Goal: Task Accomplishment & Management: Use online tool/utility

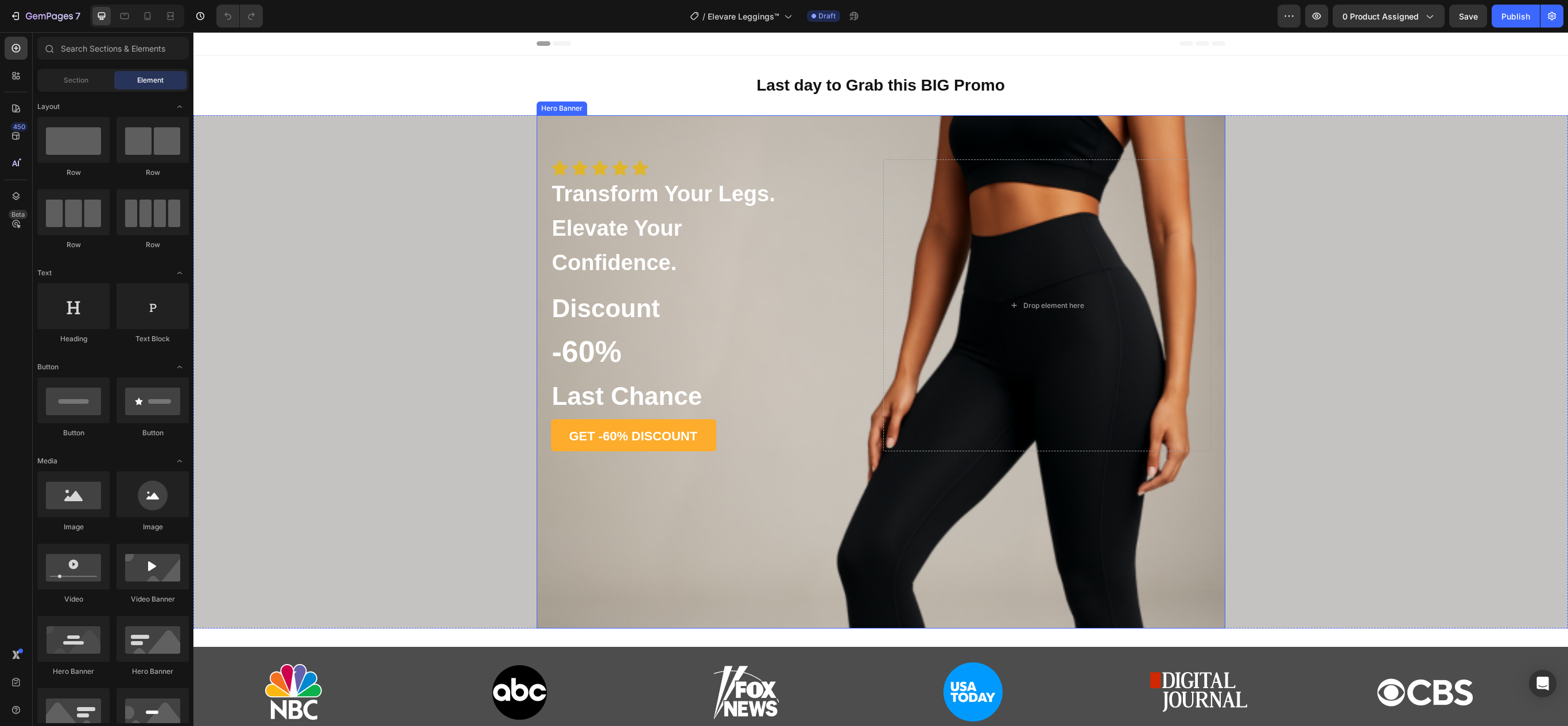
click at [631, 129] on div "Icon Icon Icon Icon Icon Icon List Transform Your Legs. Elevate Your Confidence…" at bounding box center [881, 312] width 689 height 395
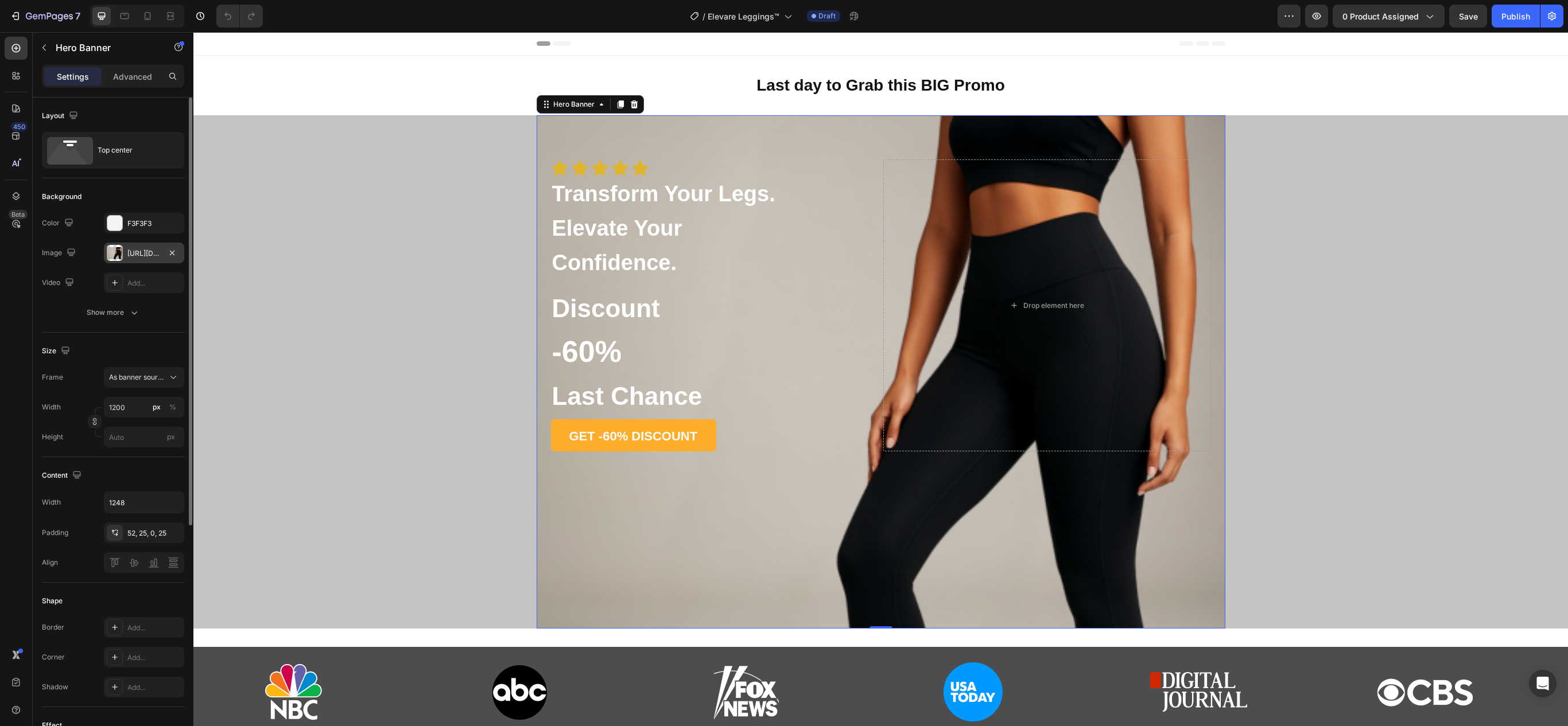
click at [109, 259] on div at bounding box center [115, 253] width 16 height 16
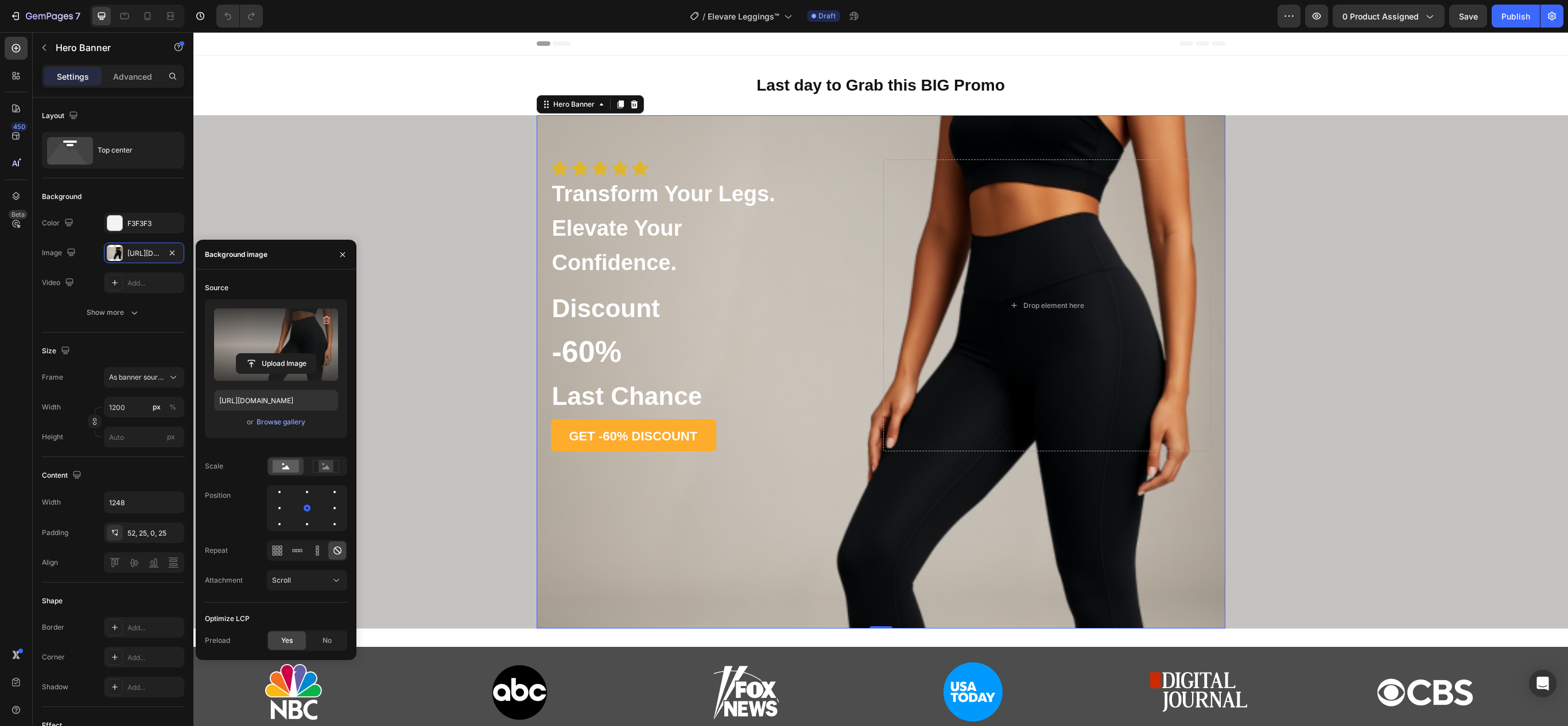
click at [296, 349] on label at bounding box center [276, 344] width 124 height 72
click at [296, 354] on input "file" at bounding box center [276, 364] width 79 height 20
type input "[URL][DOMAIN_NAME]"
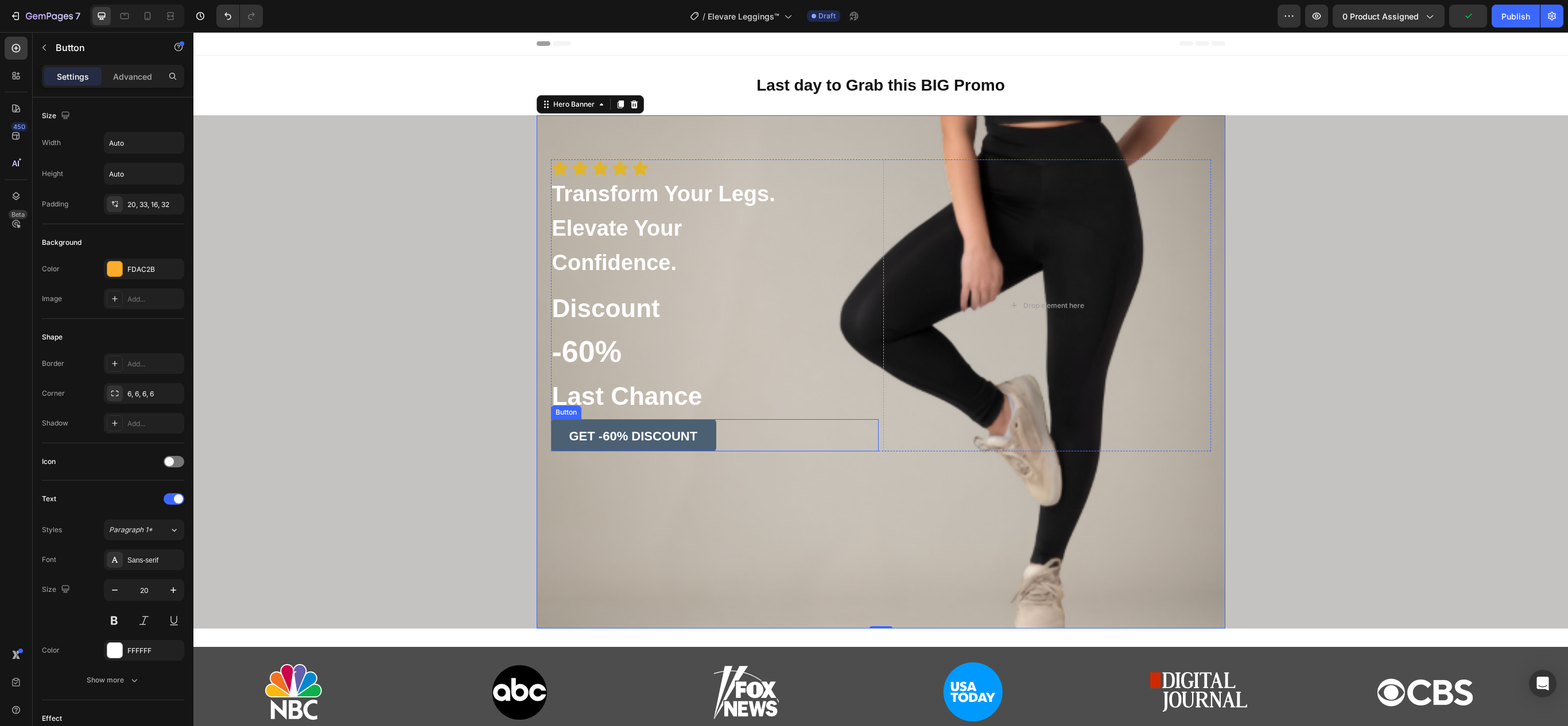
click at [551, 446] on link "GET -60% DISCOUNT" at bounding box center [633, 435] width 166 height 32
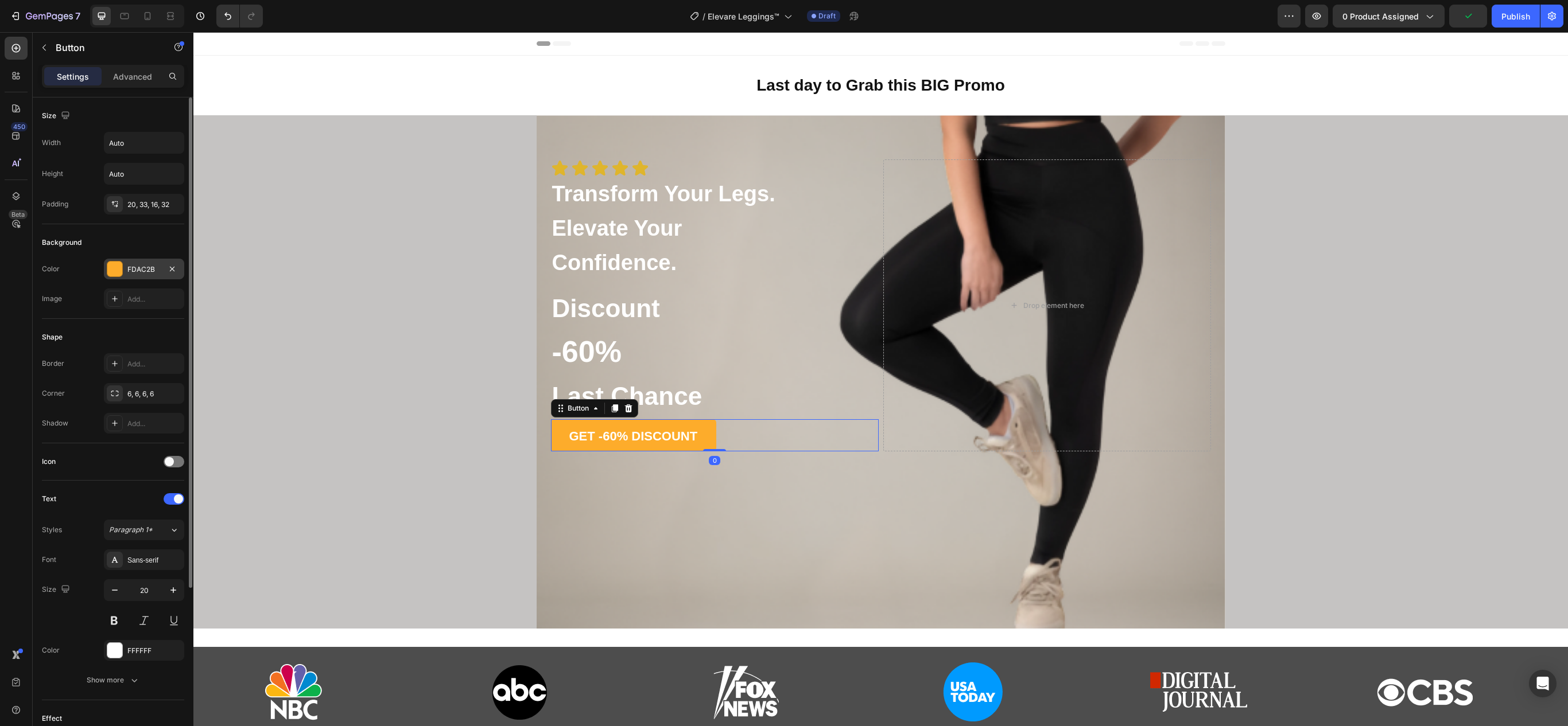
click at [105, 264] on div "FDAC2B" at bounding box center [144, 269] width 80 height 21
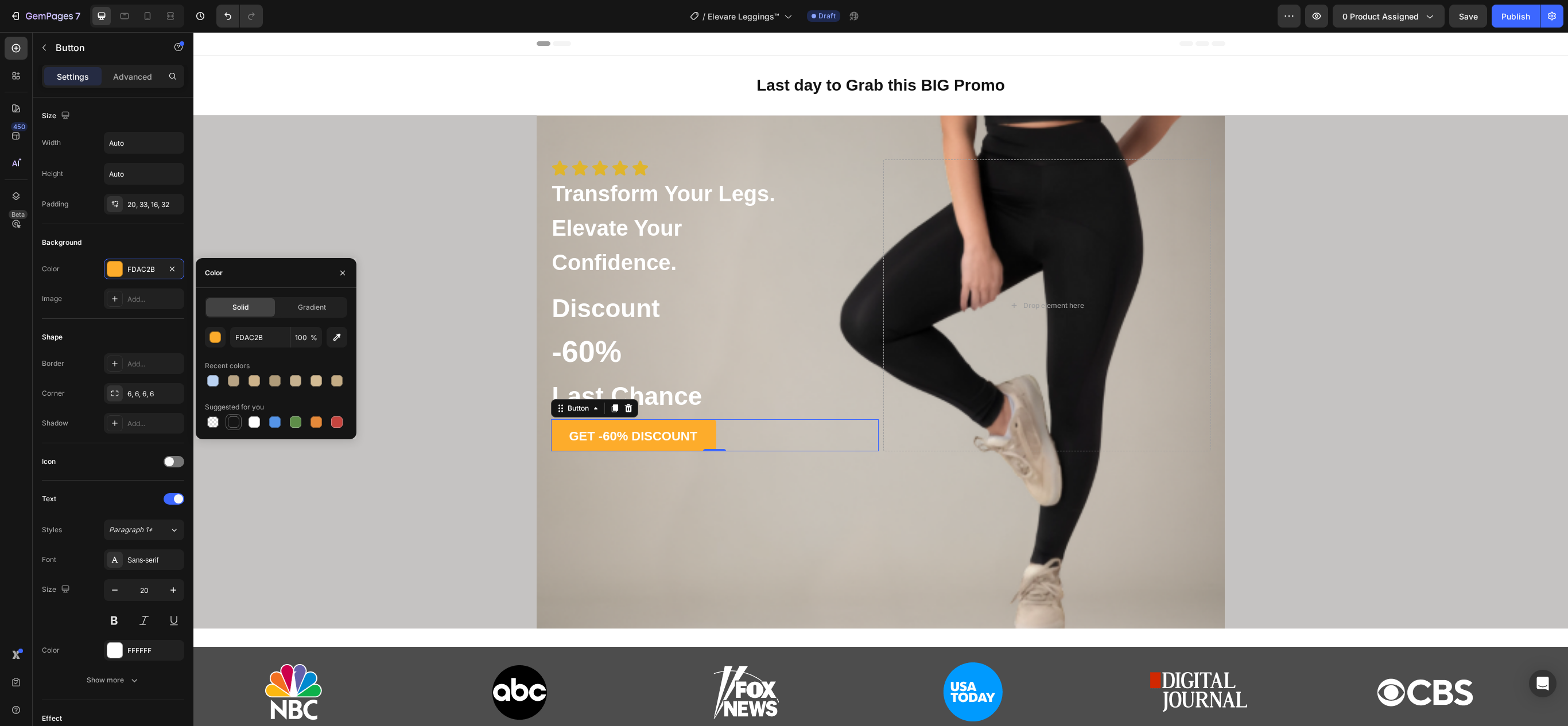
click at [231, 424] on div at bounding box center [234, 423] width 12 height 12
type input "151515"
click at [410, 495] on div "Icon Icon Icon Icon Icon Icon List Transform Your Legs. Elevate Your Confidence…" at bounding box center [880, 372] width 1374 height 514
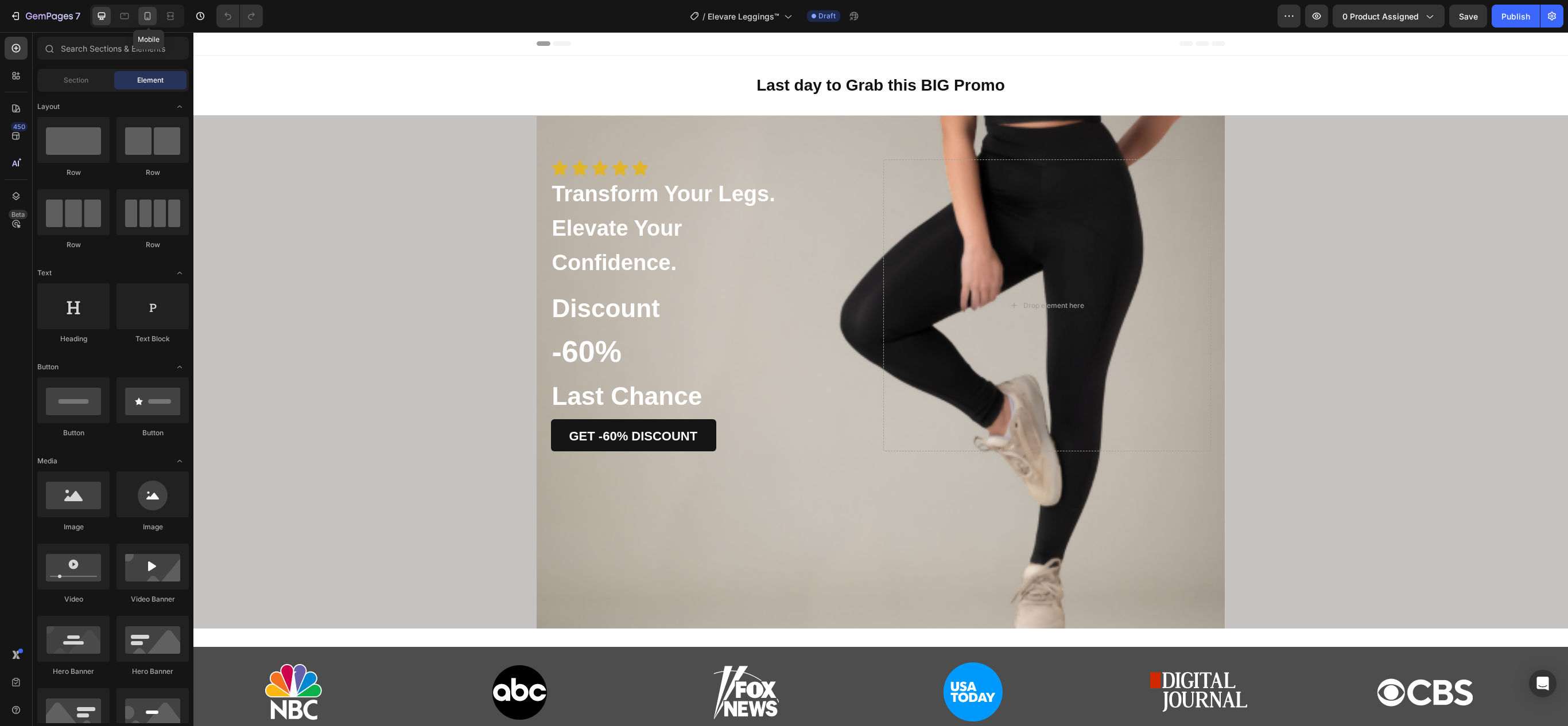
click at [147, 20] on icon at bounding box center [148, 16] width 6 height 8
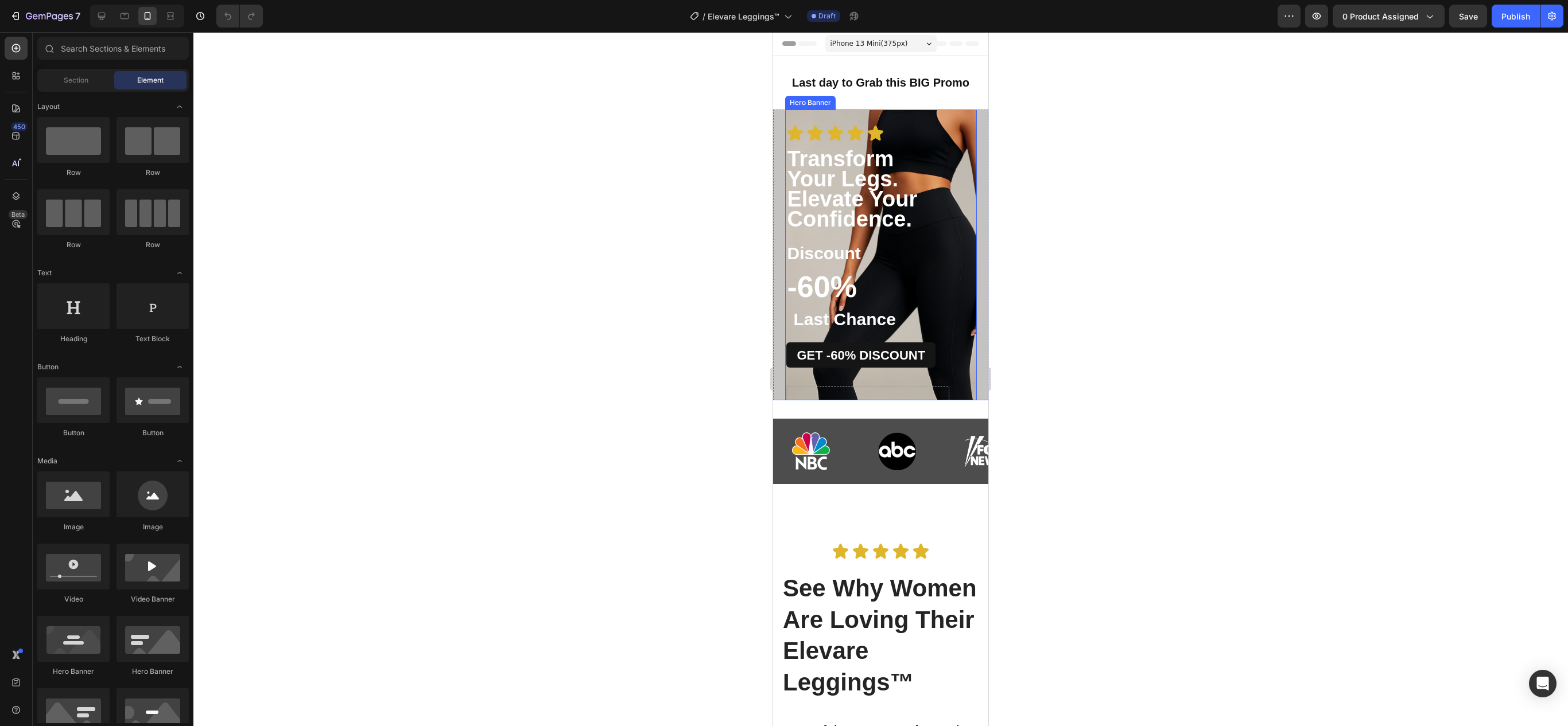
click at [910, 120] on div "Icon Icon Icon Icon Icon Icon List Transform Your Legs. Elevate Your Confidence…" at bounding box center [880, 251] width 192 height 285
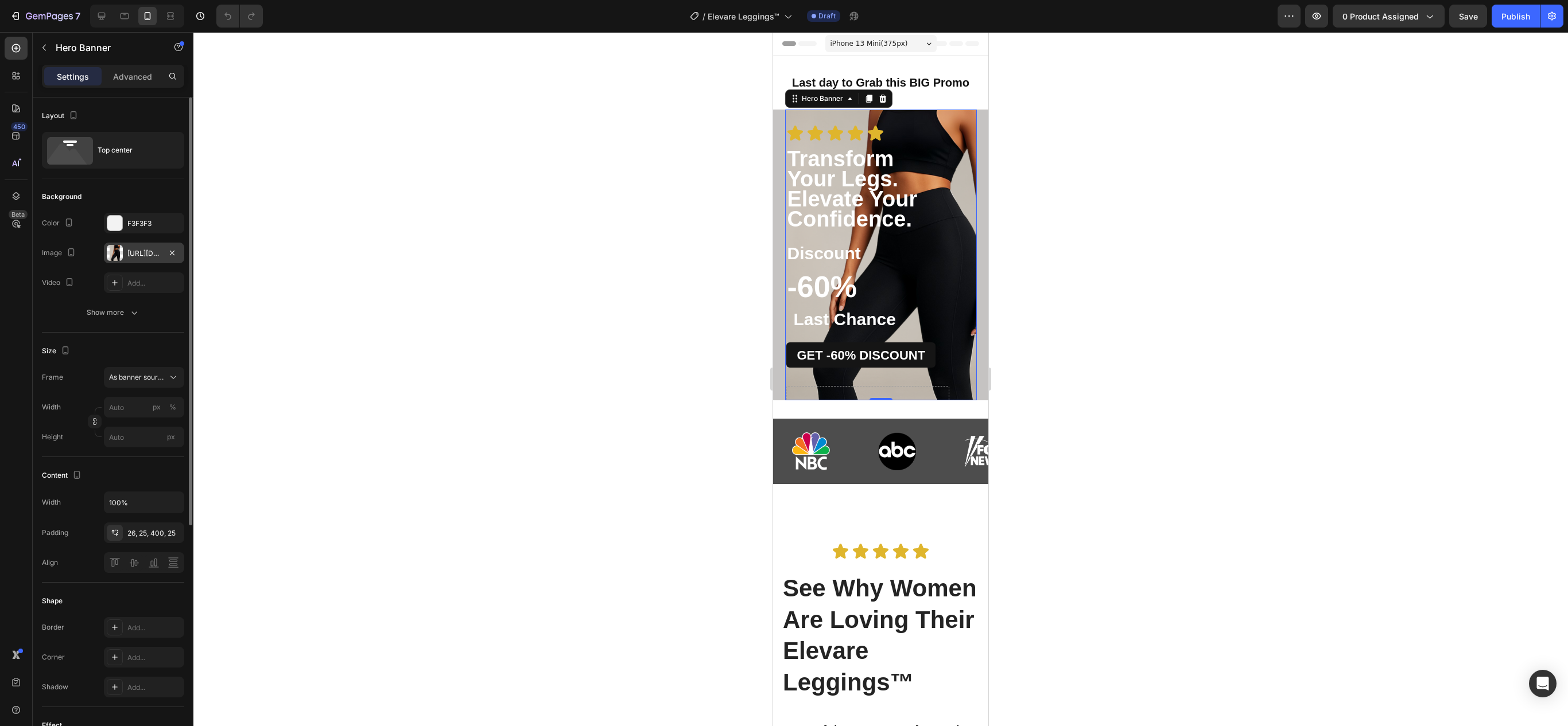
click at [115, 261] on div at bounding box center [115, 253] width 16 height 16
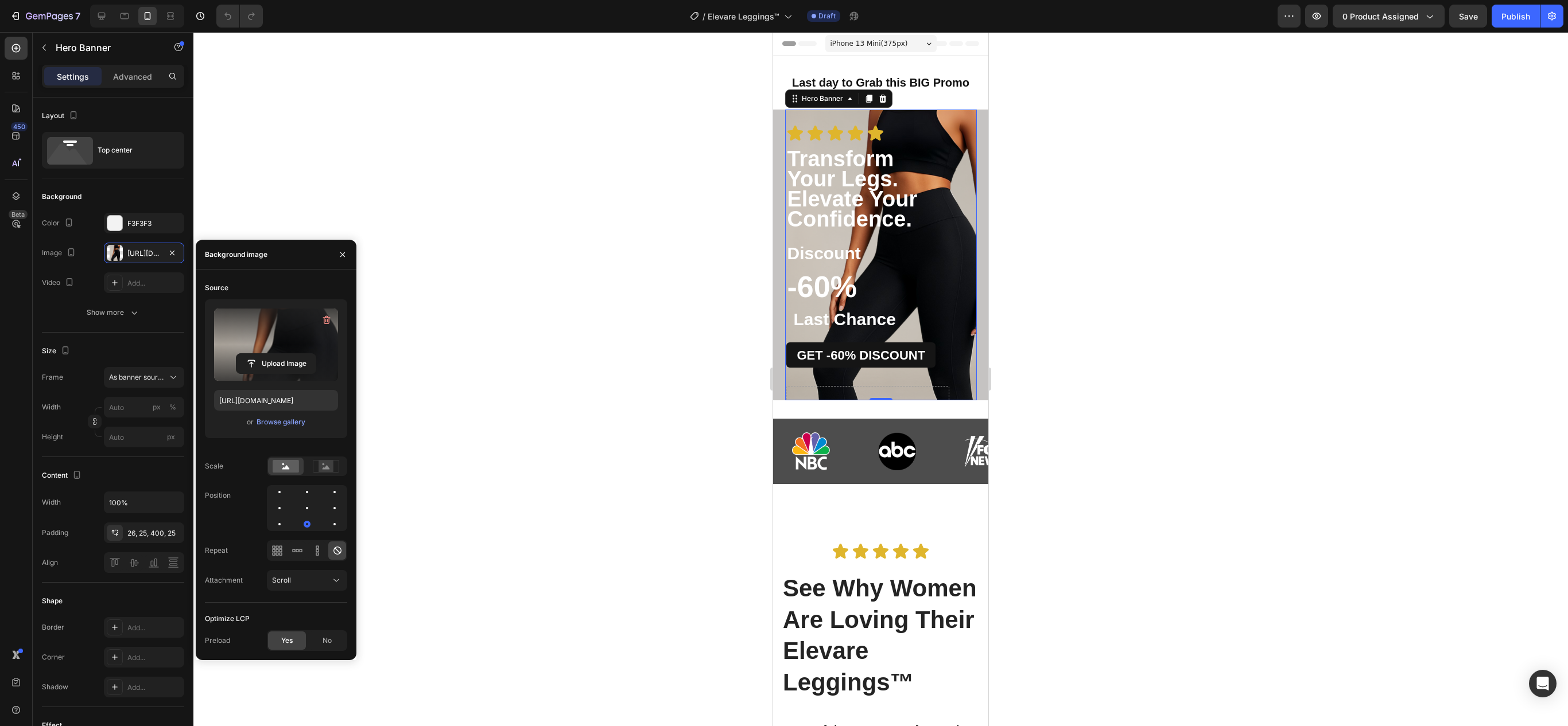
click at [272, 335] on label at bounding box center [276, 344] width 124 height 72
click at [272, 354] on input "file" at bounding box center [276, 364] width 79 height 20
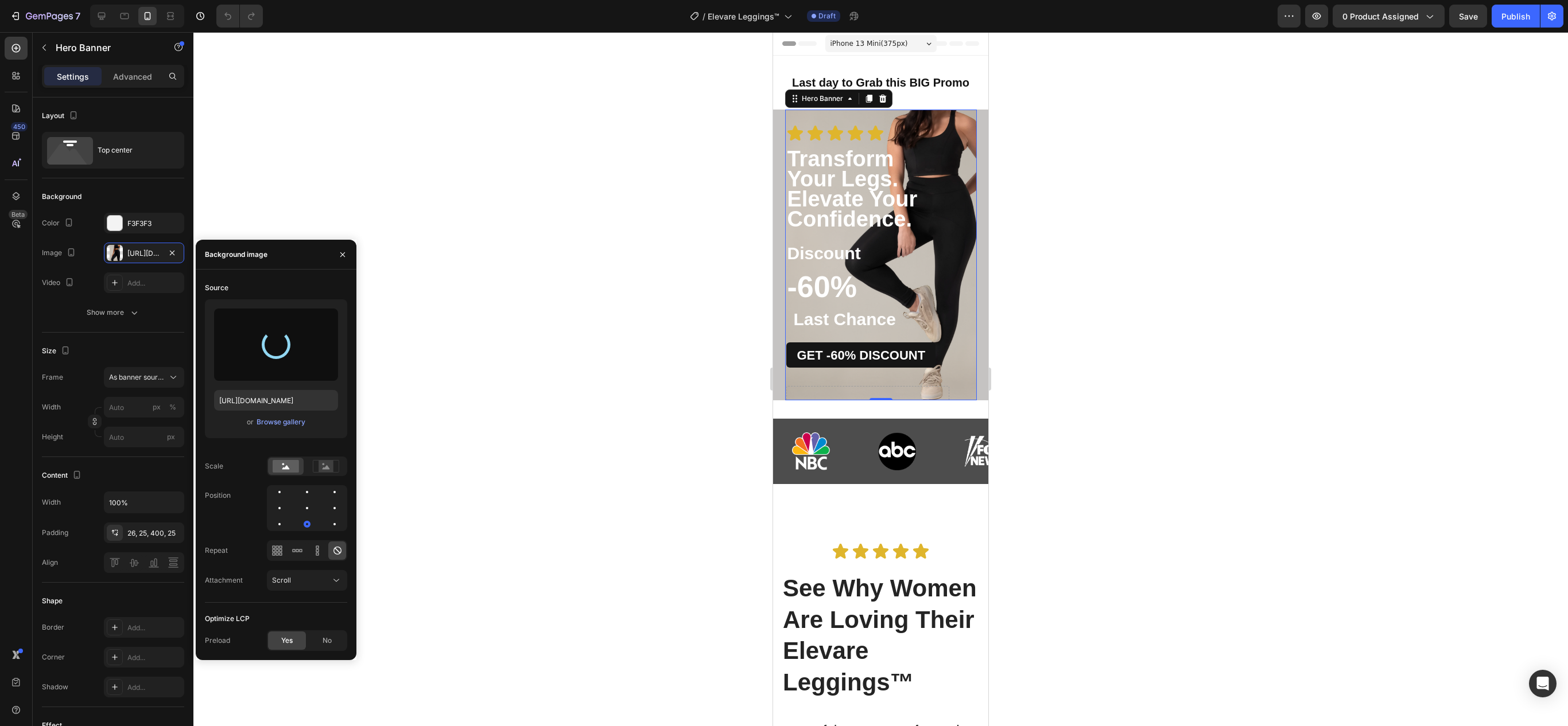
type input "[URL][DOMAIN_NAME]"
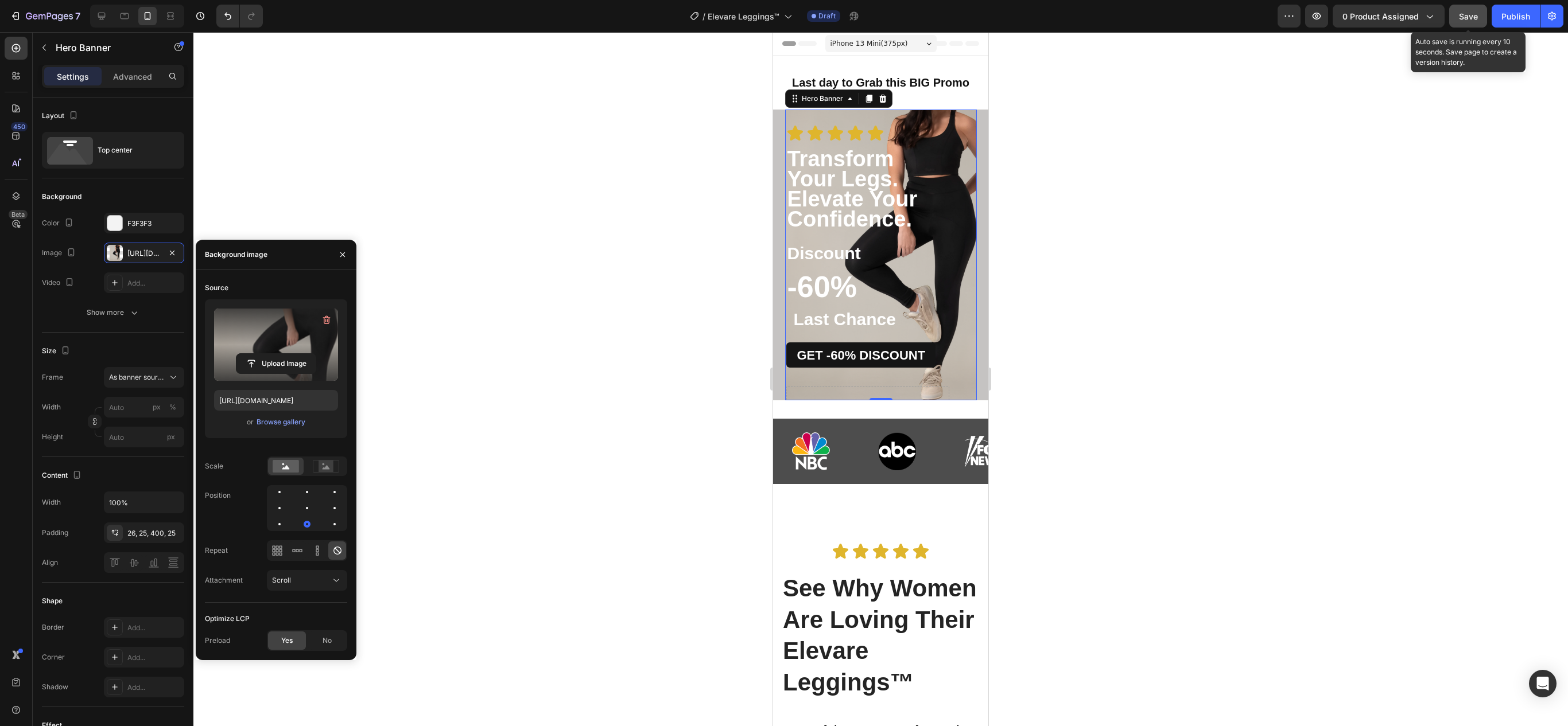
click at [1464, 21] on div "Save" at bounding box center [1468, 16] width 19 height 12
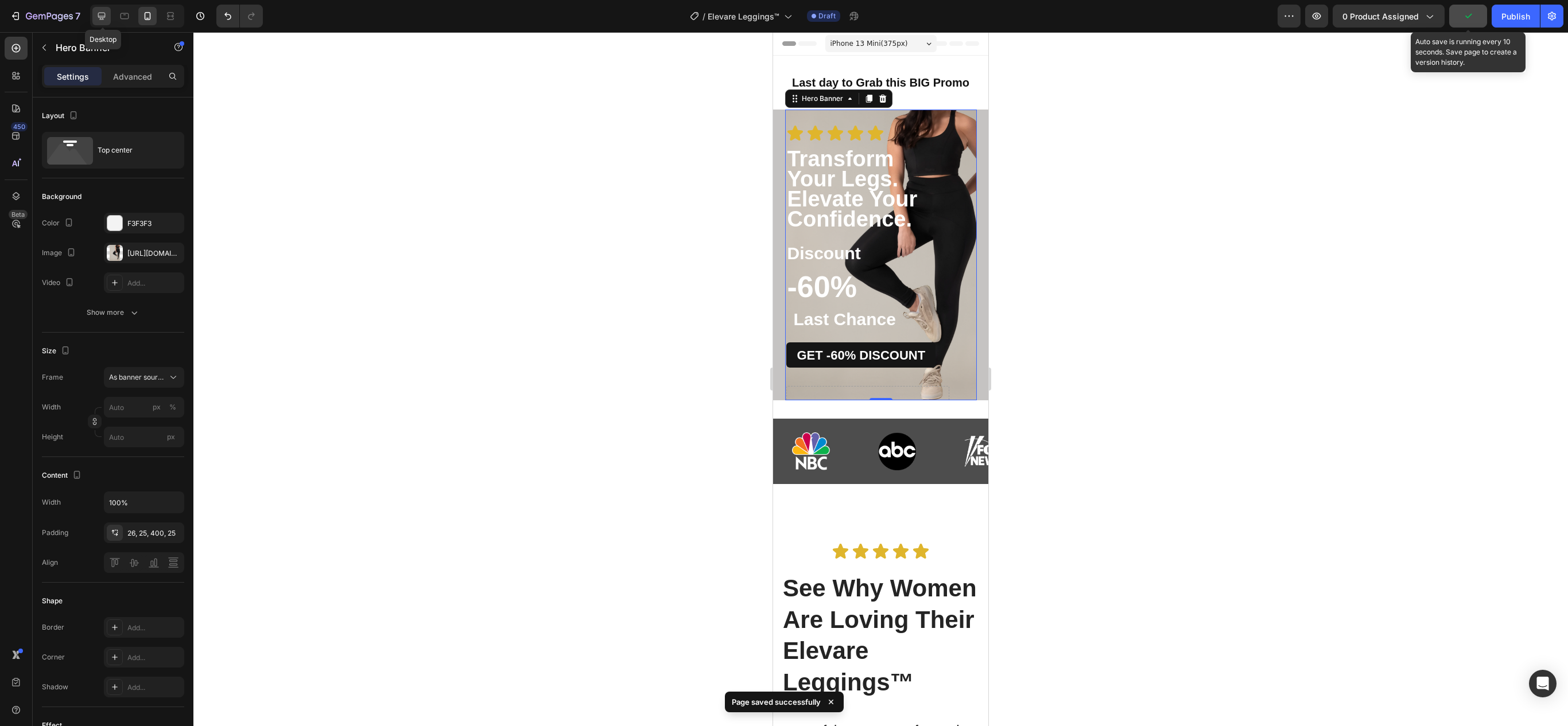
click at [100, 14] on icon at bounding box center [102, 17] width 8 height 8
type input "1200"
type input "1248"
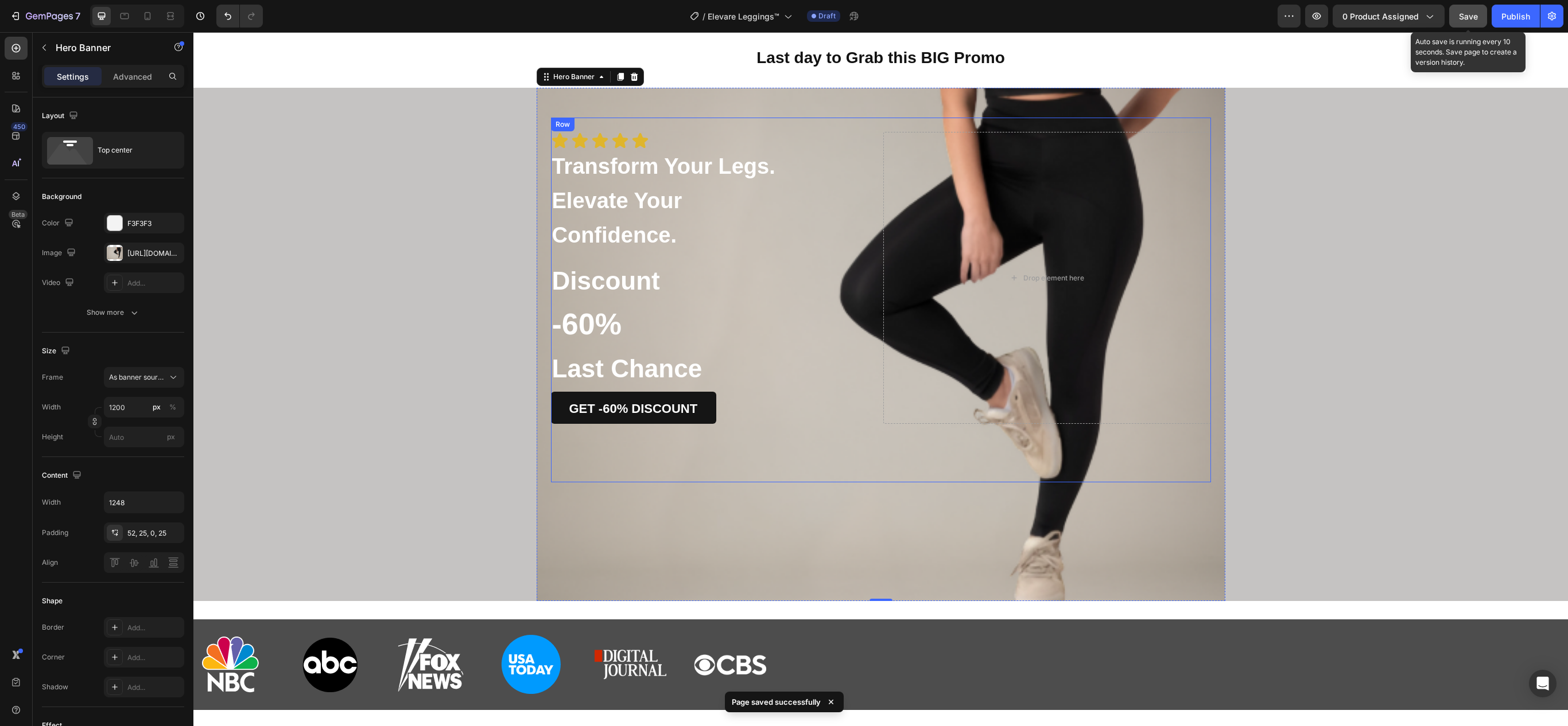
scroll to position [44, 0]
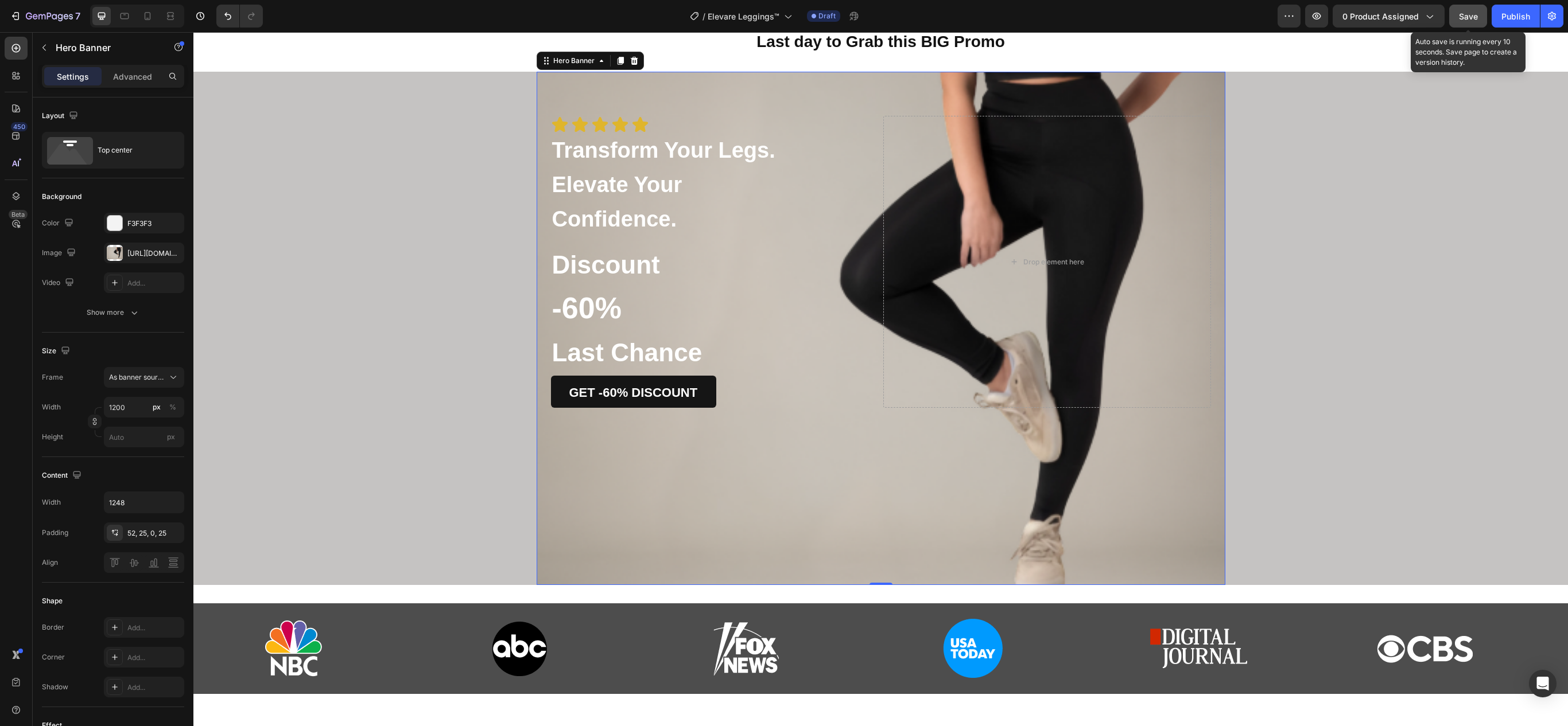
click at [773, 83] on div "Icon Icon Icon Icon Icon Icon List Transform Your Legs. Elevate Your Confidence…" at bounding box center [881, 269] width 689 height 395
click at [120, 256] on div at bounding box center [115, 253] width 16 height 16
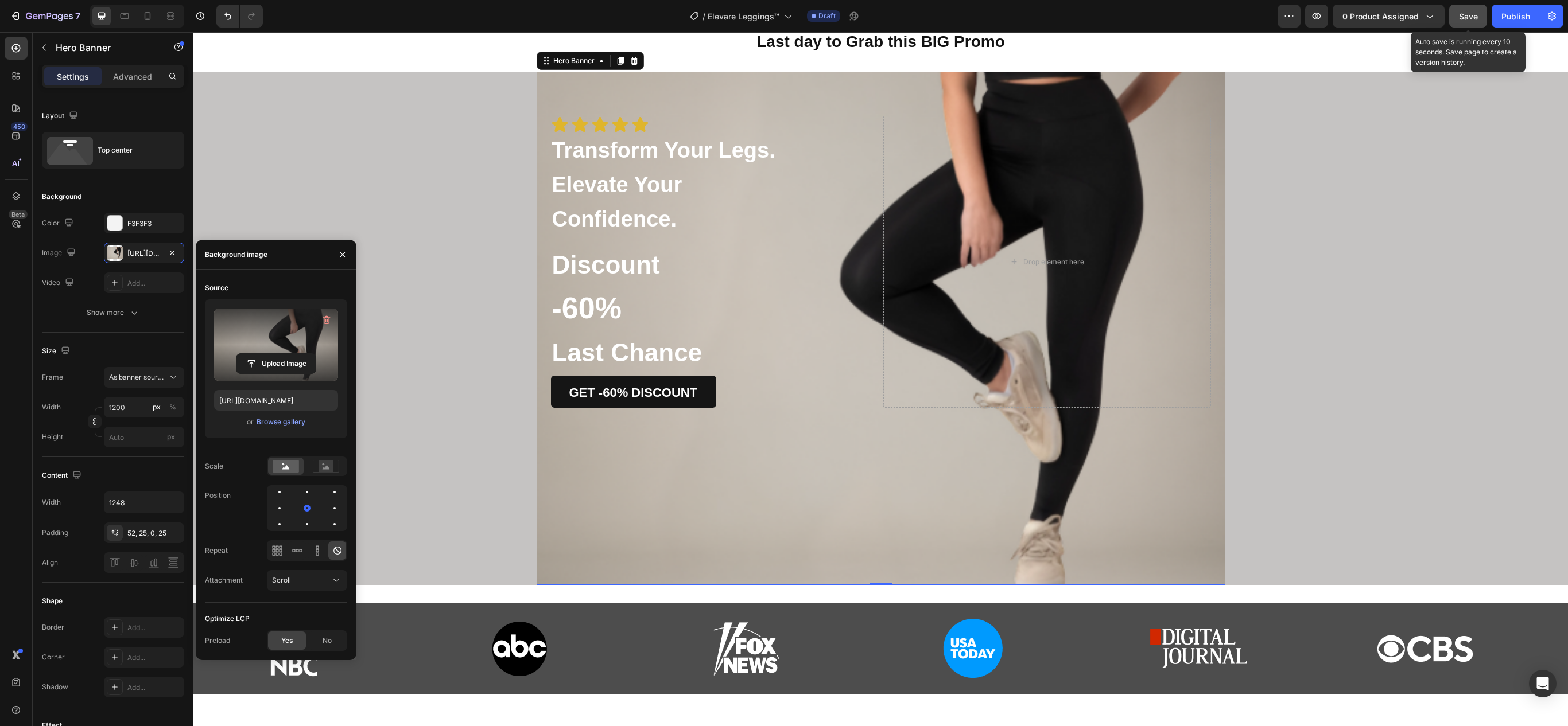
click at [303, 331] on label at bounding box center [276, 344] width 124 height 72
click at [303, 354] on input "file" at bounding box center [276, 364] width 79 height 20
type input "[URL][DOMAIN_NAME]"
click at [117, 8] on div at bounding box center [124, 16] width 19 height 19
type input "100"
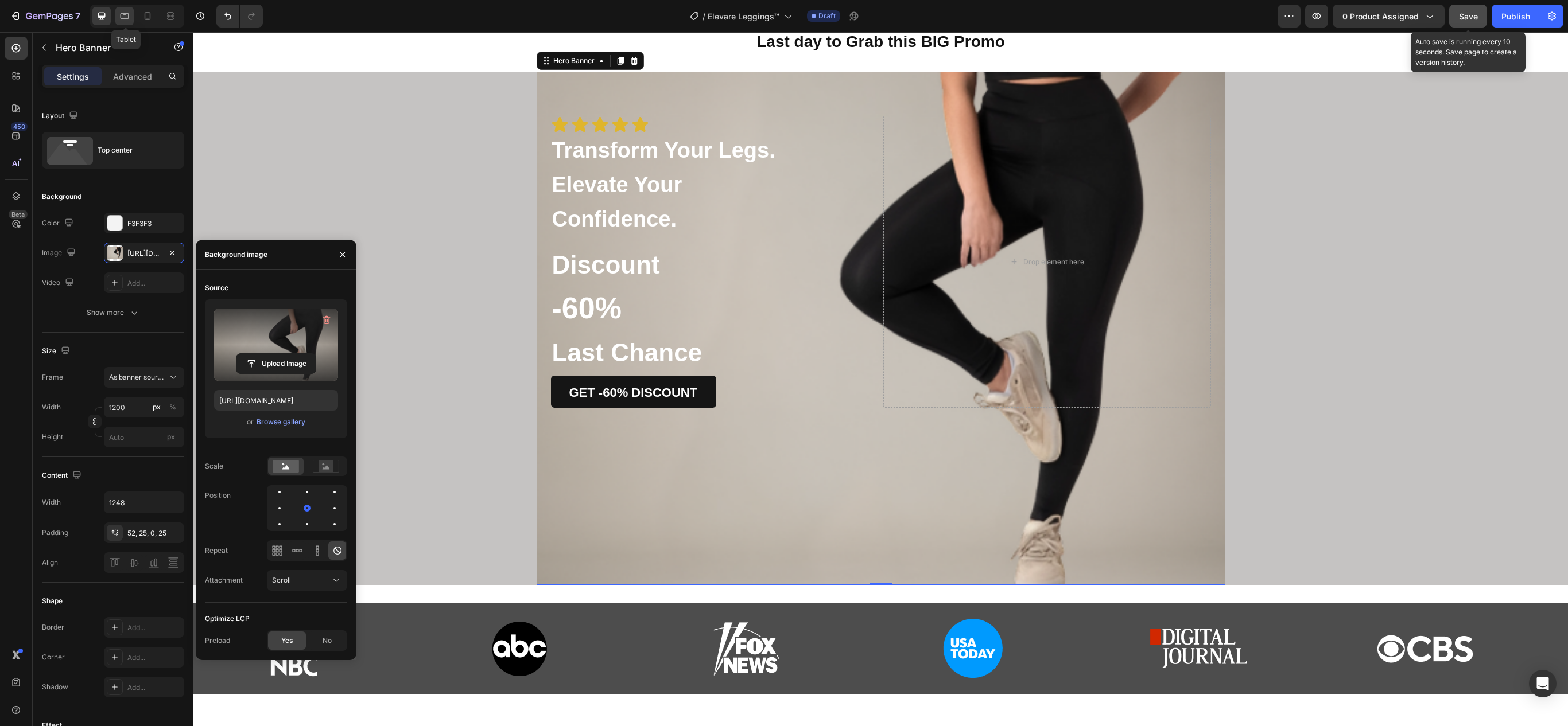
type input "Auto"
type input "100%"
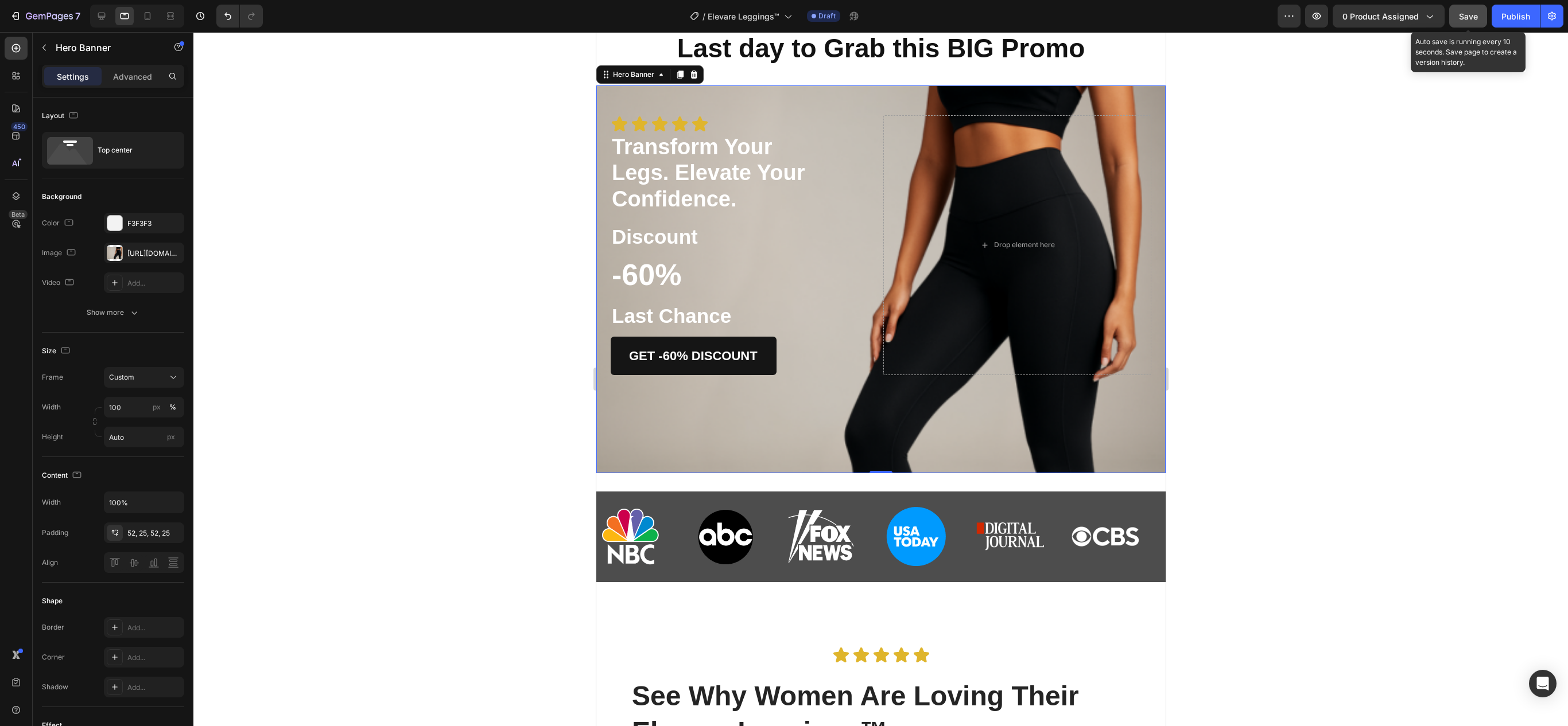
scroll to position [58, 0]
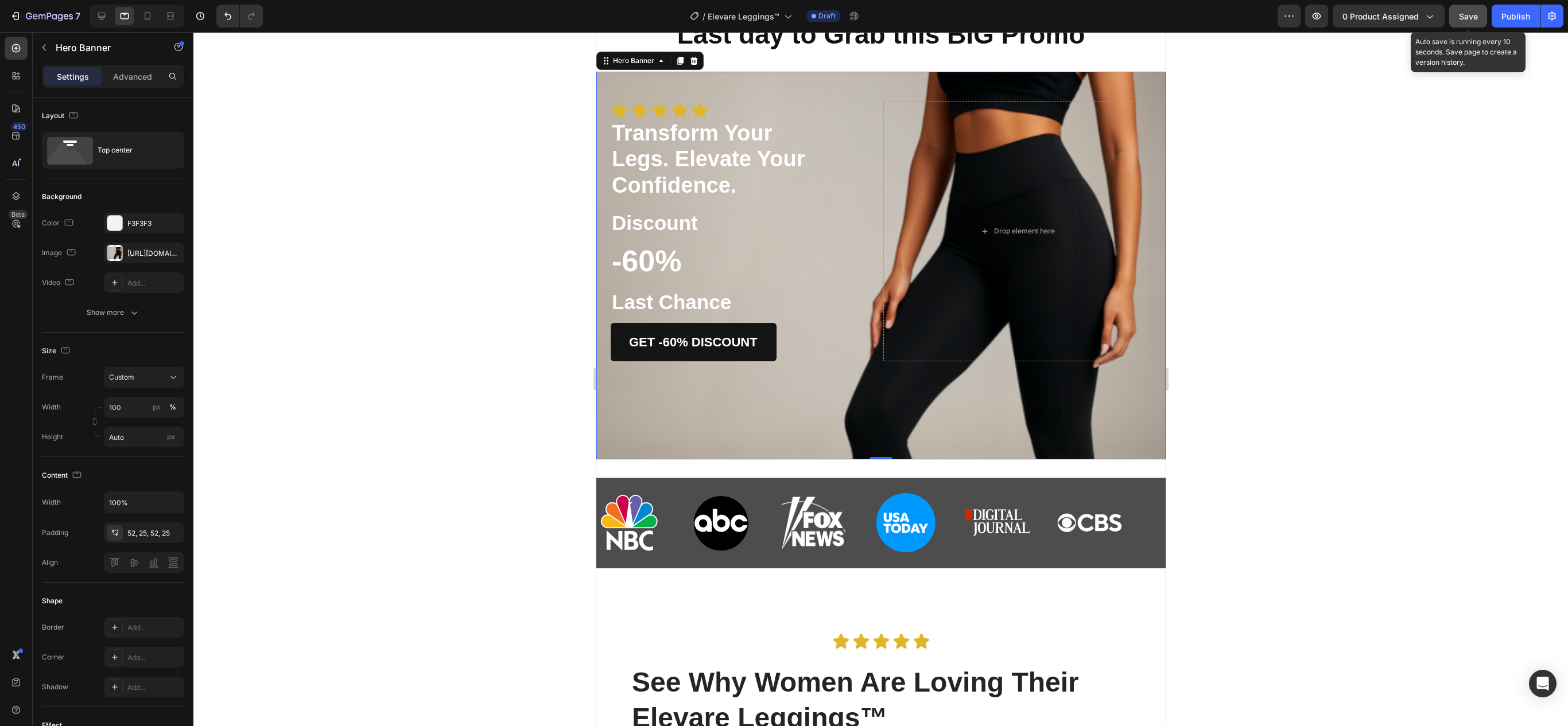
click at [807, 82] on div "Icon Icon Icon Icon Icon Icon List Transform Your Legs. Elevate Your Confidence…" at bounding box center [880, 265] width 570 height 388
click at [122, 254] on div at bounding box center [115, 253] width 16 height 16
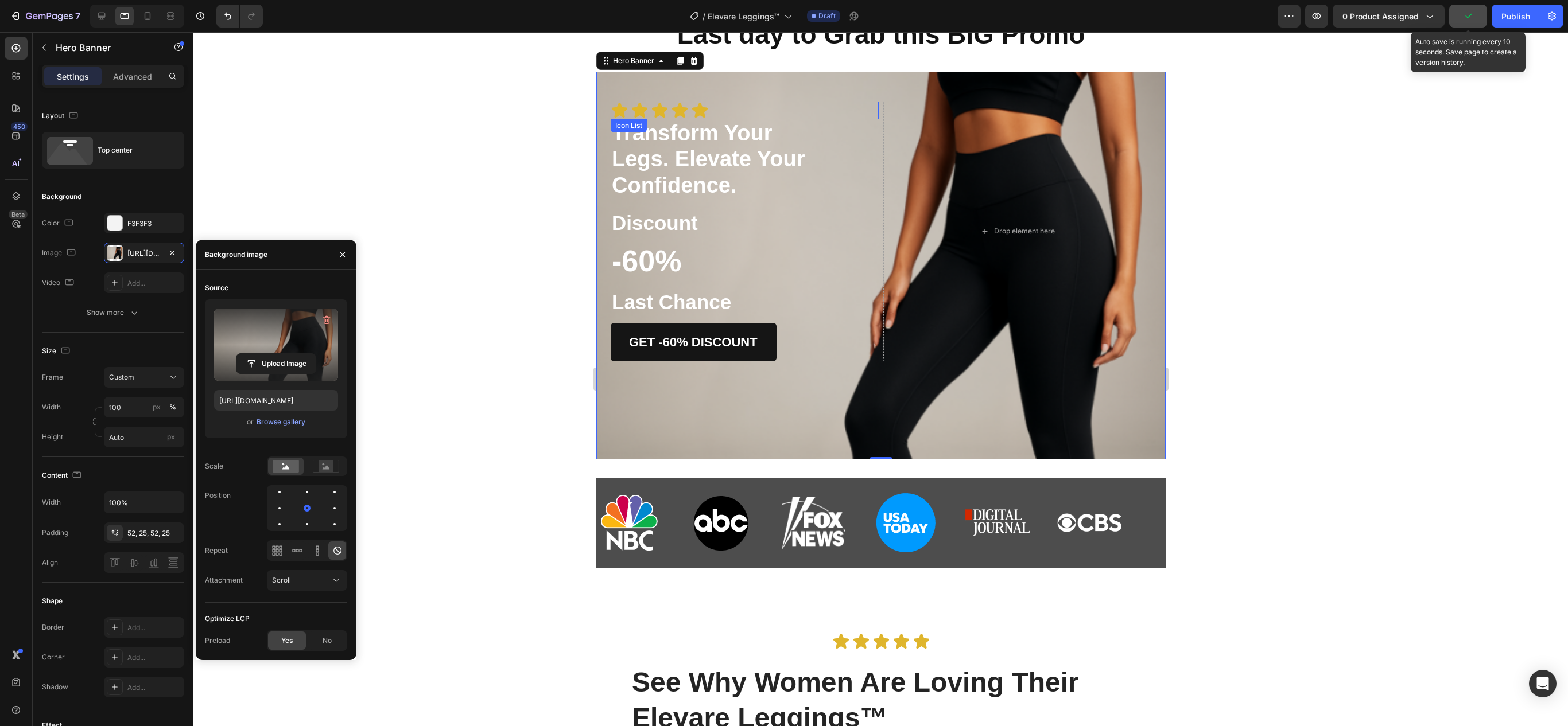
click at [298, 331] on label at bounding box center [276, 344] width 124 height 72
click at [298, 354] on input "file" at bounding box center [276, 364] width 79 height 20
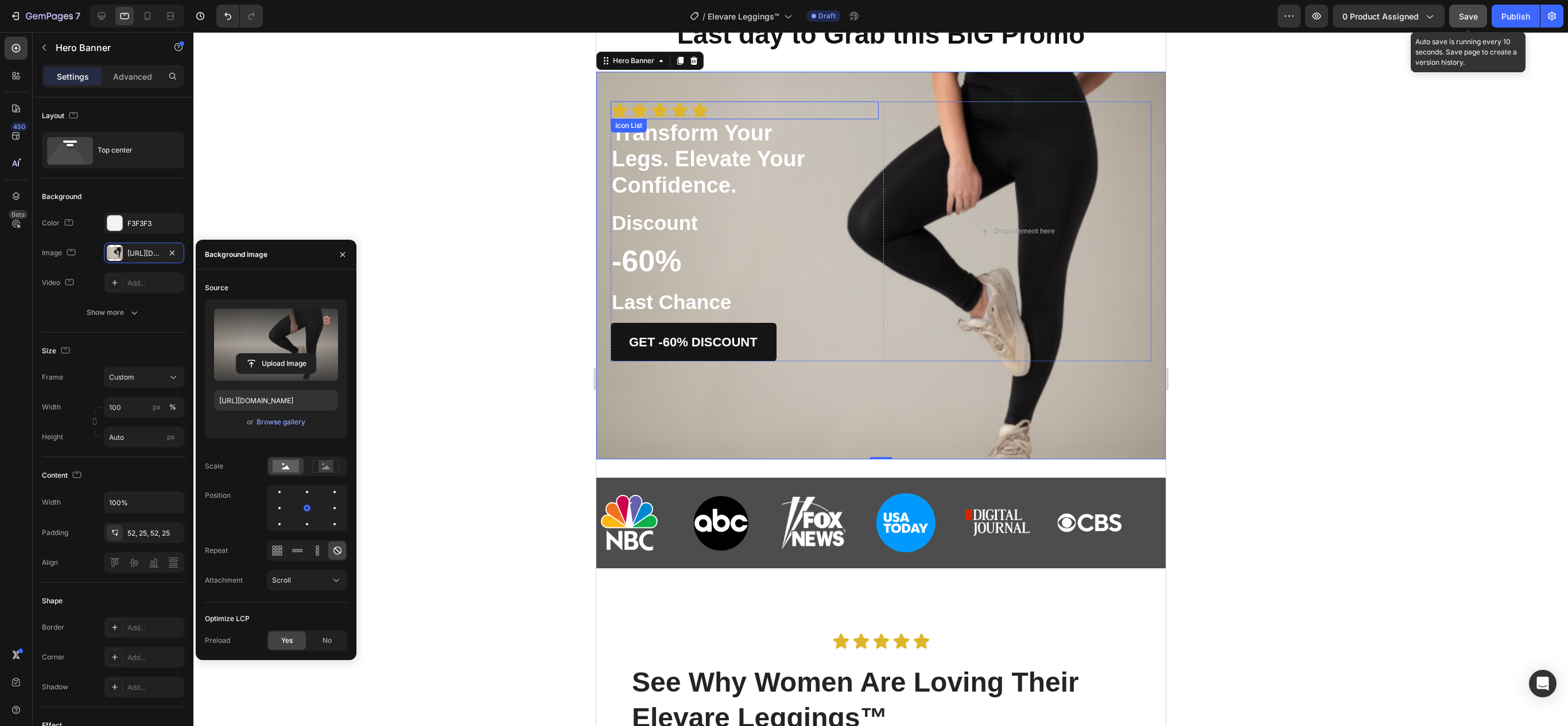
type input "[URL][DOMAIN_NAME]"
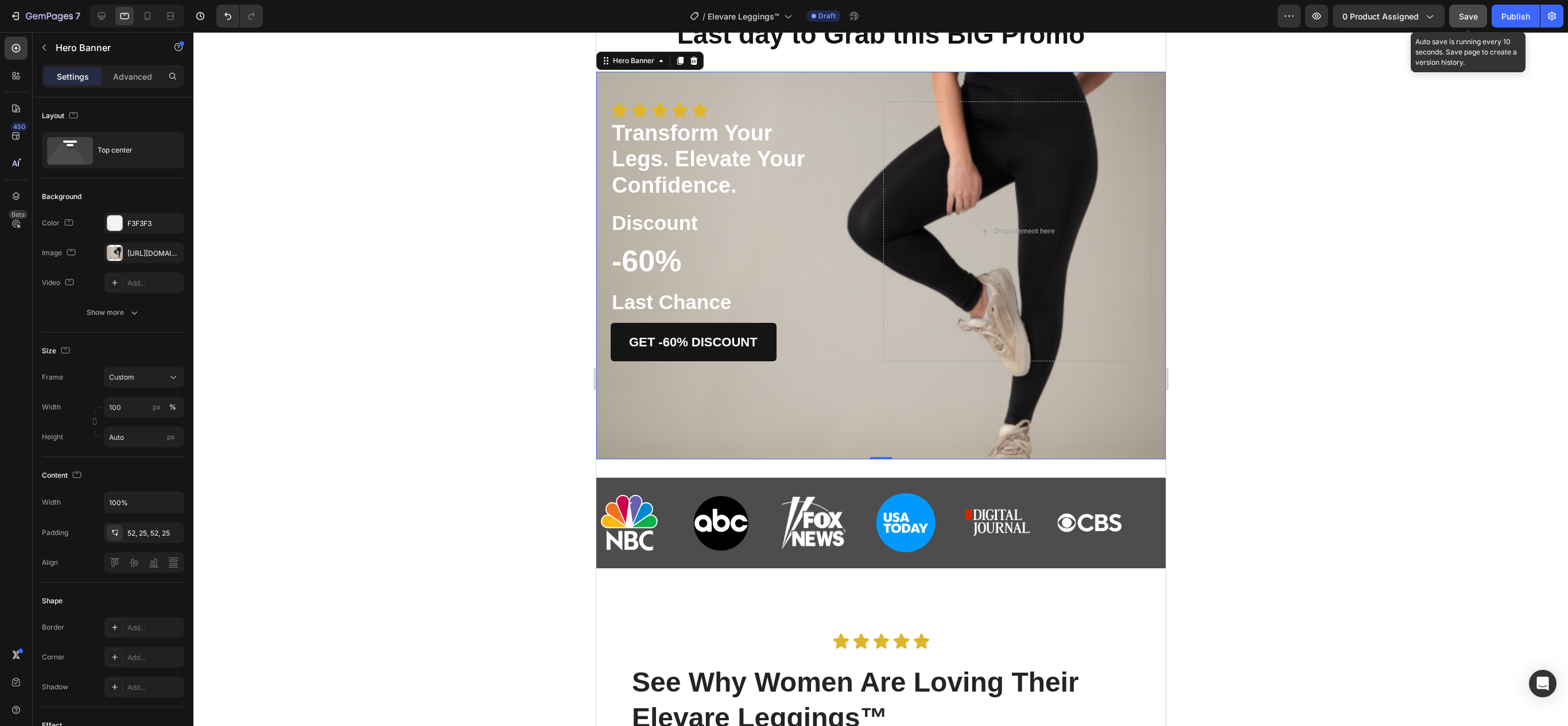
click at [1463, 20] on span "Save" at bounding box center [1468, 17] width 19 height 10
click at [149, 19] on icon at bounding box center [147, 18] width 3 height 1
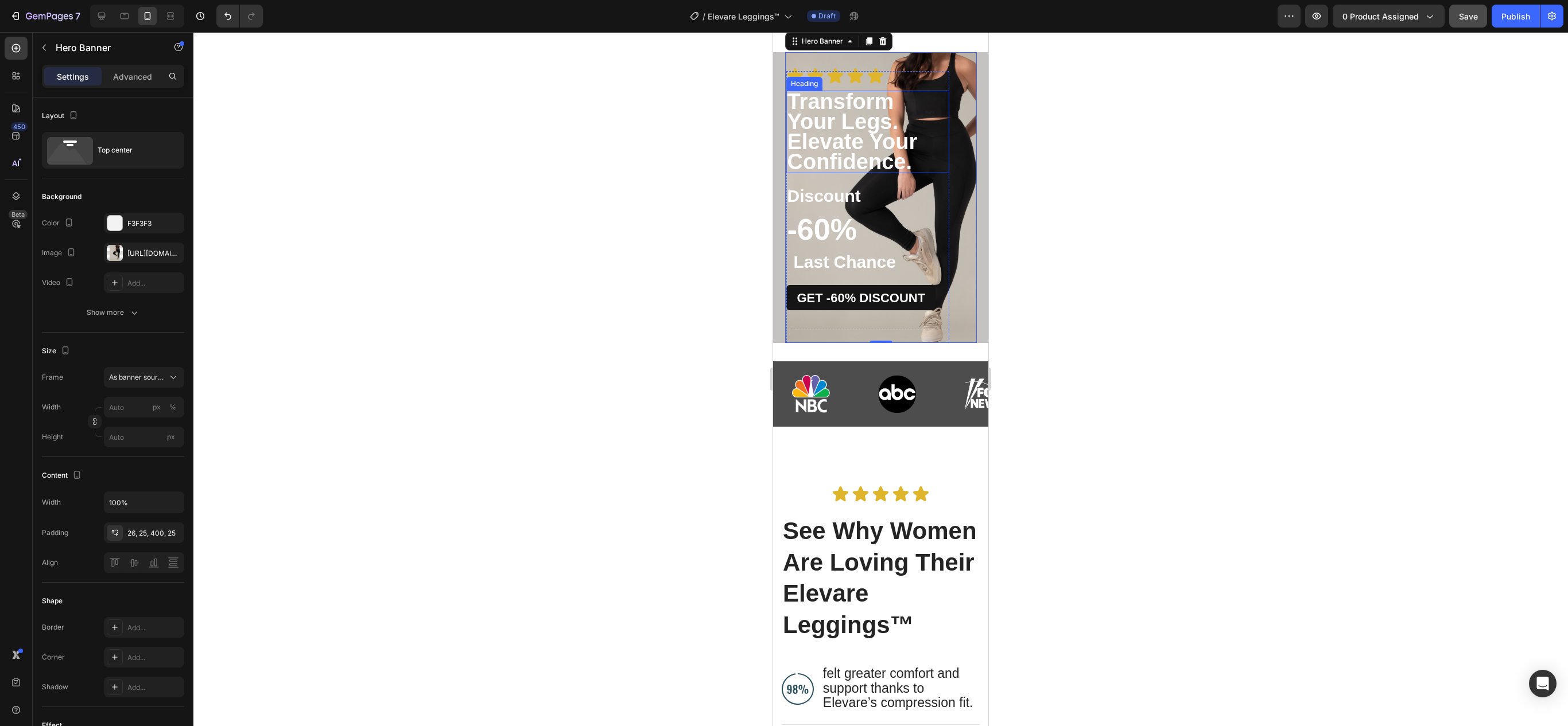
click at [836, 149] on strong "Transform Your Legs. Elevate Your Confidence." at bounding box center [852, 131] width 130 height 84
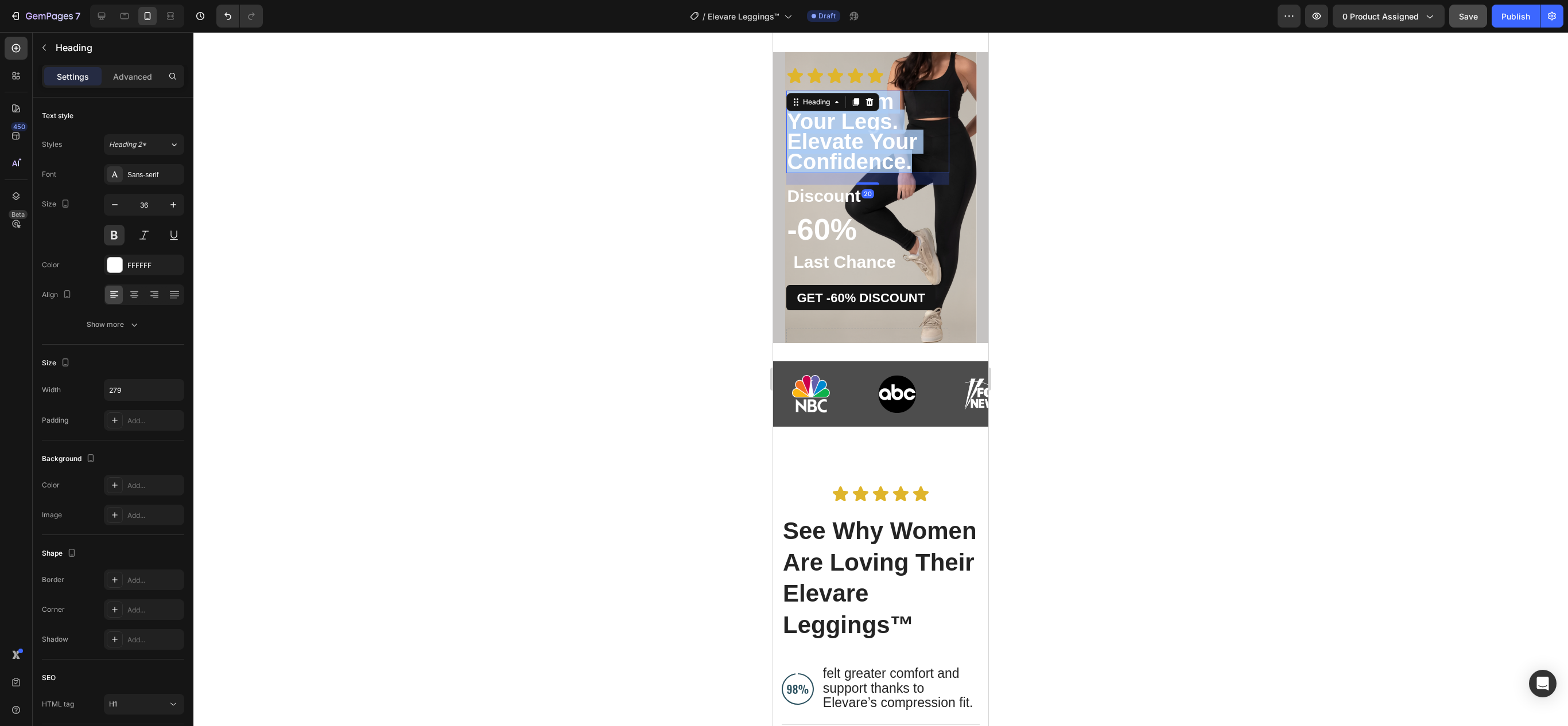
click at [836, 149] on strong "Transform Your Legs. Elevate Your Confidence." at bounding box center [852, 131] width 130 height 84
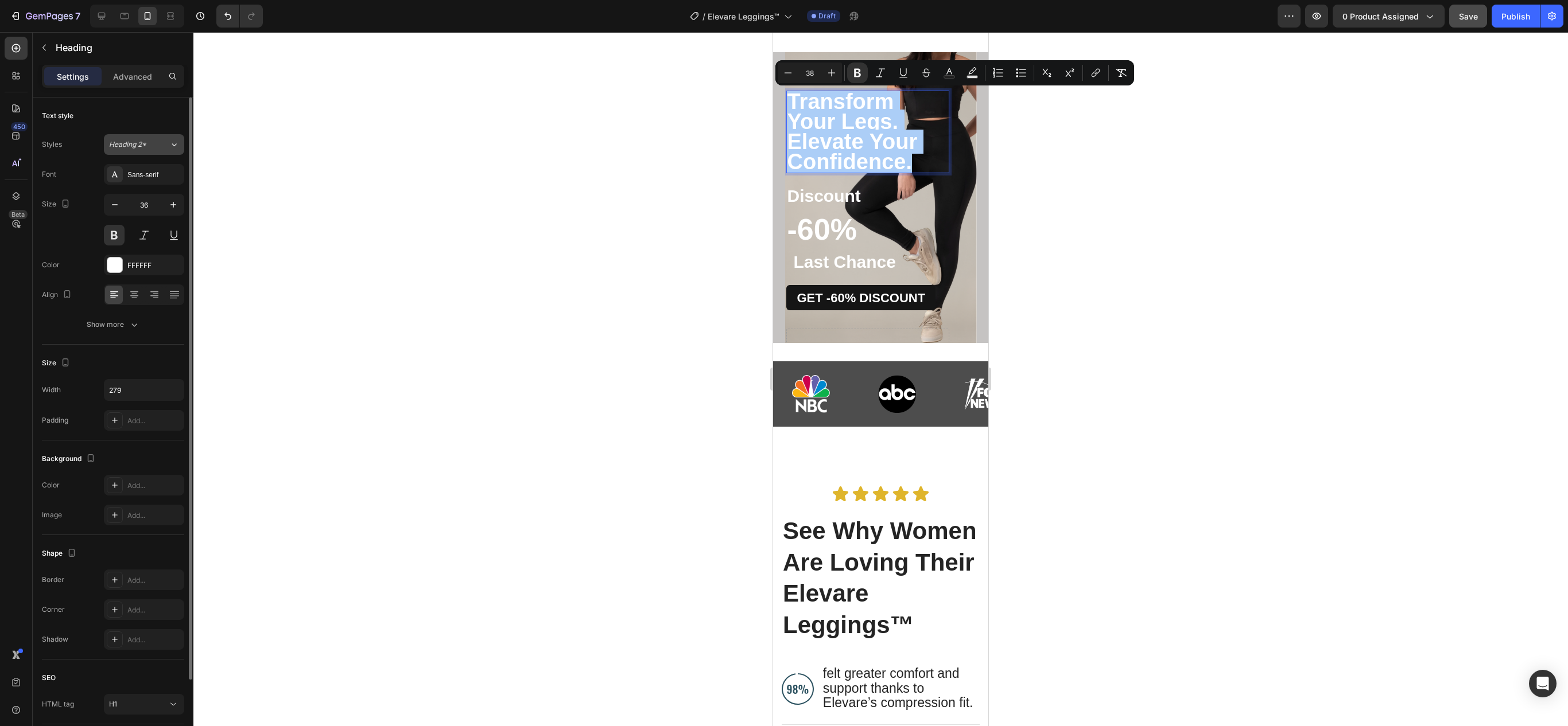
click at [171, 138] on button "Heading 2*" at bounding box center [144, 144] width 80 height 21
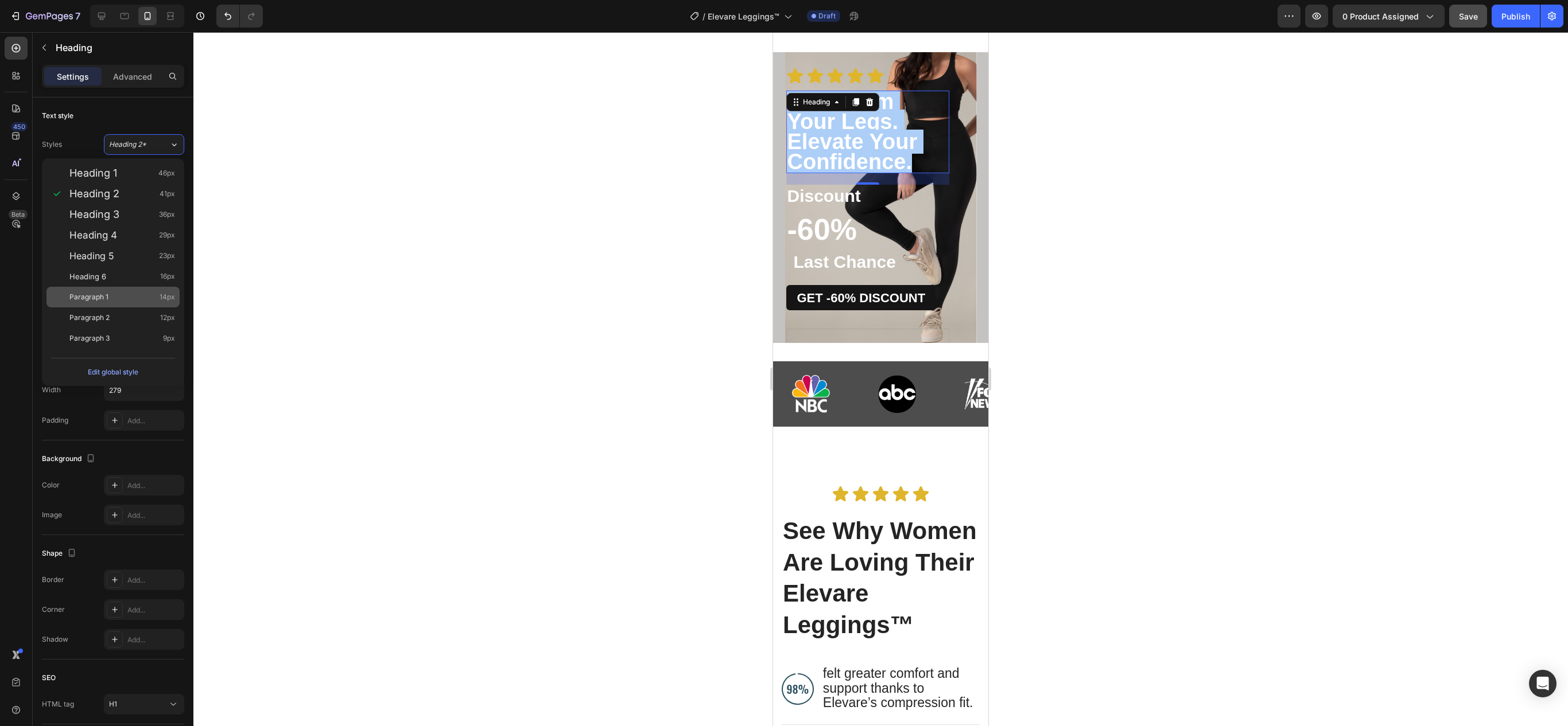
click at [148, 290] on div "Paragraph 1 14px" at bounding box center [113, 297] width 133 height 21
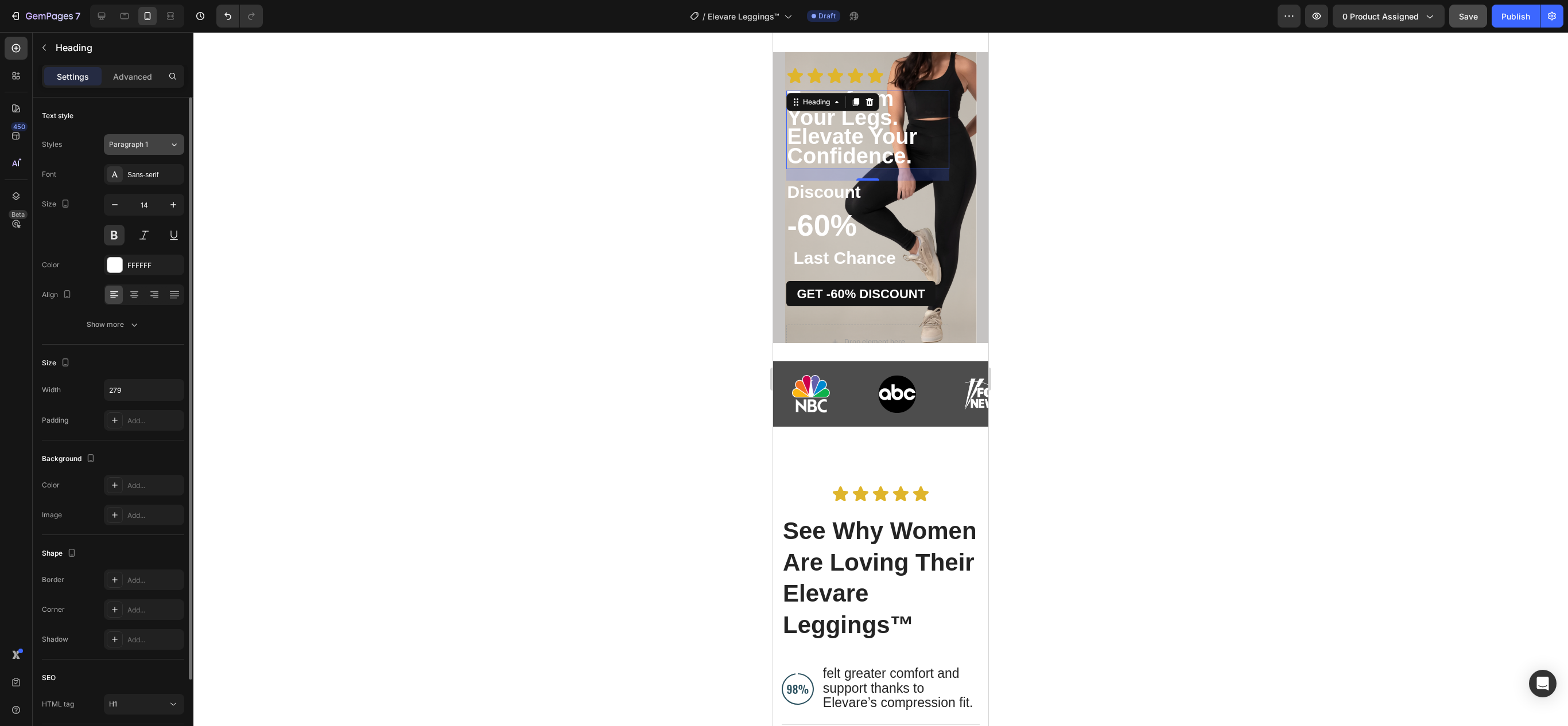
click at [152, 148] on div "Paragraph 1" at bounding box center [132, 145] width 47 height 10
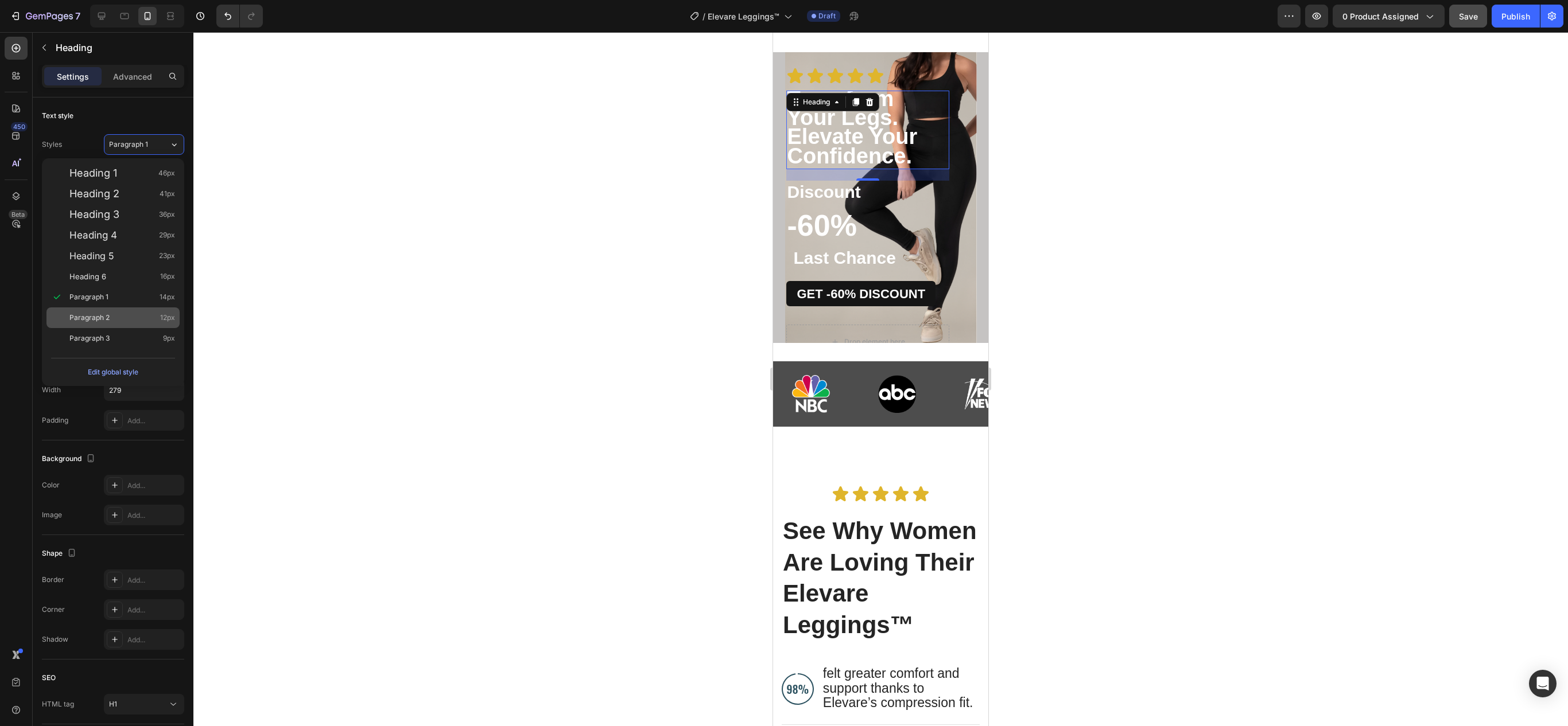
click at [154, 314] on div "Paragraph 2 12px" at bounding box center [122, 318] width 105 height 12
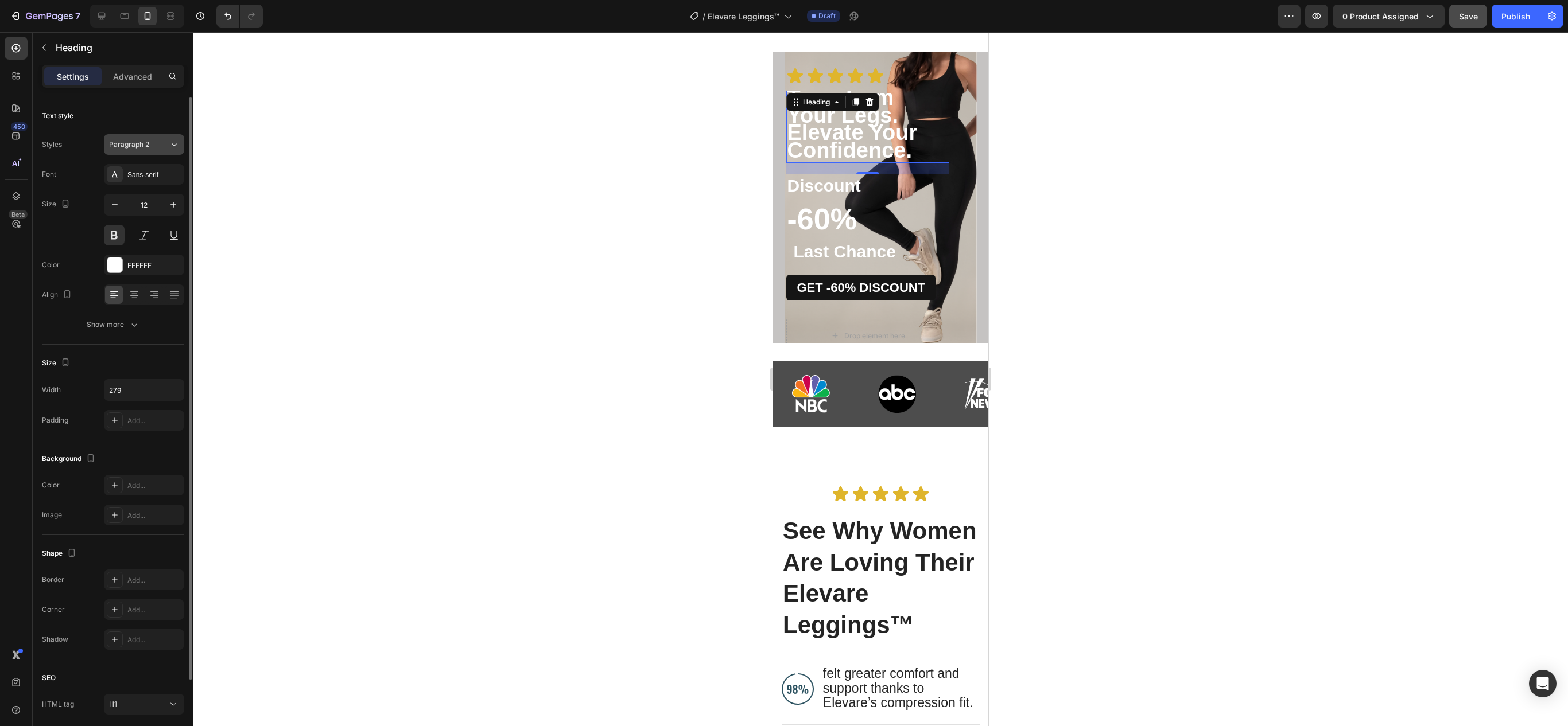
click at [167, 146] on button "Paragraph 2" at bounding box center [144, 144] width 80 height 21
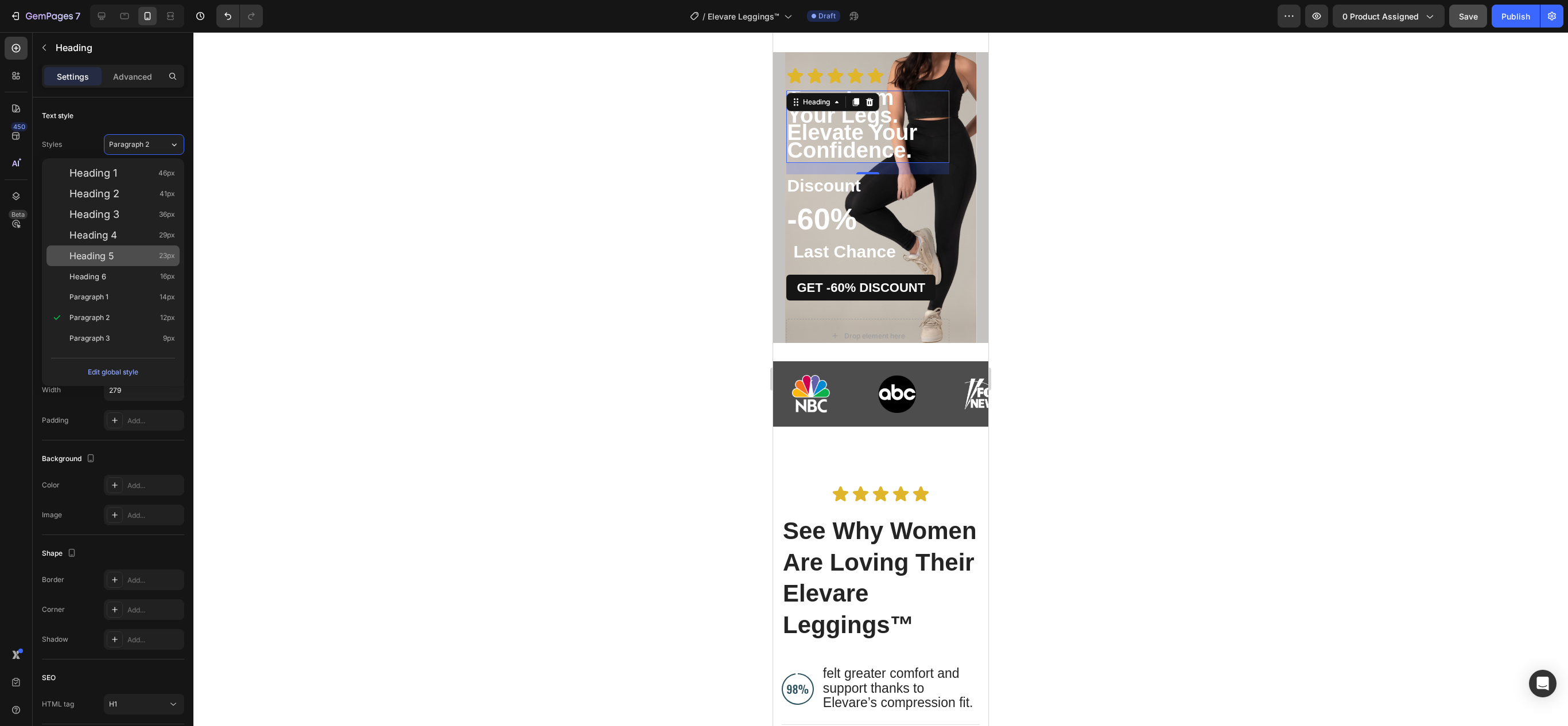
click at [155, 261] on div "Heading 5 23px" at bounding box center [122, 256] width 105 height 12
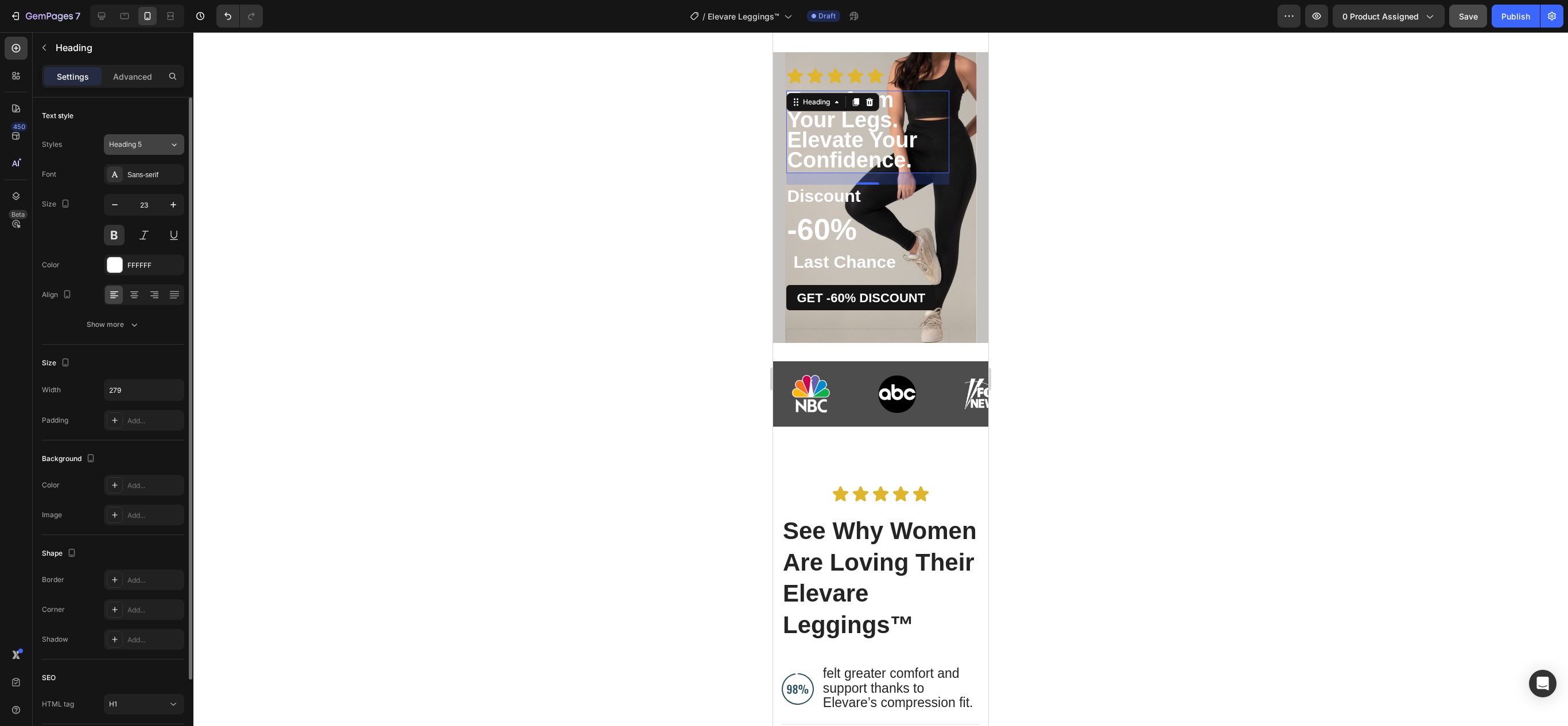
click at [138, 153] on button "Heading 5" at bounding box center [144, 144] width 80 height 21
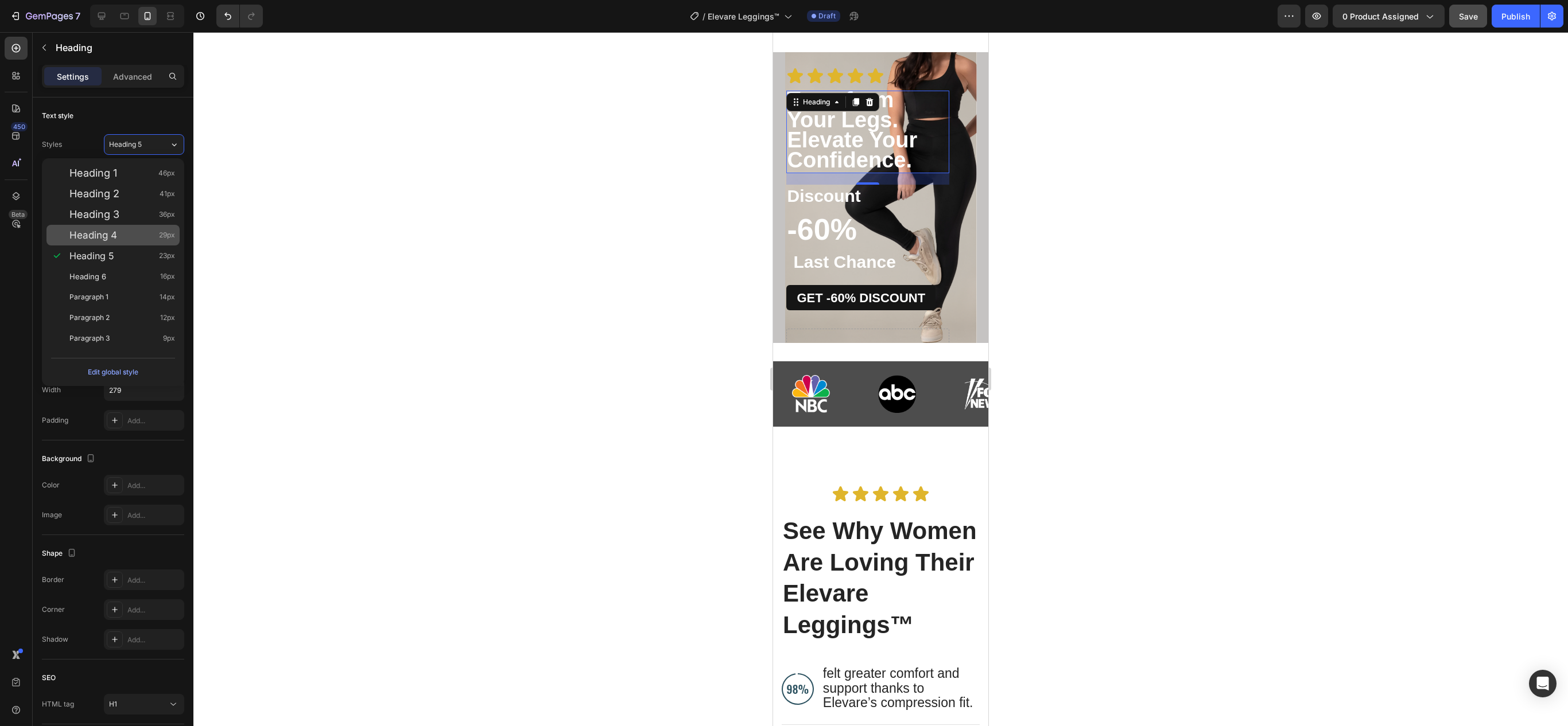
click at [157, 231] on div "Heading 4 29px" at bounding box center [122, 235] width 105 height 12
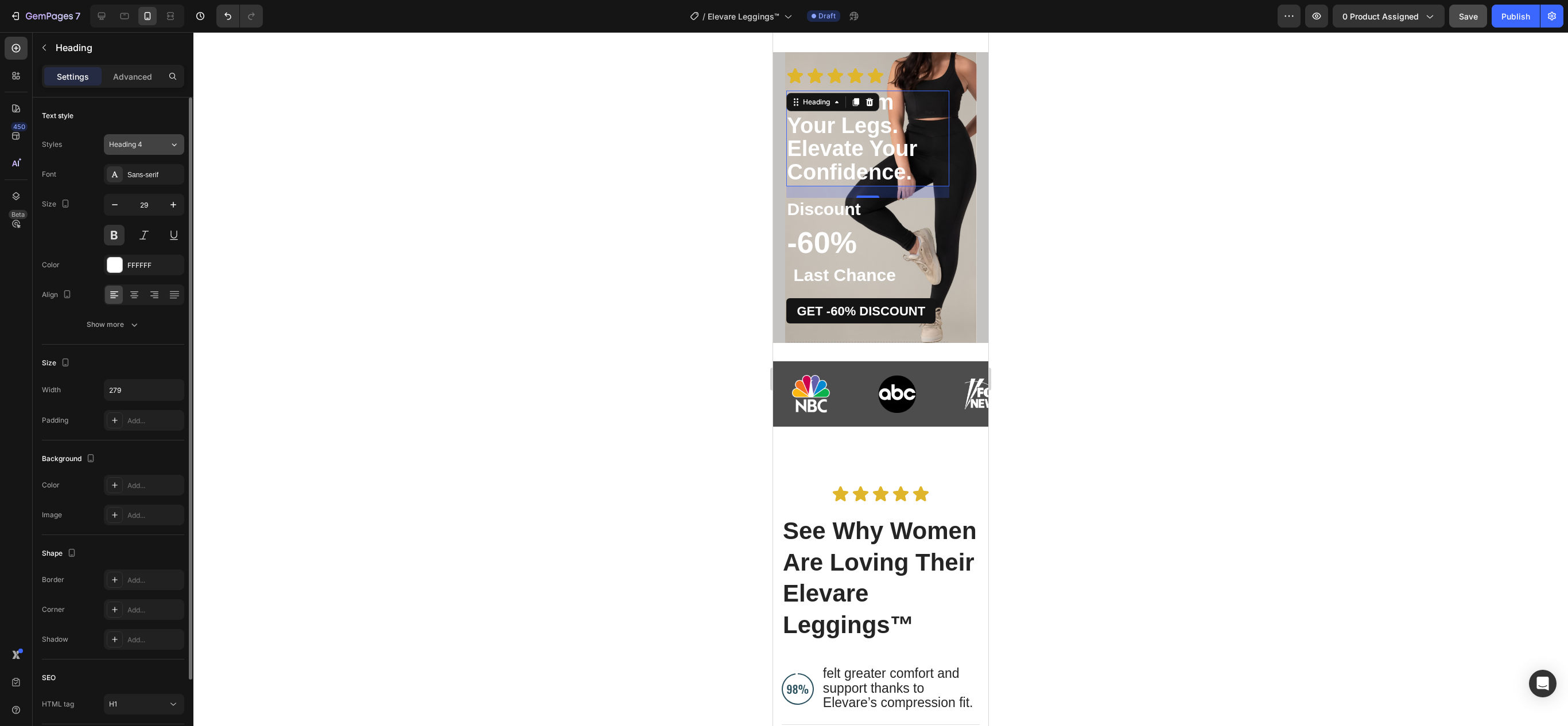
click at [155, 139] on button "Heading 4" at bounding box center [144, 144] width 80 height 21
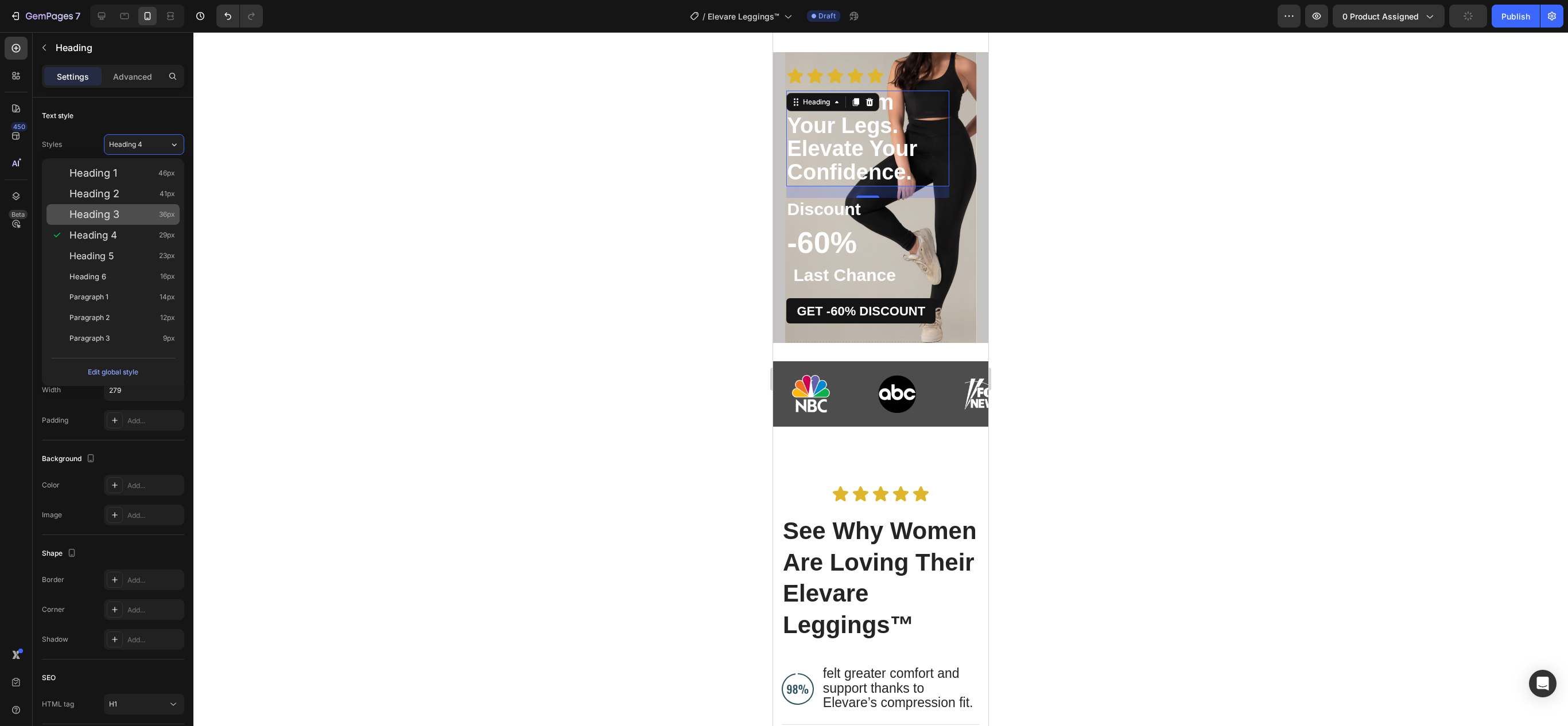
click at [155, 209] on div "Heading 3 36px" at bounding box center [122, 215] width 105 height 12
type input "36"
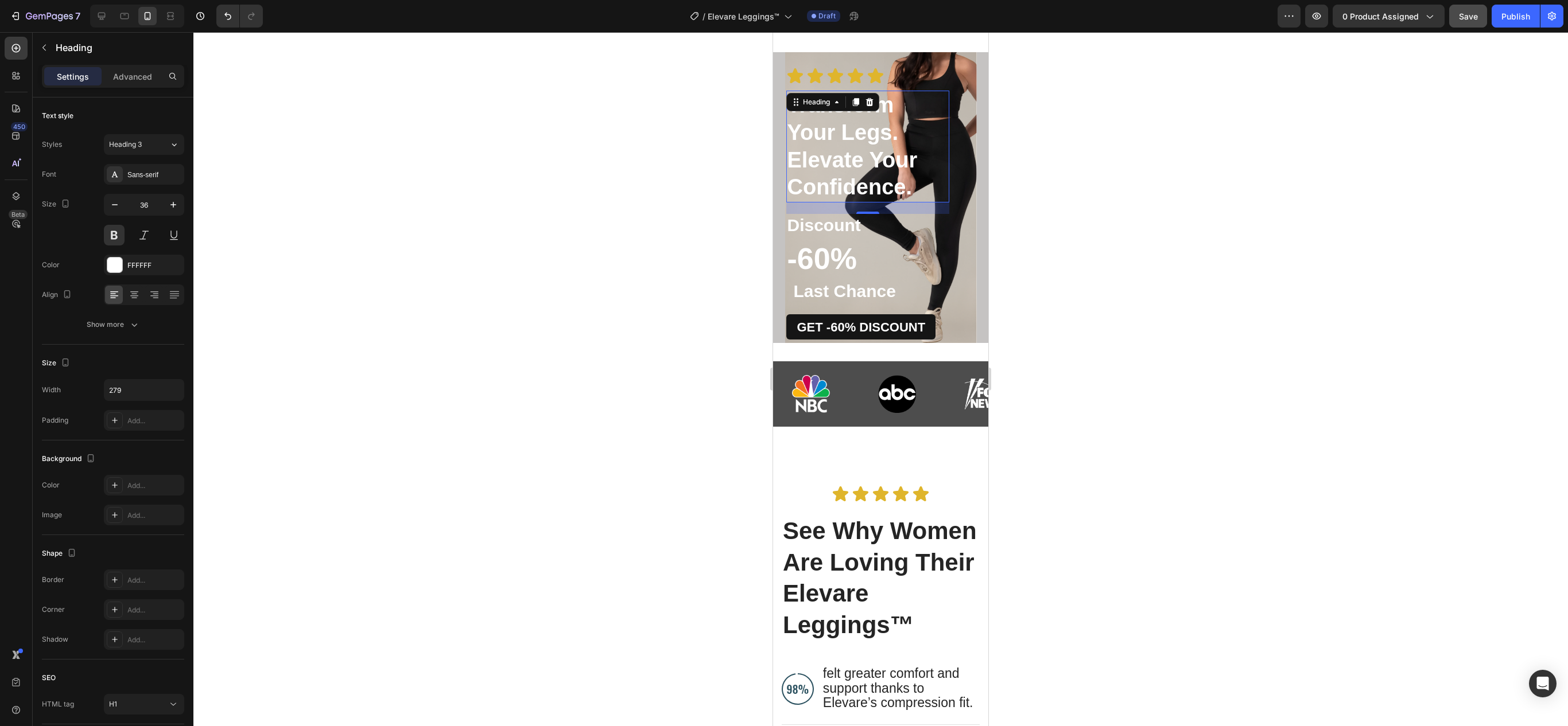
click at [497, 239] on div at bounding box center [880, 379] width 1374 height 694
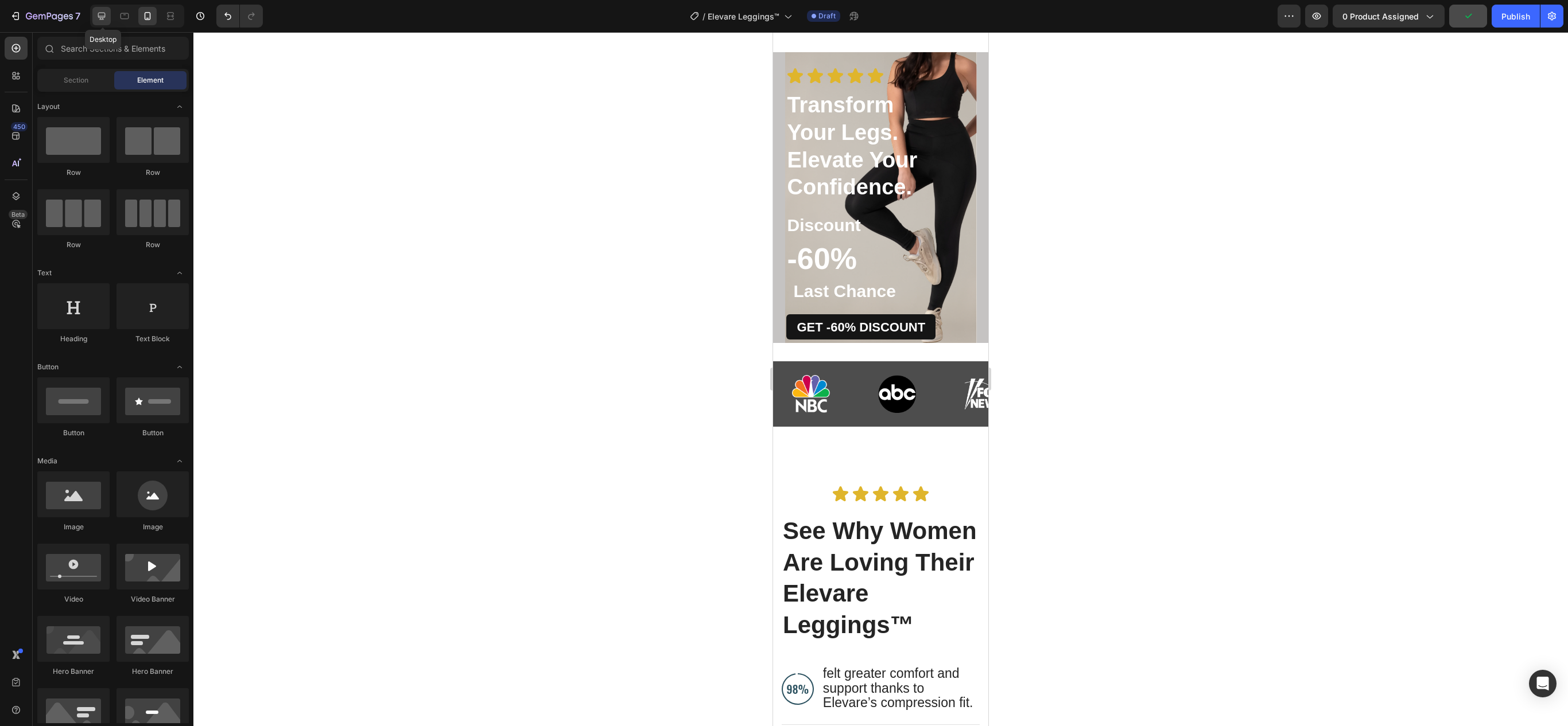
click at [101, 10] on icon at bounding box center [102, 16] width 12 height 12
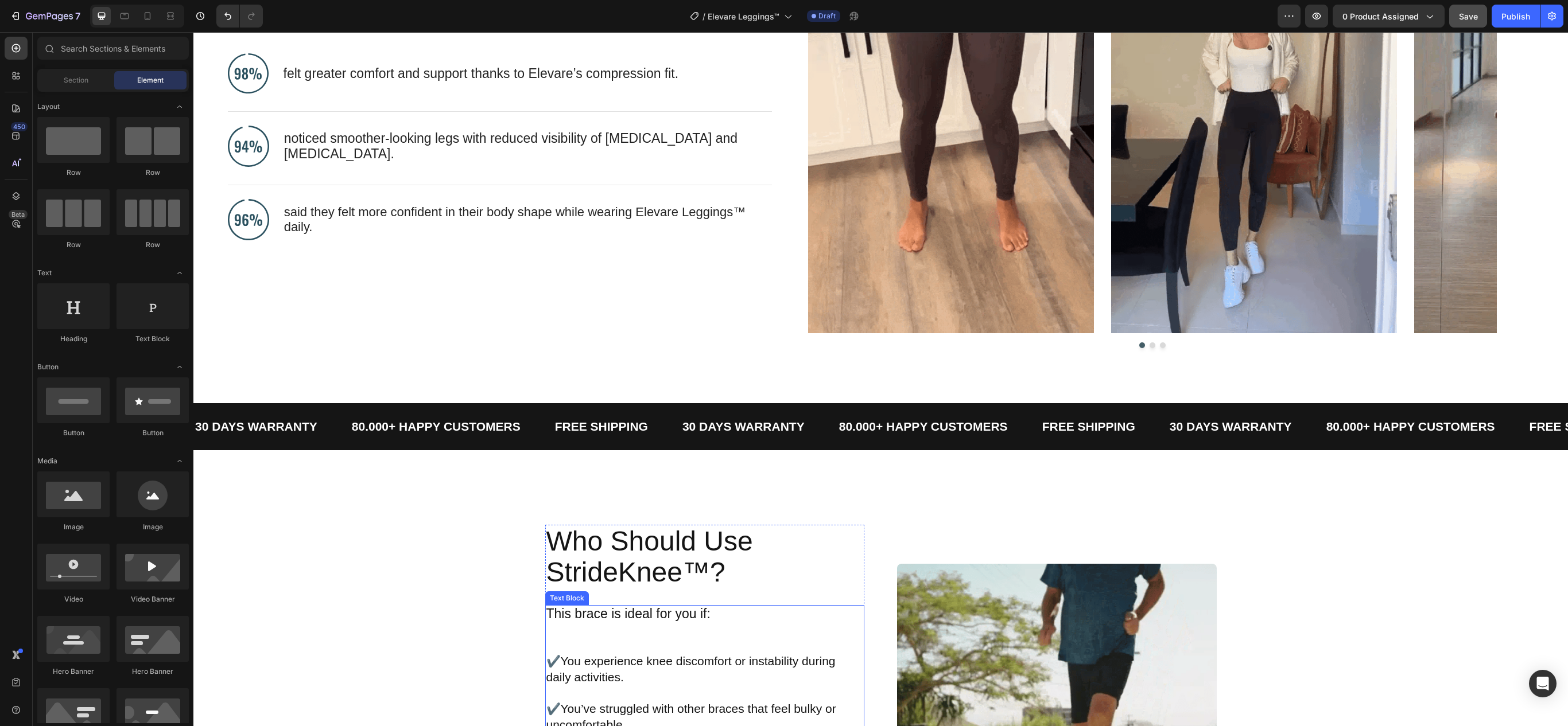
scroll to position [1319, 0]
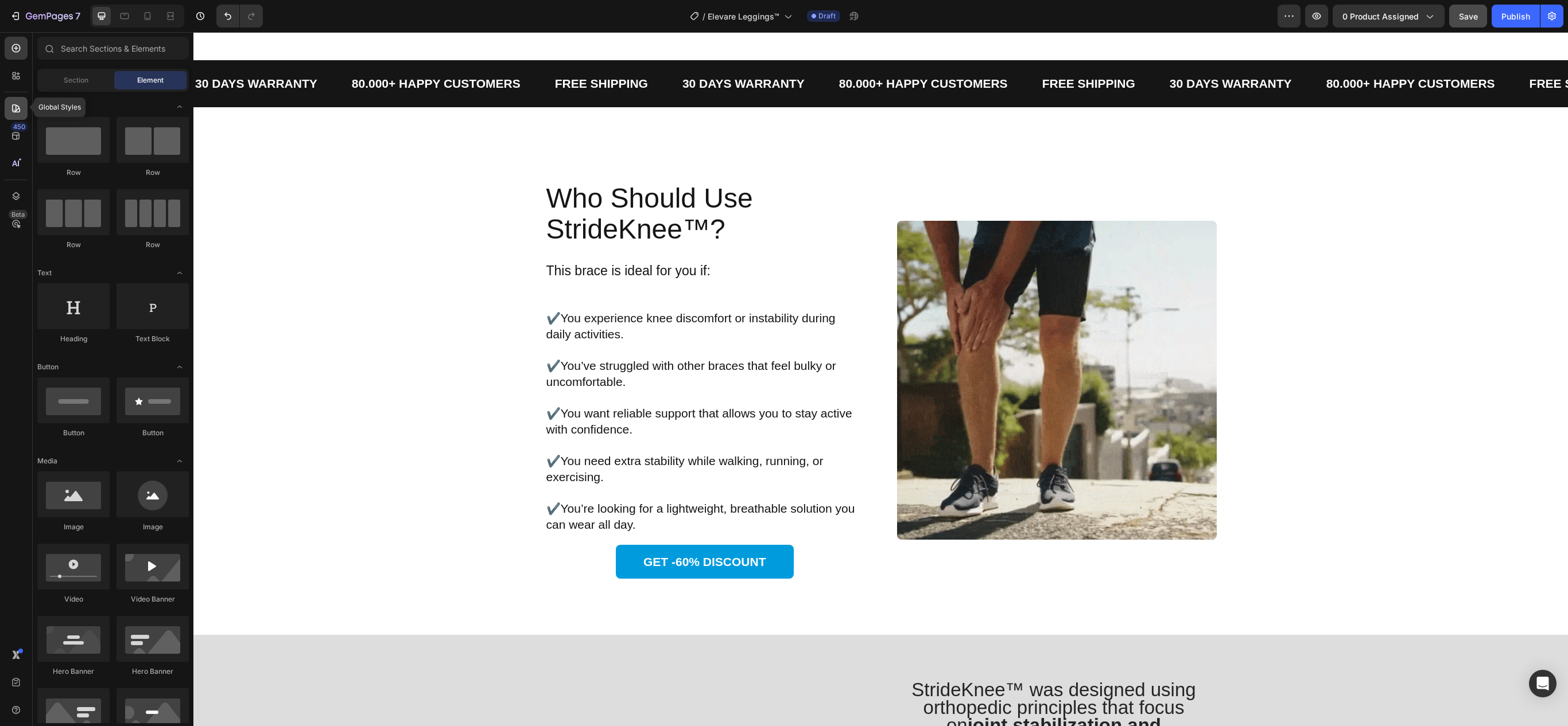
click at [14, 104] on icon at bounding box center [16, 108] width 8 height 8
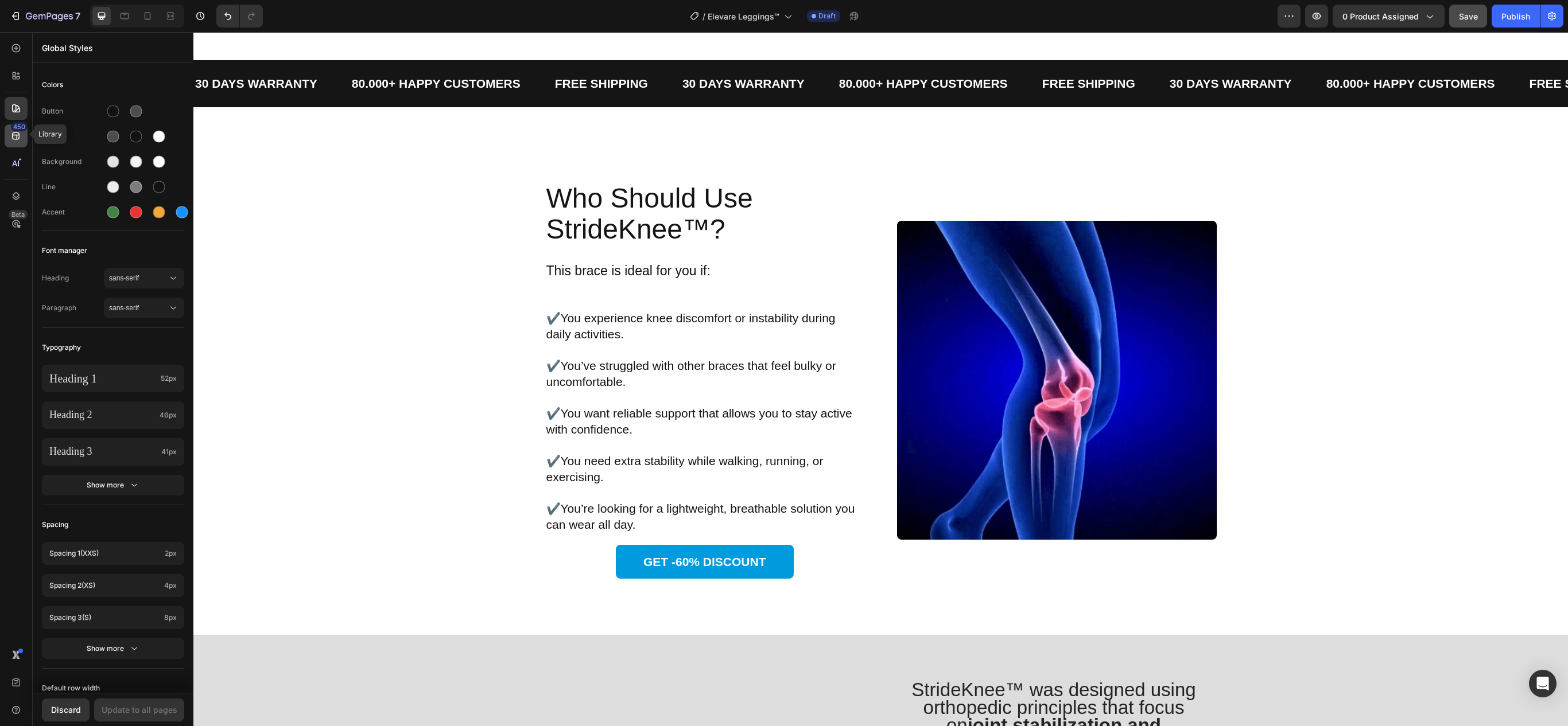
click at [16, 136] on icon at bounding box center [16, 137] width 8 height 8
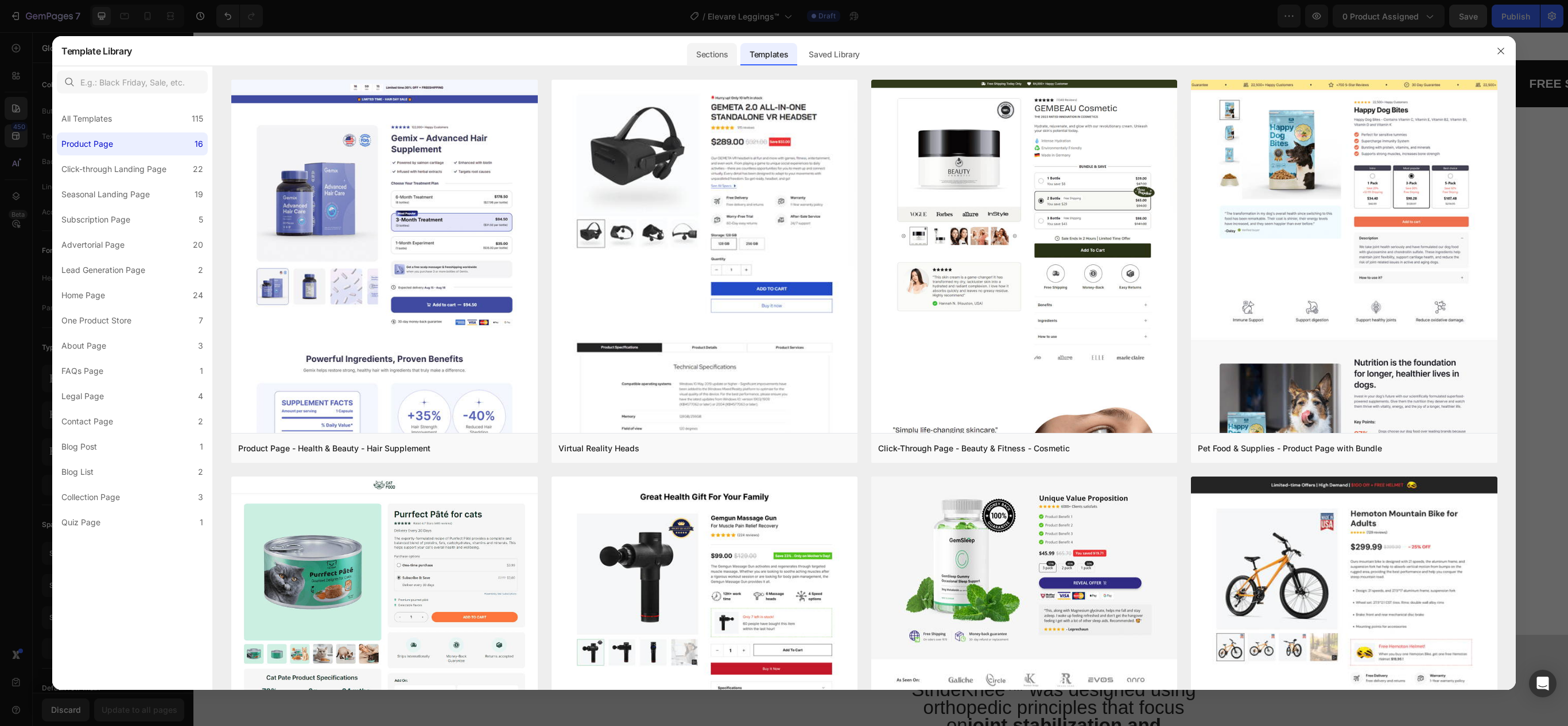
click at [712, 57] on div "Sections" at bounding box center [712, 54] width 50 height 23
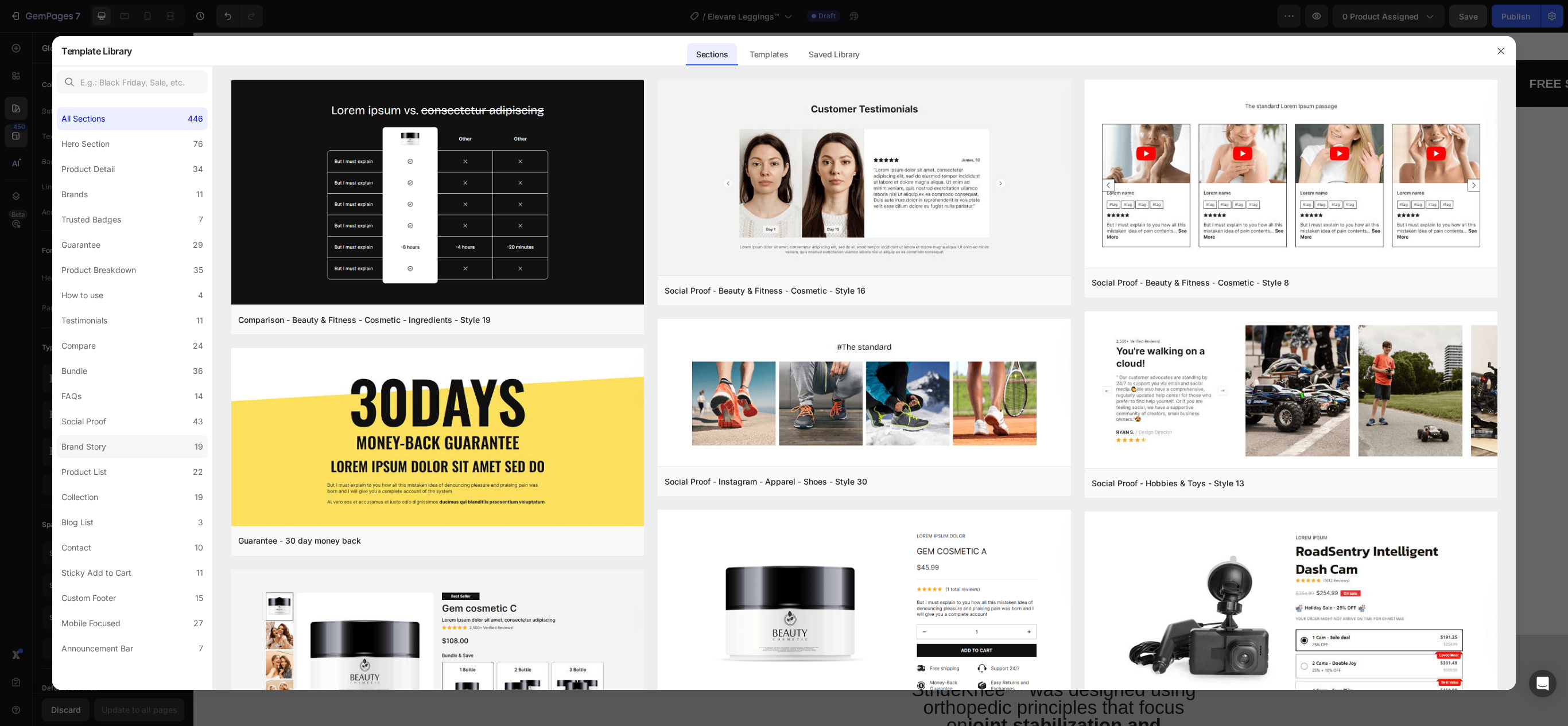
click at [103, 449] on div "Brand Story" at bounding box center [83, 447] width 45 height 14
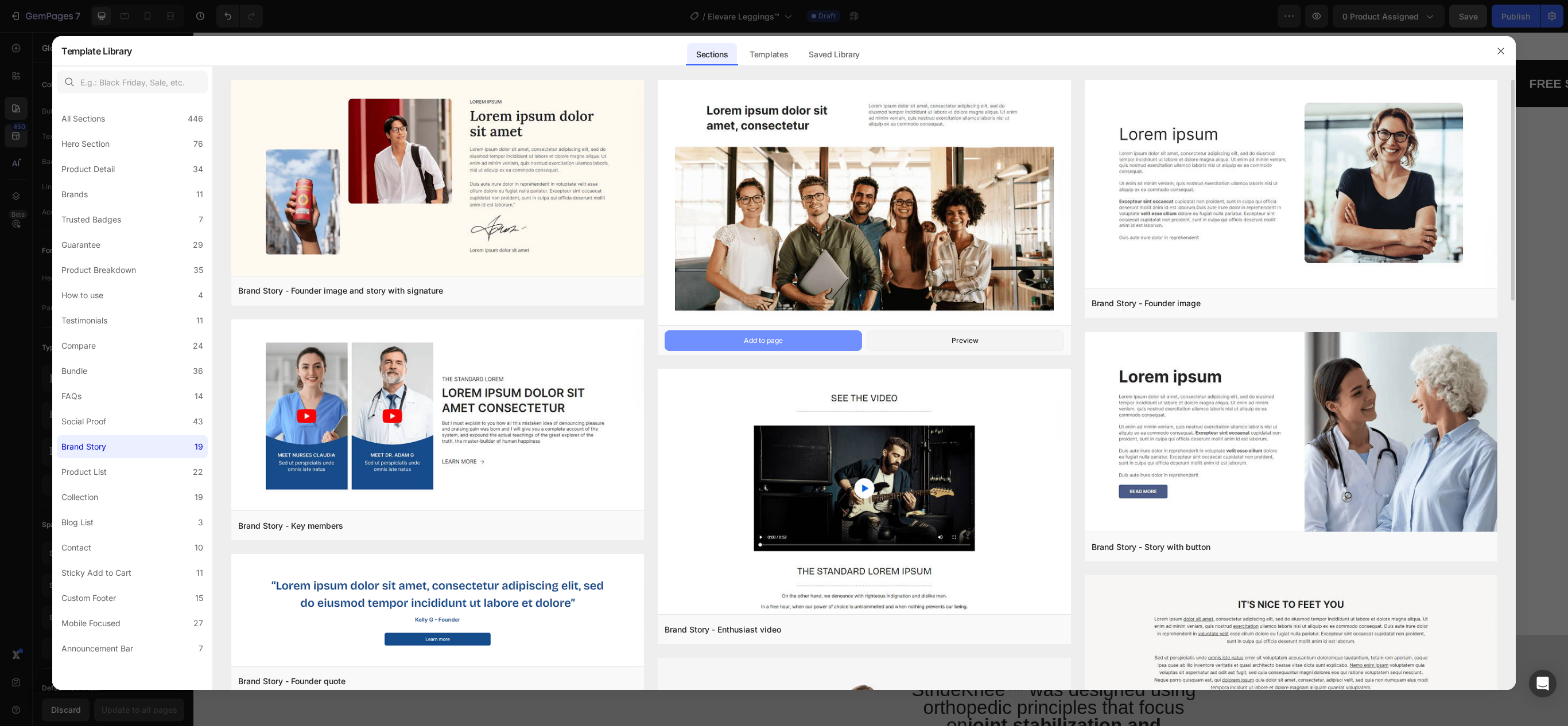
click at [775, 330] on button "Add to page" at bounding box center [763, 340] width 197 height 21
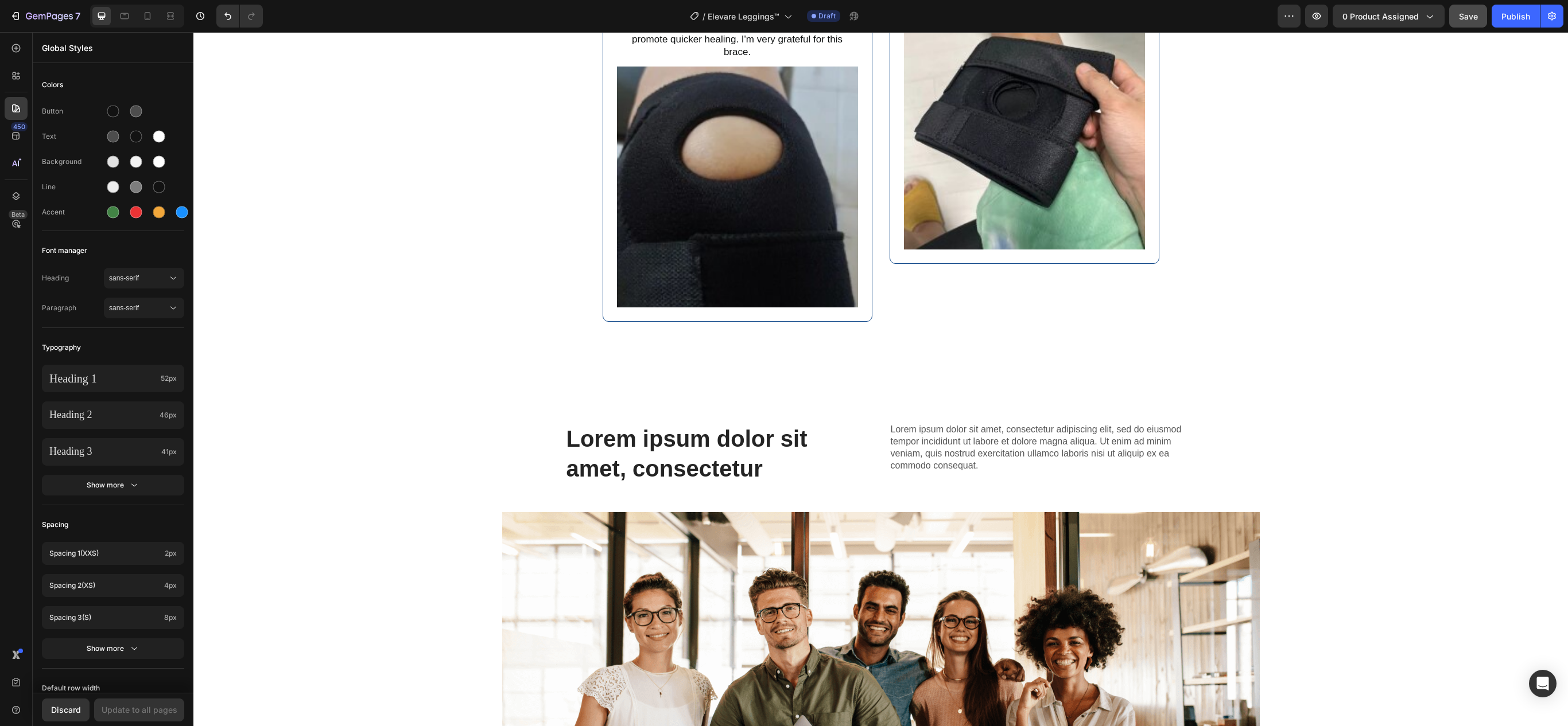
scroll to position [8844, 0]
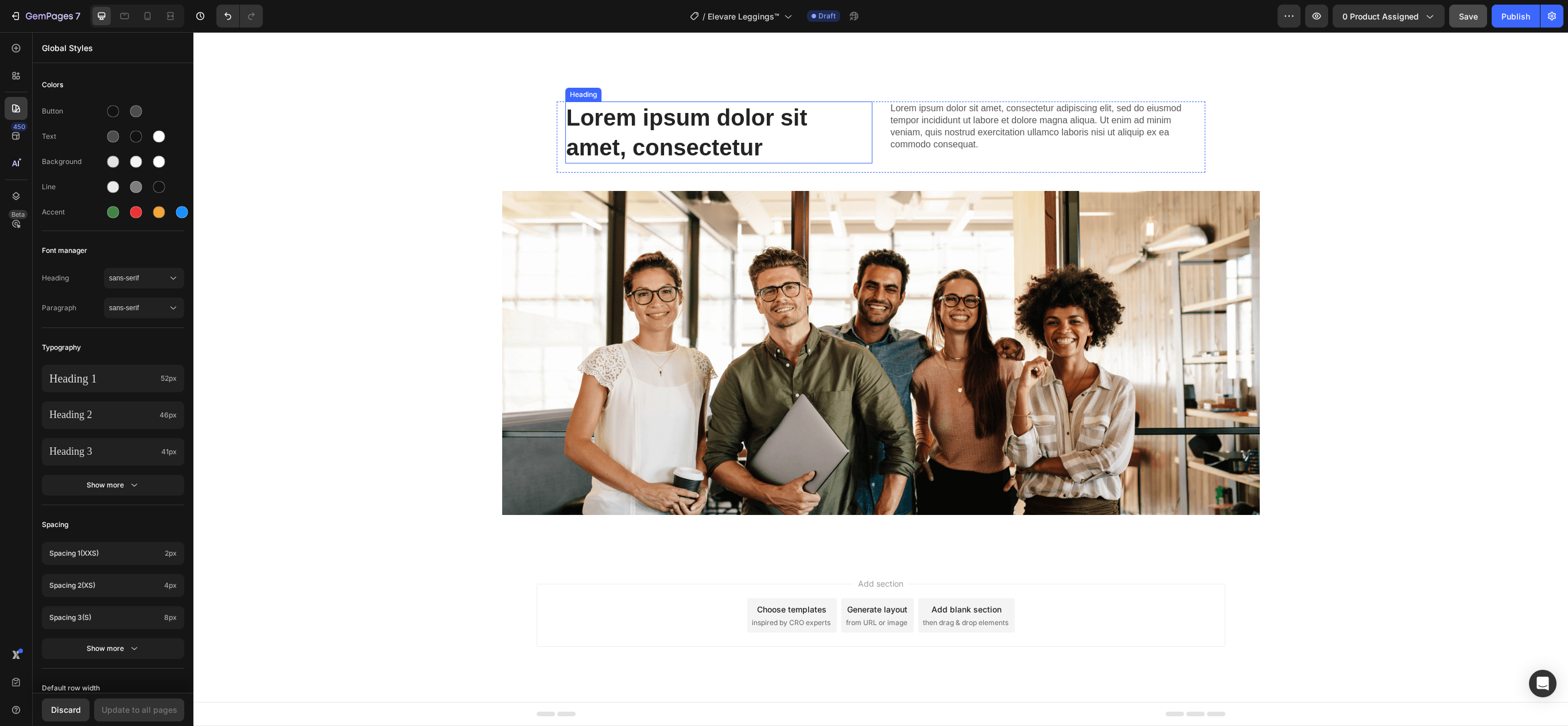
click at [771, 164] on h2 "Lorem ipsum dolor sit amet, consectetur" at bounding box center [719, 132] width 307 height 61
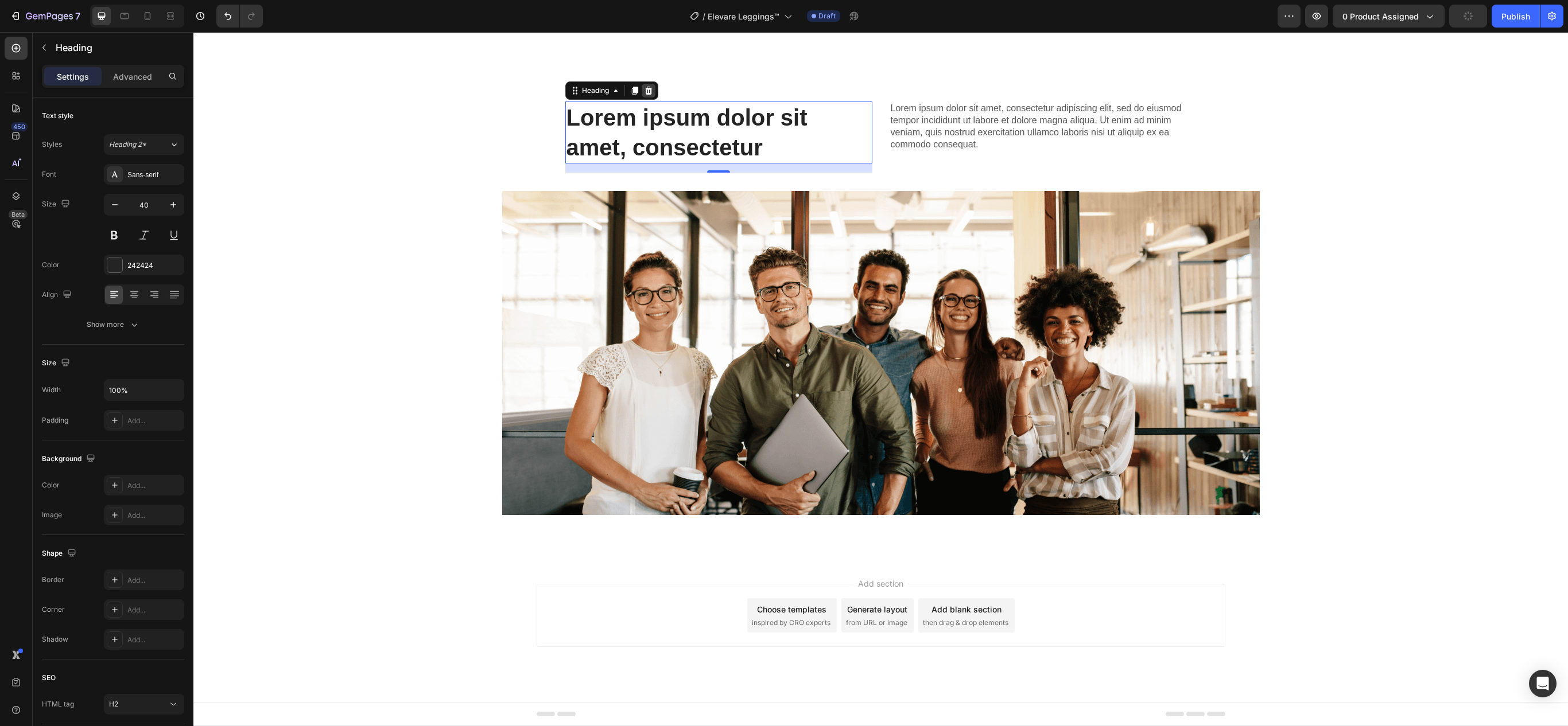
click at [644, 95] on icon at bounding box center [648, 90] width 9 height 9
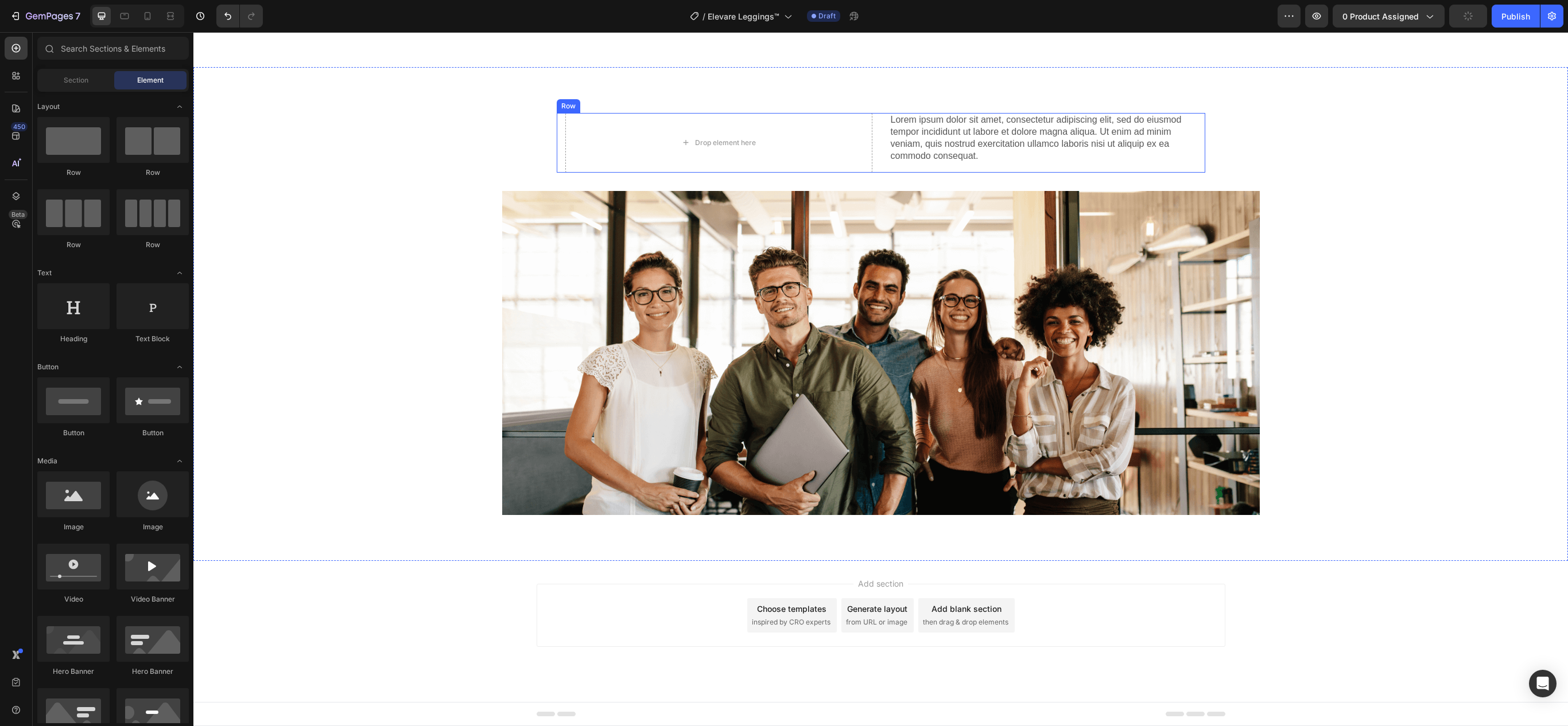
click at [872, 173] on div "Drop element here Lorem ipsum dolor sit amet, consectetur adipiscing elit, sed …" at bounding box center [881, 143] width 649 height 60
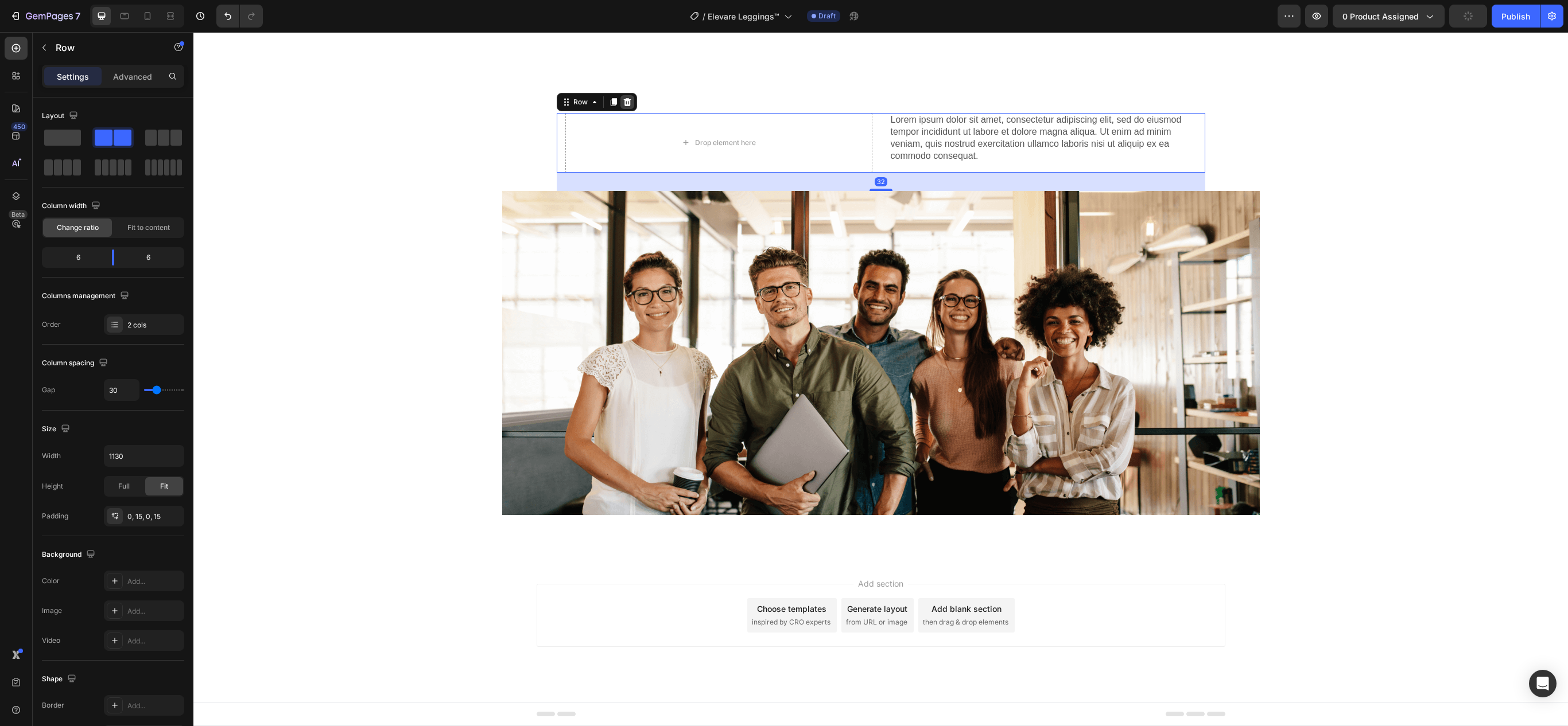
click at [623, 106] on icon at bounding box center [627, 102] width 8 height 8
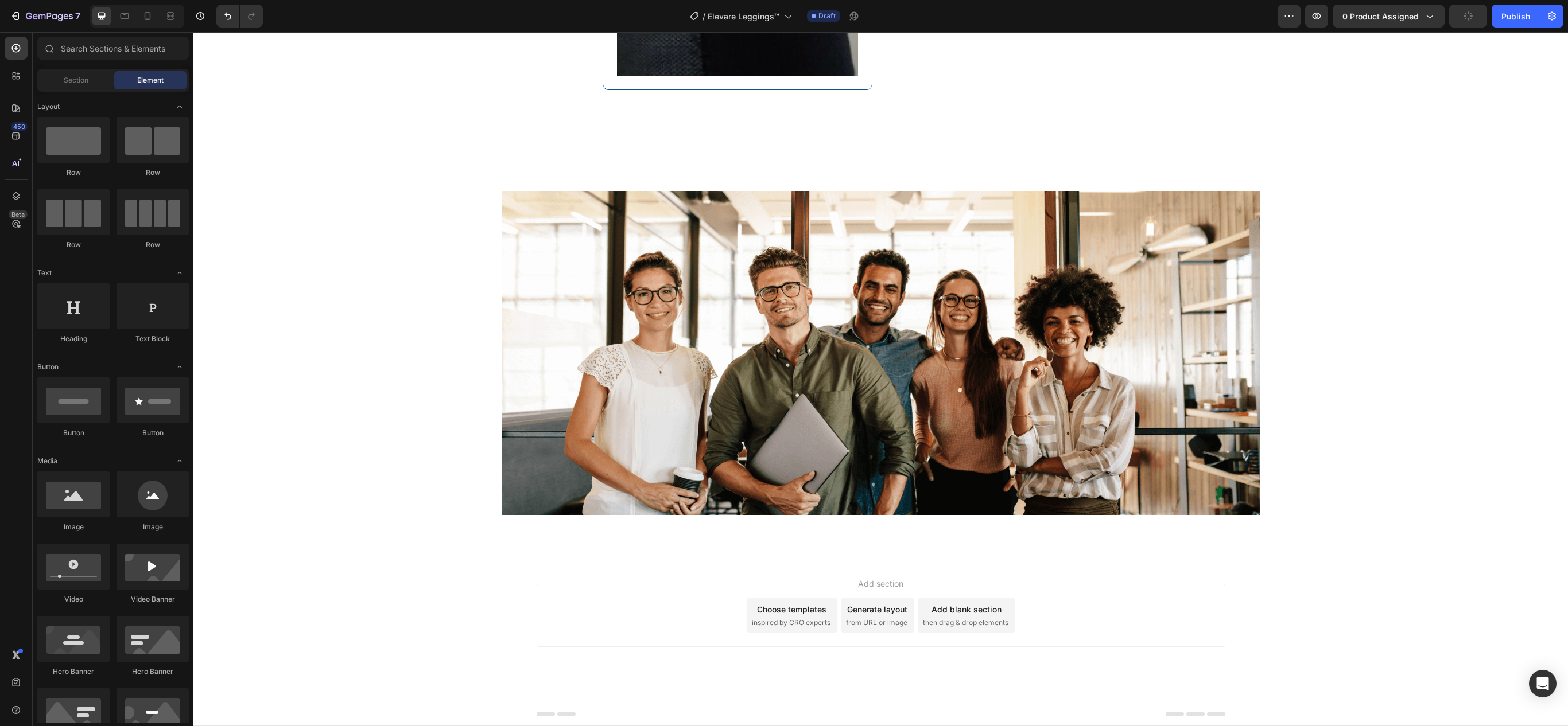
scroll to position [8798, 0]
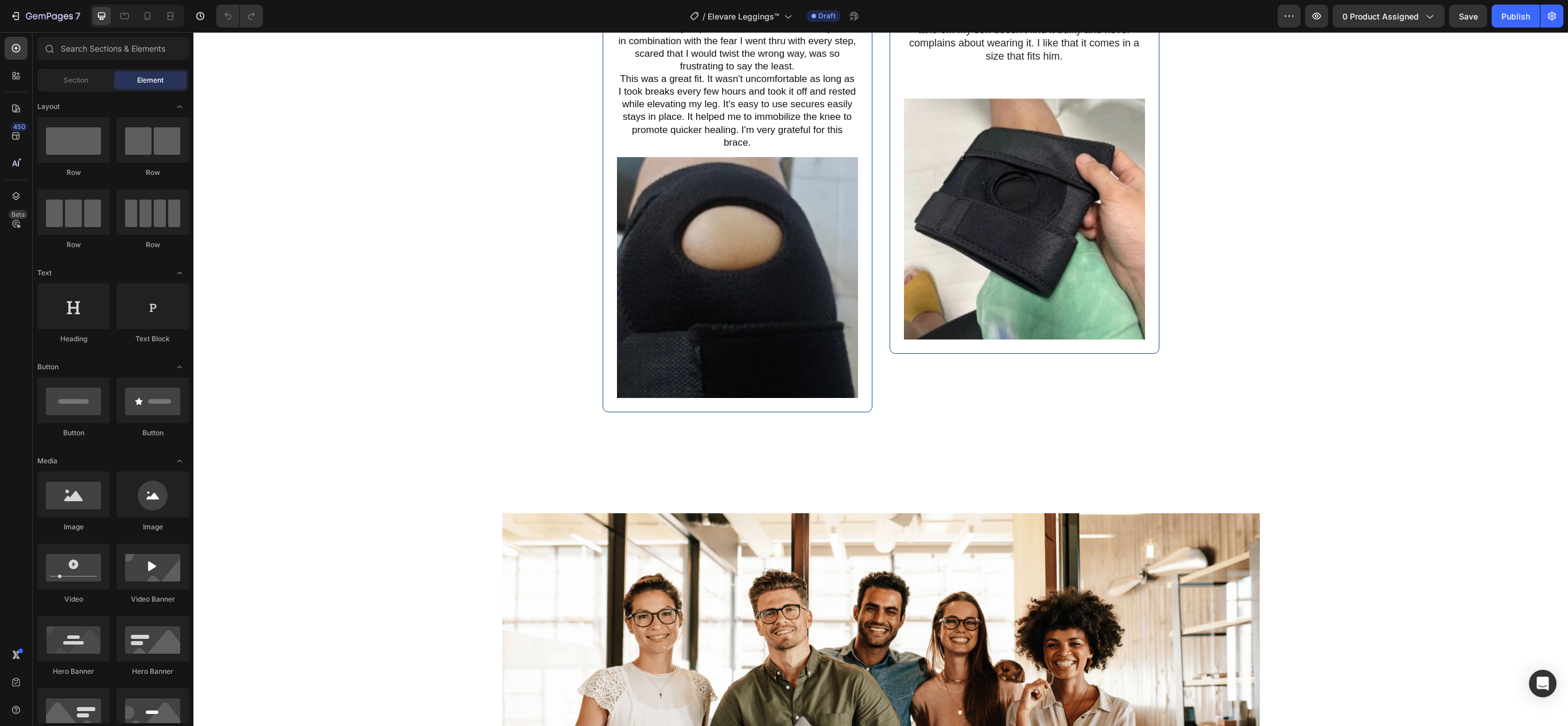
scroll to position [8670, 0]
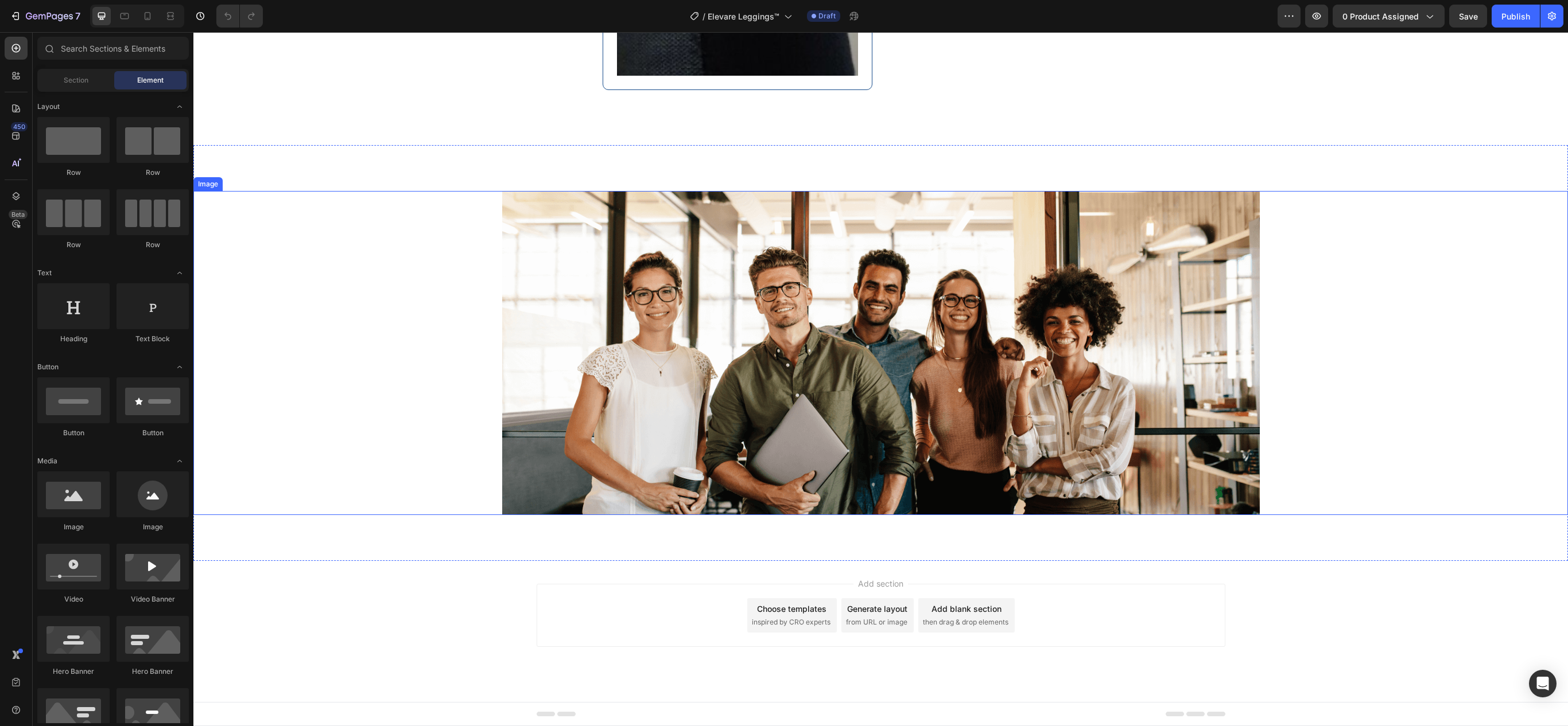
drag, startPoint x: 753, startPoint y: 321, endPoint x: 473, endPoint y: 329, distance: 280.1
click at [752, 321] on img at bounding box center [881, 353] width 758 height 324
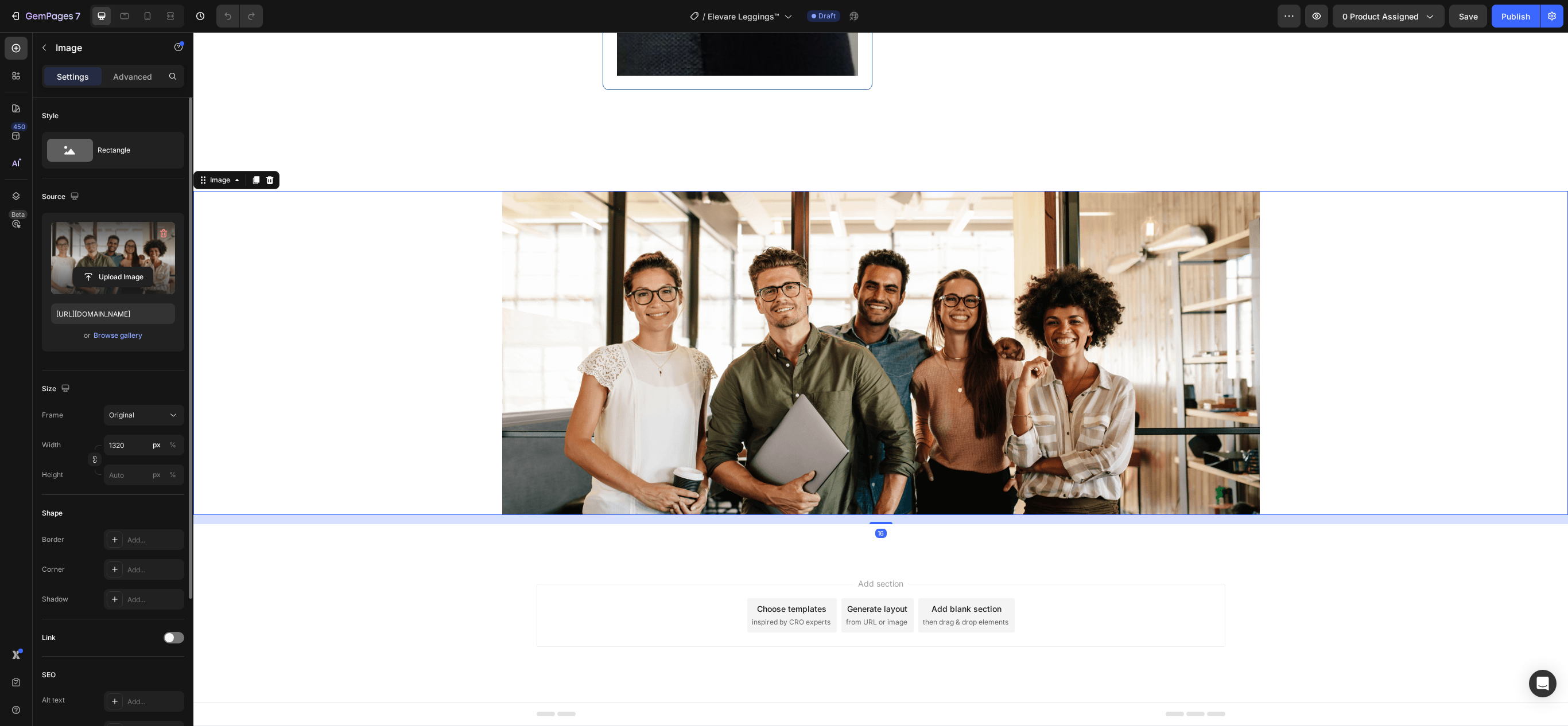
click at [111, 243] on label at bounding box center [112, 258] width 124 height 72
click at [111, 268] on input "file" at bounding box center [113, 278] width 79 height 20
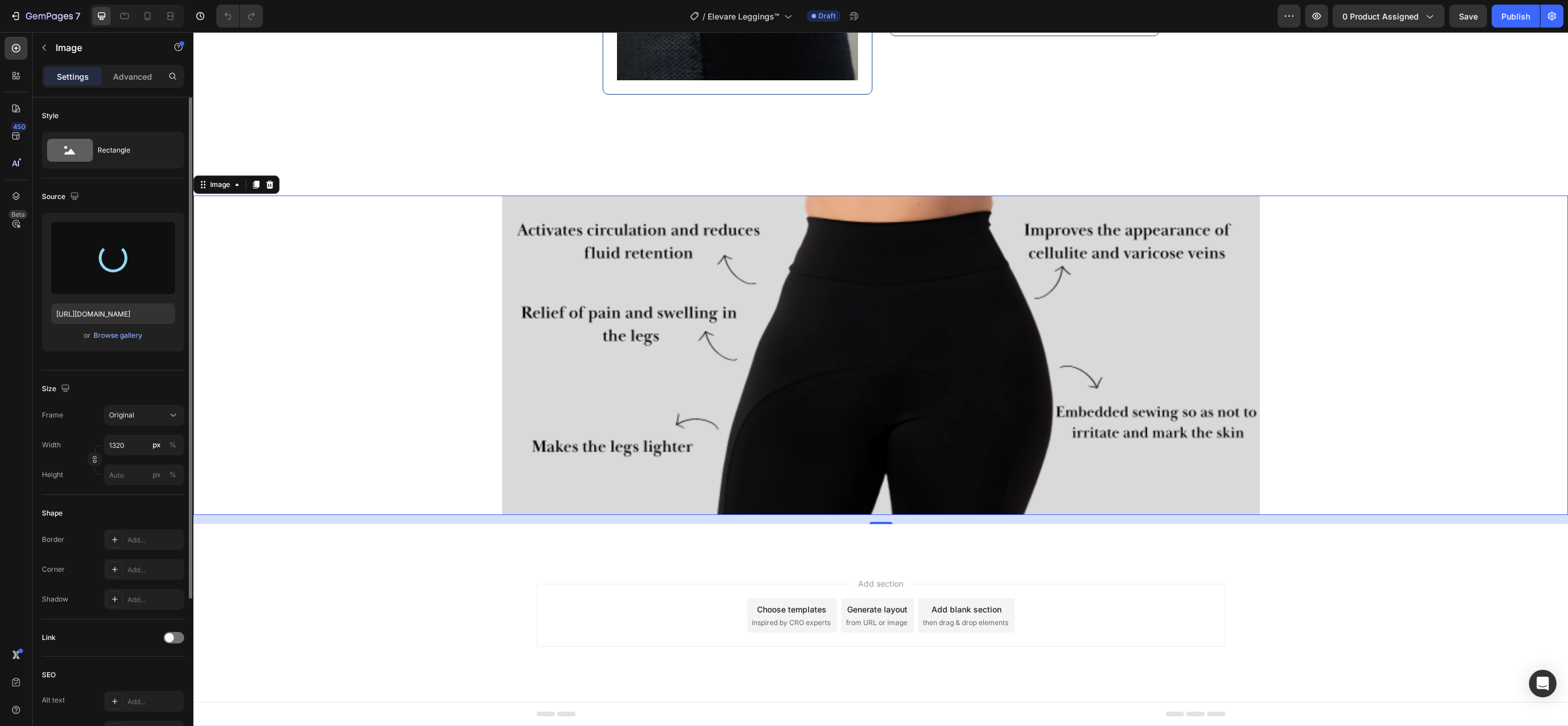
type input "https://cdn.shopify.com/s/files/1/0670/8517/2906/files/gempages_582953857940718…"
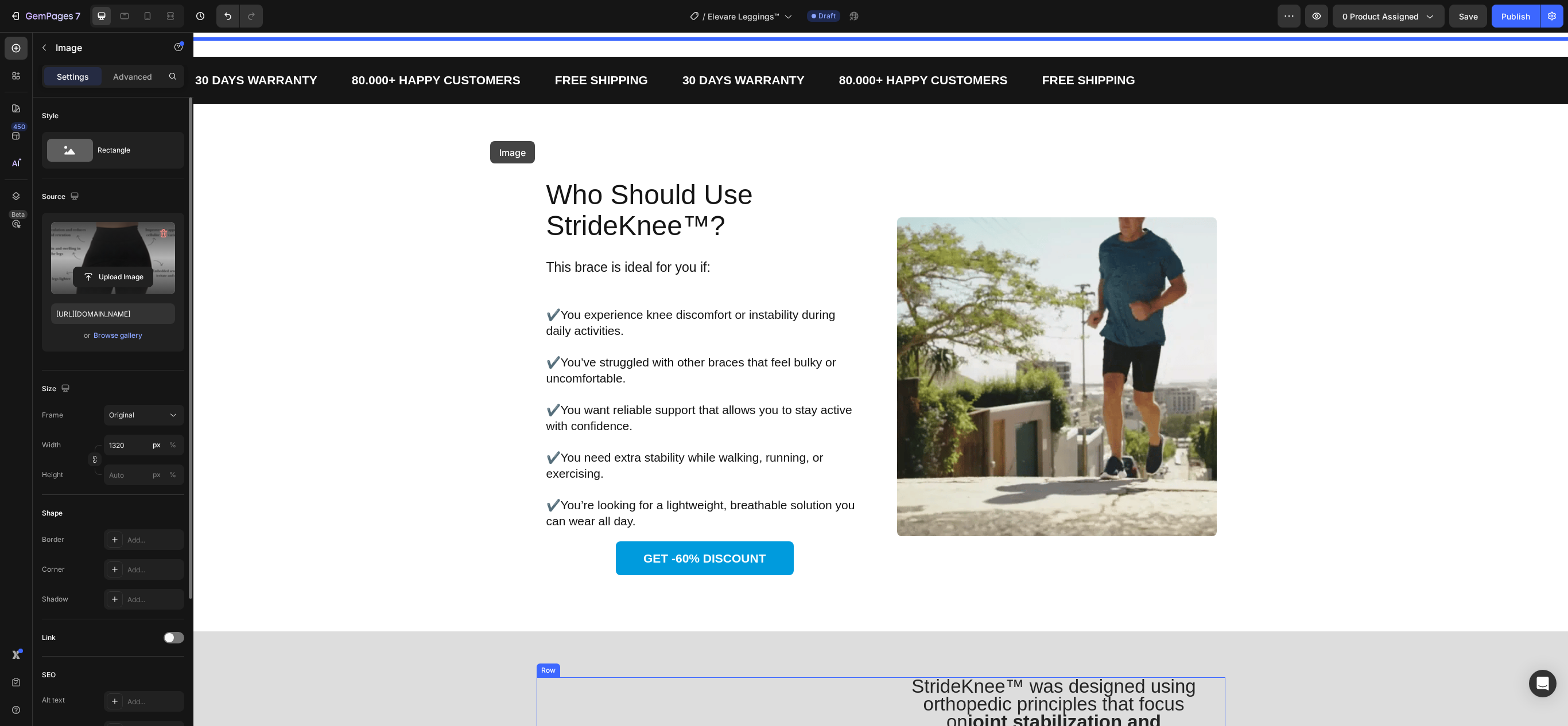
scroll to position [1254, 0]
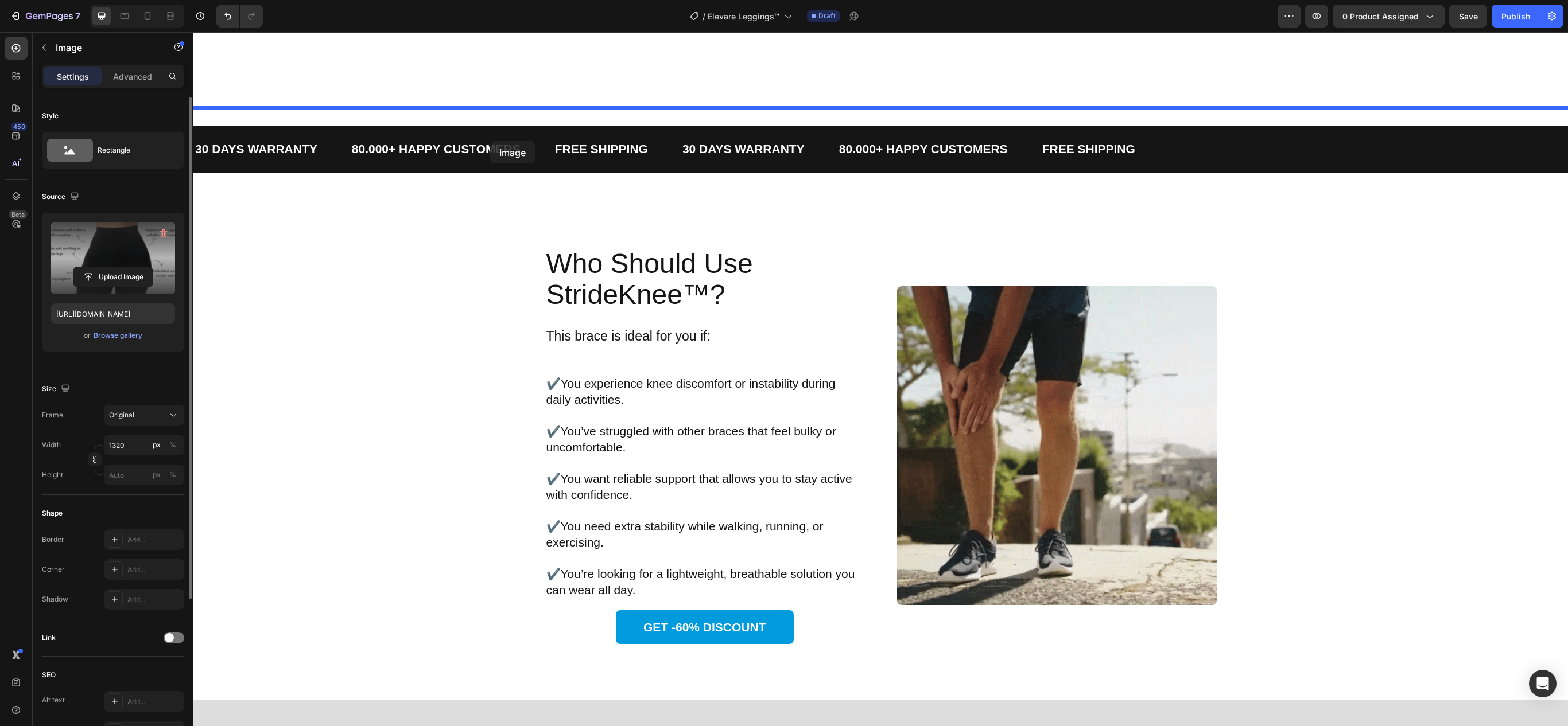
drag, startPoint x: 207, startPoint y: 219, endPoint x: 491, endPoint y: 187, distance: 285.8
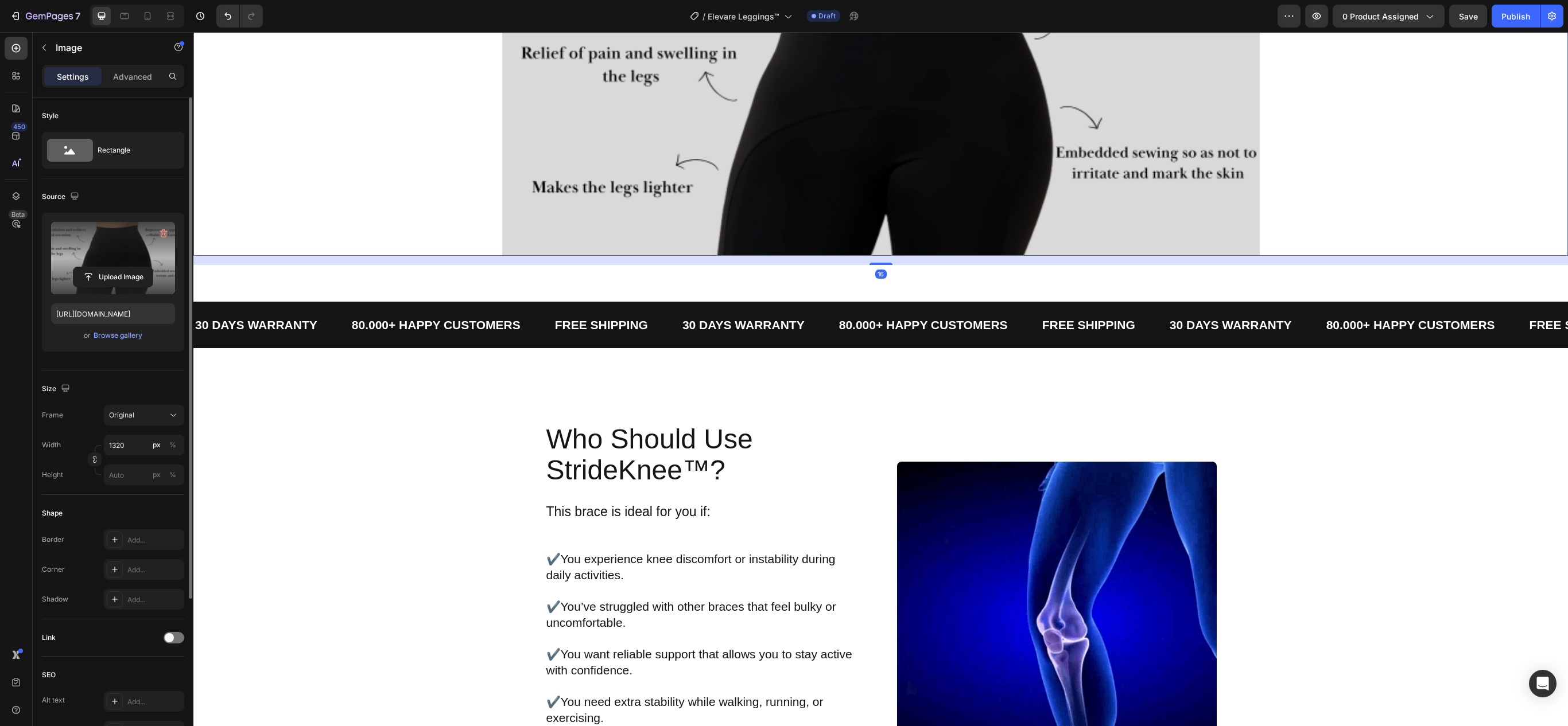
scroll to position [1237, 0]
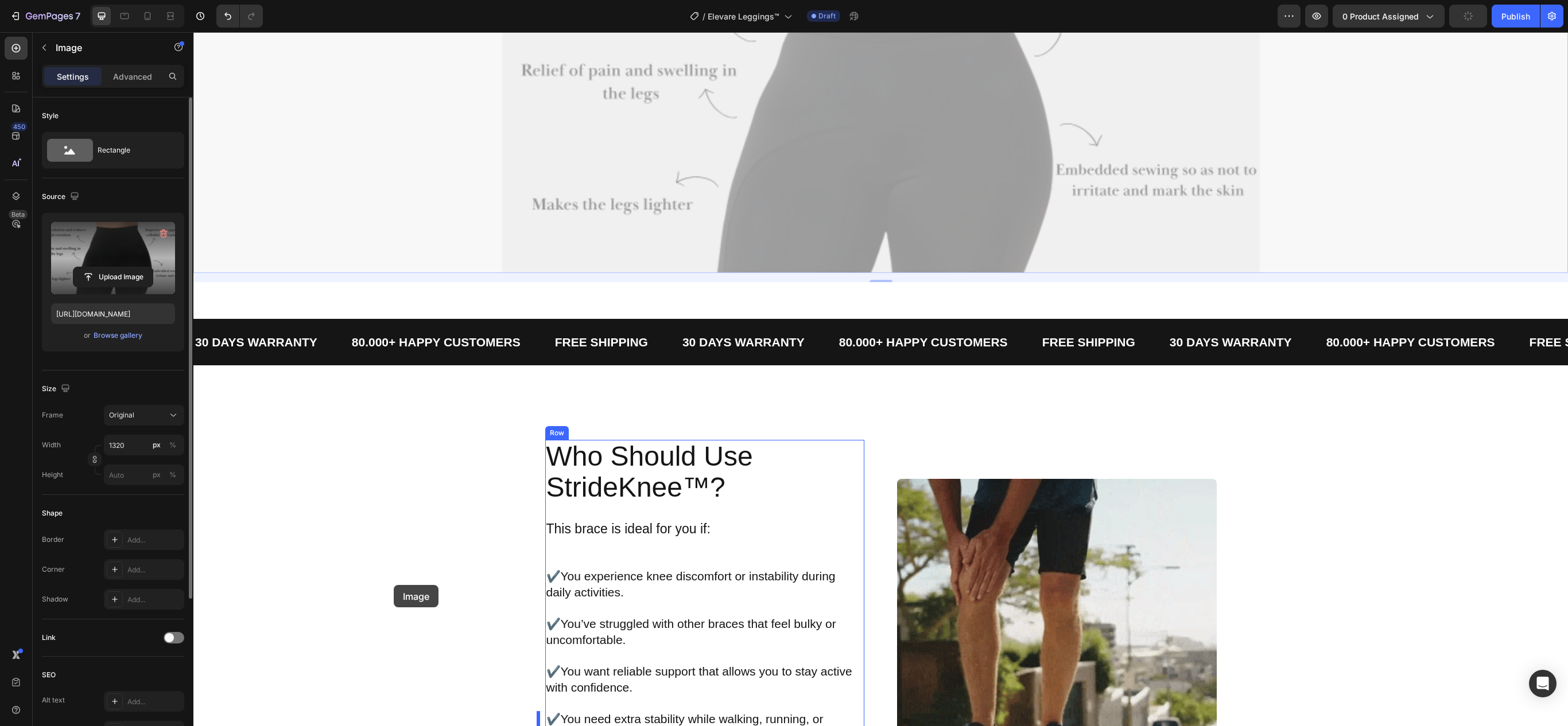
drag, startPoint x: 203, startPoint y: 138, endPoint x: 395, endPoint y: 570, distance: 472.7
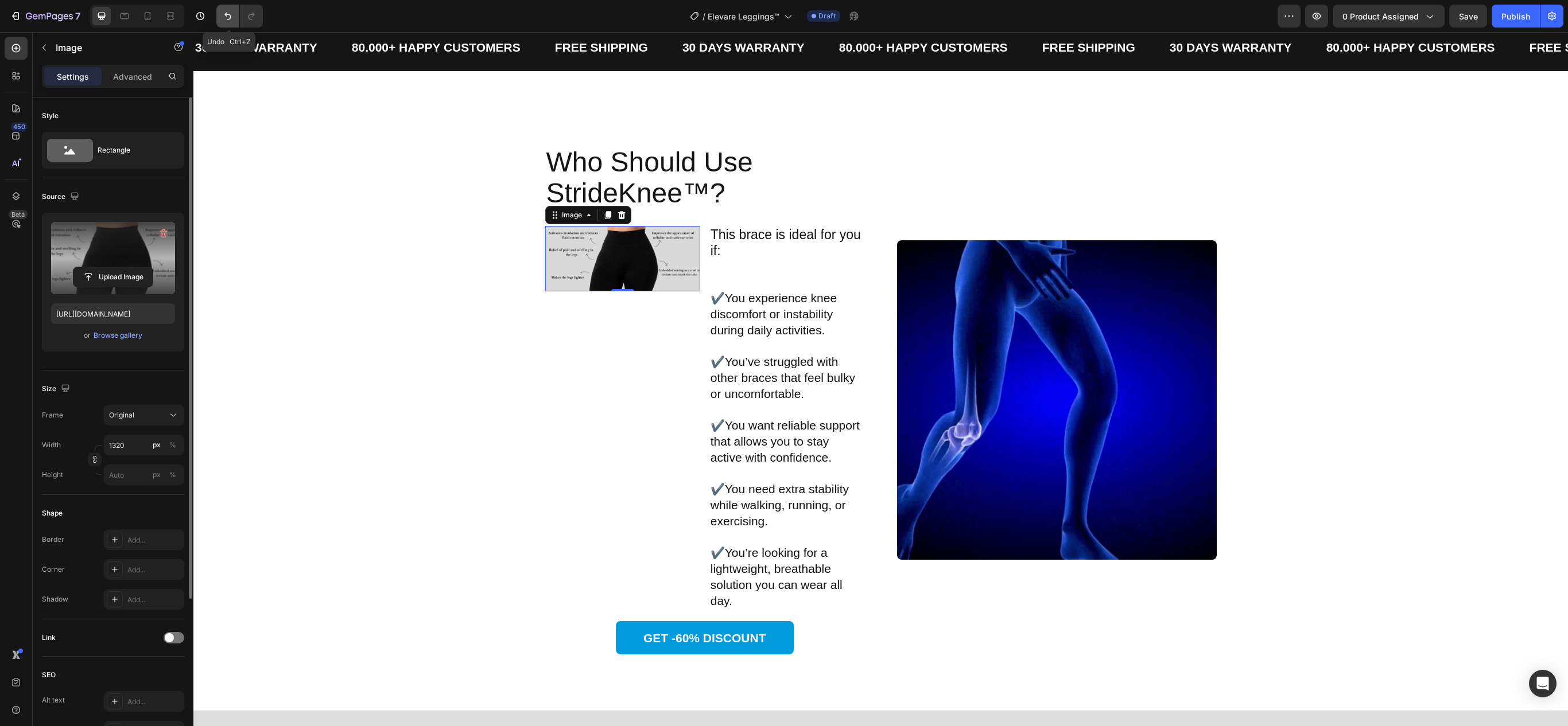
click at [227, 22] on button "Undo/Redo" at bounding box center [227, 16] width 23 height 23
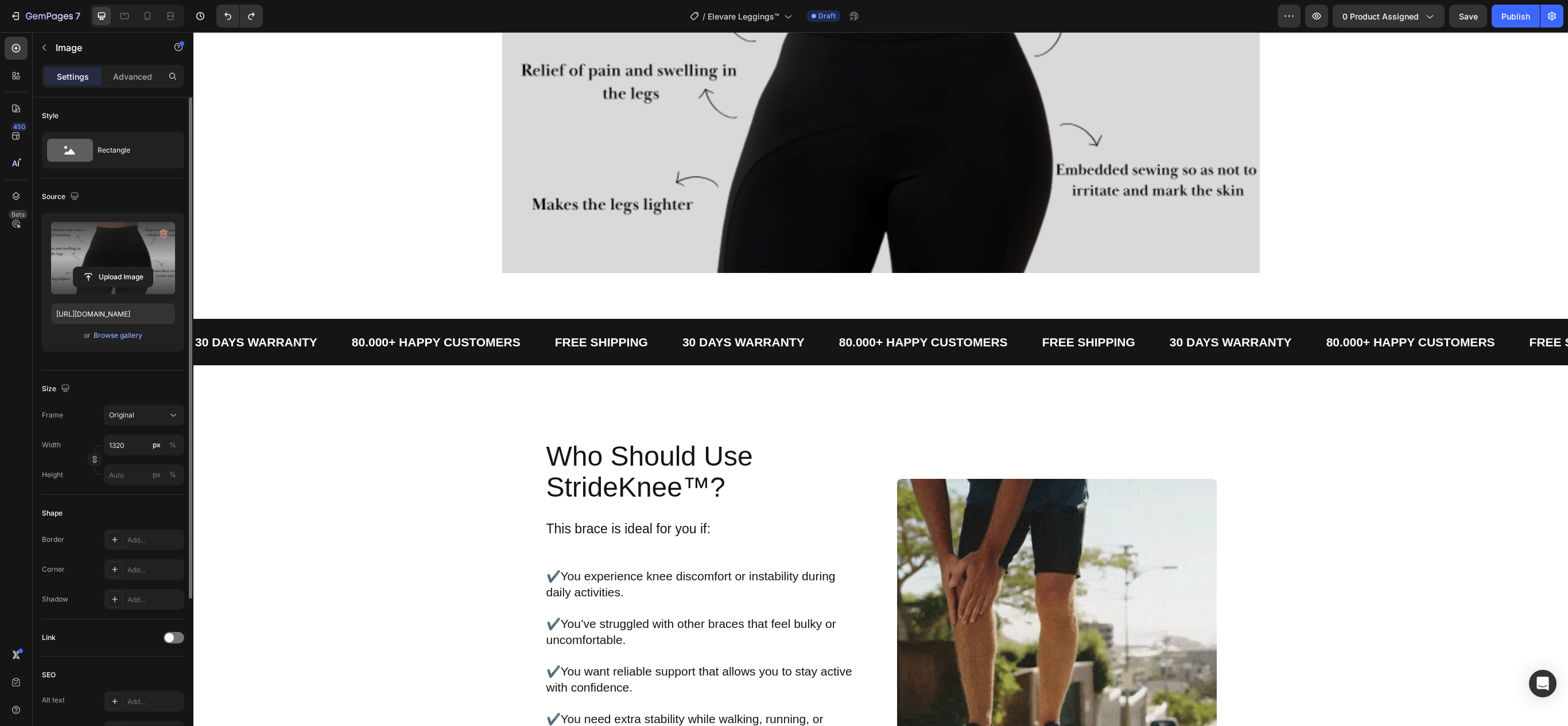
click at [1365, 273] on div at bounding box center [880, 113] width 1374 height 320
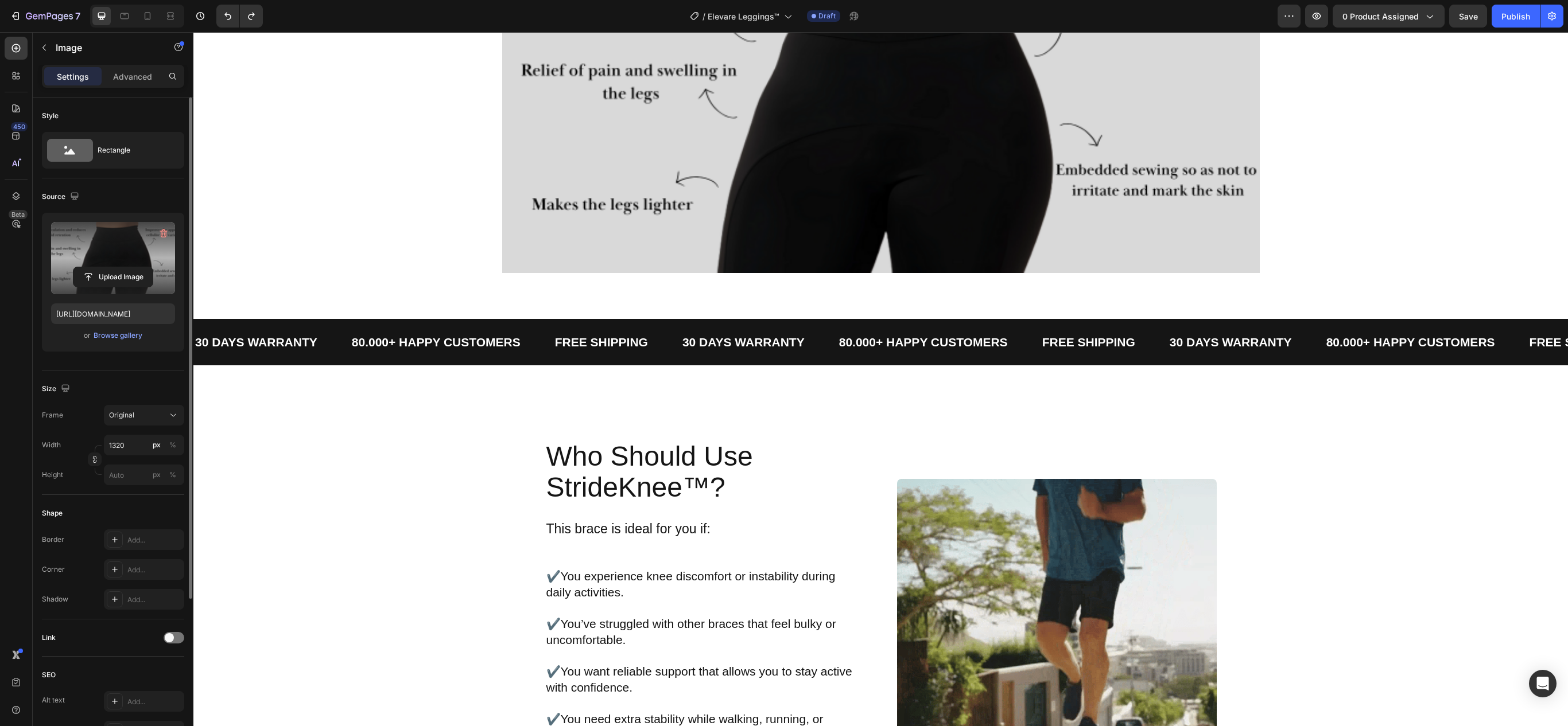
click at [502, 214] on img at bounding box center [881, 113] width 758 height 320
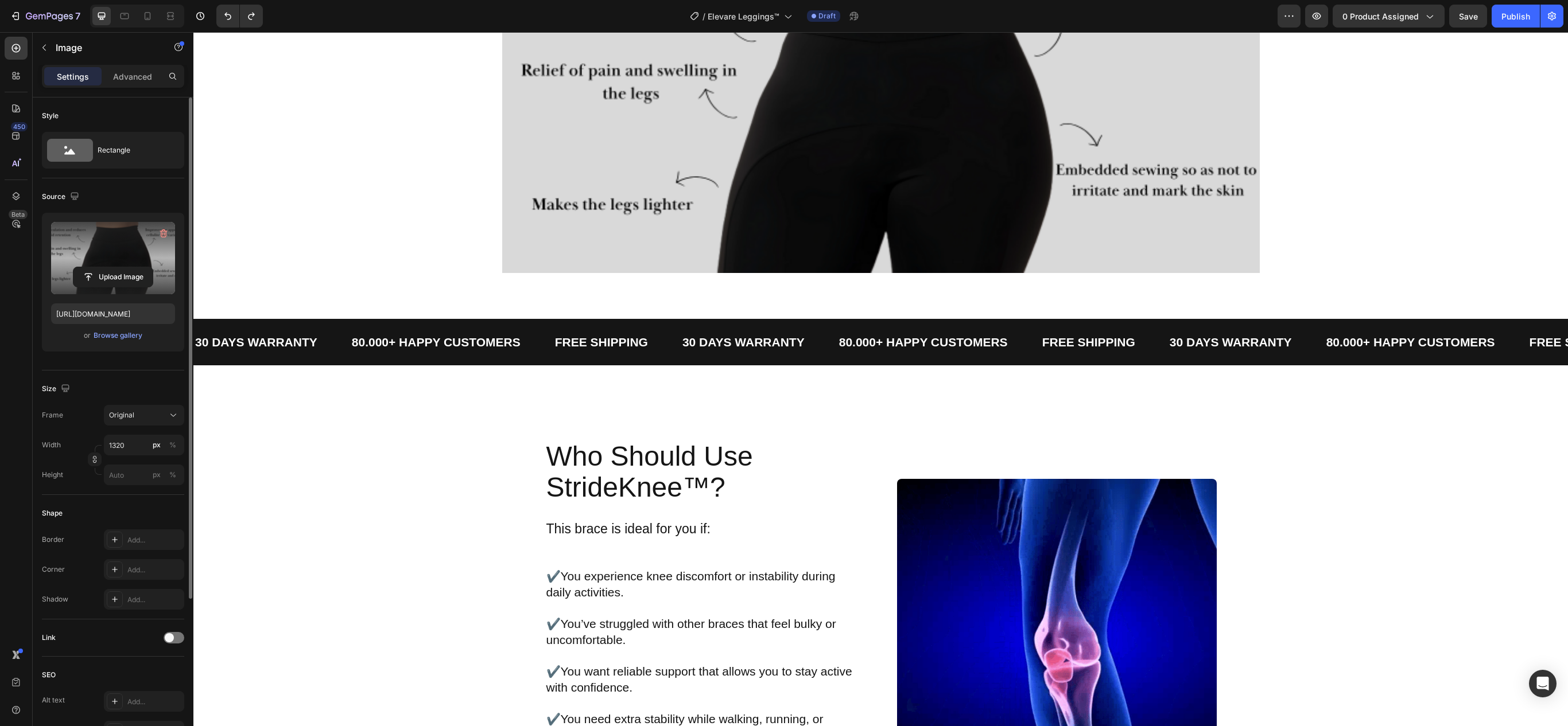
click at [540, 178] on img at bounding box center [881, 113] width 758 height 320
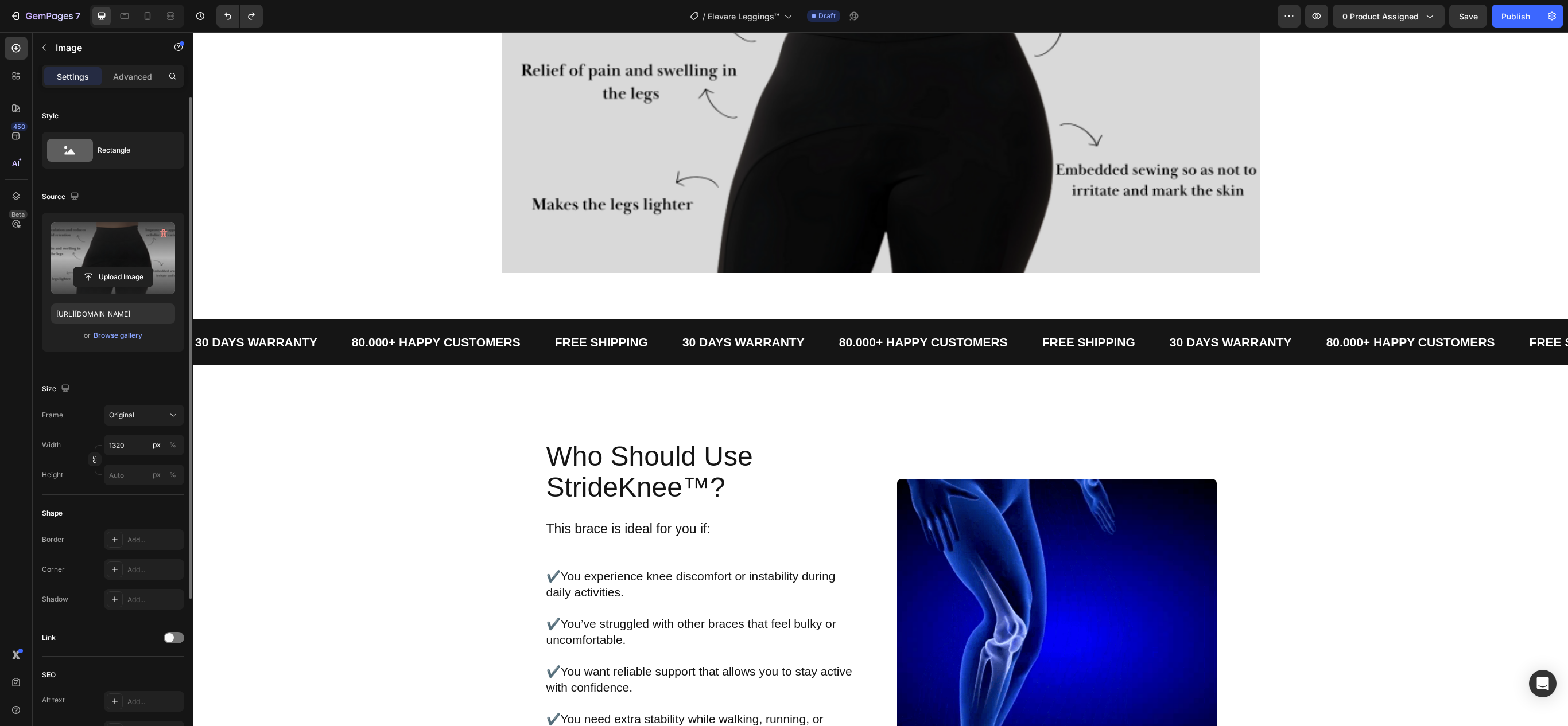
click at [547, 273] on img at bounding box center [881, 113] width 758 height 320
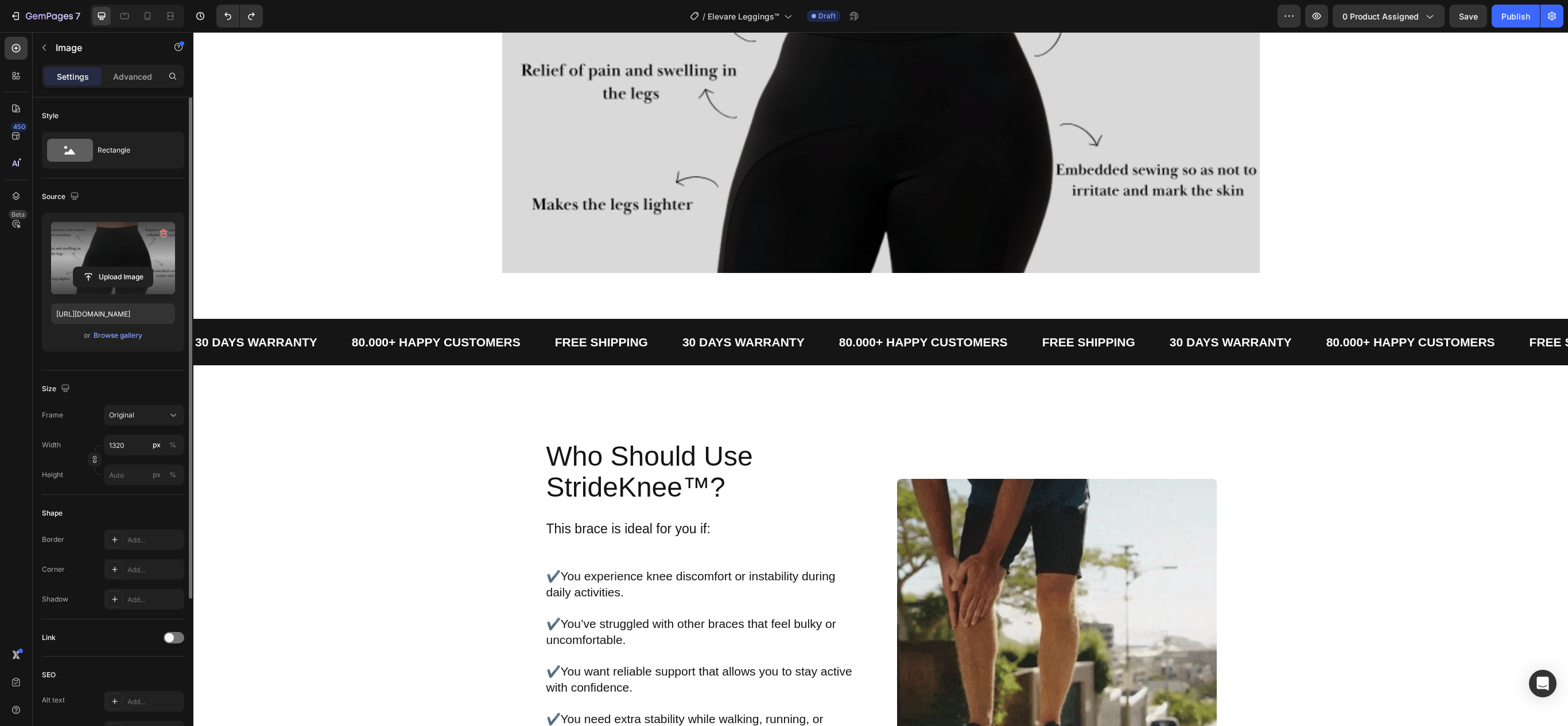
click at [1320, 198] on div at bounding box center [880, 113] width 1374 height 320
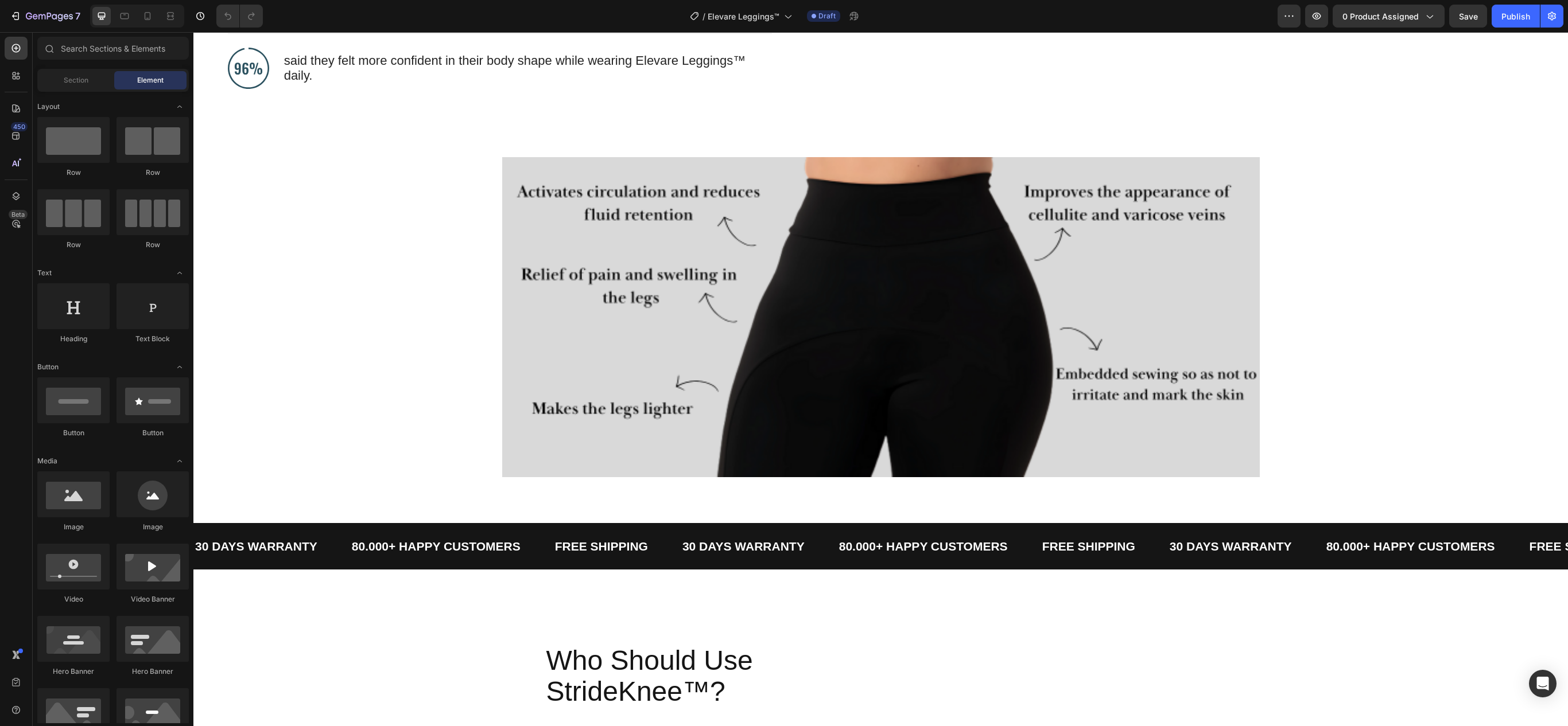
scroll to position [1263, 0]
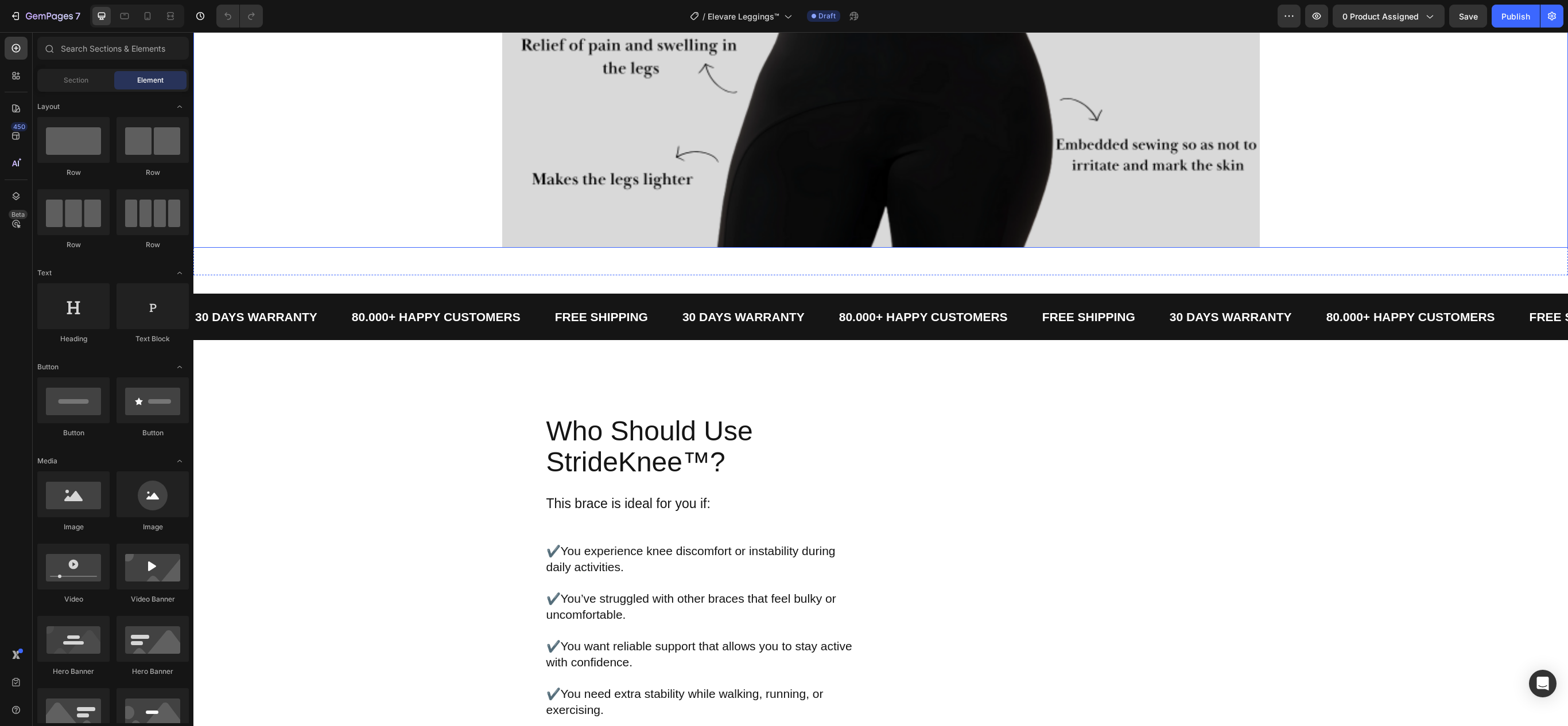
click at [465, 248] on div at bounding box center [880, 87] width 1374 height 320
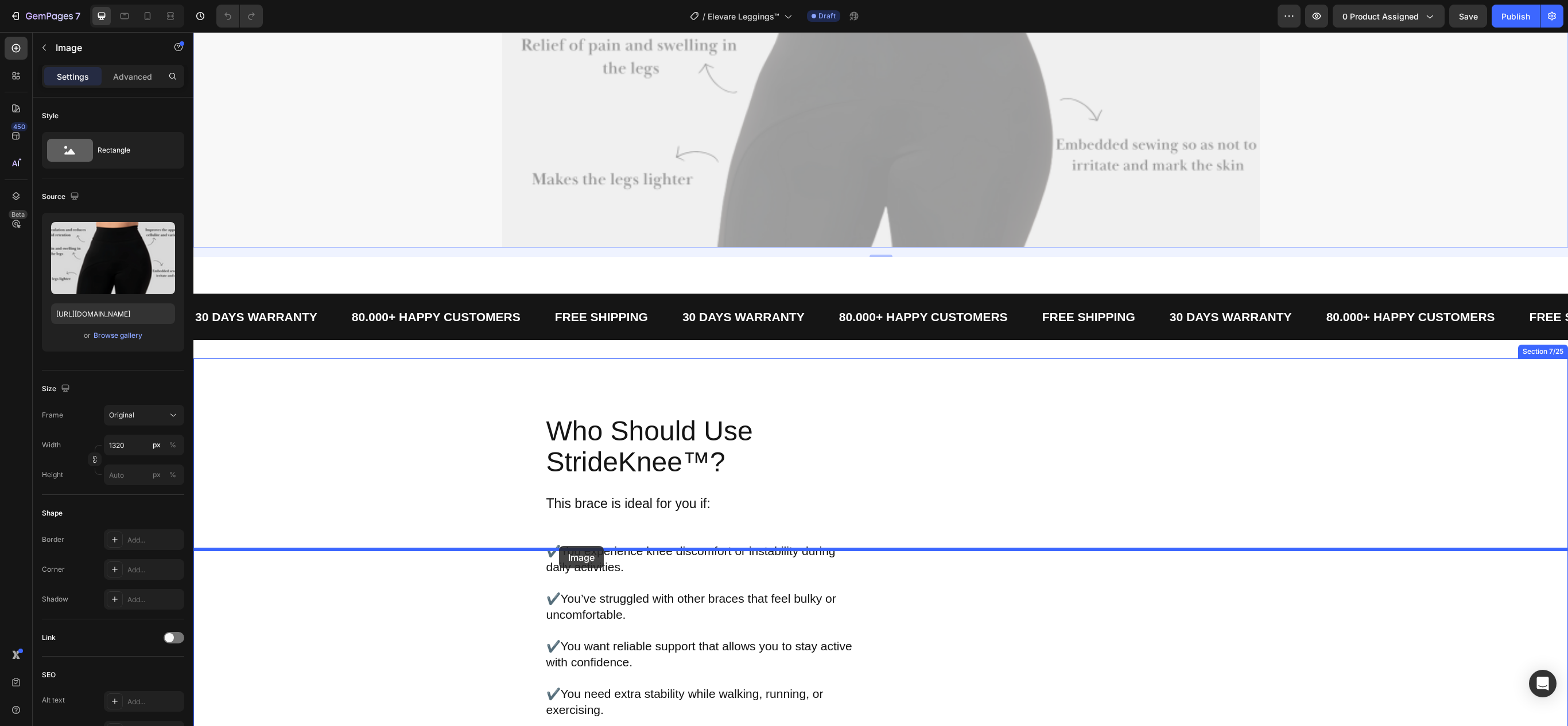
drag, startPoint x: 202, startPoint y: 108, endPoint x: 559, endPoint y: 546, distance: 565.1
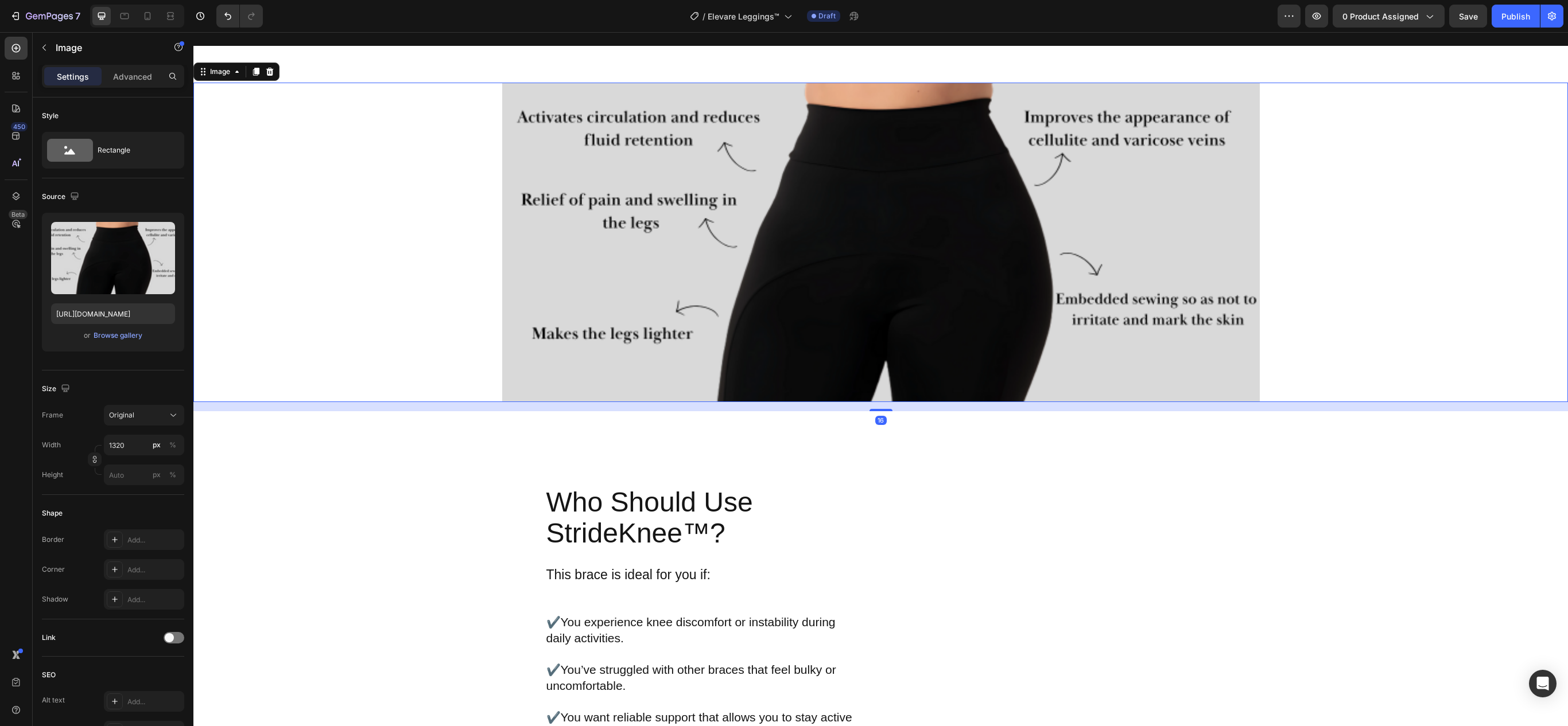
click at [316, 350] on div at bounding box center [880, 242] width 1374 height 320
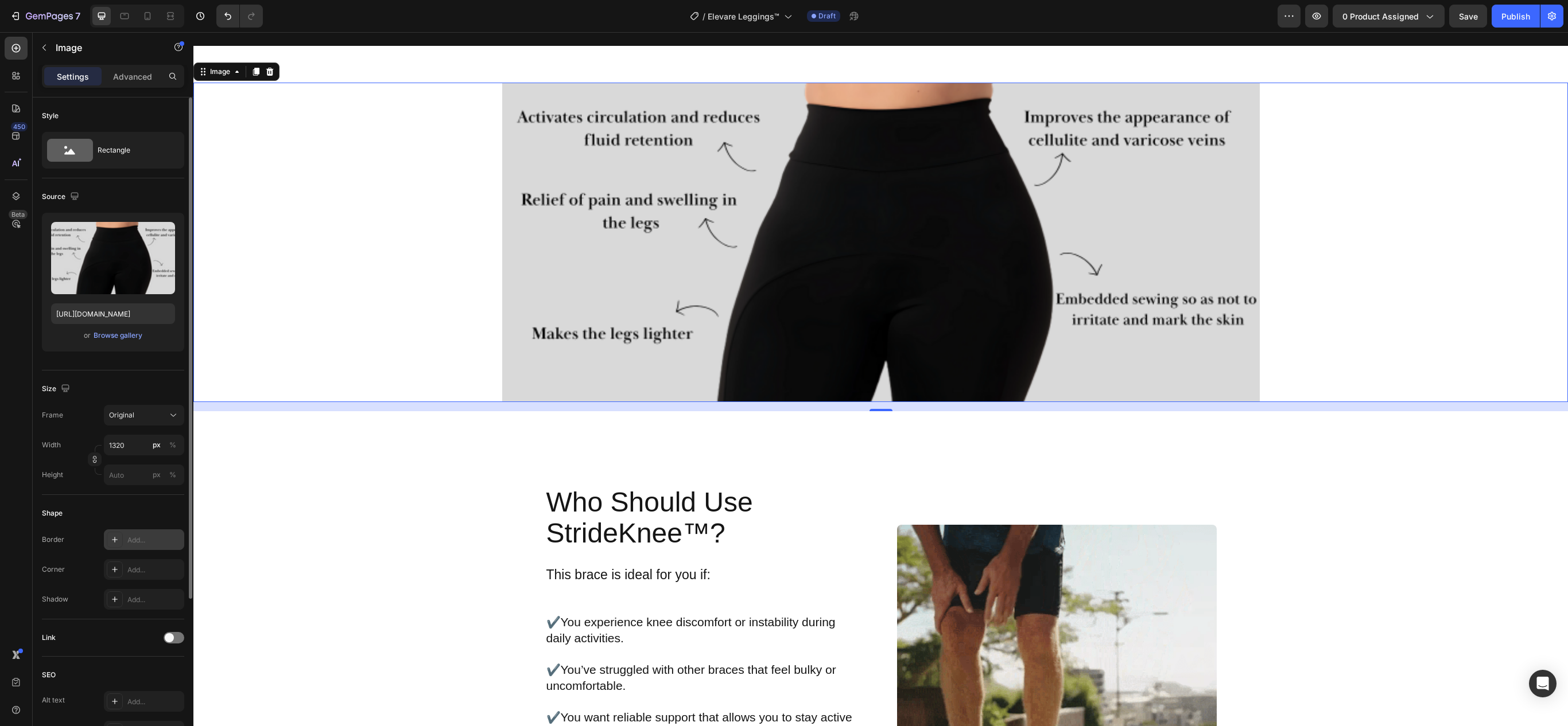
click at [115, 543] on icon at bounding box center [115, 540] width 6 height 6
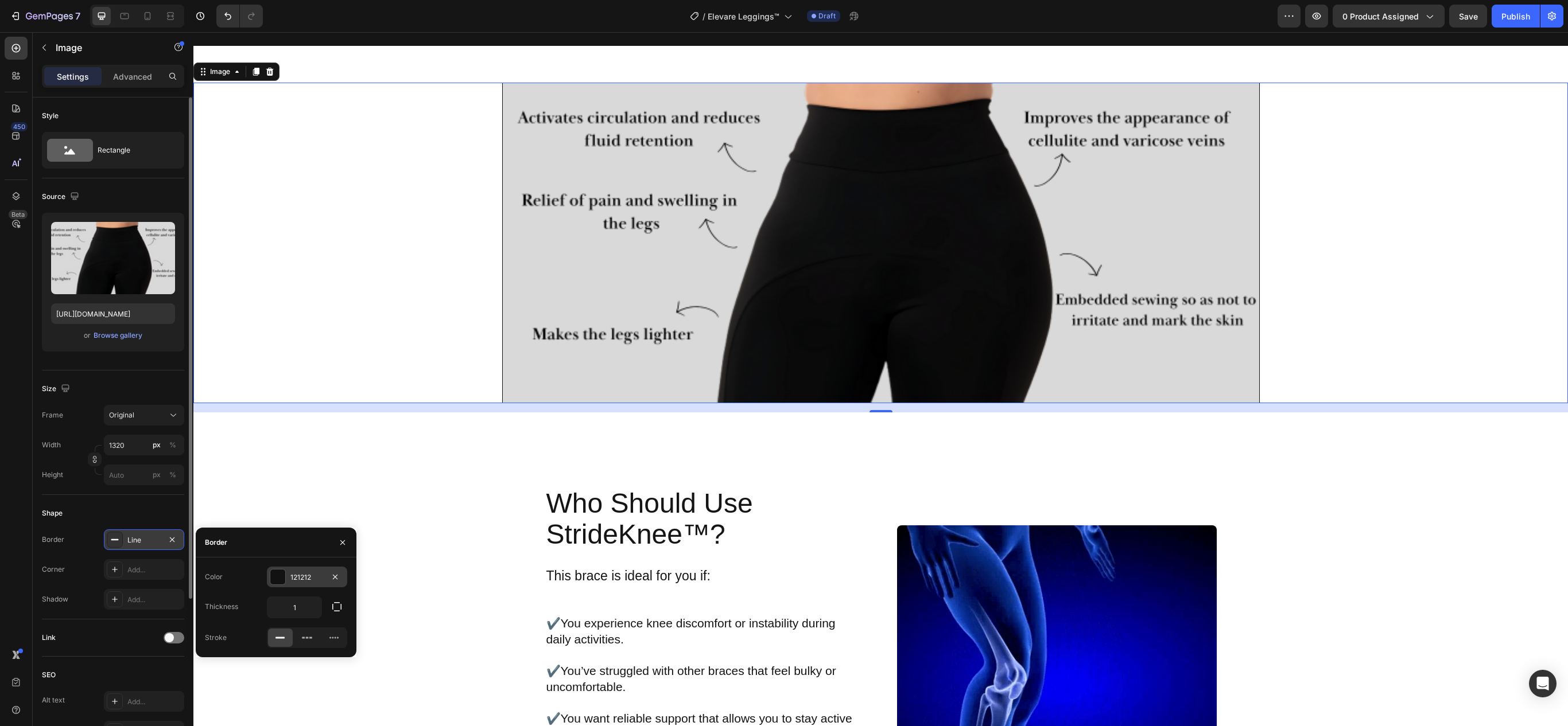
click at [277, 579] on div at bounding box center [277, 576] width 15 height 15
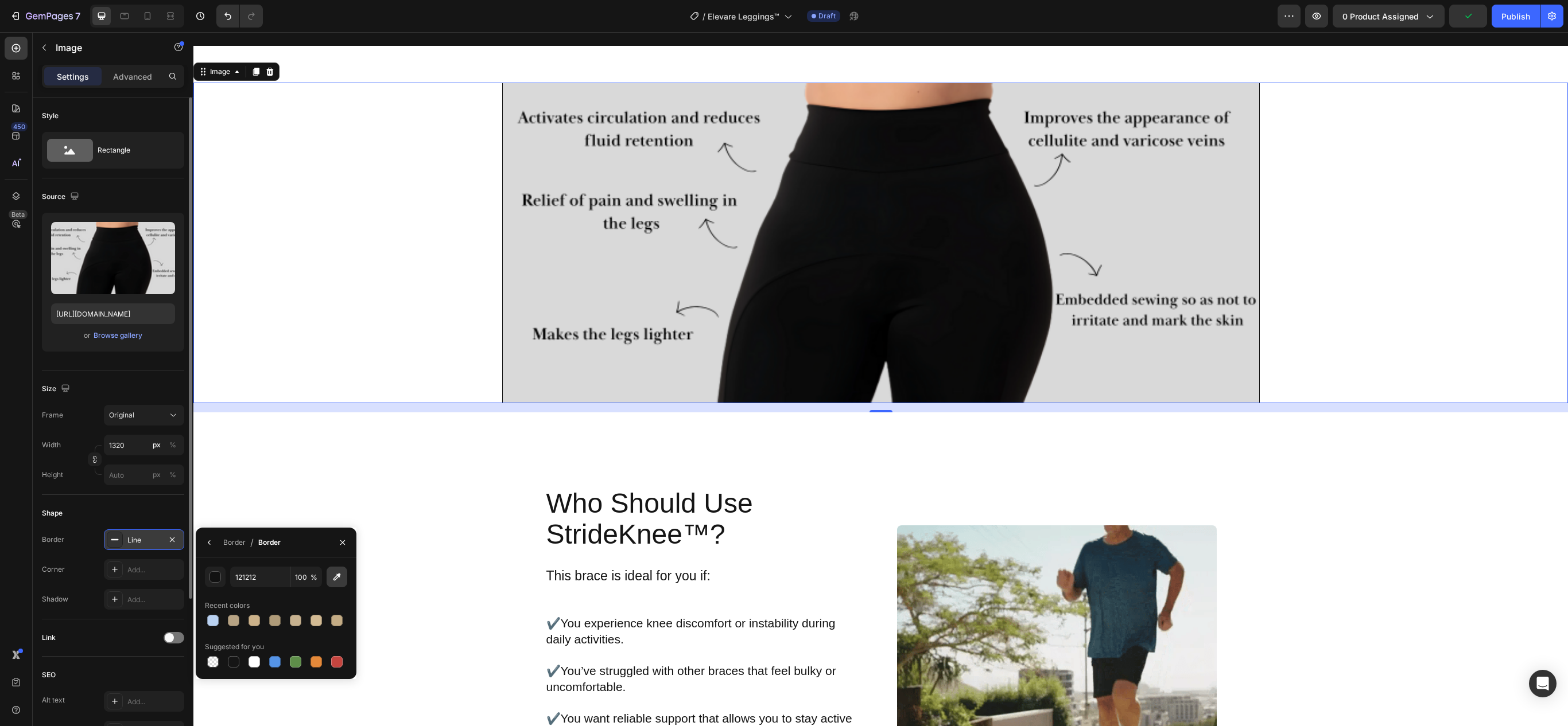
click at [338, 580] on icon "button" at bounding box center [337, 577] width 12 height 12
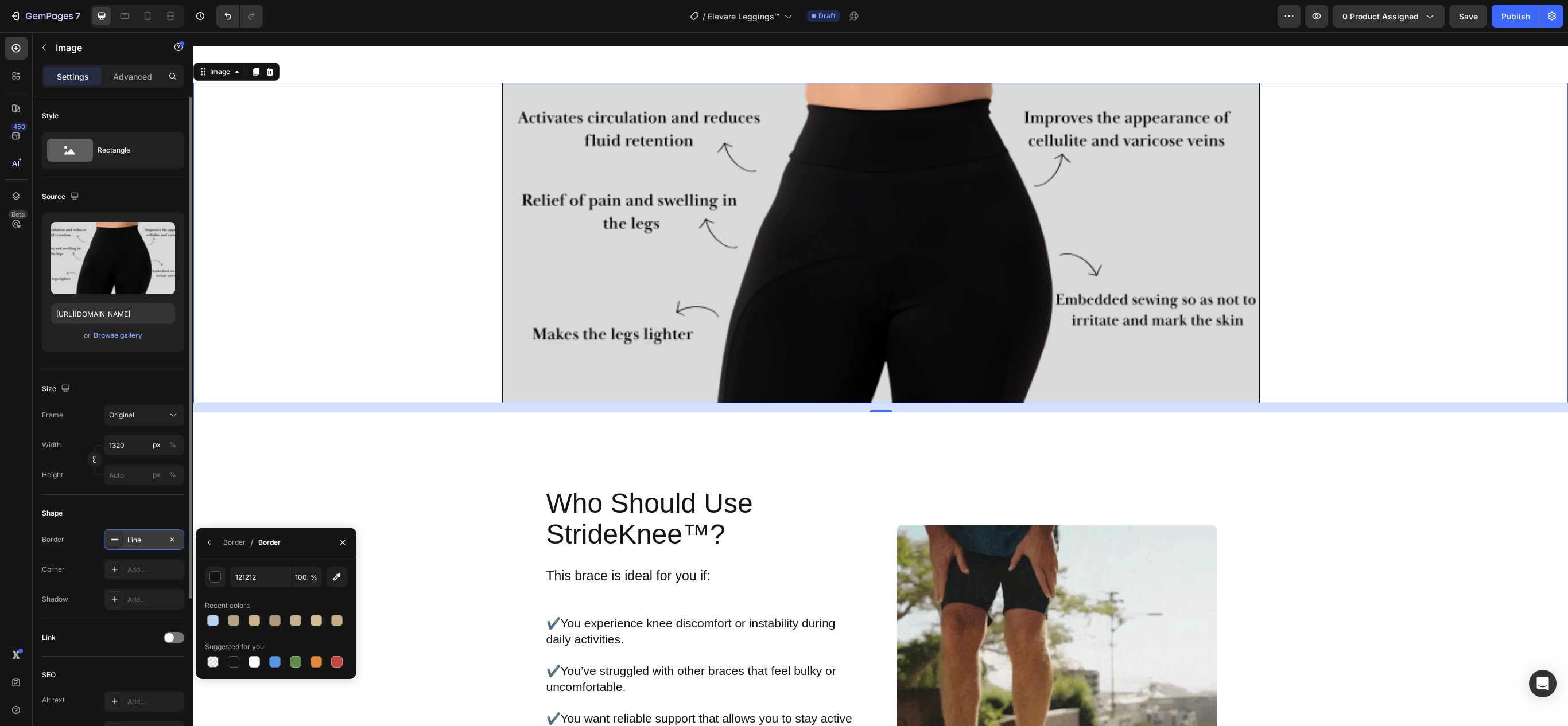
type input "D9D9D9"
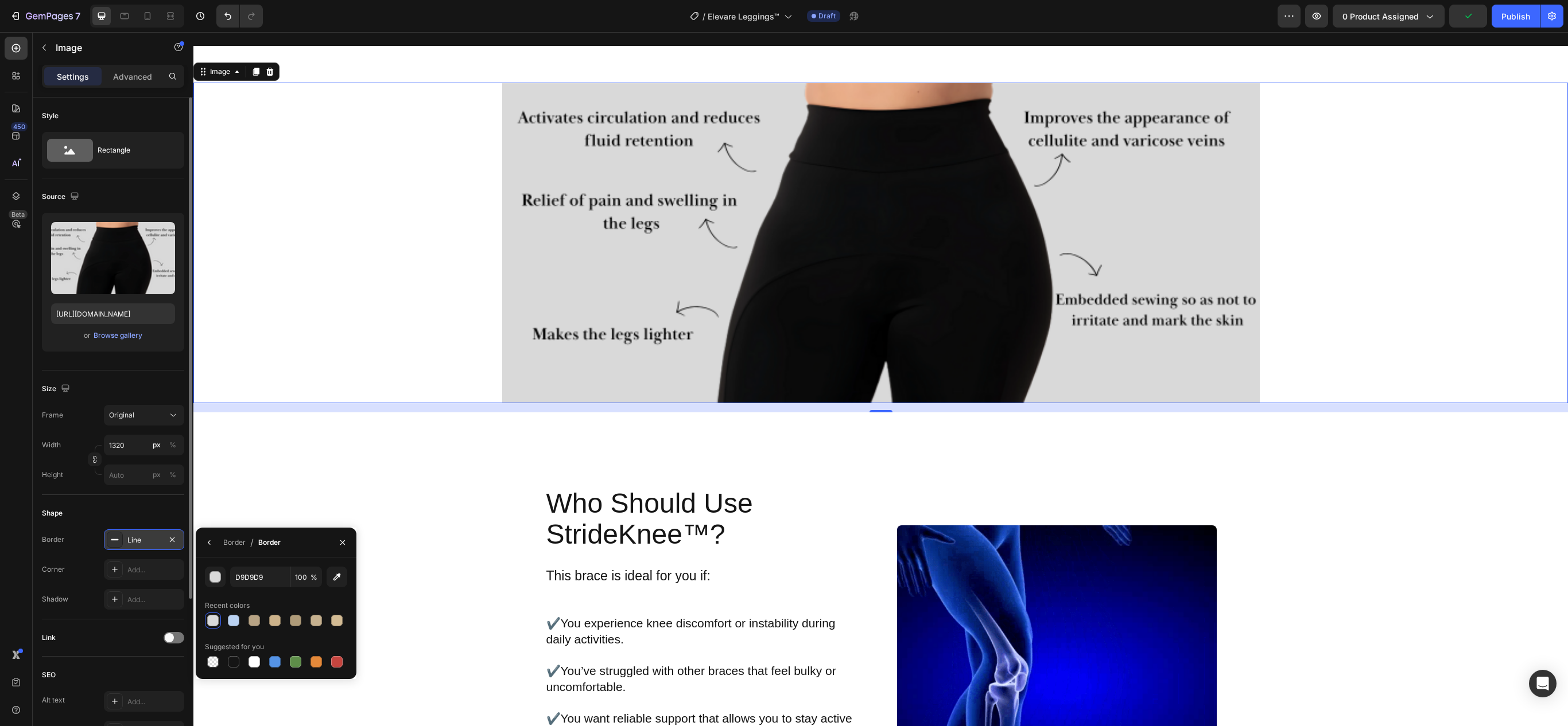
click at [400, 404] on div at bounding box center [880, 242] width 1374 height 320
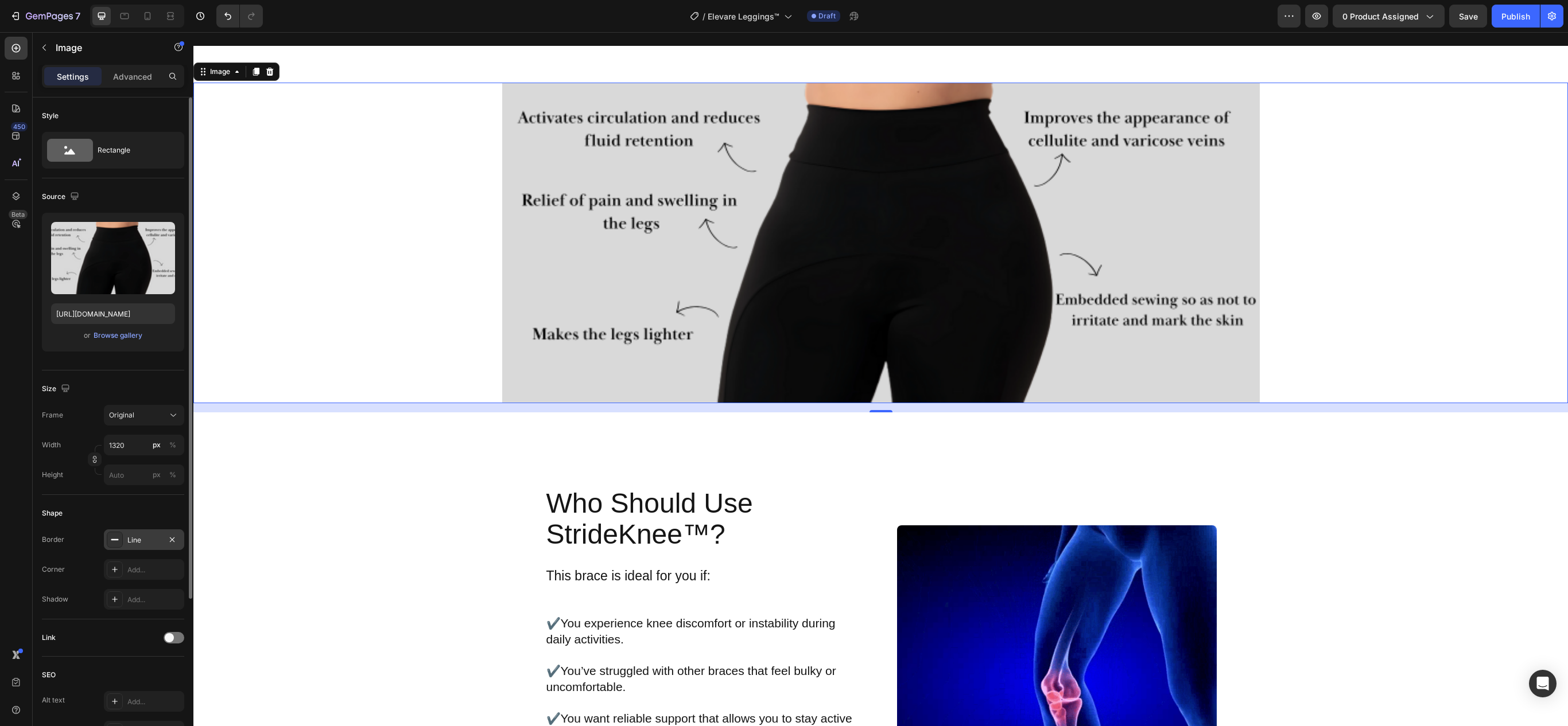
click at [114, 547] on div at bounding box center [115, 540] width 16 height 16
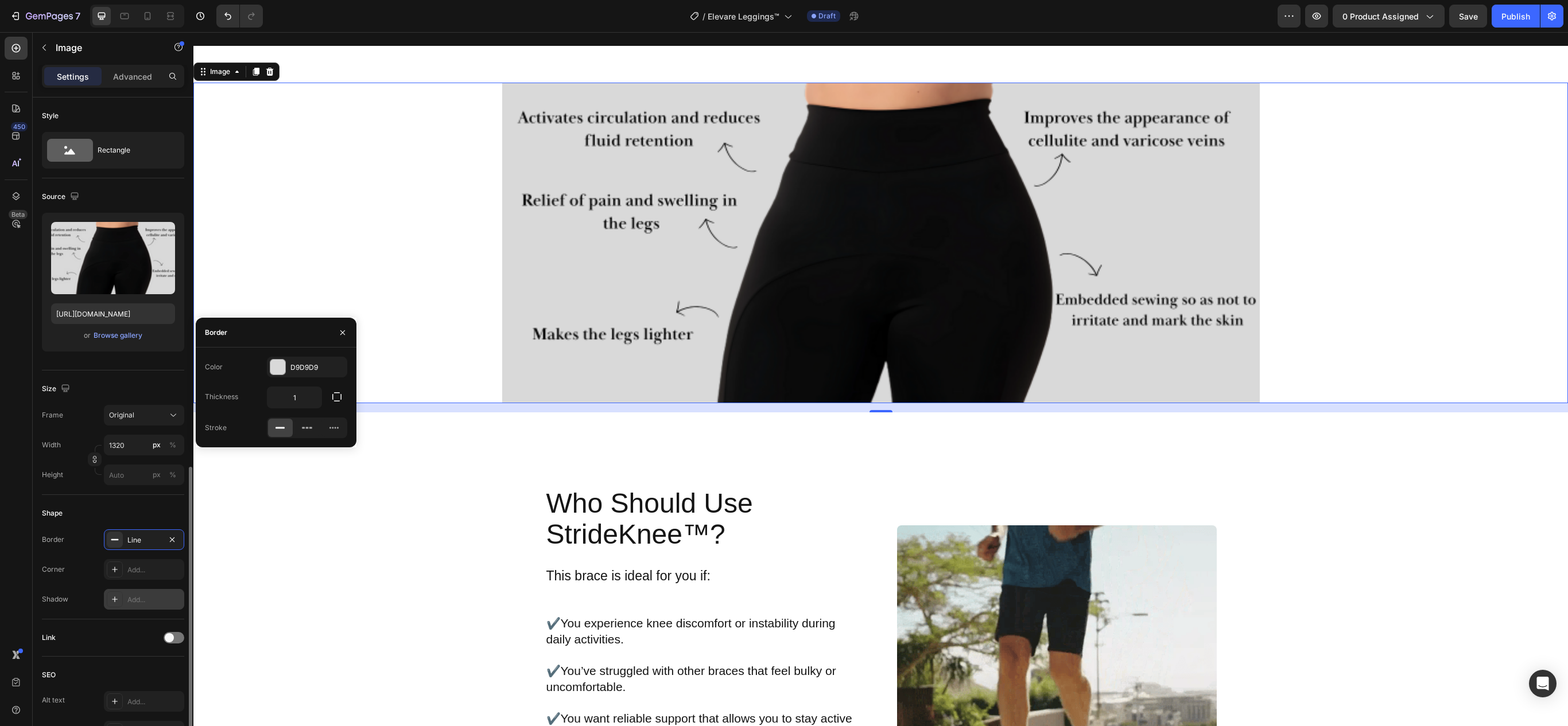
scroll to position [210, 0]
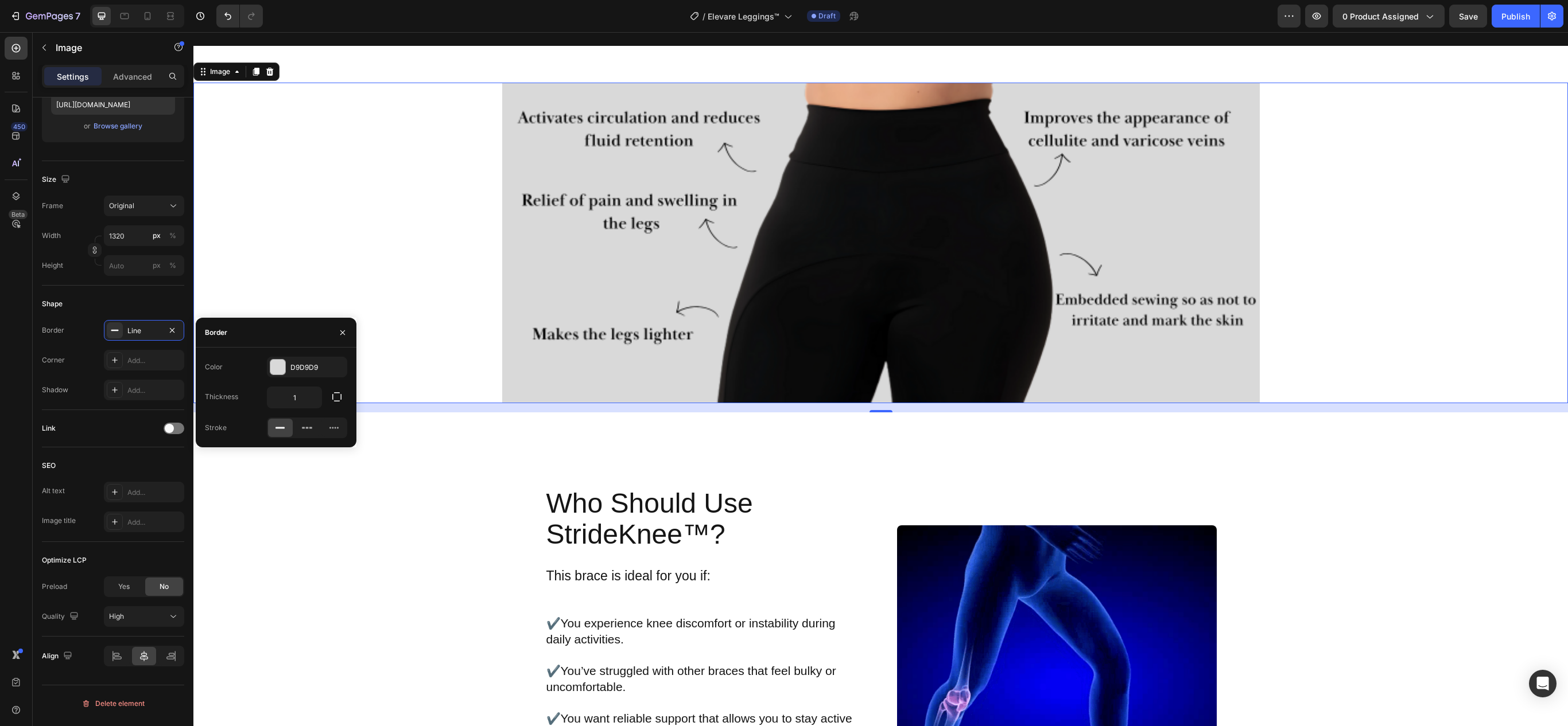
click at [351, 404] on div at bounding box center [880, 242] width 1374 height 320
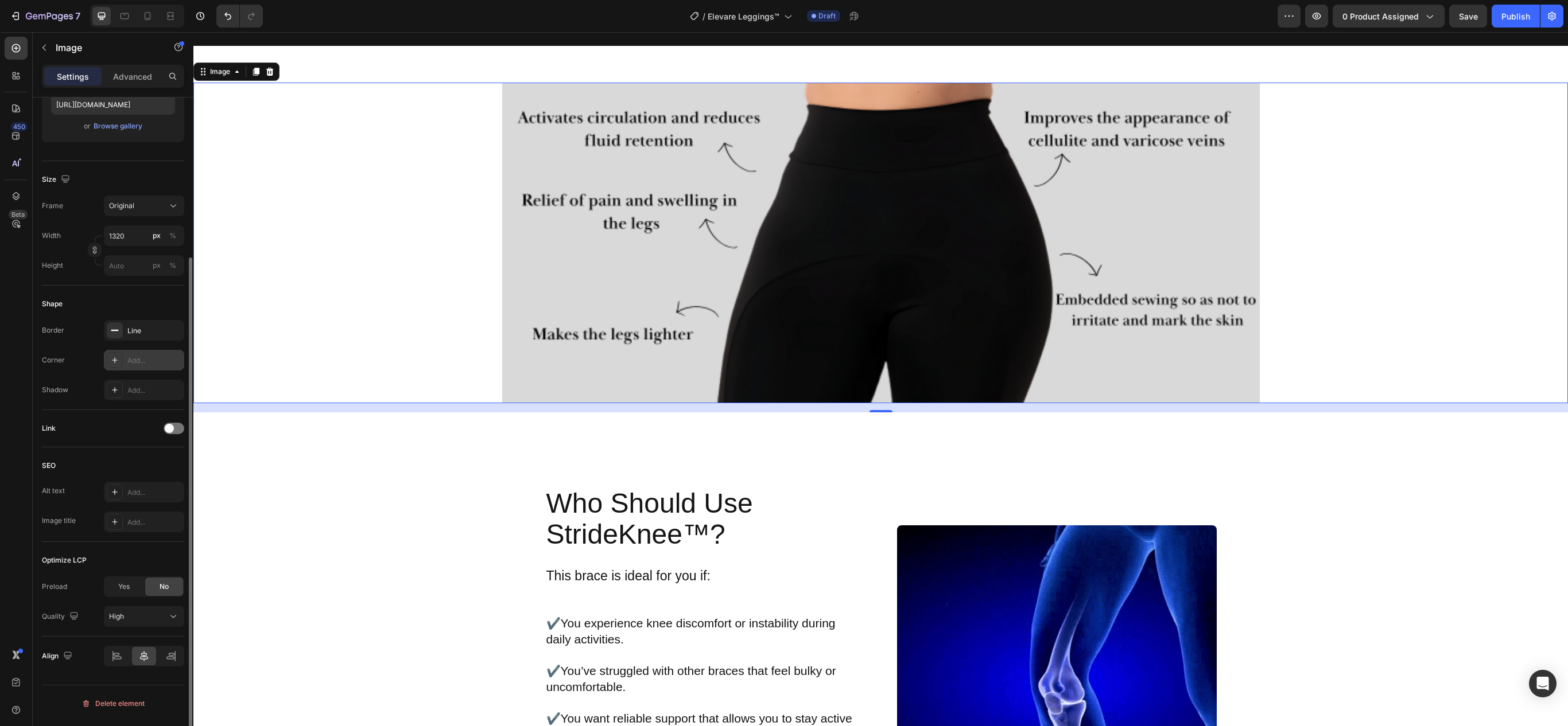
click at [111, 367] on div at bounding box center [115, 360] width 16 height 16
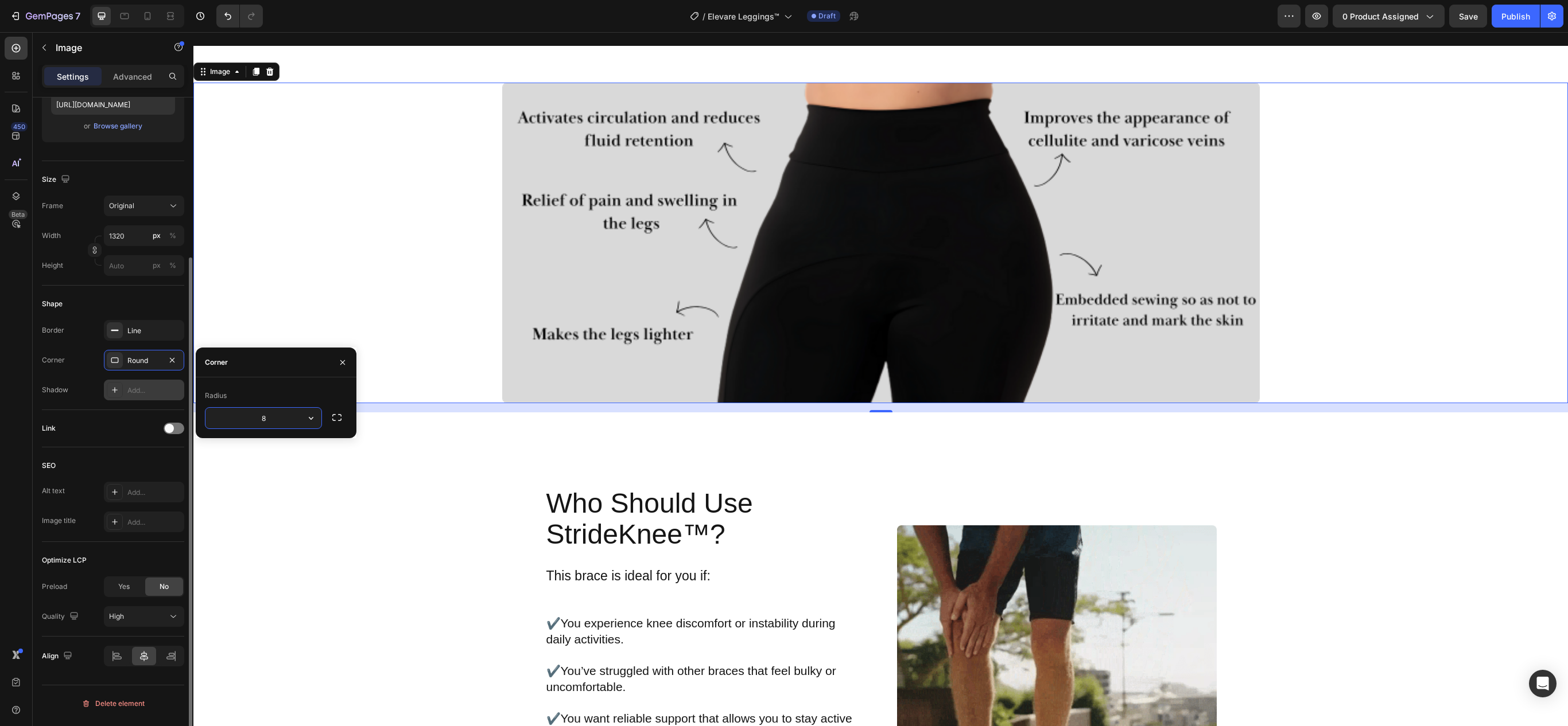
click at [114, 394] on icon at bounding box center [114, 390] width 9 height 9
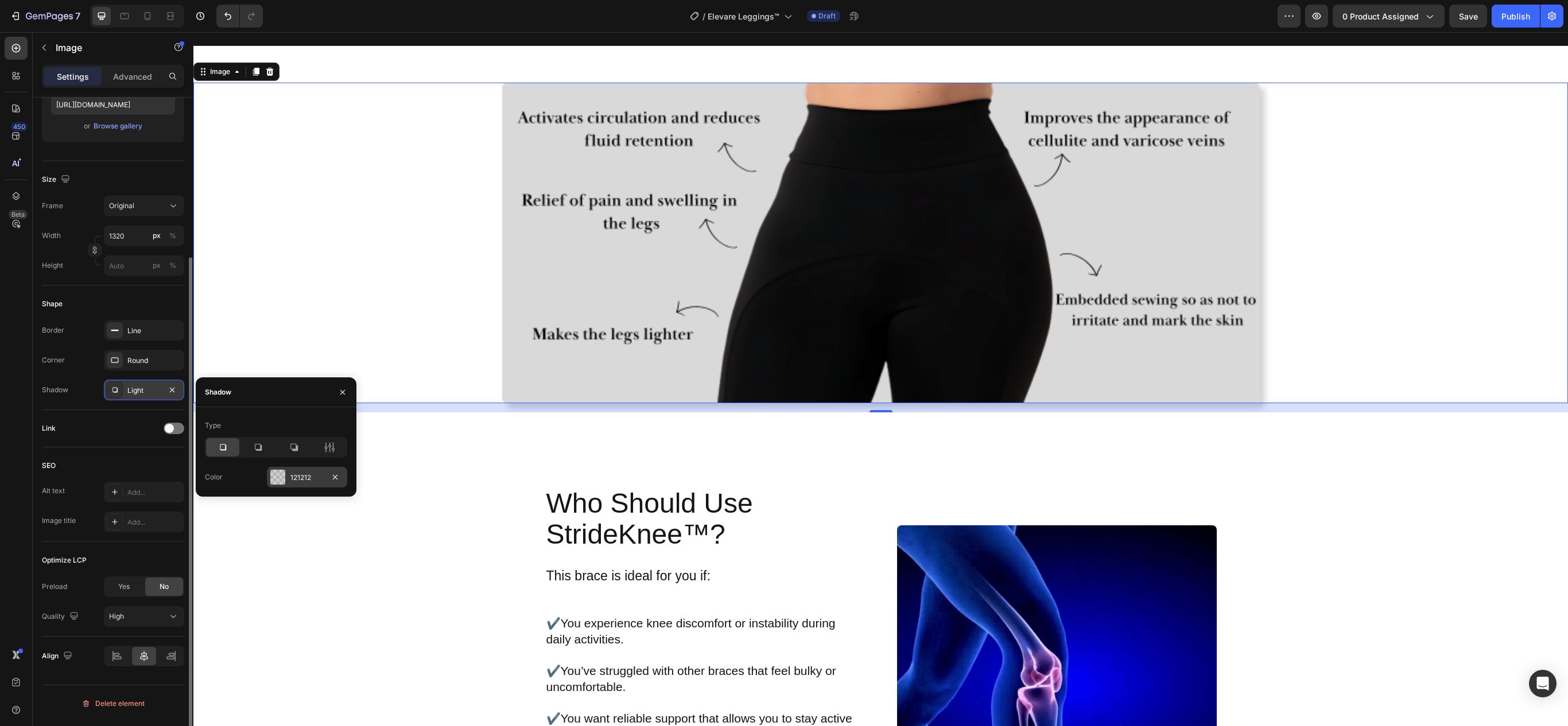
click at [273, 470] on div at bounding box center [277, 477] width 15 height 15
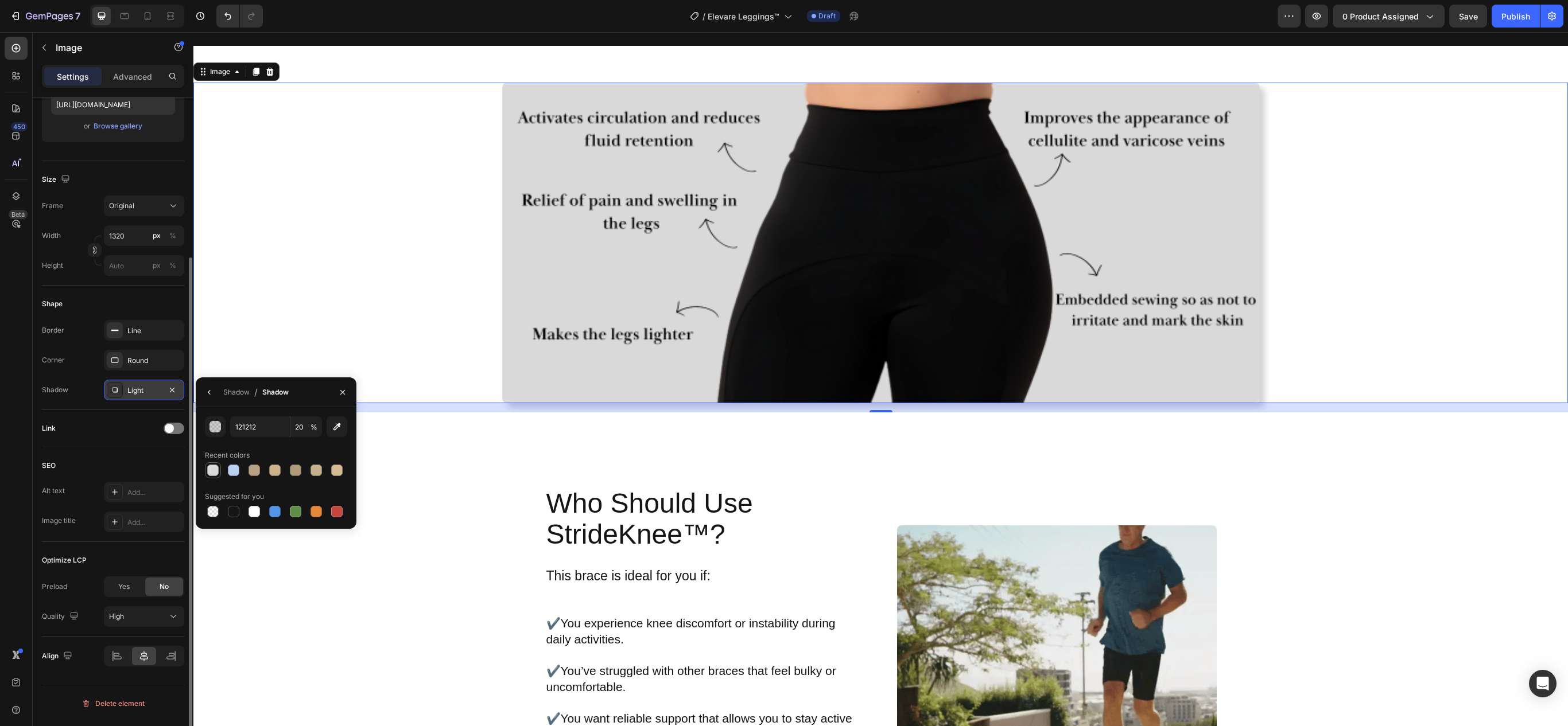
click at [209, 470] on div at bounding box center [213, 471] width 12 height 12
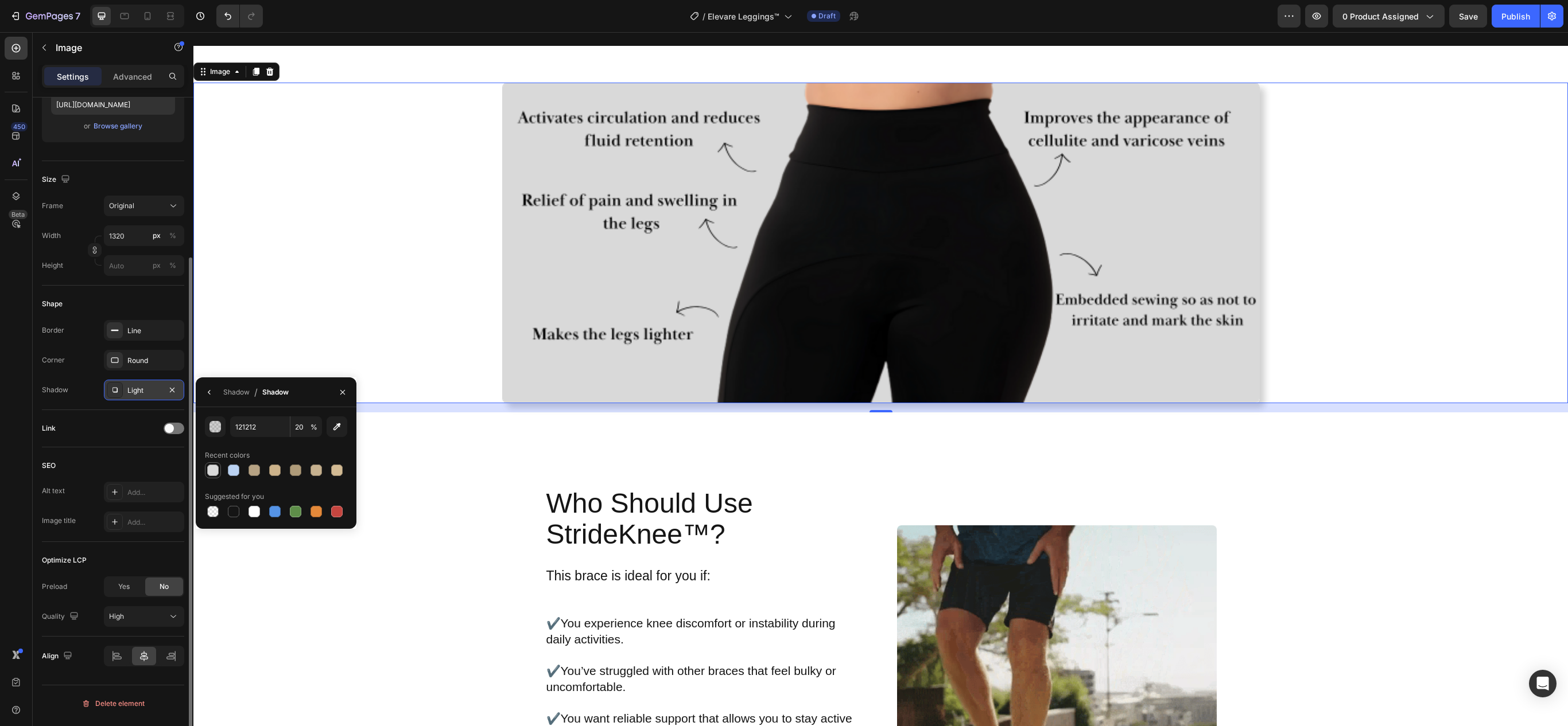
type input "D9D9D9"
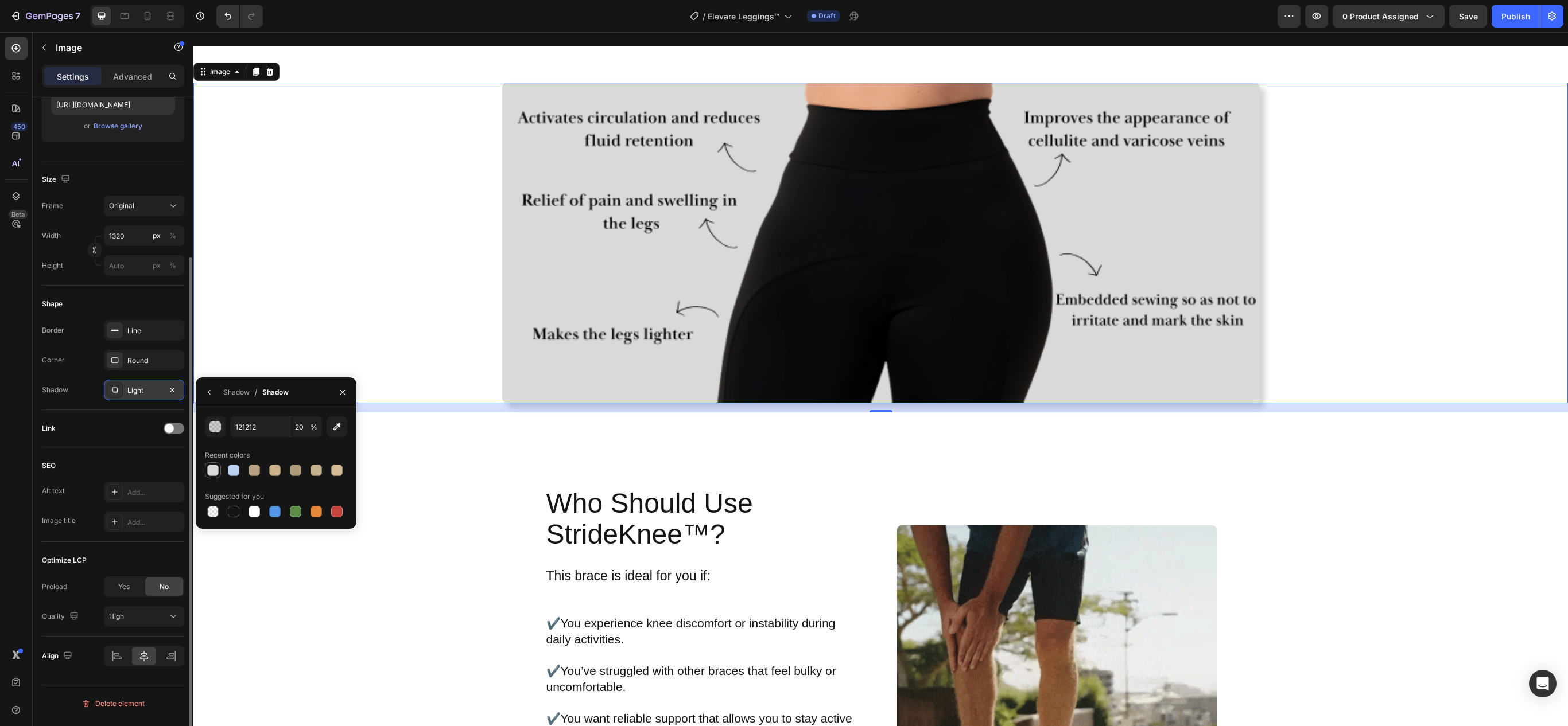
type input "100"
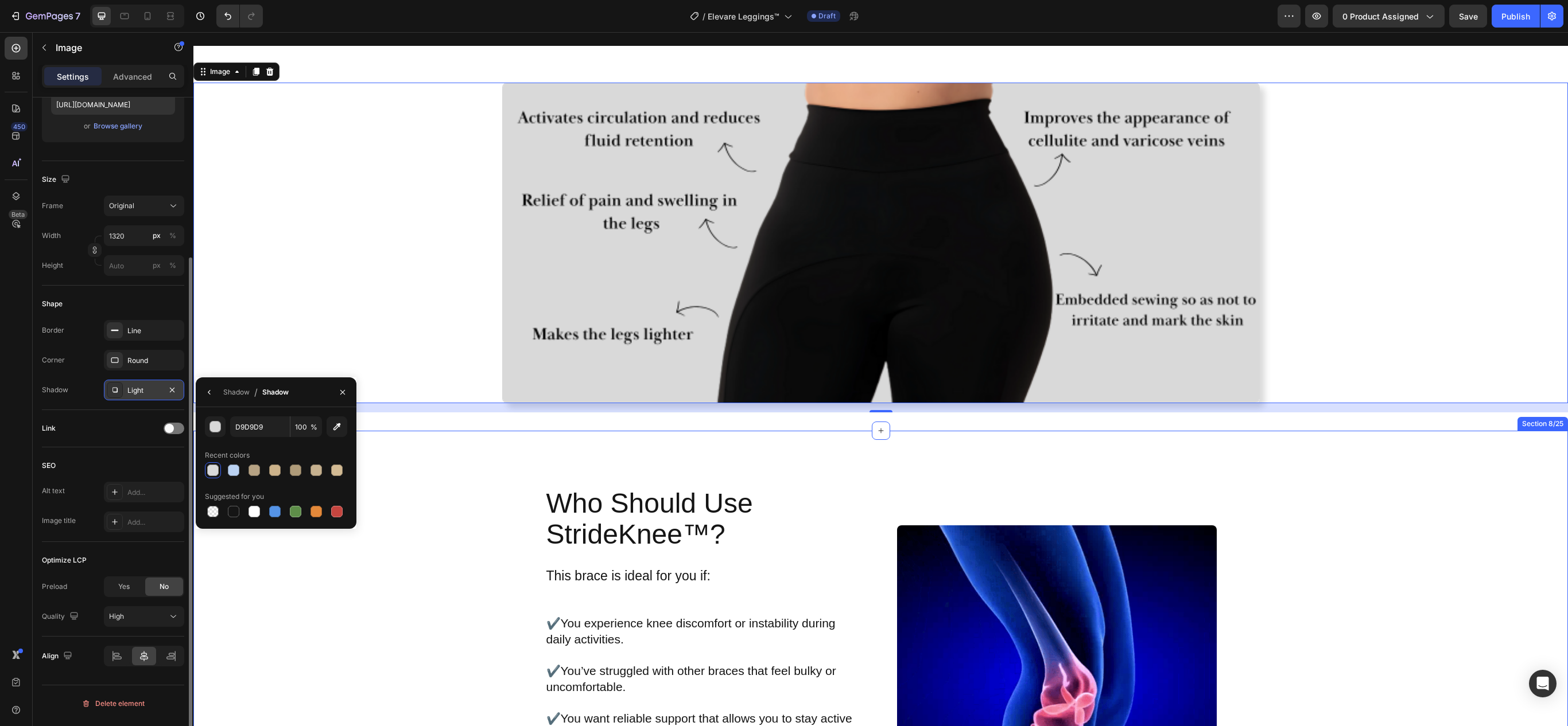
click at [579, 631] on div "Image Who Should Use StrideKnee™? Heading This brace is ideal for you if: ✔️ Yo…" at bounding box center [880, 685] width 1374 height 510
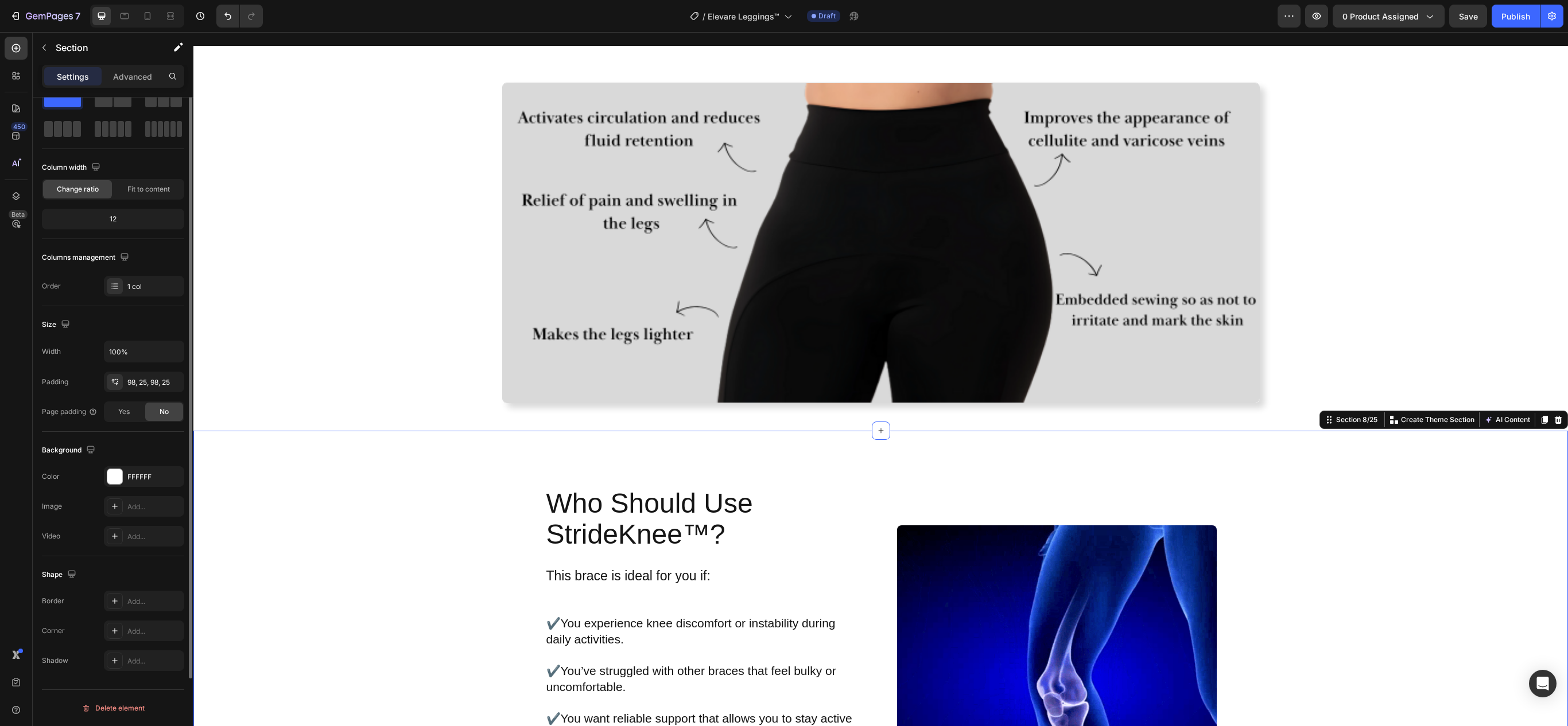
scroll to position [0, 0]
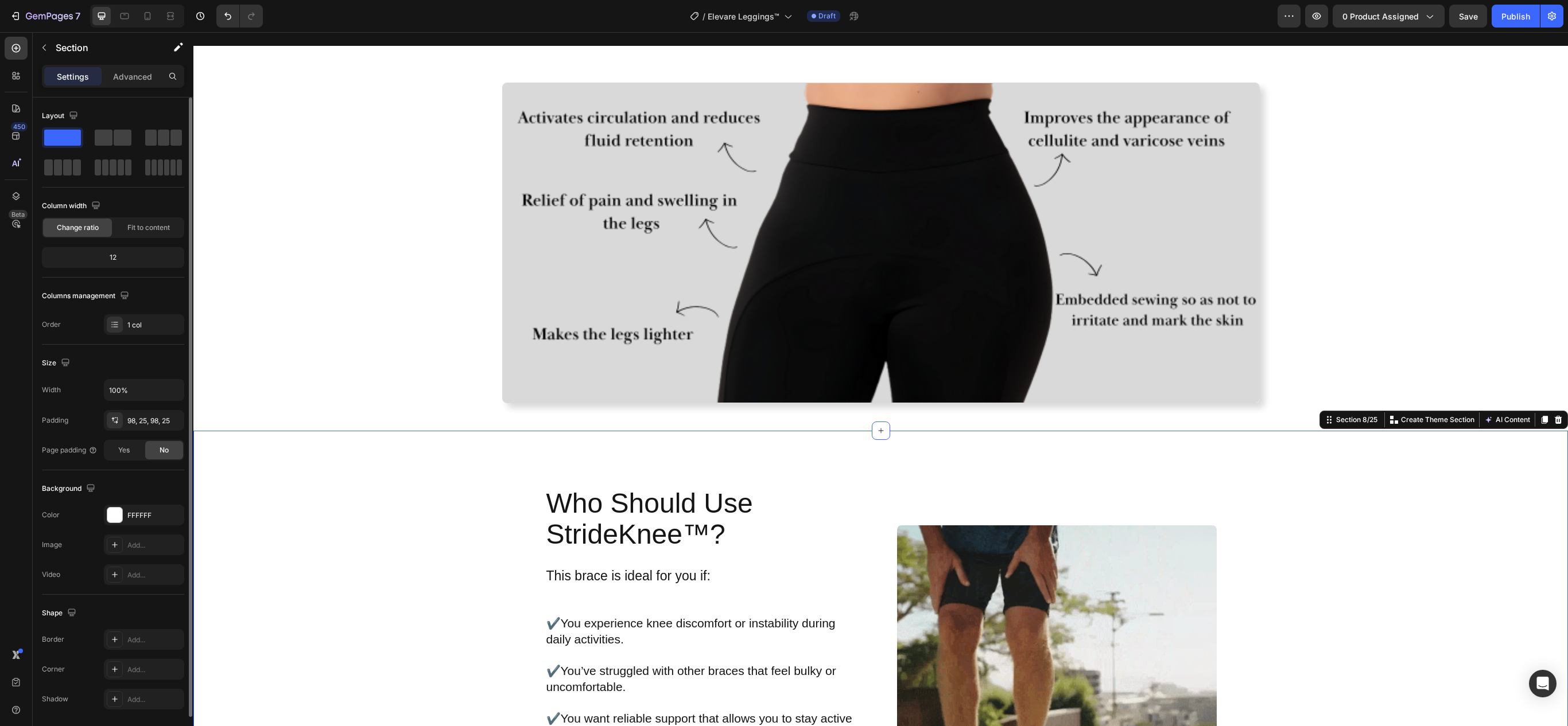
click at [393, 404] on div at bounding box center [880, 242] width 1374 height 320
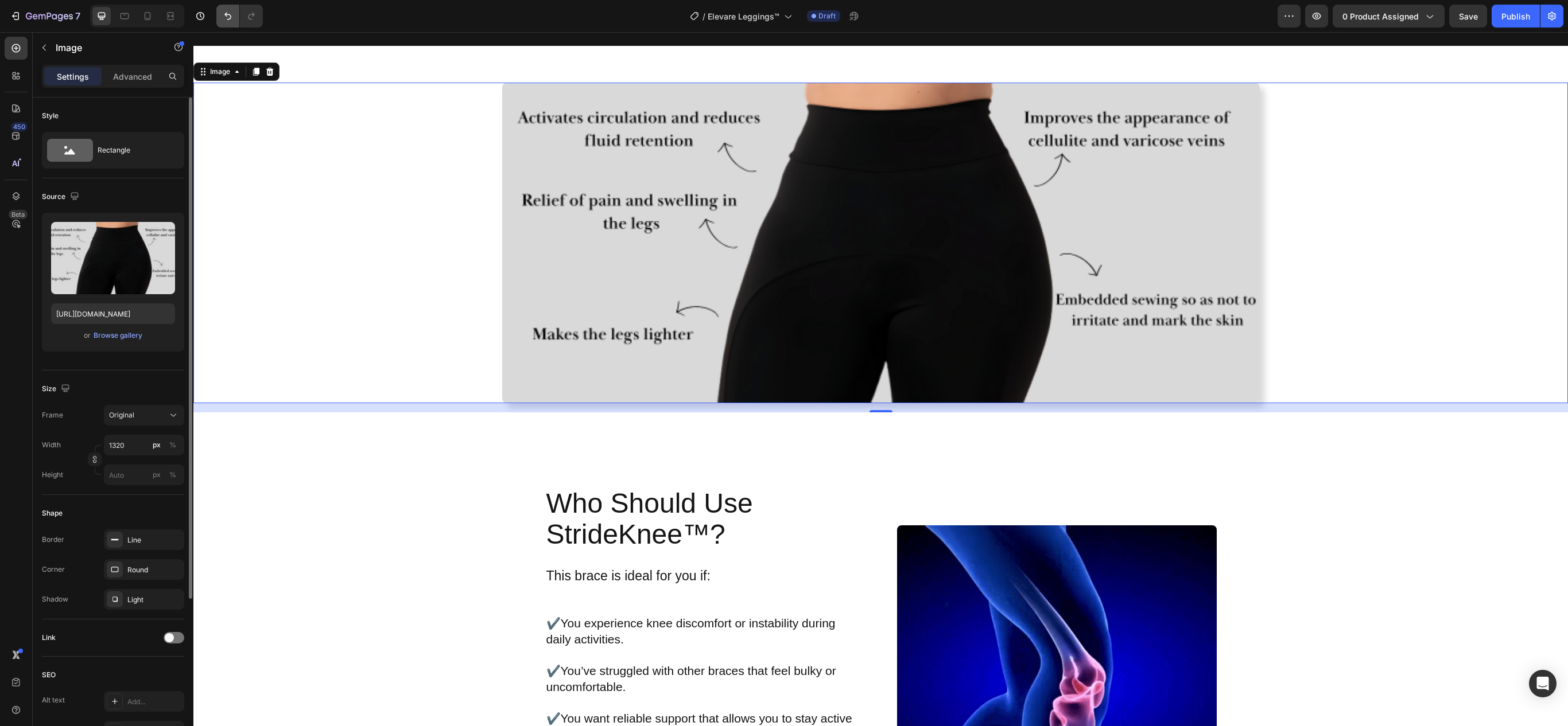
click at [233, 15] on icon "Undo/Redo" at bounding box center [228, 16] width 12 height 12
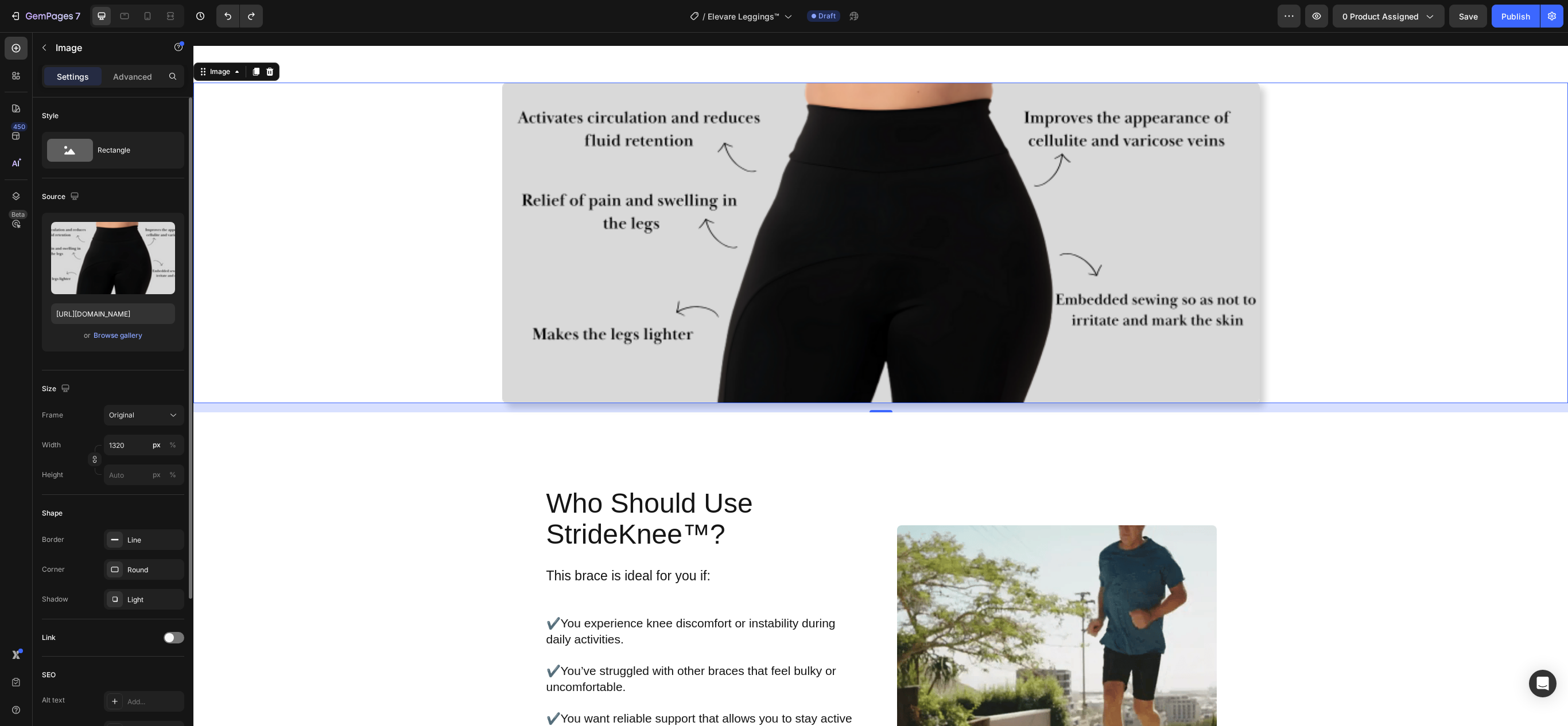
click at [407, 404] on div at bounding box center [880, 242] width 1374 height 320
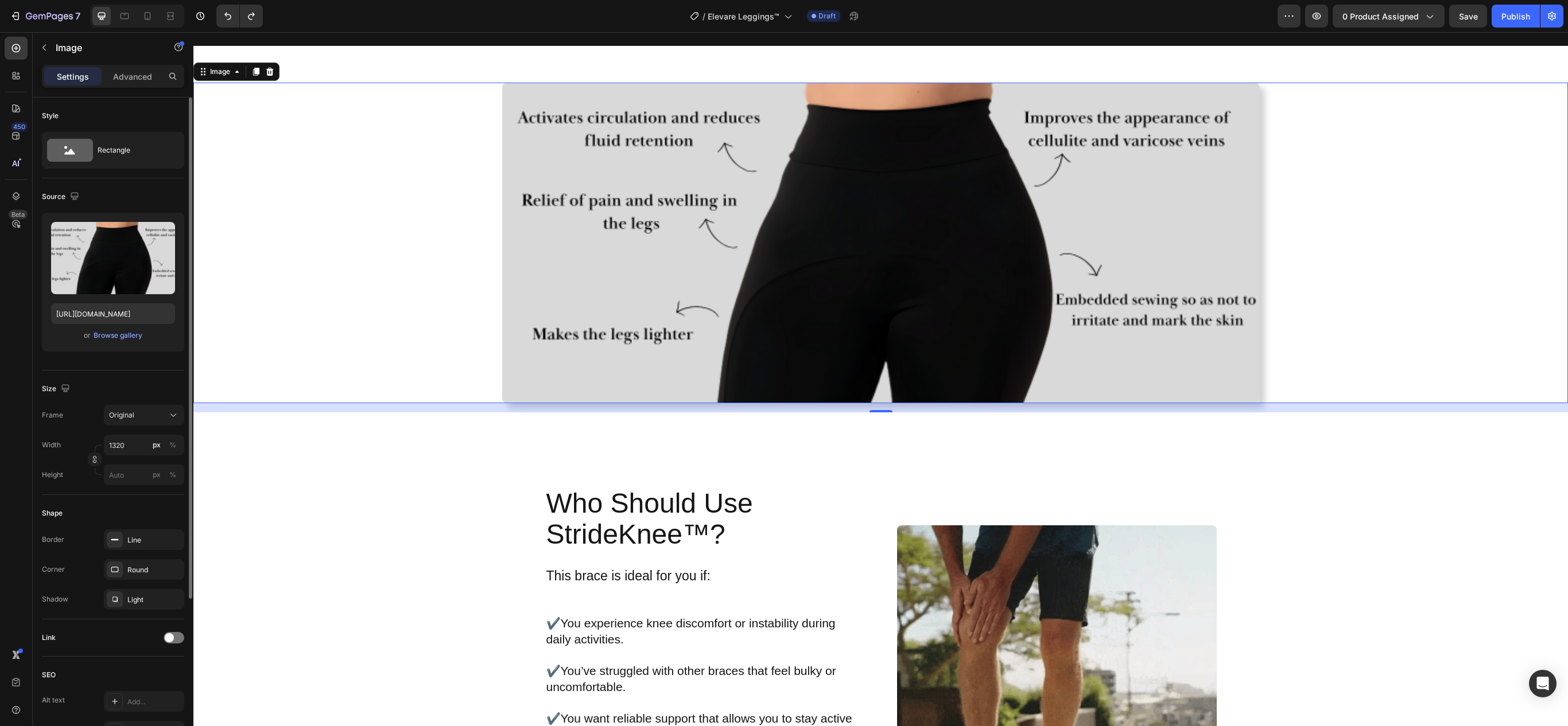
click at [221, 81] on div "Image" at bounding box center [236, 71] width 86 height 19
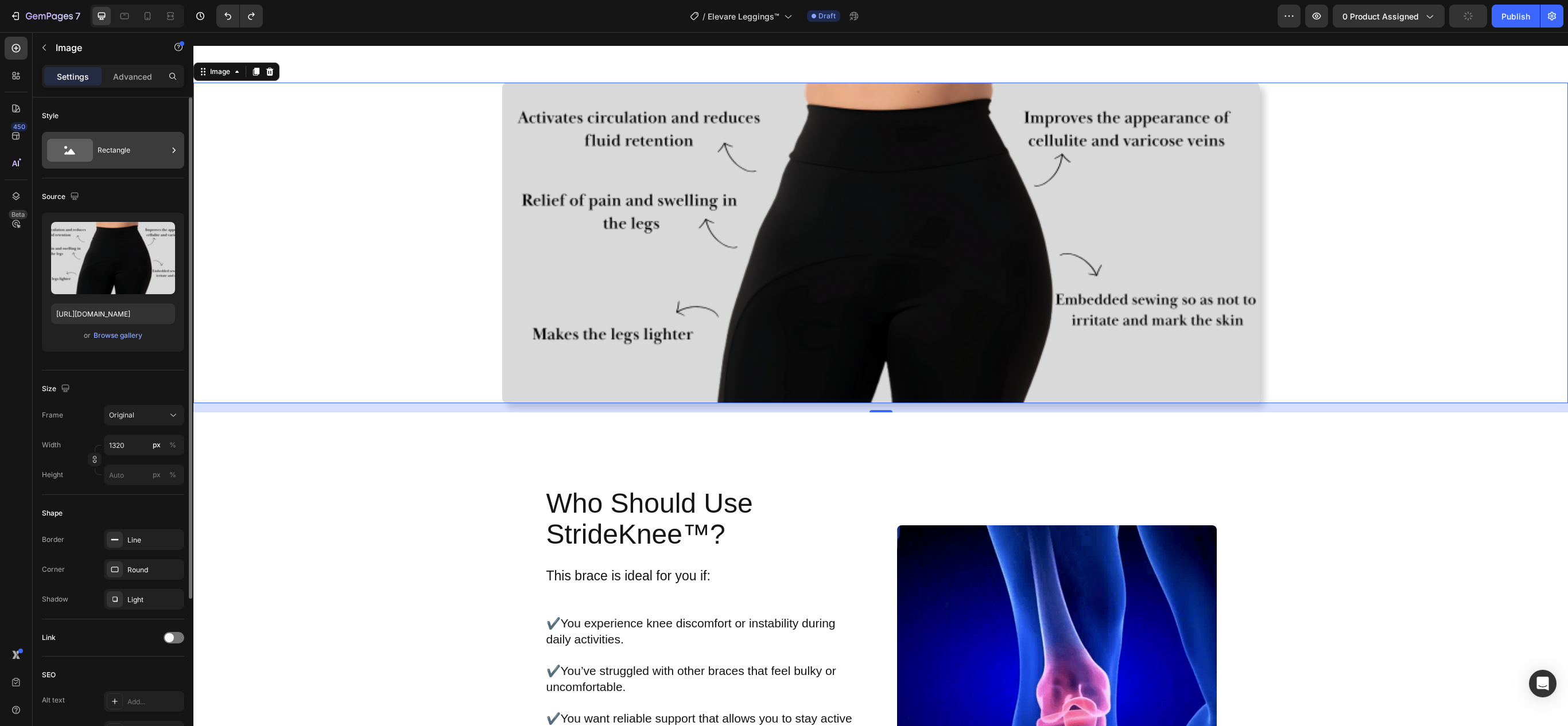
click at [116, 155] on div "Rectangle" at bounding box center [132, 150] width 70 height 27
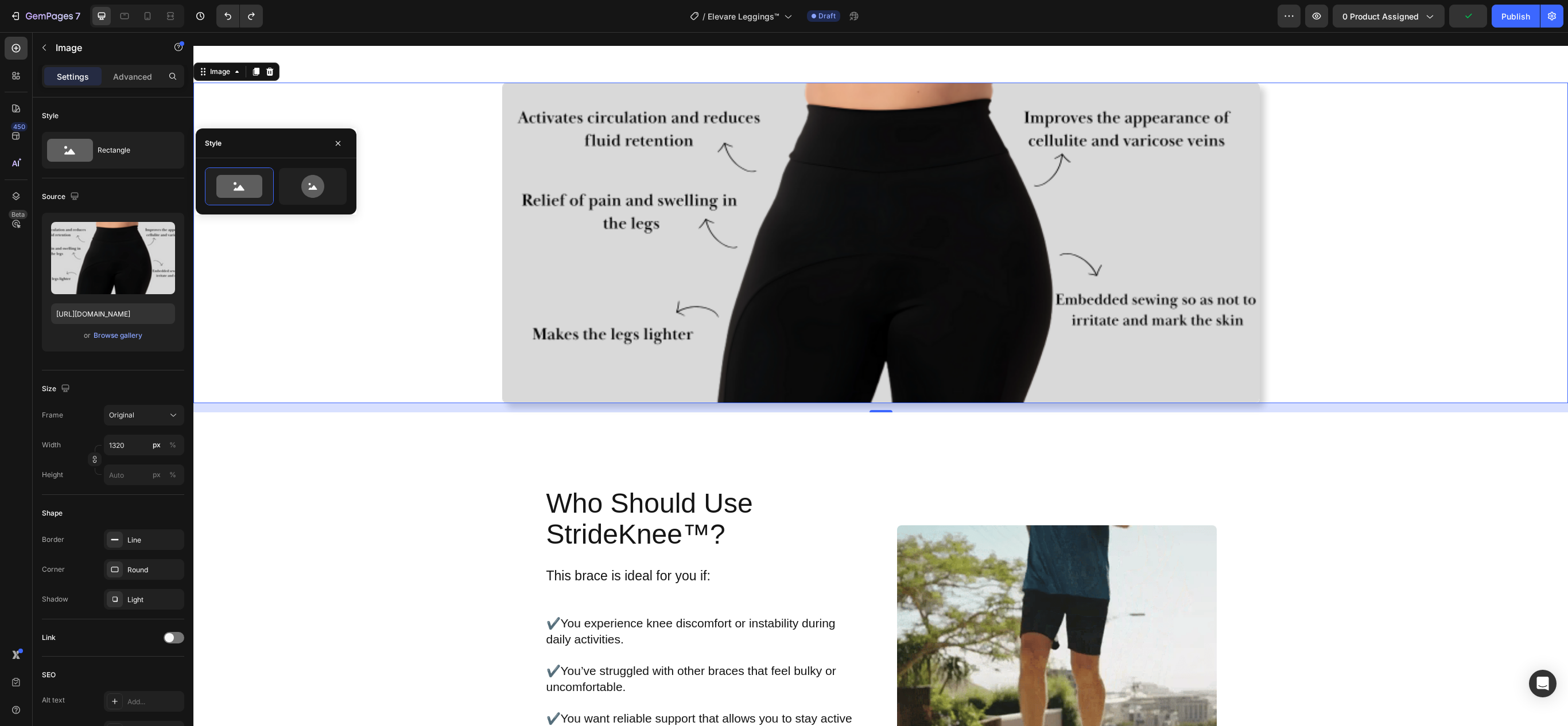
click at [213, 404] on div at bounding box center [880, 242] width 1374 height 320
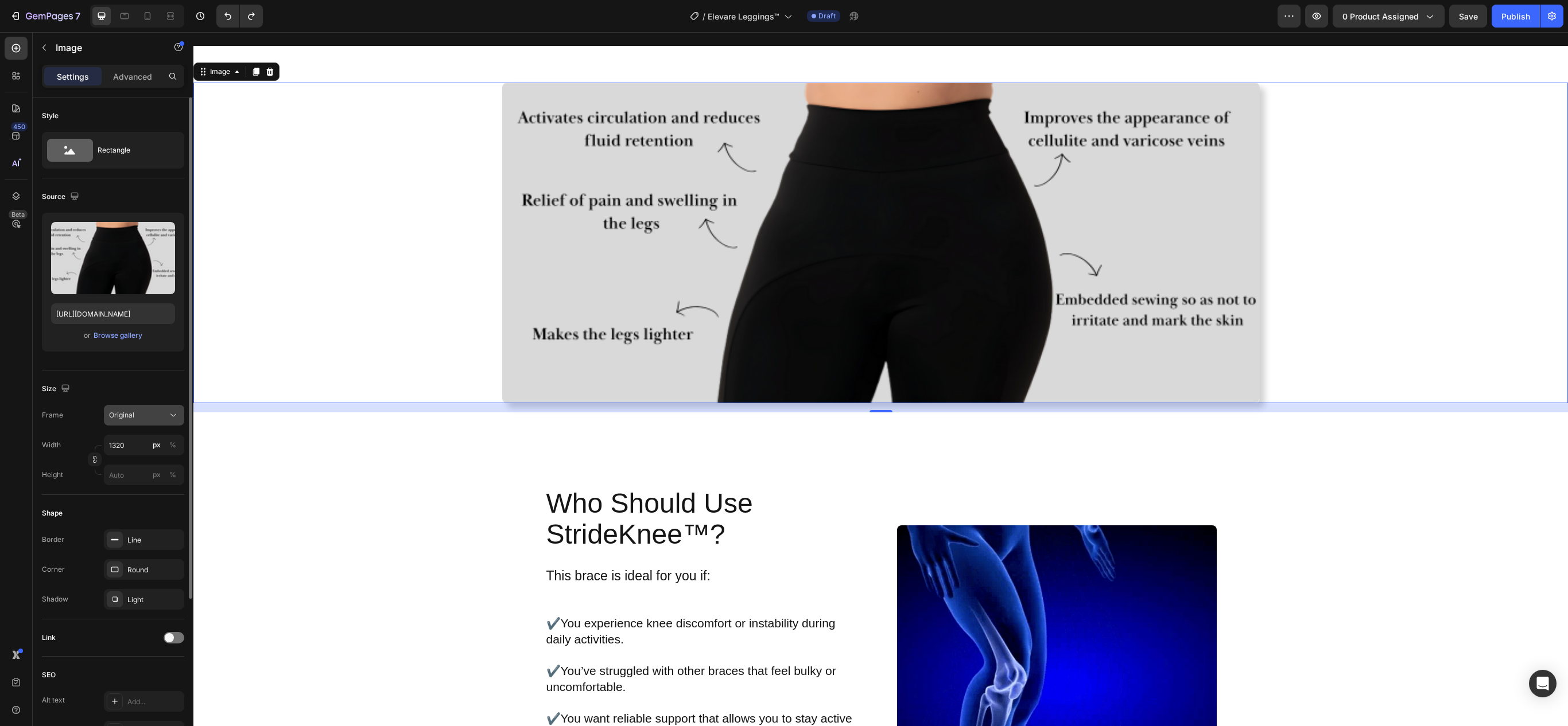
click at [148, 411] on button "Original" at bounding box center [144, 415] width 80 height 21
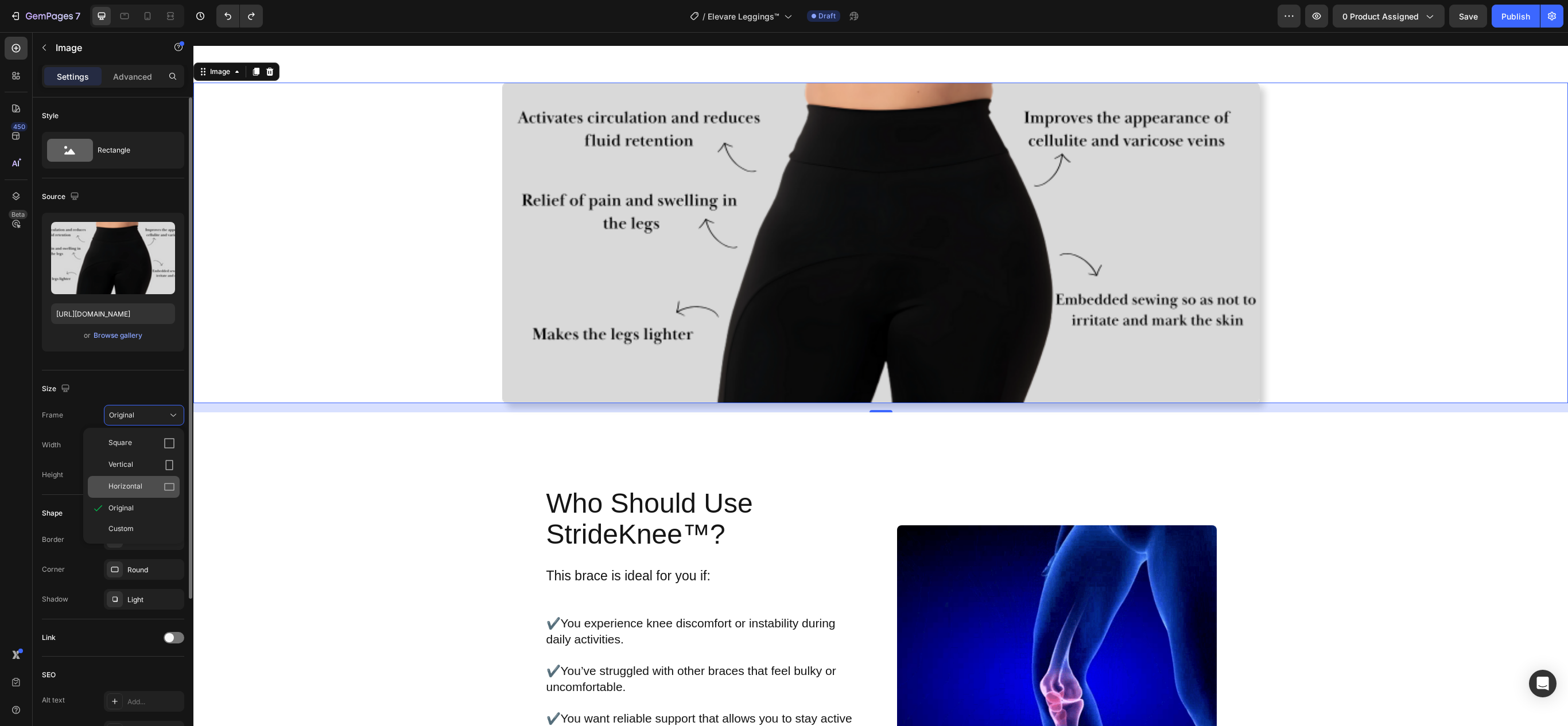
click at [151, 491] on div "Horizontal" at bounding box center [141, 487] width 66 height 12
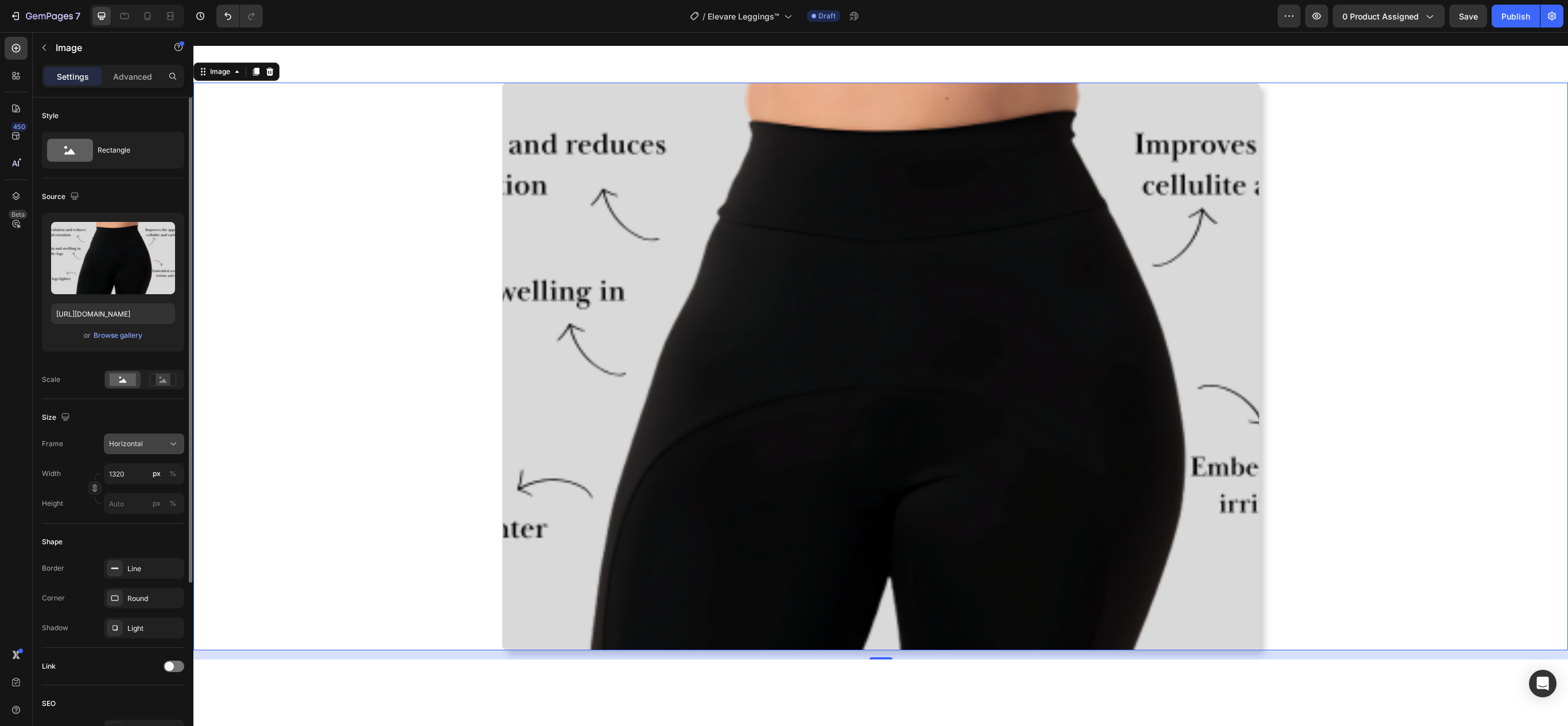
click at [152, 437] on button "Horizontal" at bounding box center [144, 443] width 80 height 21
click at [146, 536] on div "Original" at bounding box center [141, 537] width 66 height 10
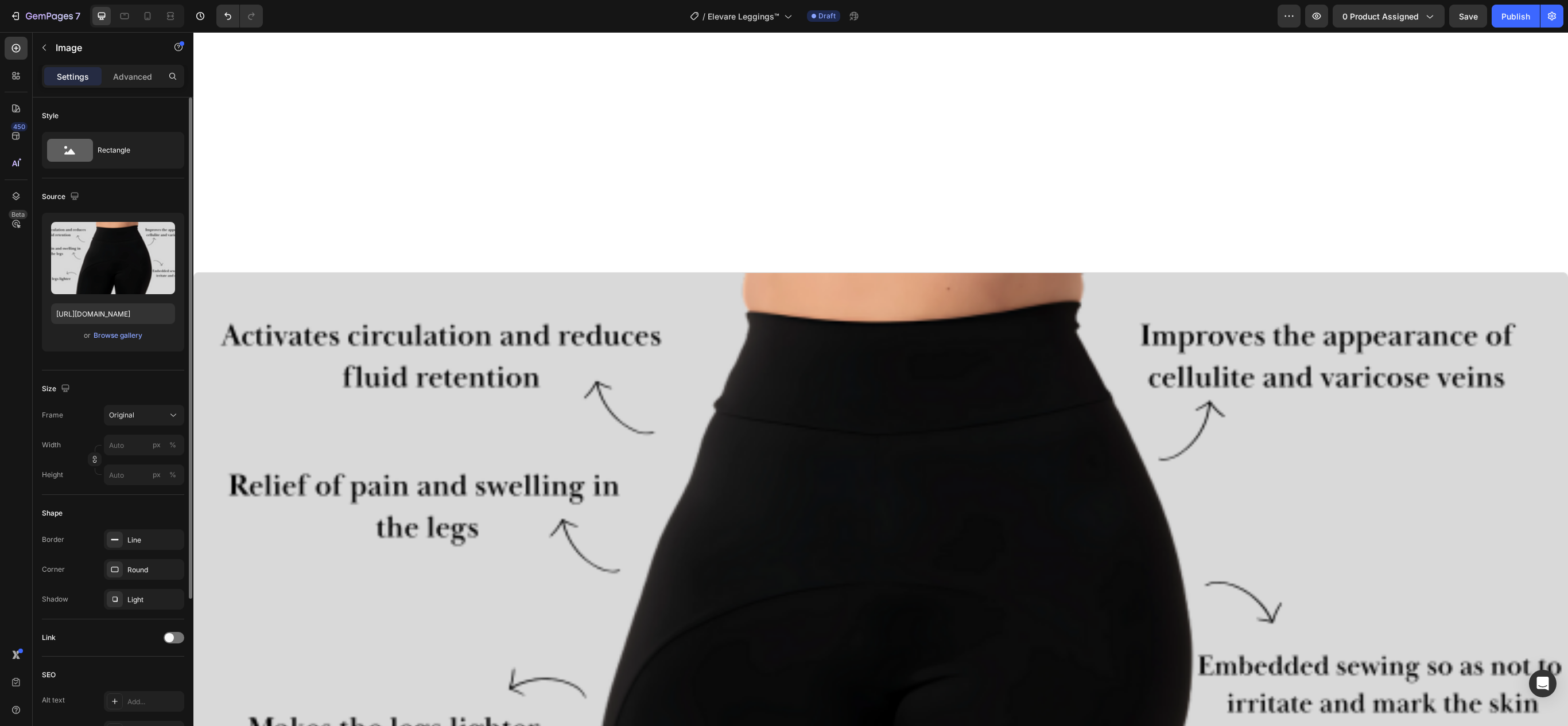
scroll to position [1492, 0]
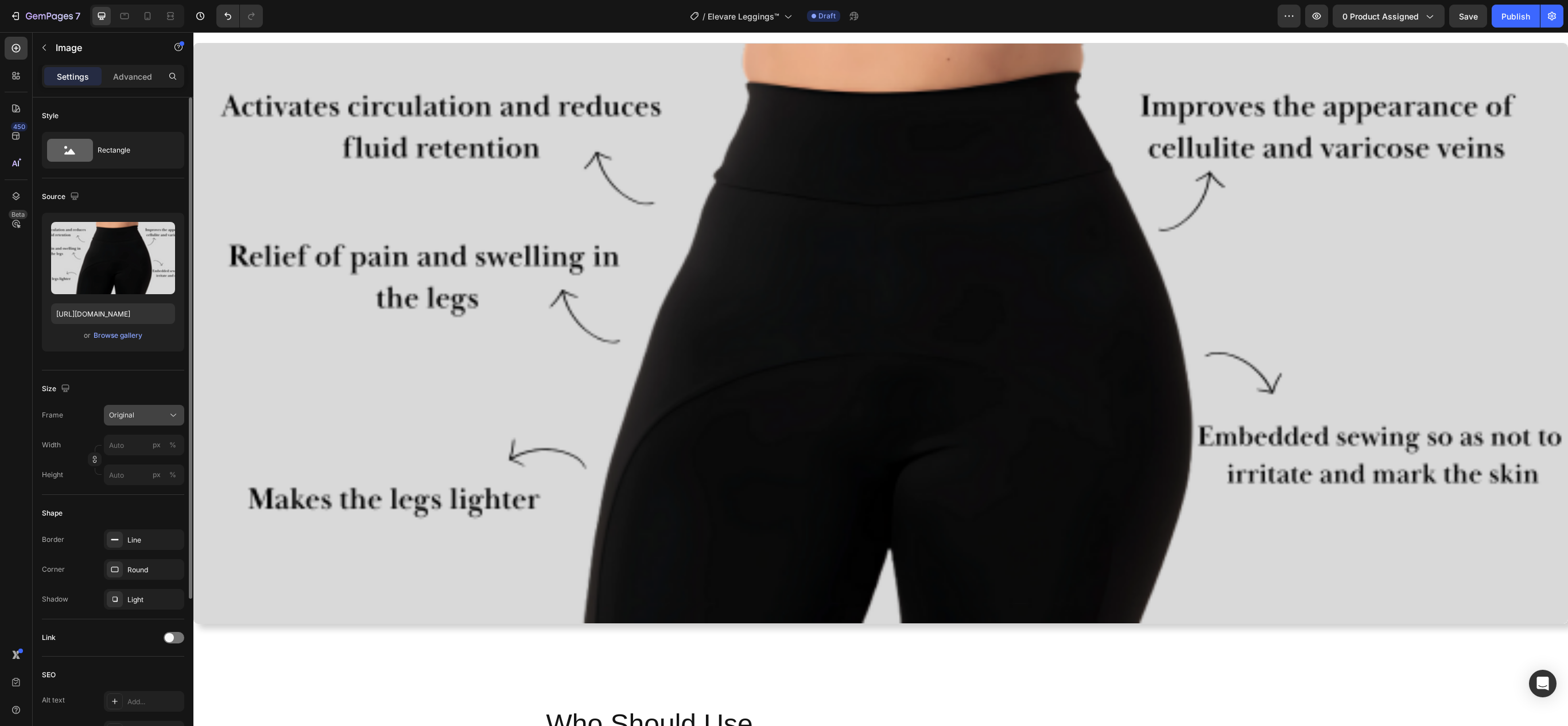
click at [152, 421] on div "Original" at bounding box center [137, 416] width 57 height 10
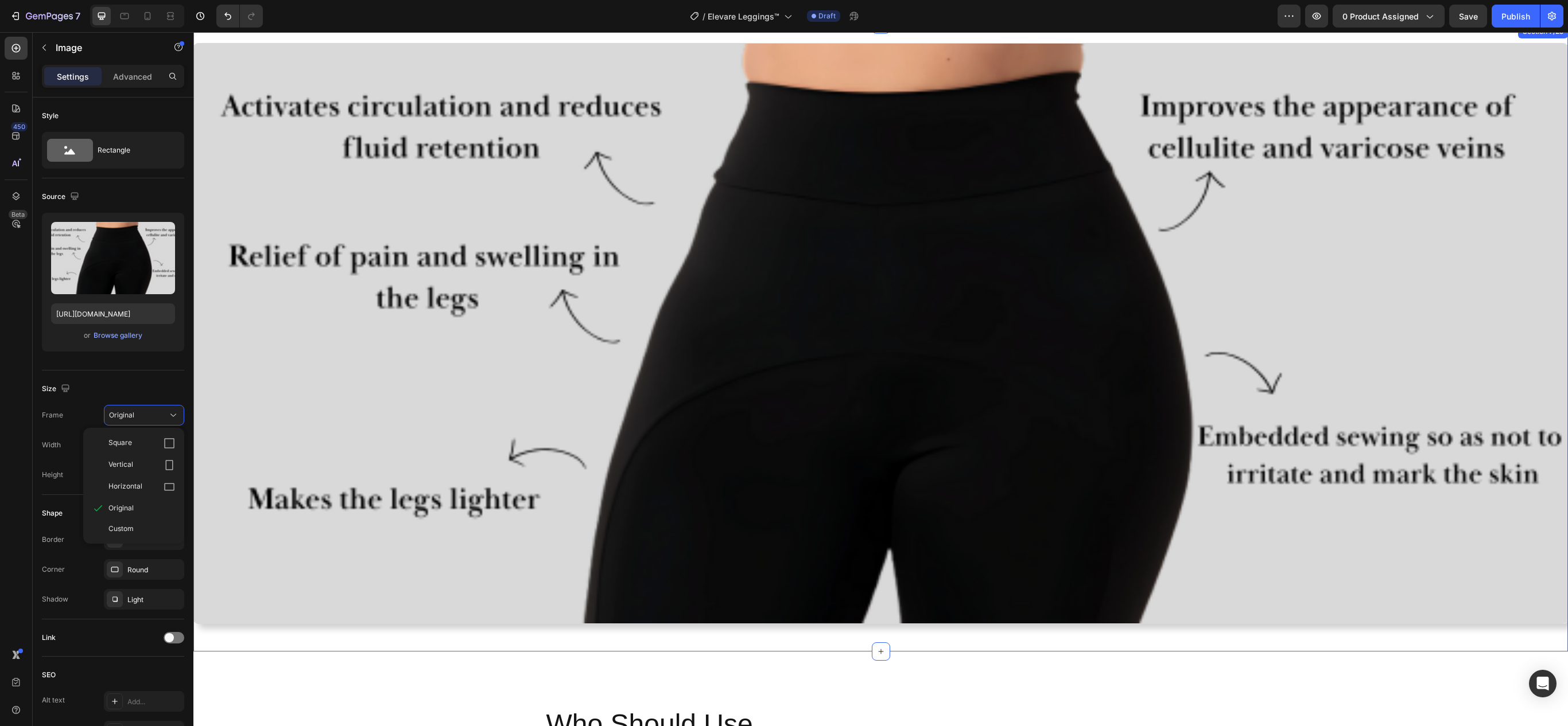
click at [209, 624] on div "Image" at bounding box center [880, 337] width 1374 height 590
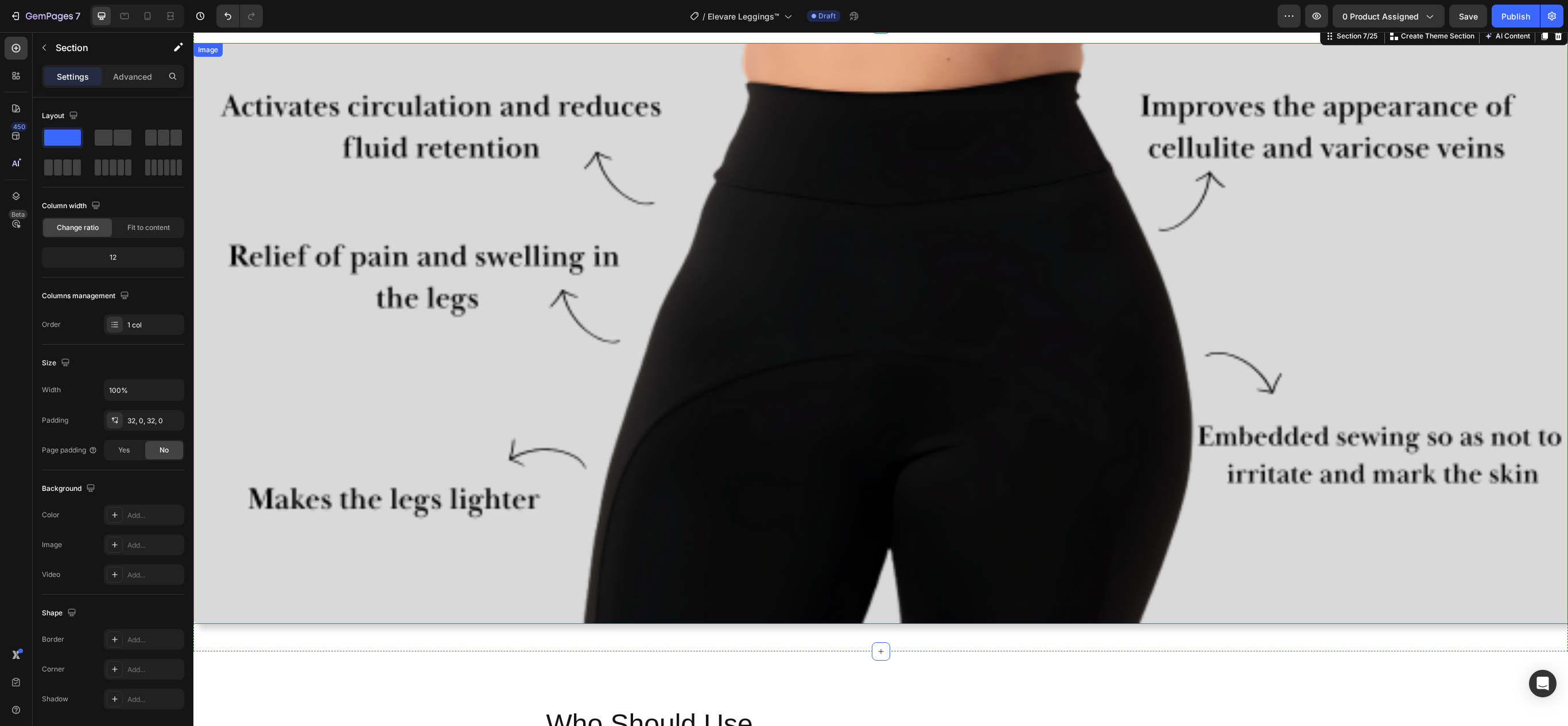
click at [528, 511] on img at bounding box center [880, 333] width 1374 height 581
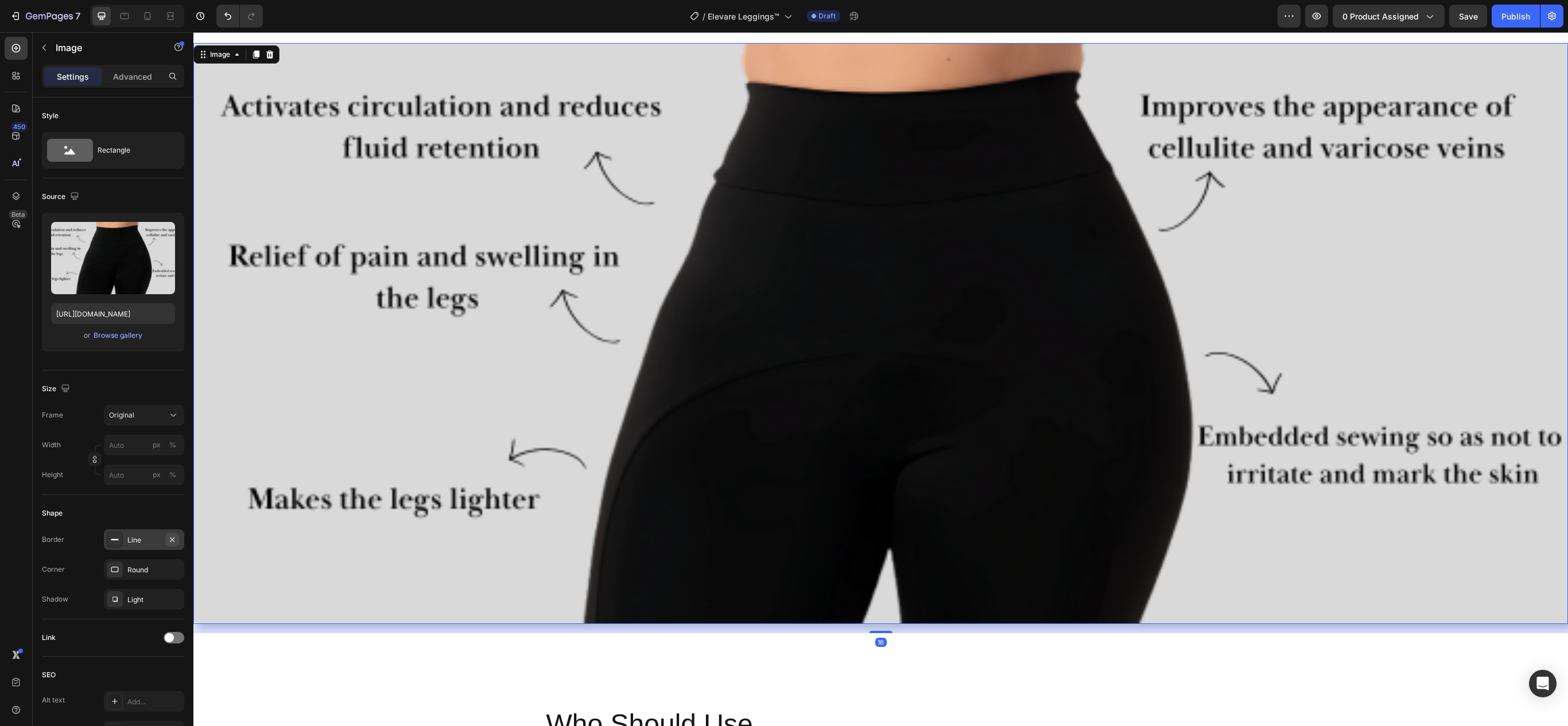
click at [177, 542] on button "button" at bounding box center [173, 540] width 14 height 14
click at [171, 569] on icon "button" at bounding box center [172, 569] width 9 height 9
click at [159, 417] on div "Original" at bounding box center [137, 416] width 57 height 10
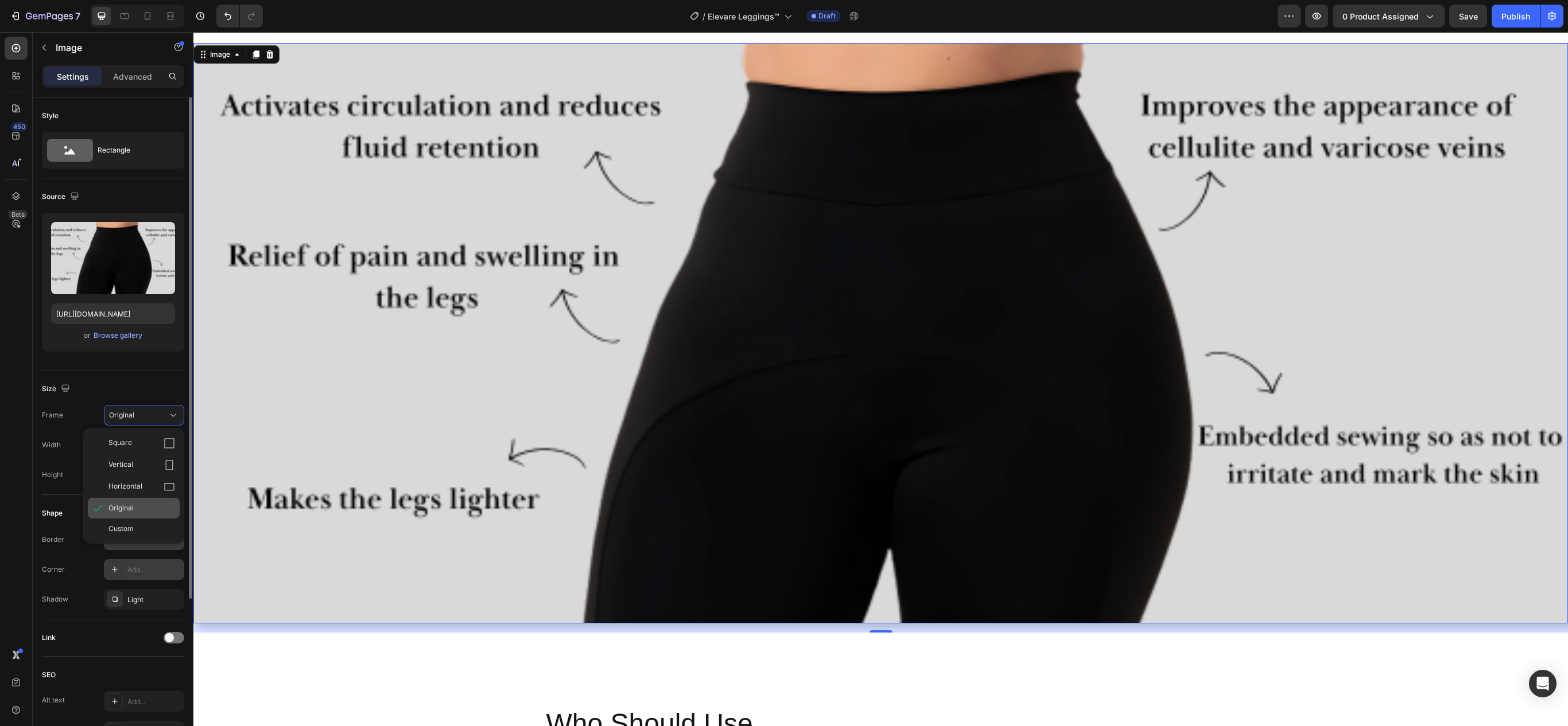
click at [157, 507] on div "Original" at bounding box center [141, 508] width 66 height 10
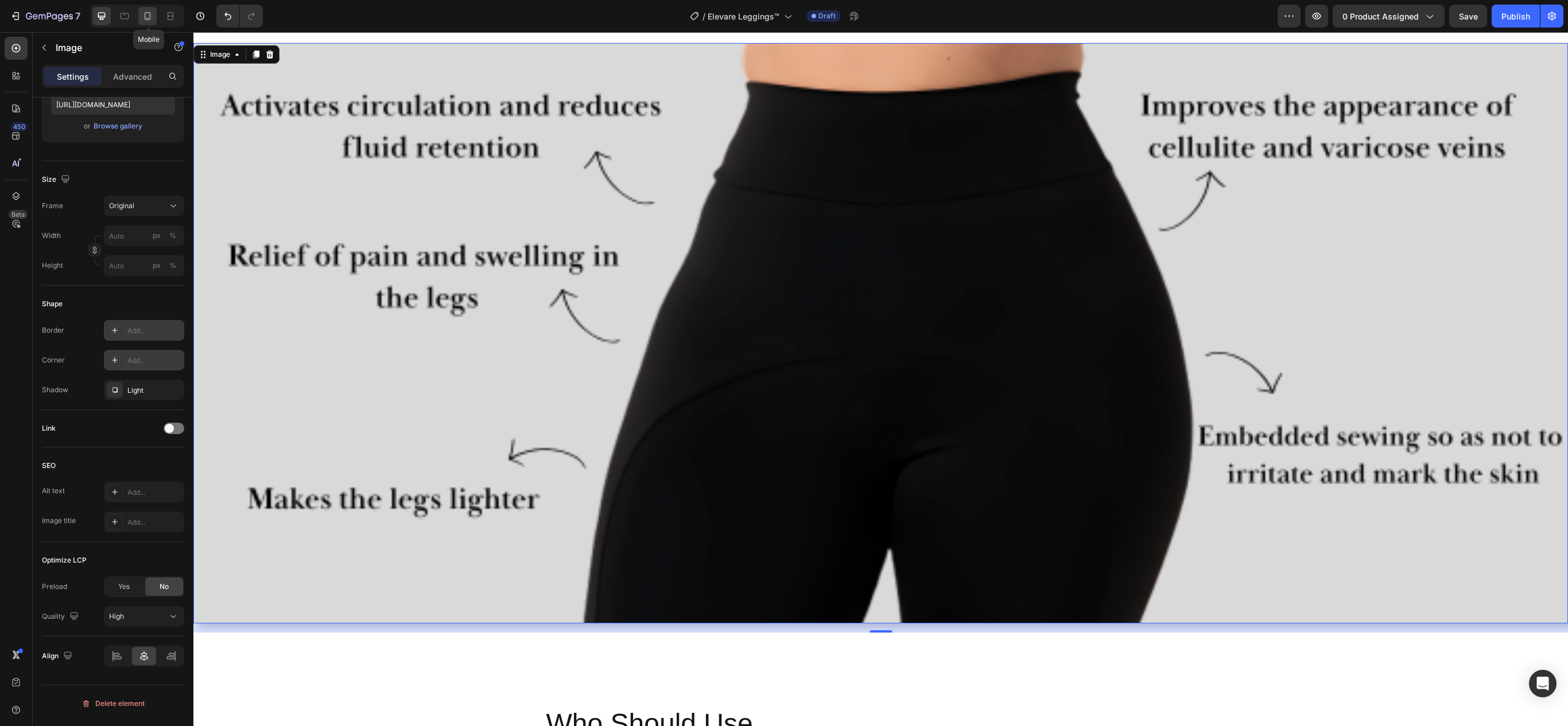
click at [147, 21] on icon at bounding box center [148, 16] width 12 height 12
type input "https://cdn.shopify.com/s/files/1/0670/8517/2906/files/gempages_582953857940718…"
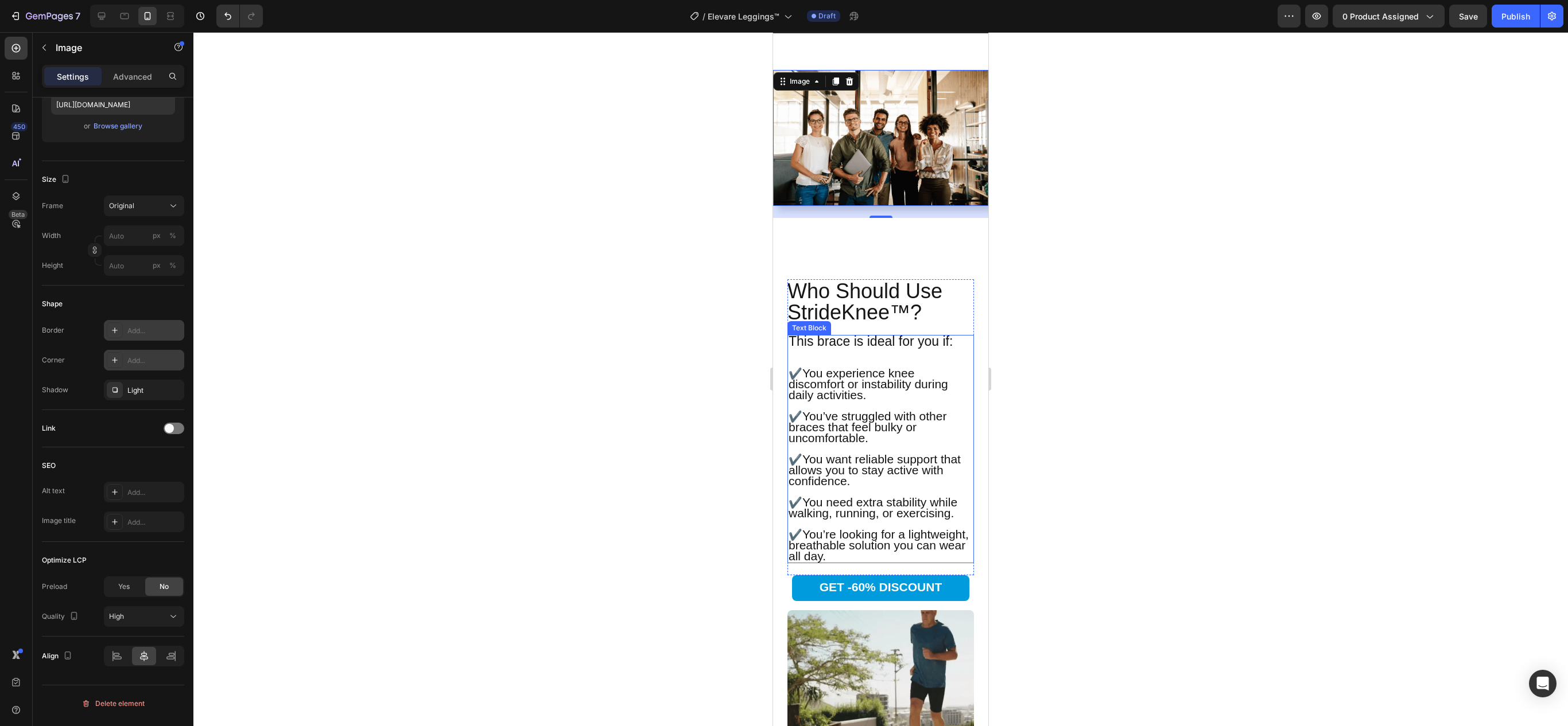
scroll to position [1234, 0]
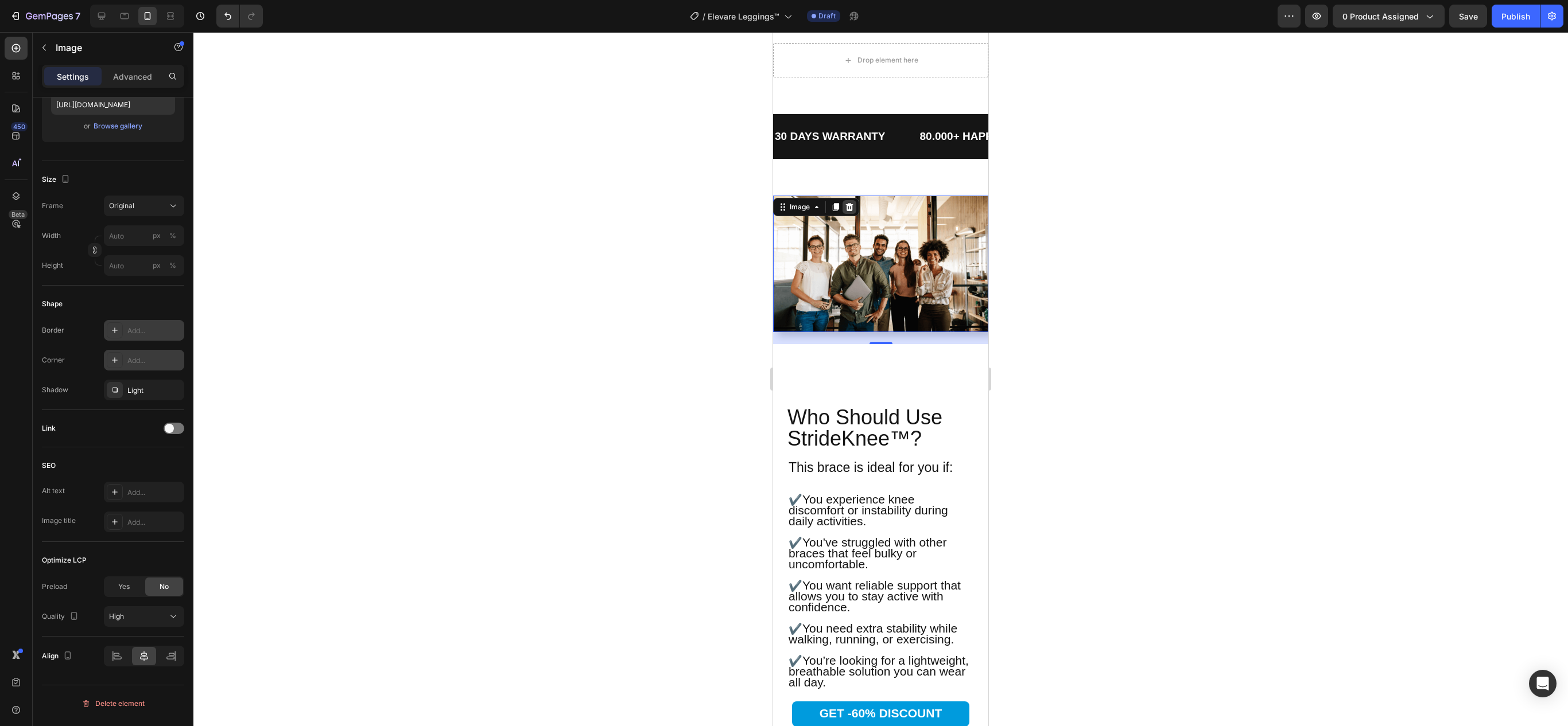
click at [855, 214] on div at bounding box center [849, 207] width 14 height 14
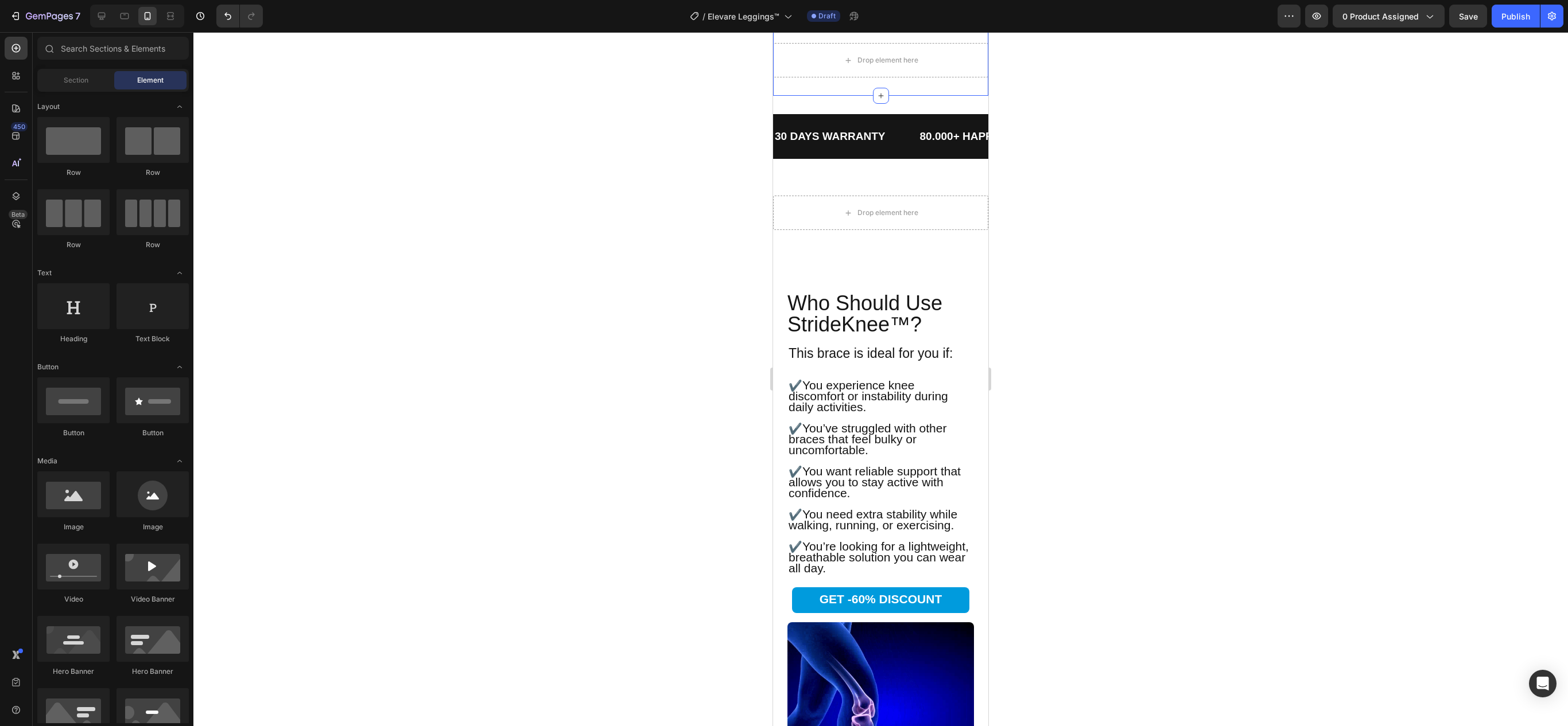
click at [951, 96] on div "Drop element here Section 5/25" at bounding box center [880, 60] width 215 height 71
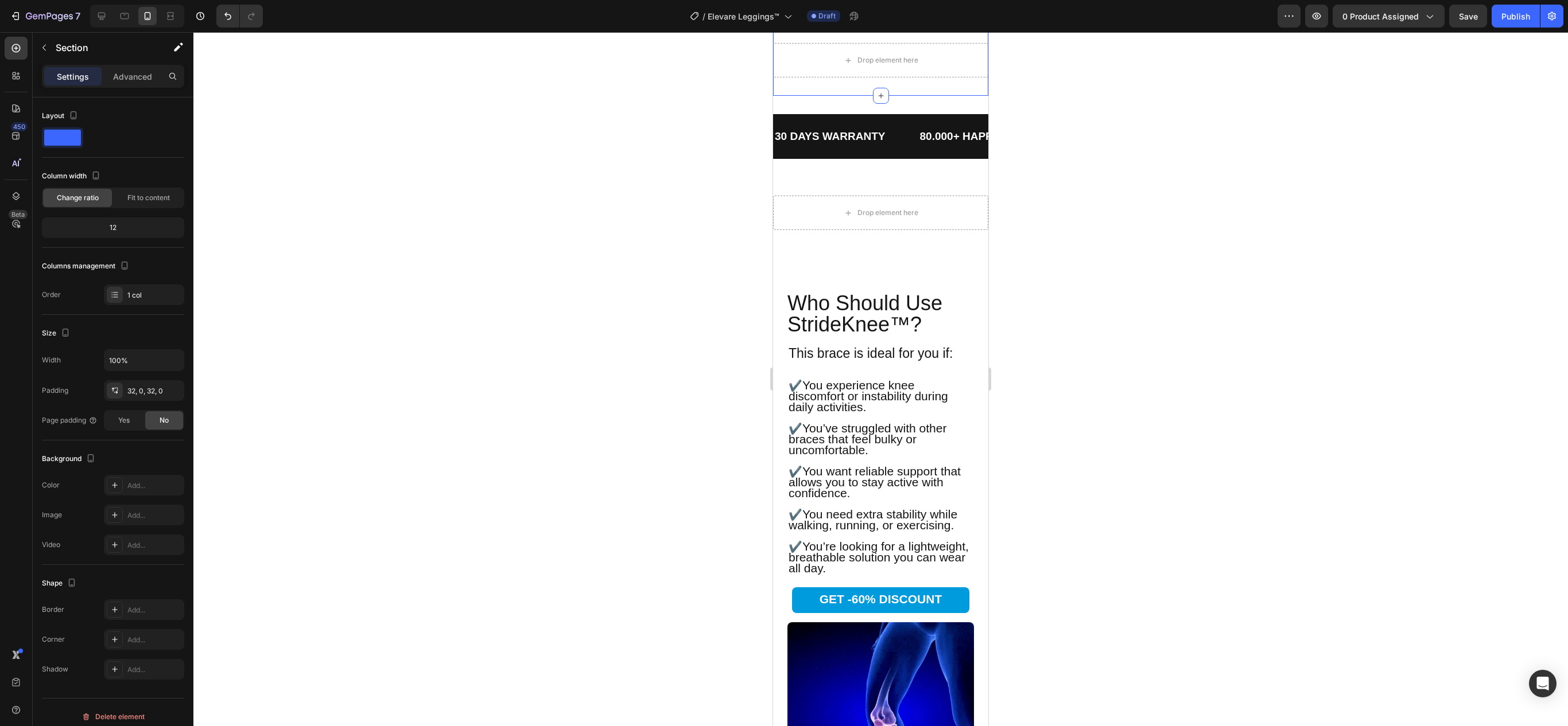
click at [976, 18] on icon at bounding box center [980, 14] width 8 height 8
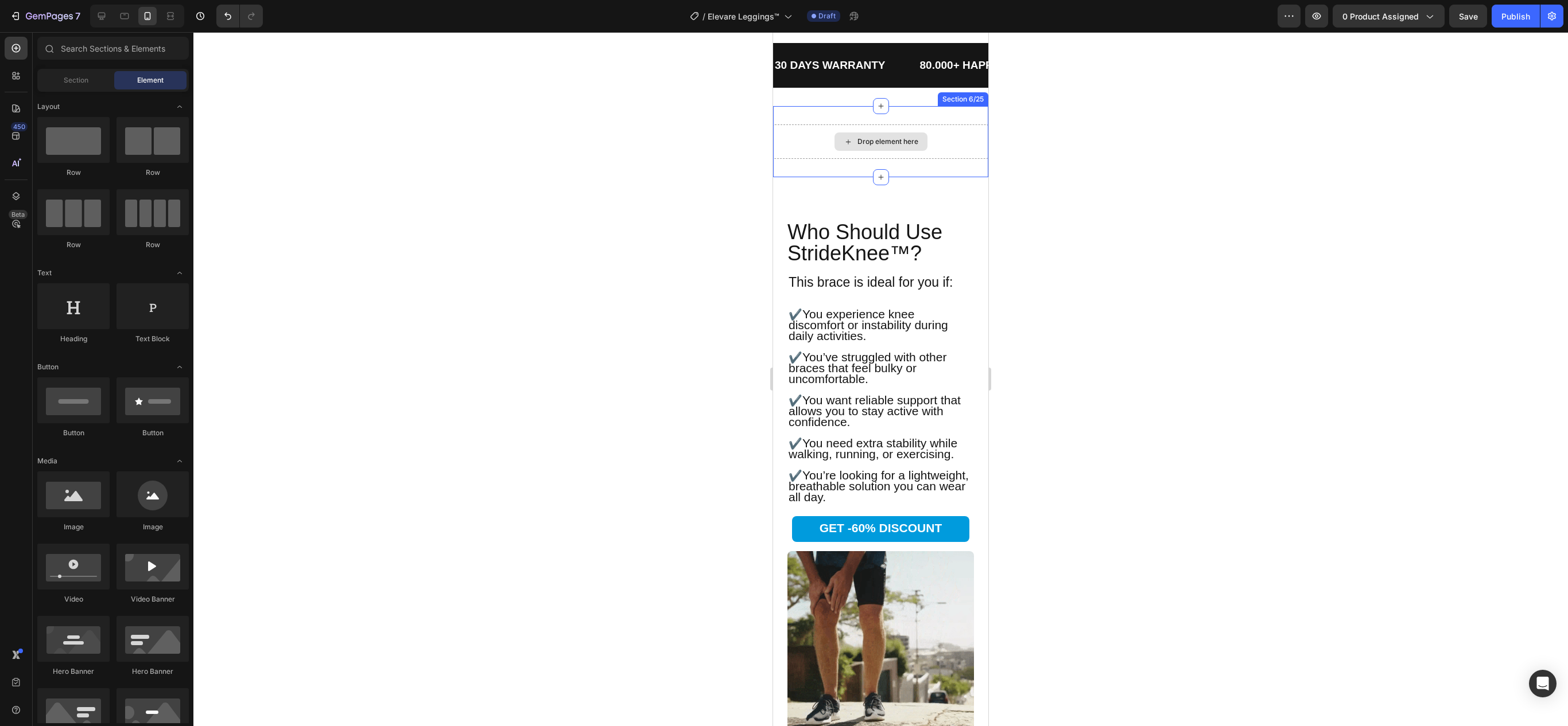
click at [942, 159] on div "Drop element here" at bounding box center [880, 142] width 215 height 35
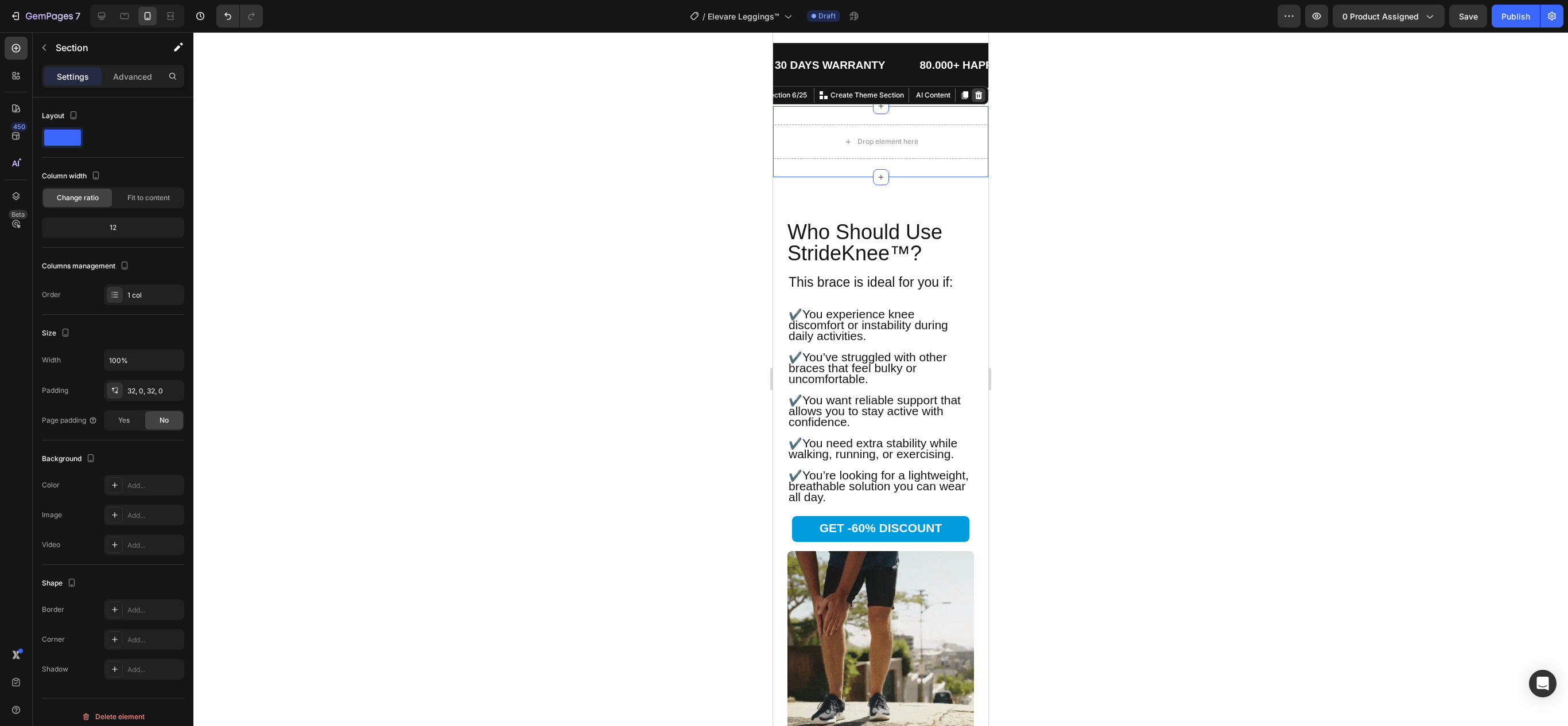
click at [976, 99] on icon at bounding box center [980, 95] width 8 height 8
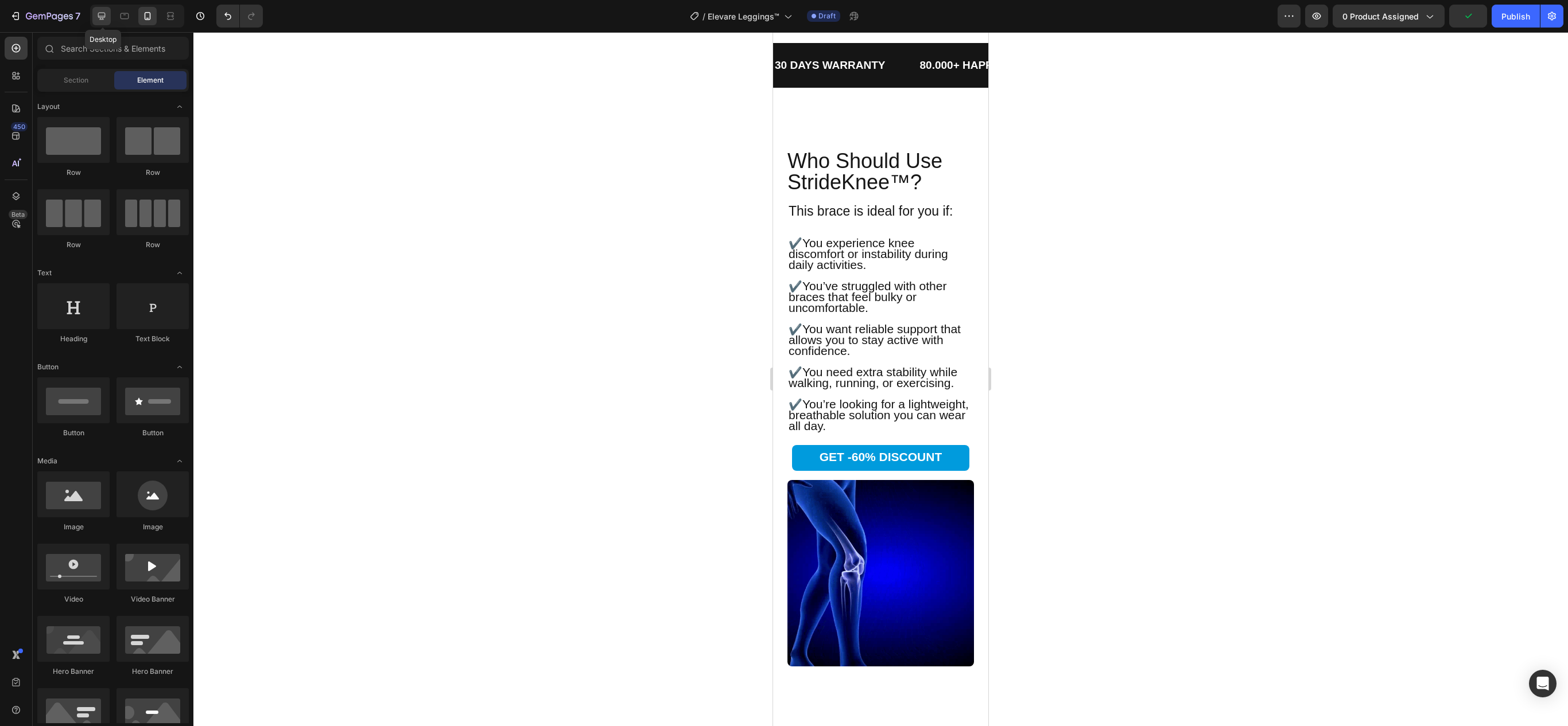
click at [102, 15] on icon at bounding box center [102, 16] width 12 height 12
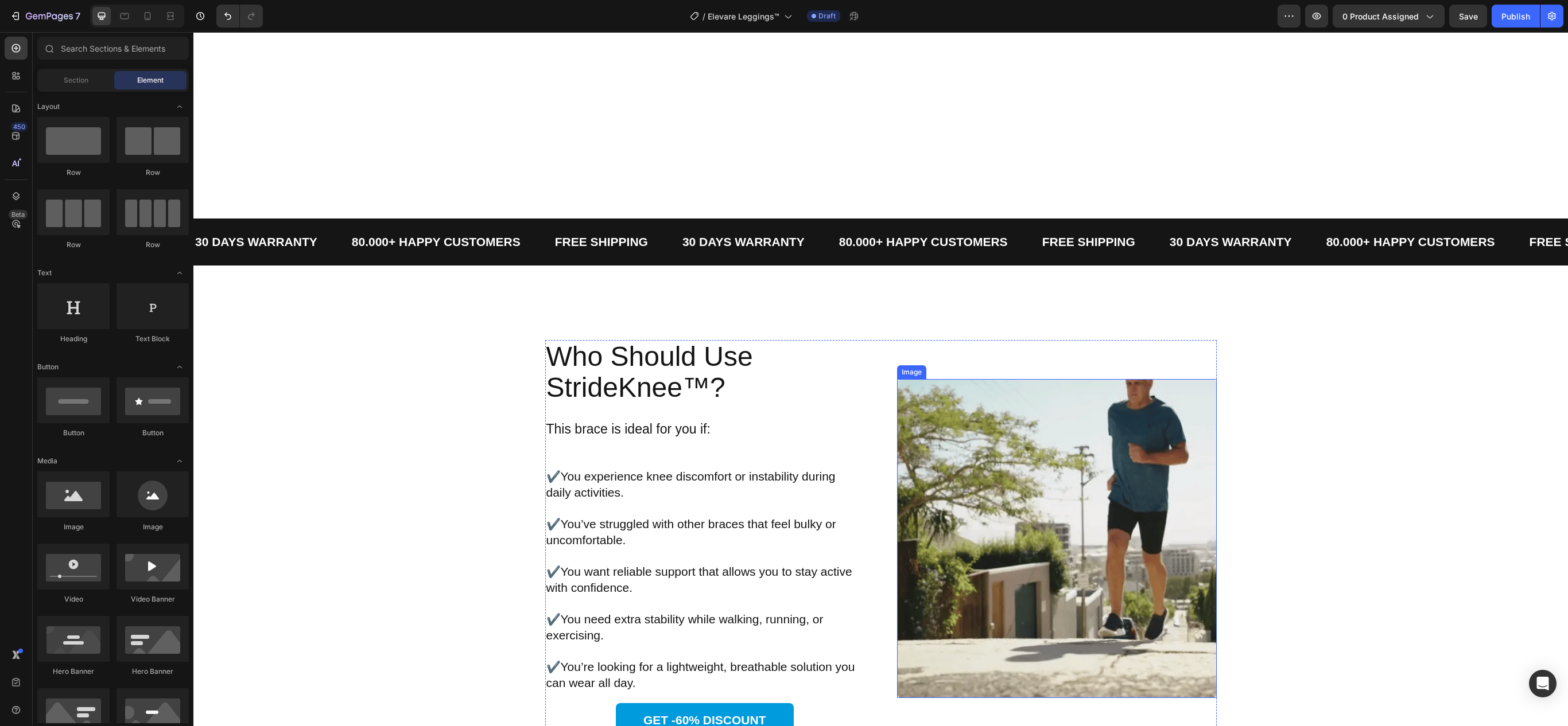
scroll to position [1348, 0]
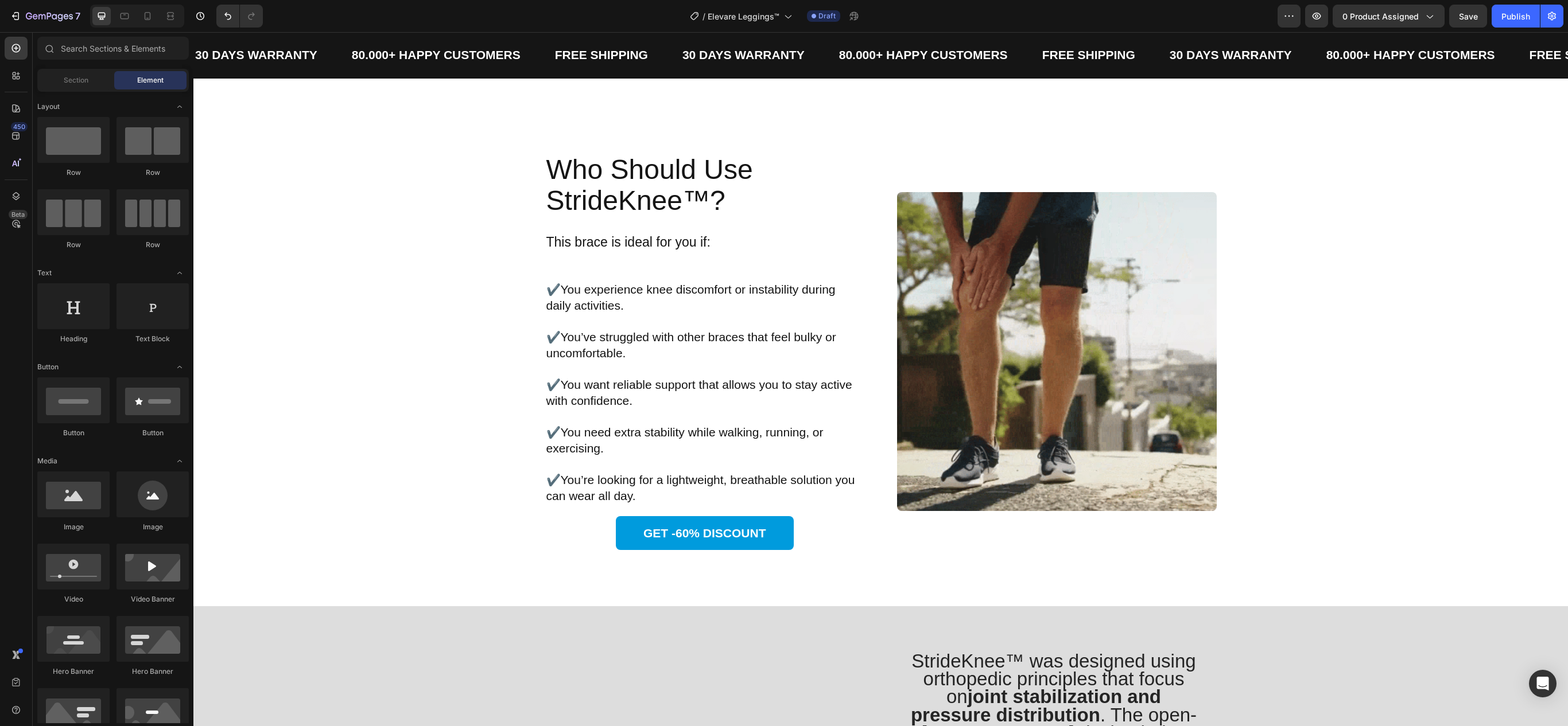
click at [646, 190] on h2 "Who Should Use StrideKnee™?" at bounding box center [705, 184] width 320 height 64
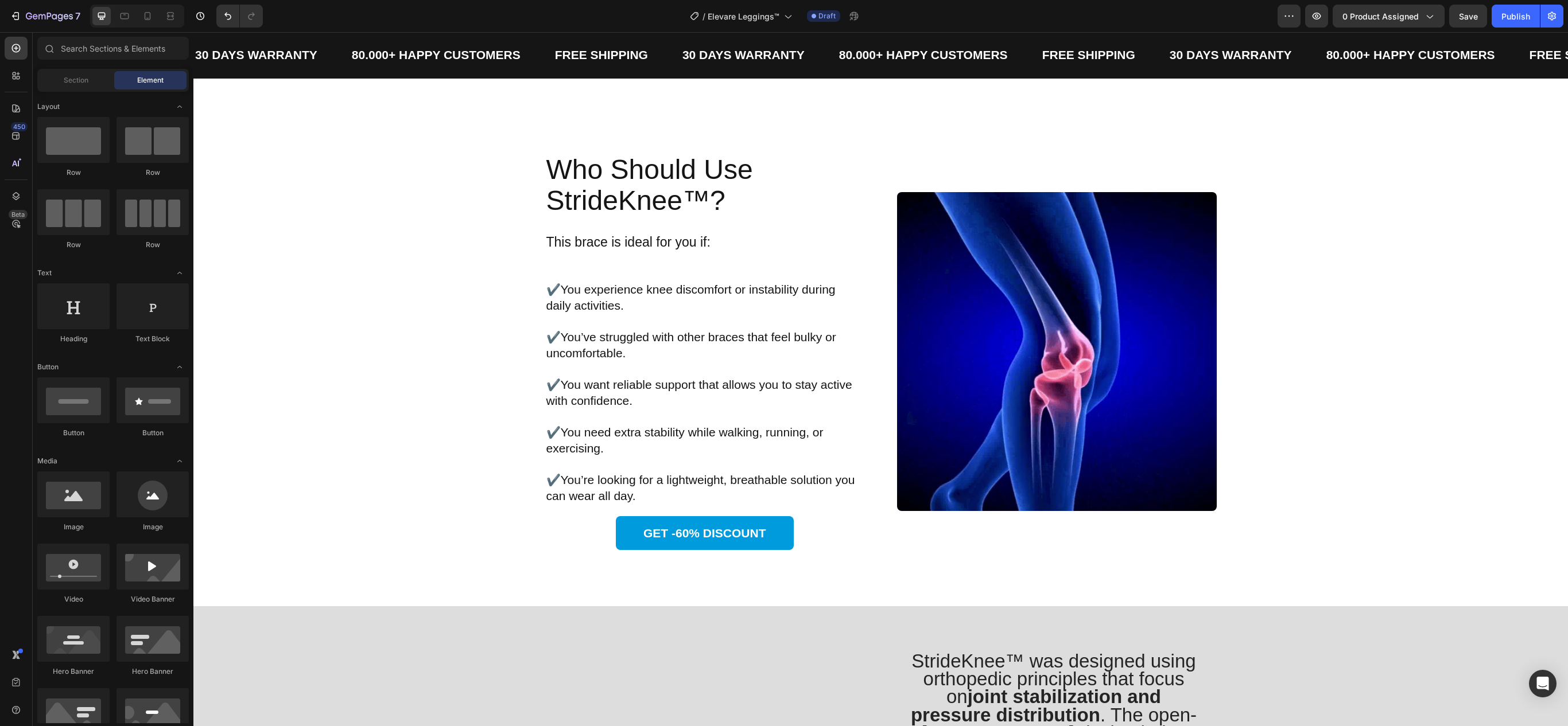
click at [646, 190] on h2 "Who Should Use StrideKnee™?" at bounding box center [705, 184] width 320 height 64
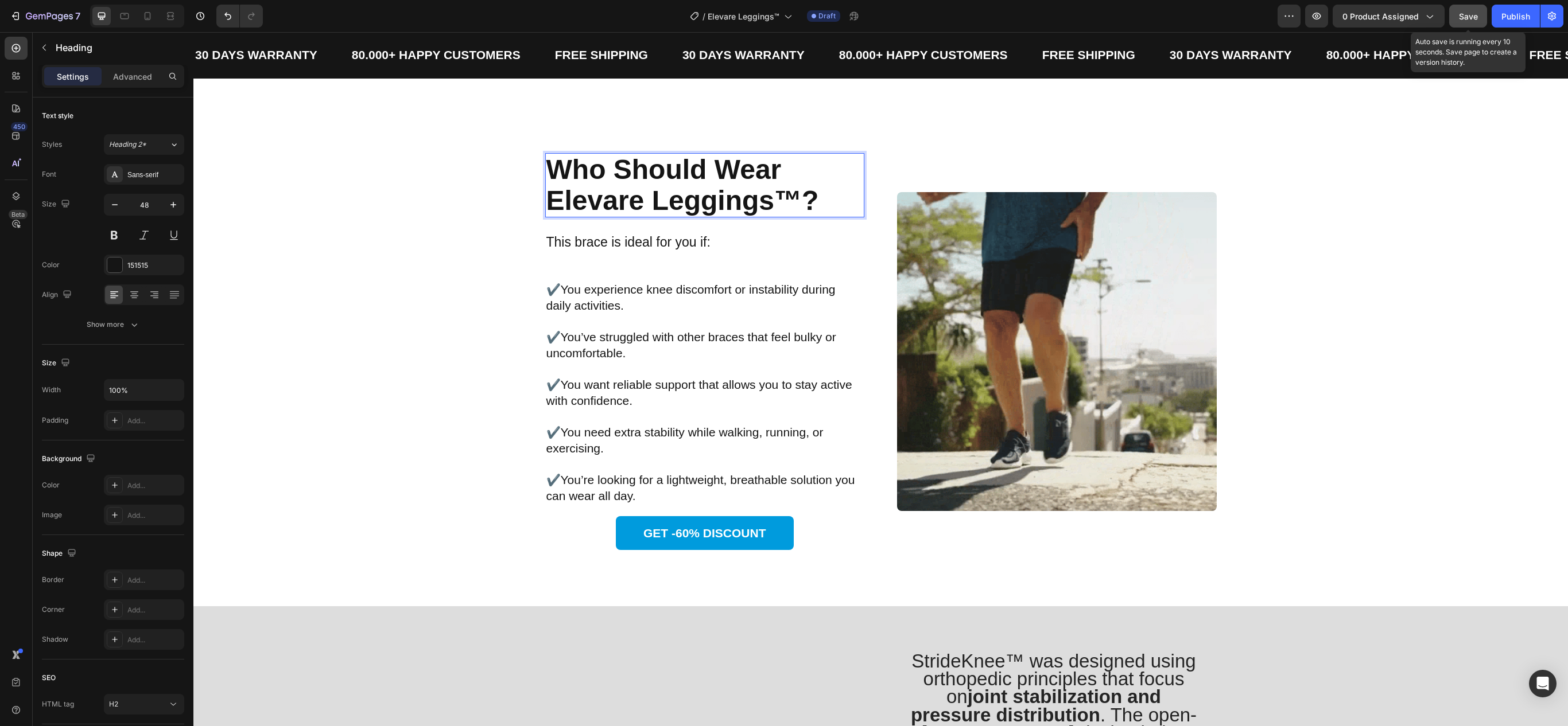
click at [1459, 12] on span "Save" at bounding box center [1468, 17] width 19 height 10
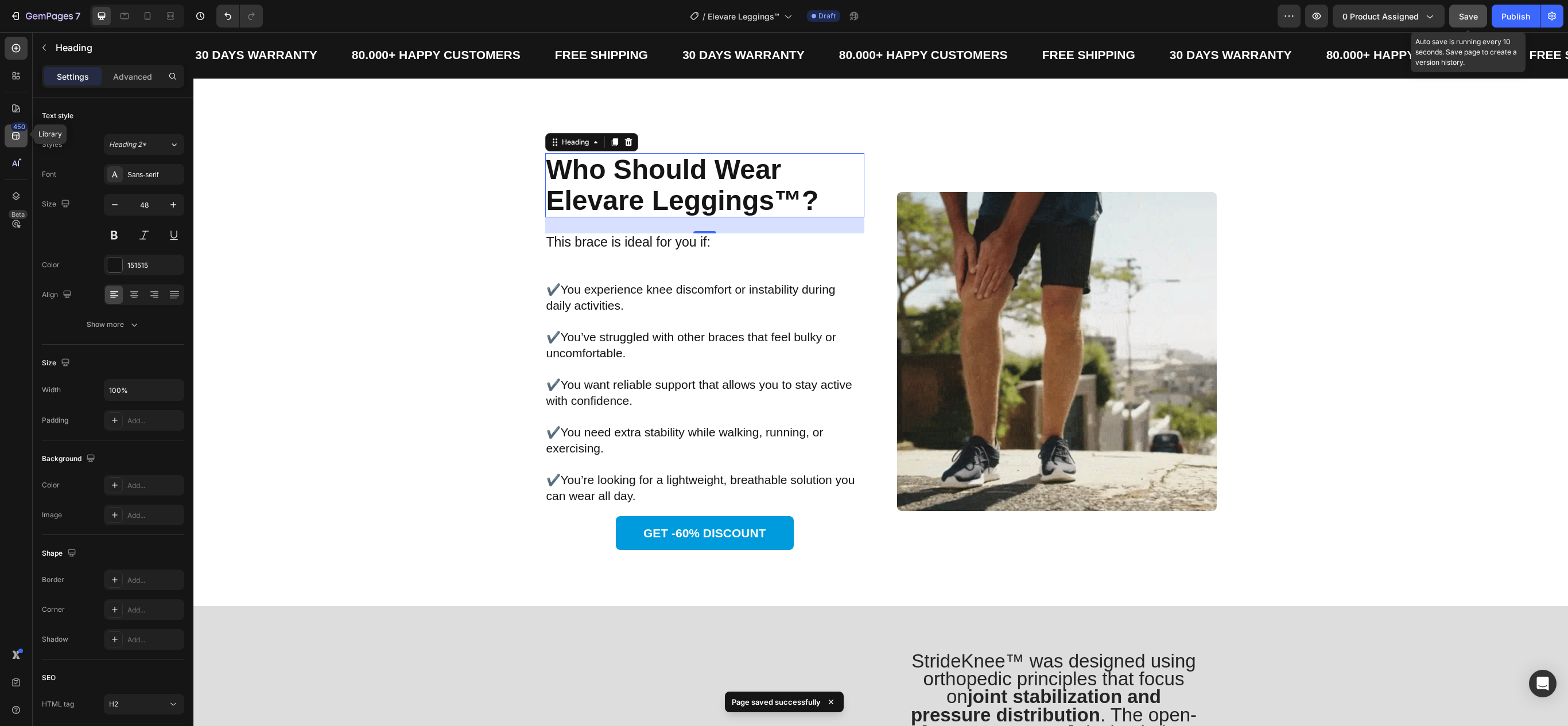
click at [16, 139] on icon at bounding box center [16, 136] width 12 height 12
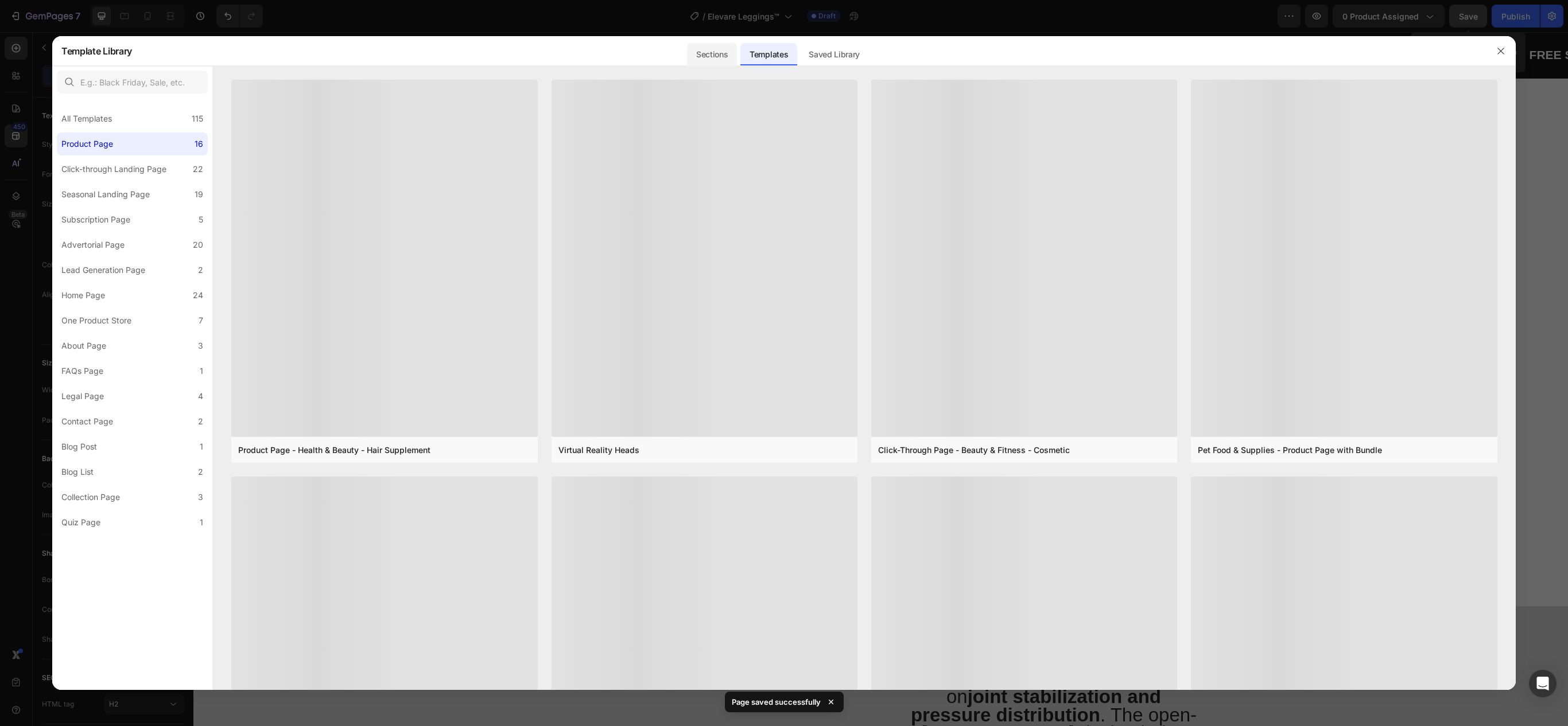
click at [718, 49] on div "Sections" at bounding box center [712, 54] width 50 height 23
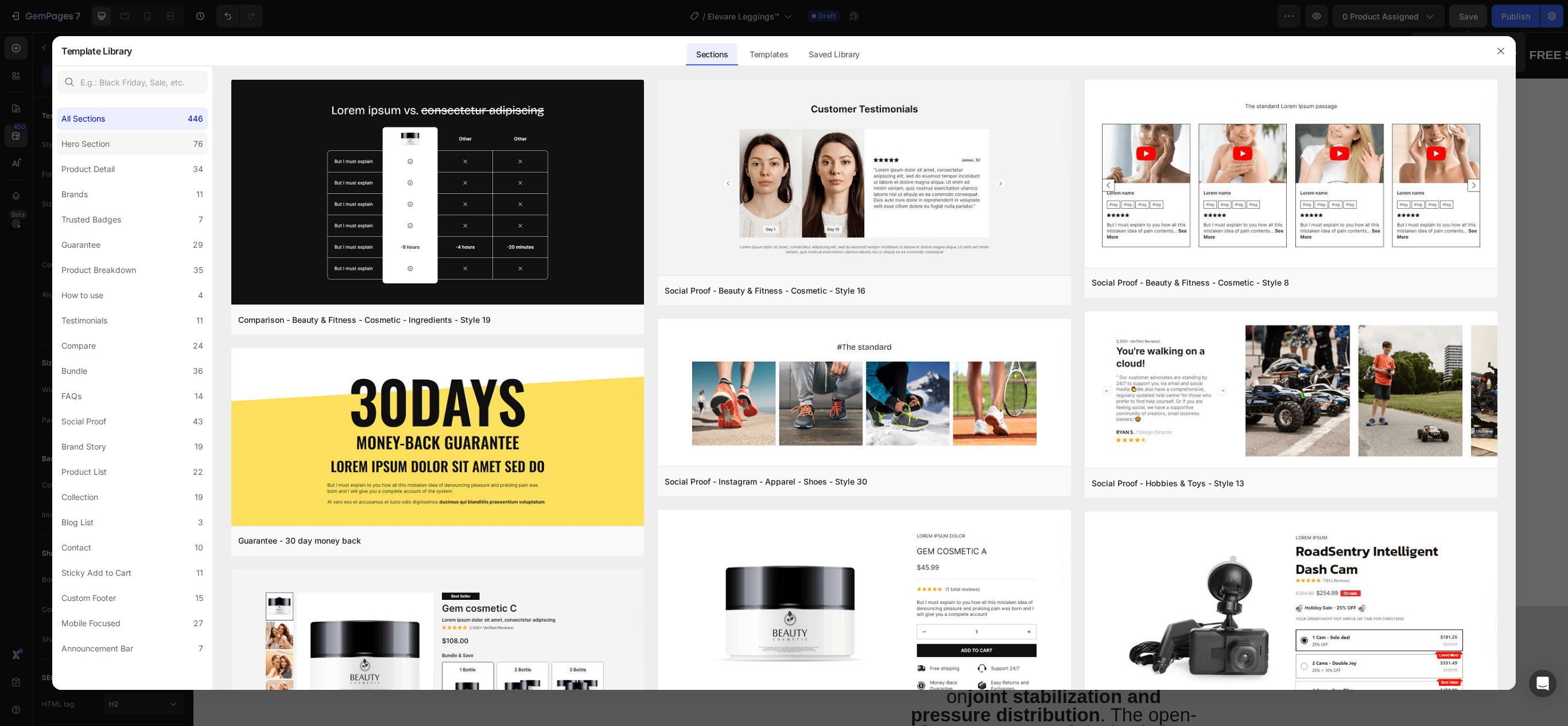
click at [119, 152] on label "Hero Section 76" at bounding box center [132, 144] width 151 height 23
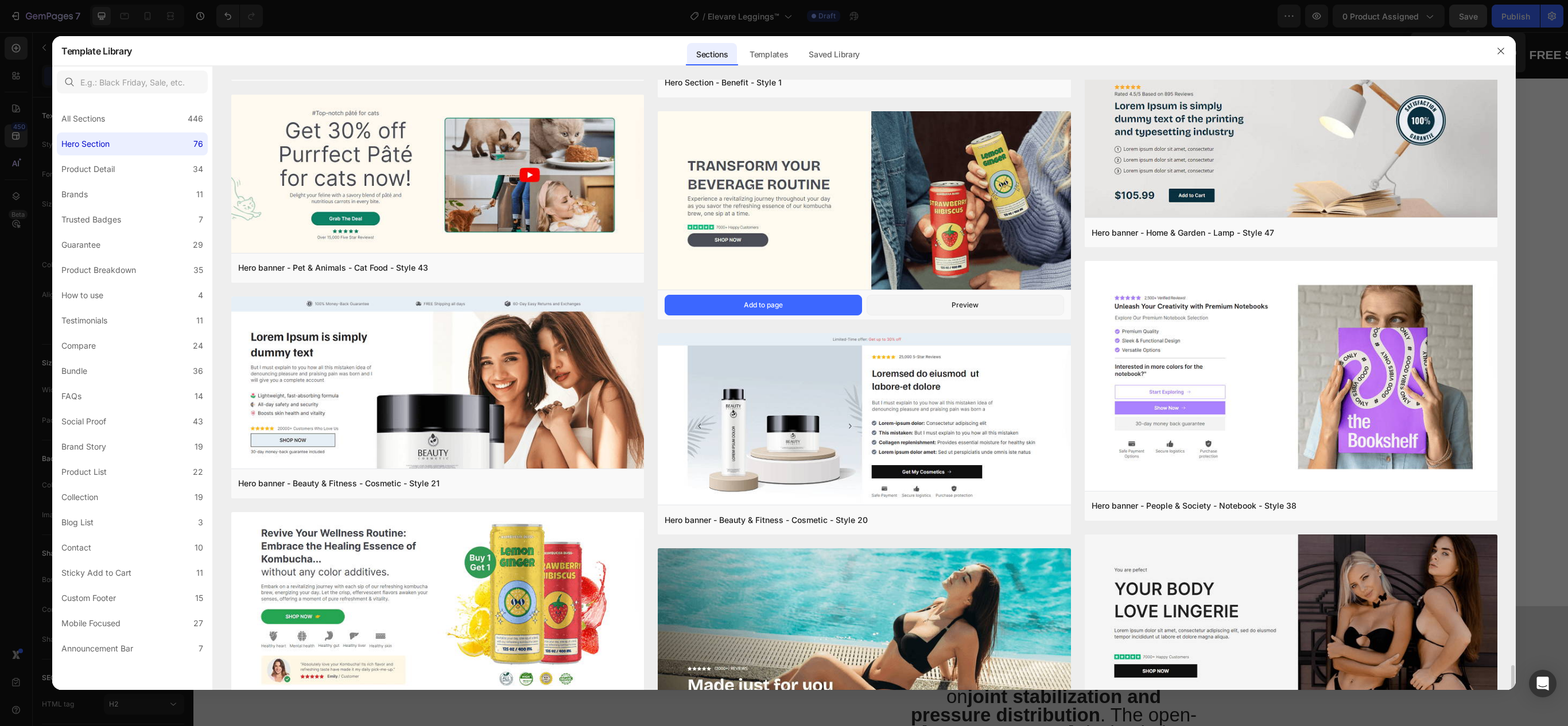
scroll to position [573, 0]
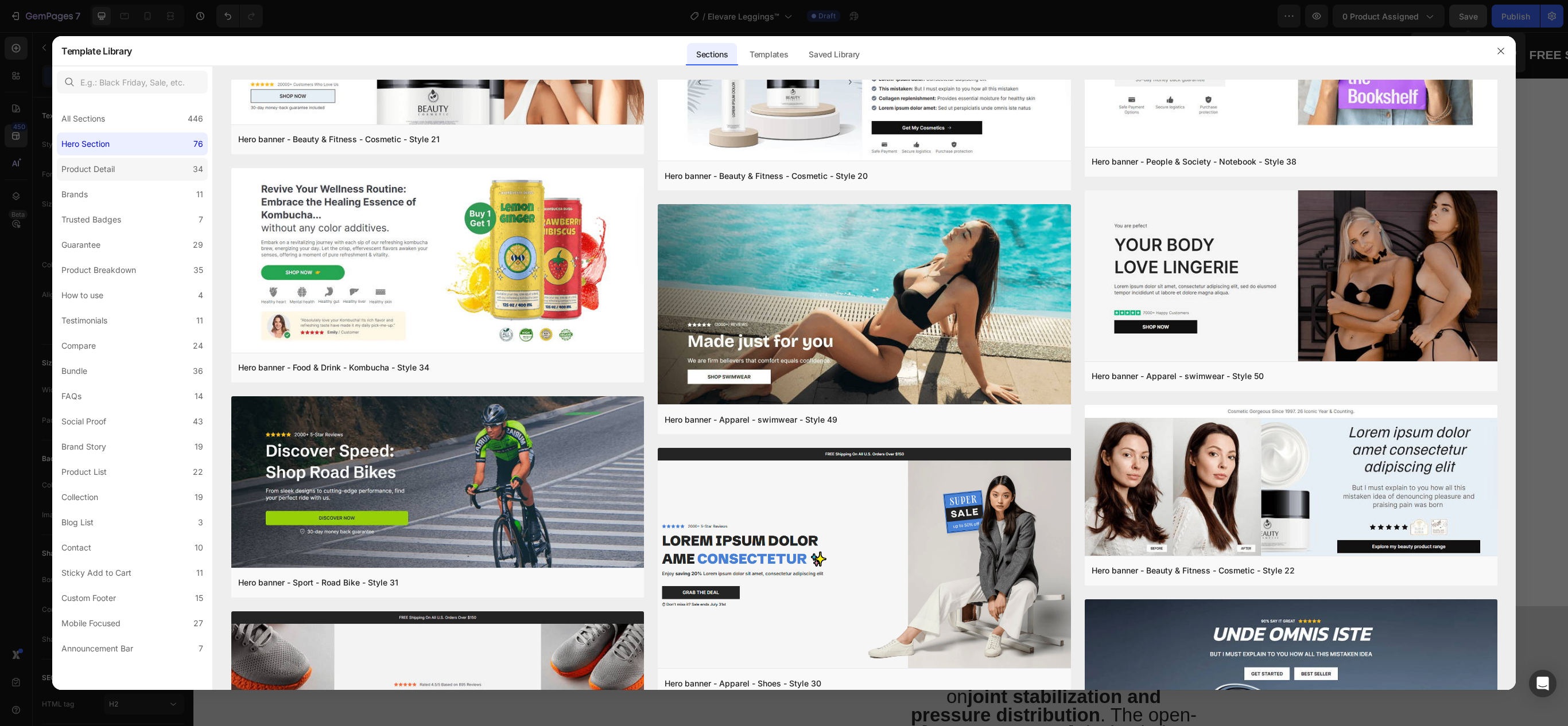
click at [65, 168] on div "Product Detail" at bounding box center [88, 170] width 54 height 14
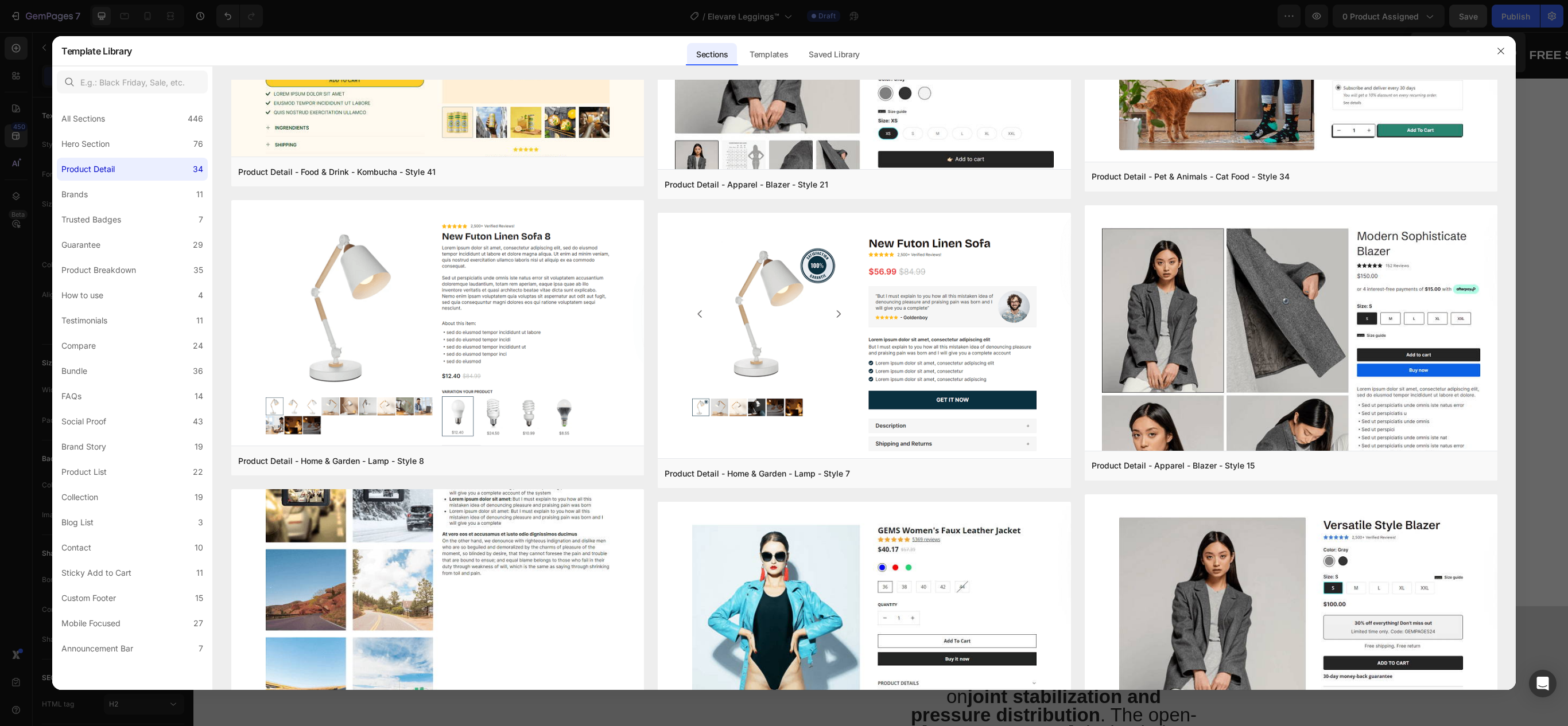
scroll to position [2524, 0]
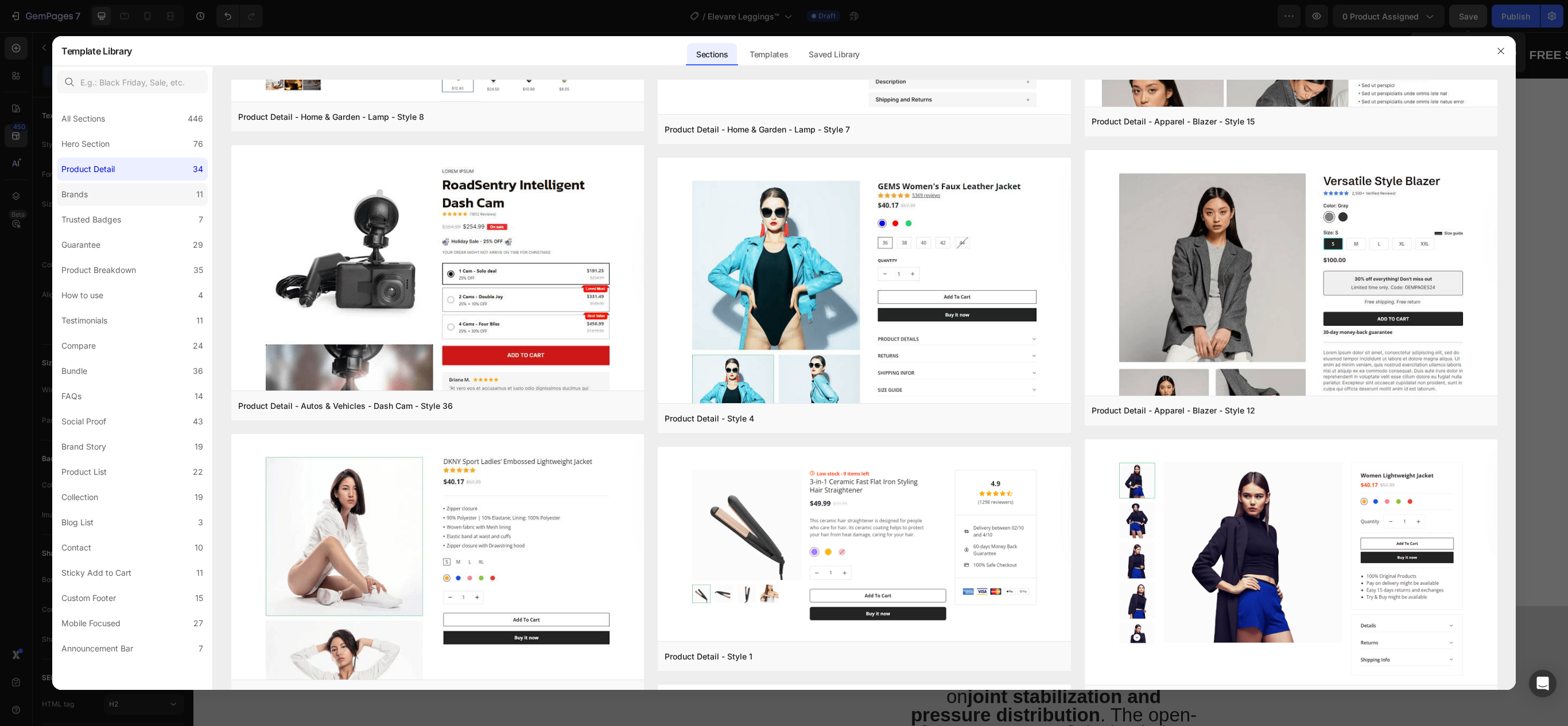
click at [132, 203] on label "Brands 11" at bounding box center [132, 194] width 151 height 23
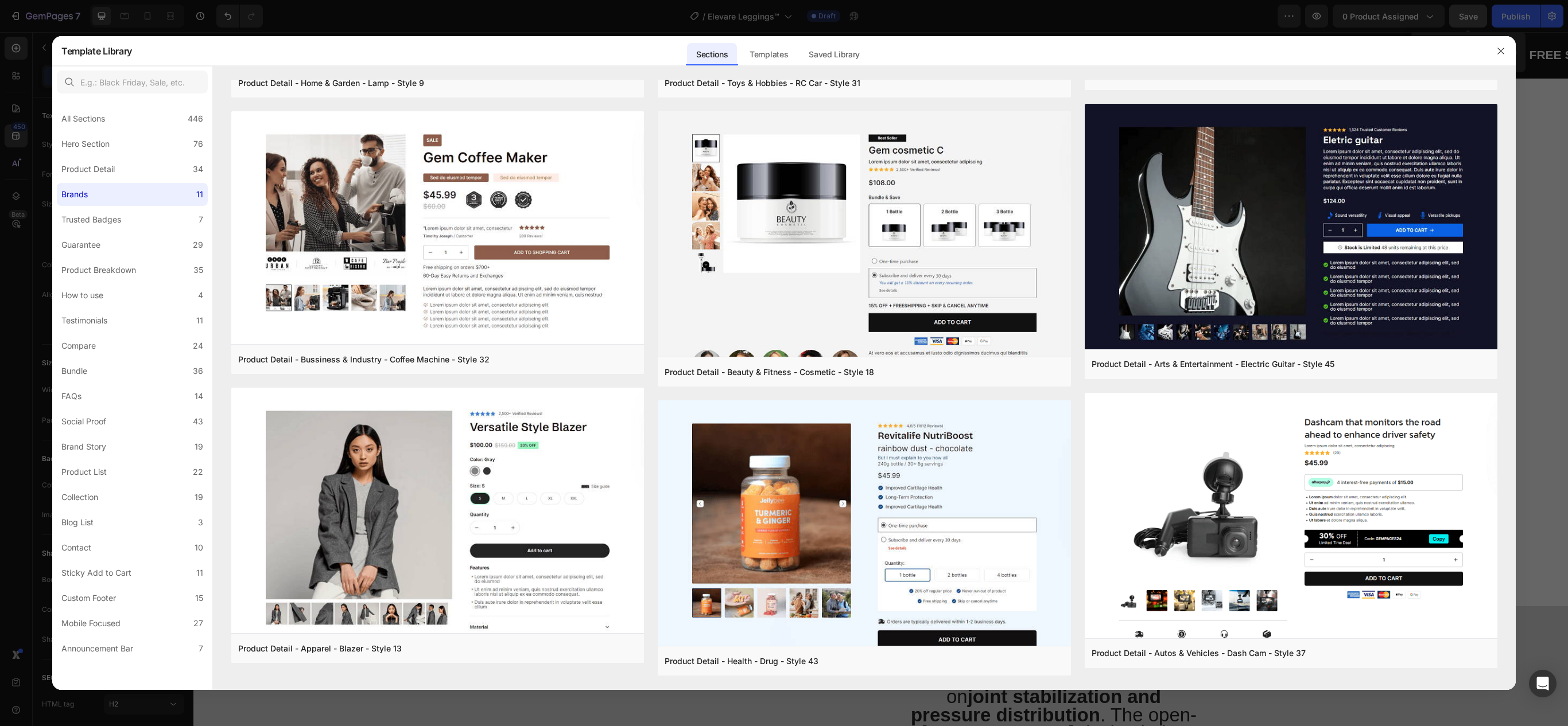
scroll to position [0, 0]
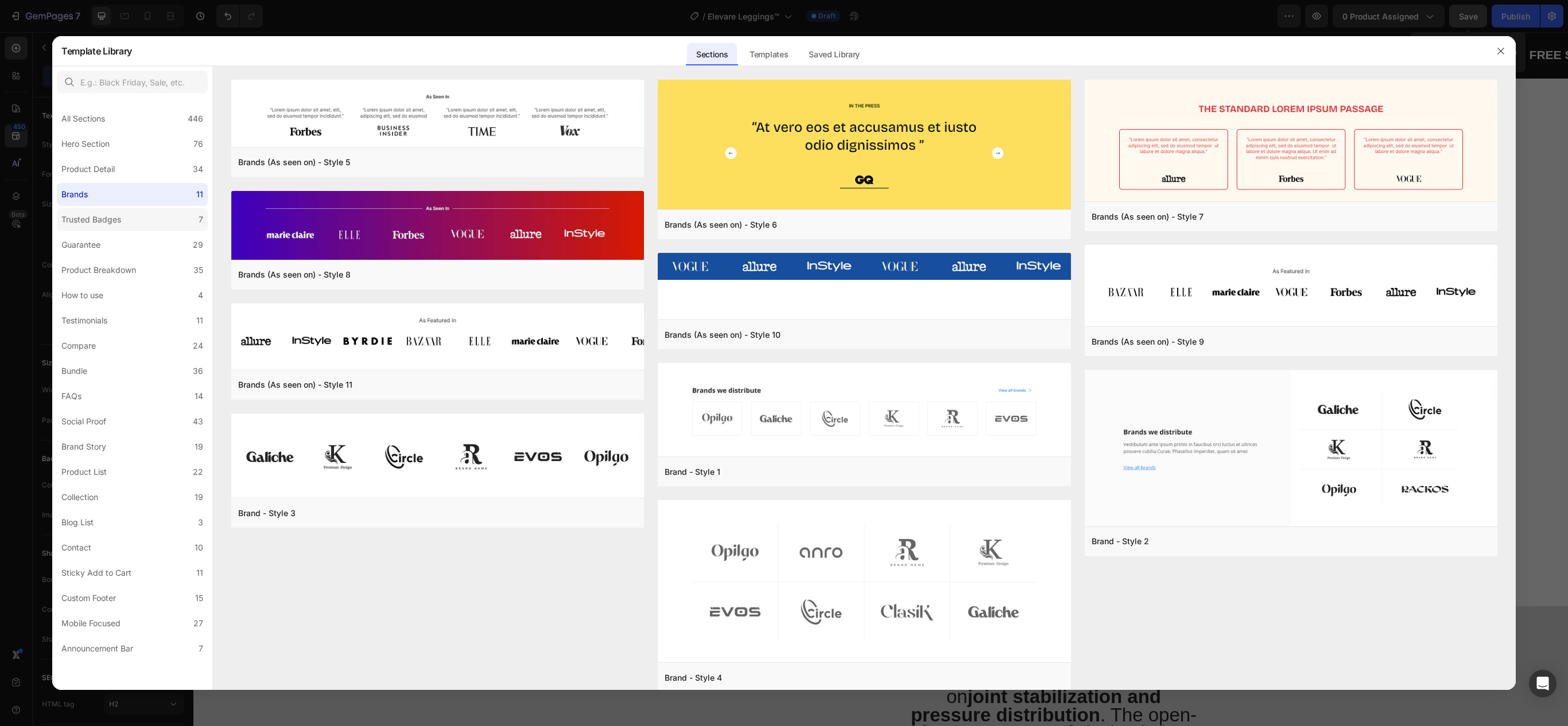
click at [137, 226] on label "Trusted Badges 7" at bounding box center [132, 219] width 151 height 23
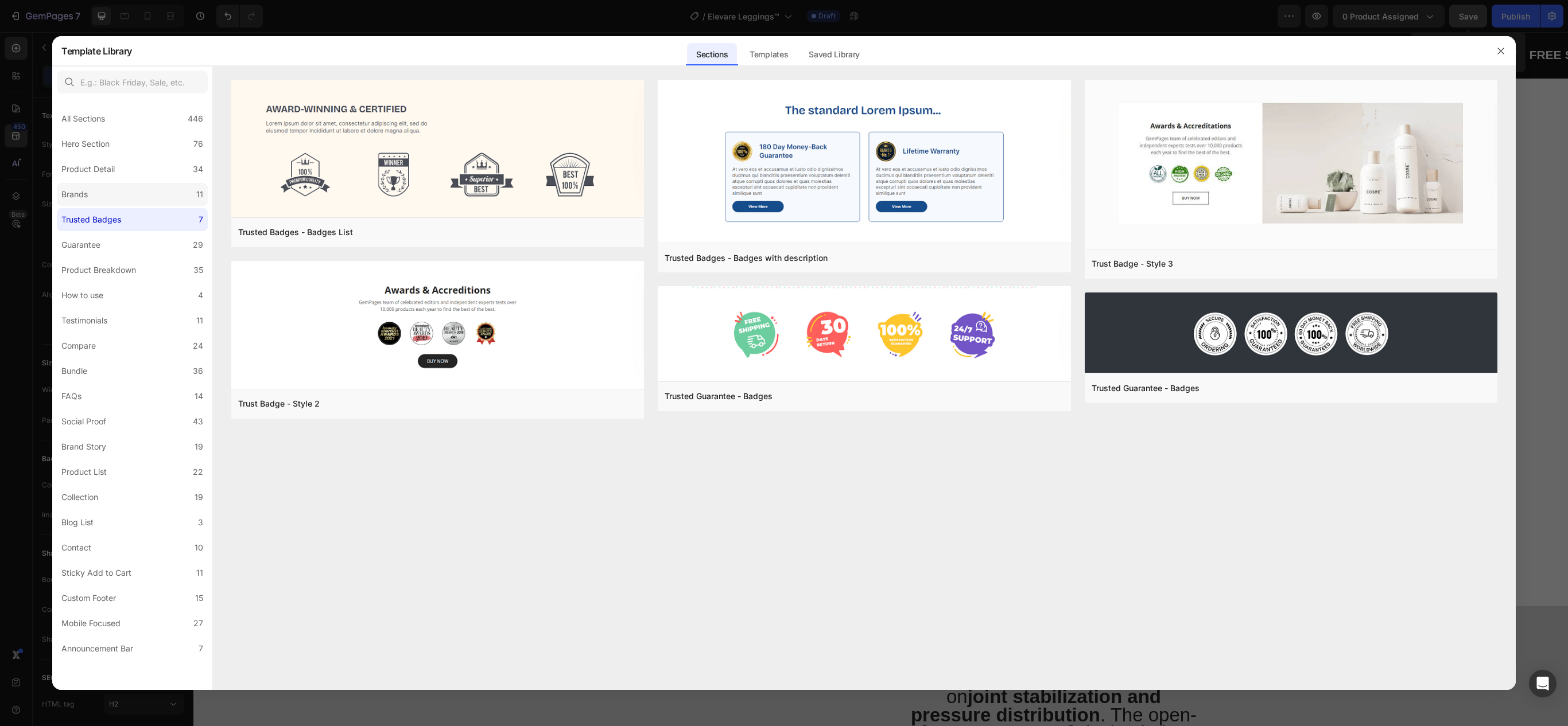
click at [139, 194] on label "Brands 11" at bounding box center [132, 194] width 151 height 23
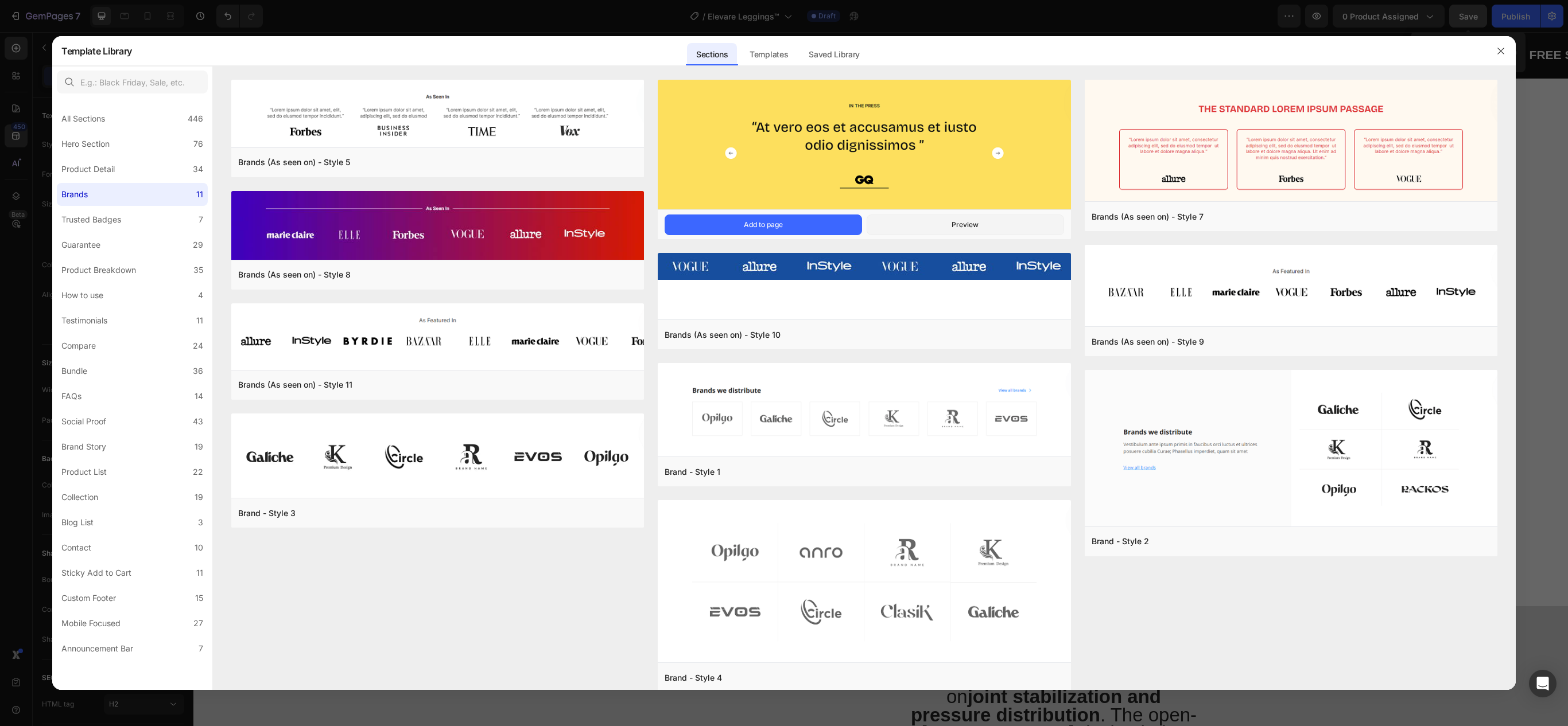
click at [907, 134] on img at bounding box center [864, 145] width 413 height 132
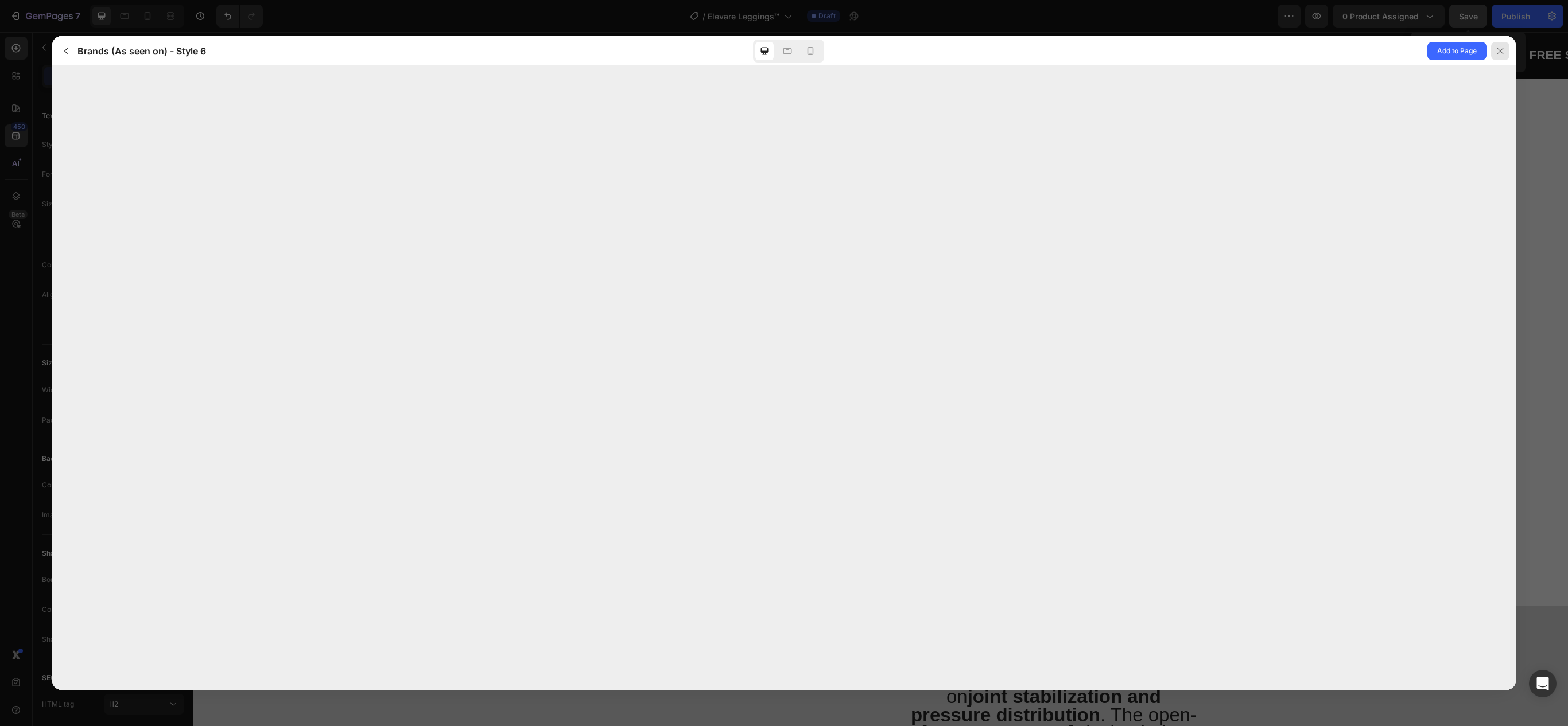
click at [1495, 56] on div at bounding box center [1501, 51] width 19 height 19
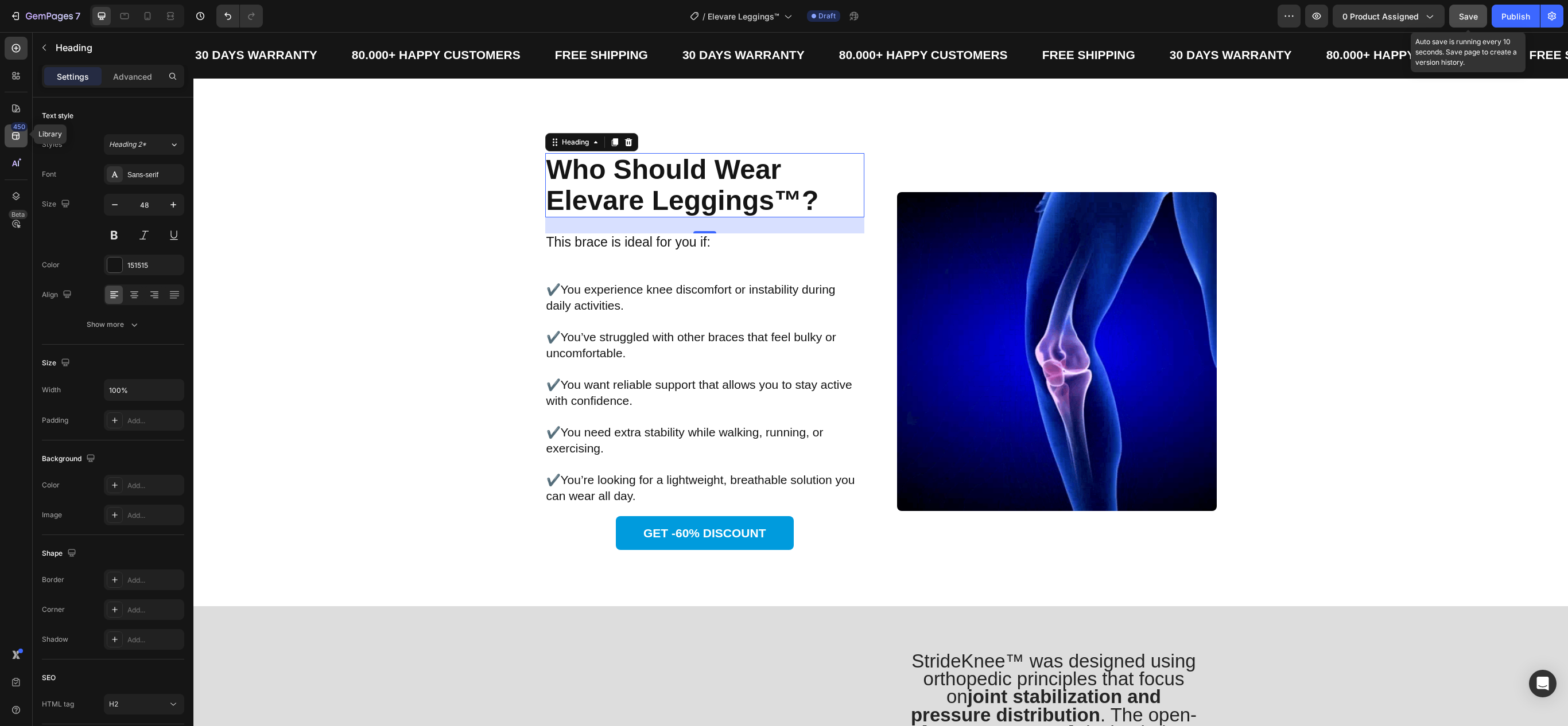
click at [12, 140] on div "450" at bounding box center [16, 136] width 23 height 23
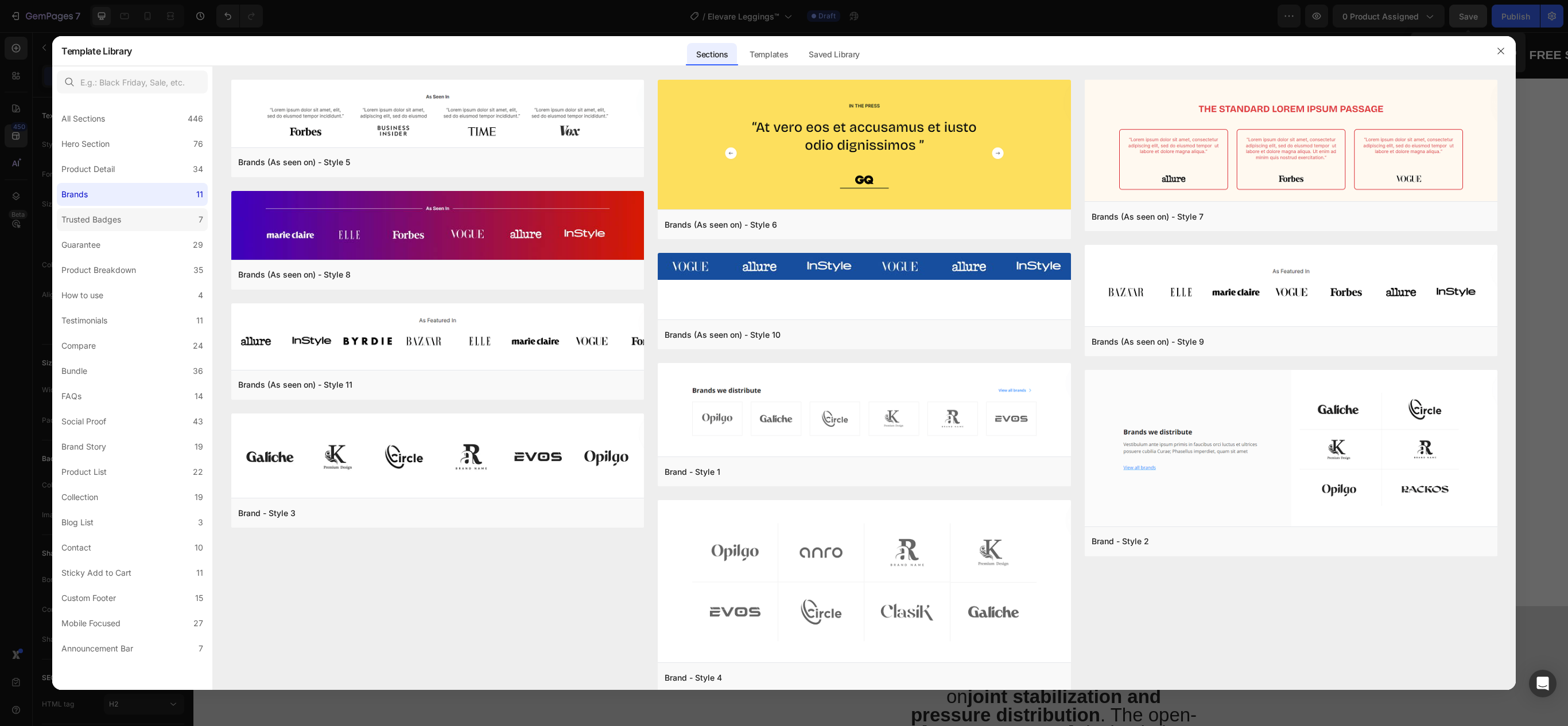
click at [152, 219] on label "Trusted Badges 7" at bounding box center [132, 219] width 151 height 23
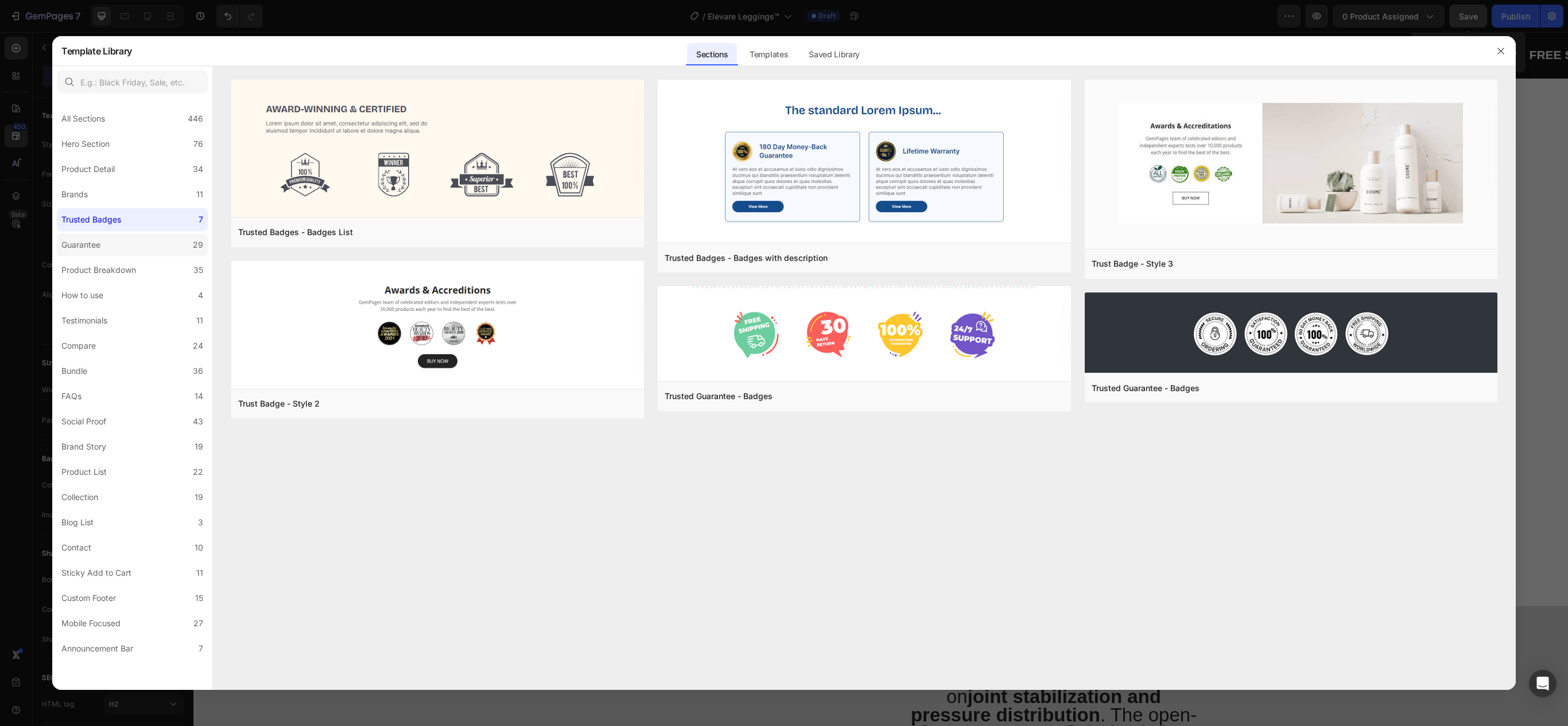
click at [110, 247] on label "Guarantee 29" at bounding box center [132, 244] width 151 height 23
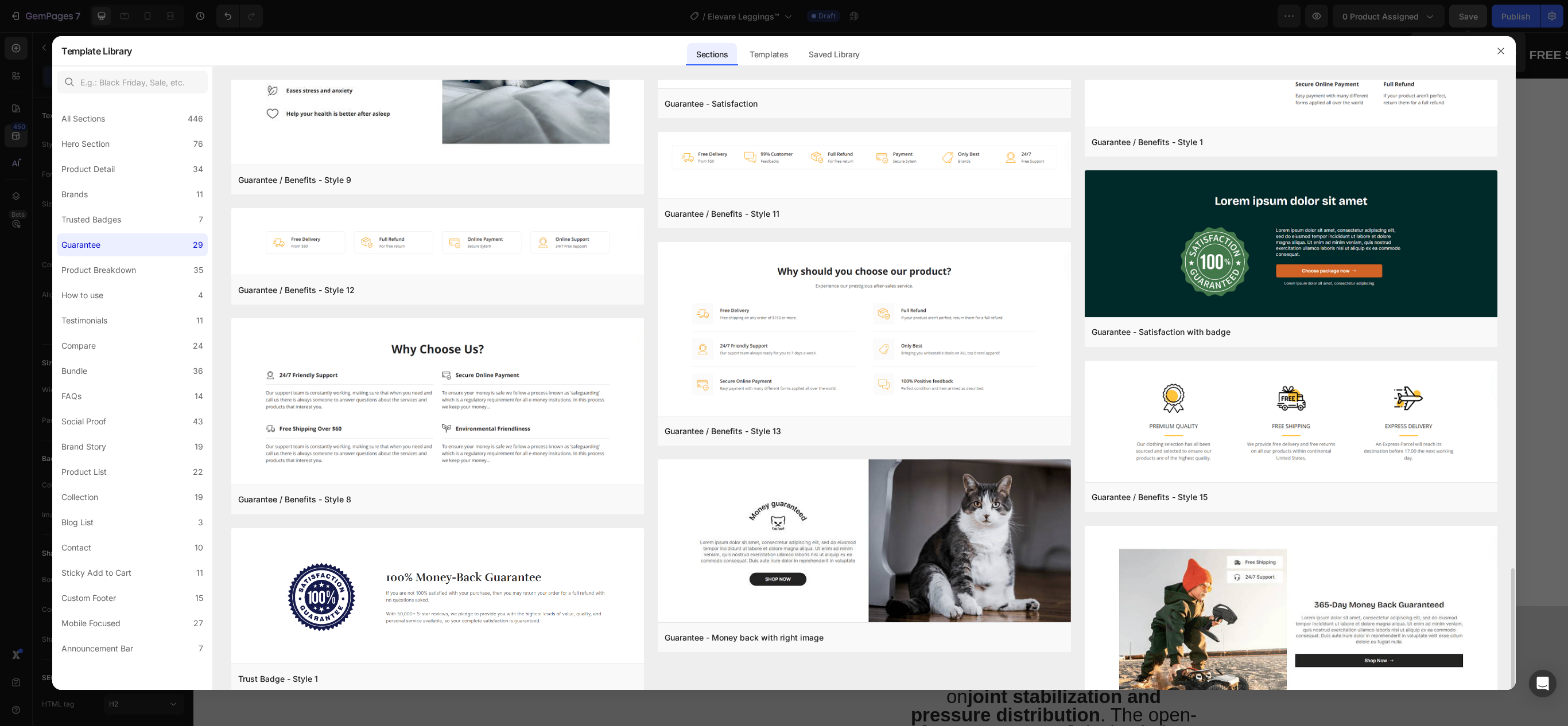
scroll to position [1117, 0]
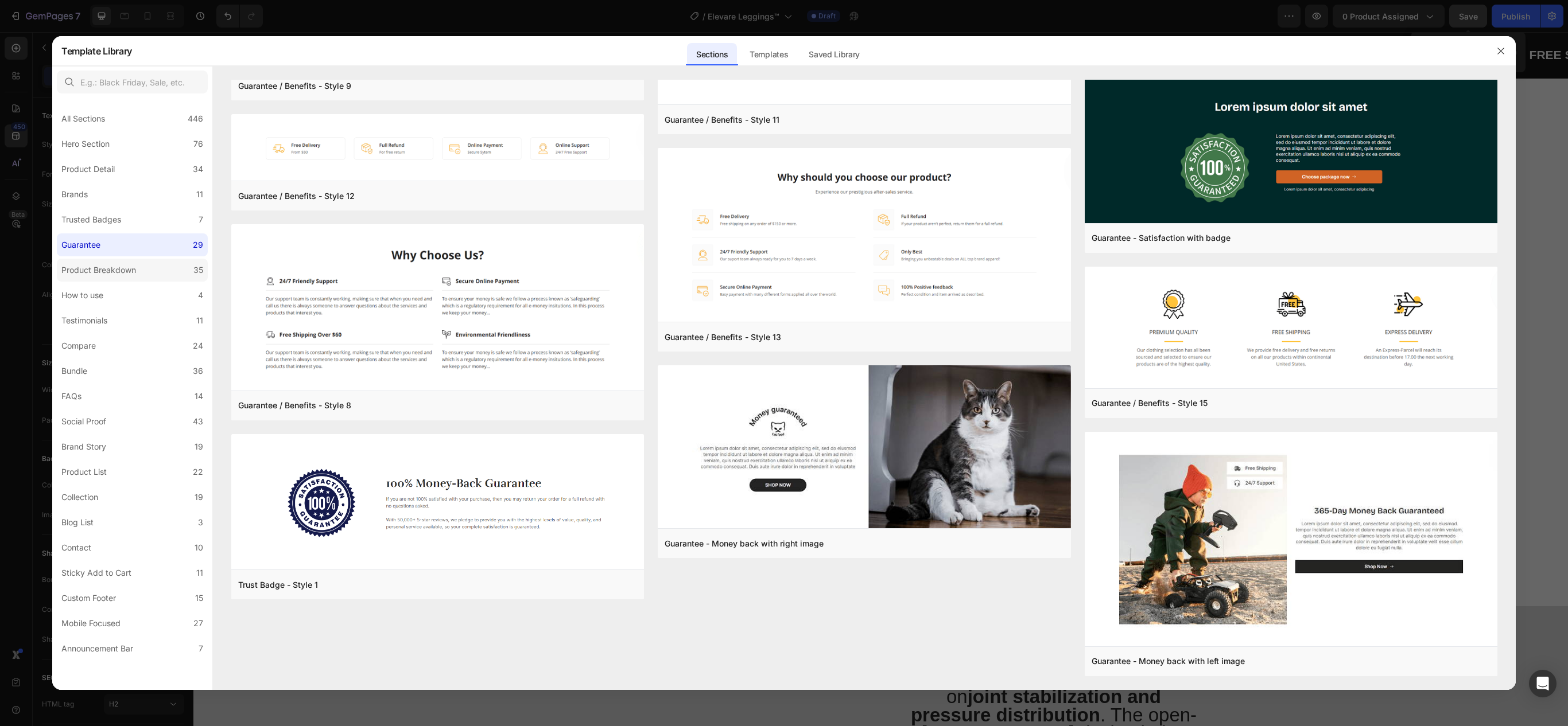
click at [111, 278] on label "Product Breakdown 35" at bounding box center [132, 270] width 151 height 23
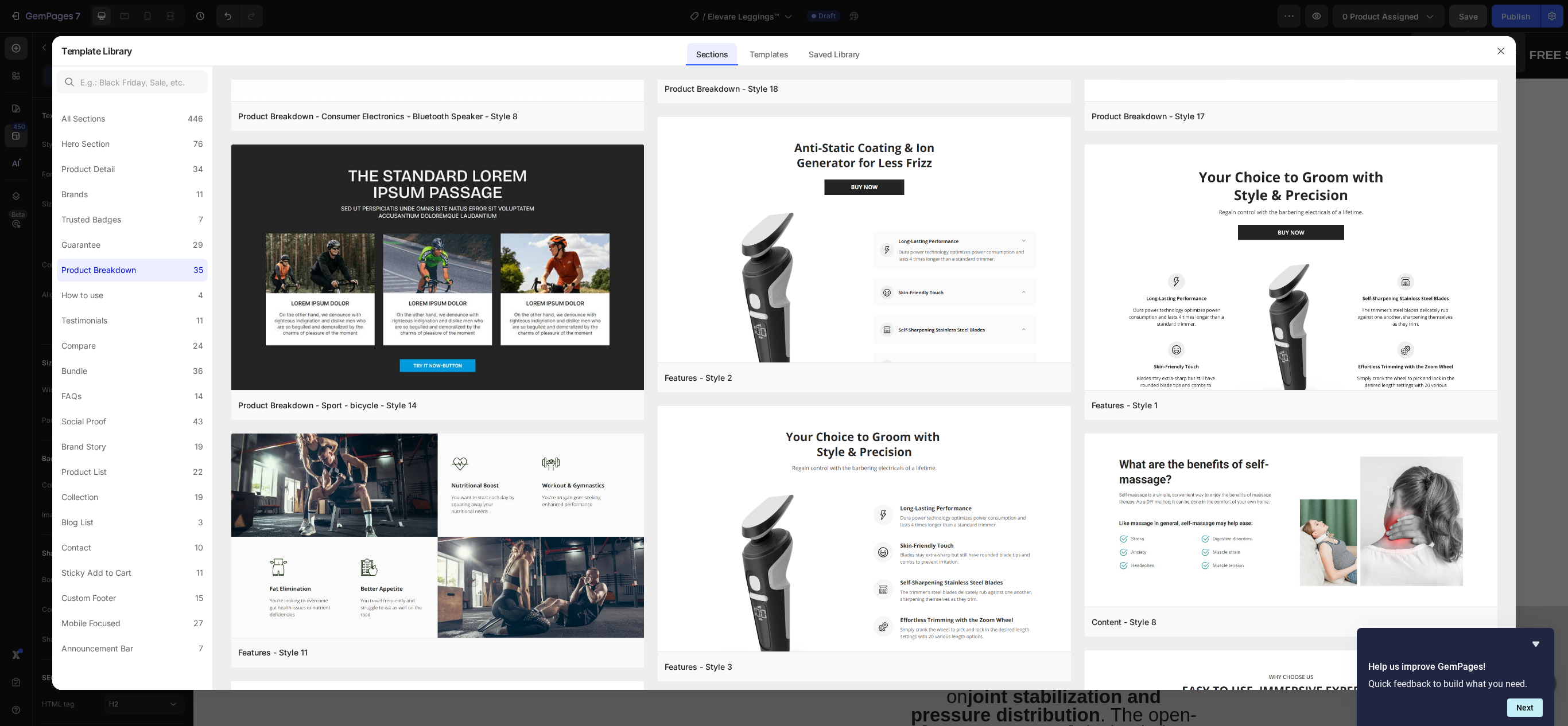
scroll to position [1003, 0]
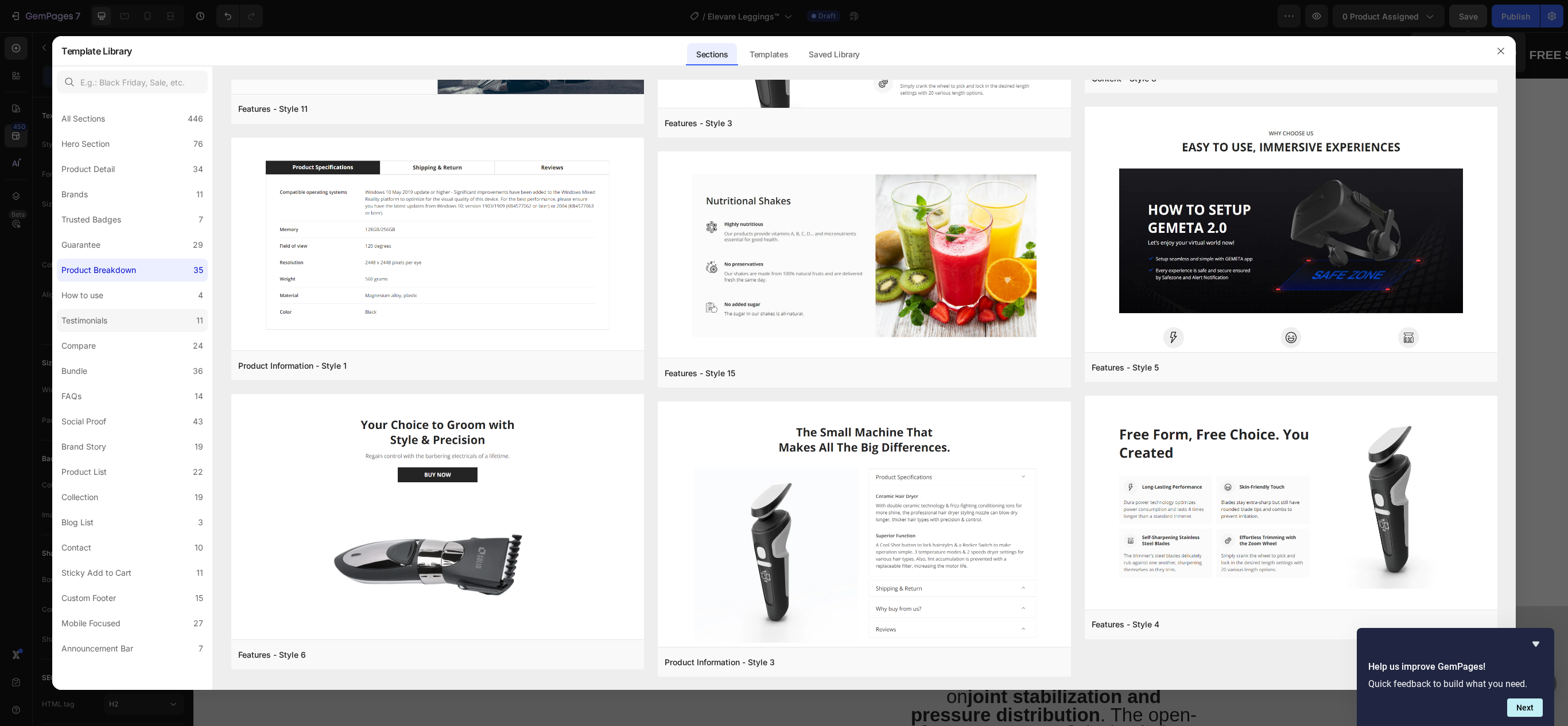
click at [119, 317] on label "Testimonials 11" at bounding box center [132, 320] width 151 height 23
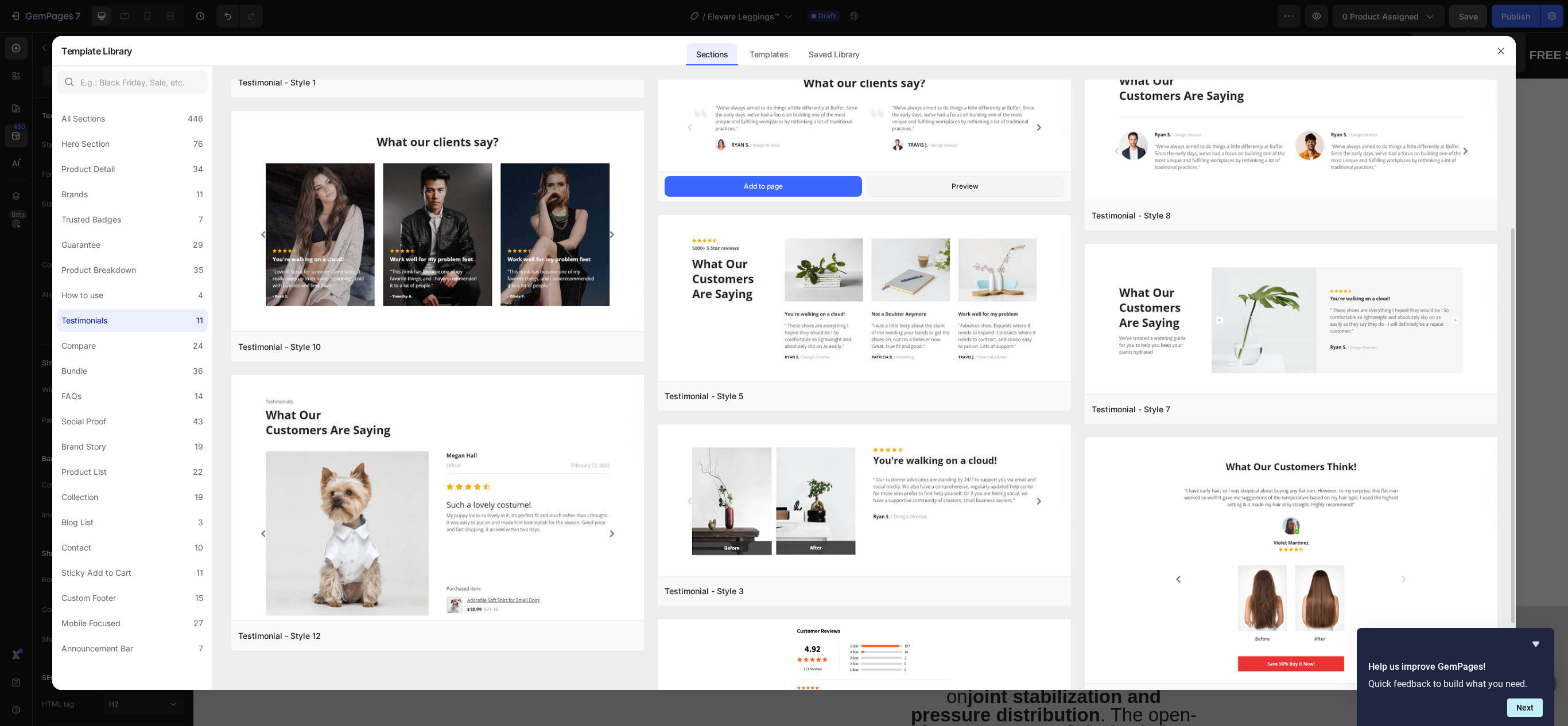
scroll to position [330, 0]
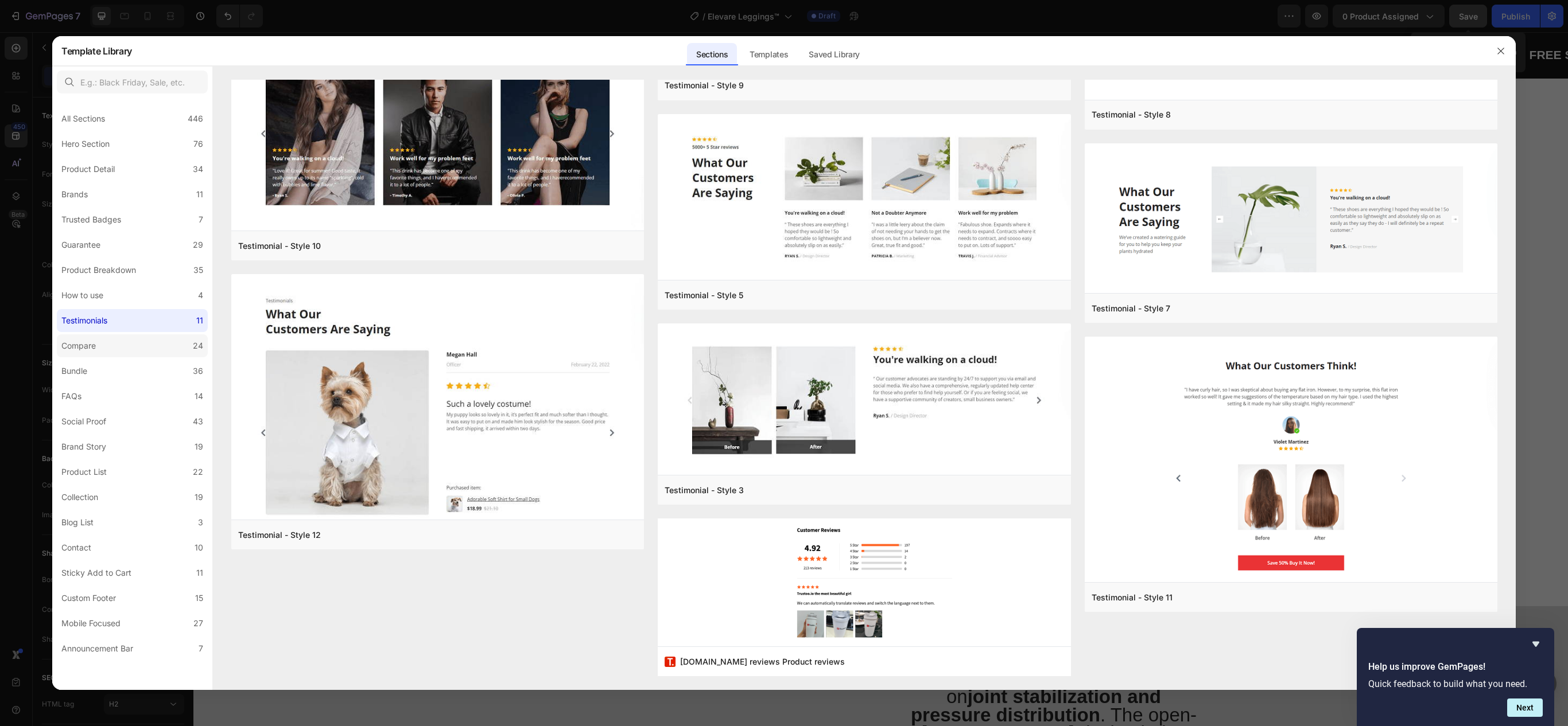
click at [125, 344] on label "Compare 24" at bounding box center [132, 345] width 151 height 23
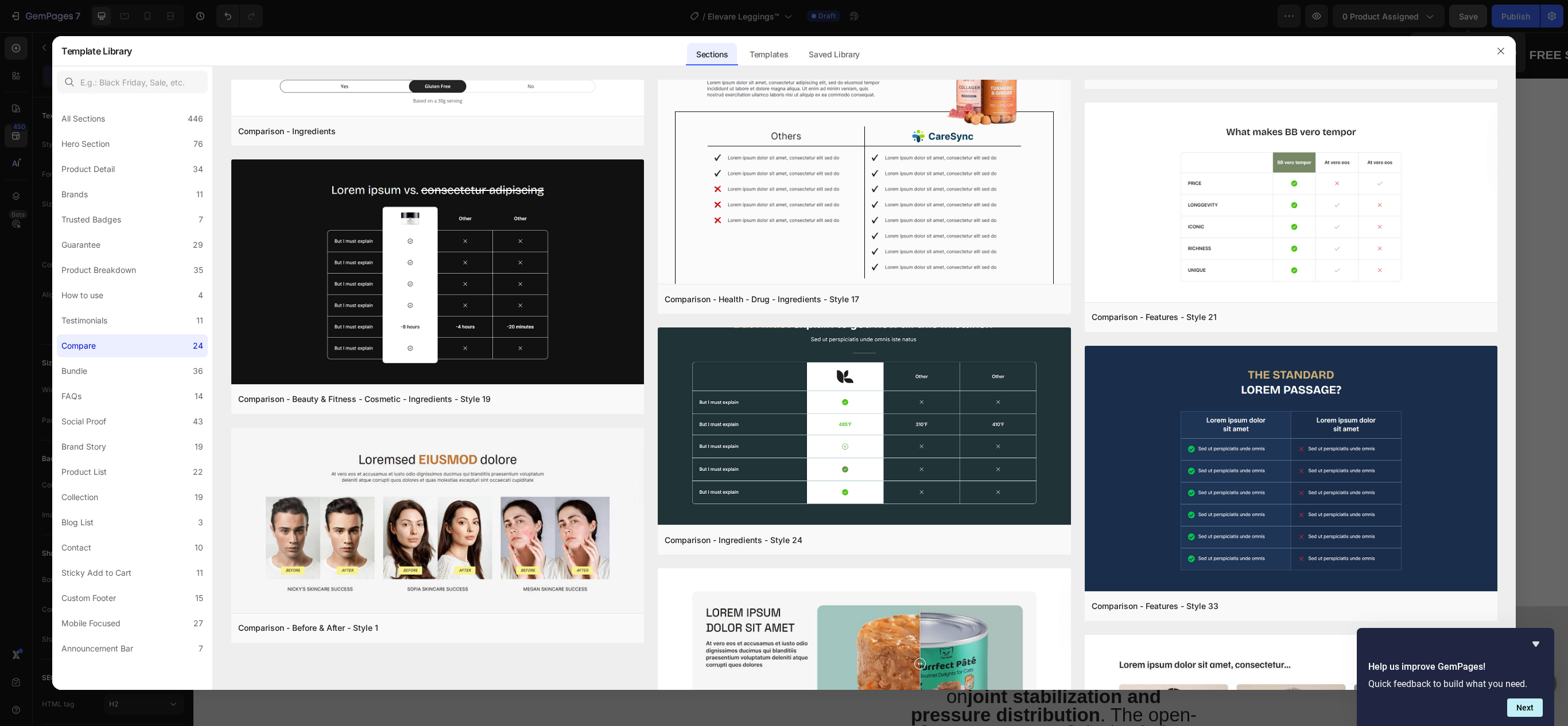
scroll to position [1631, 0]
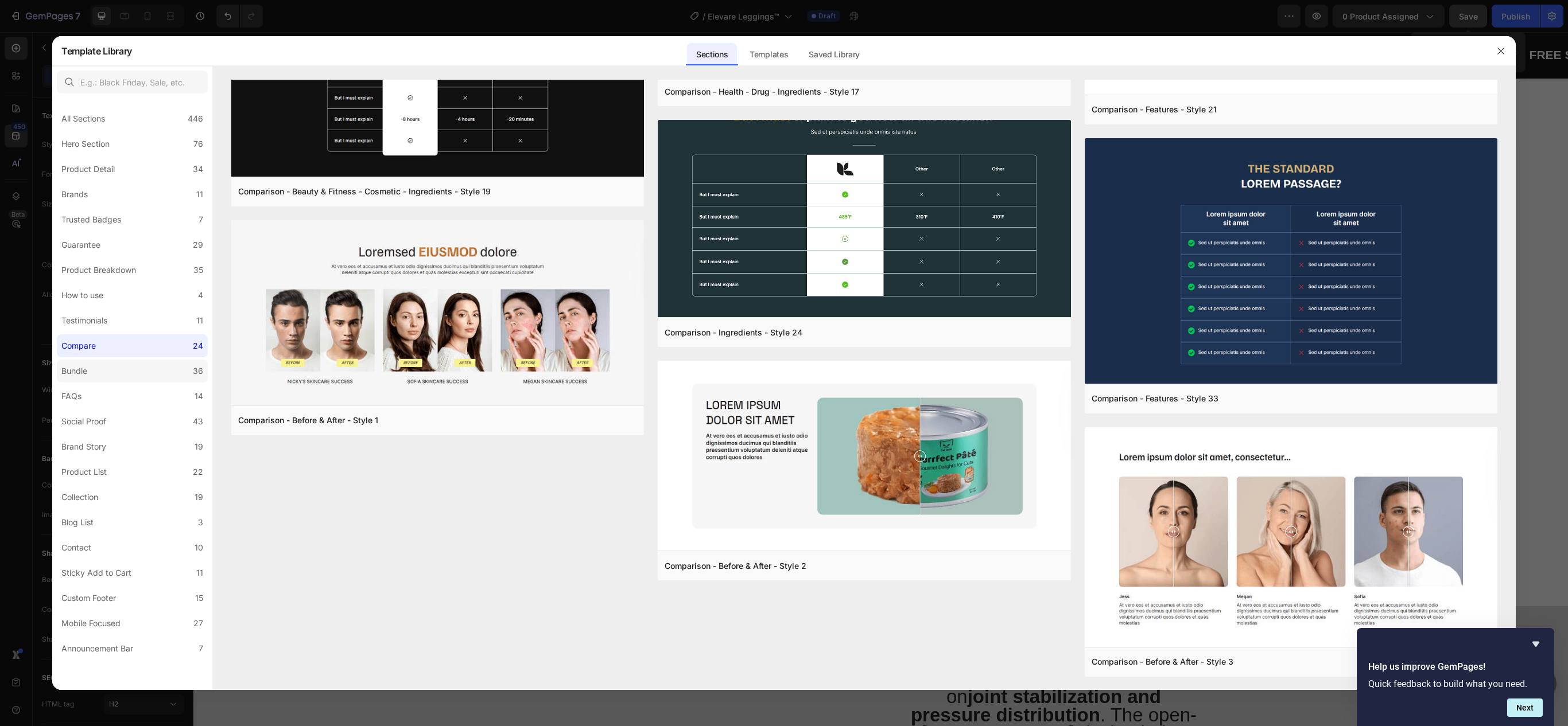
click at [168, 374] on label "Bundle 36" at bounding box center [132, 371] width 151 height 23
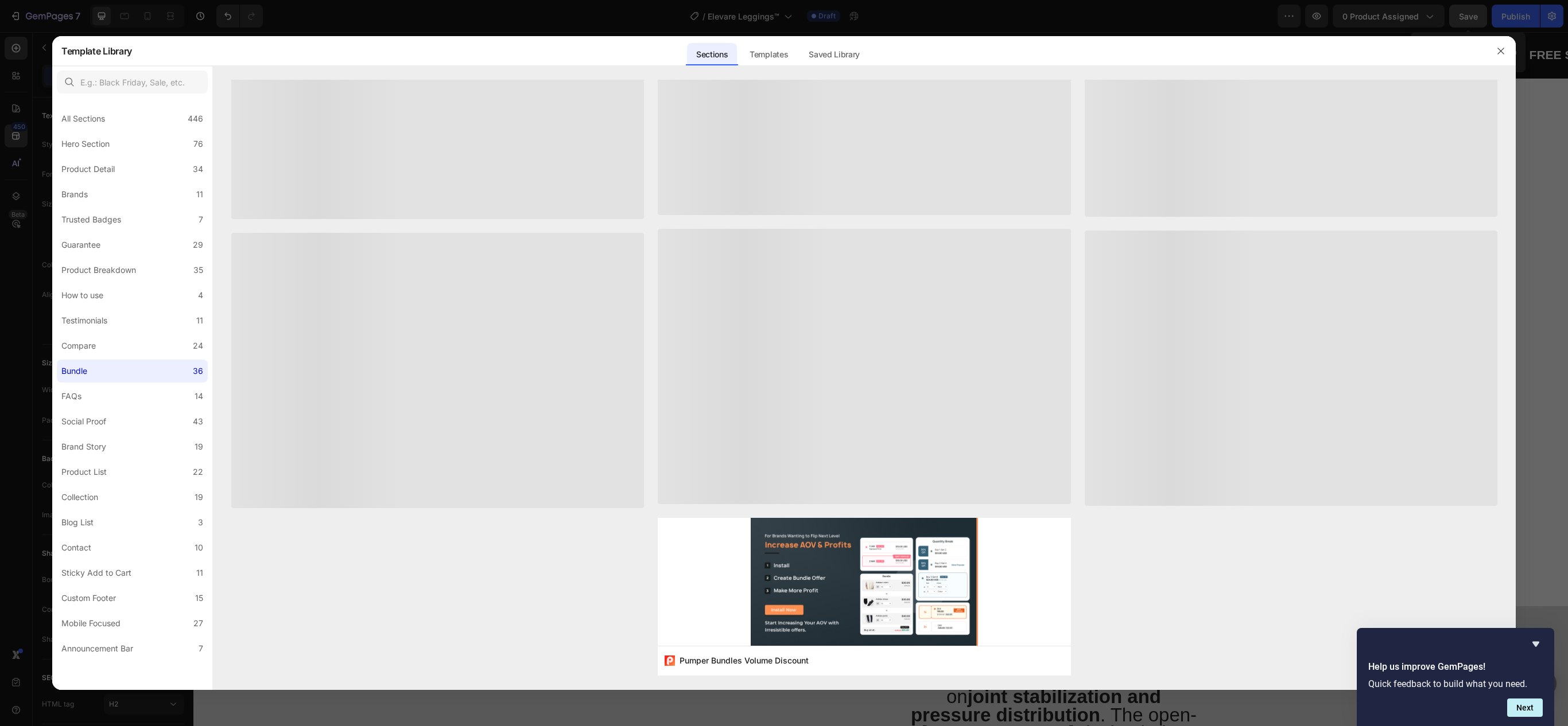
scroll to position [0, 0]
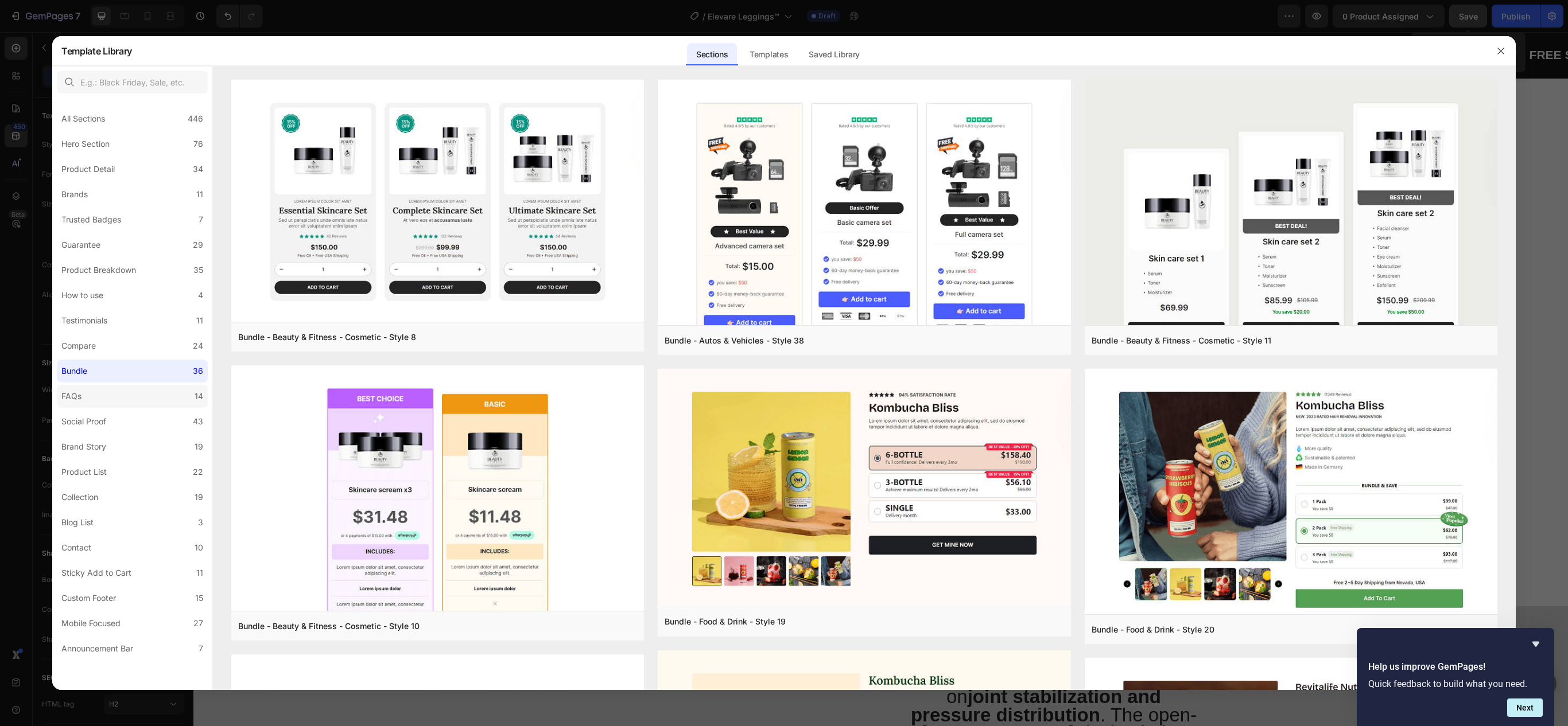
click at [140, 400] on label "FAQs 14" at bounding box center [132, 396] width 151 height 23
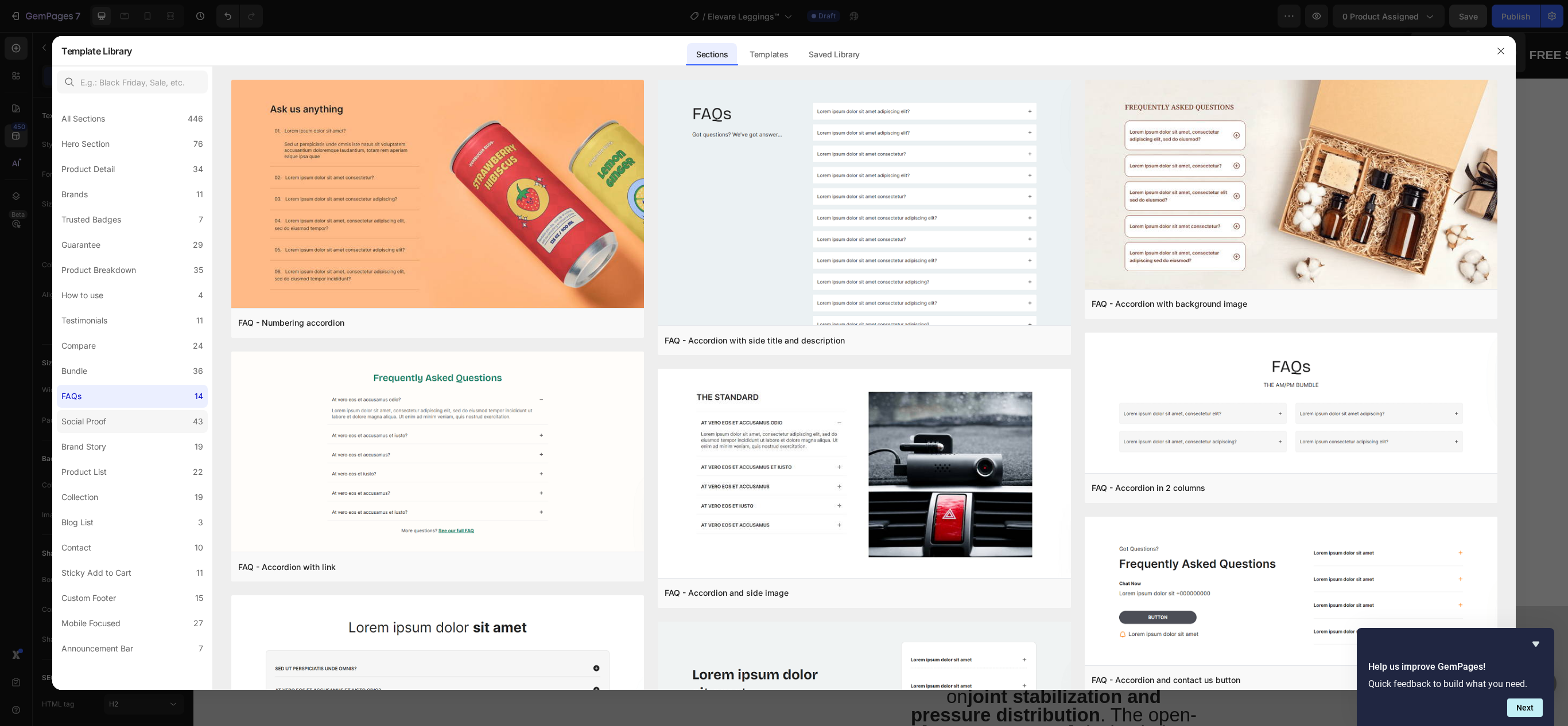
click at [130, 424] on label "Social Proof 43" at bounding box center [132, 422] width 151 height 23
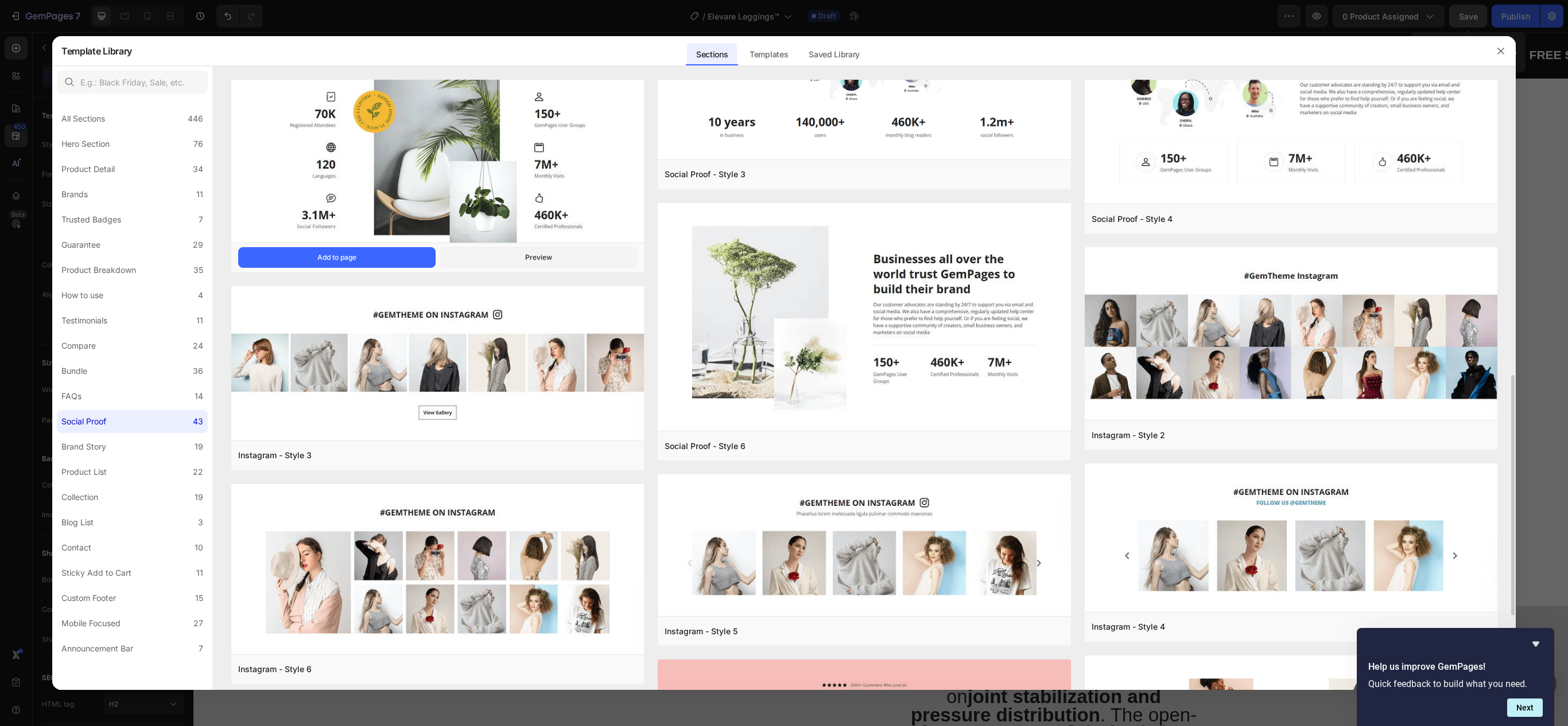
scroll to position [459, 0]
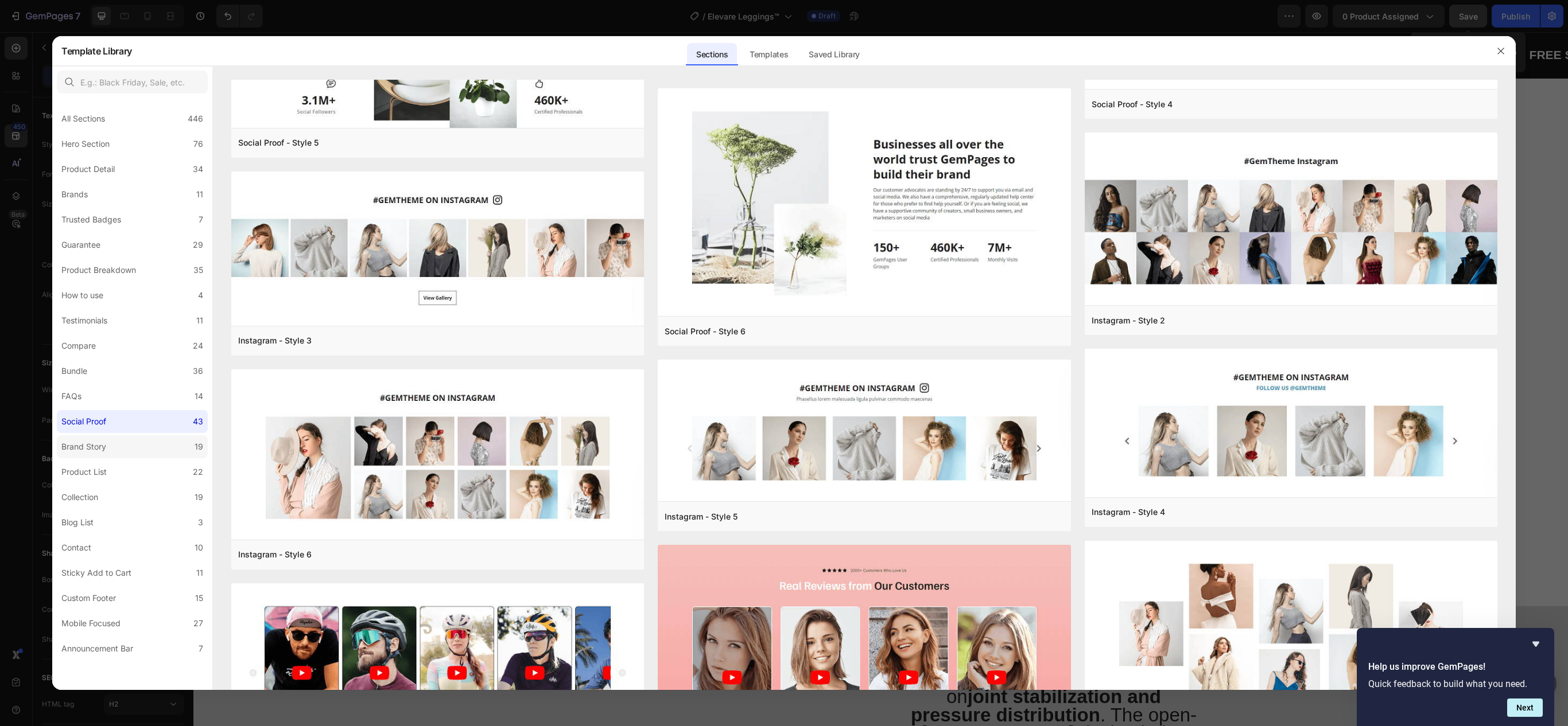
click at [116, 453] on label "Brand Story 19" at bounding box center [132, 446] width 151 height 23
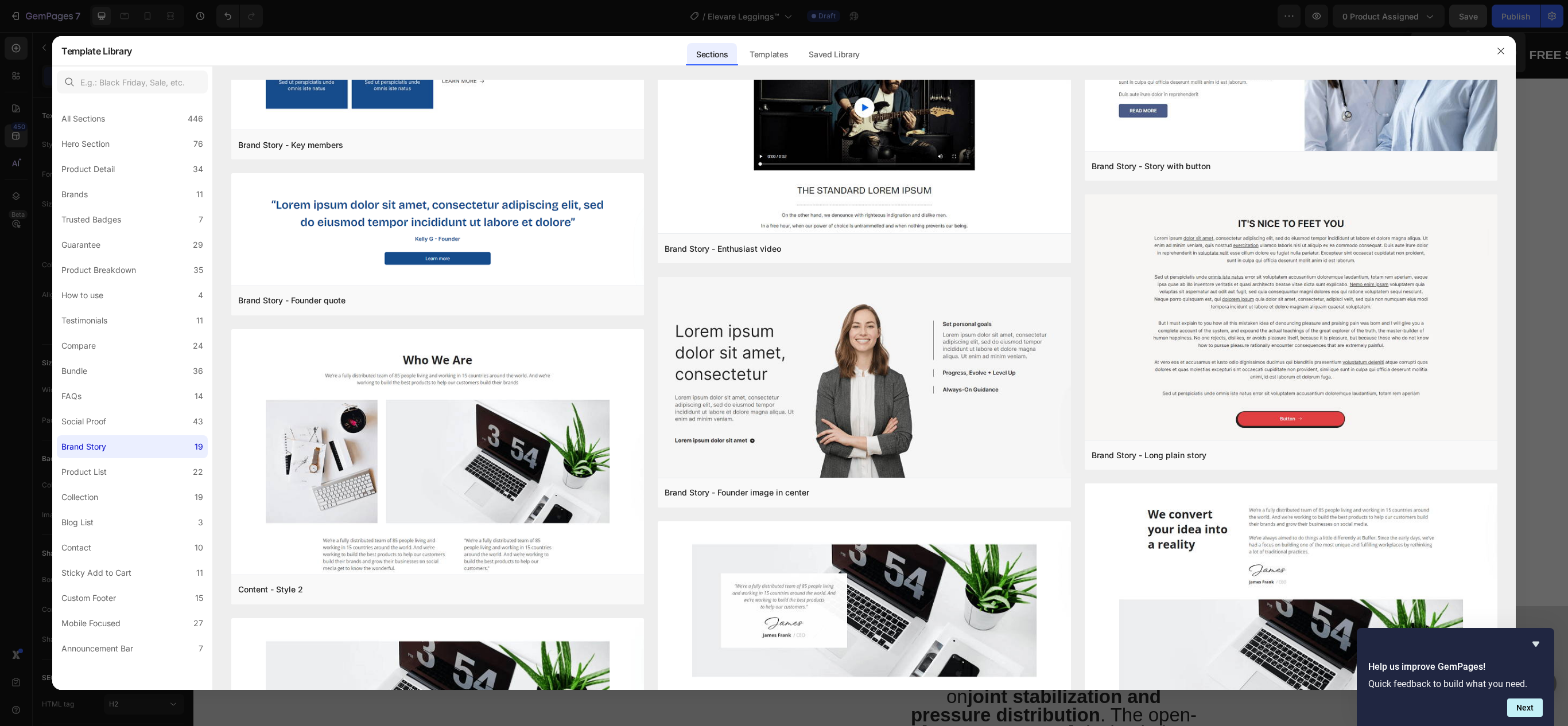
scroll to position [37, 0]
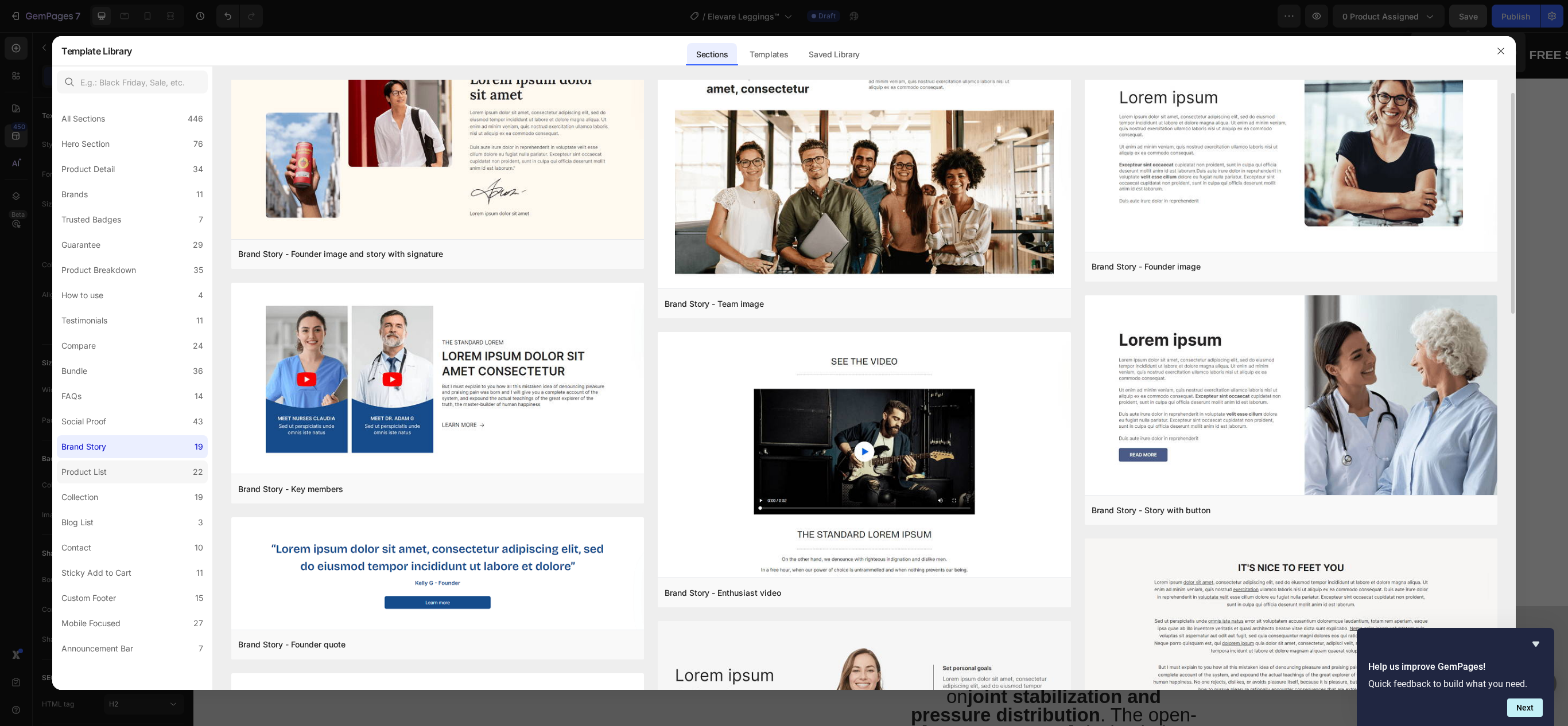
click at [67, 475] on div "Product List" at bounding box center [84, 472] width 46 height 14
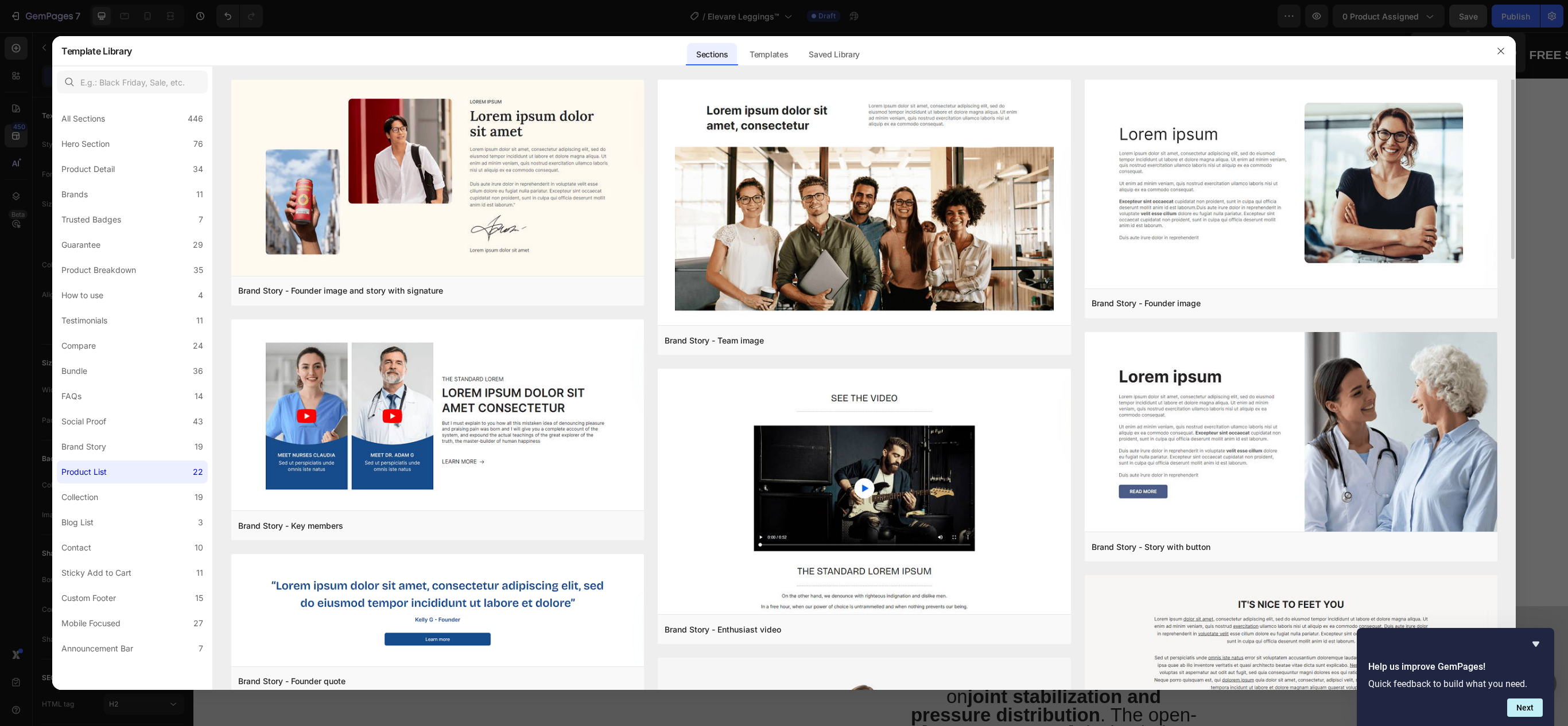
scroll to position [0, 0]
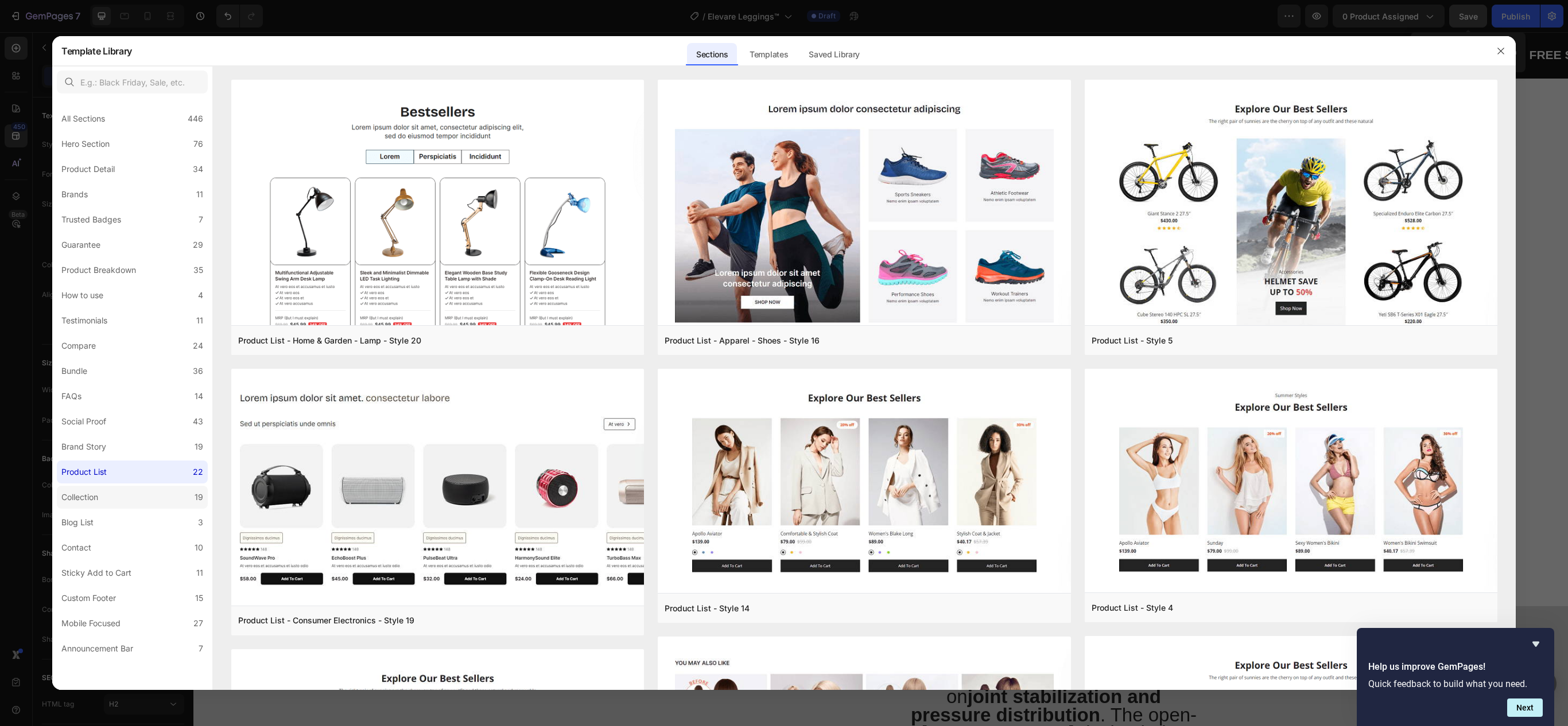
click at [97, 496] on div "Collection" at bounding box center [79, 498] width 37 height 14
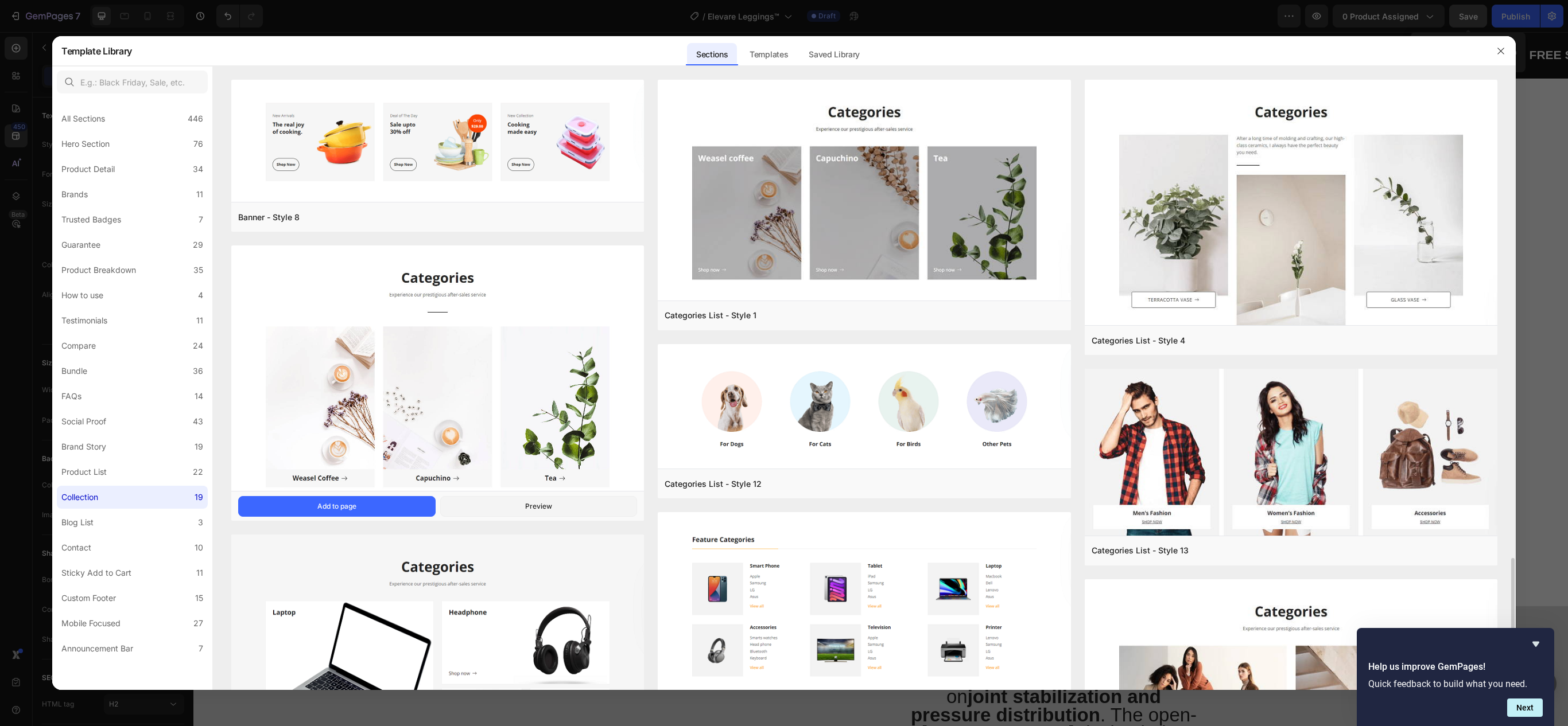
scroll to position [344, 0]
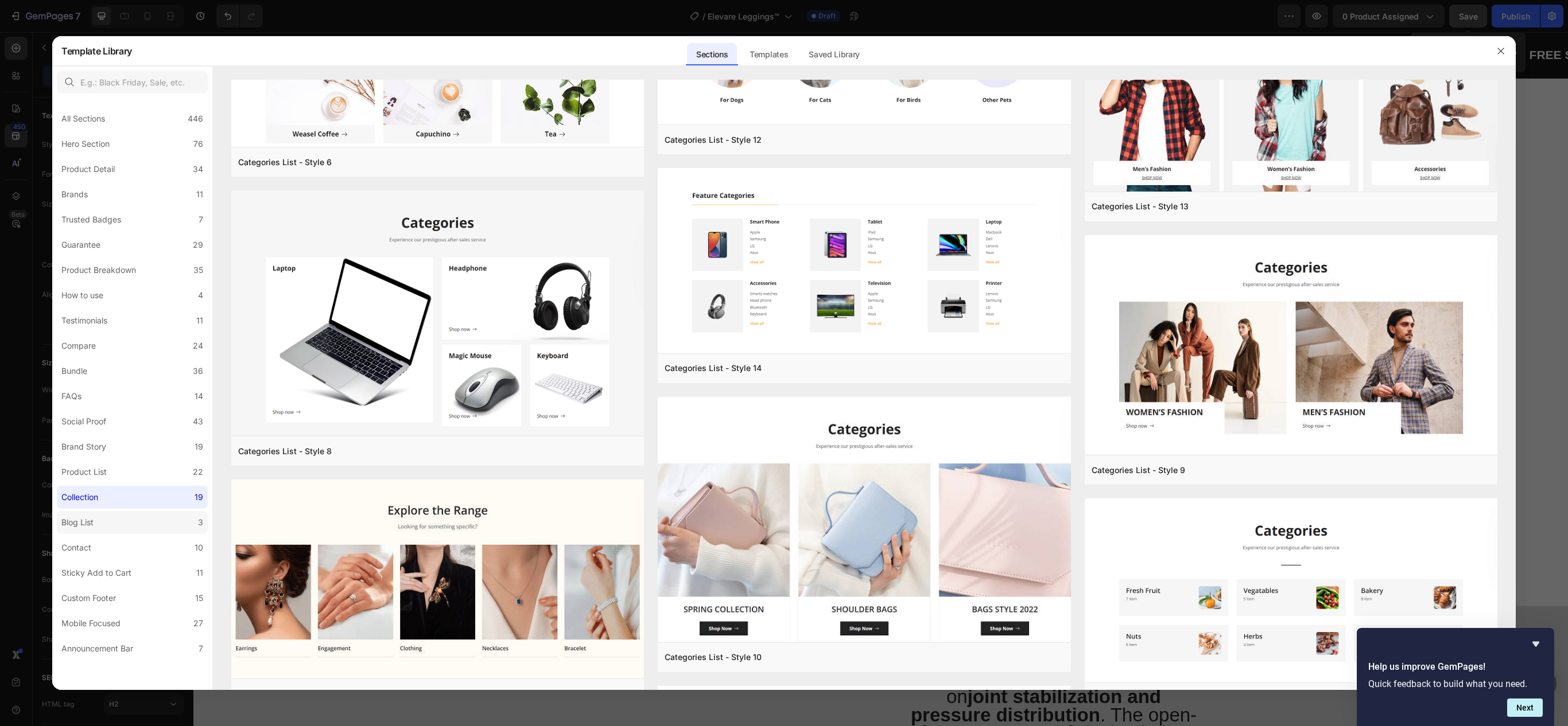
click at [164, 532] on label "Blog List 3" at bounding box center [132, 522] width 151 height 23
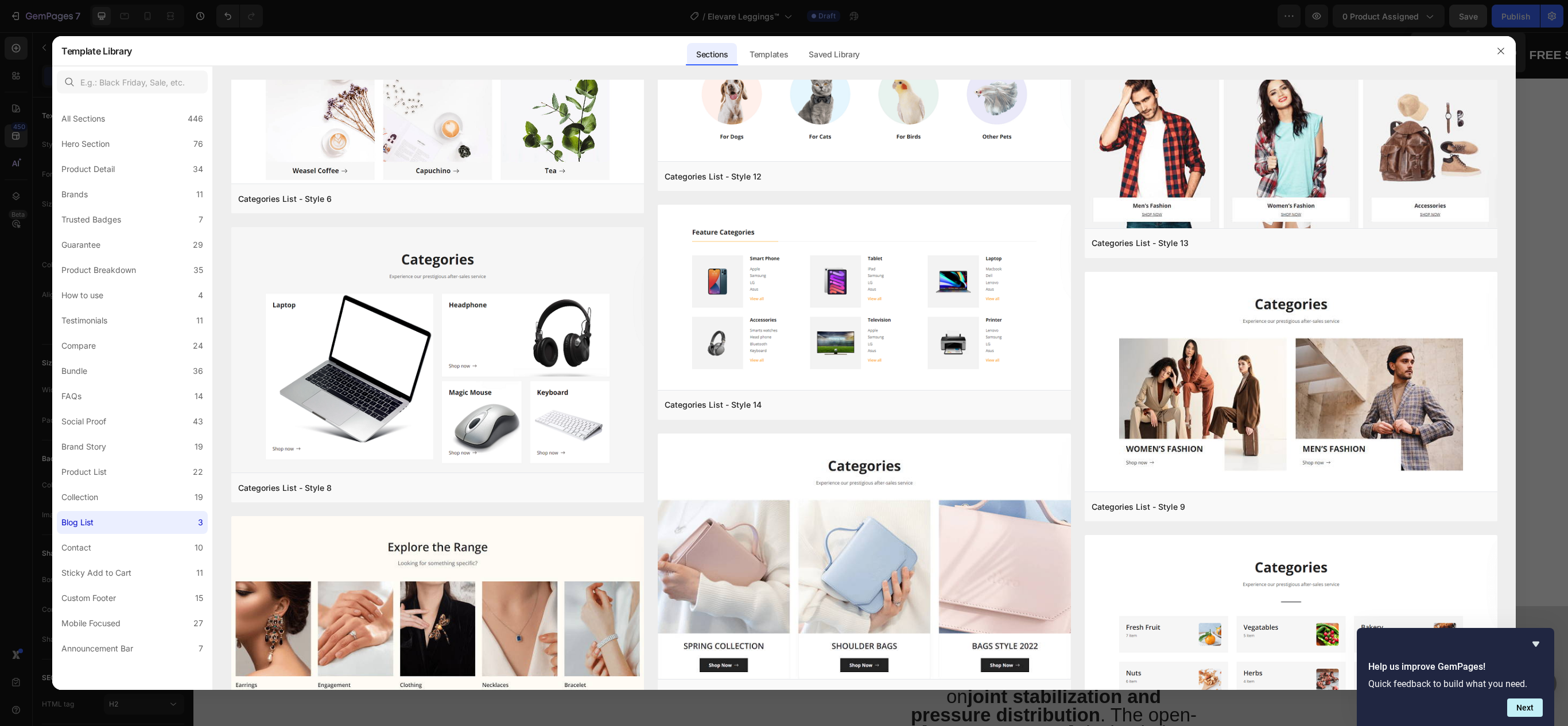
scroll to position [0, 0]
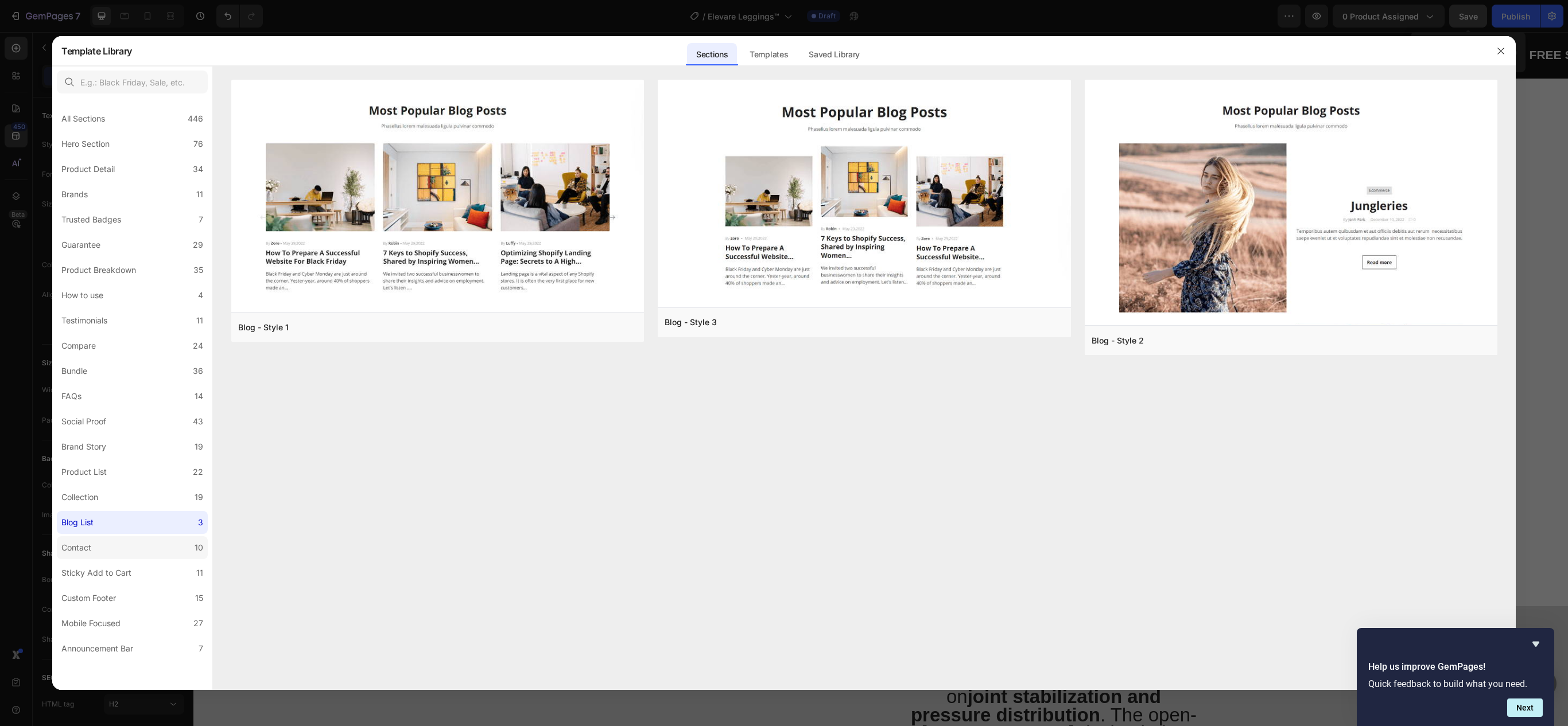
click at [127, 544] on label "Contact 10" at bounding box center [132, 547] width 151 height 23
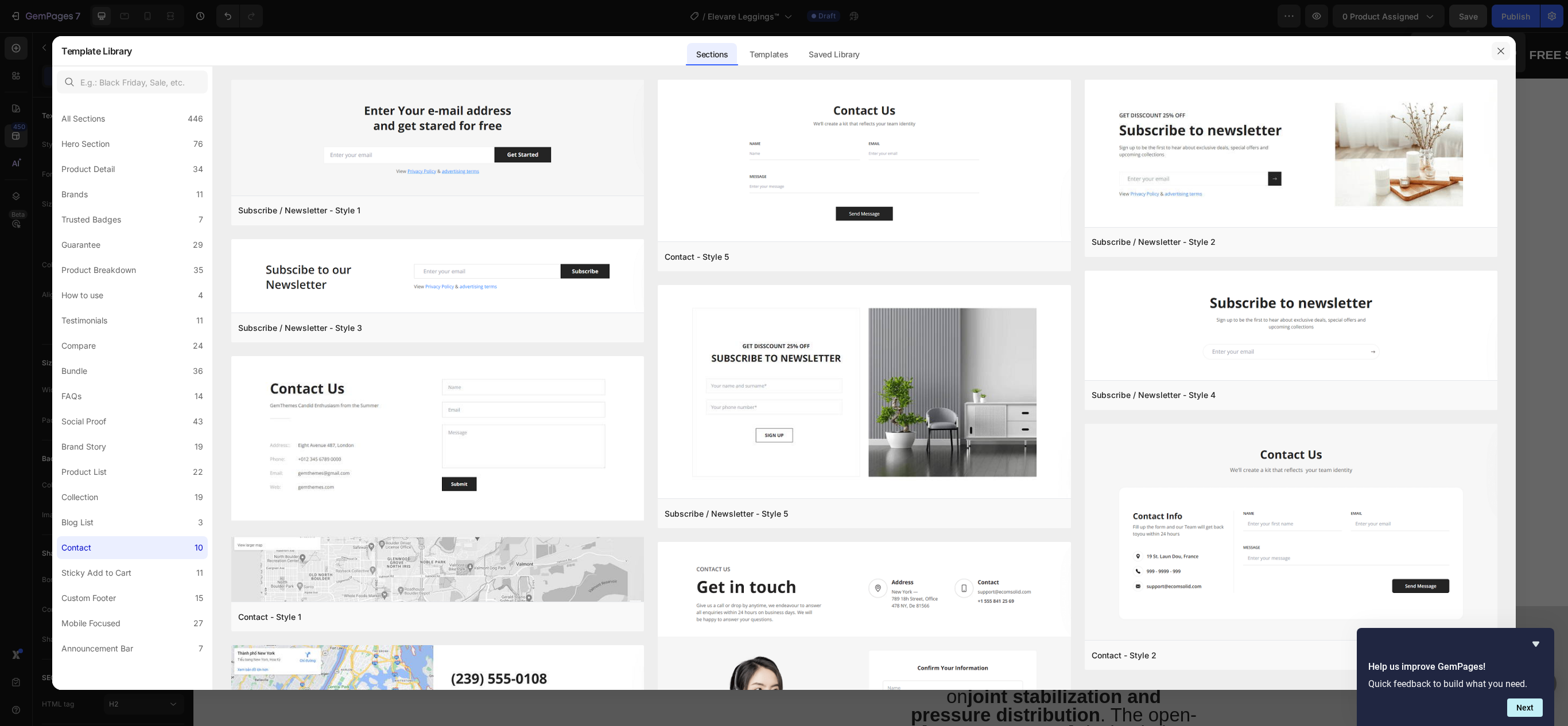
click at [1507, 49] on button "button" at bounding box center [1501, 51] width 19 height 19
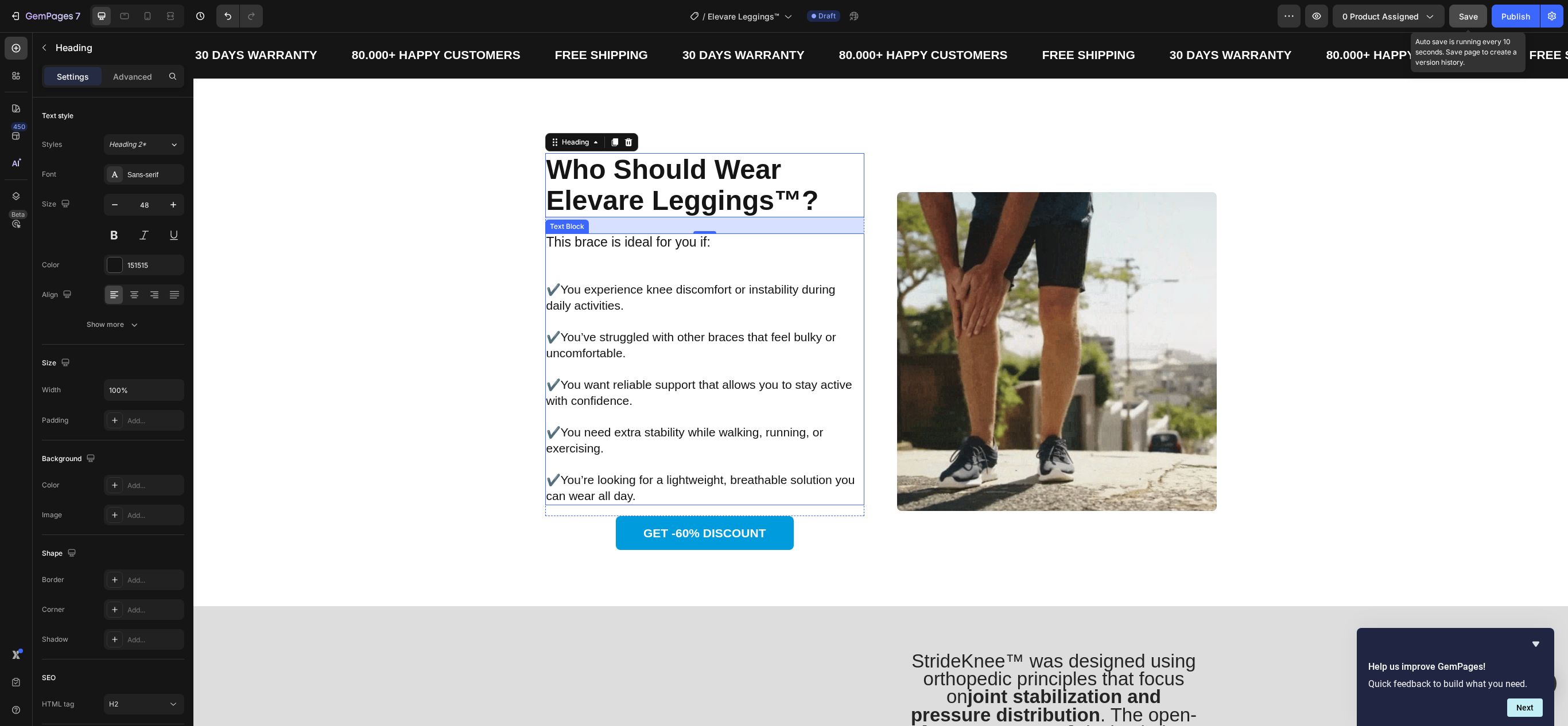
click at [572, 298] on span "You experience knee discomfort or instability during daily activities." at bounding box center [692, 297] width 290 height 29
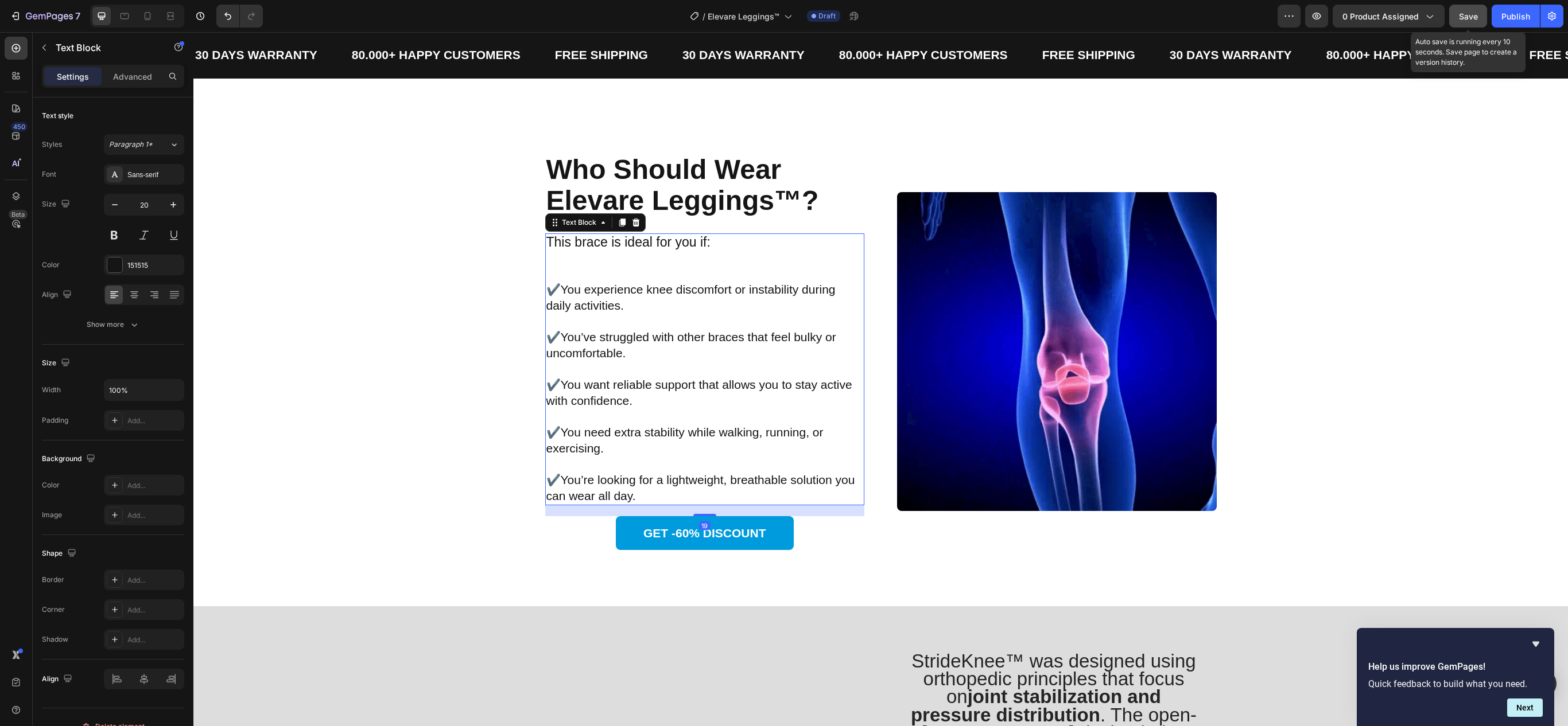
click at [572, 298] on span "You experience knee discomfort or instability during daily activities." at bounding box center [692, 297] width 290 height 29
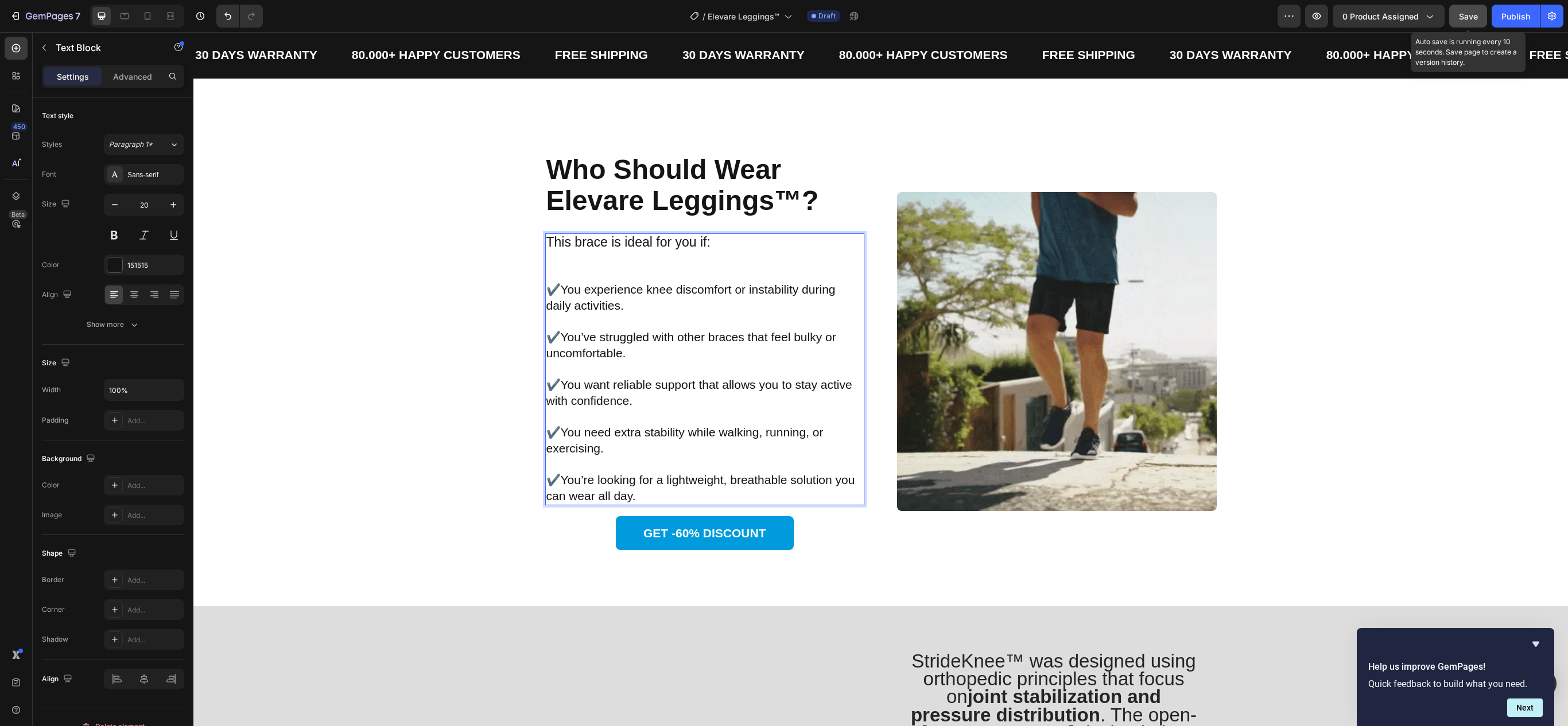
click at [559, 294] on span "You experience knee discomfort or instability during daily activities." at bounding box center [692, 297] width 290 height 29
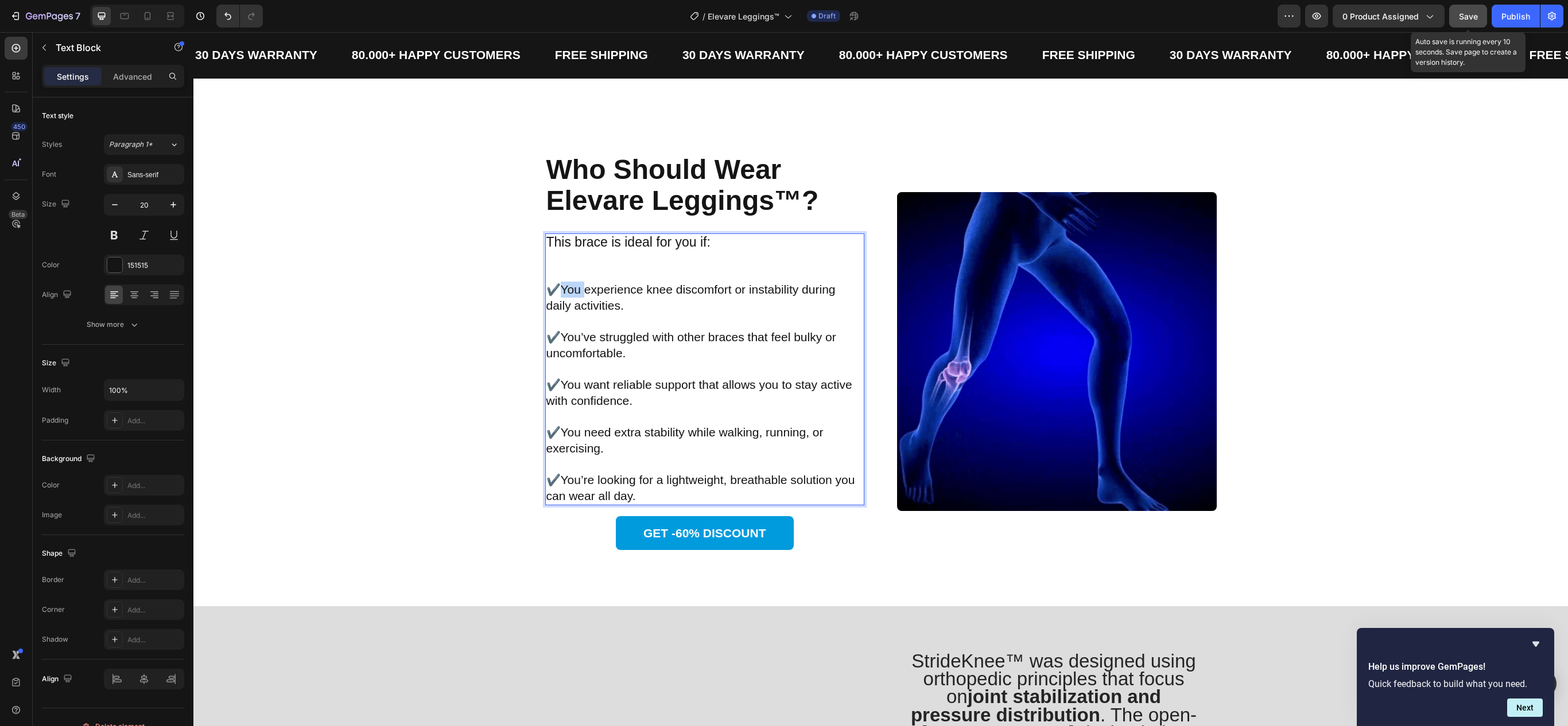
click at [559, 294] on span "You experience knee discomfort or instability during daily activities." at bounding box center [692, 297] width 290 height 29
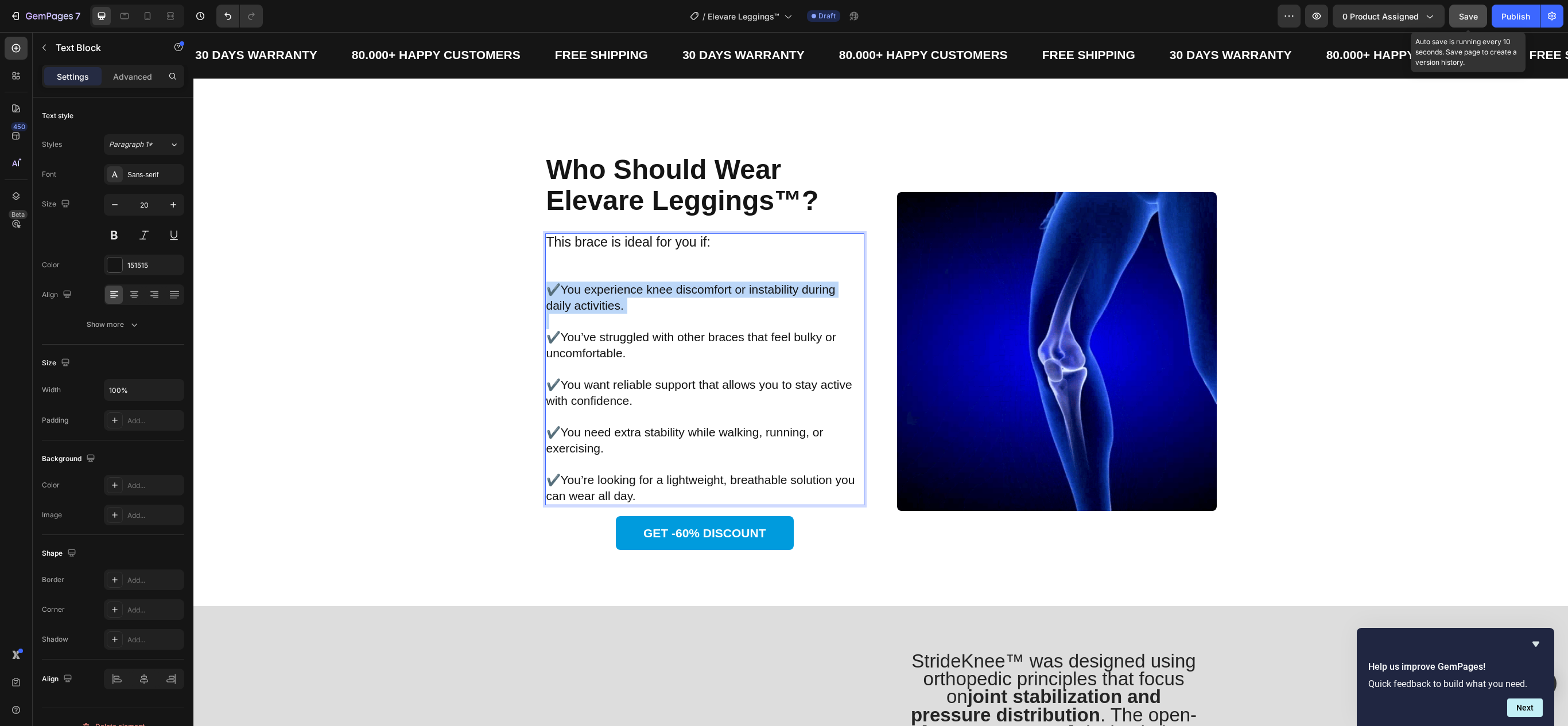
click at [559, 294] on span "You experience knee discomfort or instability during daily activities." at bounding box center [692, 297] width 290 height 29
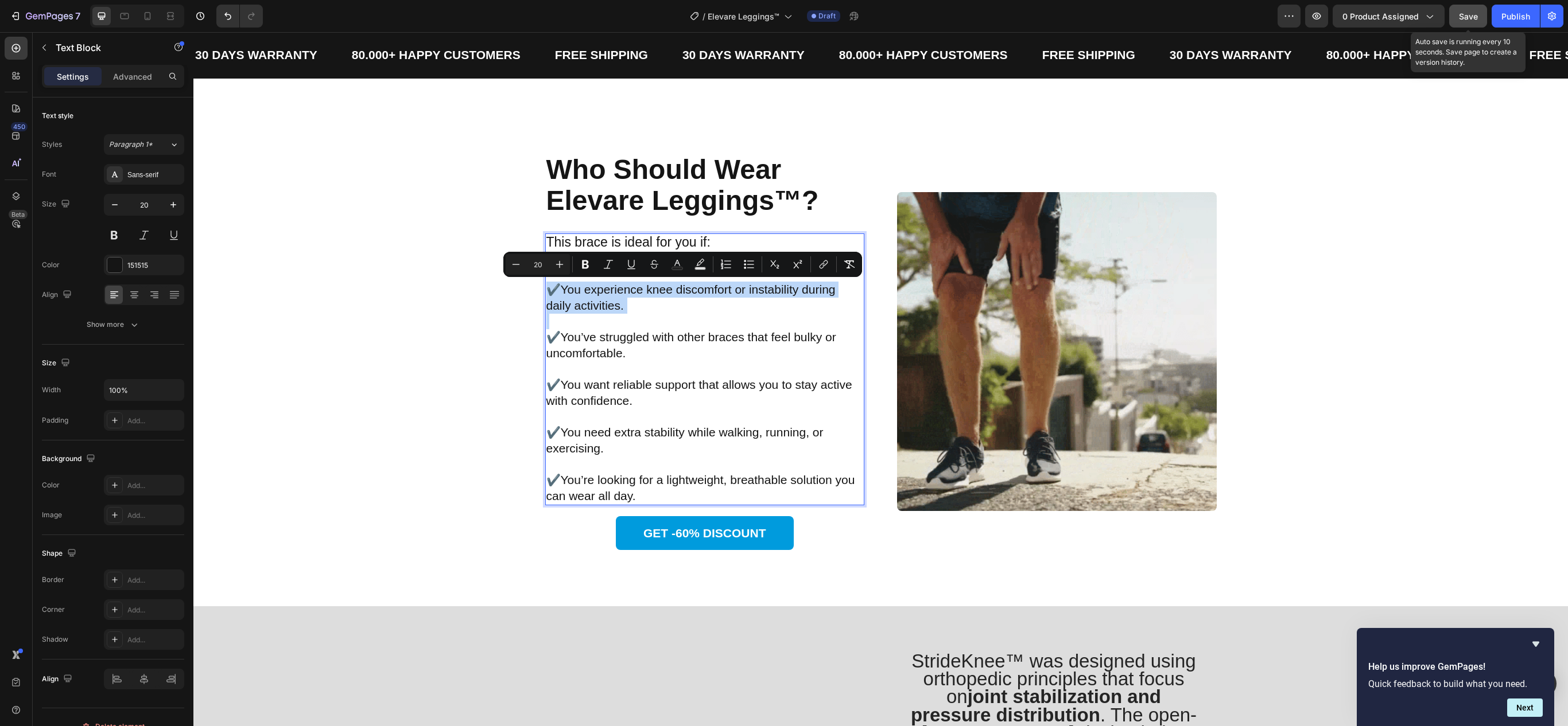
click at [694, 307] on p "✔️ You experience knee discomfort or instability during daily activities." at bounding box center [706, 298] width 318 height 32
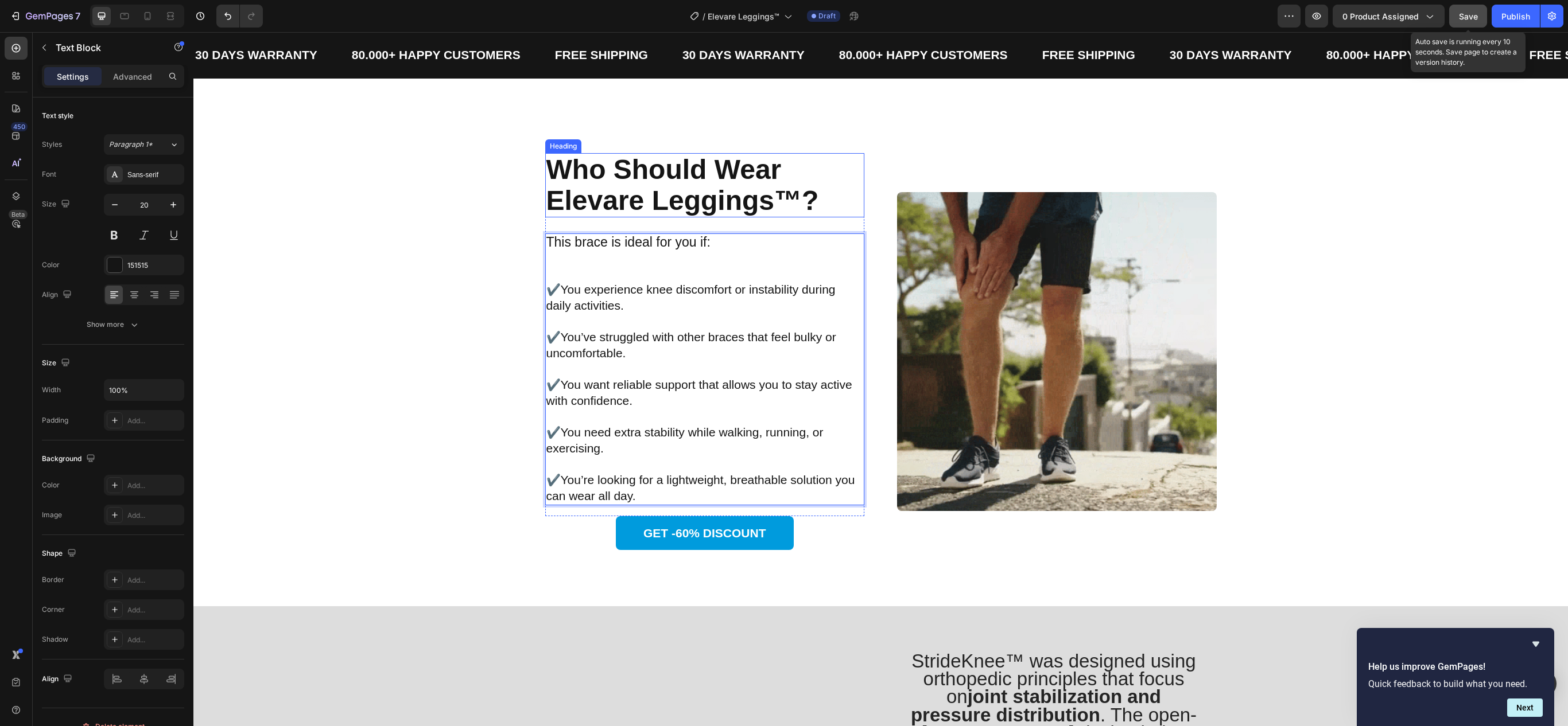
drag, startPoint x: 729, startPoint y: 191, endPoint x: 664, endPoint y: 188, distance: 65.1
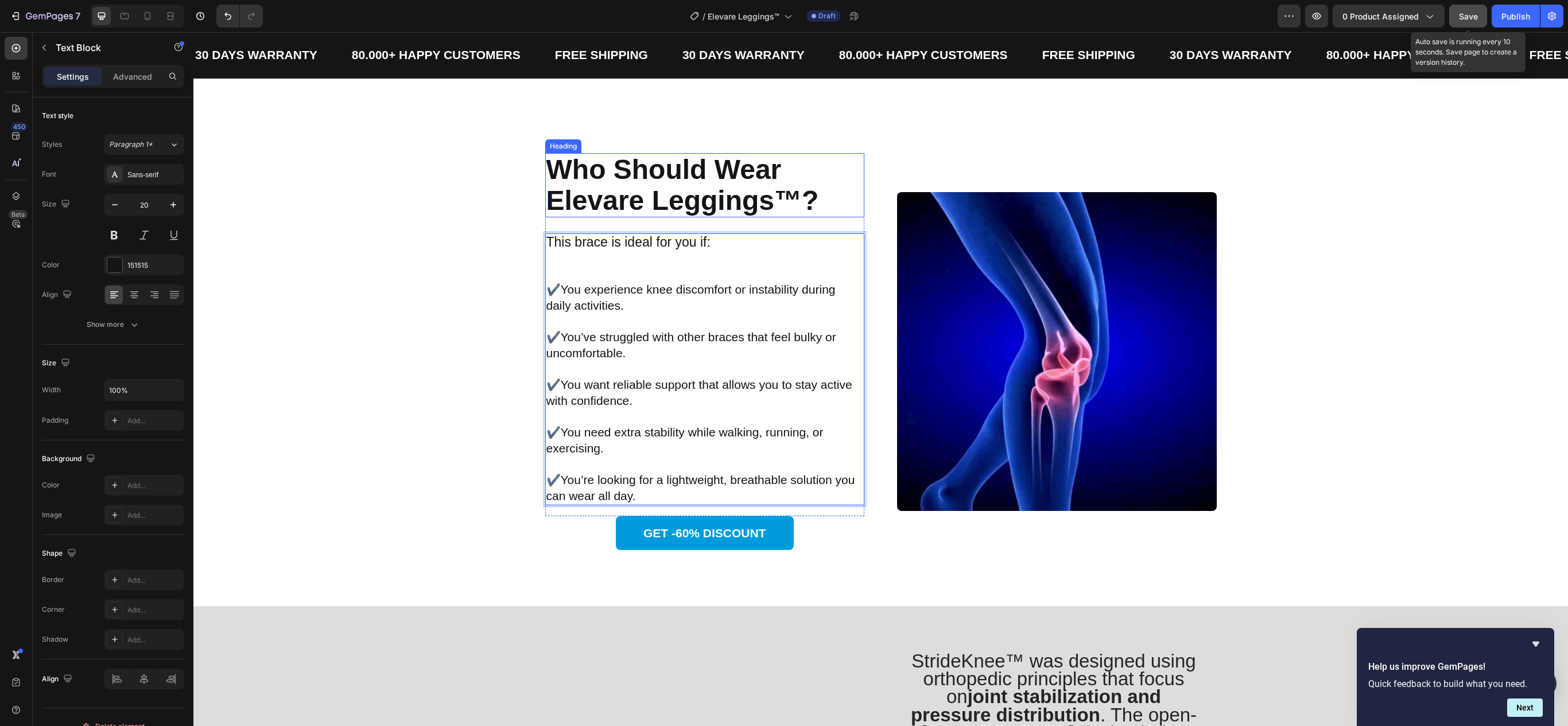
click at [729, 190] on strong "Who Should Wear Elevare Leggings™?" at bounding box center [683, 185] width 273 height 61
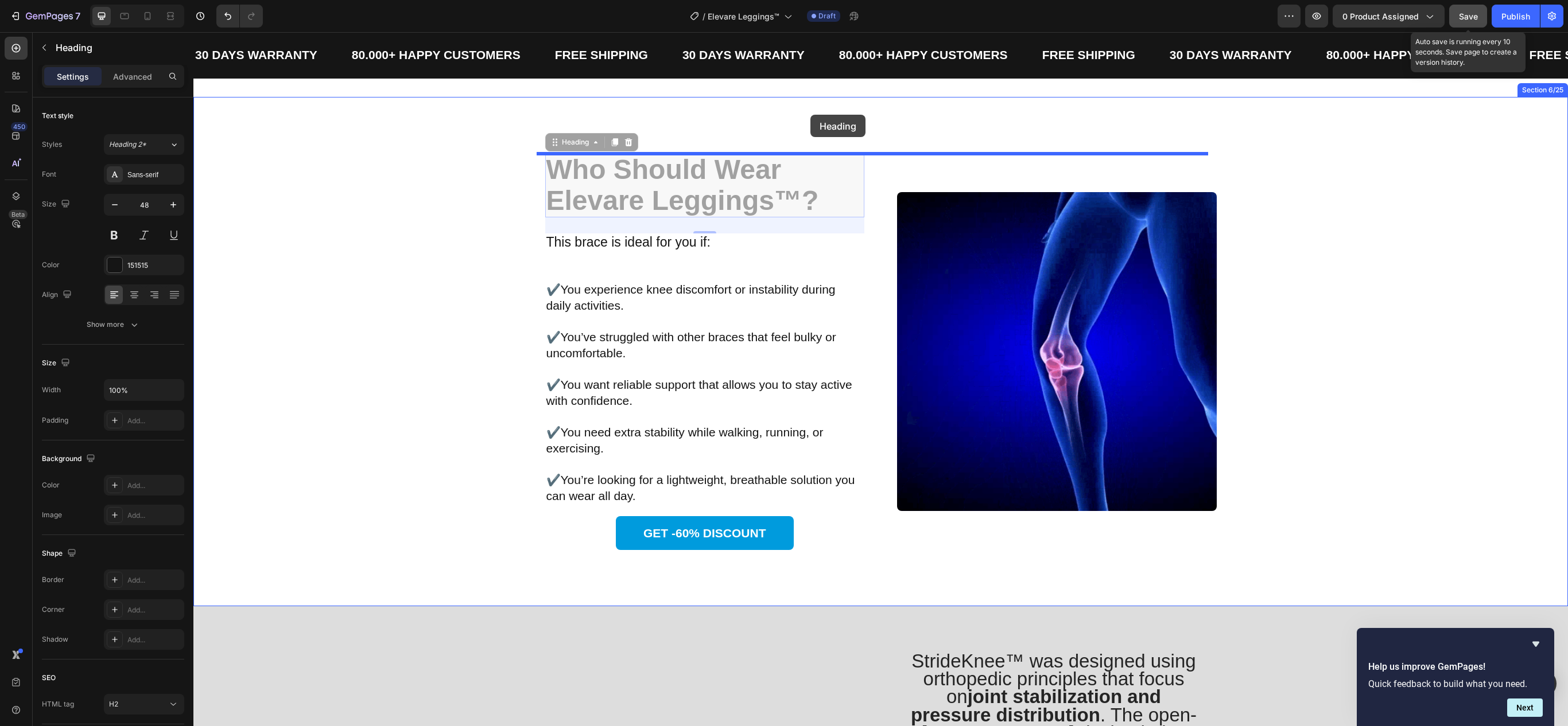
drag, startPoint x: 545, startPoint y: 146, endPoint x: 811, endPoint y: 115, distance: 267.8
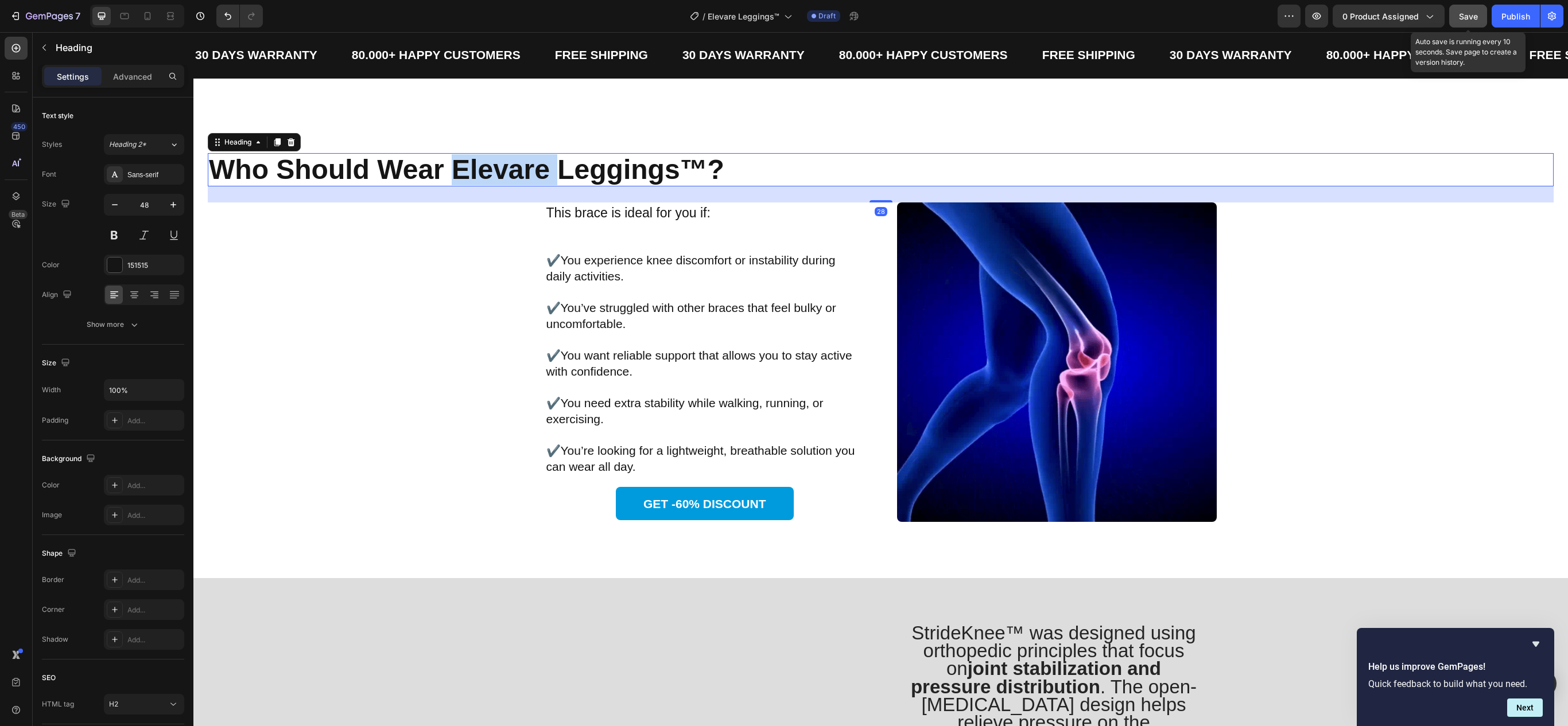
click at [498, 174] on strong "Who Should Wear Elevare Leggings™?" at bounding box center [466, 170] width 515 height 31
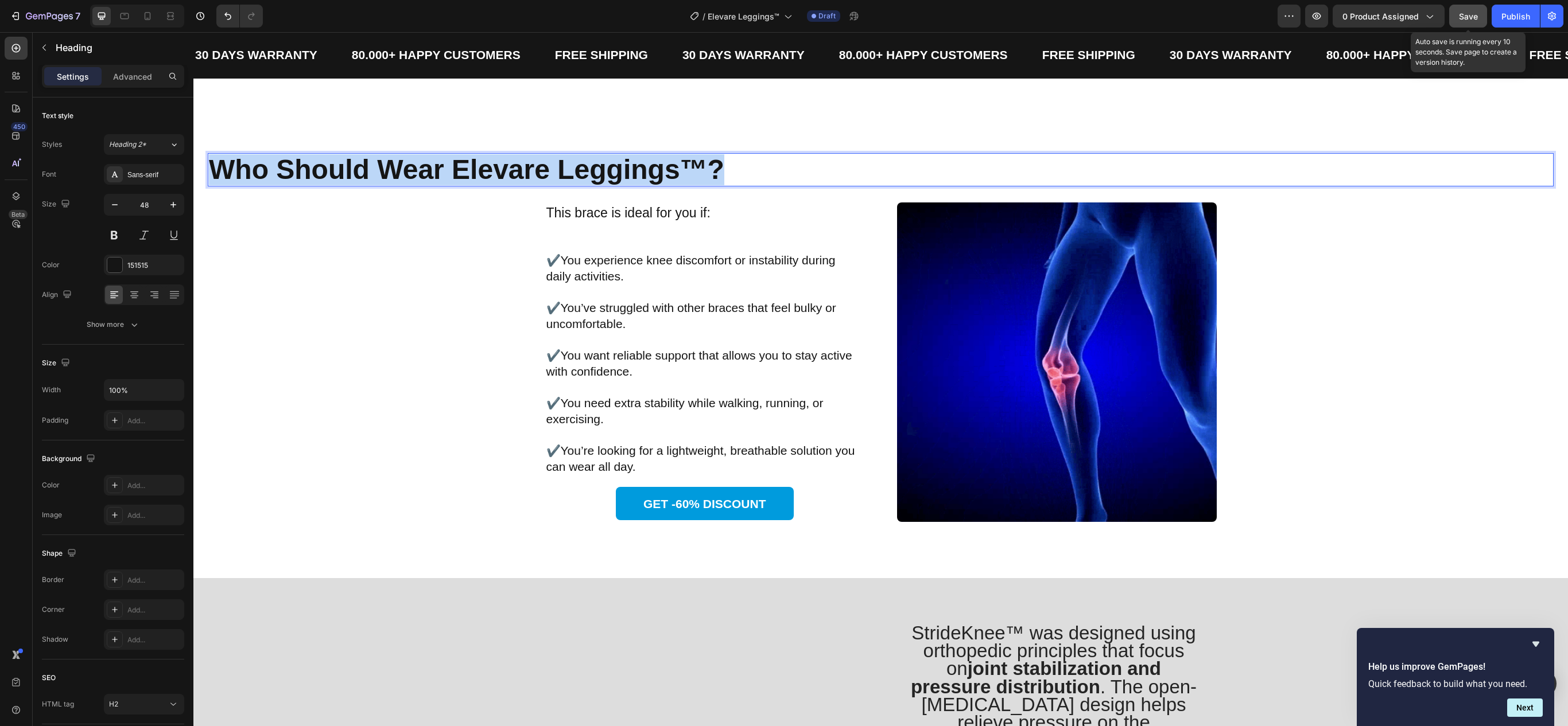
click at [498, 174] on strong "Who Should Wear Elevare Leggings™?" at bounding box center [466, 170] width 515 height 31
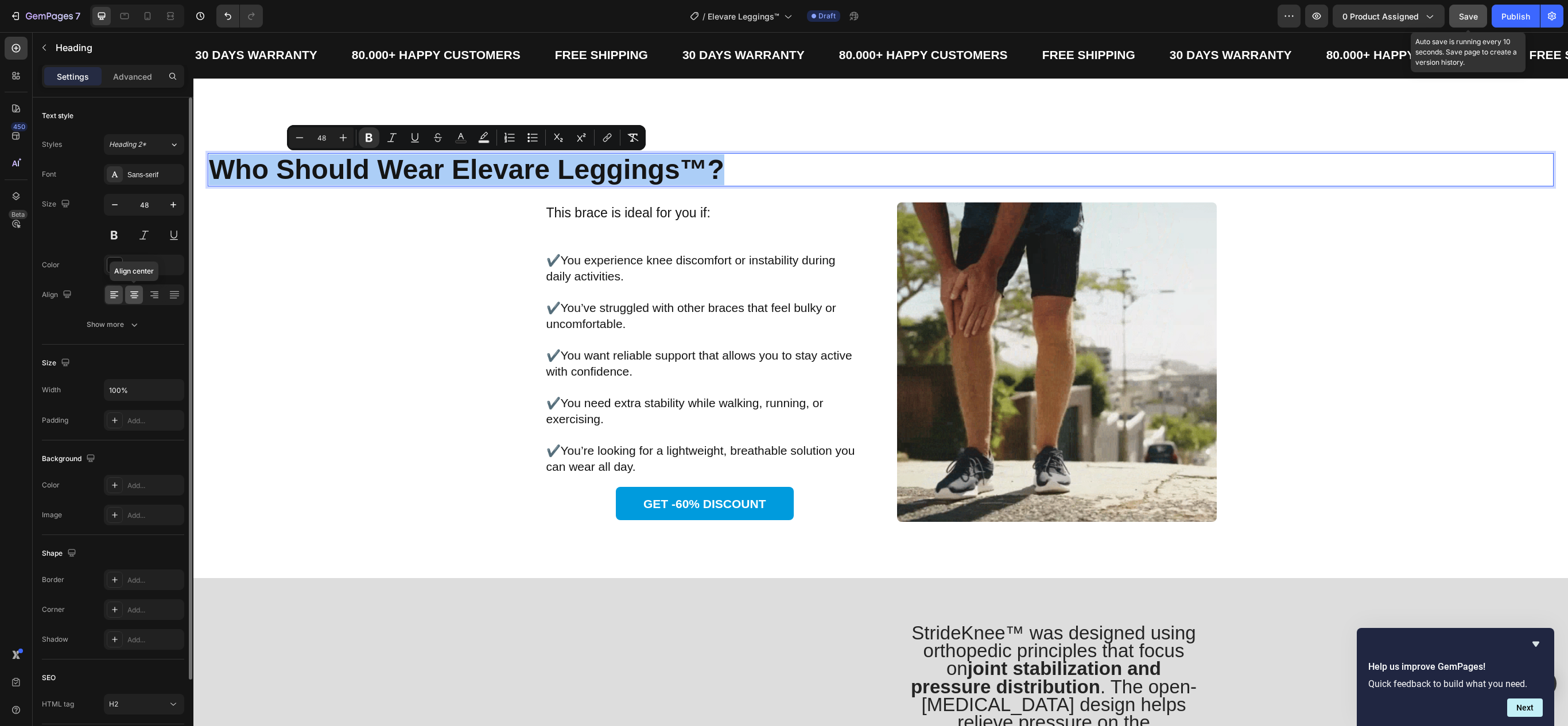
click at [138, 298] on icon at bounding box center [135, 296] width 12 height 12
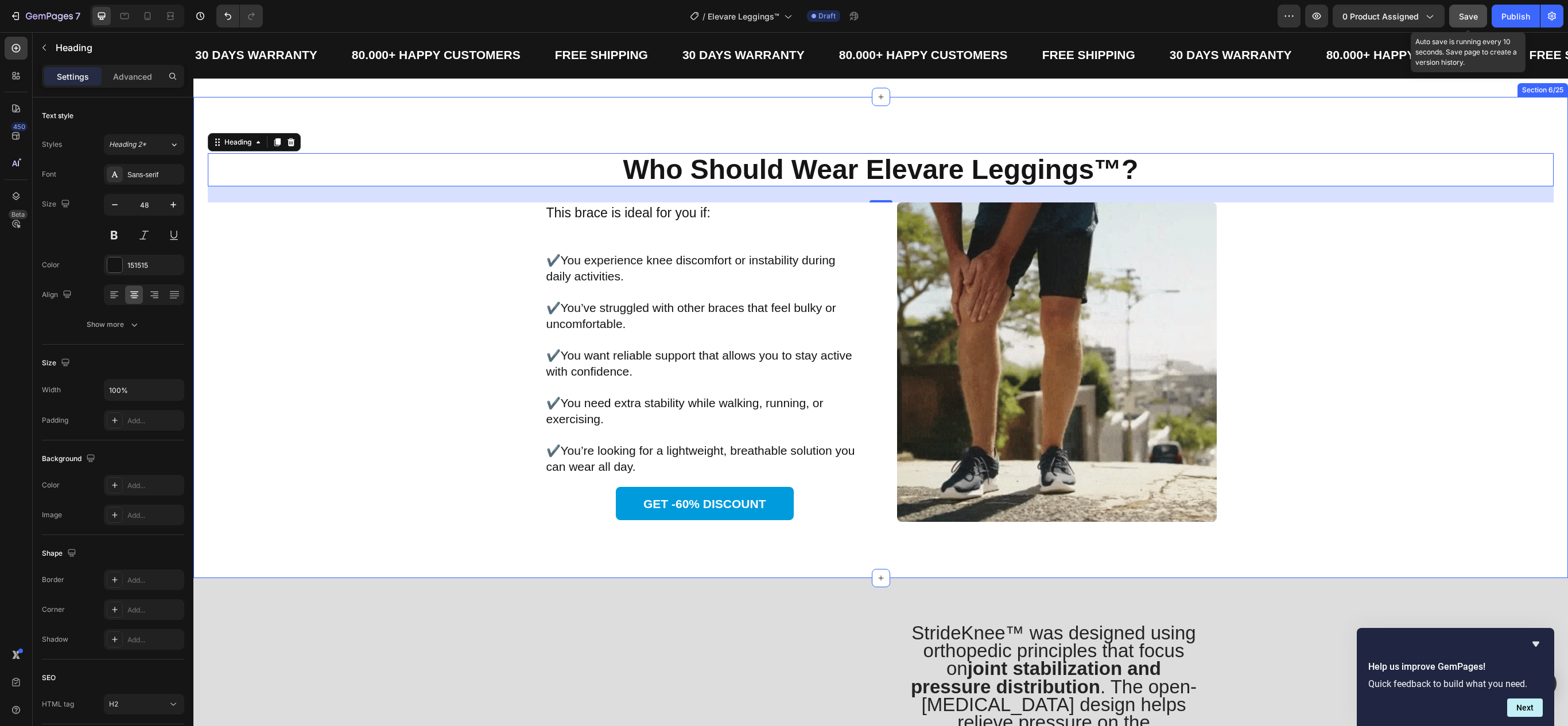
click at [1264, 268] on div "Who Should Wear Elevare Leggings™? Heading 28 Image This brace is ideal for you…" at bounding box center [880, 337] width 1346 height 369
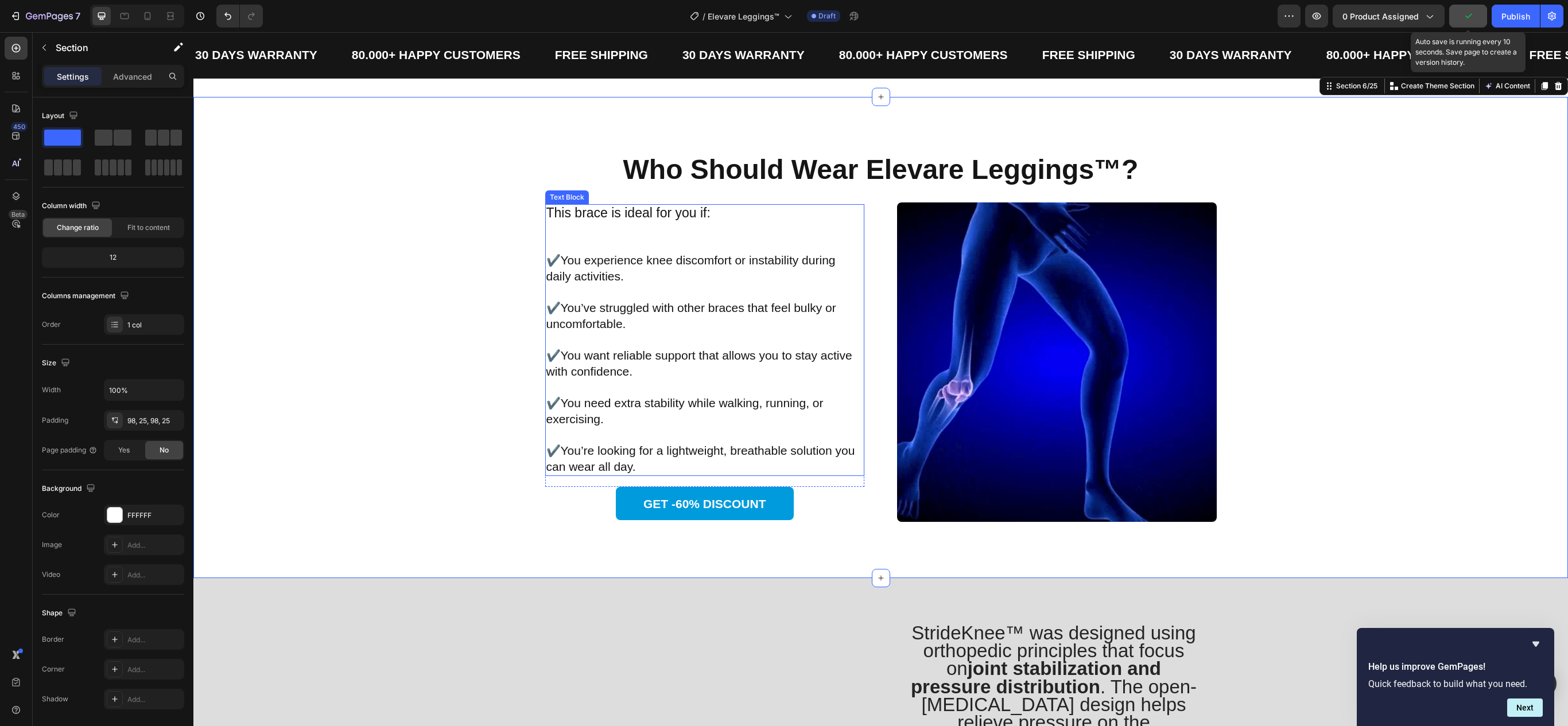
click at [668, 237] on p "Rich Text Editor. Editing area: main" at bounding box center [706, 229] width 318 height 16
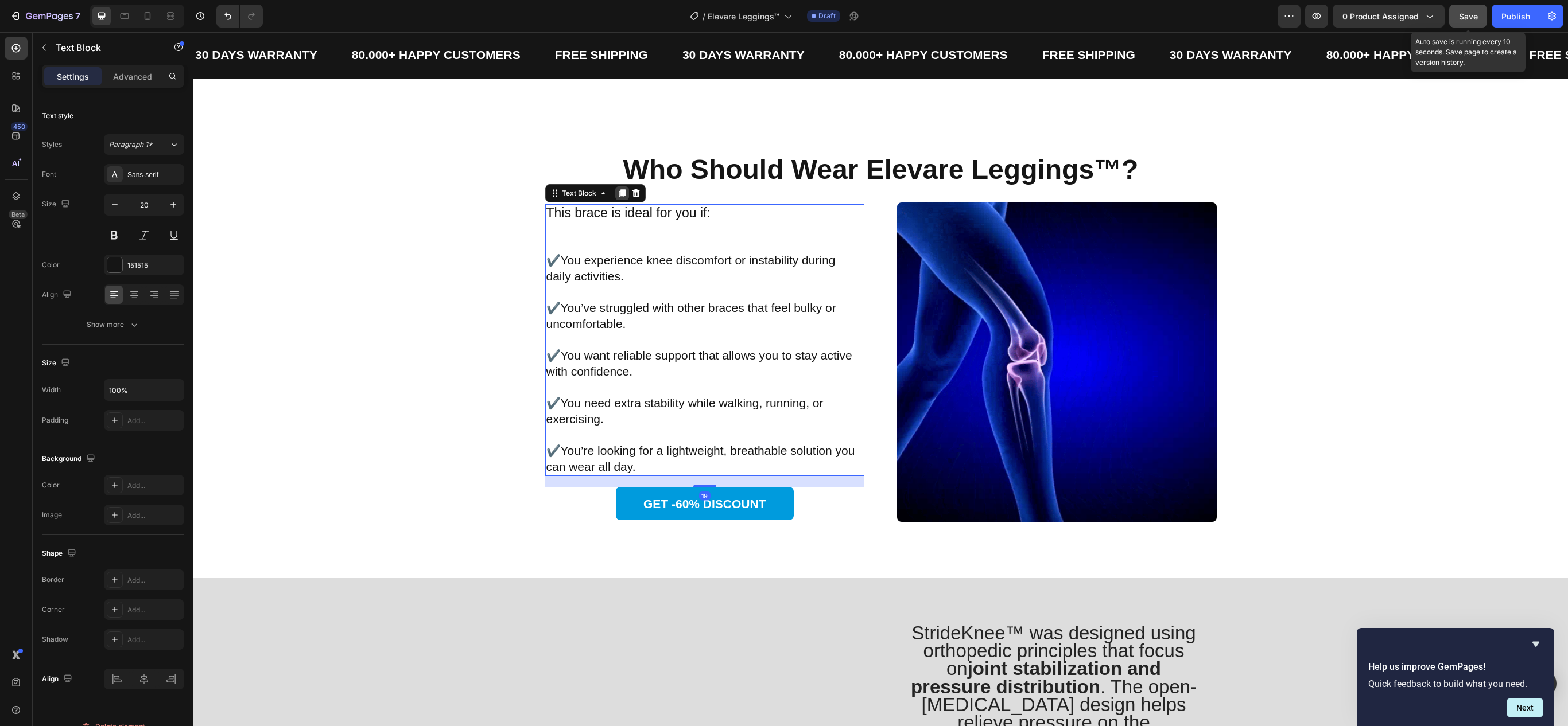
click at [615, 200] on div at bounding box center [622, 193] width 14 height 14
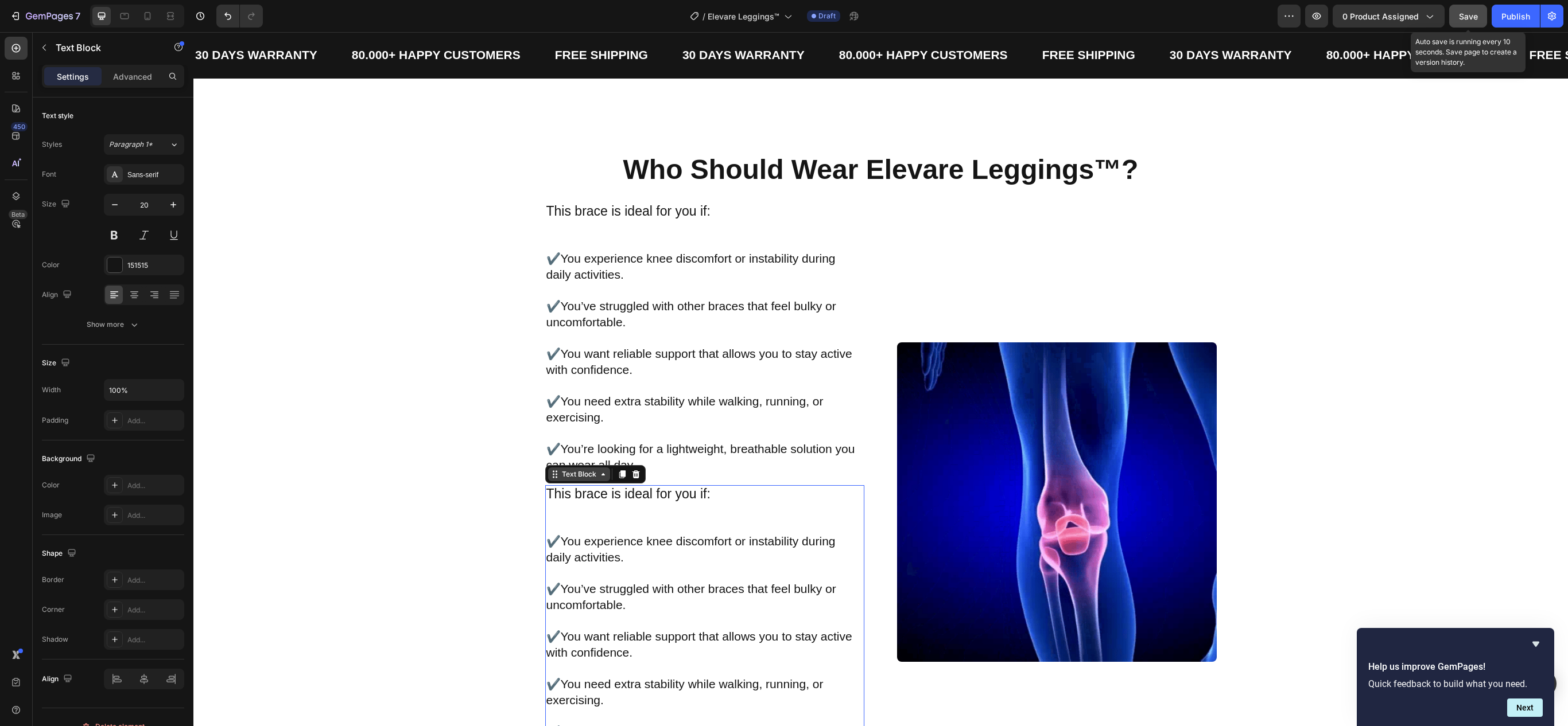
scroll to position [24, 0]
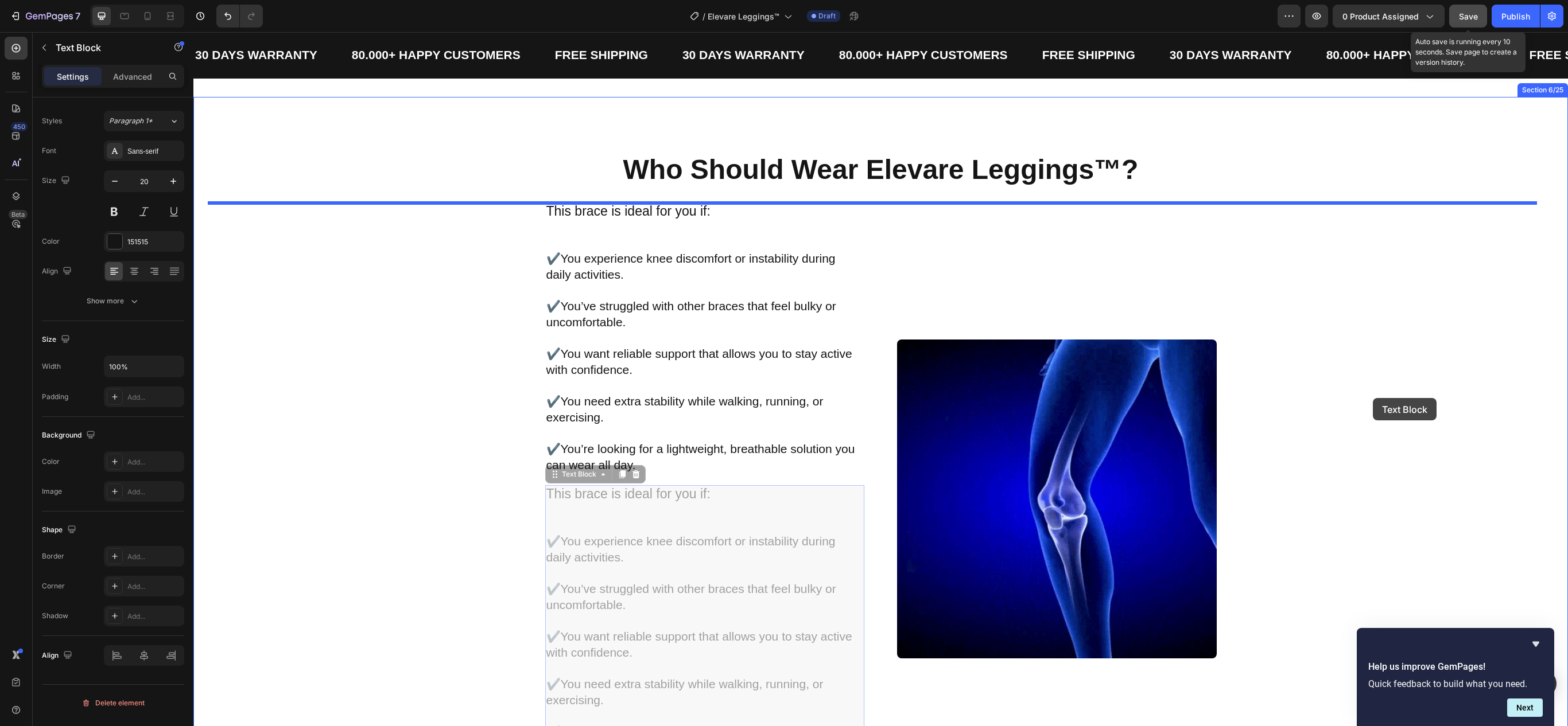
drag, startPoint x: 547, startPoint y: 474, endPoint x: 1373, endPoint y: 398, distance: 829.5
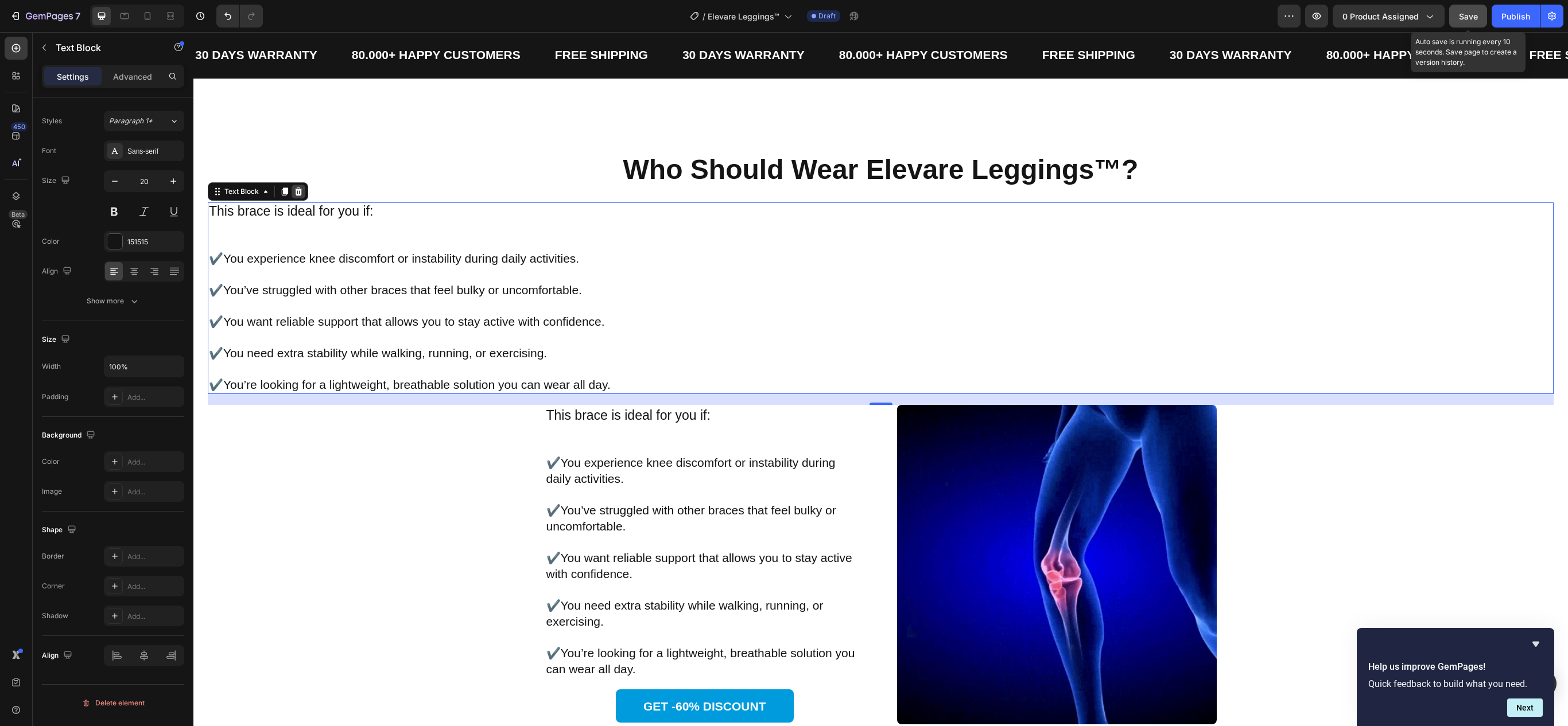
click at [300, 190] on icon at bounding box center [299, 191] width 8 height 8
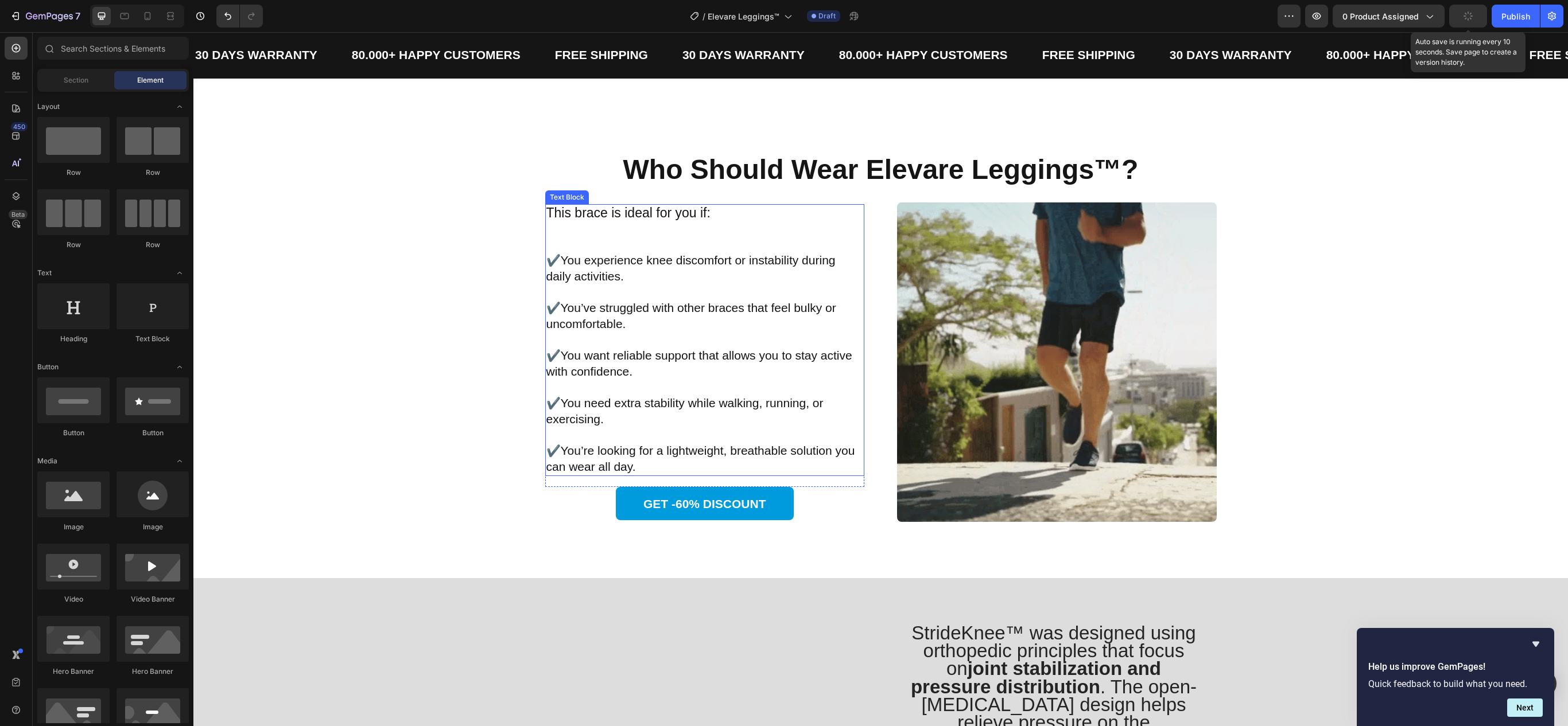
click at [688, 231] on p "Rich Text Editor. Editing area: main" at bounding box center [706, 229] width 318 height 16
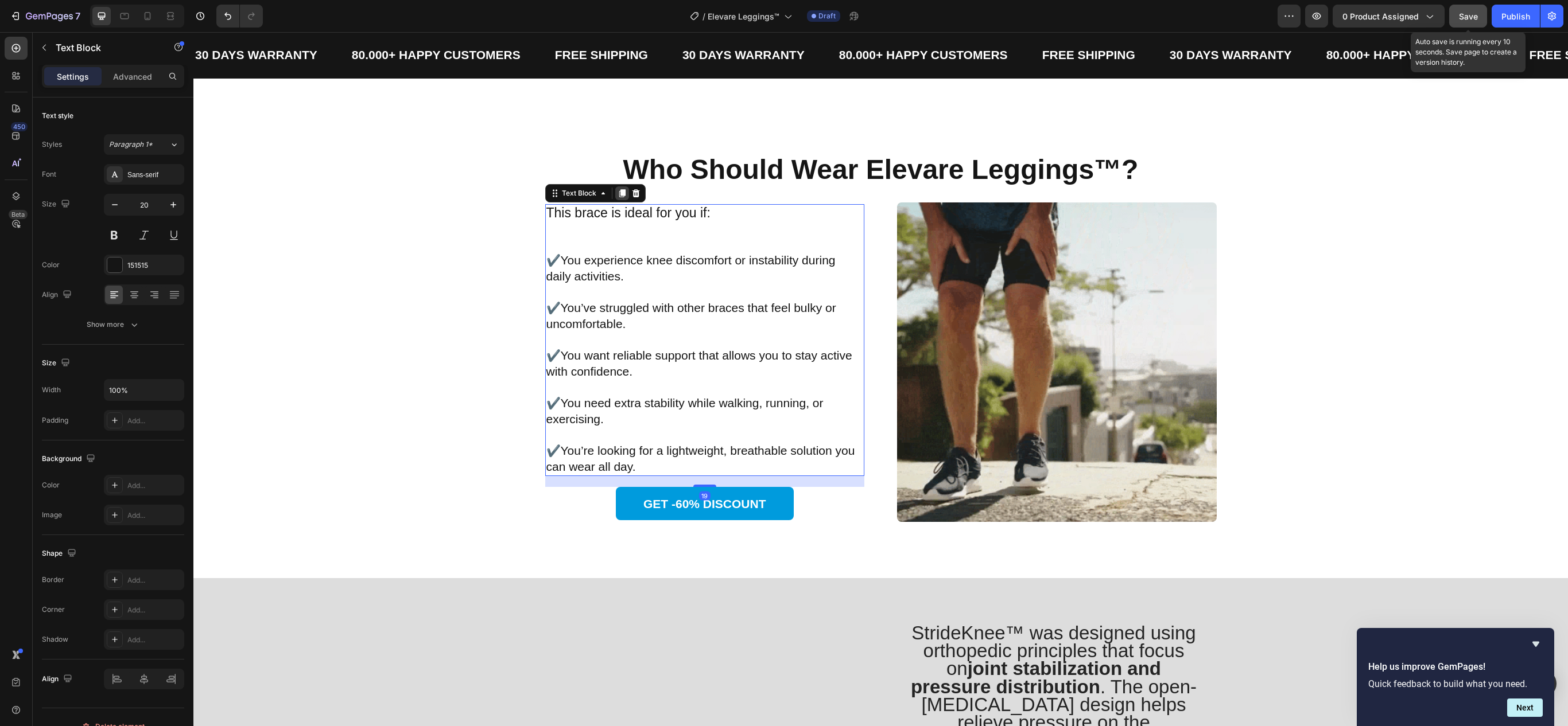
click at [615, 200] on div at bounding box center [622, 193] width 14 height 14
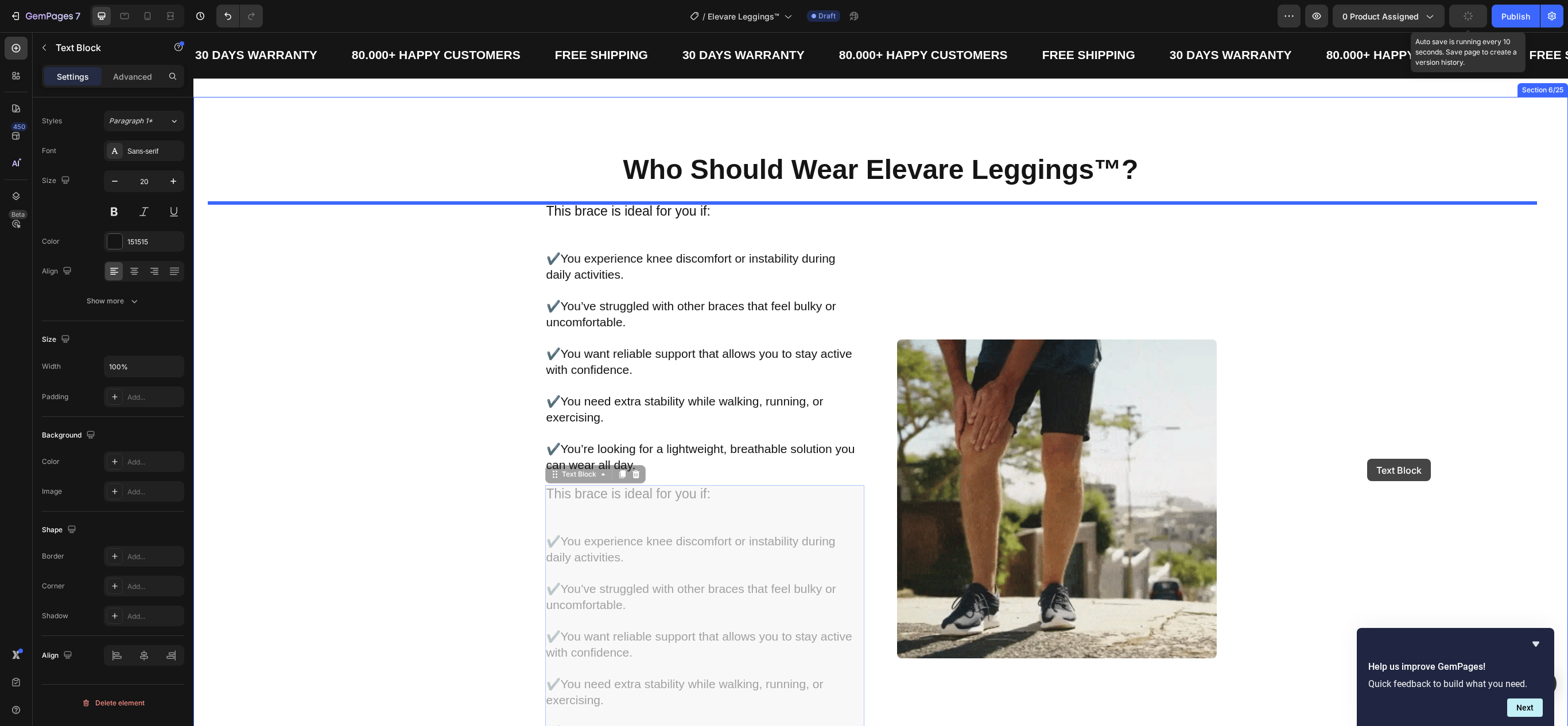
drag, startPoint x: 543, startPoint y: 473, endPoint x: 1368, endPoint y: 459, distance: 825.1
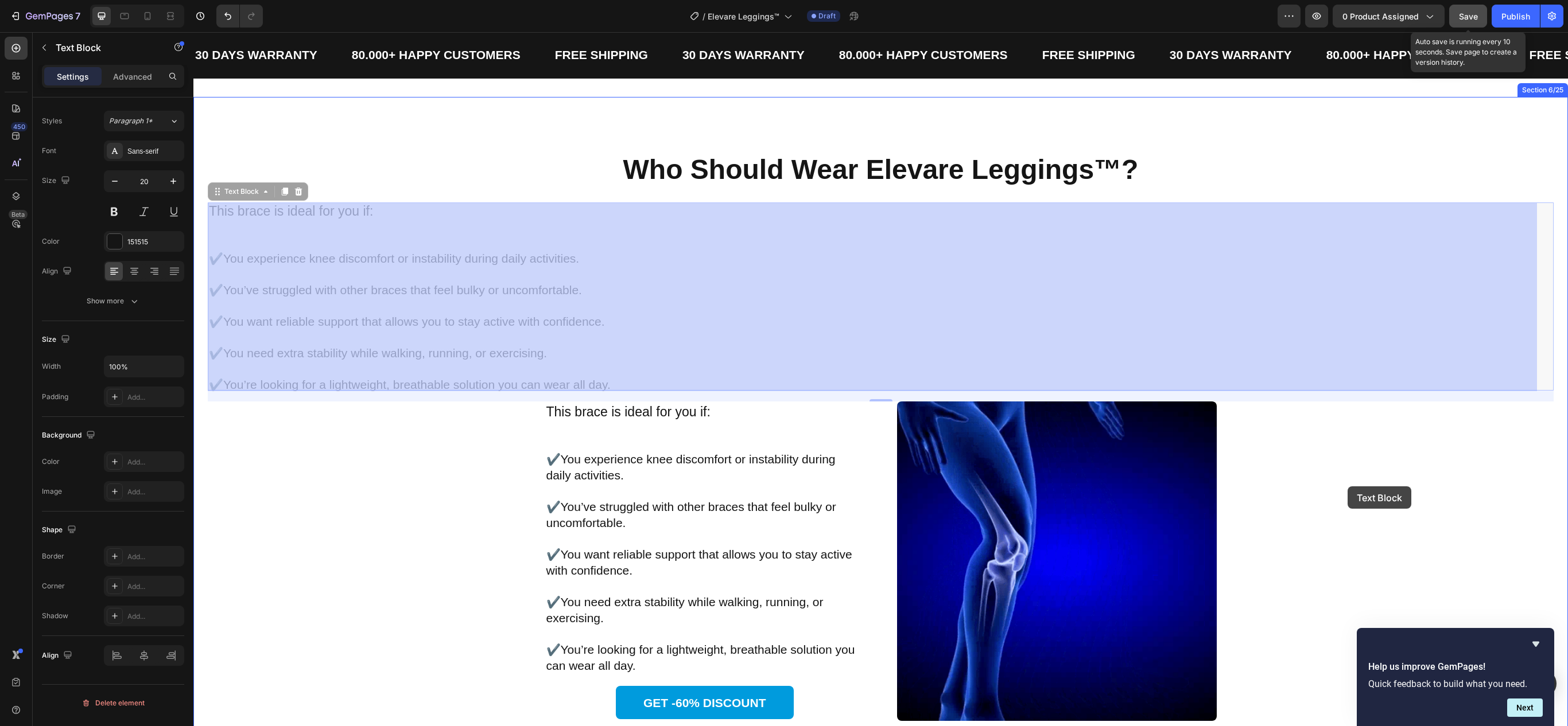
drag, startPoint x: 213, startPoint y: 197, endPoint x: 1348, endPoint y: 486, distance: 1171.2
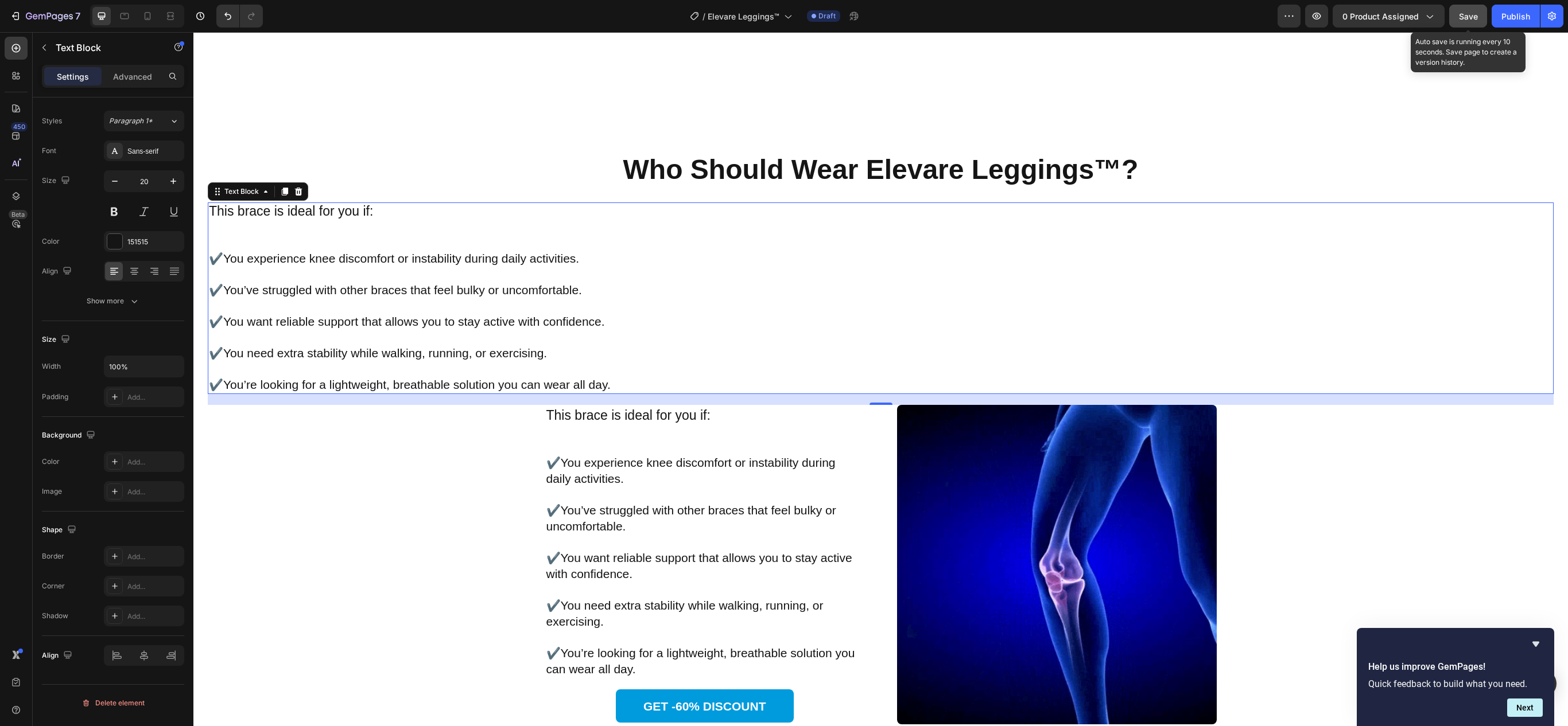
scroll to position [1463, 0]
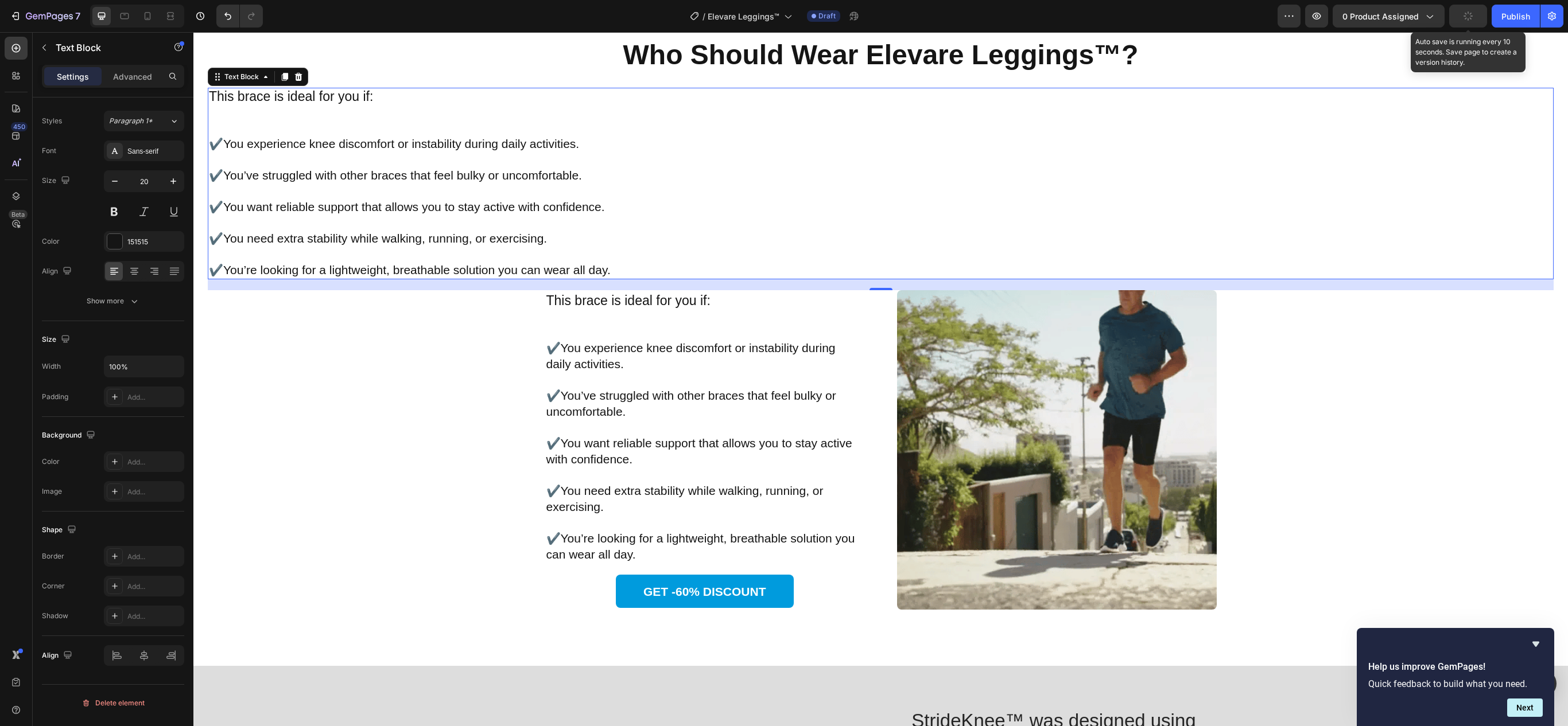
click at [302, 77] on icon at bounding box center [298, 76] width 9 height 9
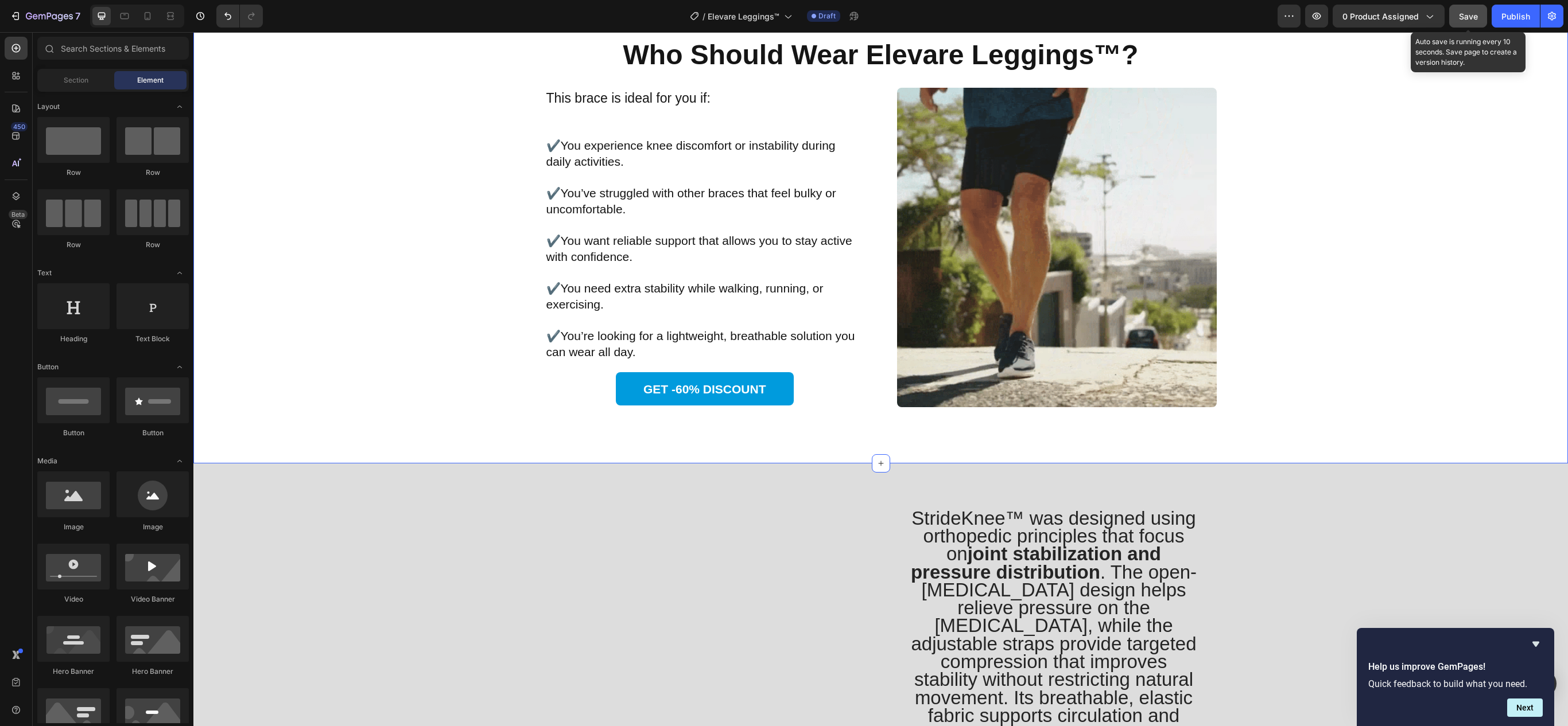
scroll to position [1348, 0]
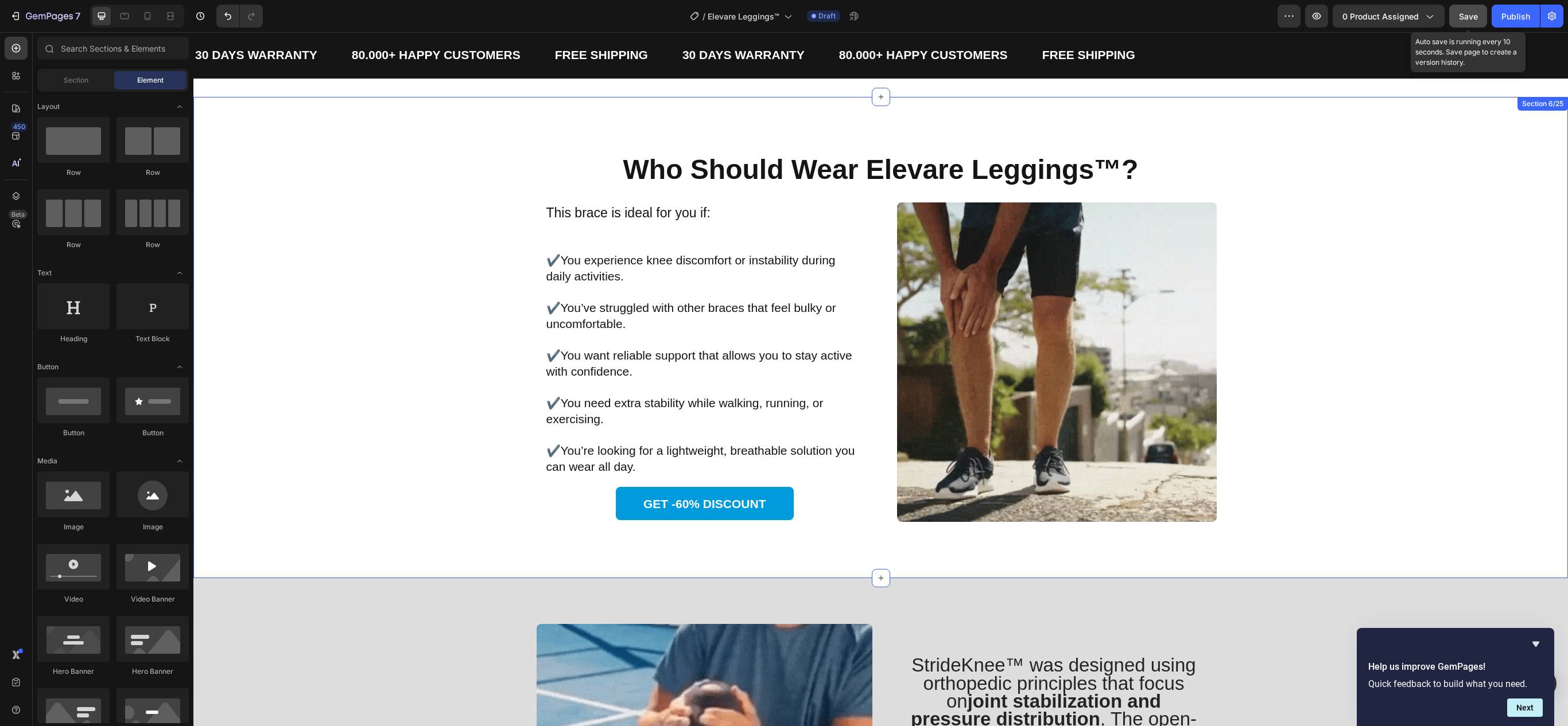
click at [776, 176] on strong "Who Should Wear Elevare Leggings™?" at bounding box center [880, 170] width 515 height 31
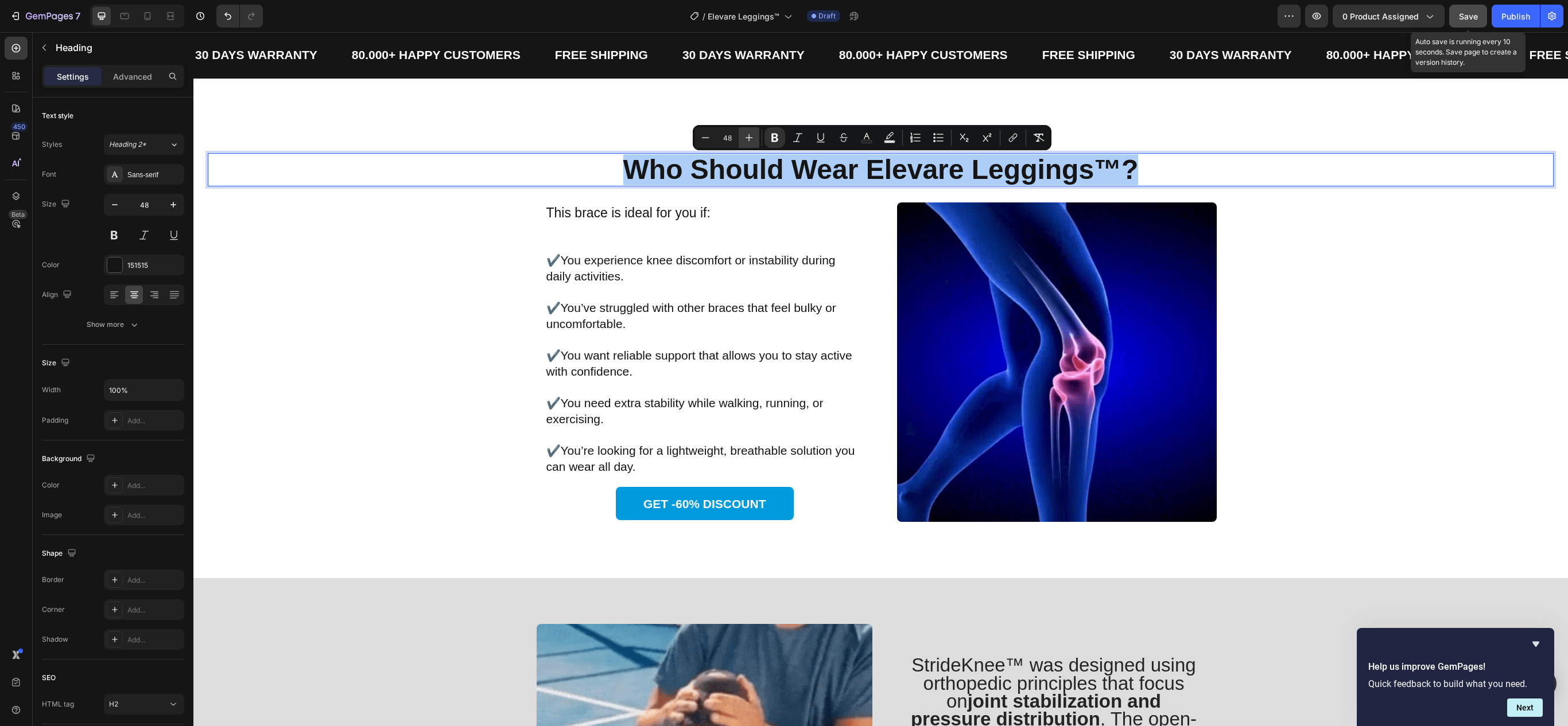
click at [756, 132] on button "Plus" at bounding box center [748, 137] width 21 height 21
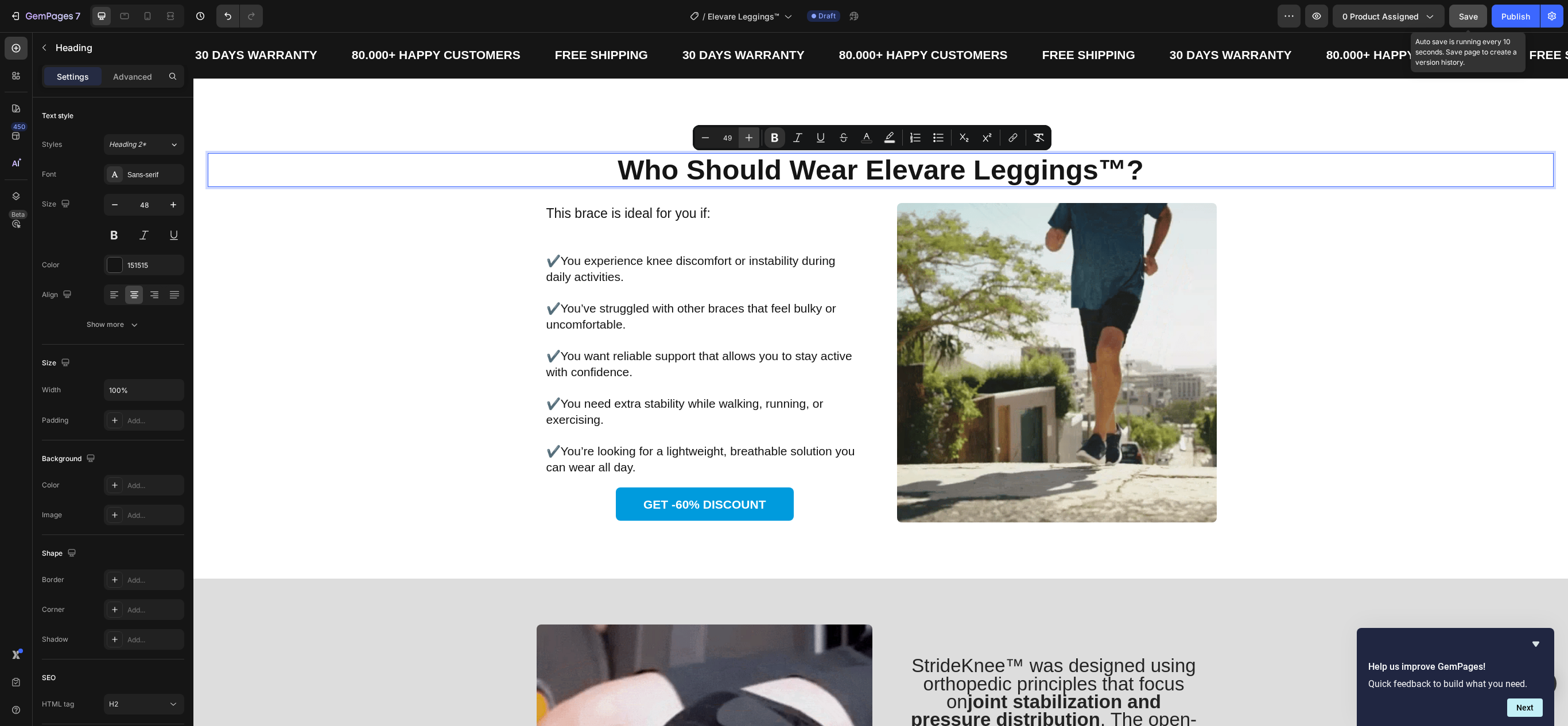
click at [756, 132] on button "Plus" at bounding box center [748, 137] width 21 height 21
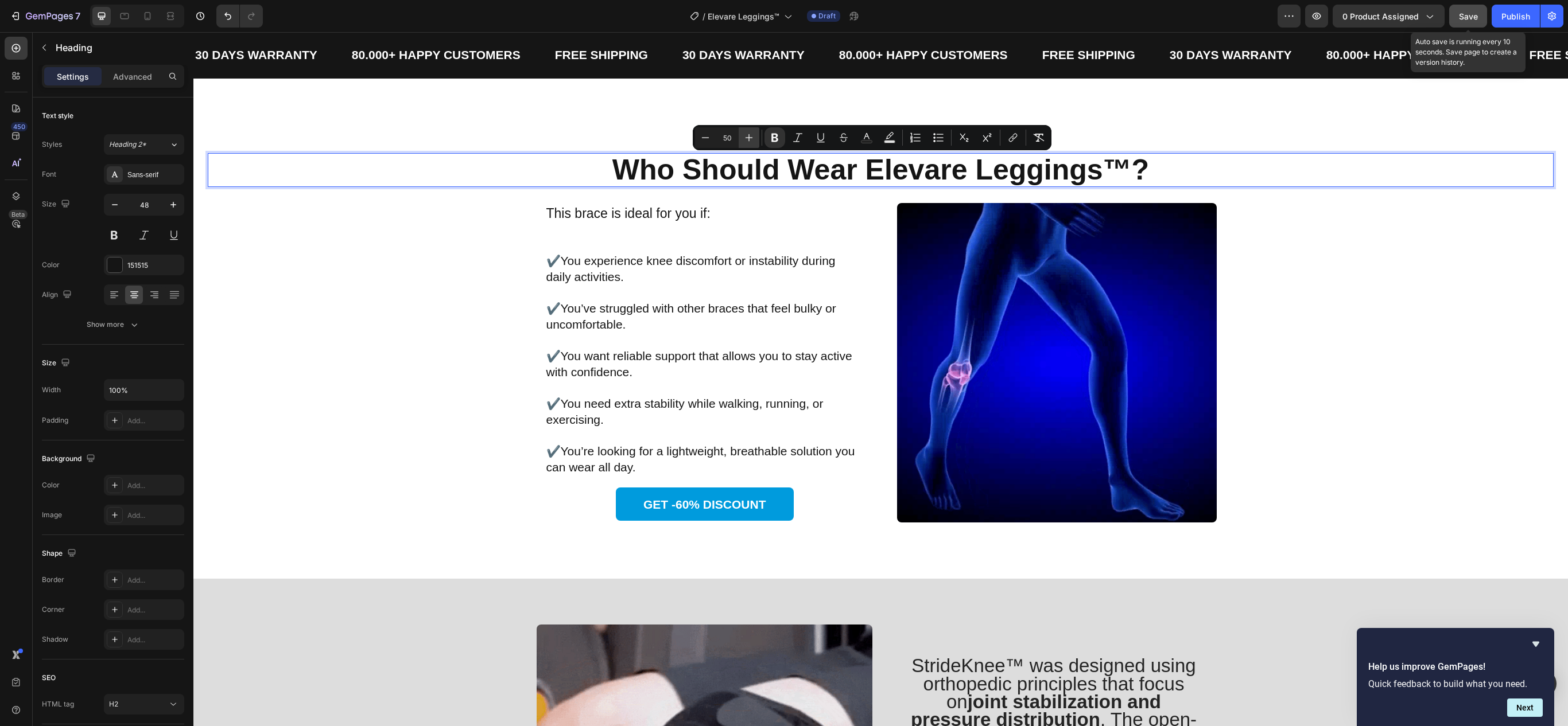
click at [756, 132] on button "Plus" at bounding box center [748, 137] width 21 height 21
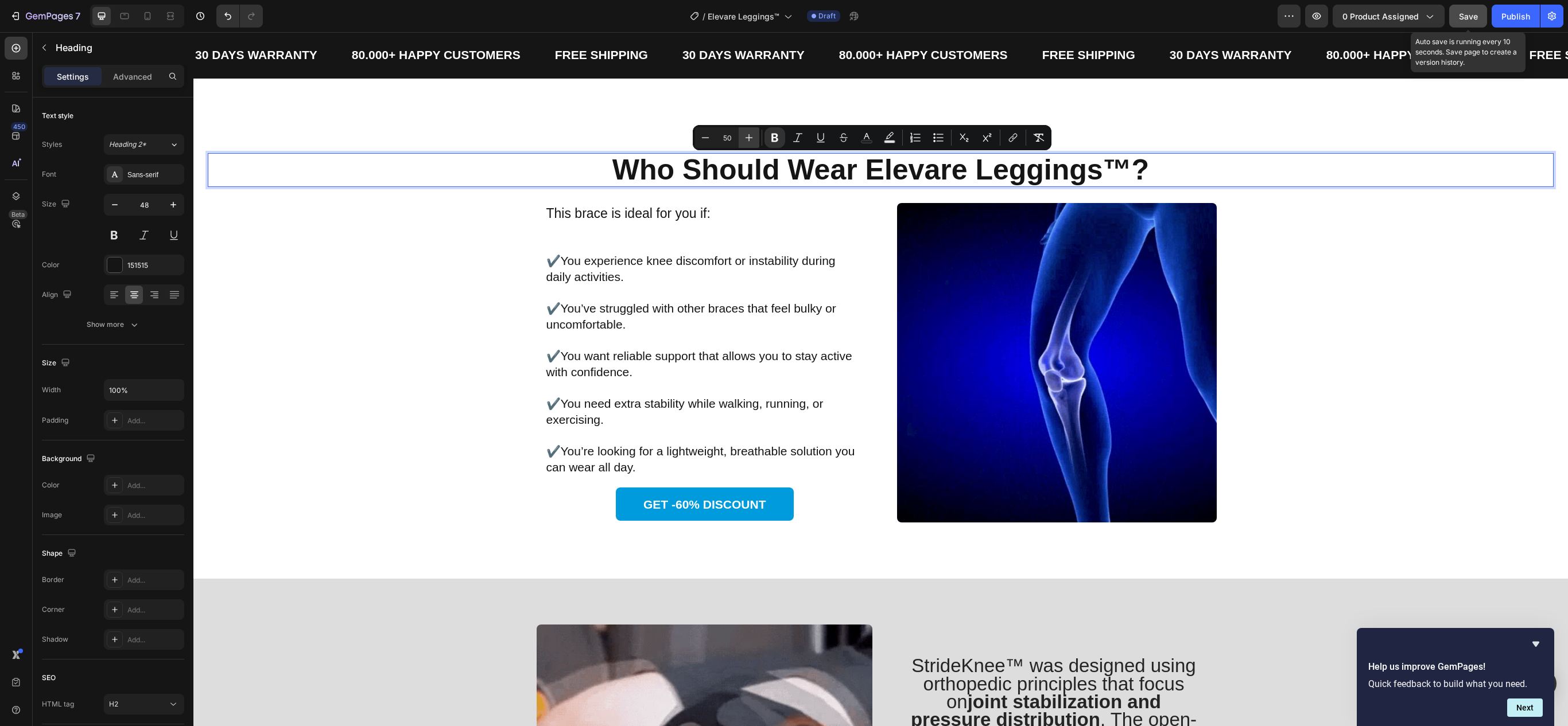
click at [756, 132] on button "Plus" at bounding box center [748, 137] width 21 height 21
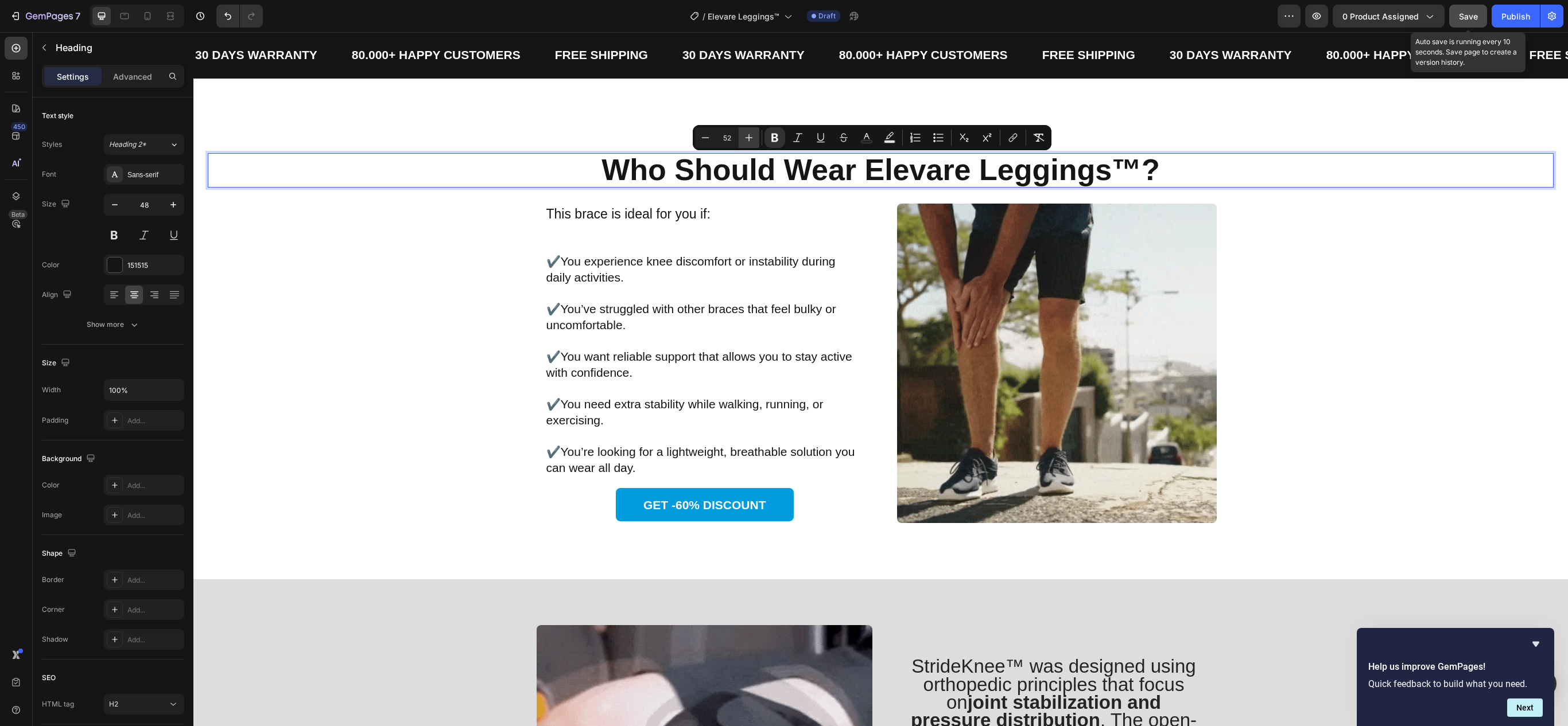
click at [756, 132] on button "Plus" at bounding box center [748, 137] width 21 height 21
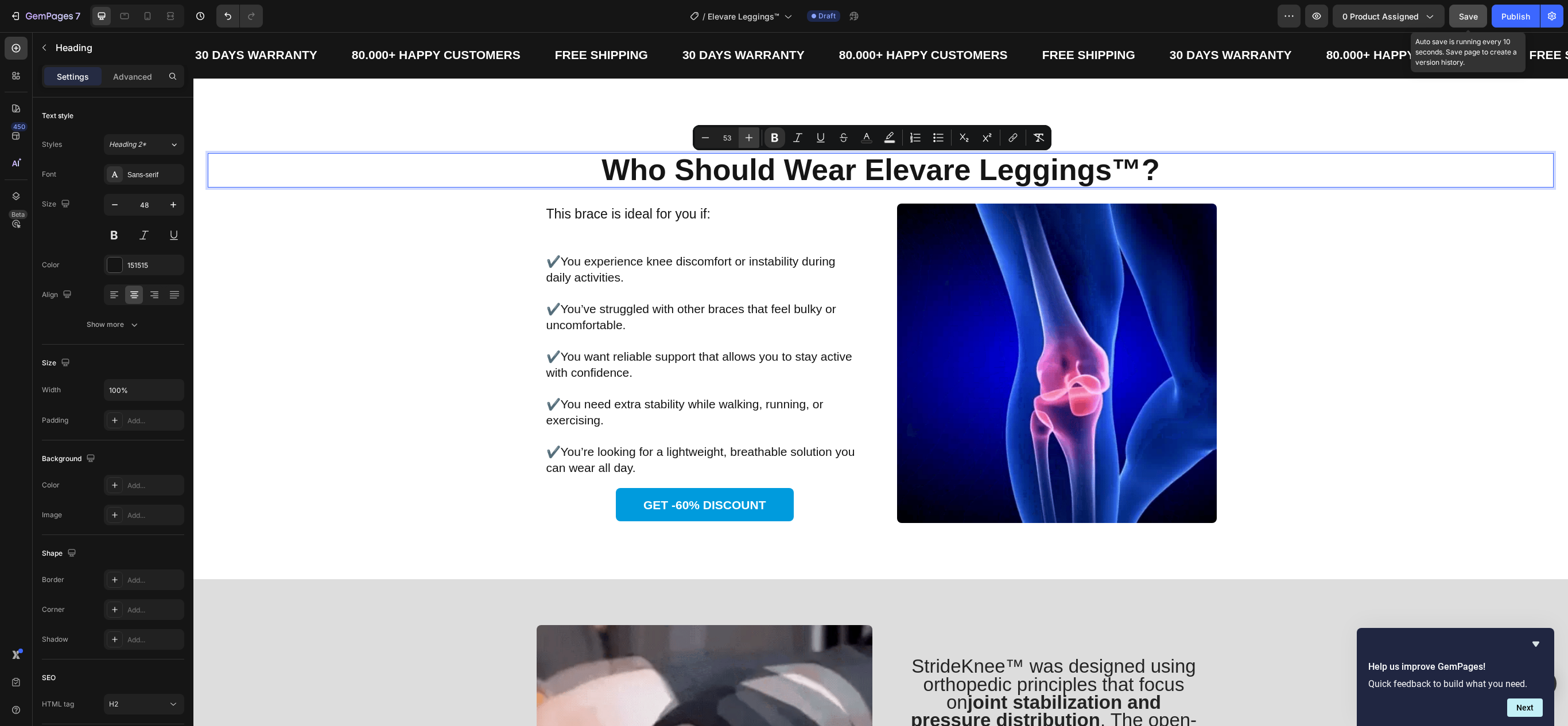
click at [756, 132] on button "Plus" at bounding box center [748, 137] width 21 height 21
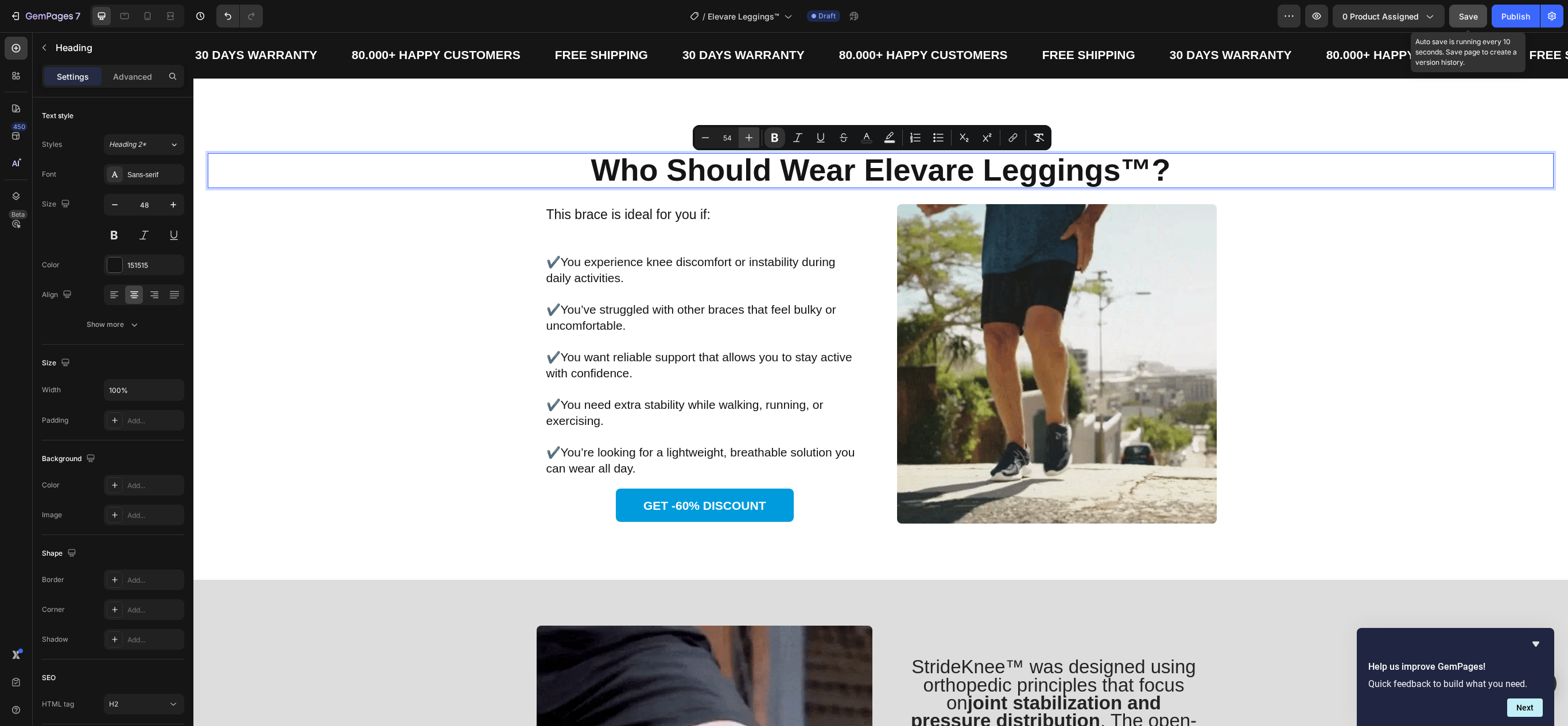
click at [756, 132] on button "Plus" at bounding box center [748, 137] width 21 height 21
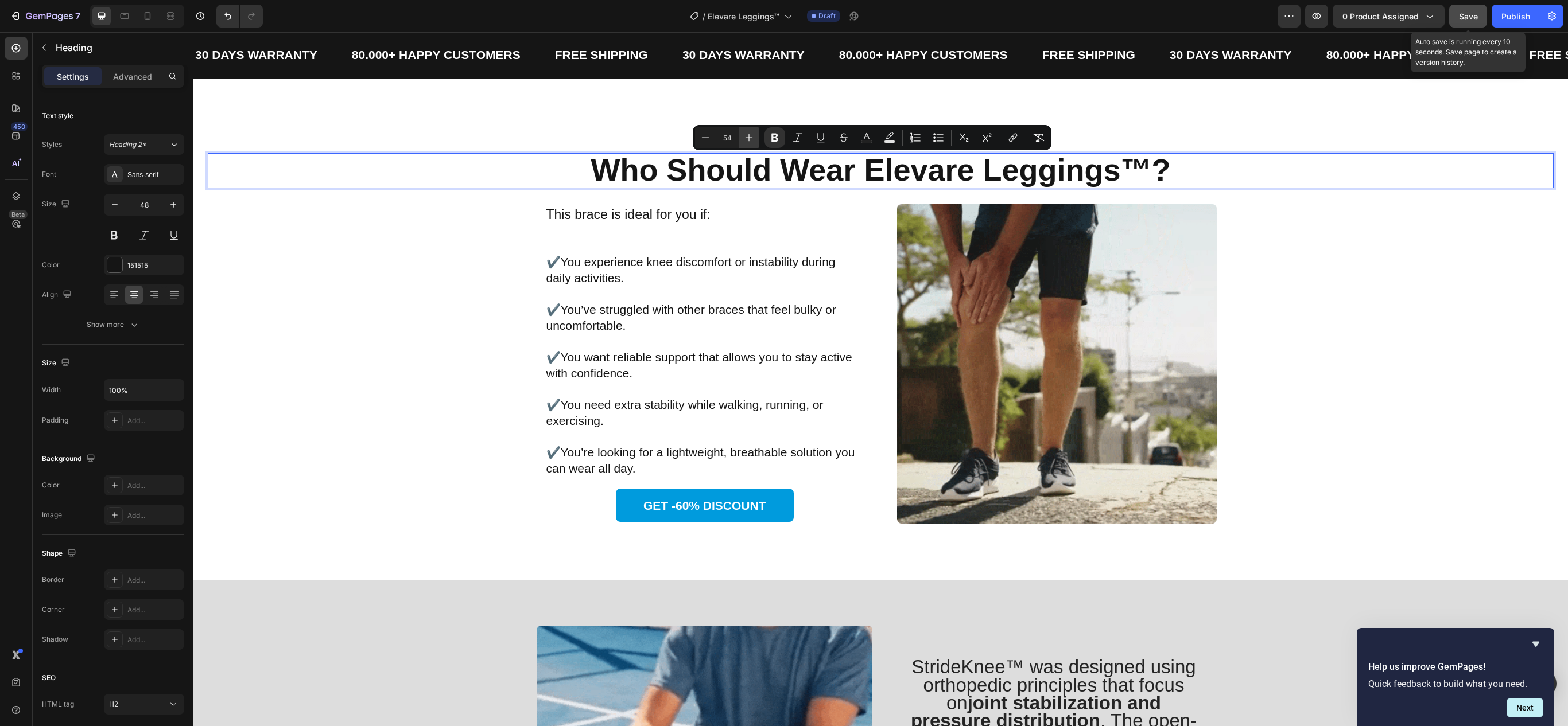
type input "55"
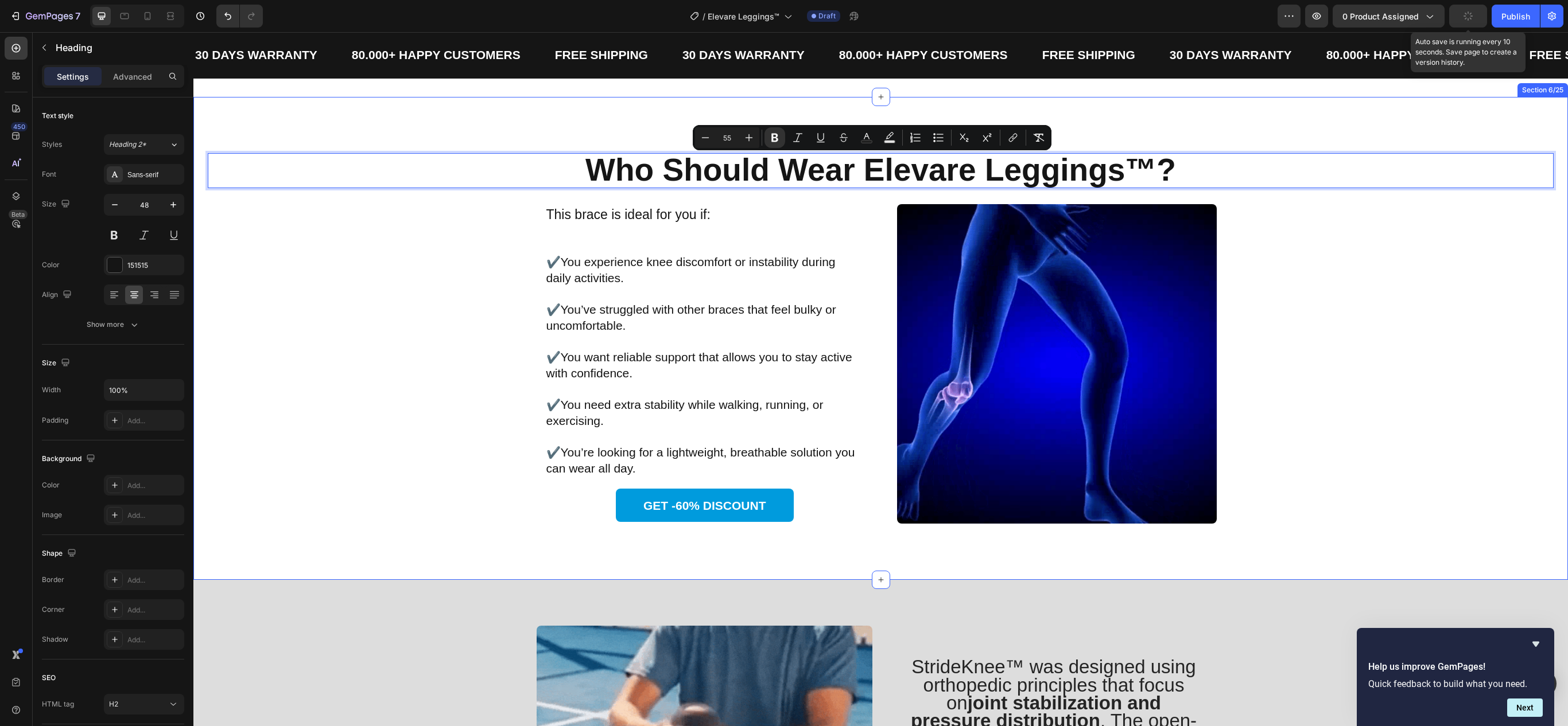
click at [473, 339] on div "Who Should Wear Elevare Leggings™? Heading 28 Image This brace is ideal for you…" at bounding box center [880, 338] width 1346 height 371
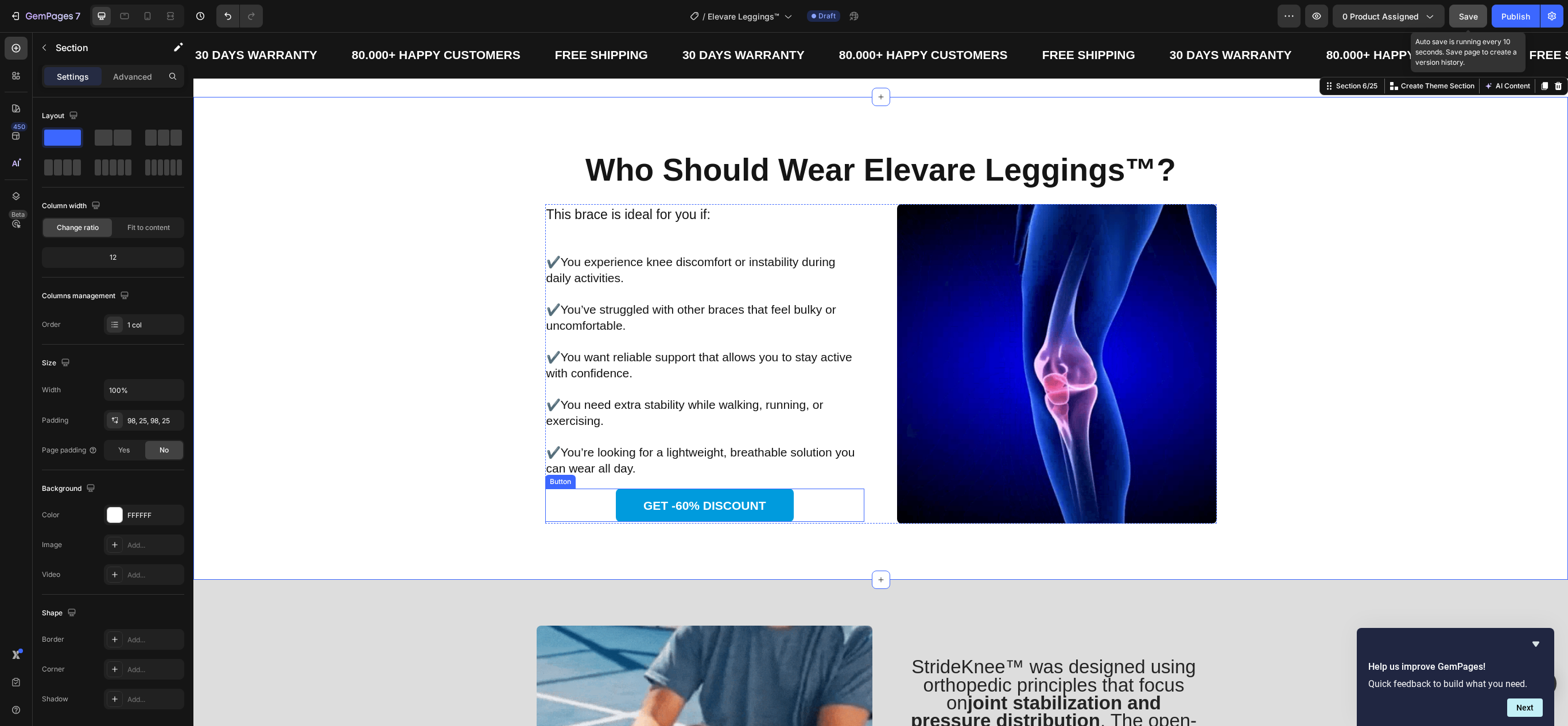
drag, startPoint x: 774, startPoint y: 511, endPoint x: 209, endPoint y: 327, distance: 594.2
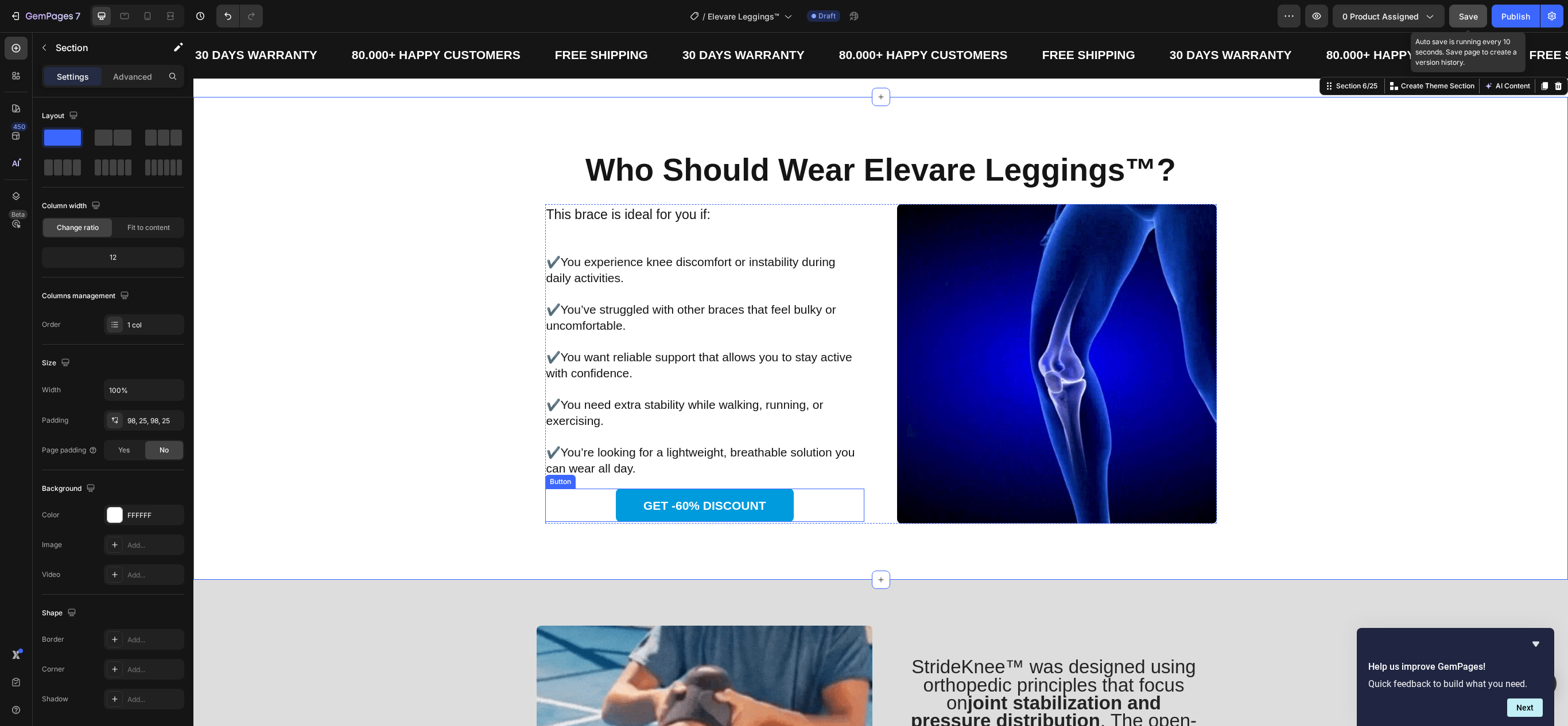
click at [774, 511] on link "GET -60% DISCOUNT" at bounding box center [705, 506] width 178 height 34
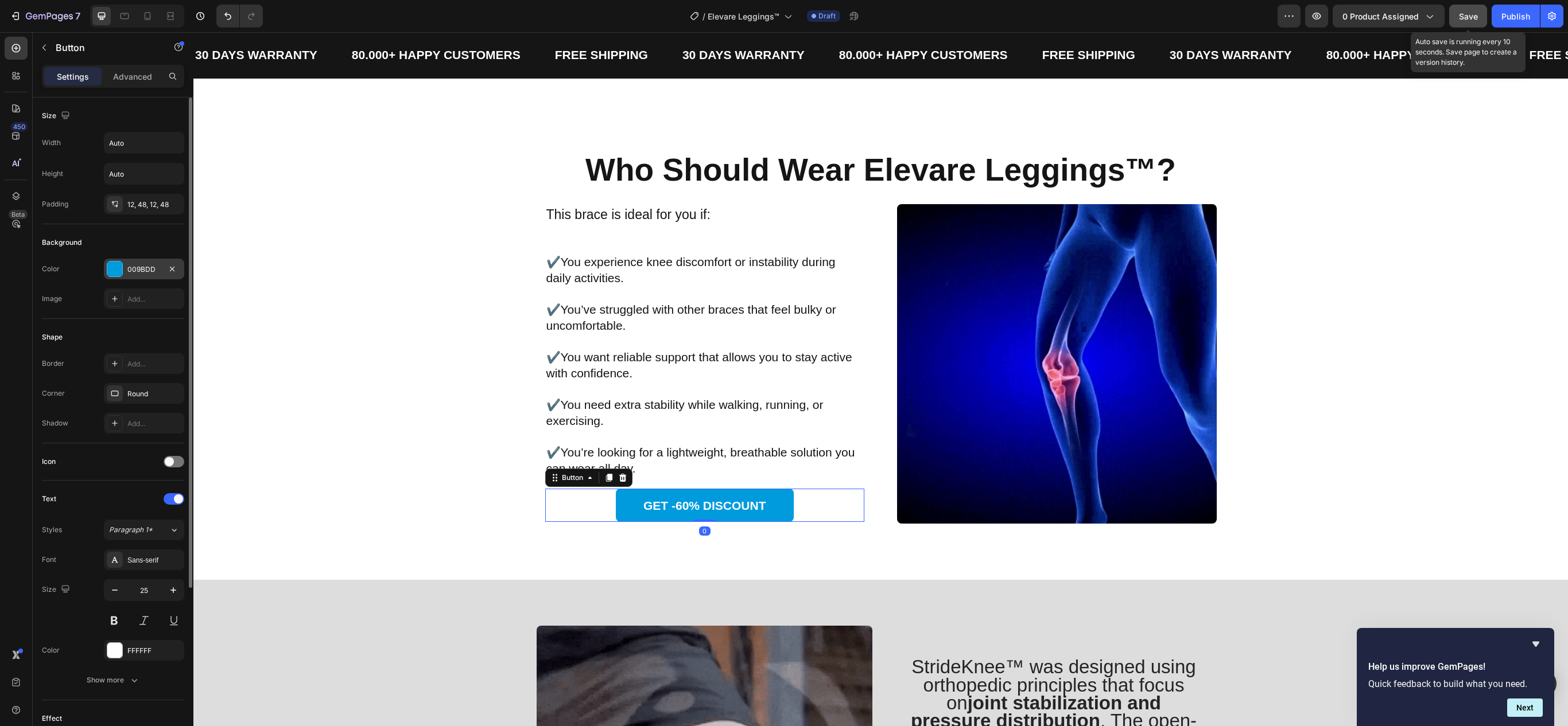
click at [111, 272] on div at bounding box center [114, 269] width 15 height 15
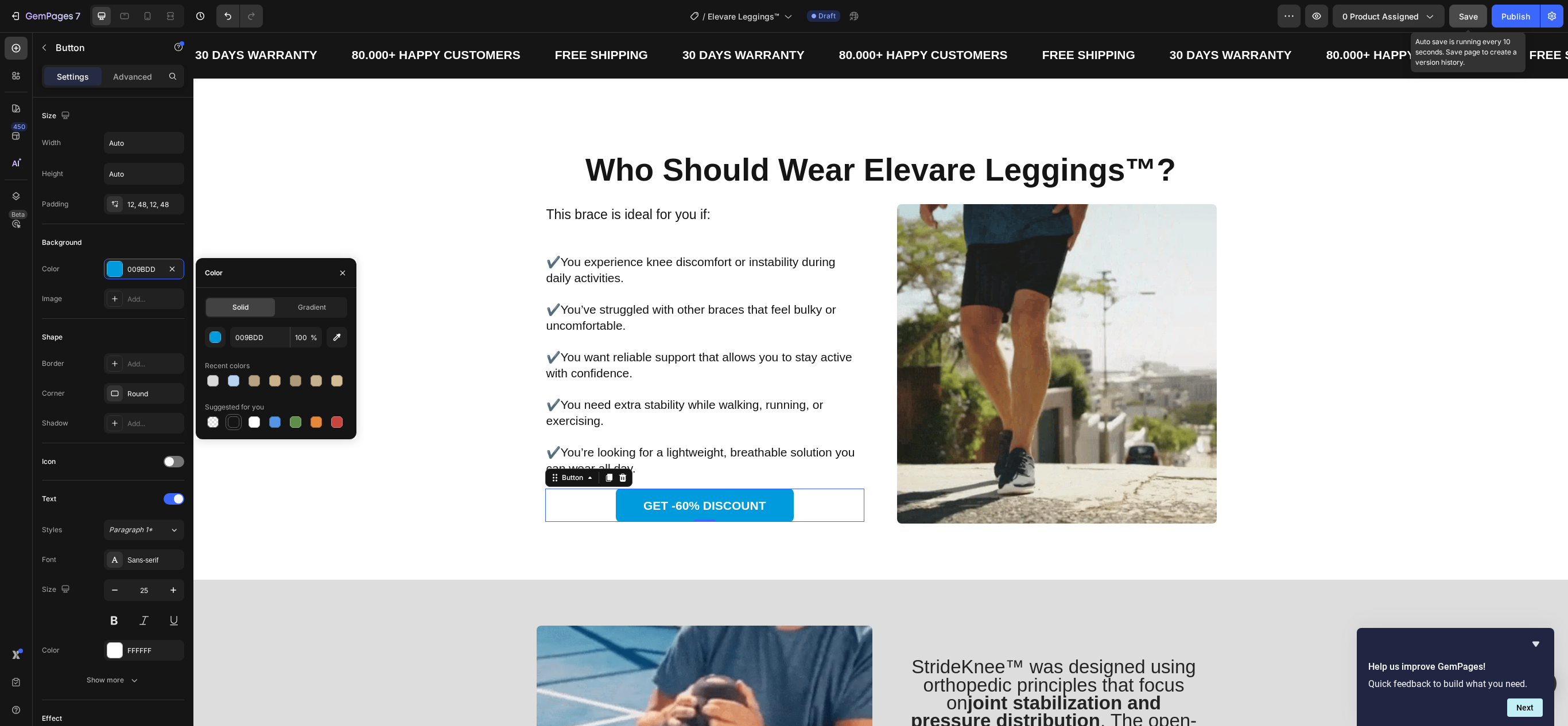
click at [232, 423] on div at bounding box center [234, 423] width 12 height 12
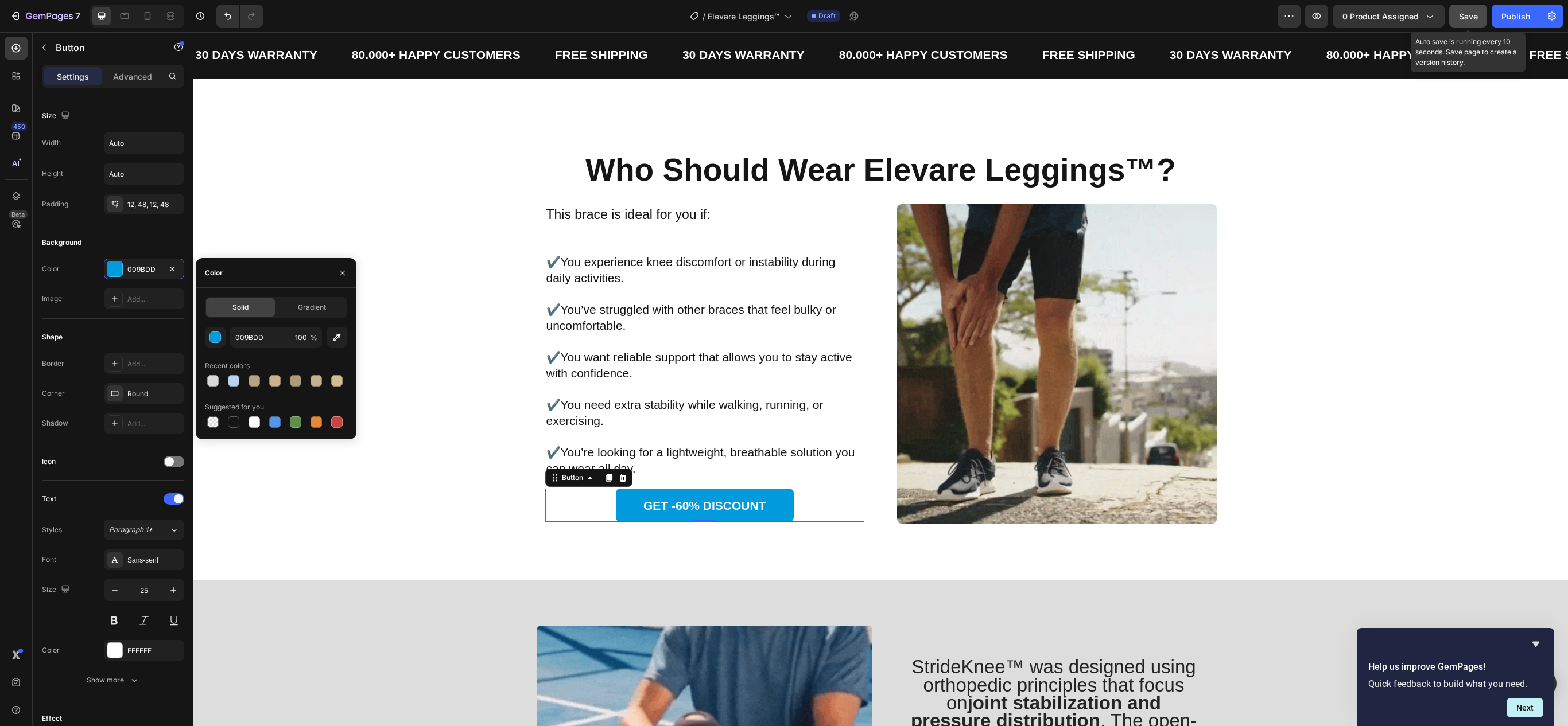
click at [364, 503] on div "⁠⁠⁠⁠⁠⁠⁠ Who Should Wear Elevare Leggings™? Heading Image This brace is ideal fo…" at bounding box center [880, 338] width 1346 height 371
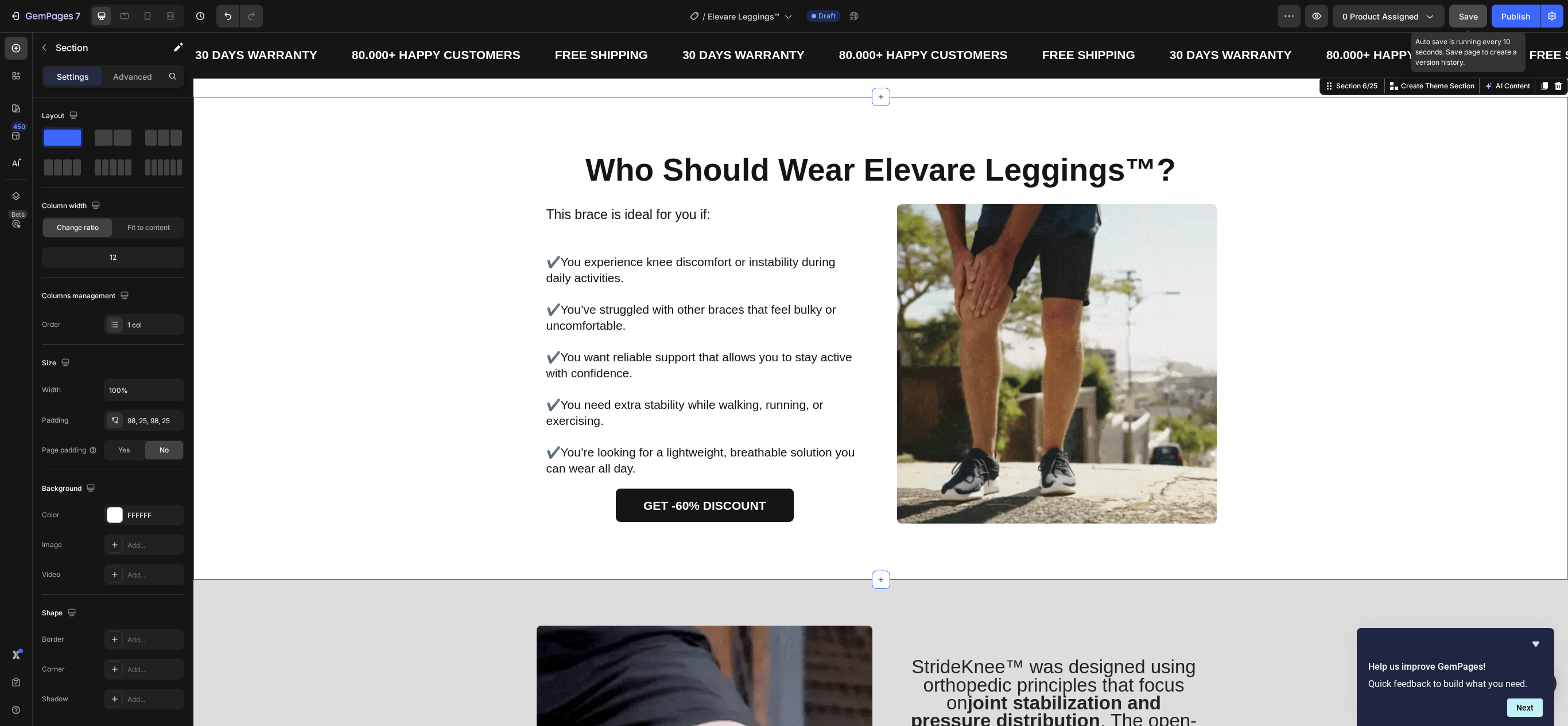
click at [667, 214] on span "This brace is ideal for you if:" at bounding box center [628, 214] width 164 height 15
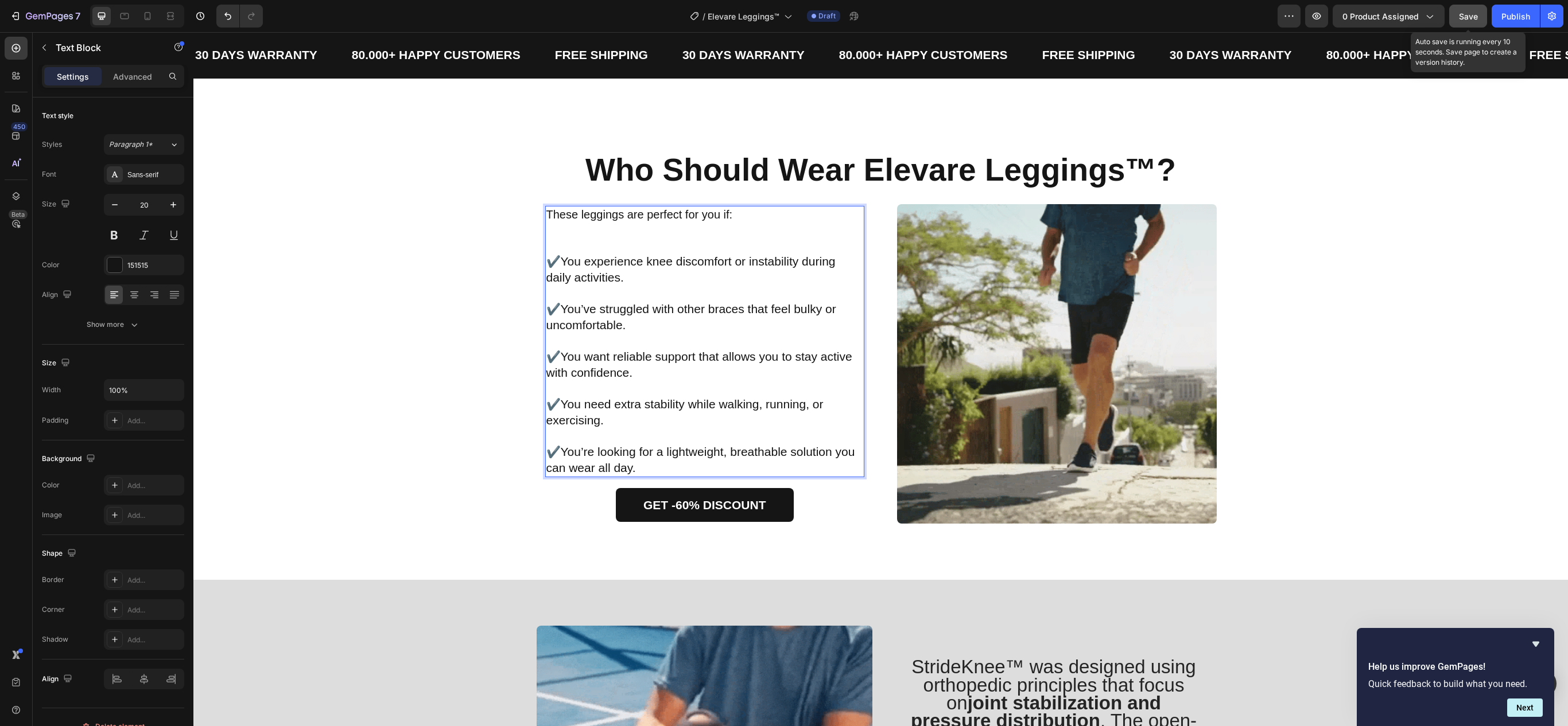
click at [680, 221] on p "These leggings are perfect for you if:" at bounding box center [706, 215] width 318 height 16
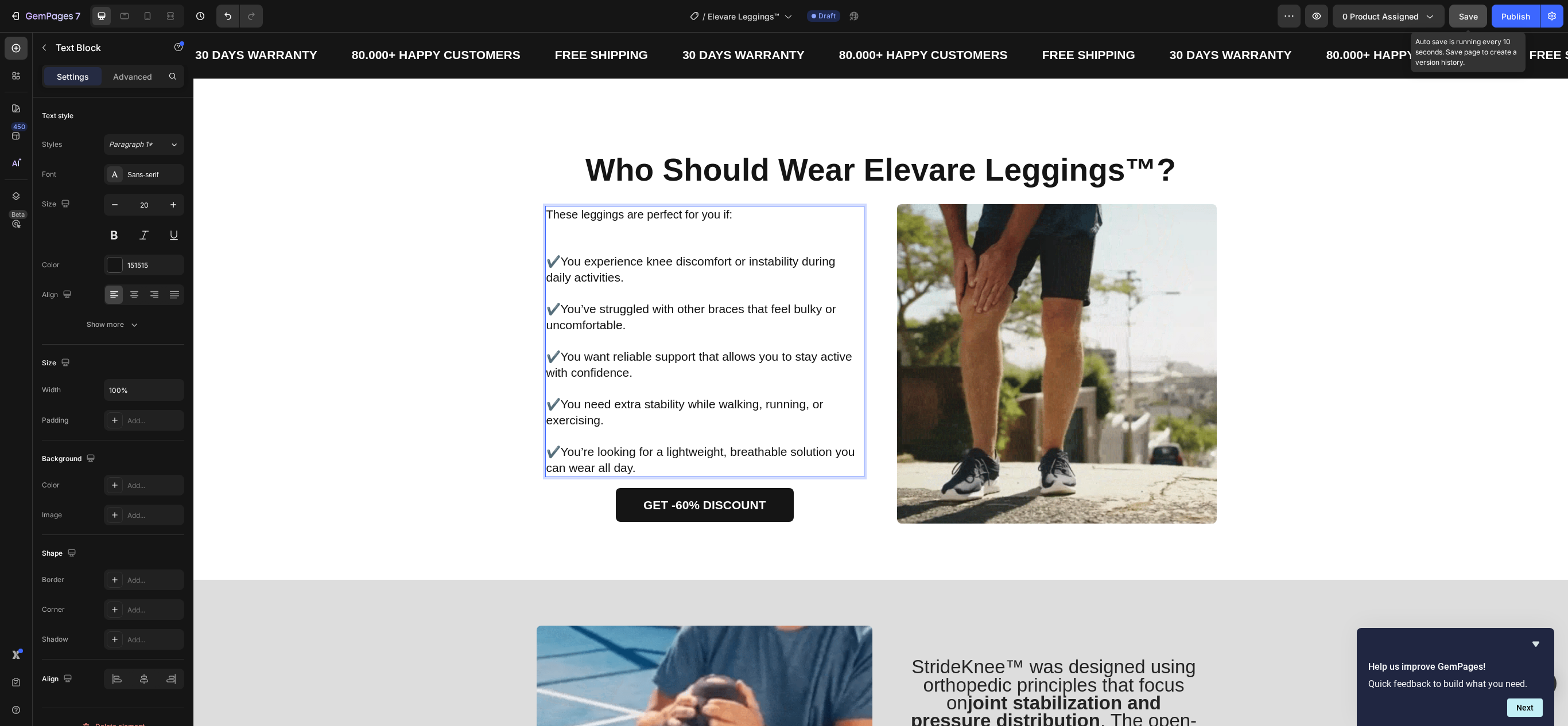
click at [680, 221] on p "These leggings are perfect for you if:" at bounding box center [706, 215] width 318 height 16
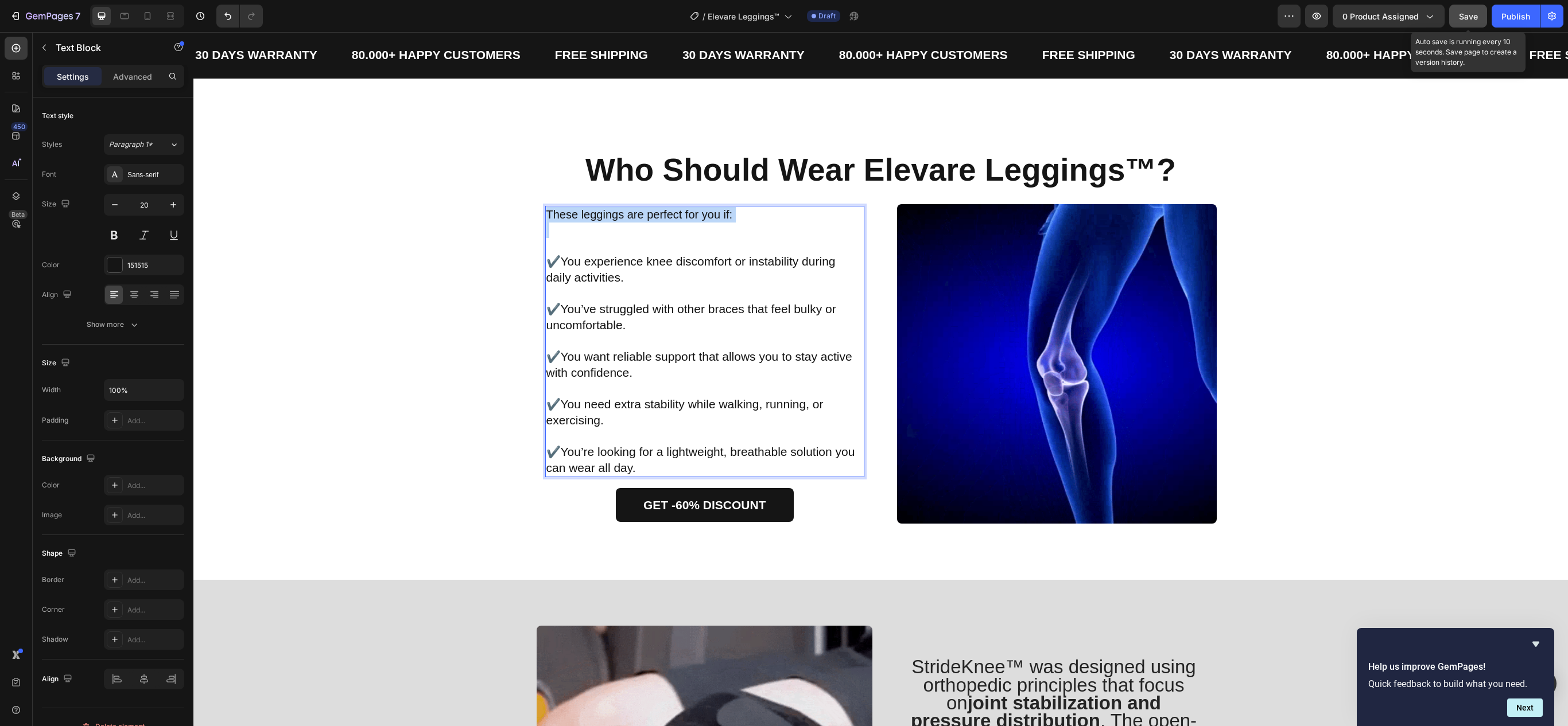
click at [680, 221] on p "These leggings are perfect for you if:" at bounding box center [706, 215] width 318 height 16
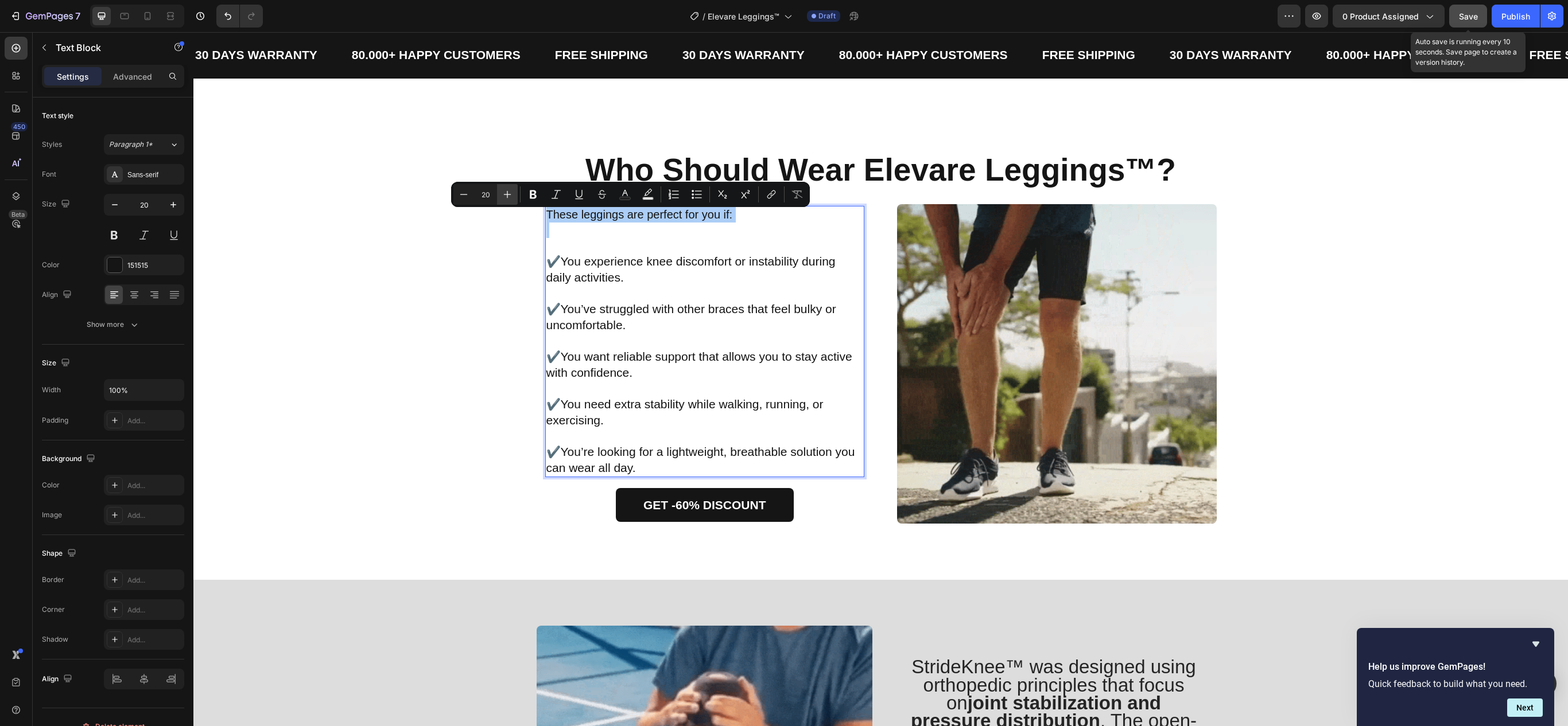
click at [506, 194] on icon "Editor contextual toolbar" at bounding box center [508, 194] width 12 height 12
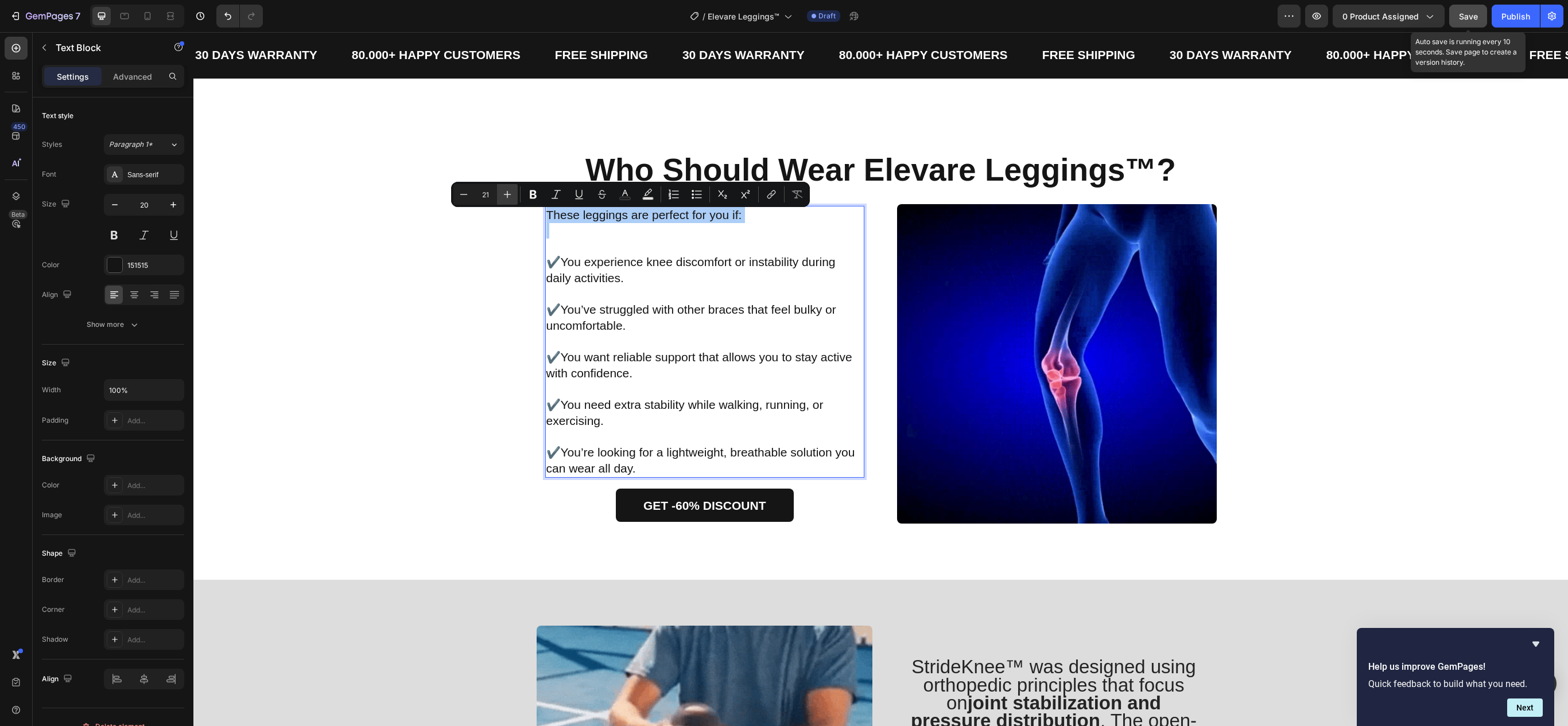
click at [506, 194] on icon "Editor contextual toolbar" at bounding box center [508, 194] width 12 height 12
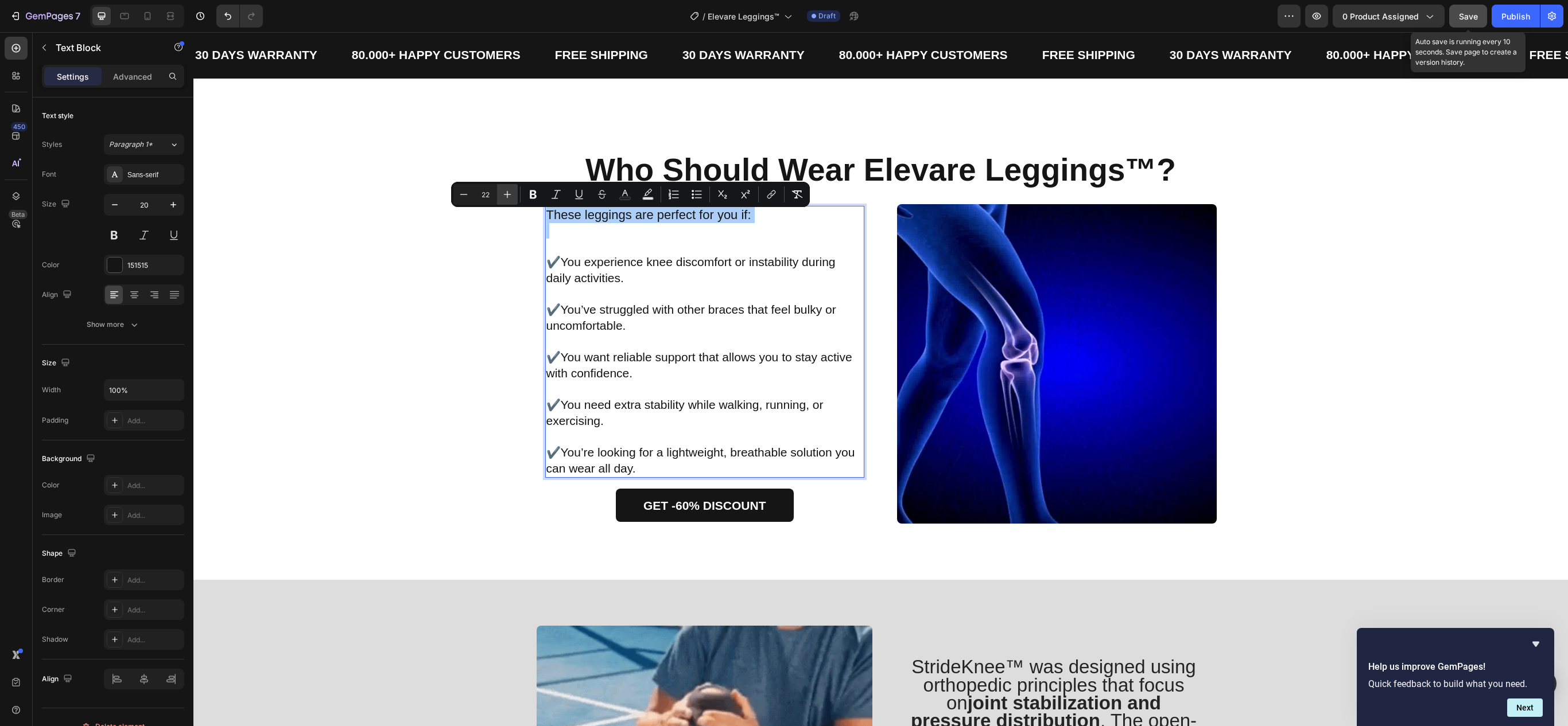
click at [506, 194] on icon "Editor contextual toolbar" at bounding box center [508, 194] width 12 height 12
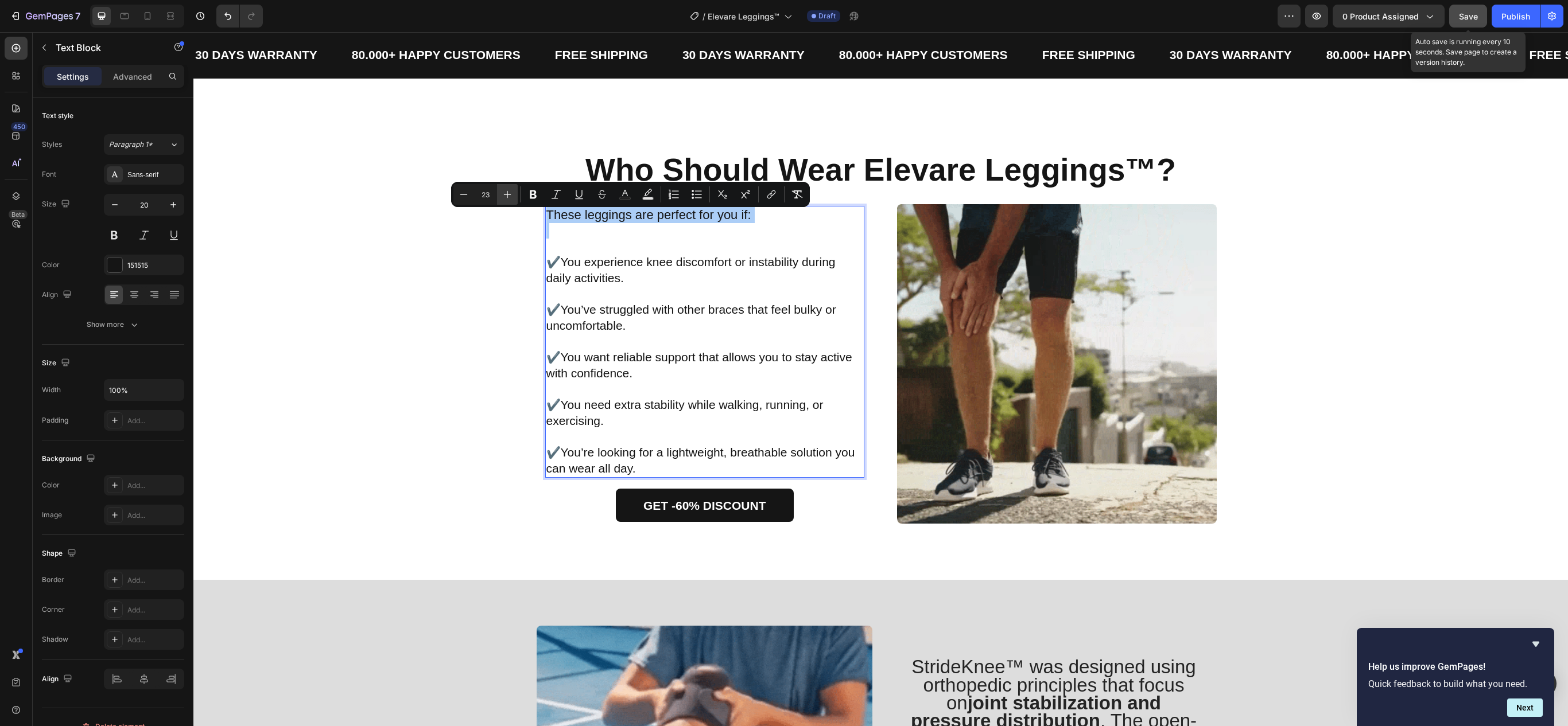
click at [506, 194] on icon "Editor contextual toolbar" at bounding box center [508, 194] width 12 height 12
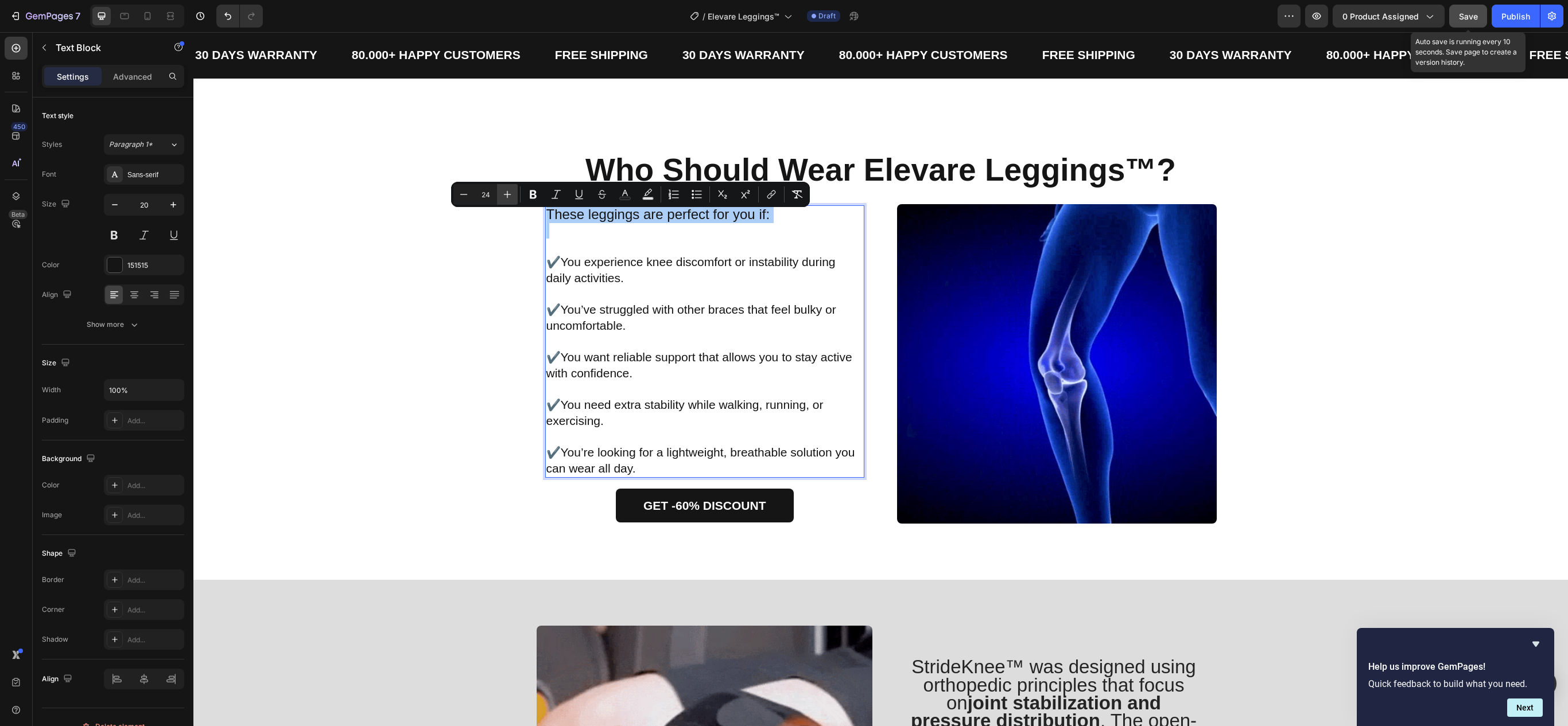
click at [506, 194] on icon "Editor contextual toolbar" at bounding box center [508, 194] width 12 height 12
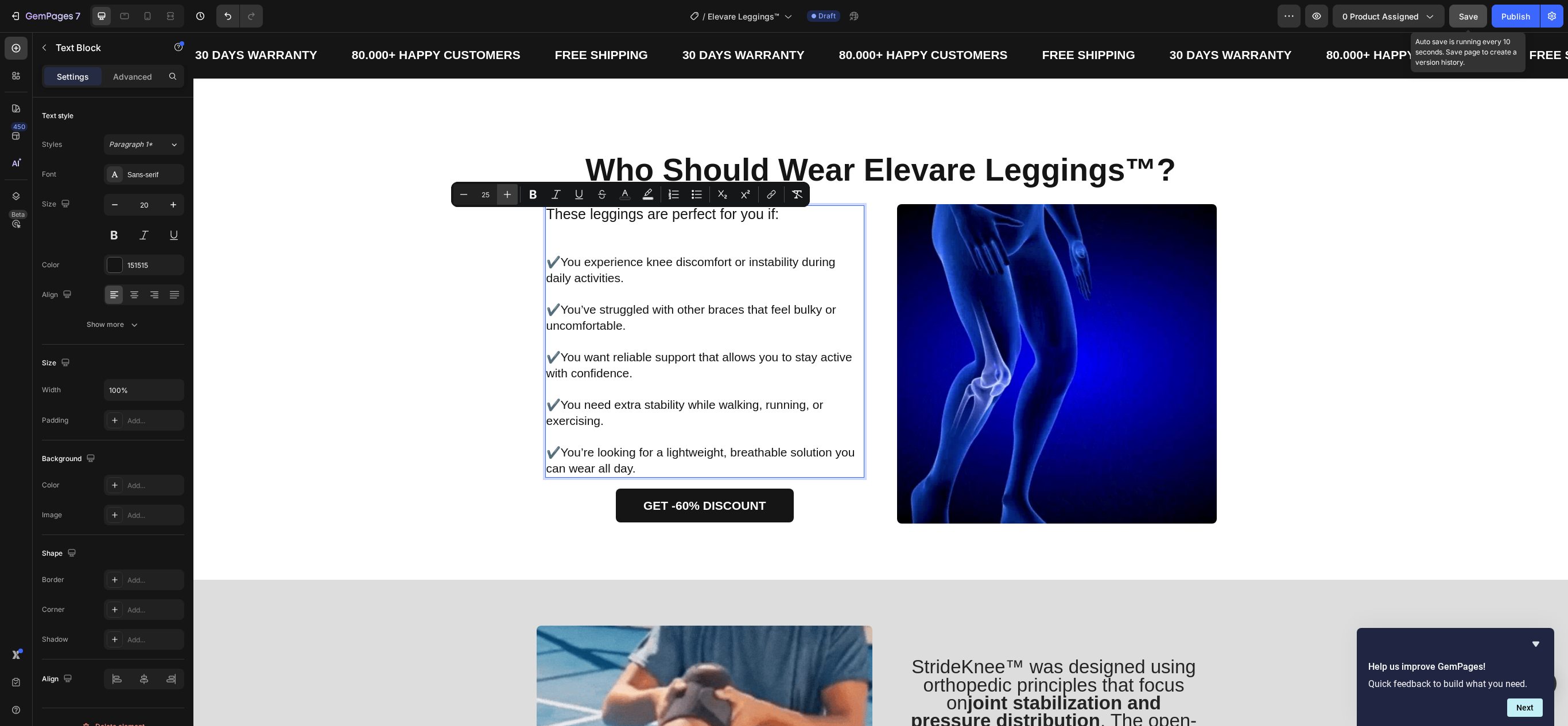
click at [506, 194] on icon "Editor contextual toolbar" at bounding box center [508, 194] width 12 height 12
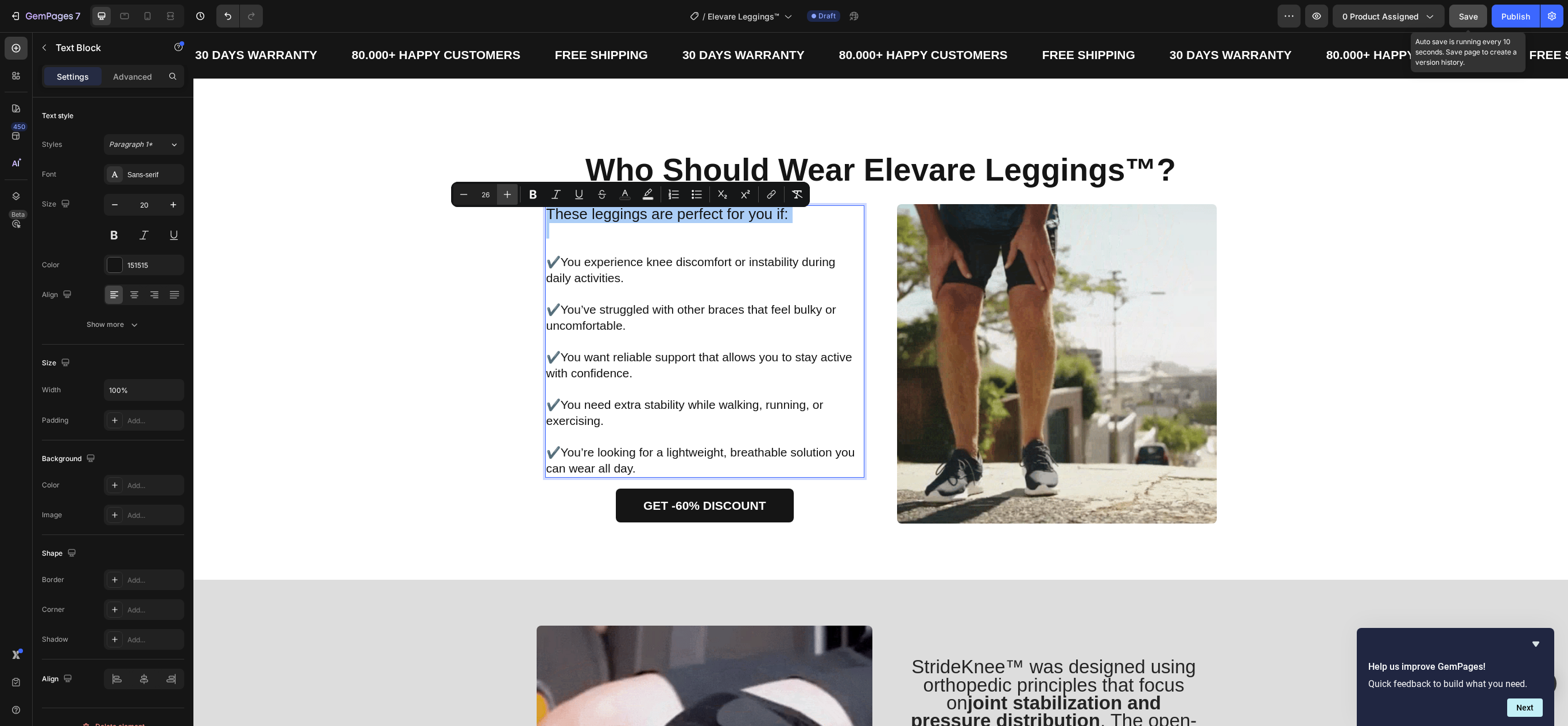
click at [506, 194] on icon "Editor contextual toolbar" at bounding box center [508, 194] width 12 height 12
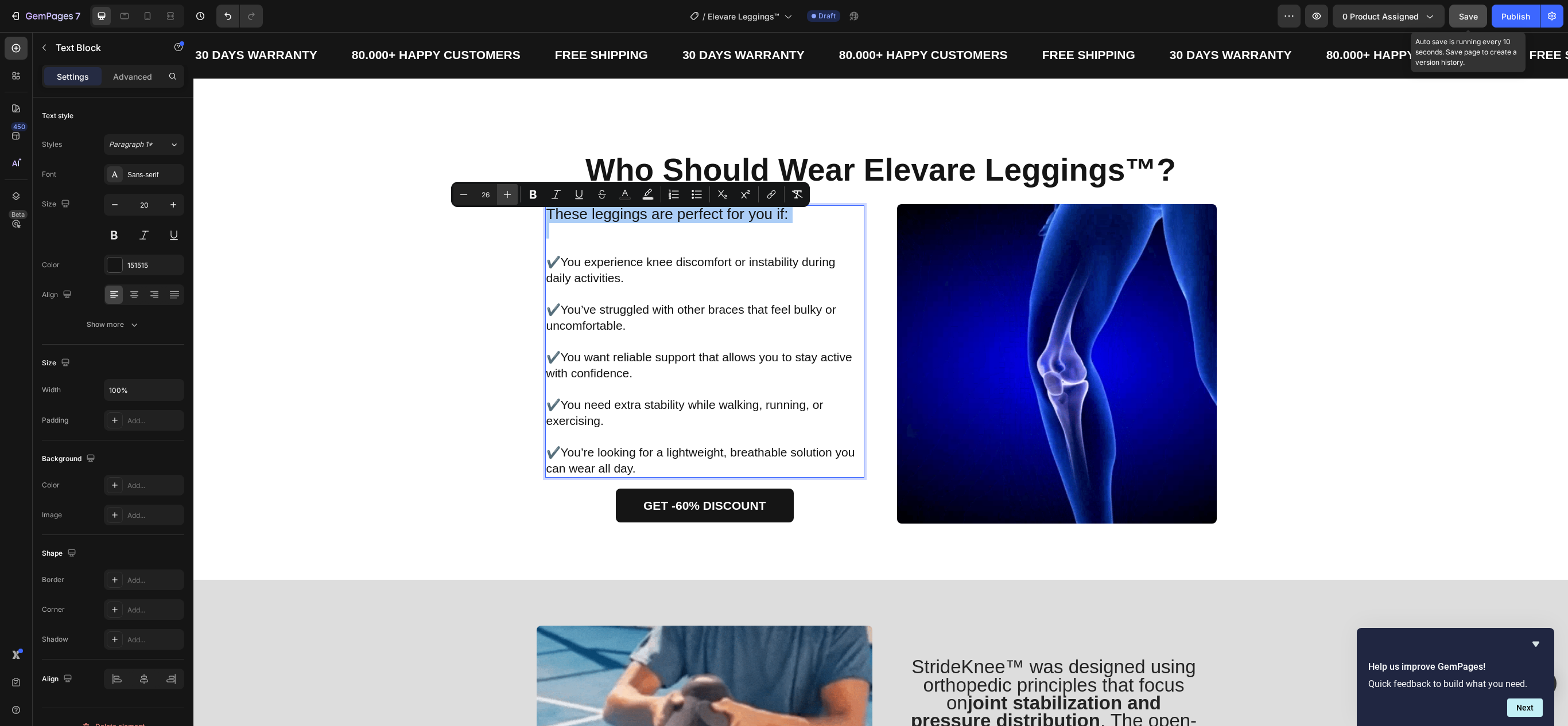
click at [506, 194] on icon "Editor contextual toolbar" at bounding box center [508, 194] width 12 height 12
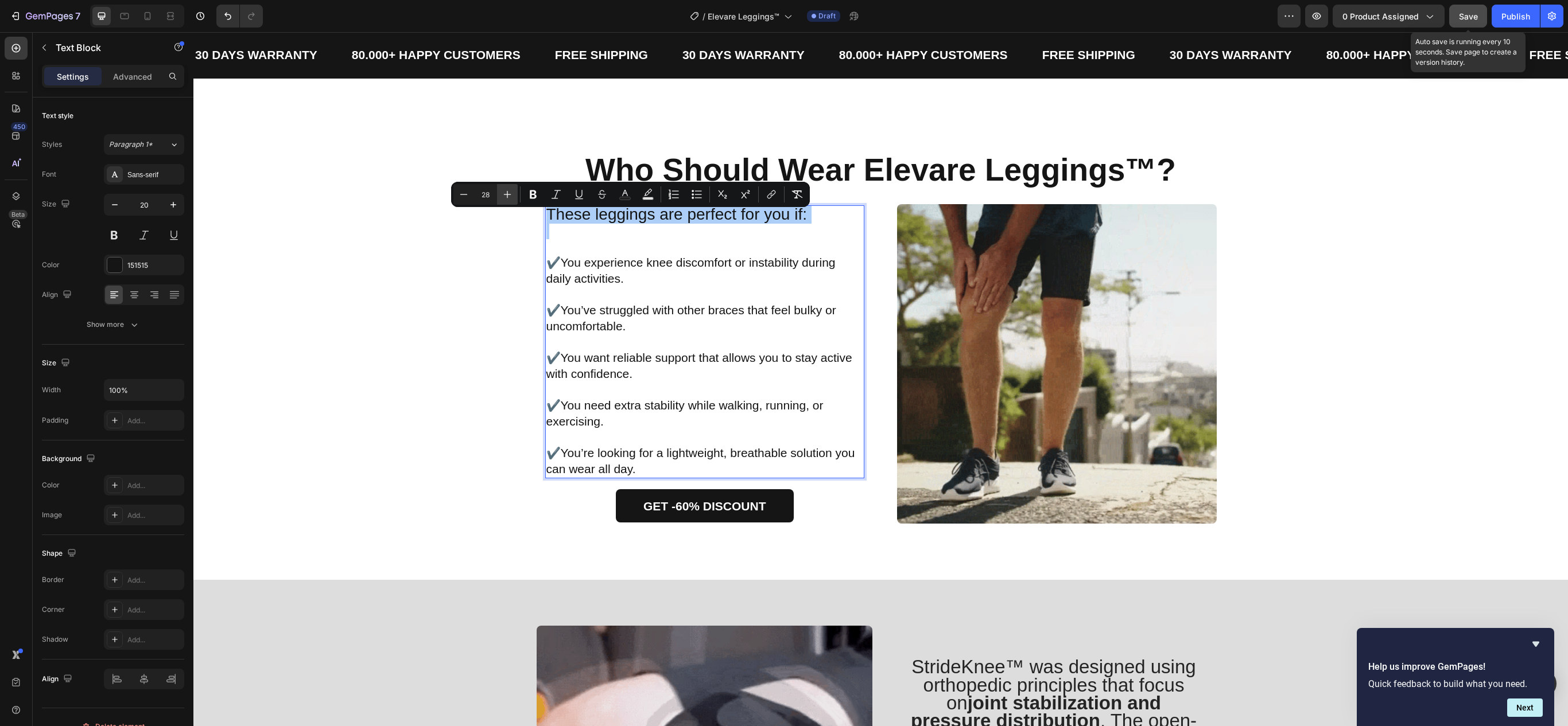
click at [506, 194] on icon "Editor contextual toolbar" at bounding box center [508, 194] width 12 height 12
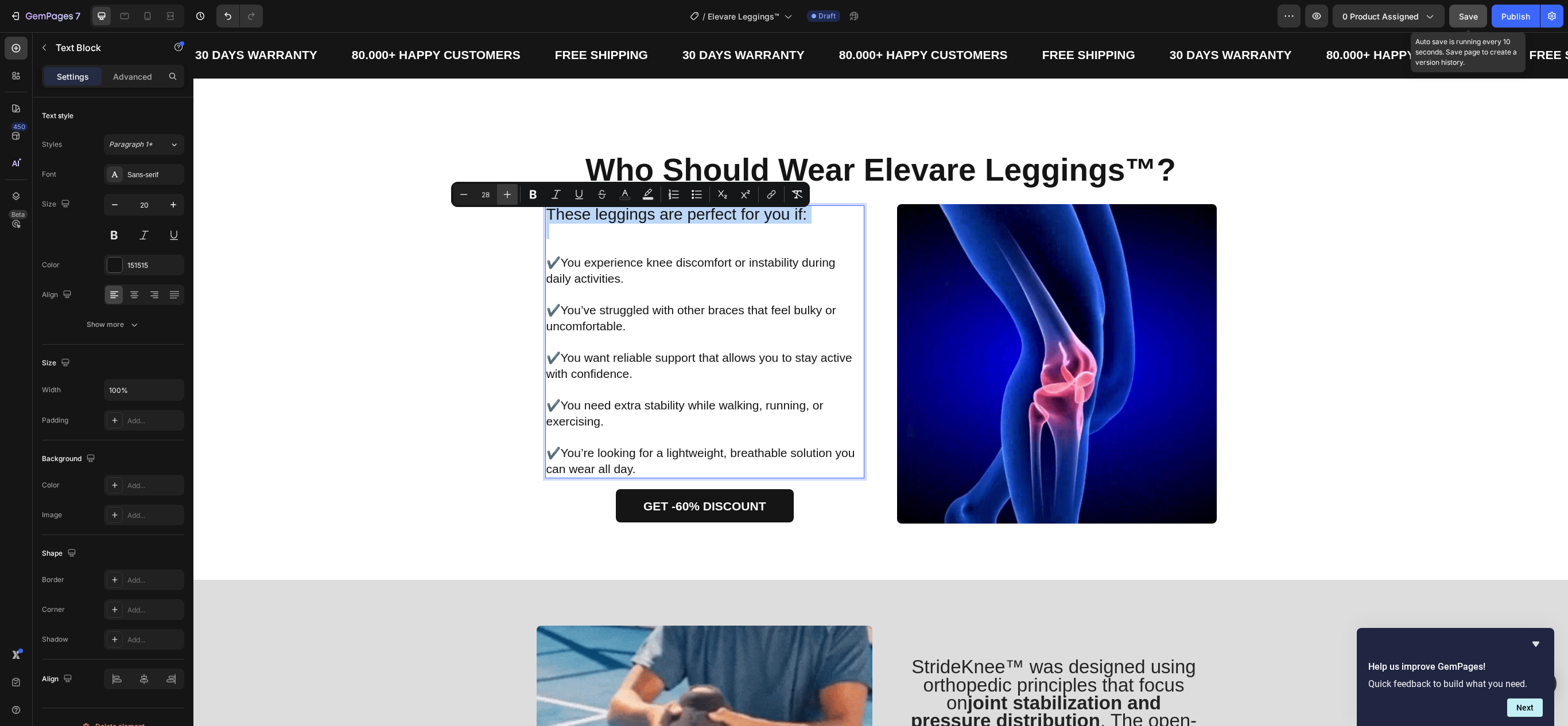
type input "29"
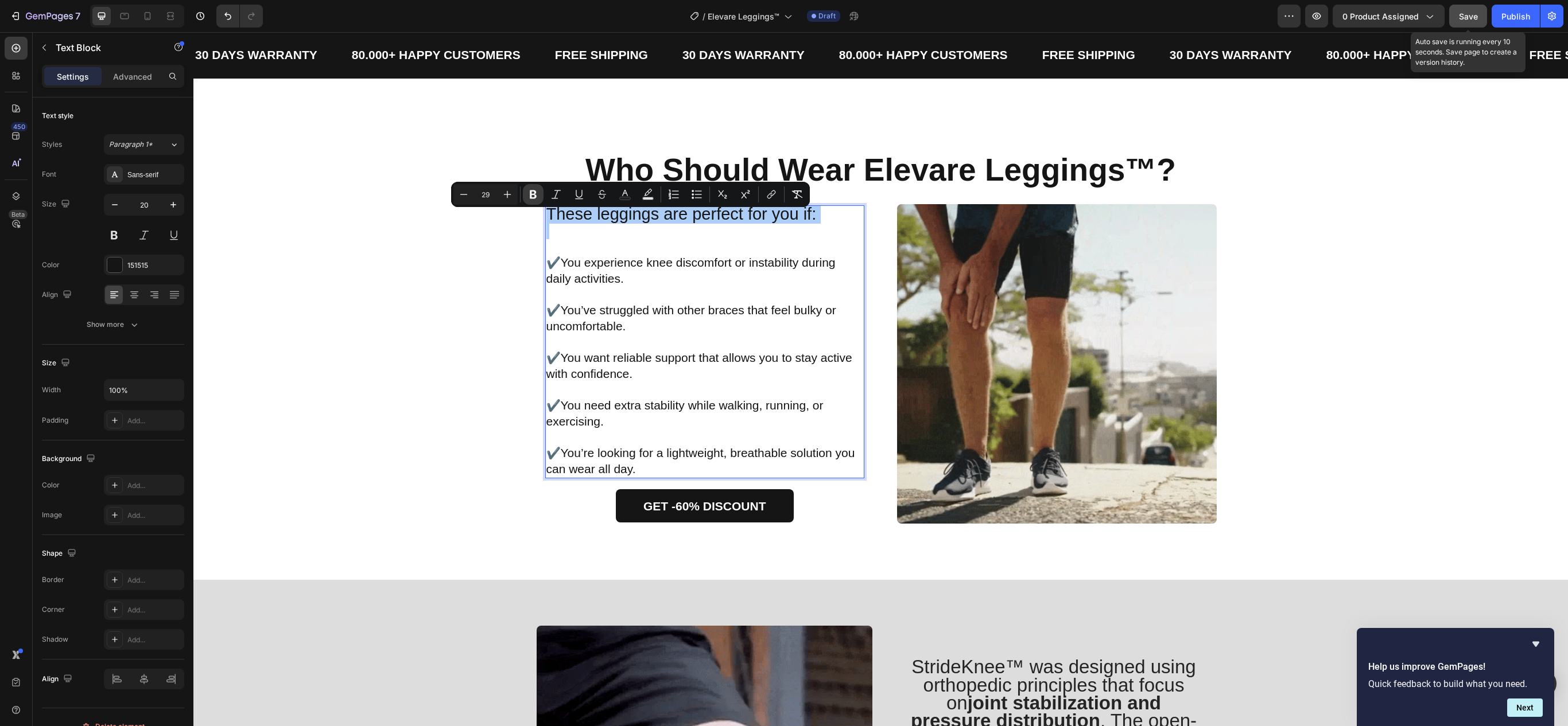
click at [530, 196] on icon "Editor contextual toolbar" at bounding box center [534, 194] width 12 height 12
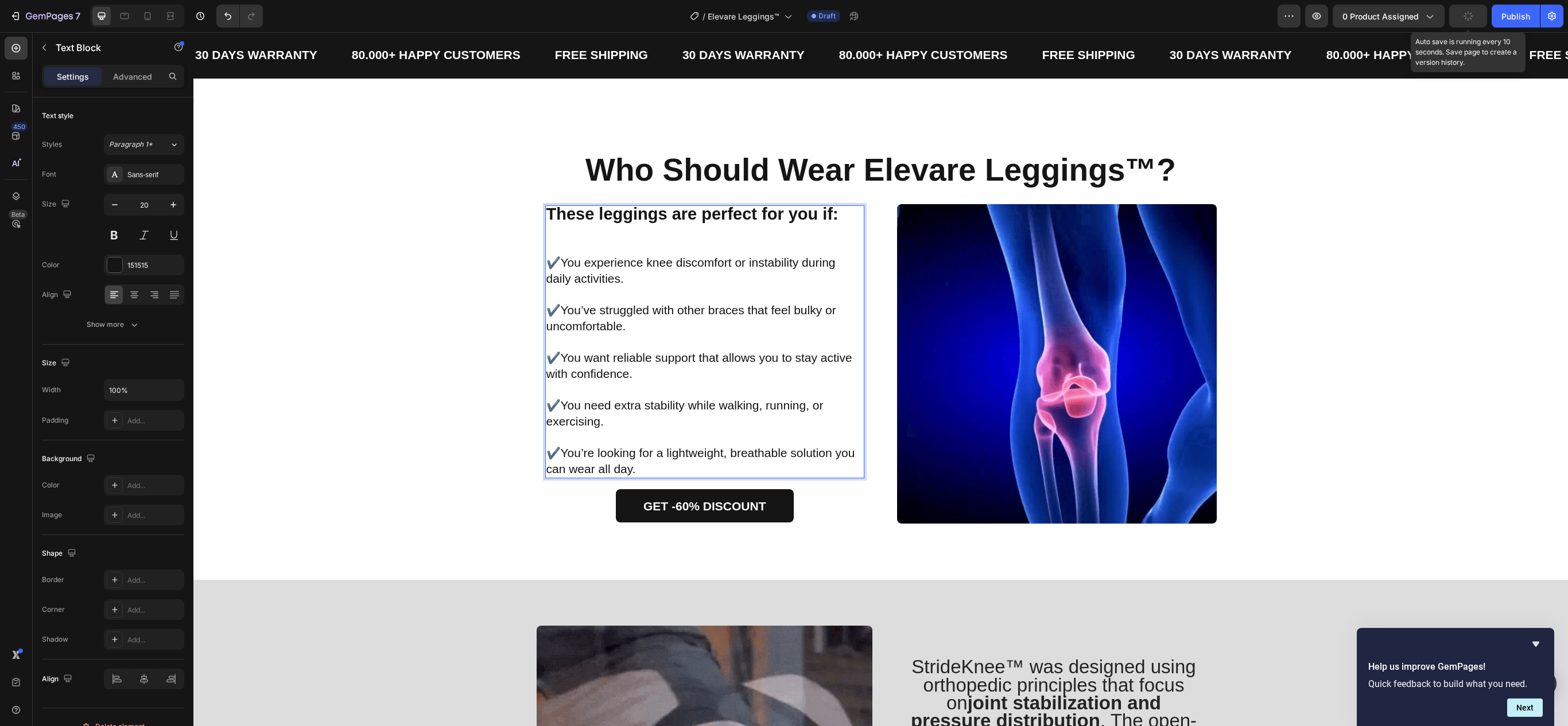
click at [573, 220] on strong "These leggings are perfect for you if:" at bounding box center [693, 213] width 292 height 19
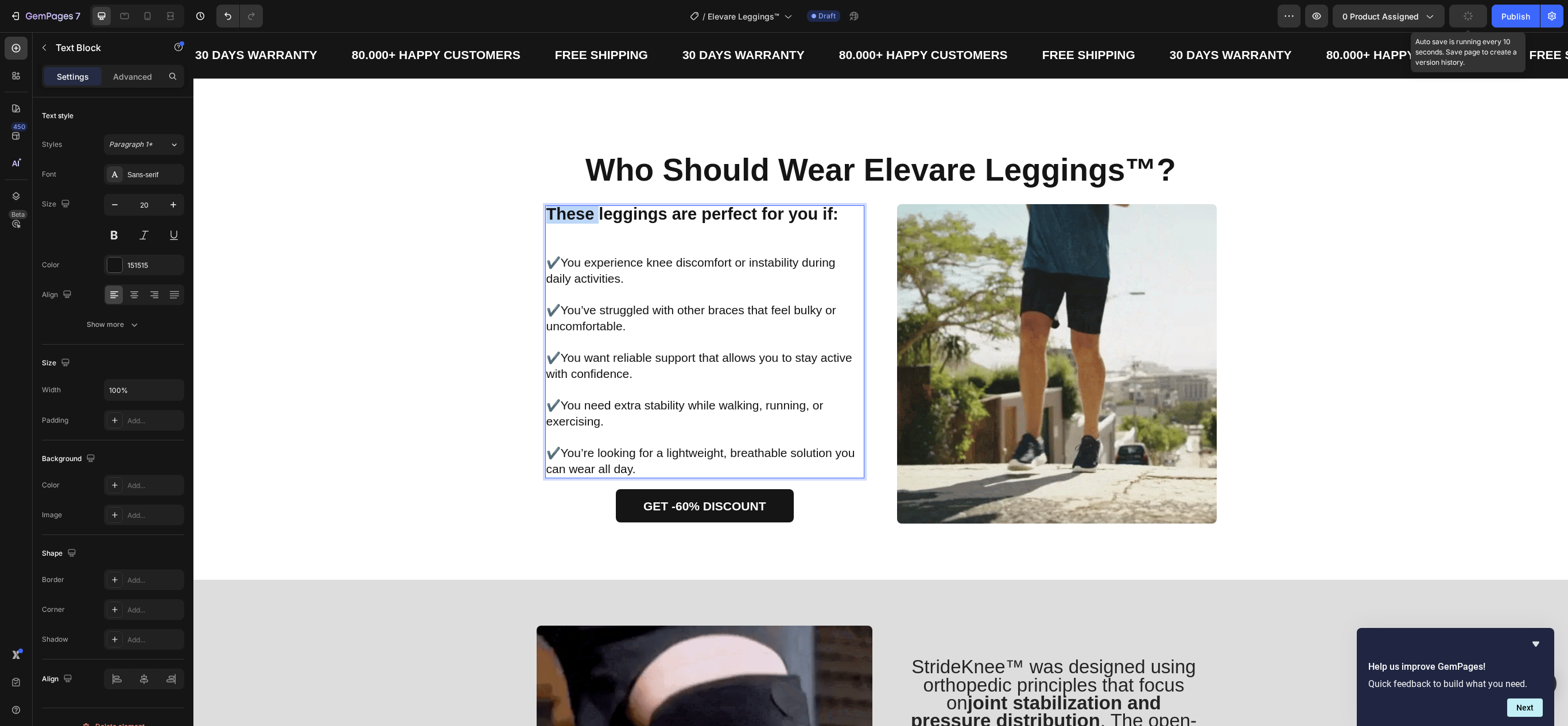
click at [573, 220] on strong "These leggings are perfect for you if:" at bounding box center [693, 213] width 292 height 19
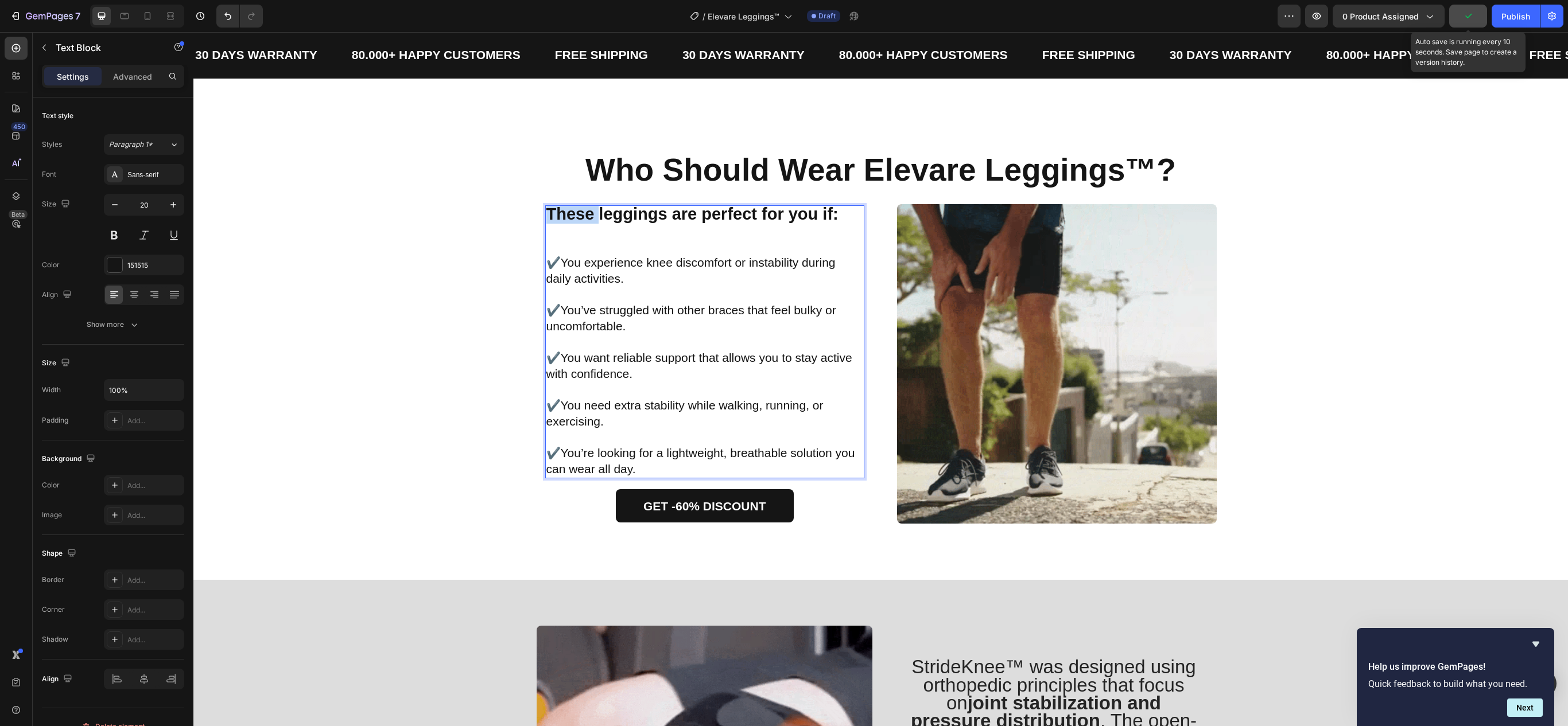
click at [573, 220] on strong "These leggings are perfect for you if:" at bounding box center [693, 213] width 292 height 19
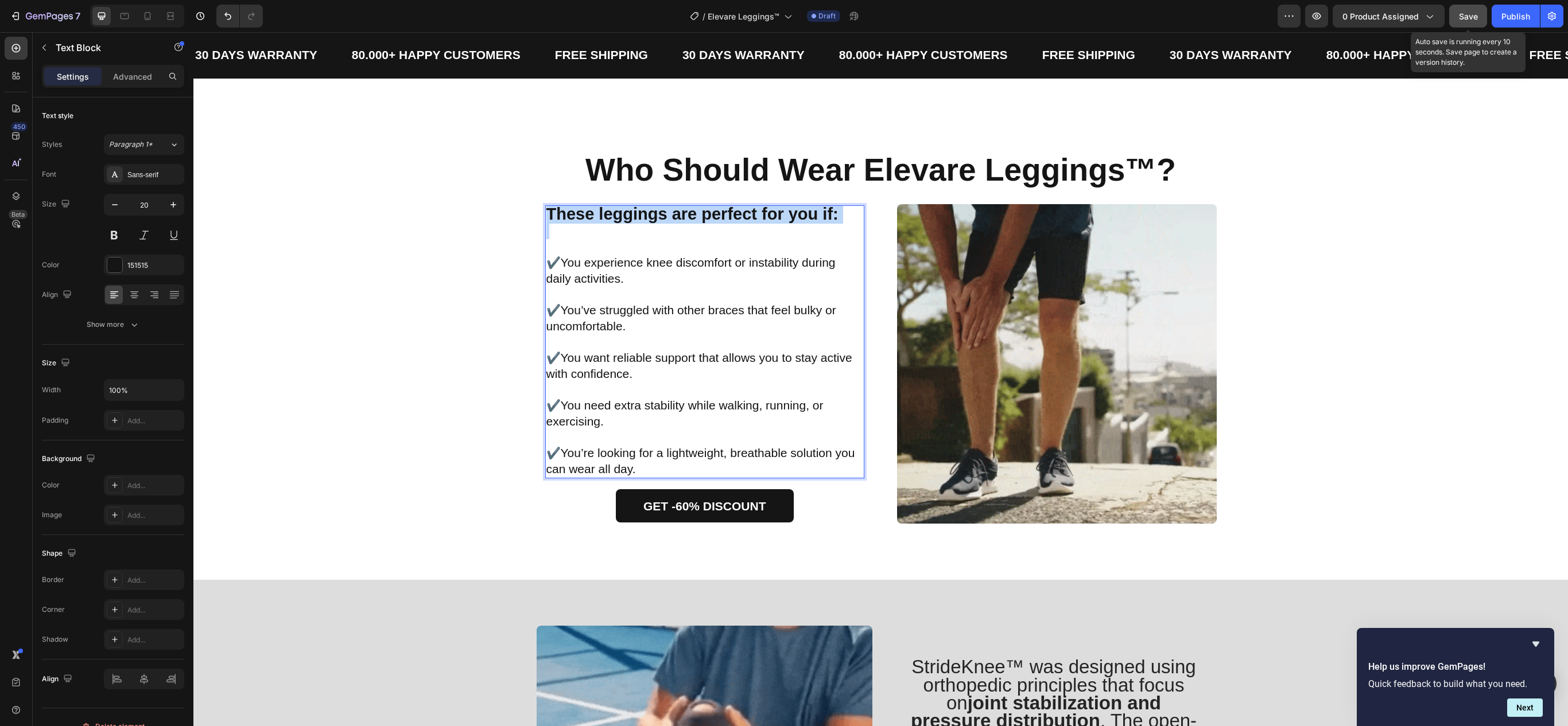
click at [639, 223] on strong "These leggings are perfect for you if:" at bounding box center [693, 213] width 292 height 19
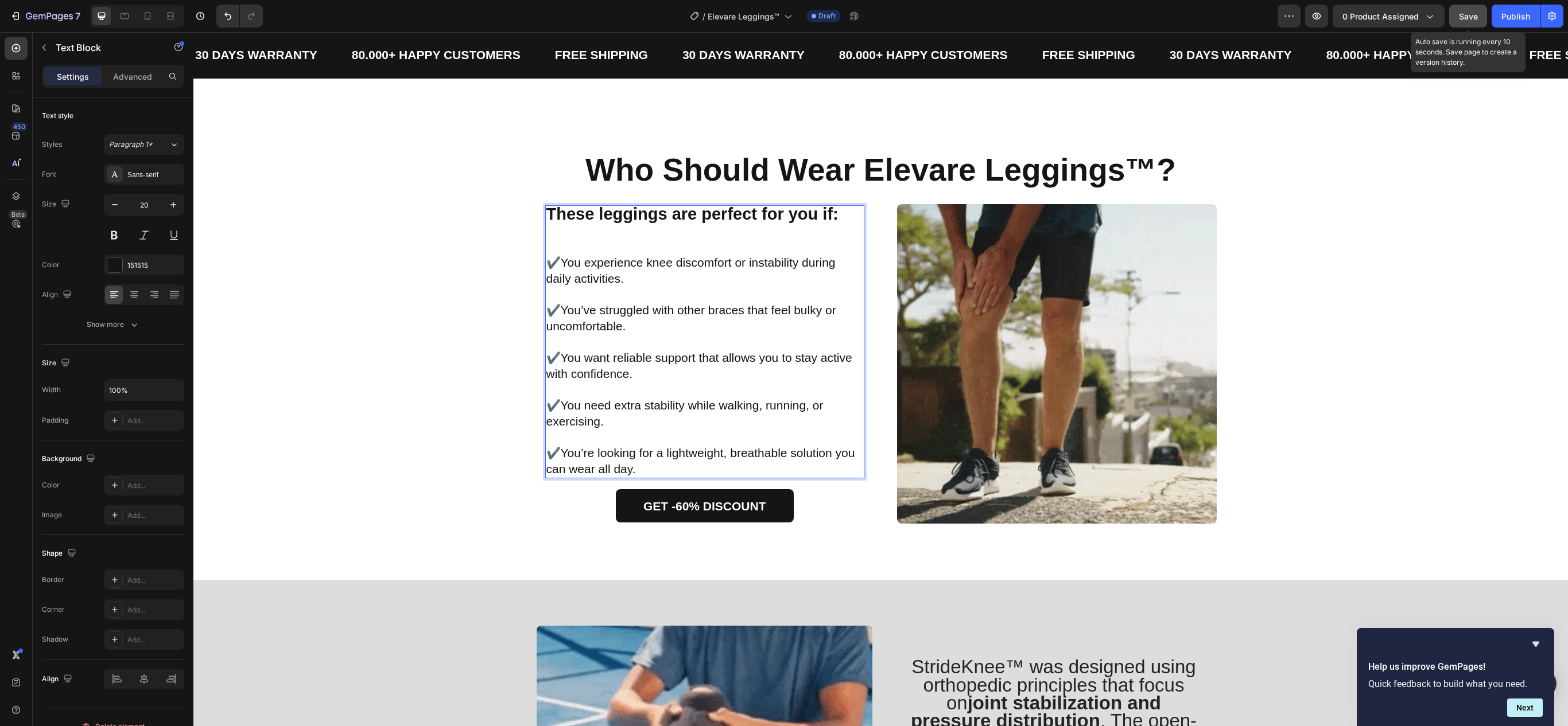
click at [657, 219] on strong "These leggings are perfect for you if:" at bounding box center [693, 213] width 292 height 19
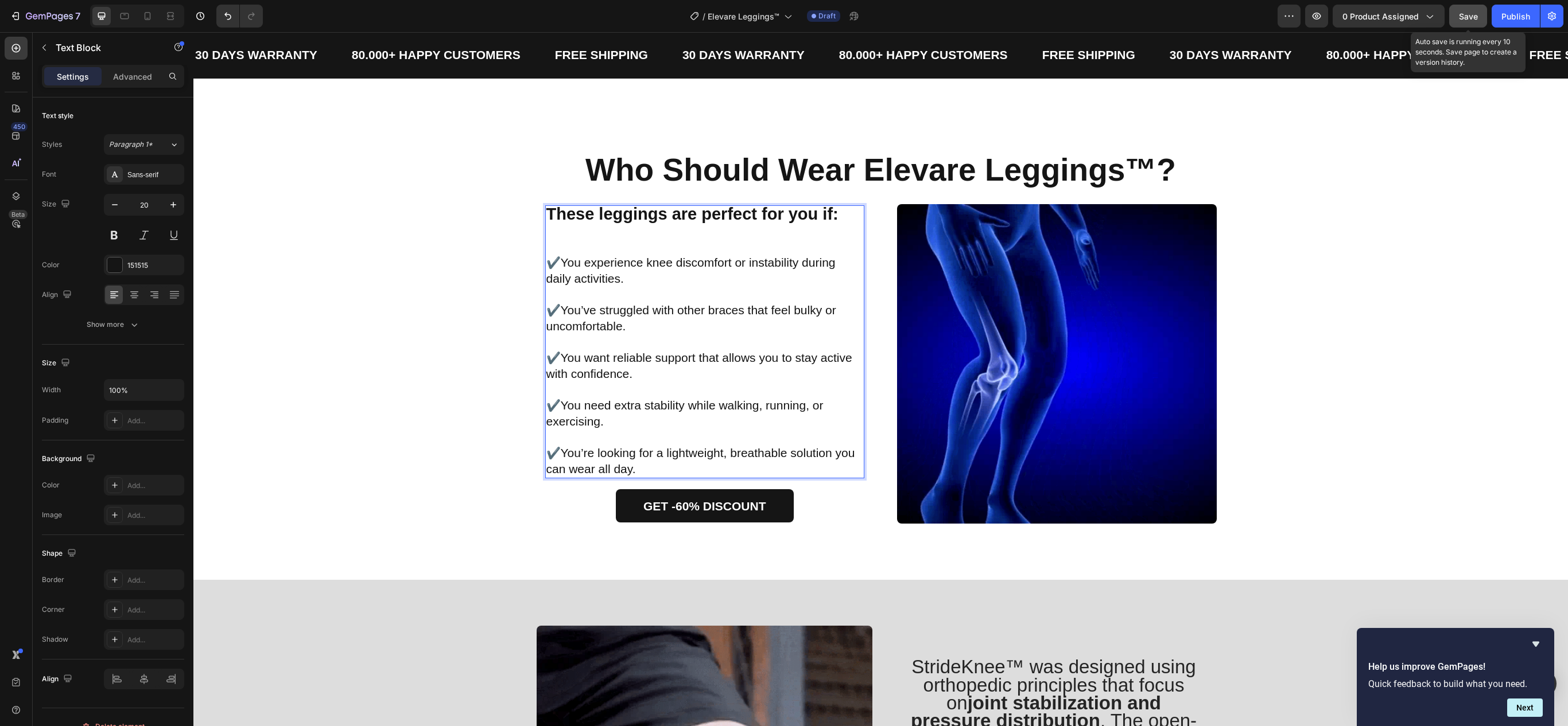
click at [657, 219] on strong "These leggings are perfect for you if:" at bounding box center [693, 213] width 292 height 19
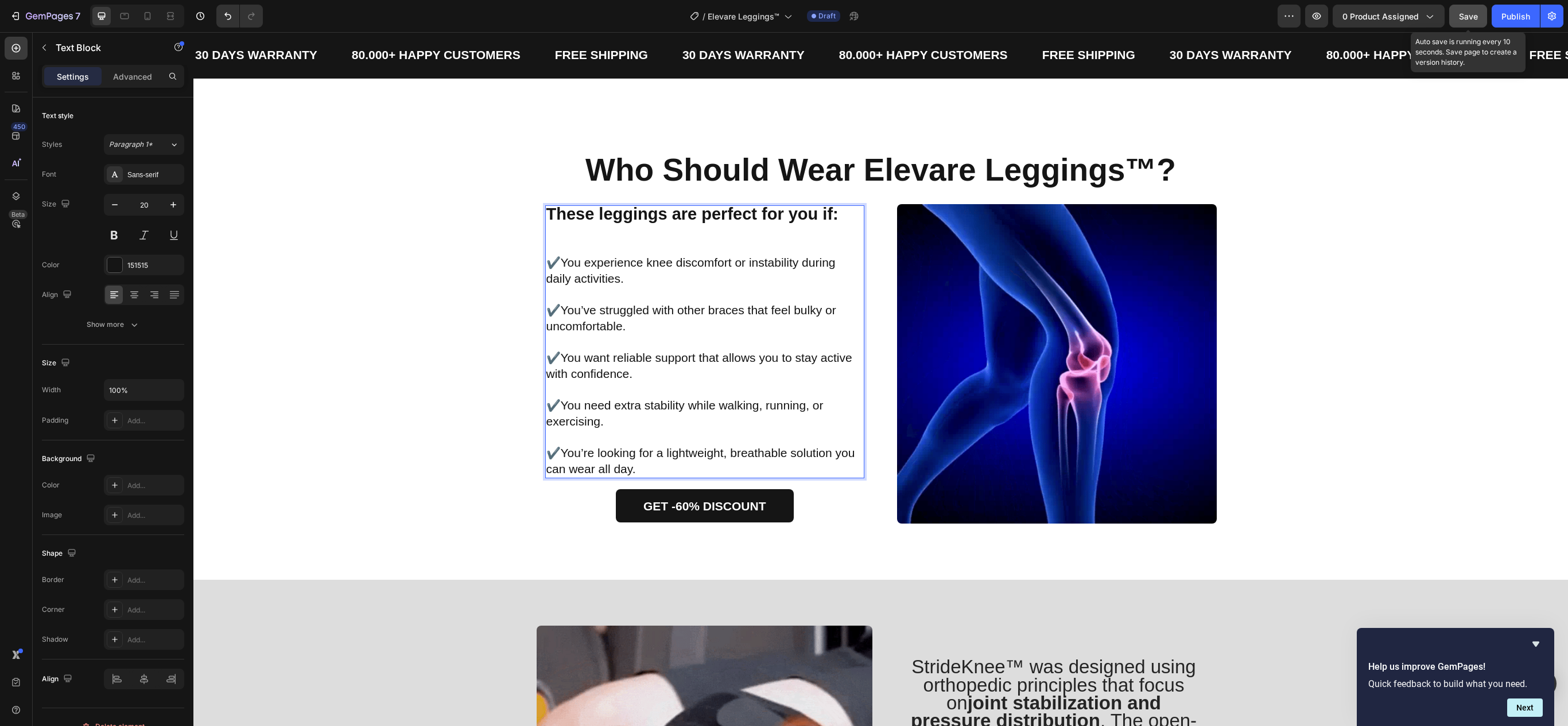
click at [657, 219] on strong "These leggings are perfect for you if:" at bounding box center [693, 213] width 292 height 19
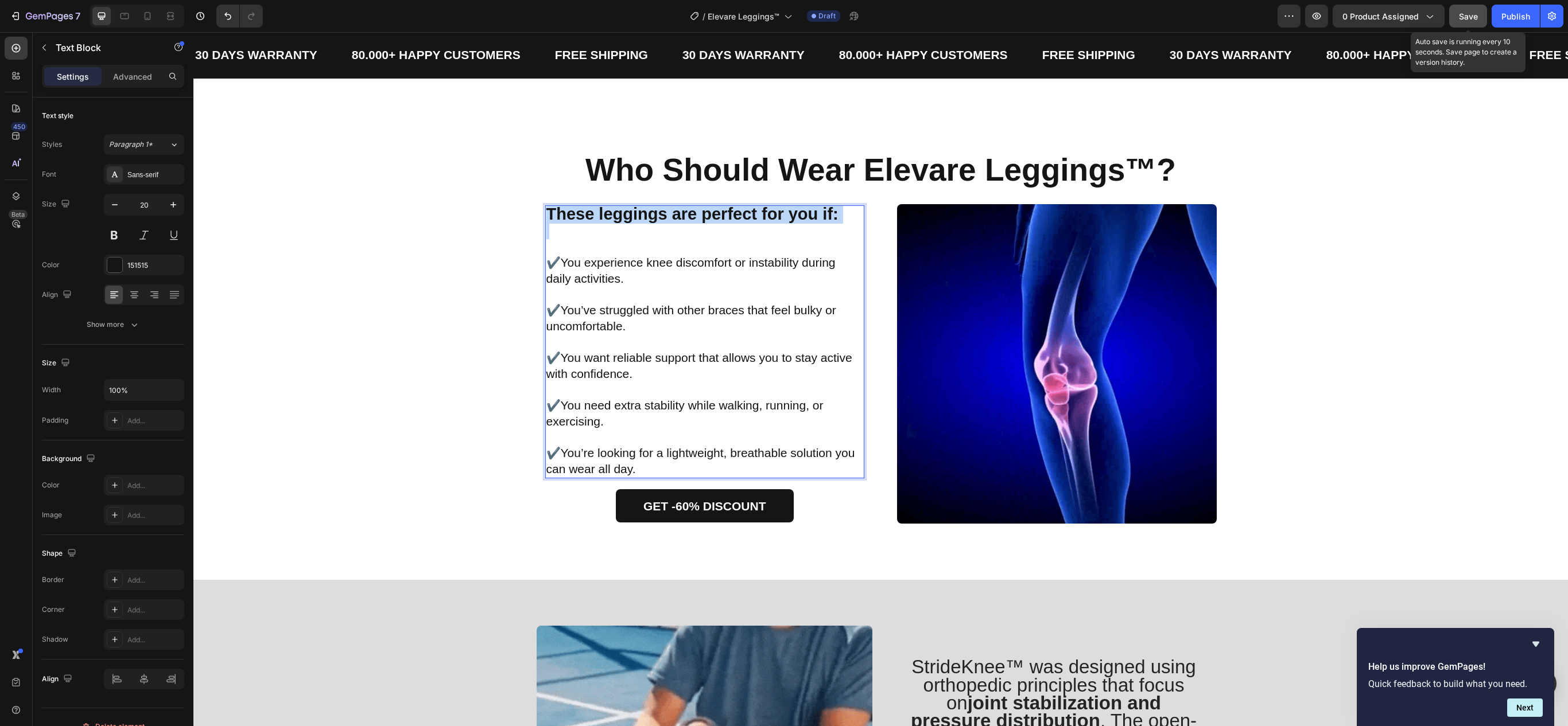
click at [620, 221] on strong "These leggings are perfect for you if:" at bounding box center [693, 213] width 292 height 19
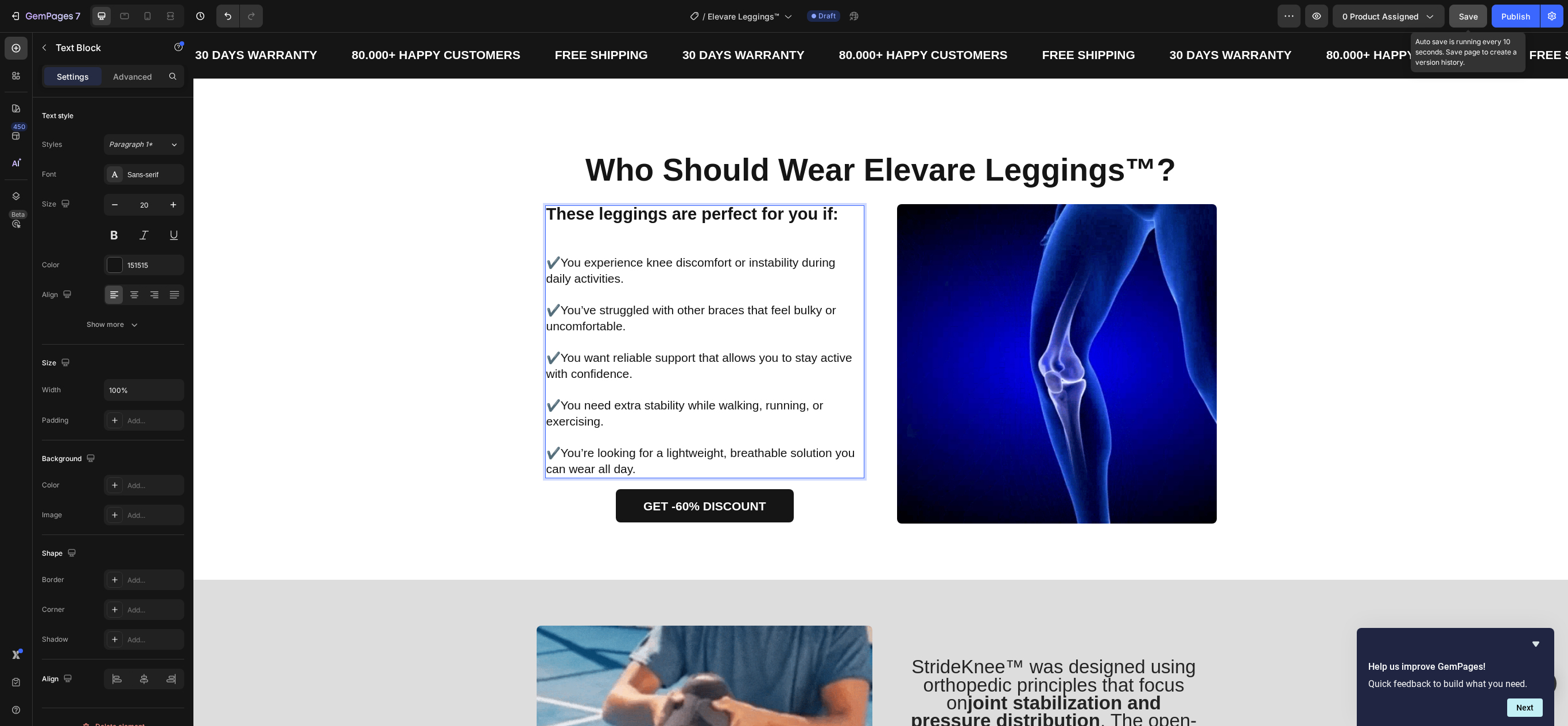
click at [620, 221] on strong "These leggings are perfect for you if:" at bounding box center [693, 213] width 292 height 19
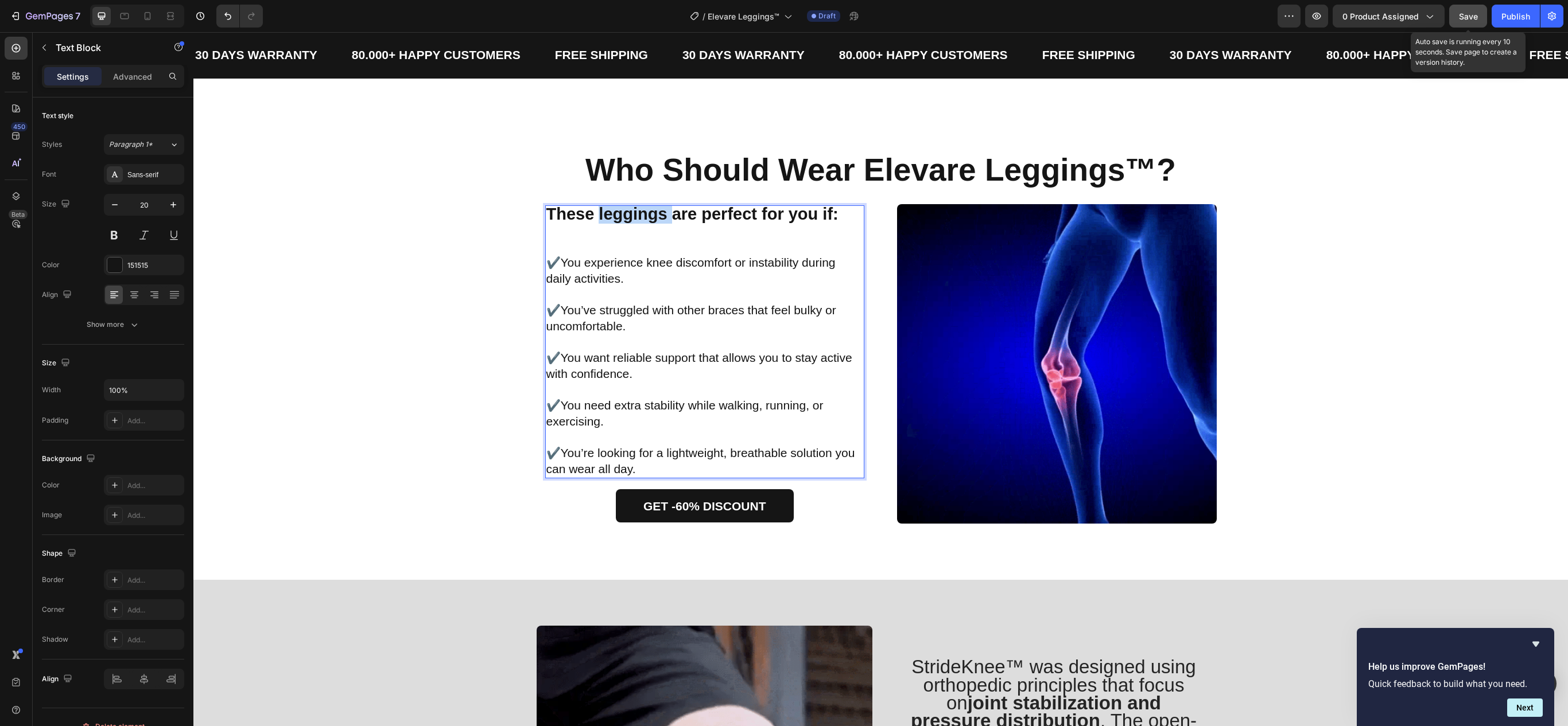
click at [620, 221] on strong "These leggings are perfect for you if:" at bounding box center [693, 213] width 292 height 19
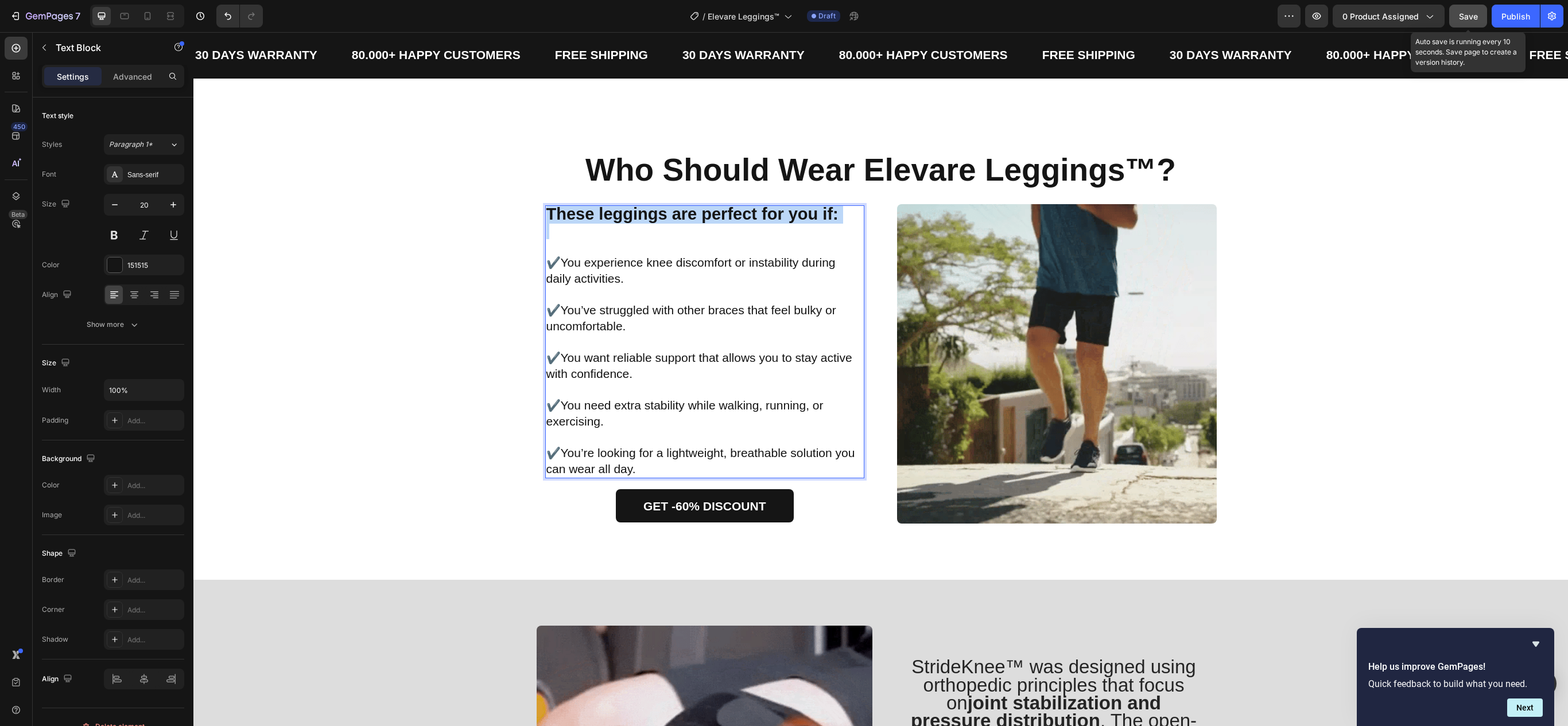
click at [620, 221] on strong "These leggings are perfect for you if:" at bounding box center [693, 213] width 292 height 19
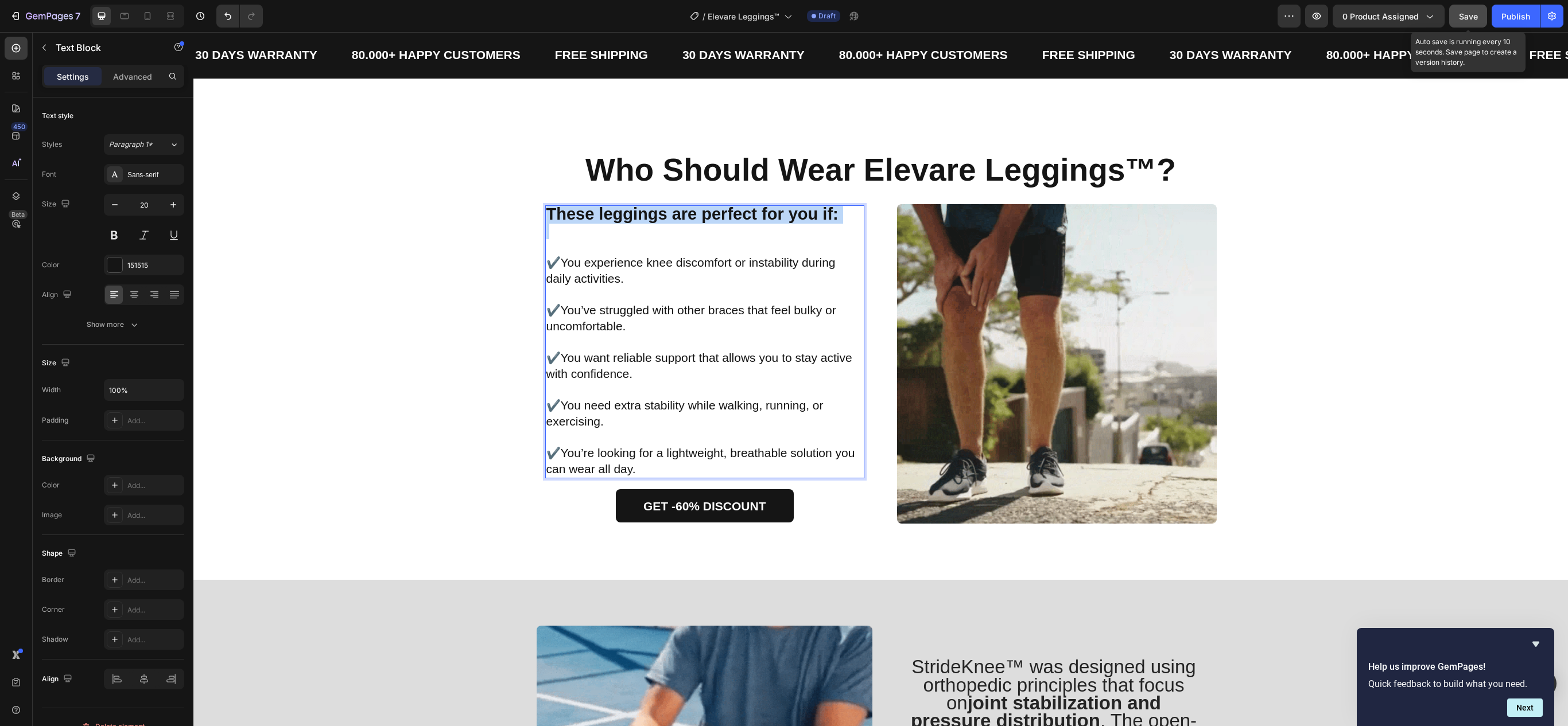
click at [567, 239] on p "Rich Text Editor. Editing area: main" at bounding box center [706, 232] width 318 height 16
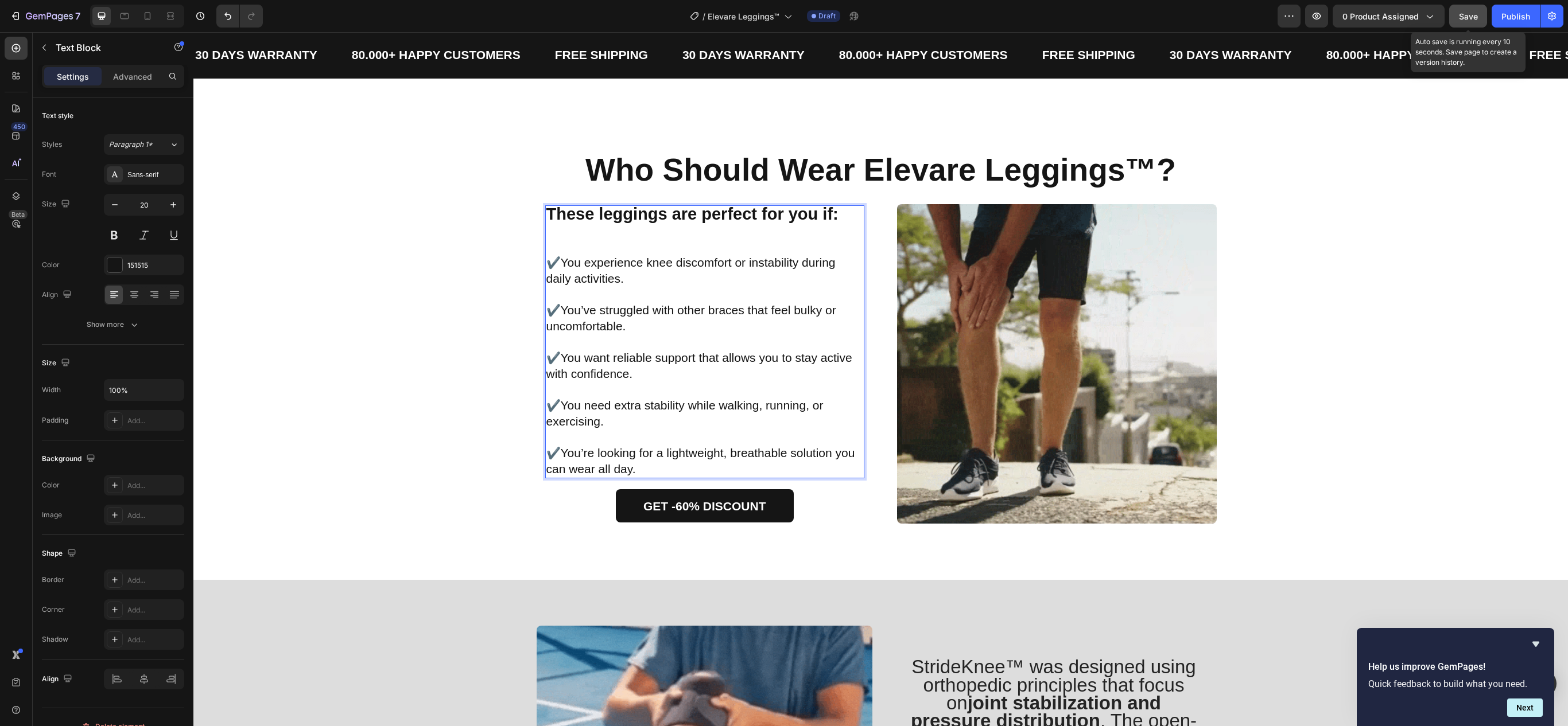
click at [562, 276] on span "You experience knee discomfort or instability during daily activities." at bounding box center [692, 270] width 290 height 29
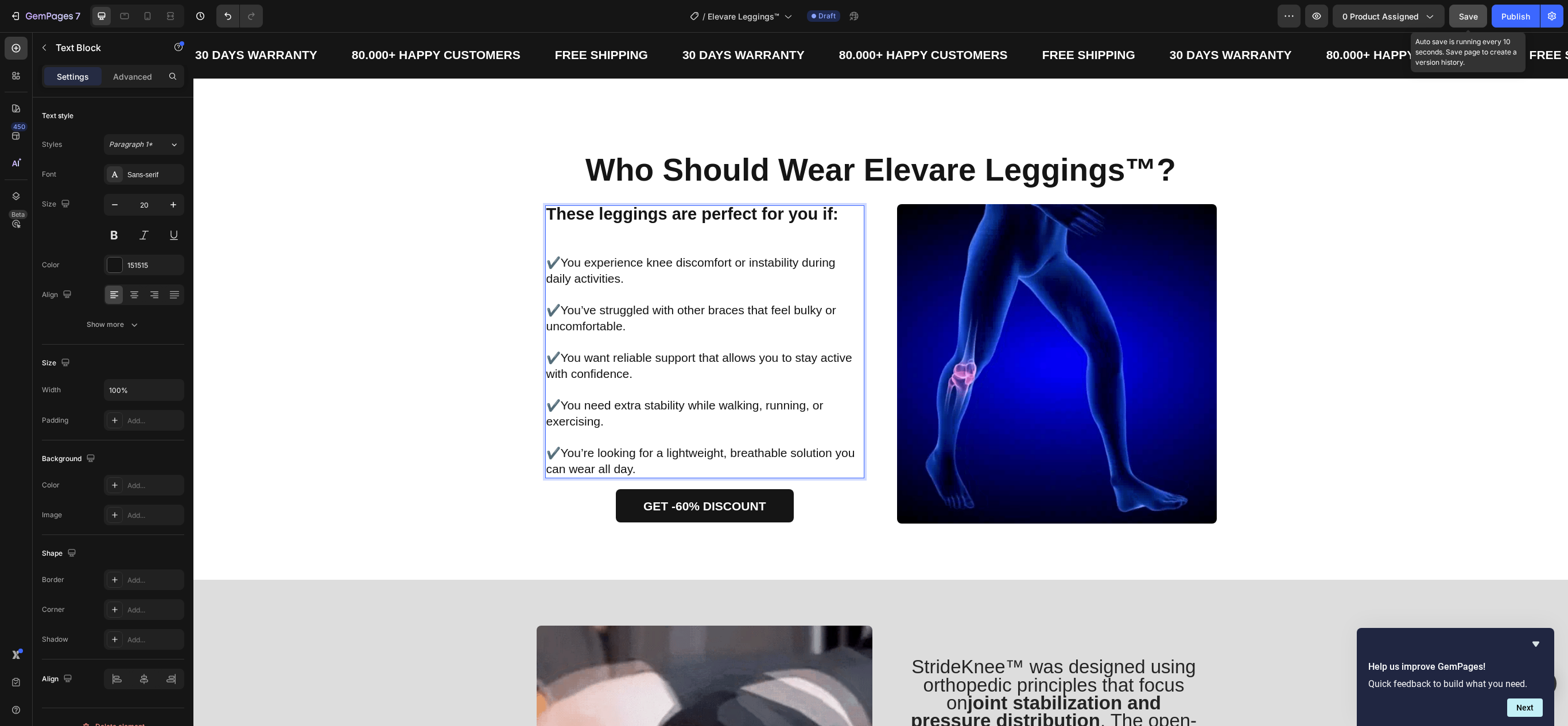
click at [605, 217] on strong "These leggings are perfect for you if:" at bounding box center [693, 213] width 292 height 19
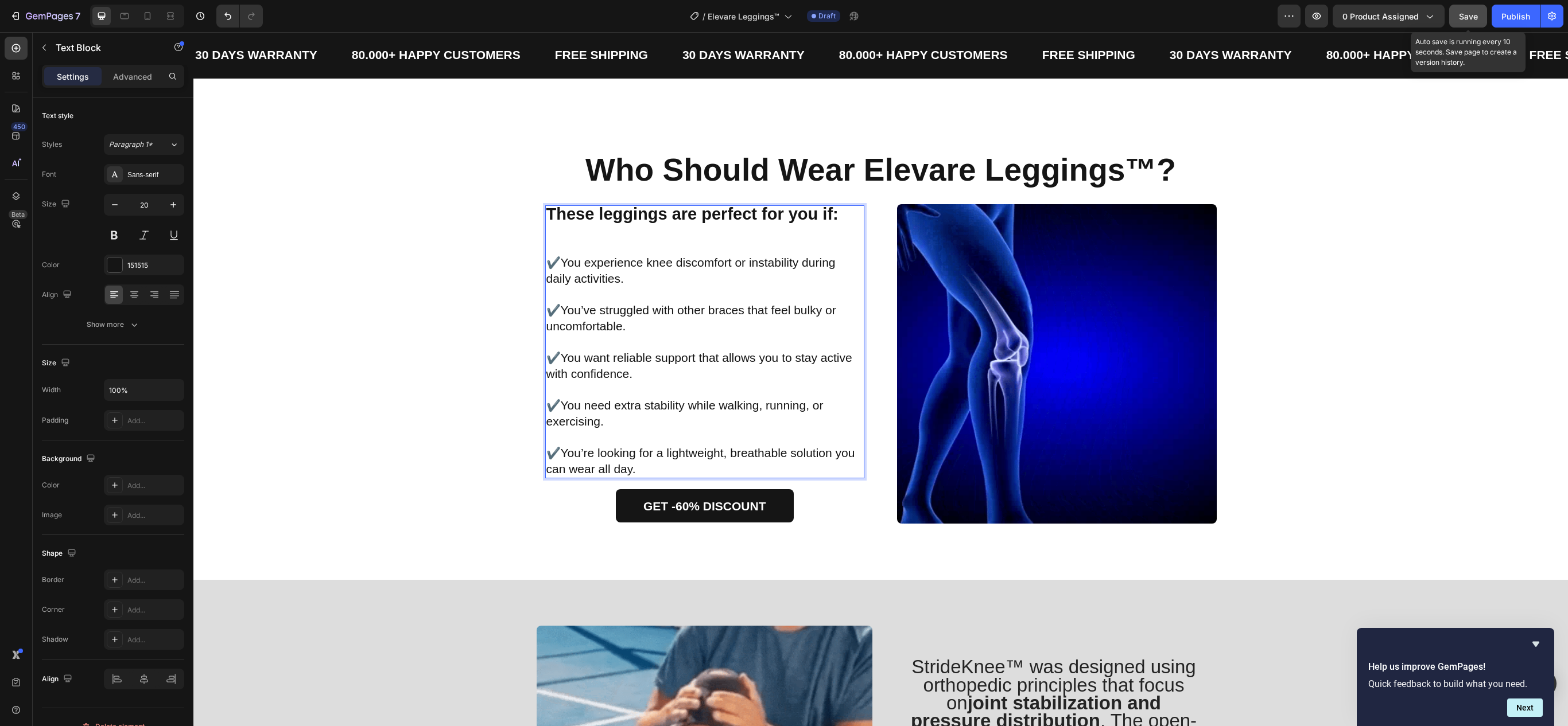
click at [605, 217] on strong "These leggings are perfect for you if:" at bounding box center [693, 213] width 292 height 19
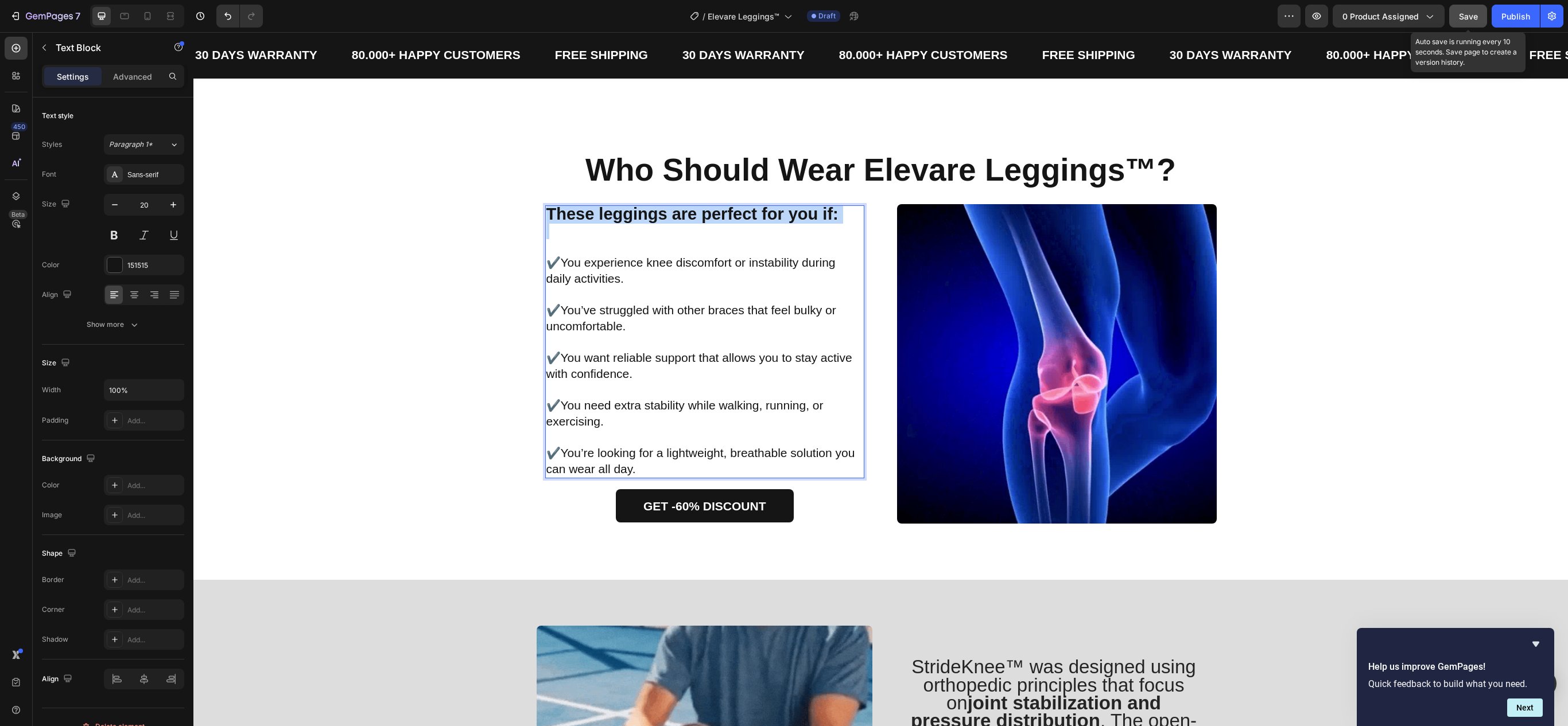
click at [605, 217] on strong "These leggings are perfect for you if:" at bounding box center [693, 213] width 292 height 19
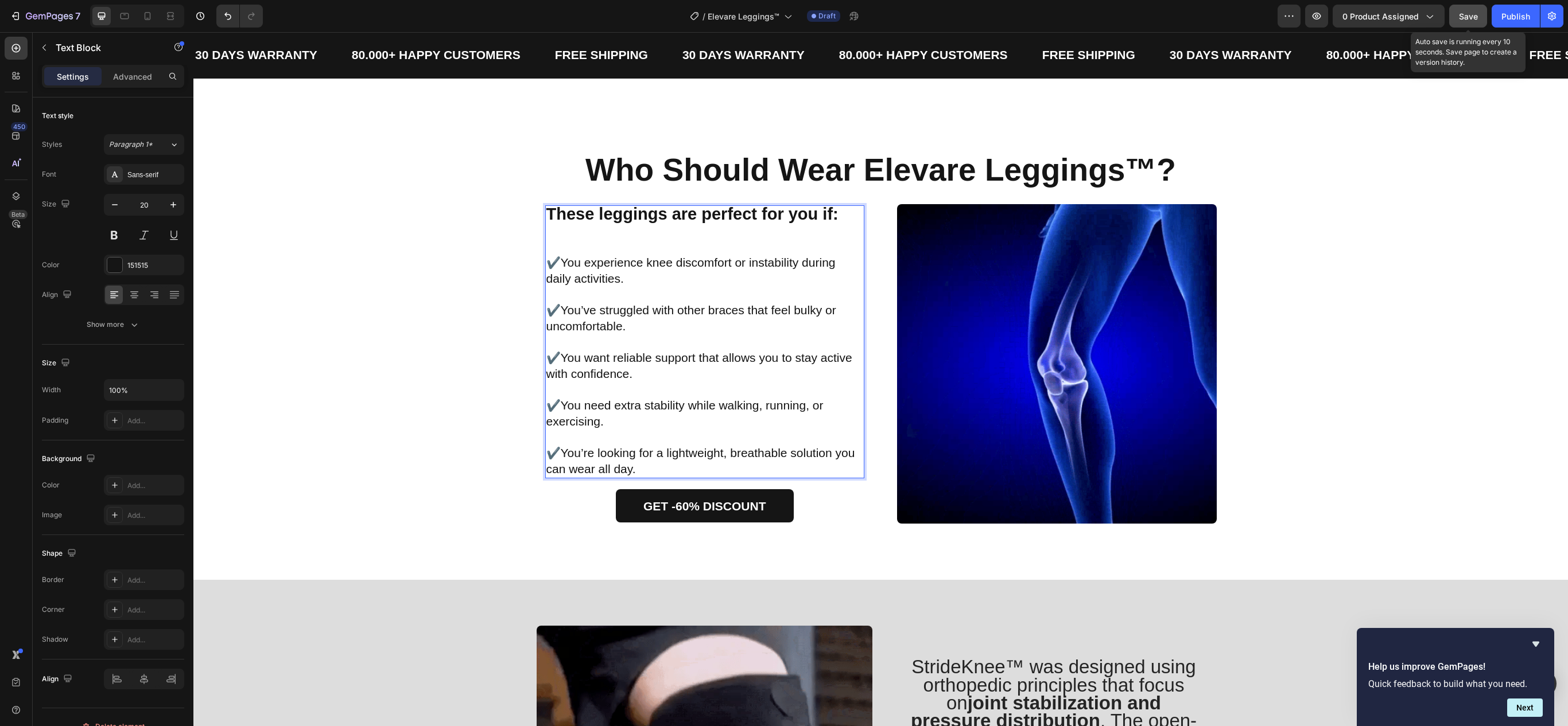
drag, startPoint x: 621, startPoint y: 307, endPoint x: 616, endPoint y: 313, distance: 7.8
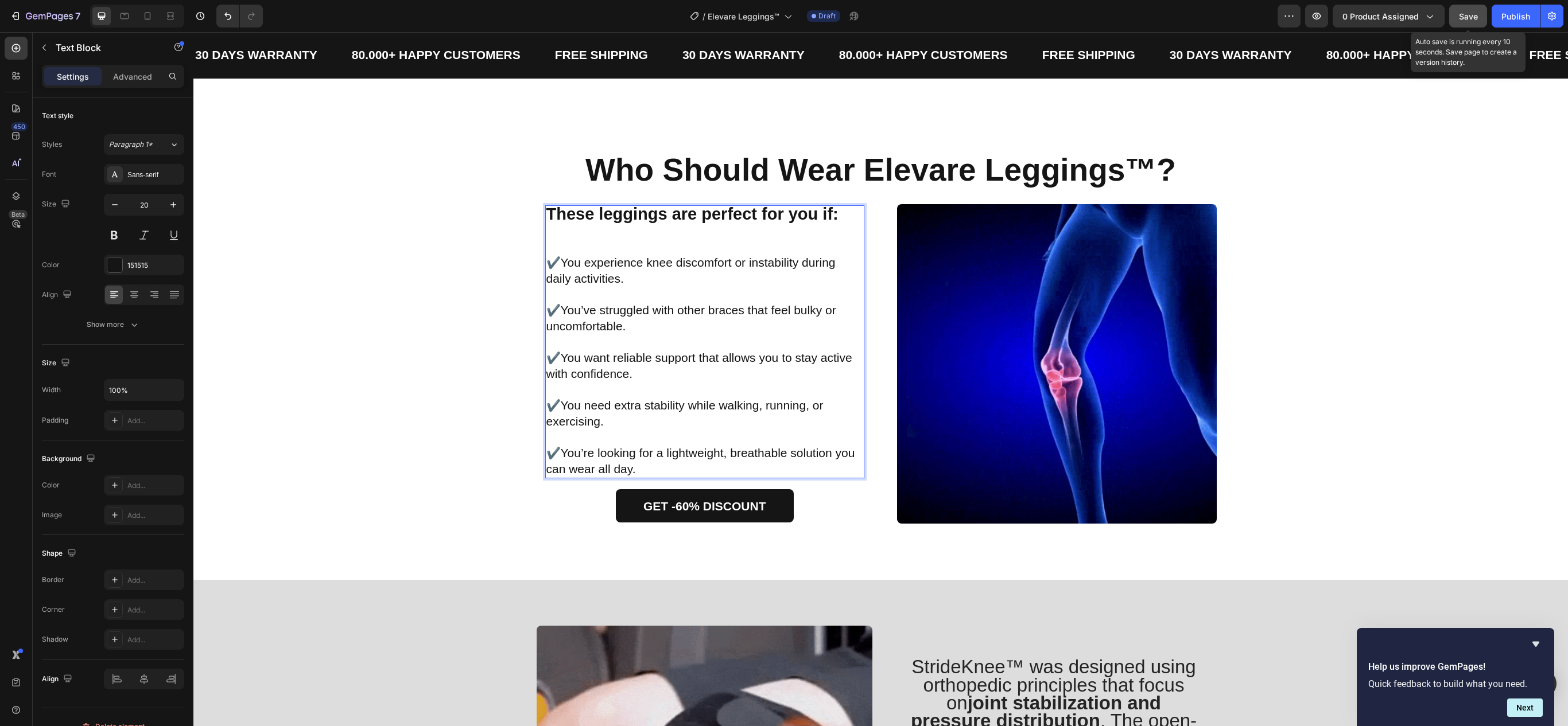
click at [621, 308] on span "You’ve struggled with other braces that feel bulky or uncomfortable." at bounding box center [692, 317] width 290 height 29
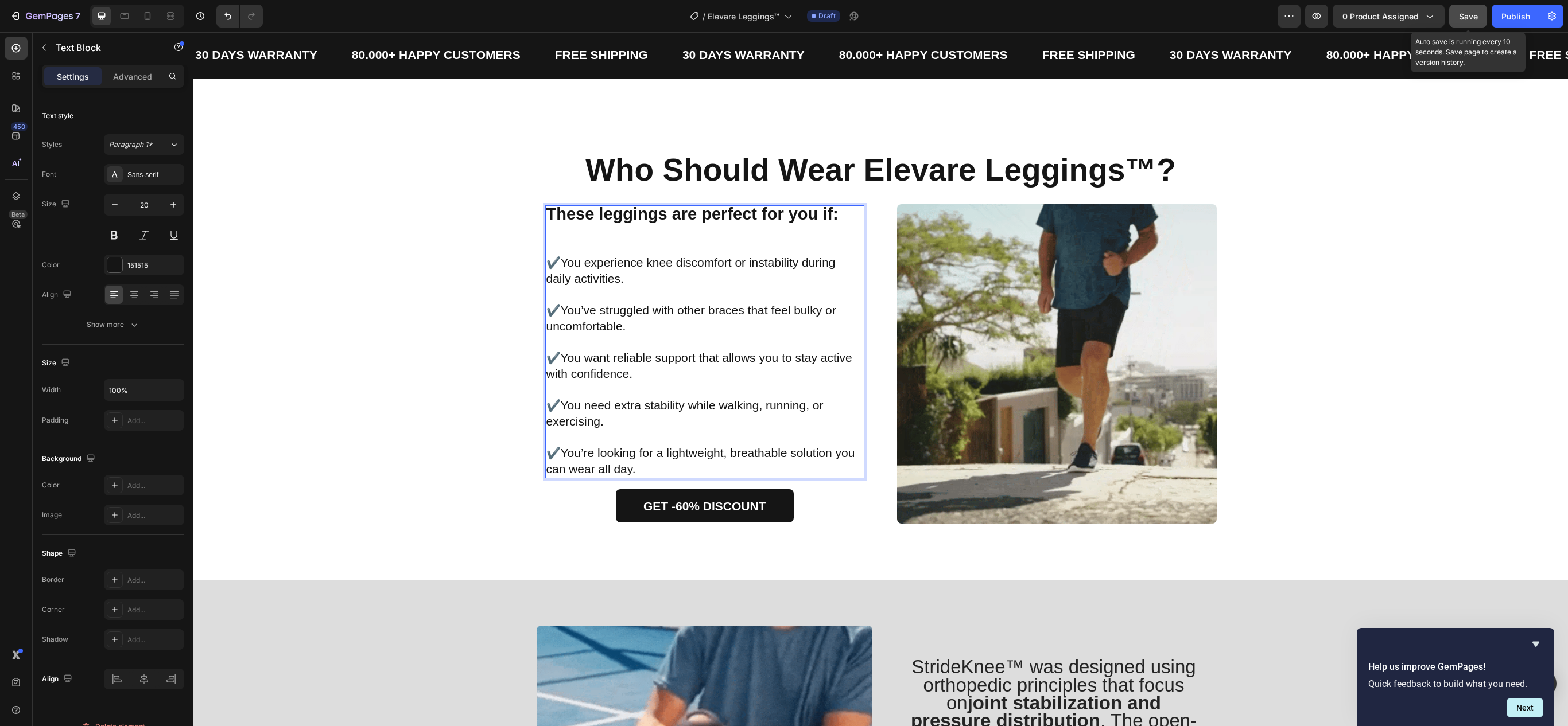
click at [465, 330] on div "⁠⁠⁠⁠⁠⁠⁠ Who Should Wear Elevare Leggings™? Heading Image These leggings are per…" at bounding box center [880, 338] width 1346 height 371
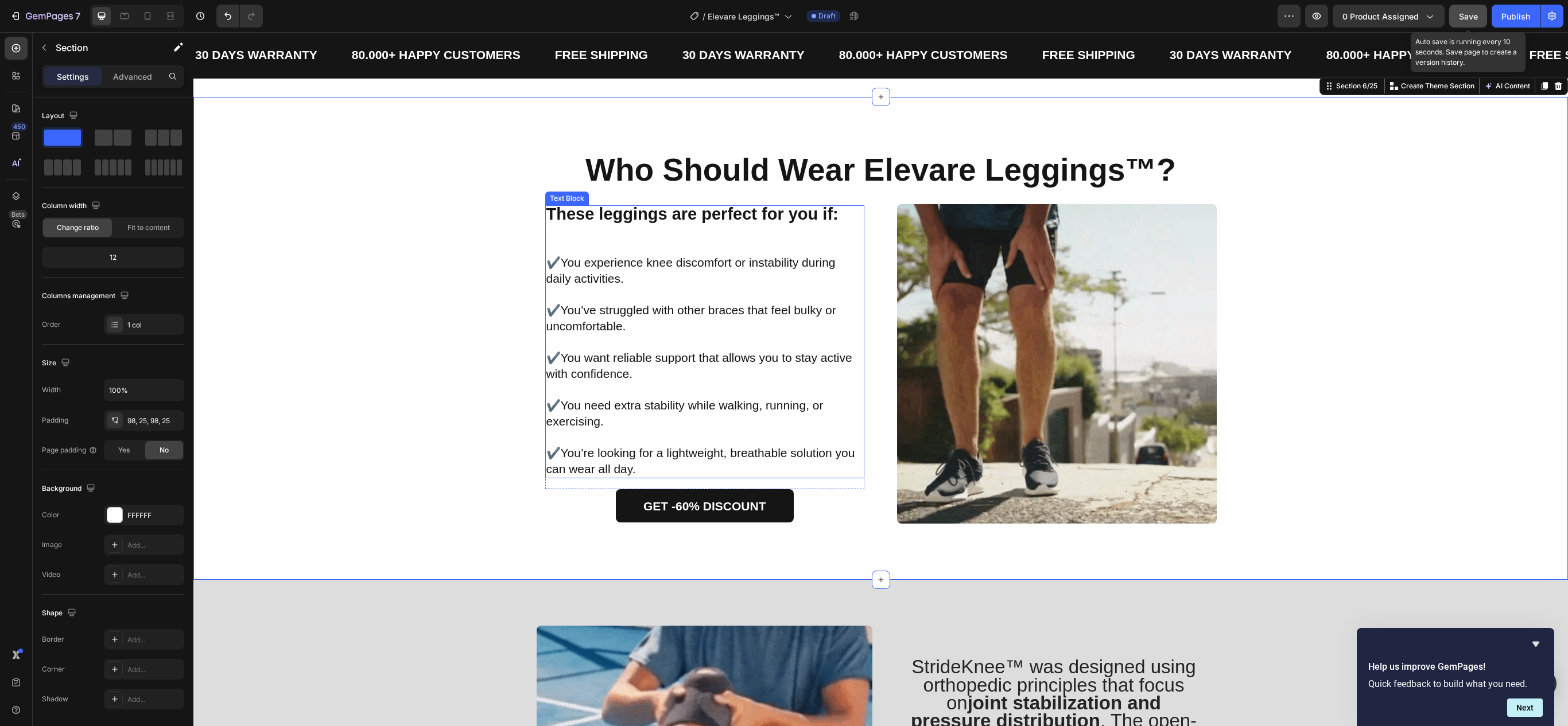
click at [576, 215] on strong "These leggings are perfect for you if:" at bounding box center [693, 213] width 292 height 19
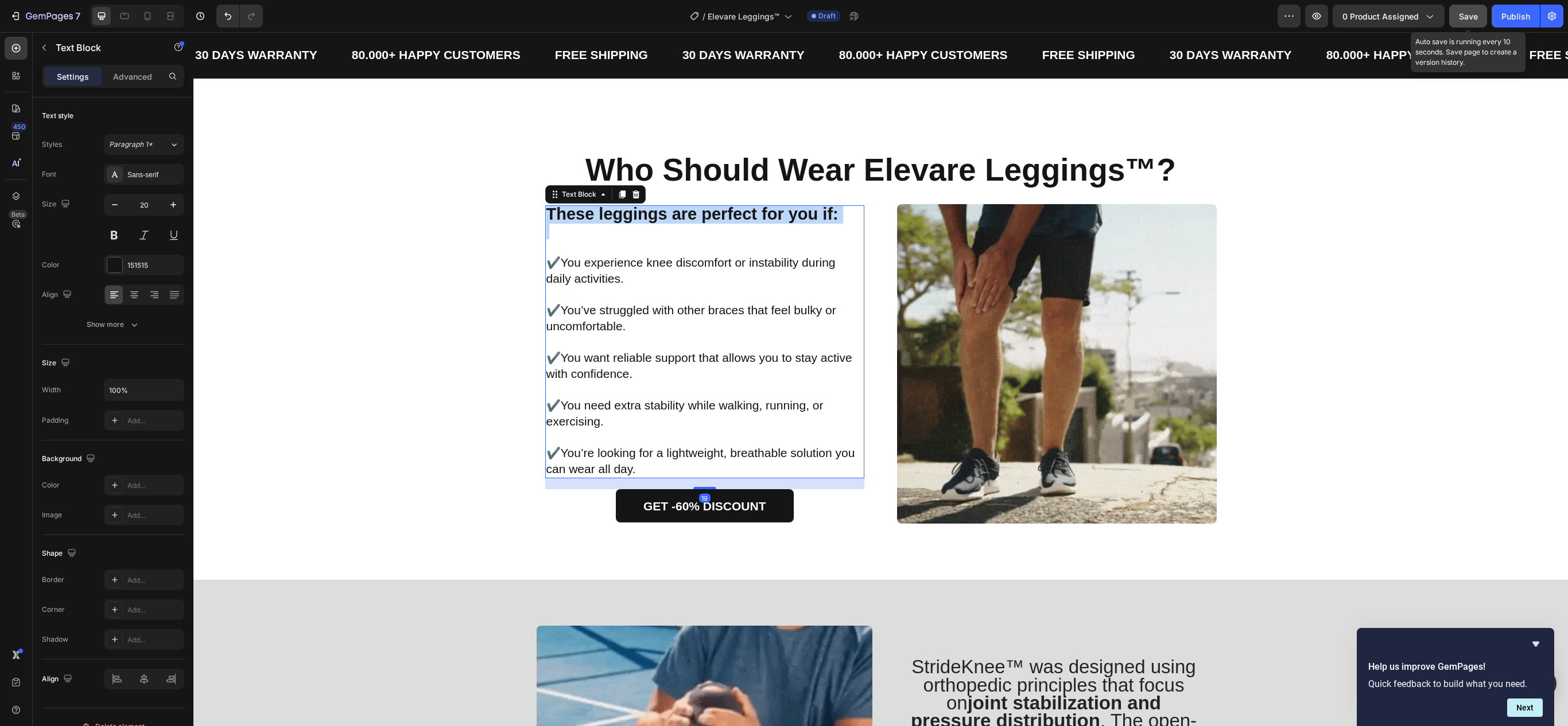
click at [576, 215] on strong "These leggings are perfect for you if:" at bounding box center [693, 213] width 292 height 19
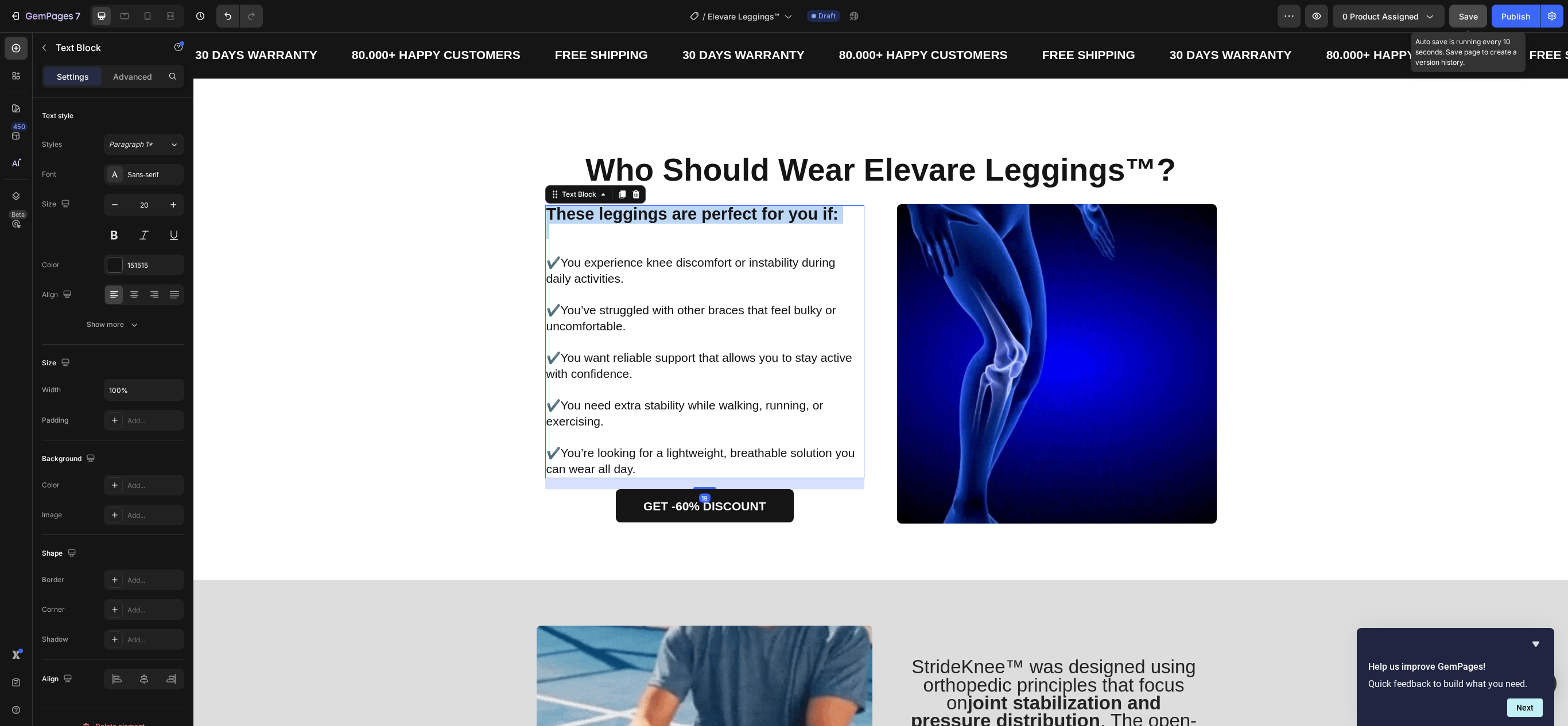
click at [576, 215] on strong "These leggings are perfect for you if:" at bounding box center [693, 213] width 292 height 19
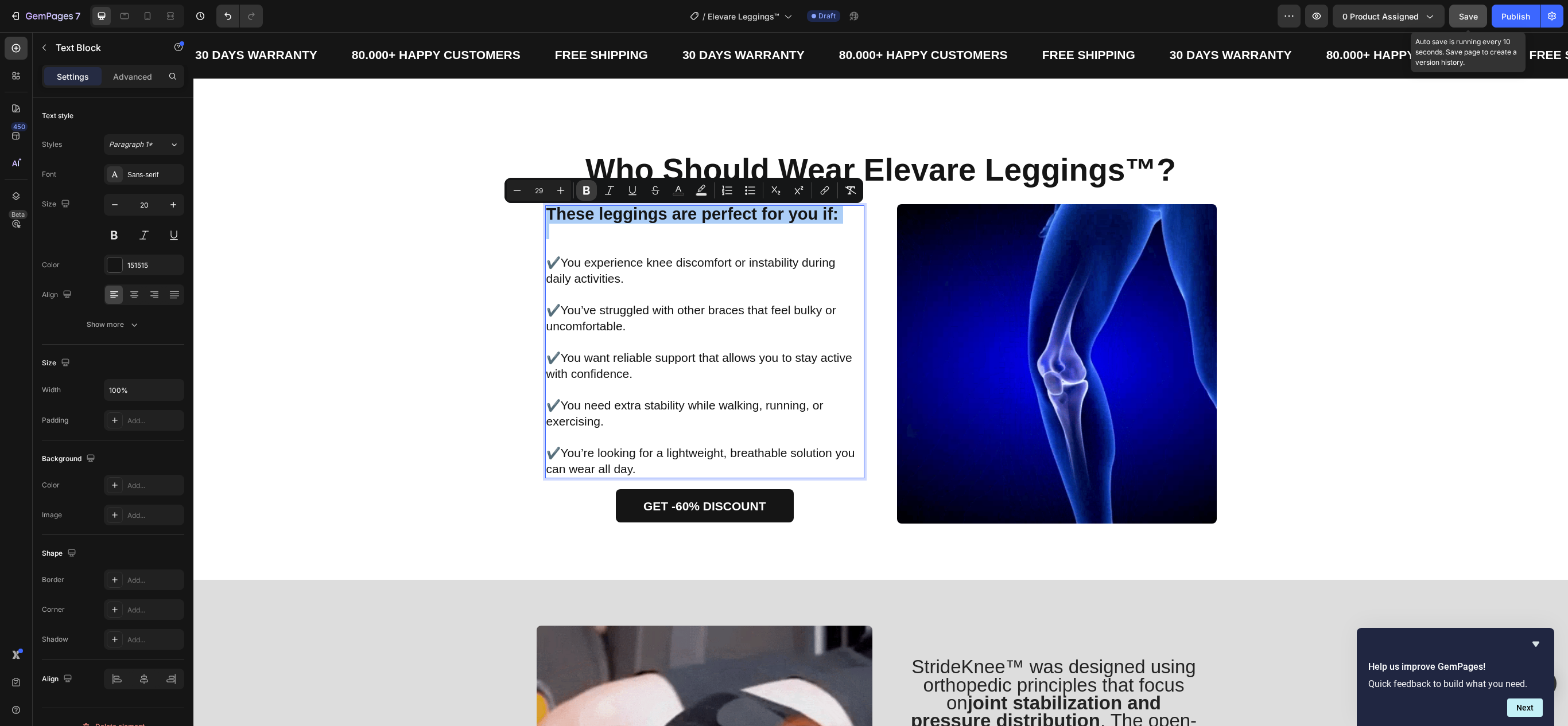
click at [585, 195] on icon "Editor contextual toolbar" at bounding box center [587, 190] width 12 height 12
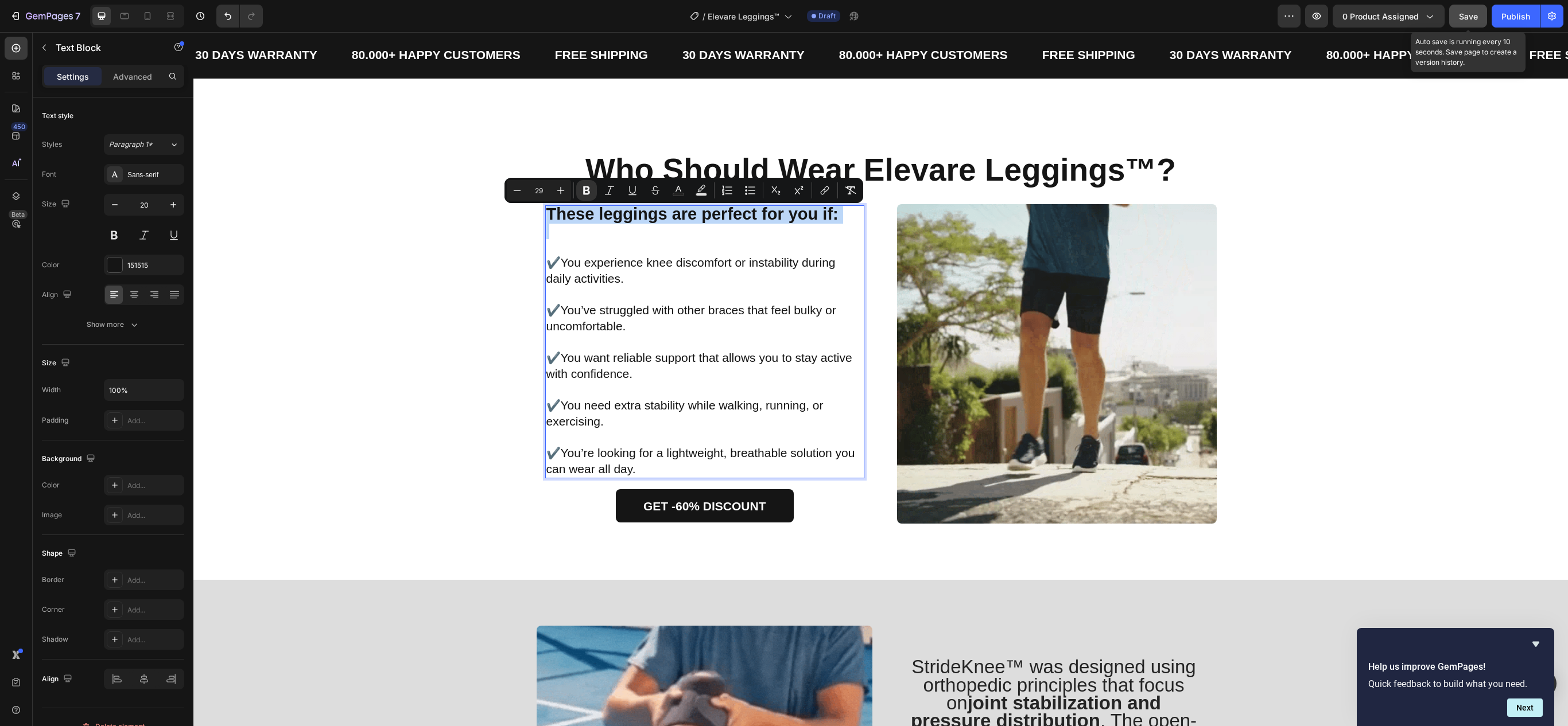
click at [435, 253] on div "⁠⁠⁠⁠⁠⁠⁠ Who Should Wear Elevare Leggings™? Heading Image These leggings are per…" at bounding box center [880, 338] width 1346 height 371
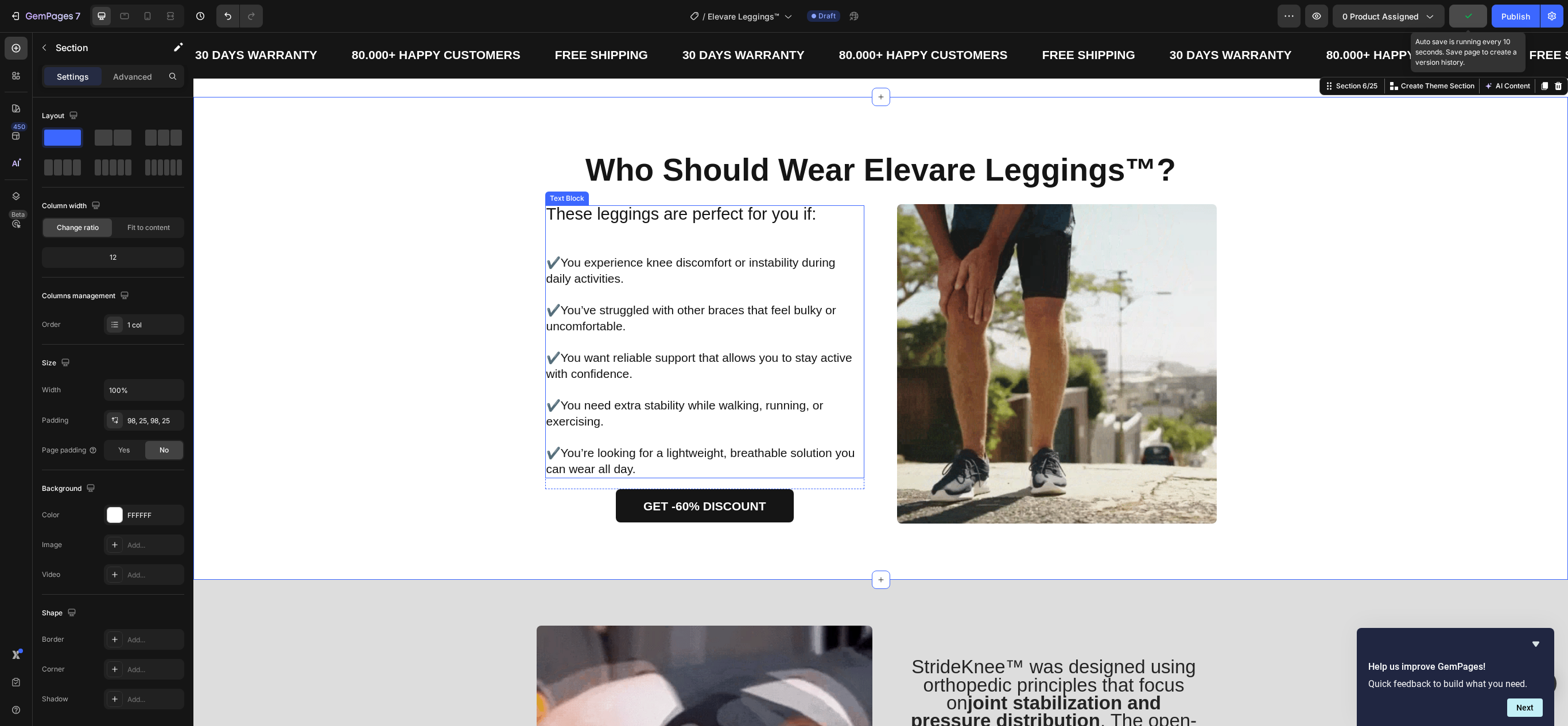
click at [562, 262] on span "You experience knee discomfort or instability during daily activities." at bounding box center [692, 270] width 290 height 29
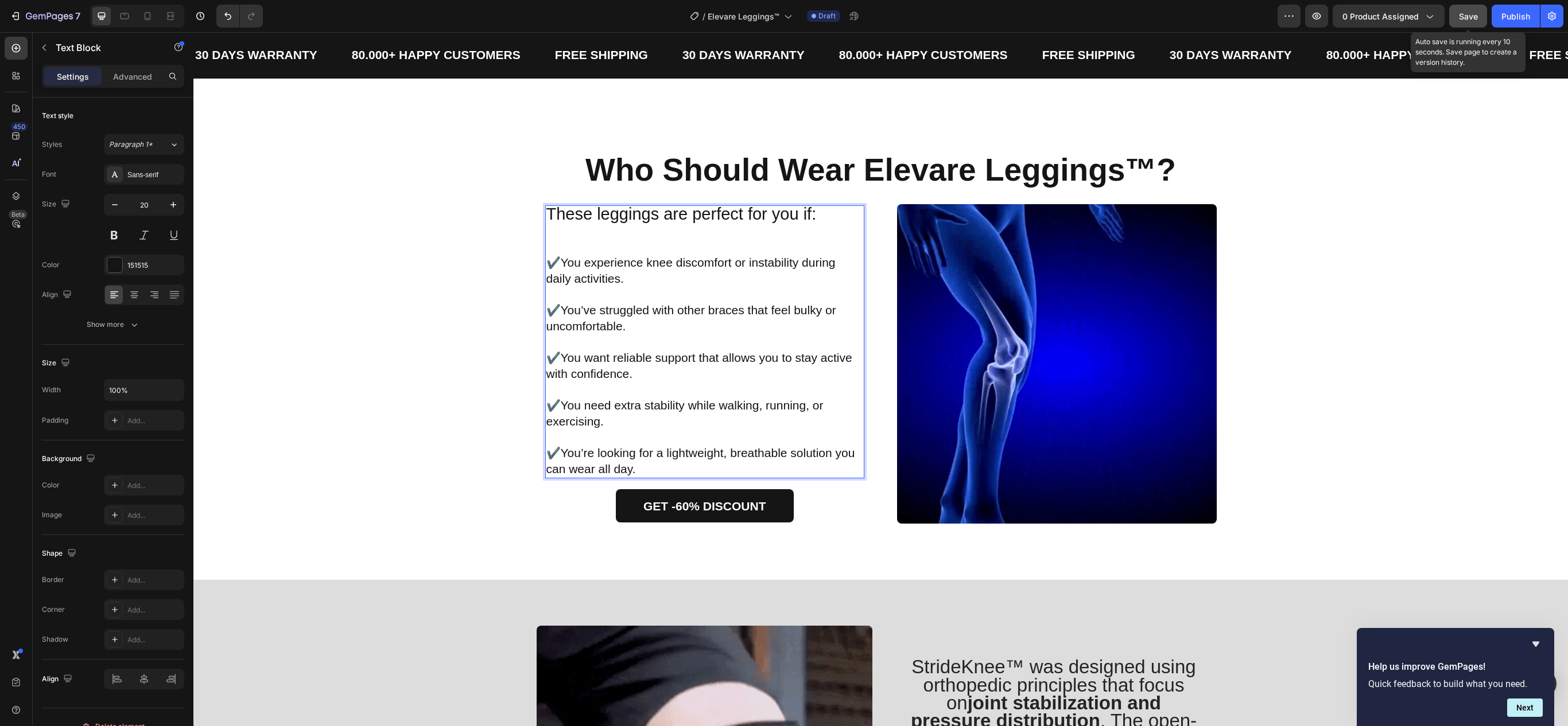
click at [562, 266] on span "You experience knee discomfort or instability during daily activities." at bounding box center [692, 270] width 290 height 29
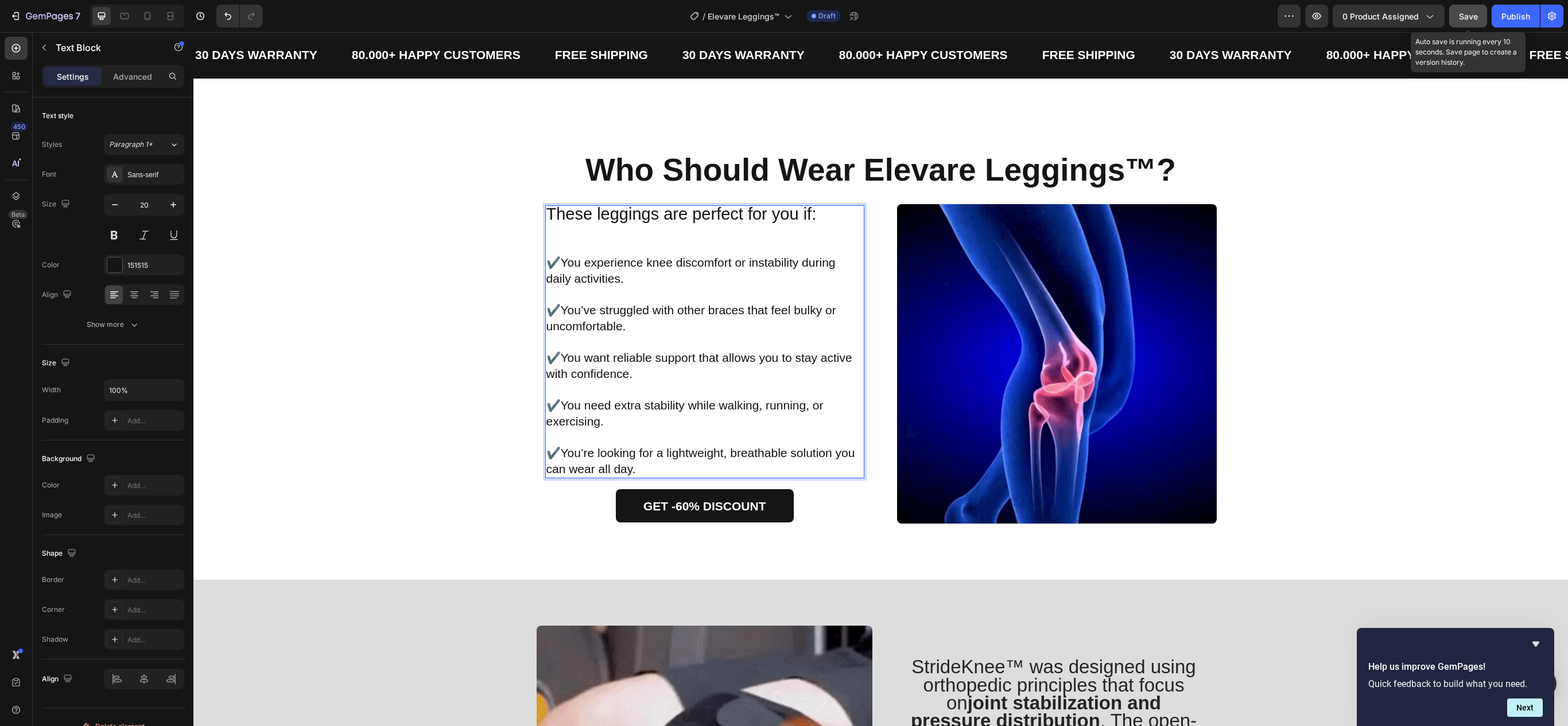
click at [558, 269] on span "You experience knee discomfort or instability during daily activities." at bounding box center [692, 270] width 290 height 29
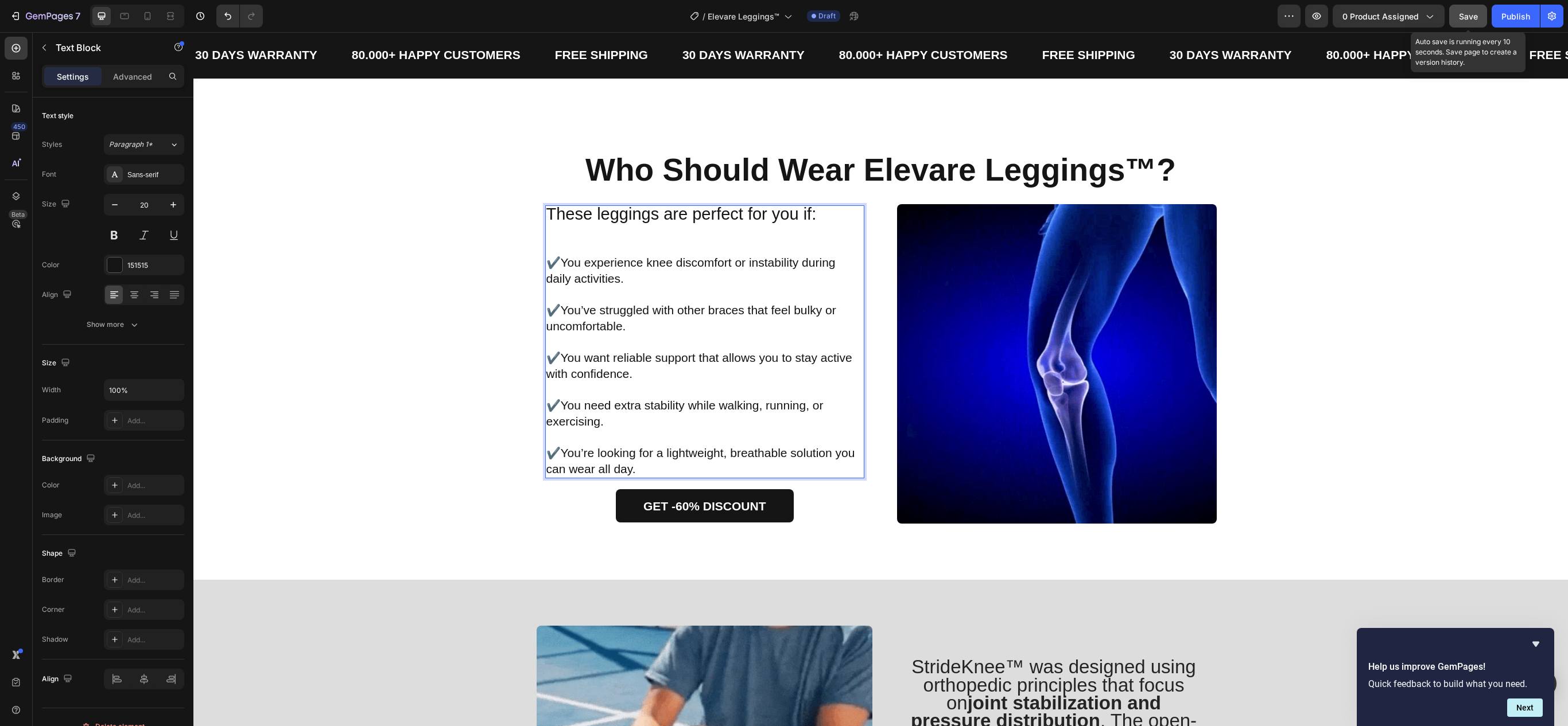
click at [554, 264] on span "You experience knee discomfort or instability during daily activities." at bounding box center [692, 270] width 290 height 29
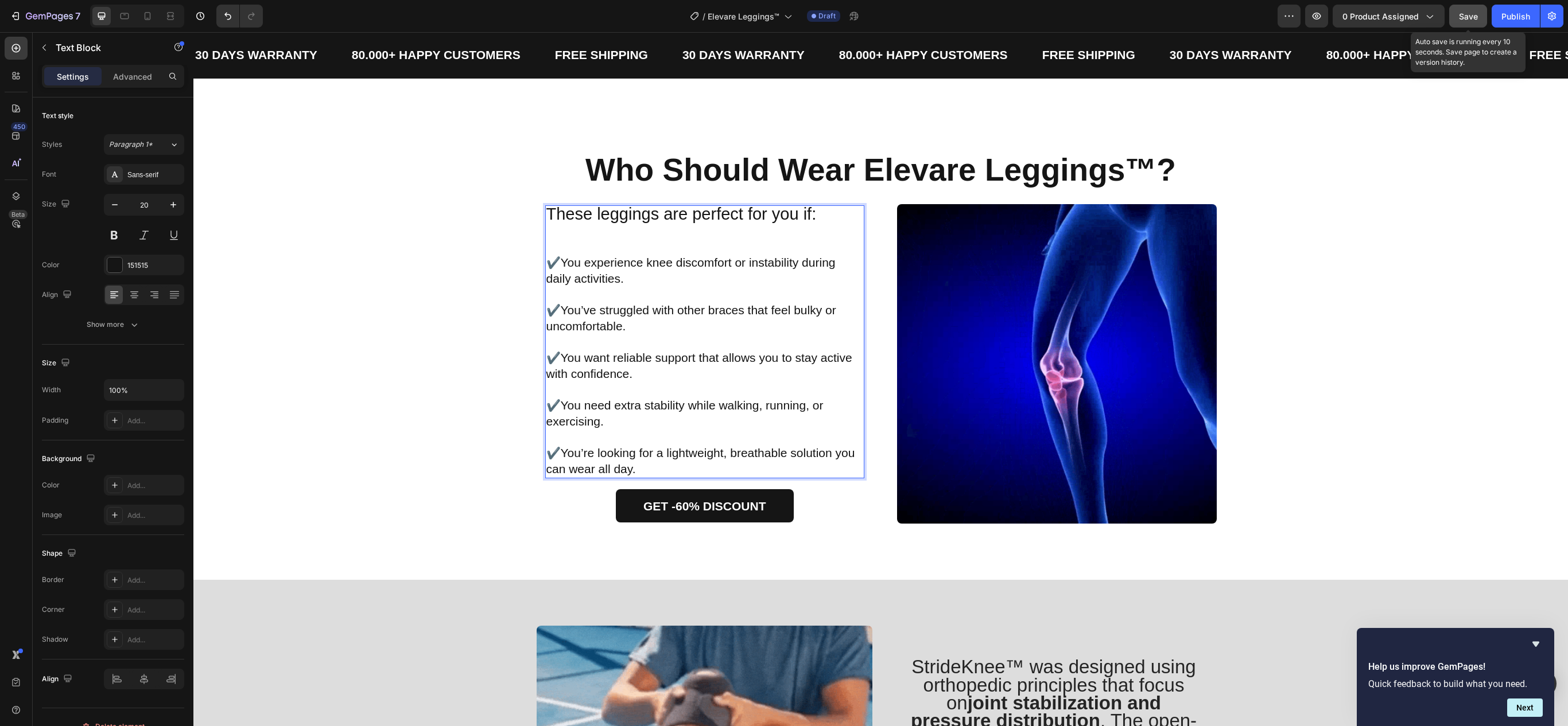
click at [556, 261] on span "You experience knee discomfort or instability during daily activities." at bounding box center [692, 270] width 290 height 29
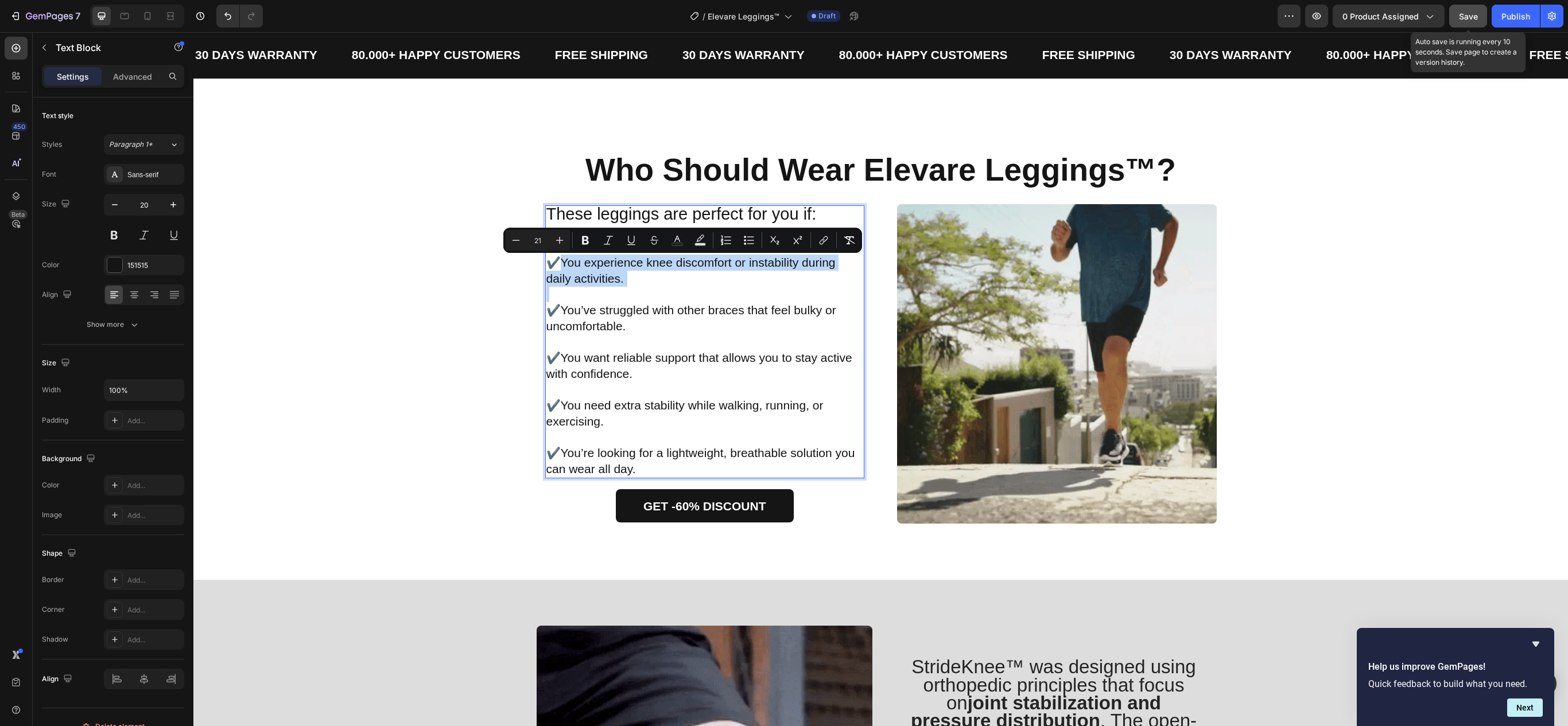
drag, startPoint x: 556, startPoint y: 261, endPoint x: 622, endPoint y: 278, distance: 68.2
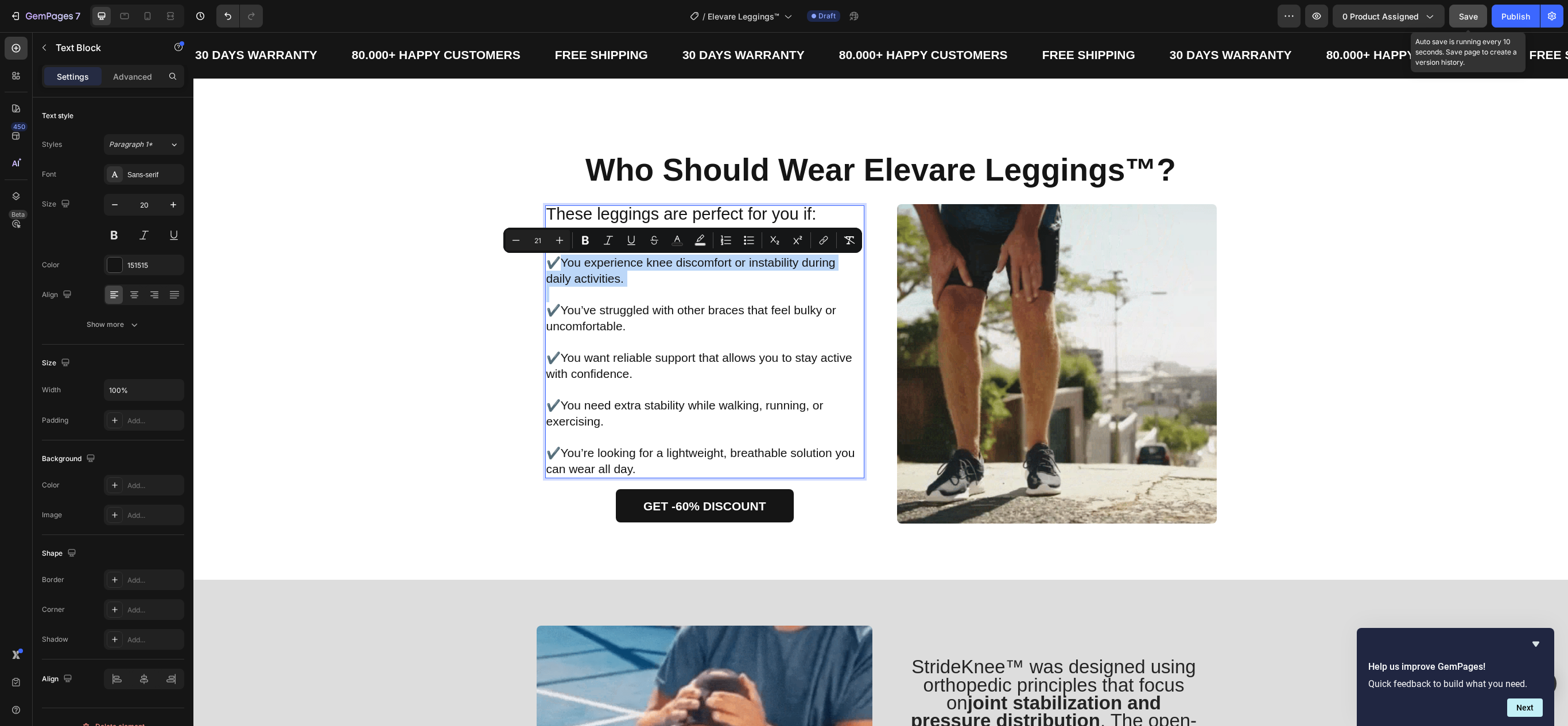
click at [622, 278] on p "✔️ You experience knee discomfort or instability during daily activities." at bounding box center [706, 271] width 318 height 32
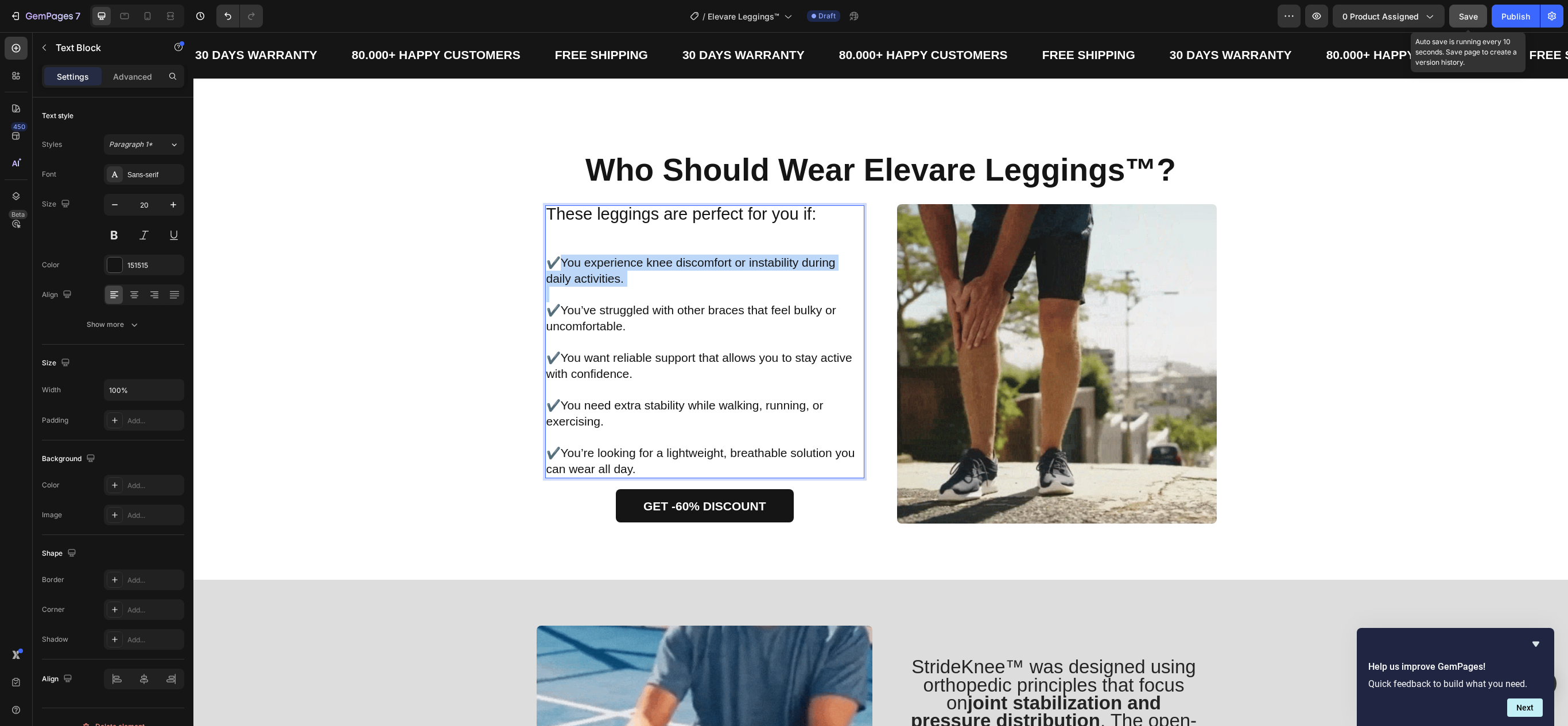
scroll to position [1356, 0]
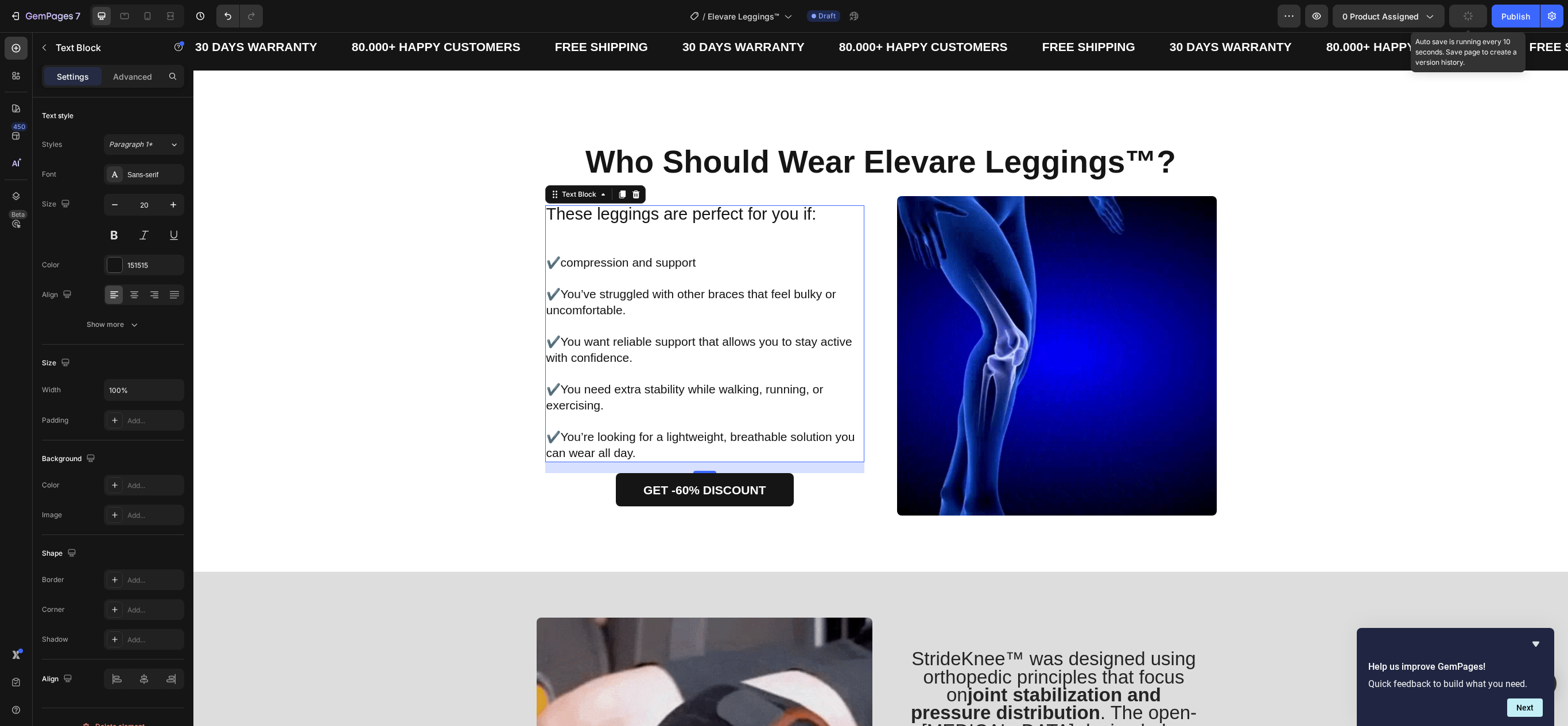
click at [563, 268] on span "compression and support" at bounding box center [628, 262] width 136 height 13
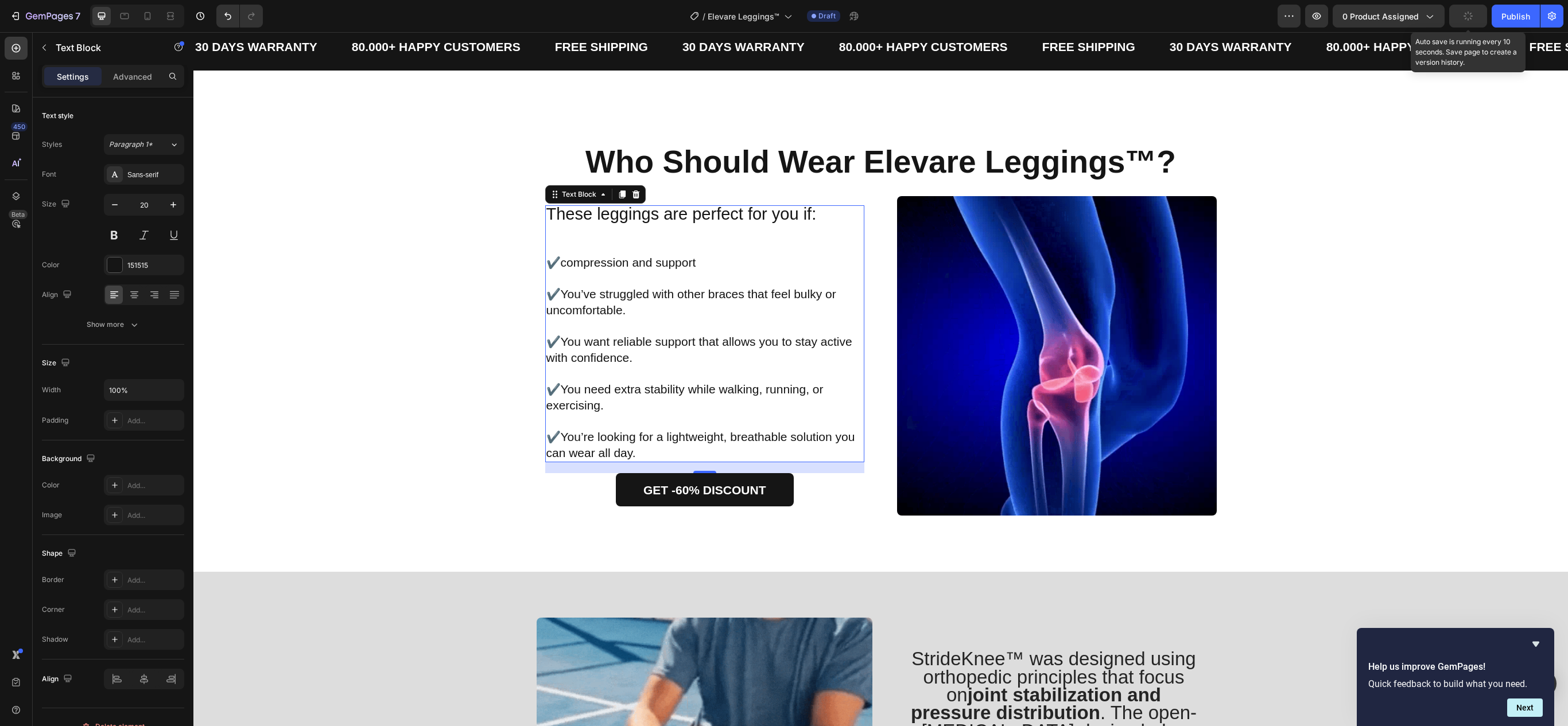
click at [558, 271] on p "✔️ compression and support" at bounding box center [706, 263] width 318 height 16
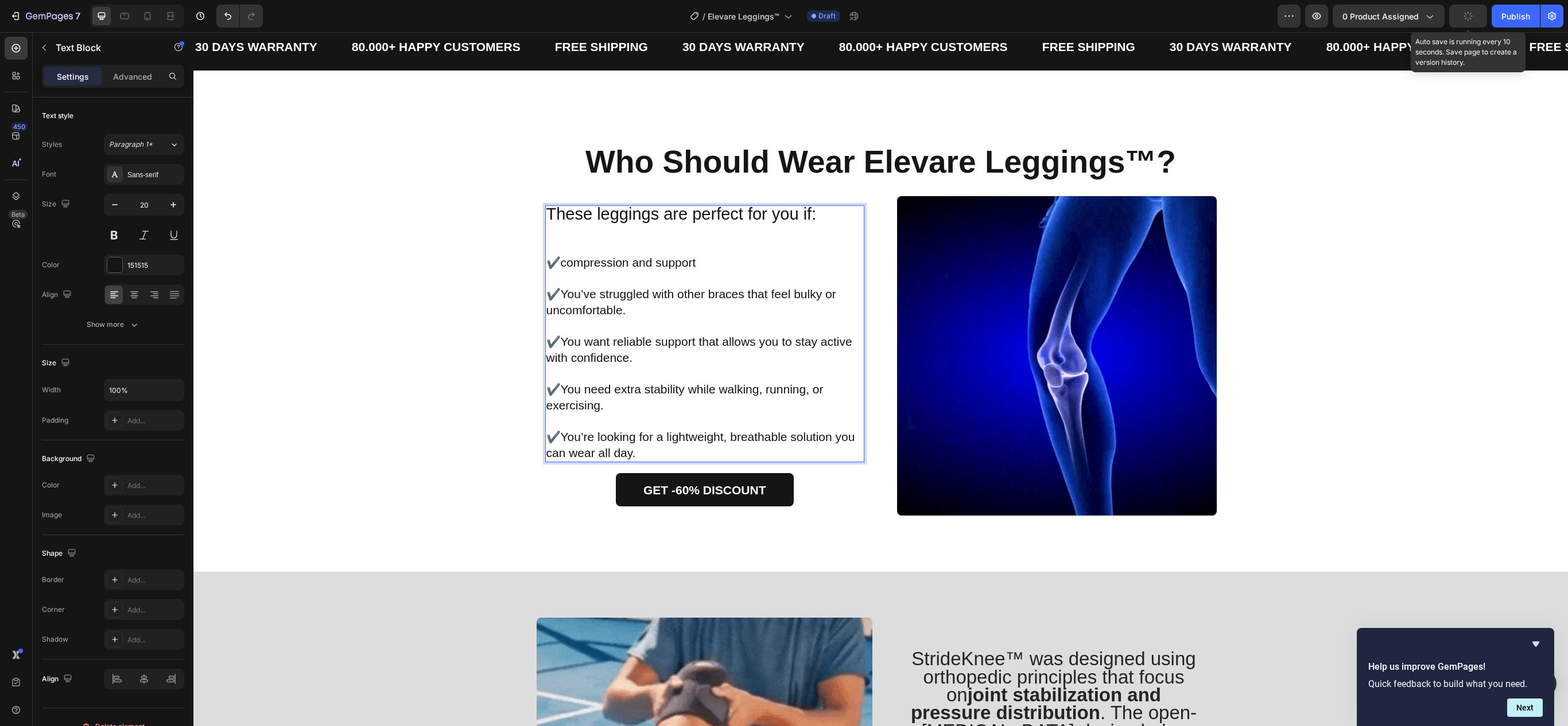
click at [561, 266] on span "compression and support" at bounding box center [628, 262] width 136 height 13
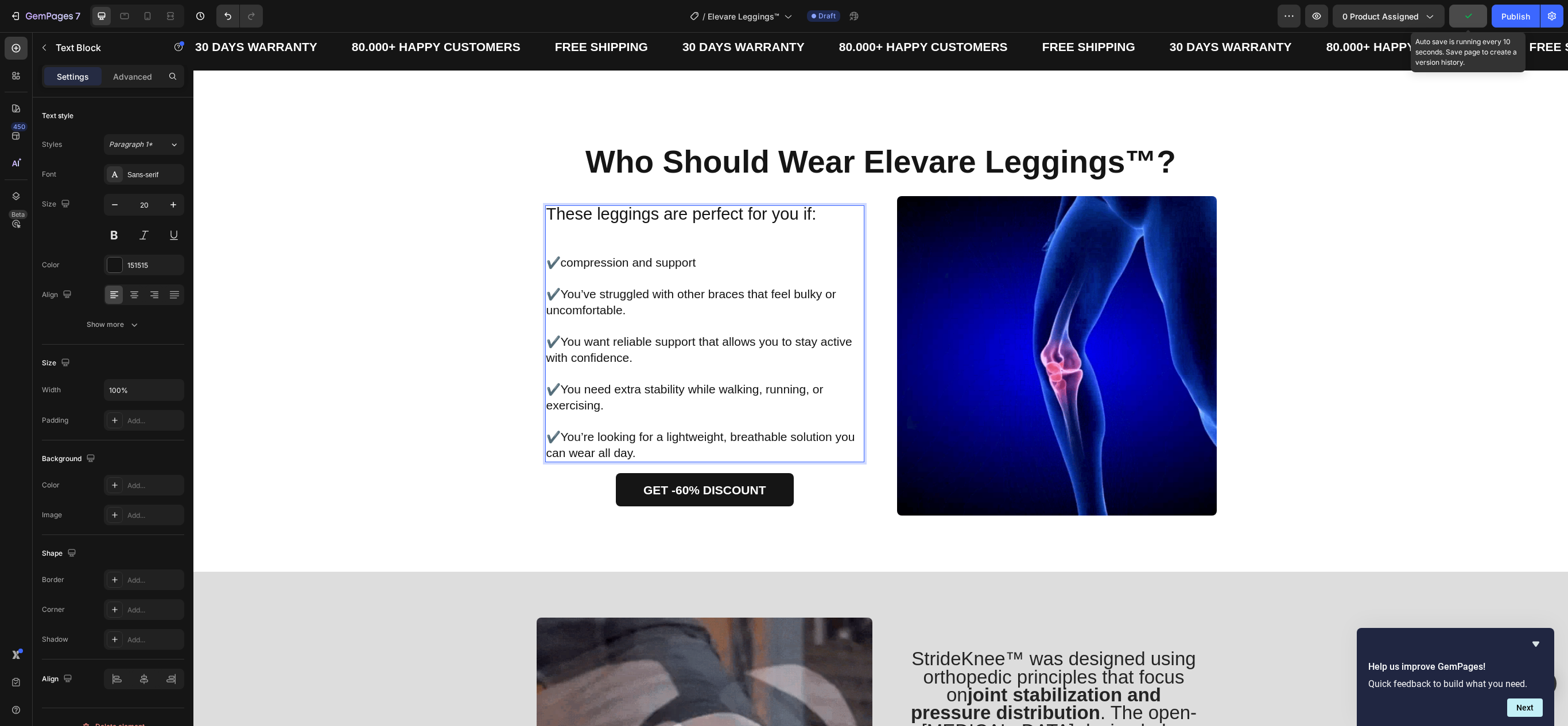
drag, startPoint x: 558, startPoint y: 266, endPoint x: 512, endPoint y: 324, distance: 74.0
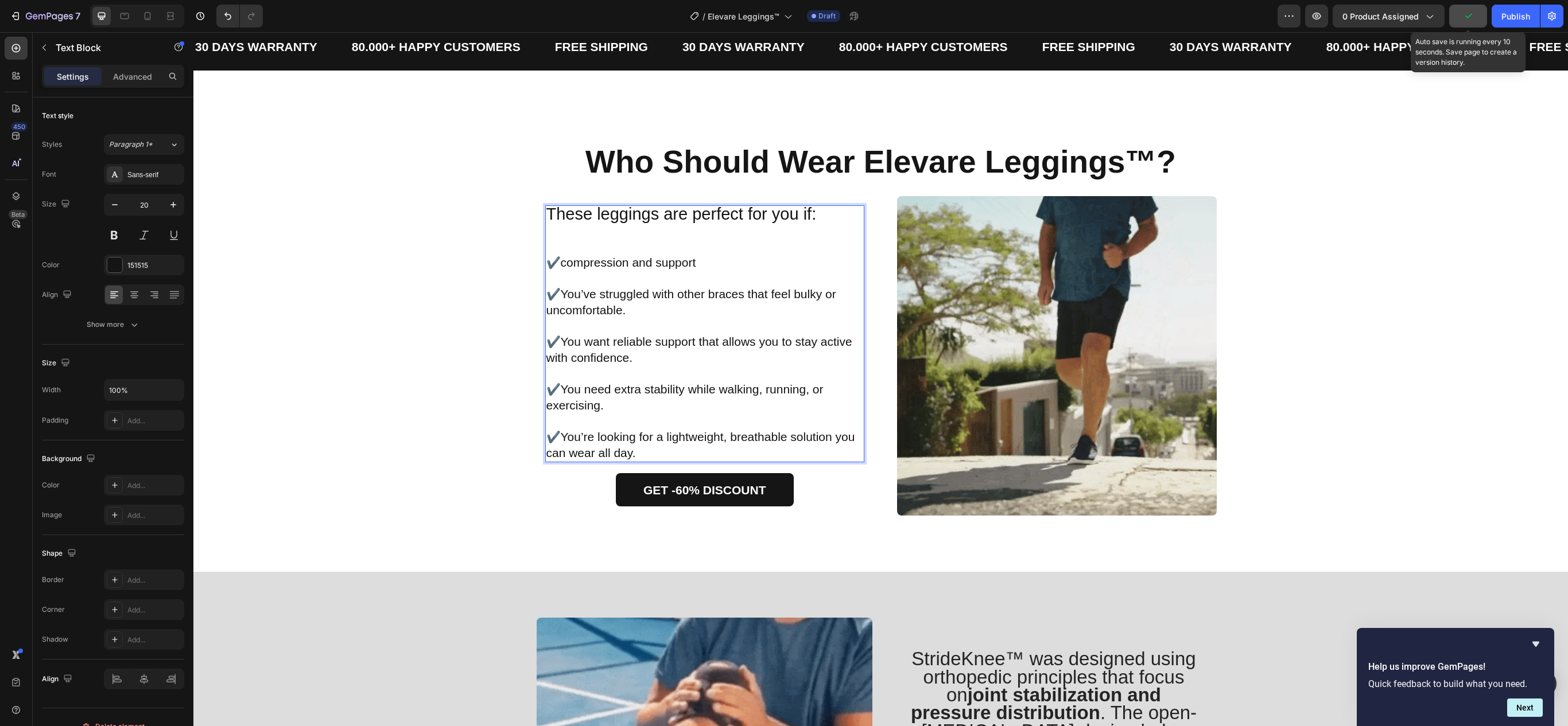
click at [561, 265] on span "compression and support" at bounding box center [628, 262] width 136 height 13
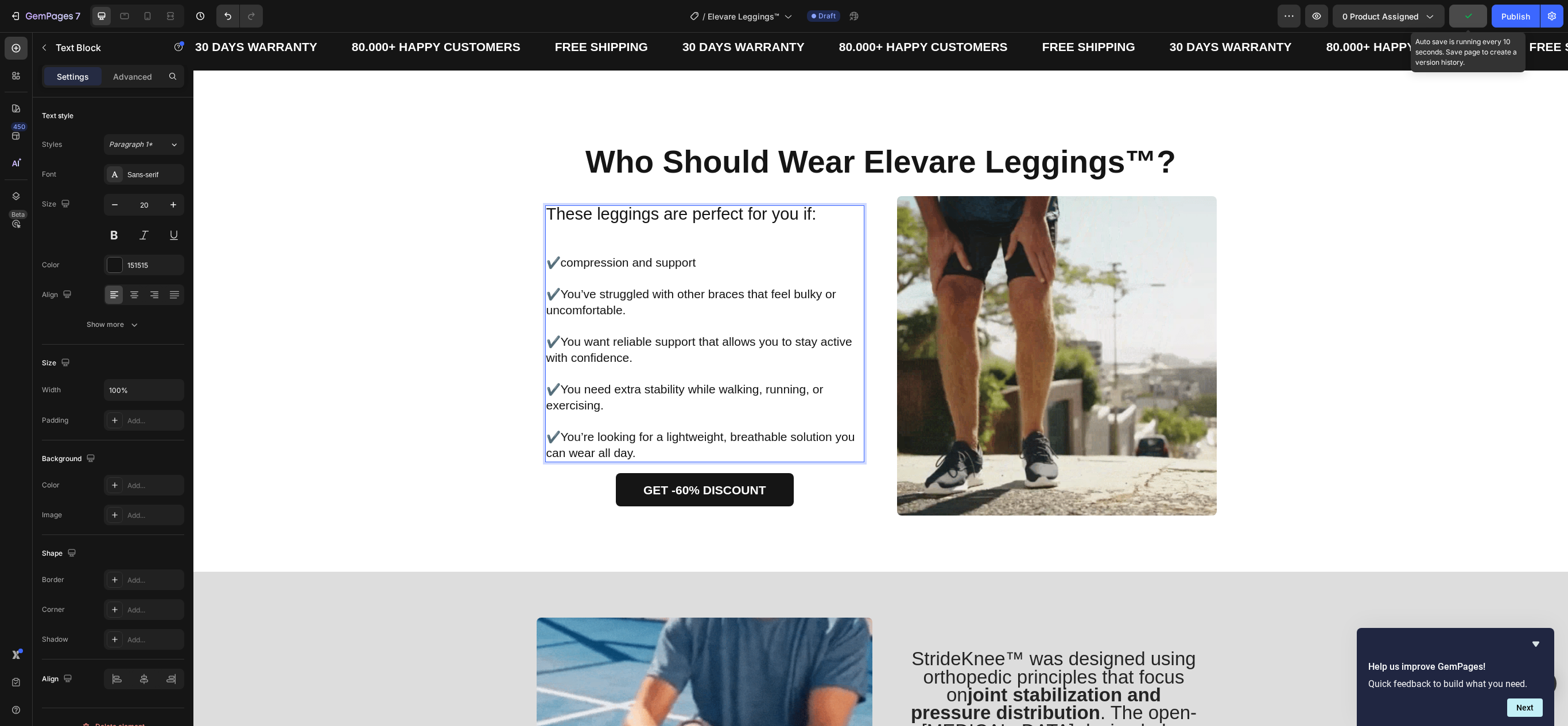
click at [561, 265] on span "compression and support" at bounding box center [628, 262] width 136 height 13
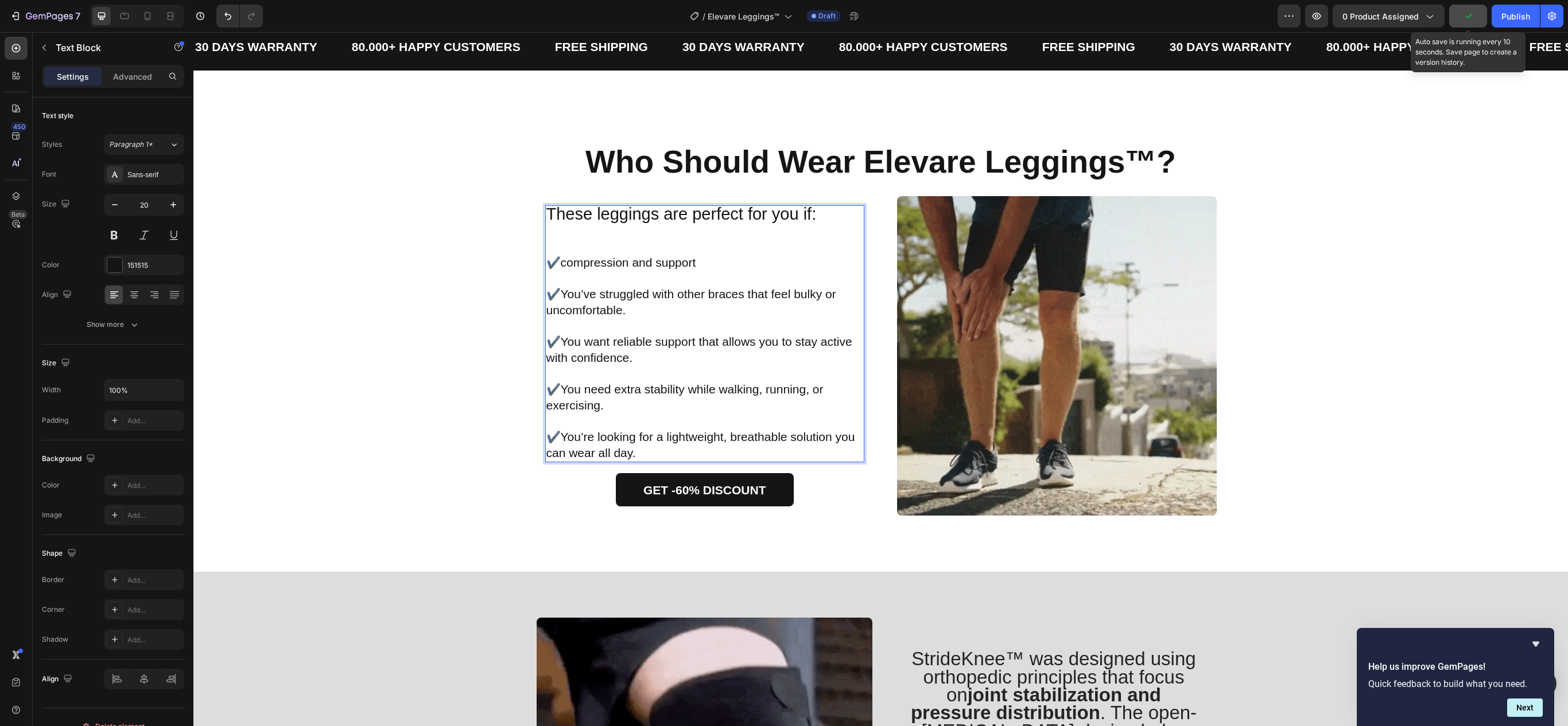
click at [561, 269] on span "compression and support" at bounding box center [628, 262] width 136 height 13
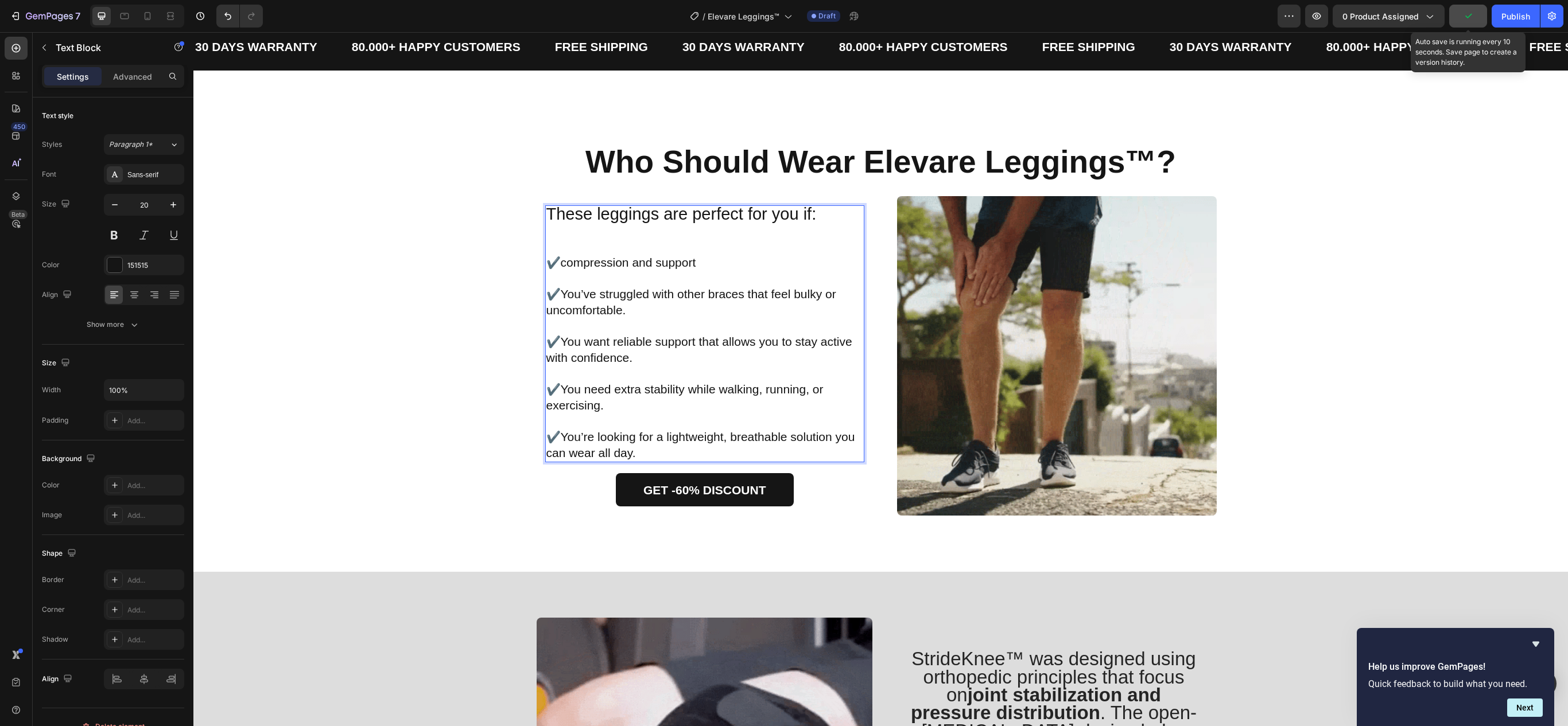
click at [512, 324] on div "⁠⁠⁠⁠⁠⁠⁠ Who Should Wear Elevare Leggings™? Heading Image These leggings are per…" at bounding box center [880, 330] width 1346 height 371
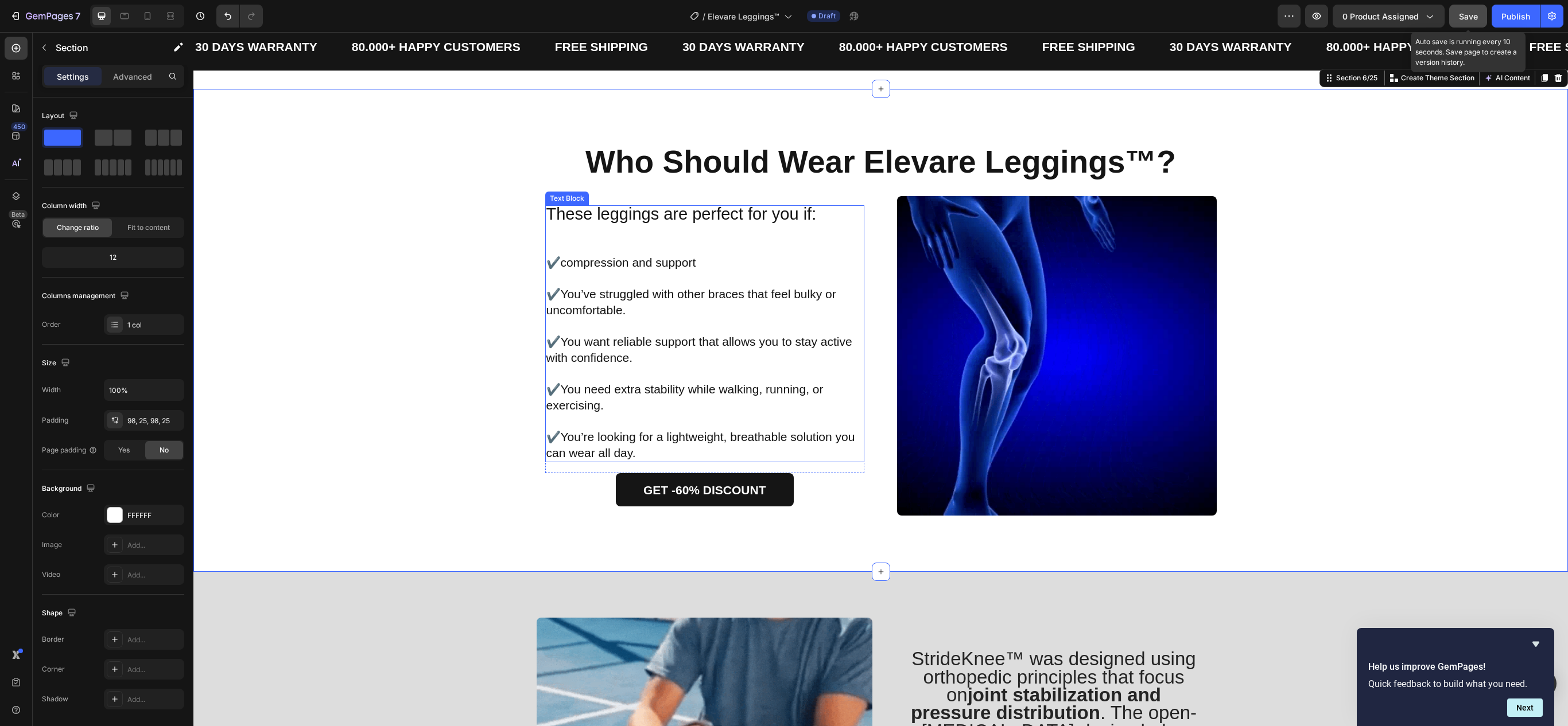
click at [585, 268] on span "compression and support" at bounding box center [628, 262] width 136 height 13
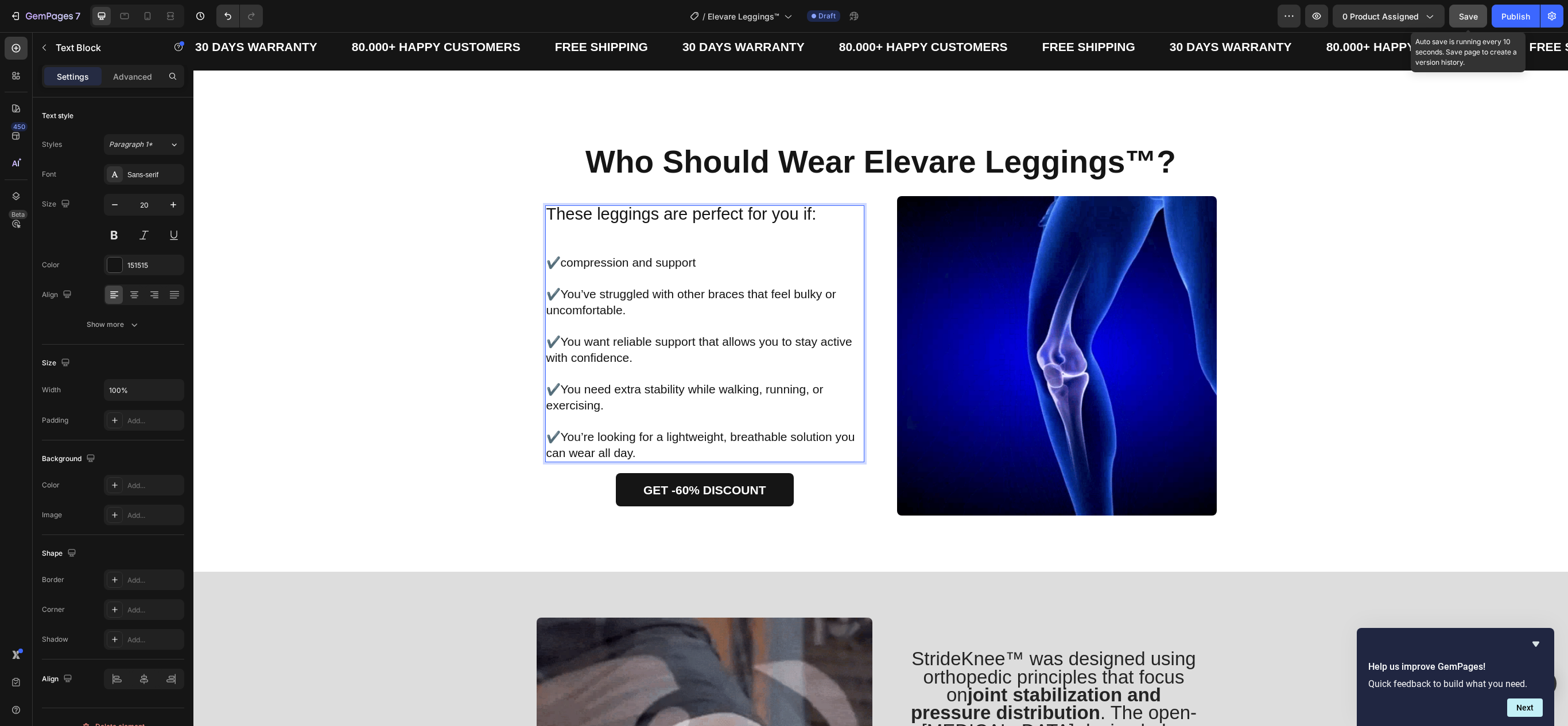
click at [561, 265] on span "compression and support" at bounding box center [628, 262] width 136 height 13
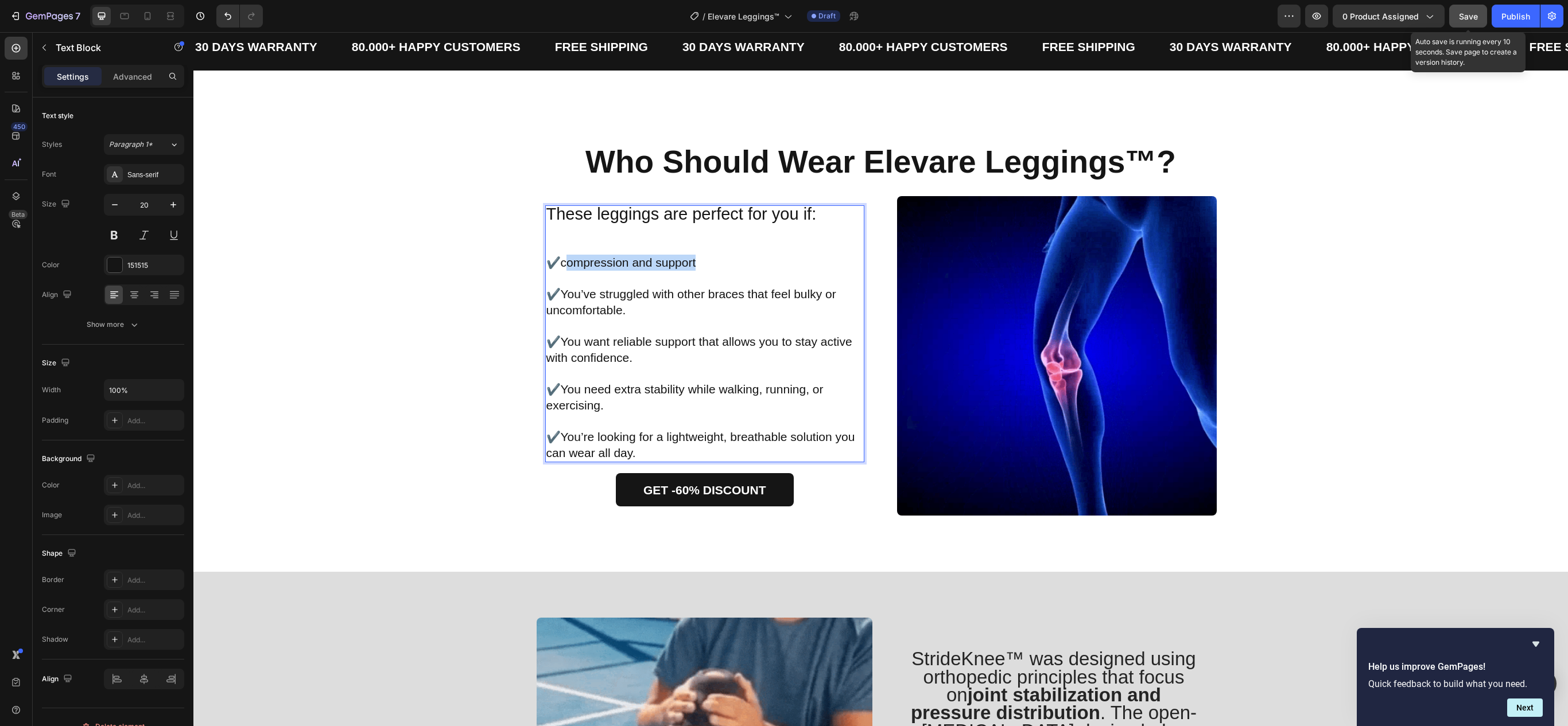
drag, startPoint x: 557, startPoint y: 266, endPoint x: 702, endPoint y: 268, distance: 145.0
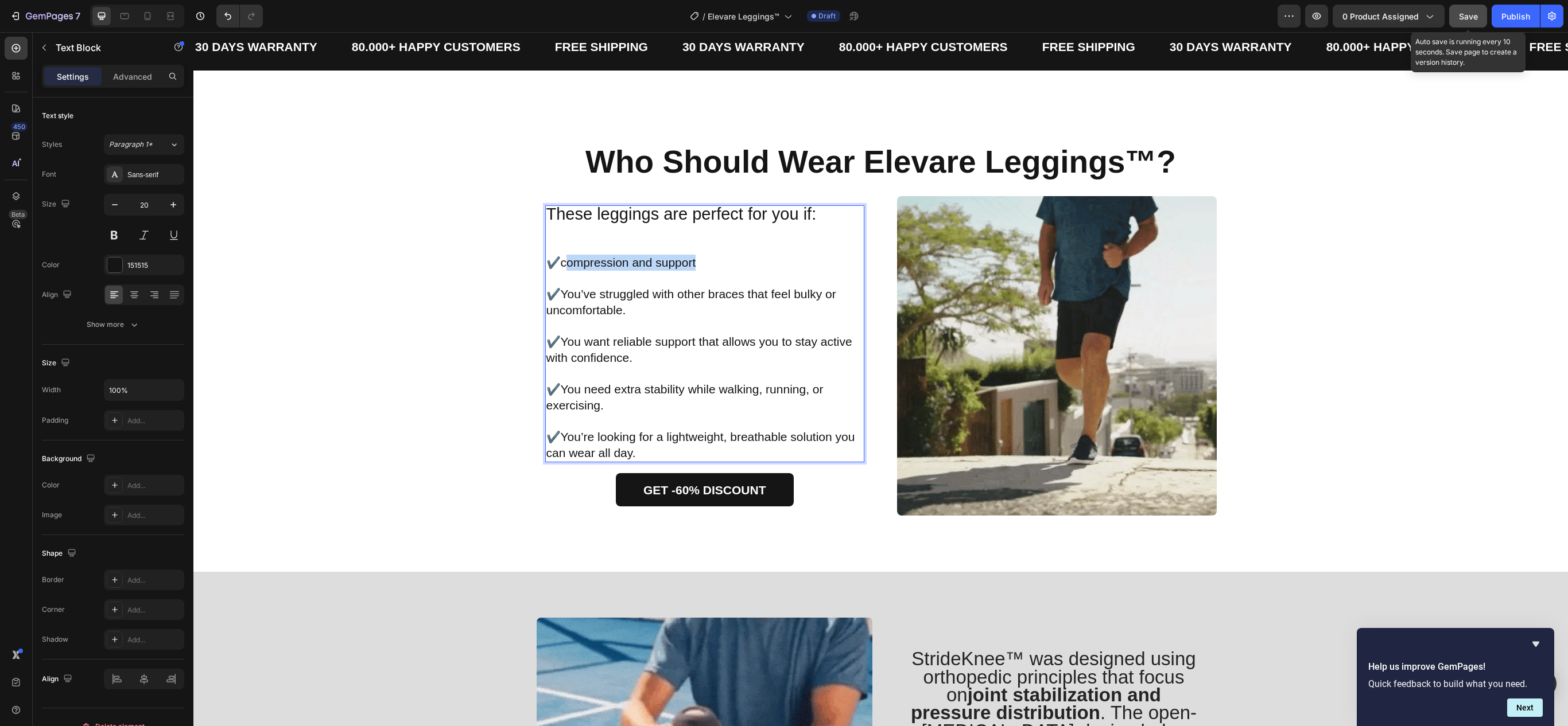
click at [702, 268] on p "✔️ compression and support" at bounding box center [706, 263] width 318 height 16
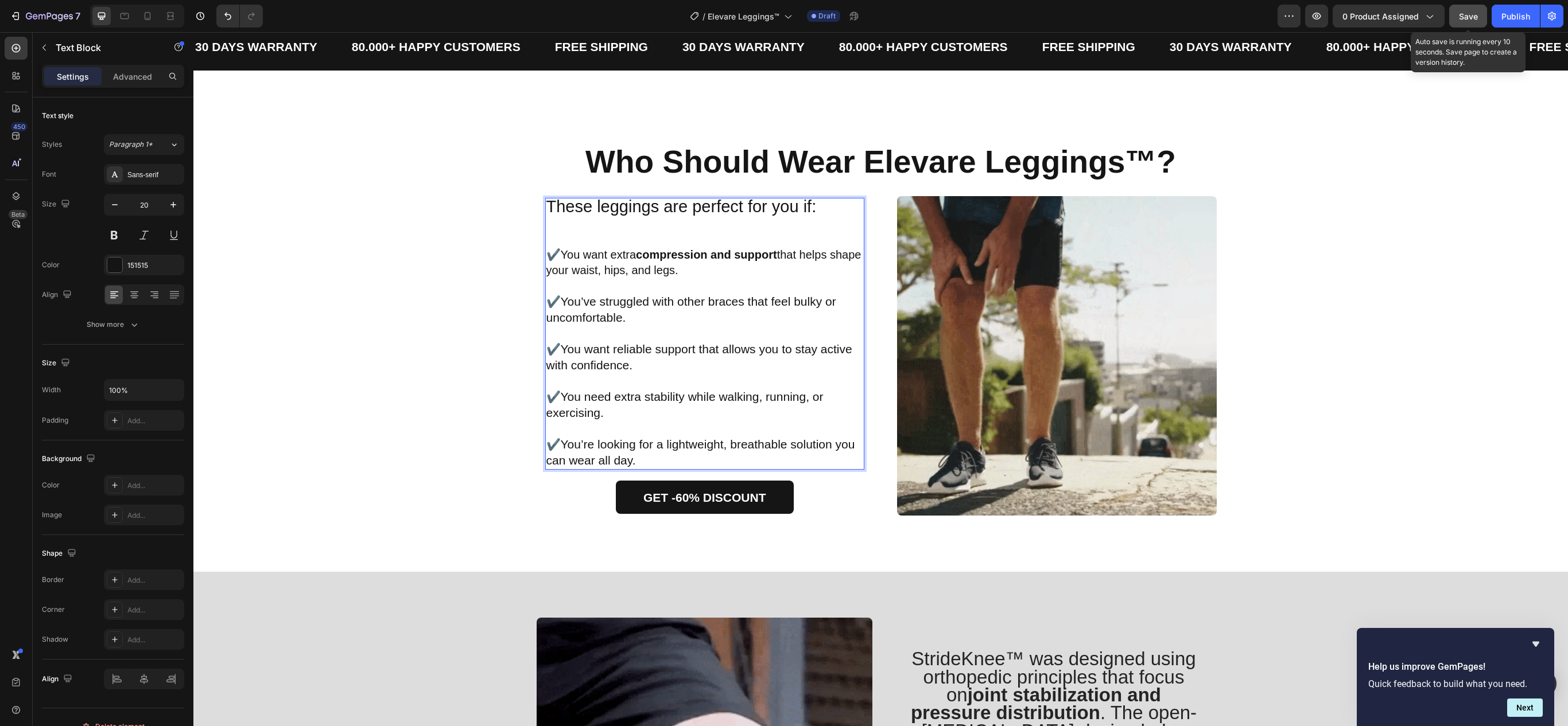
scroll to position [1348, 0]
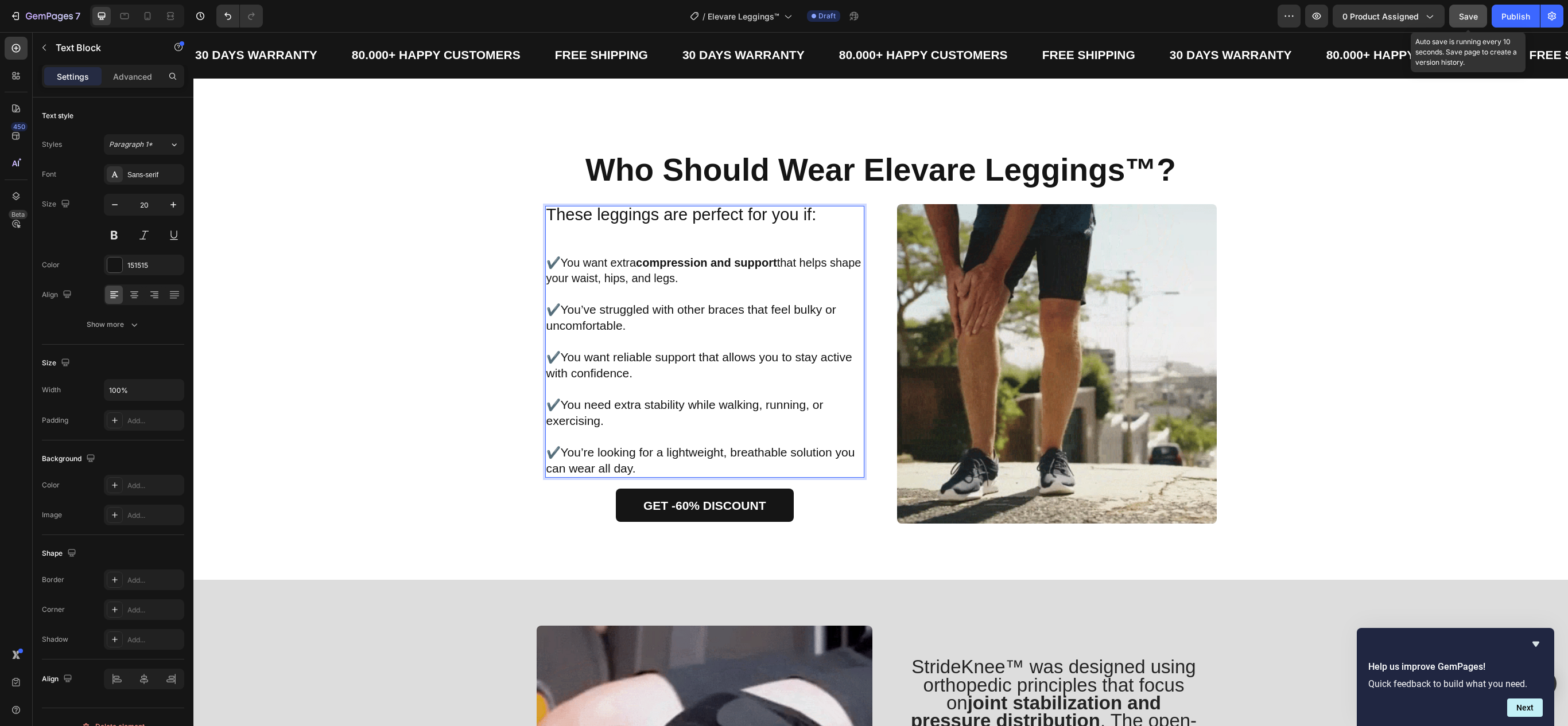
click at [558, 258] on p "✔️You want extra compression and support that helps shape your waist, hips, and…" at bounding box center [706, 270] width 318 height 31
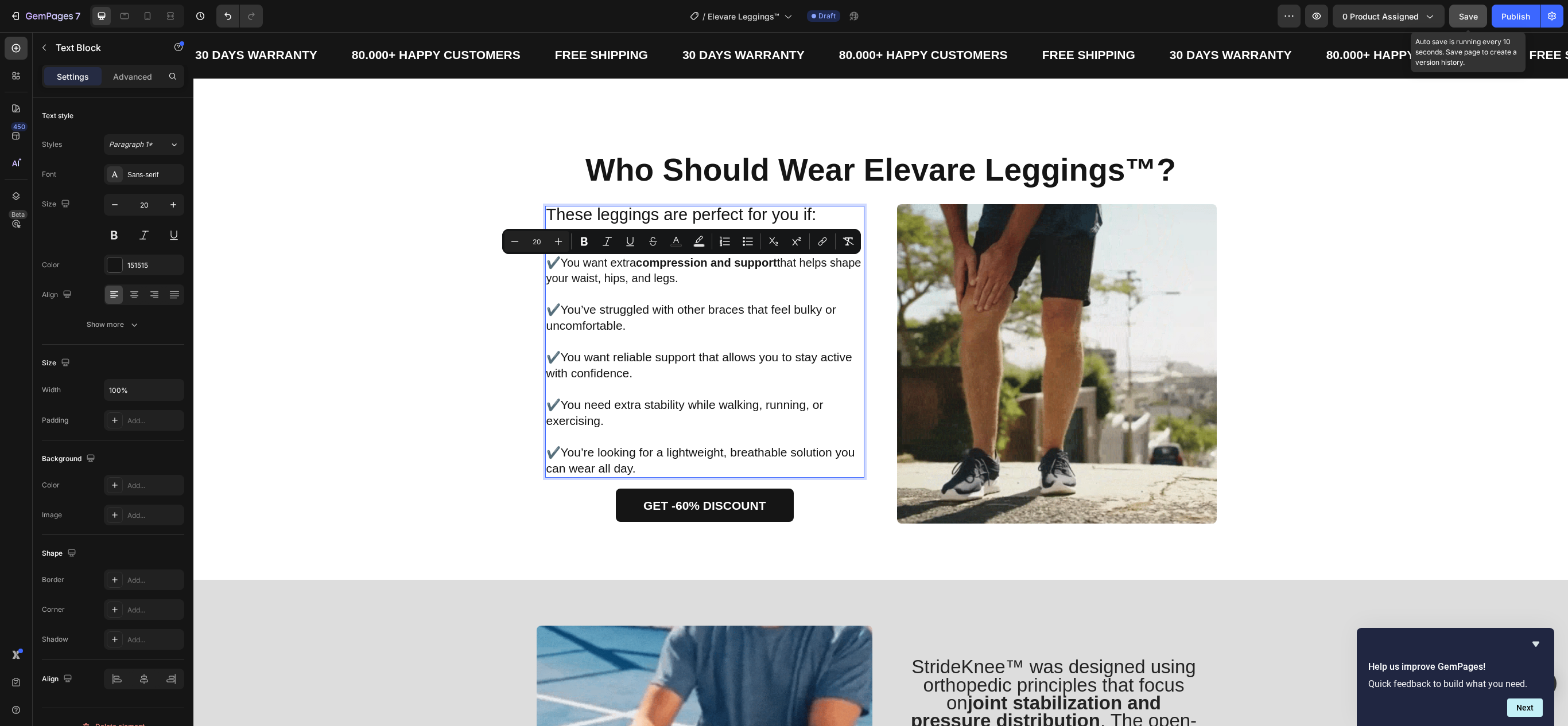
drag, startPoint x: 552, startPoint y: 263, endPoint x: 711, endPoint y: 287, distance: 160.8
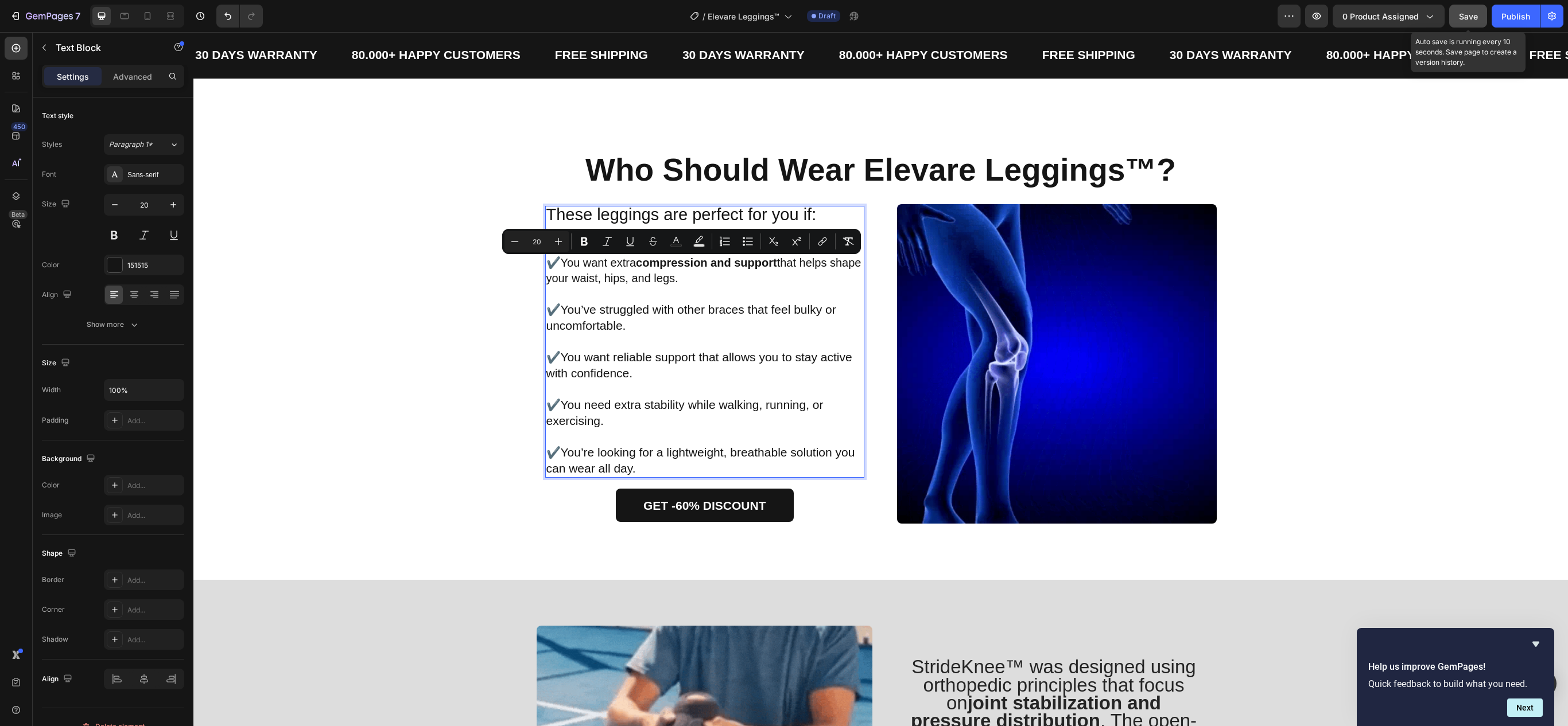
click at [711, 287] on p "✔️You want extra compression and support that helps shape your waist, hips, and…" at bounding box center [706, 270] width 318 height 31
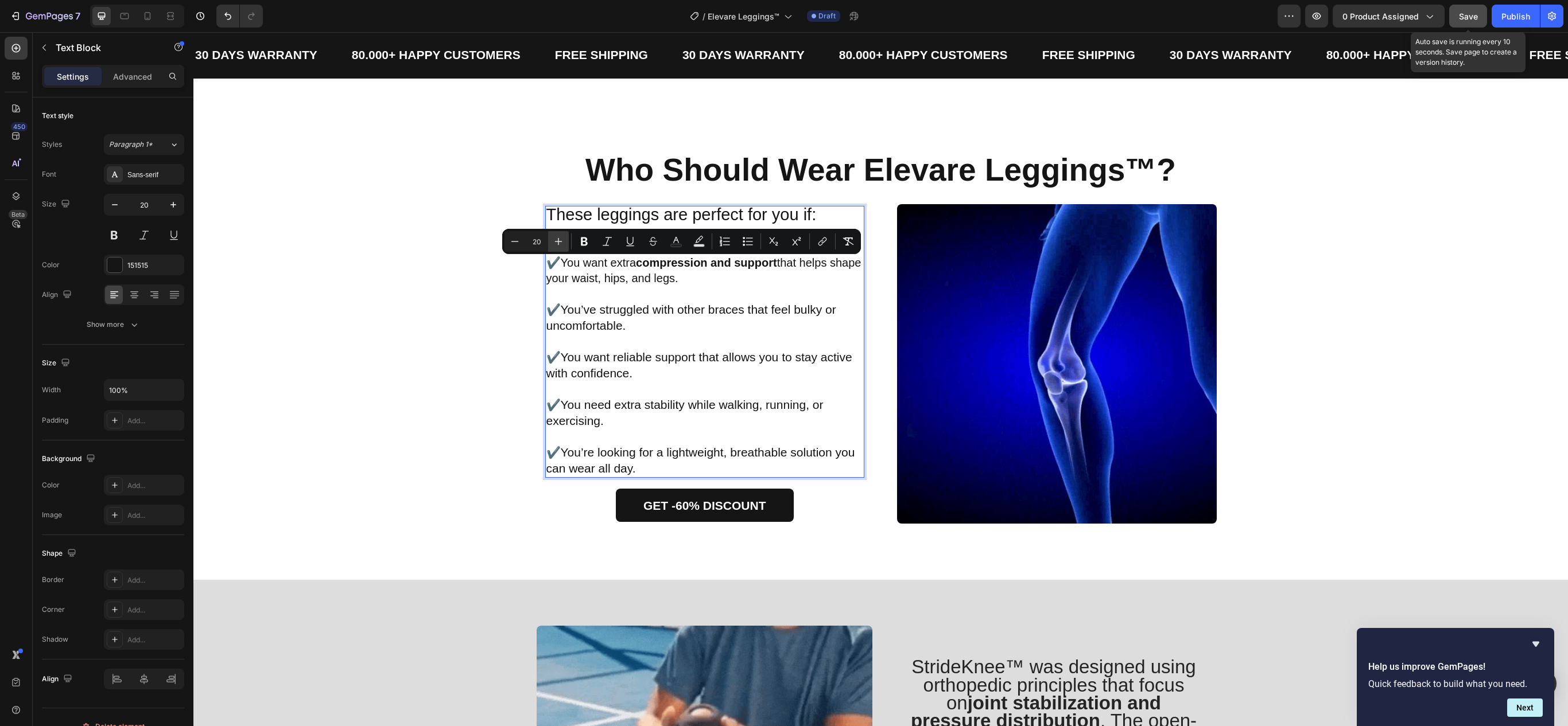
click at [558, 240] on icon "Editor contextual toolbar" at bounding box center [559, 242] width 12 height 12
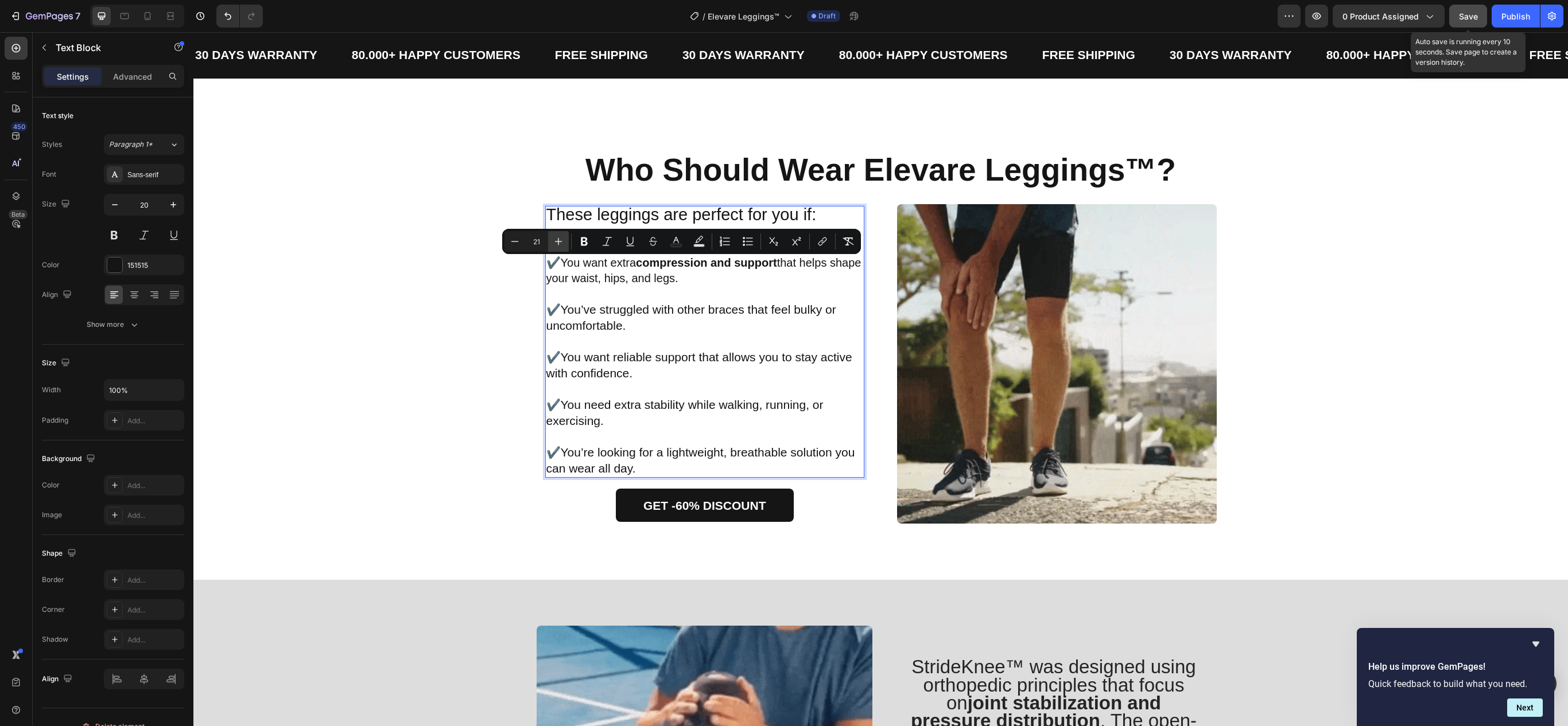
click at [558, 240] on icon "Editor contextual toolbar" at bounding box center [559, 242] width 12 height 12
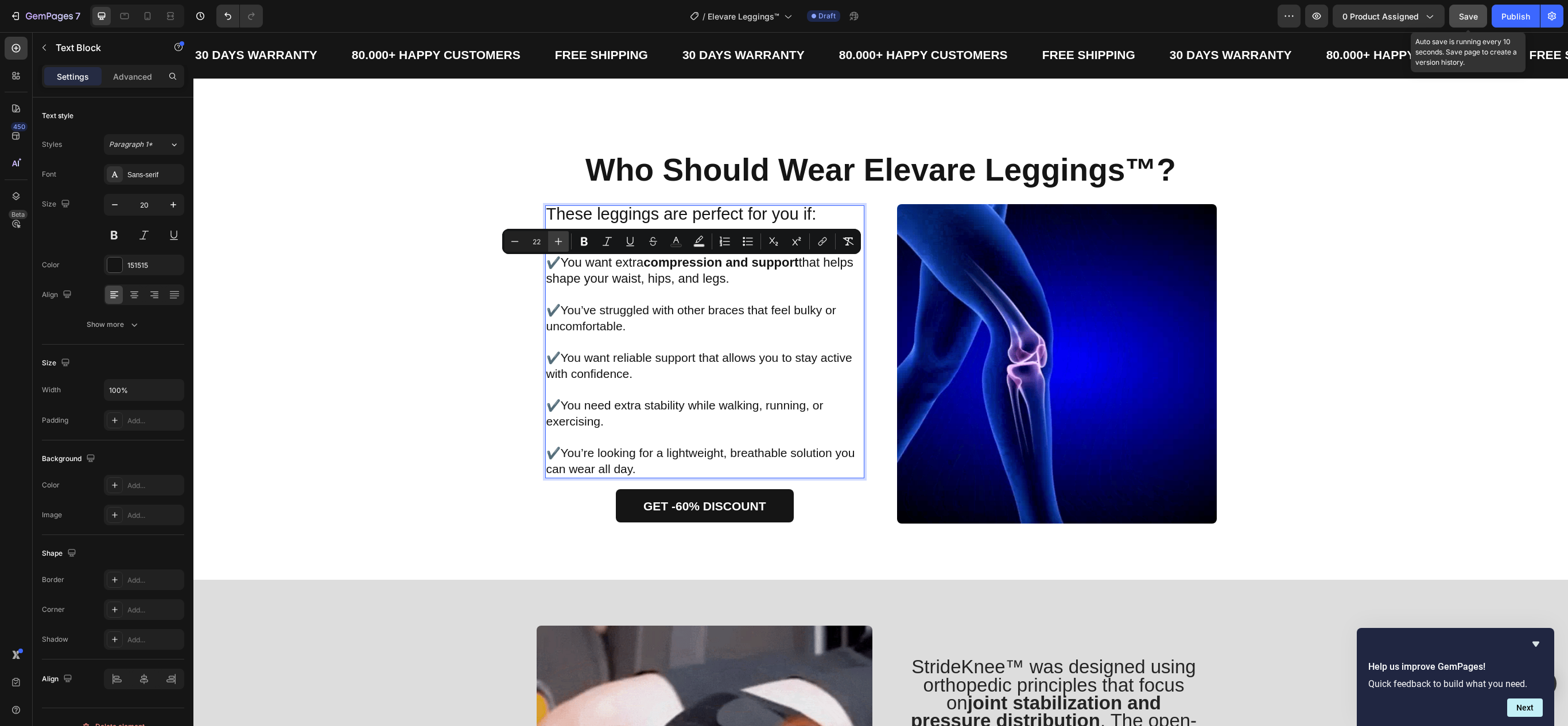
click at [558, 240] on icon "Editor contextual toolbar" at bounding box center [559, 242] width 12 height 12
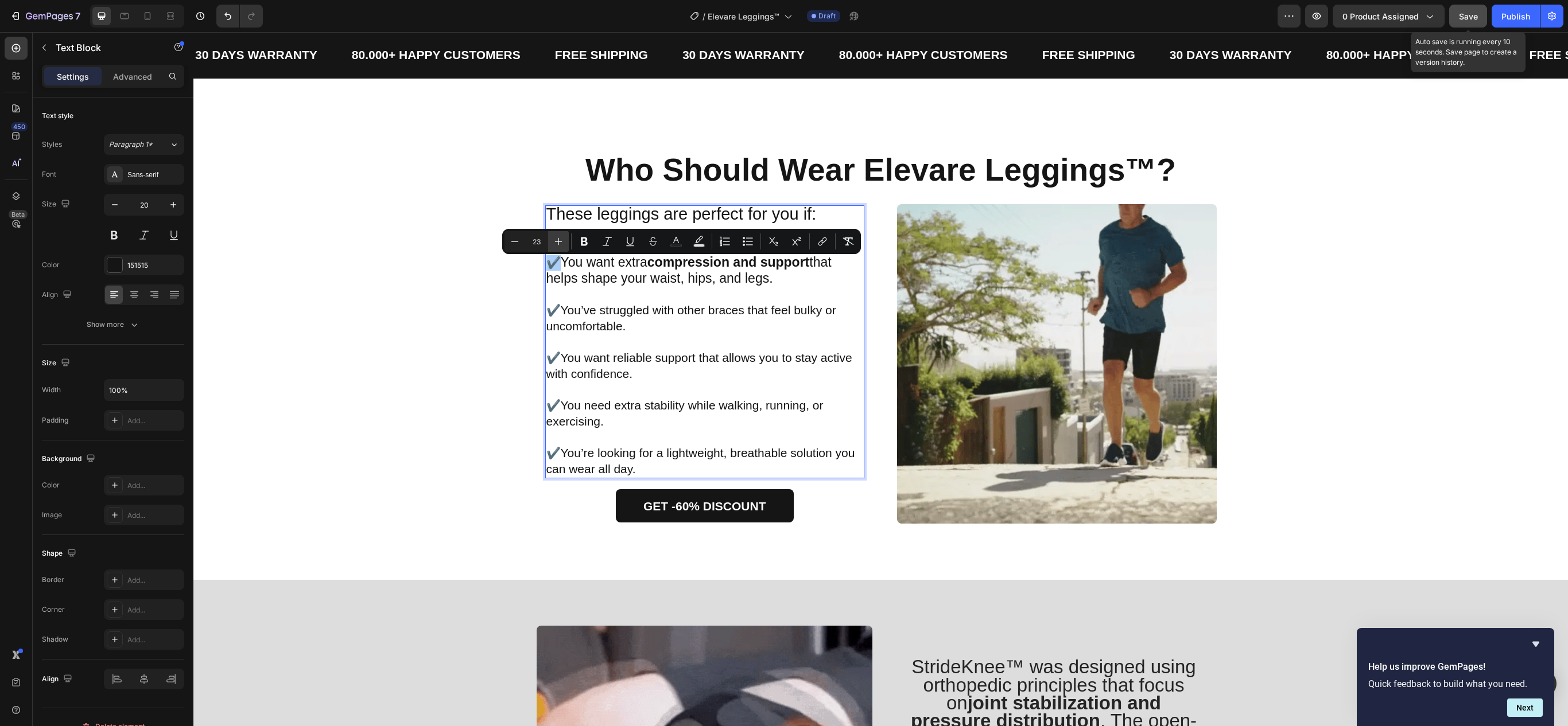
click at [558, 240] on icon "Editor contextual toolbar" at bounding box center [559, 242] width 12 height 12
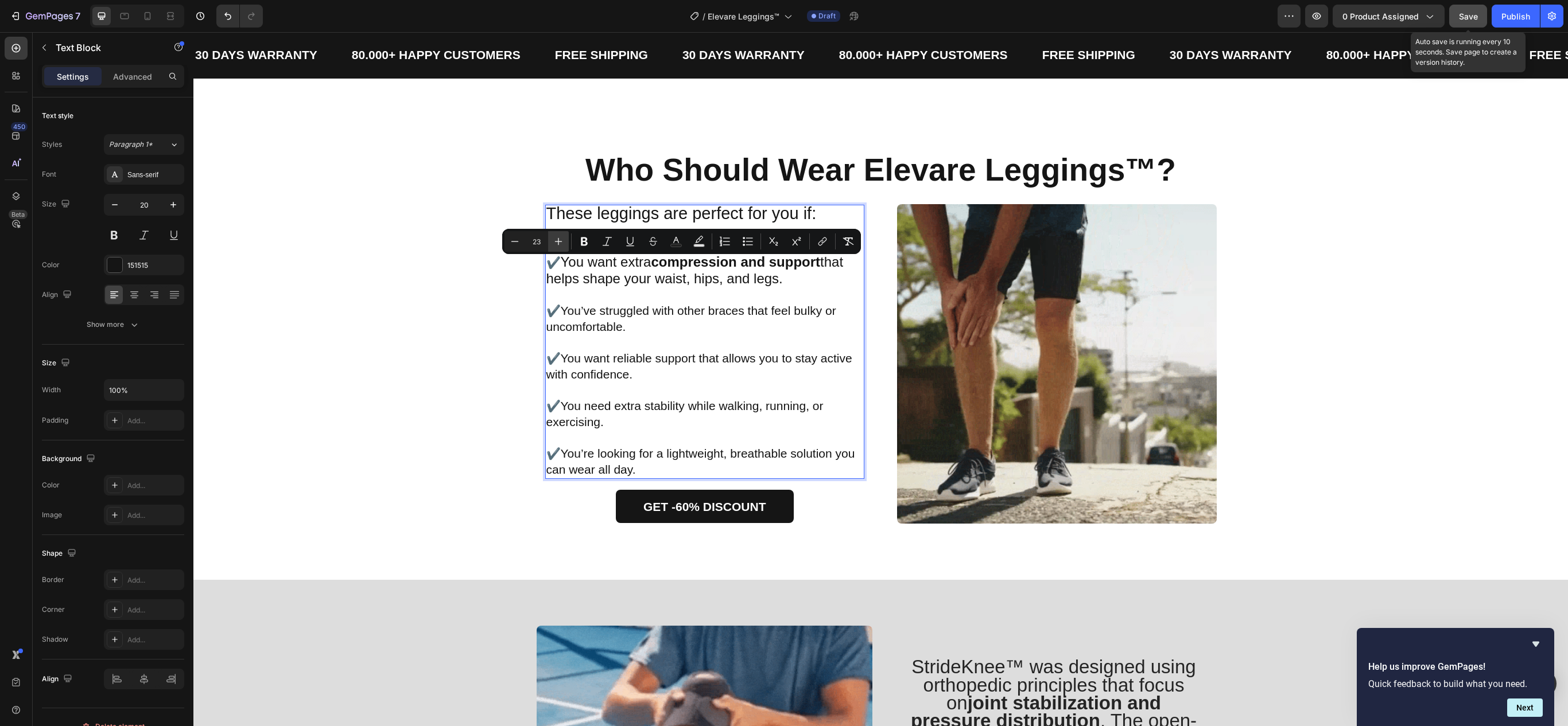
type input "24"
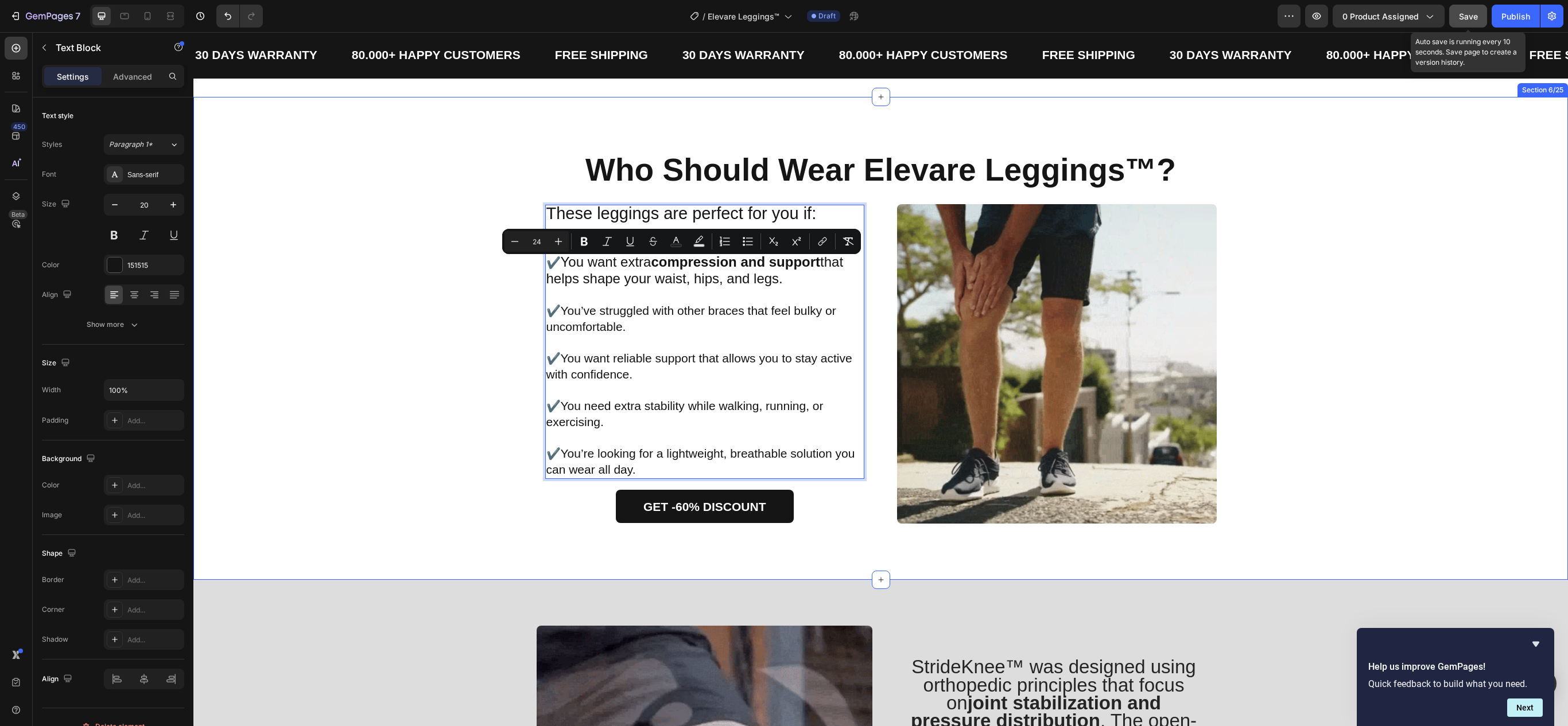
click at [460, 311] on div "⁠⁠⁠⁠⁠⁠⁠ Who Should Wear Elevare Leggings™? Heading Image These leggings are per…" at bounding box center [880, 338] width 1346 height 371
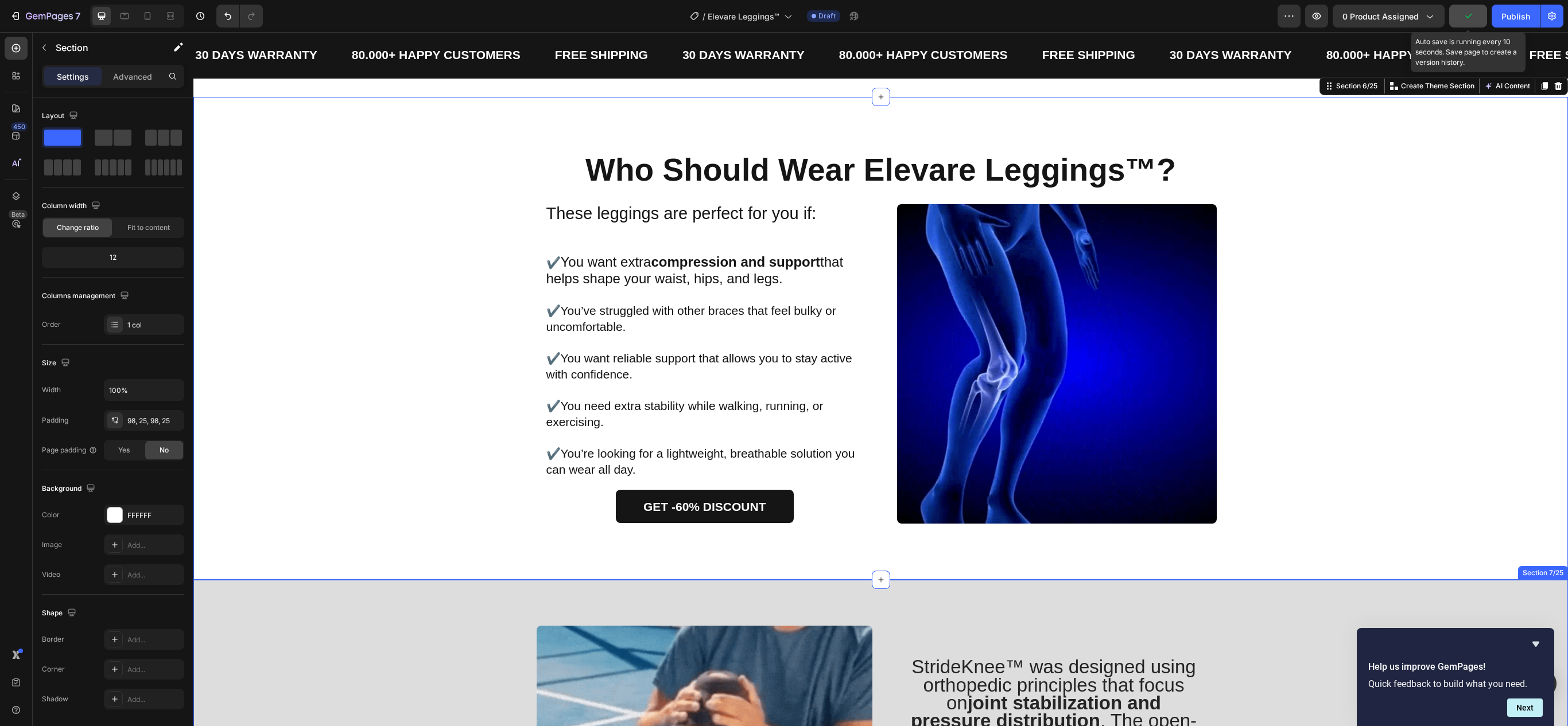
click at [592, 309] on span "You’ve struggled with other braces that feel bulky or uncomfortable." at bounding box center [692, 318] width 290 height 29
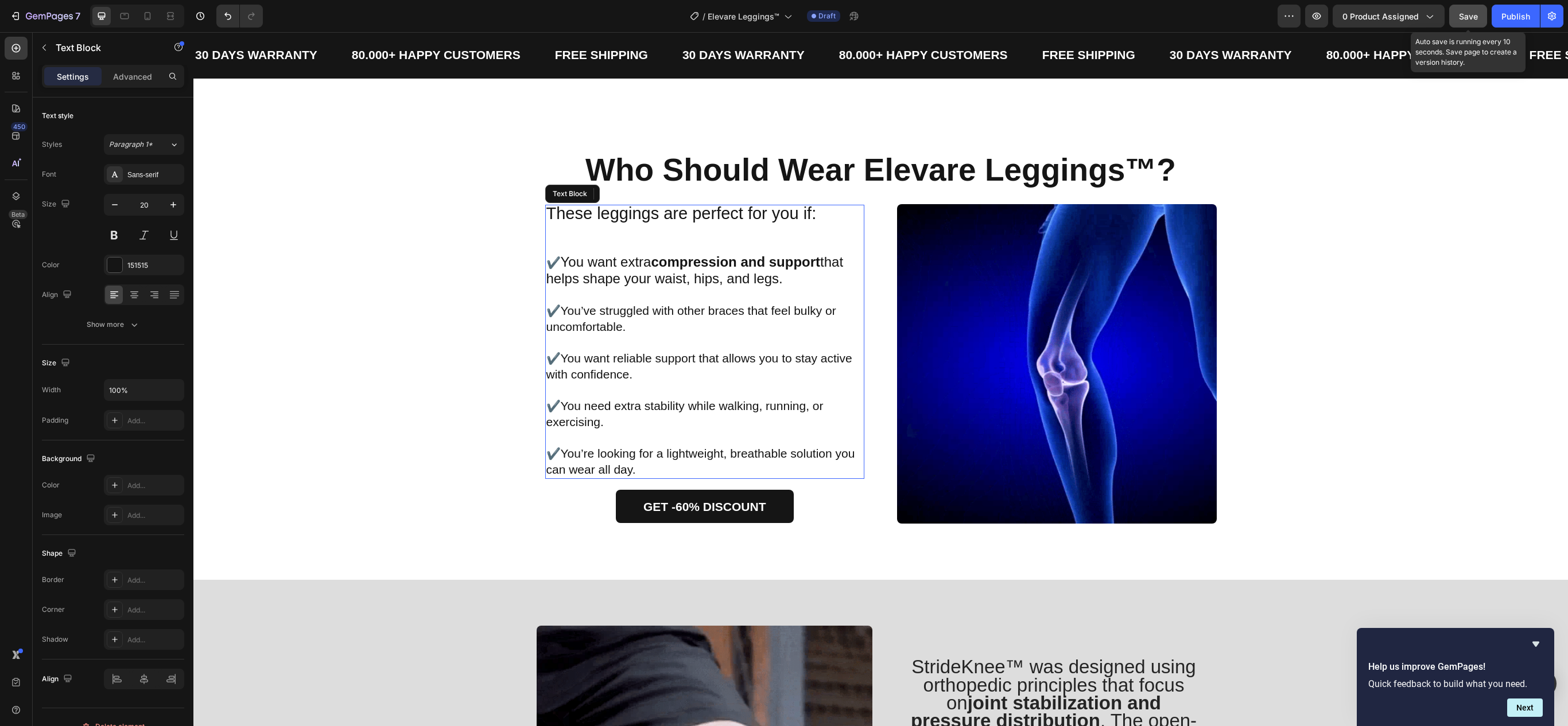
click at [567, 313] on span "You’ve struggled with other braces that feel bulky or uncomfortable." at bounding box center [692, 318] width 290 height 29
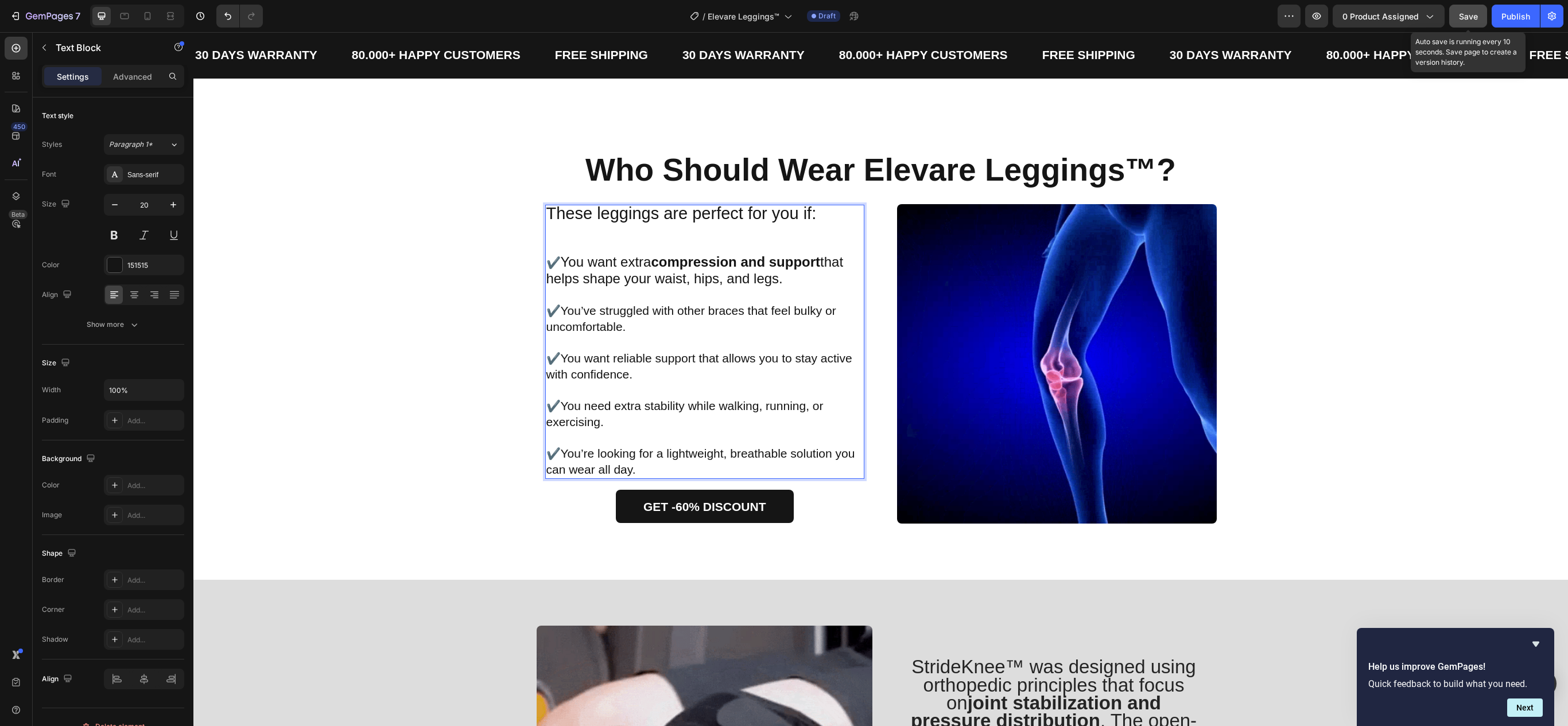
click at [558, 313] on span "You’ve struggled with other braces that feel bulky or uncomfortable." at bounding box center [692, 318] width 290 height 29
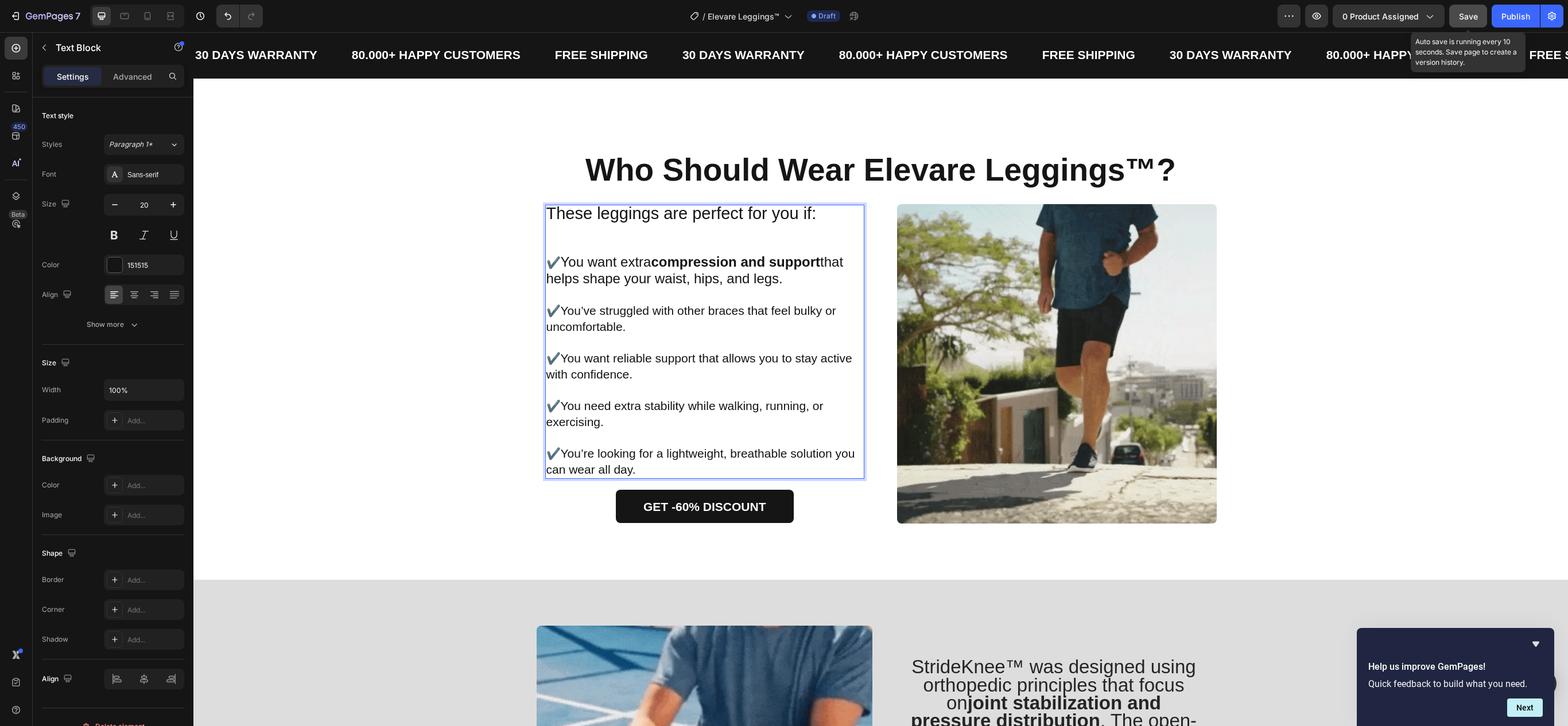
drag, startPoint x: 557, startPoint y: 311, endPoint x: 615, endPoint y: 328, distance: 60.4
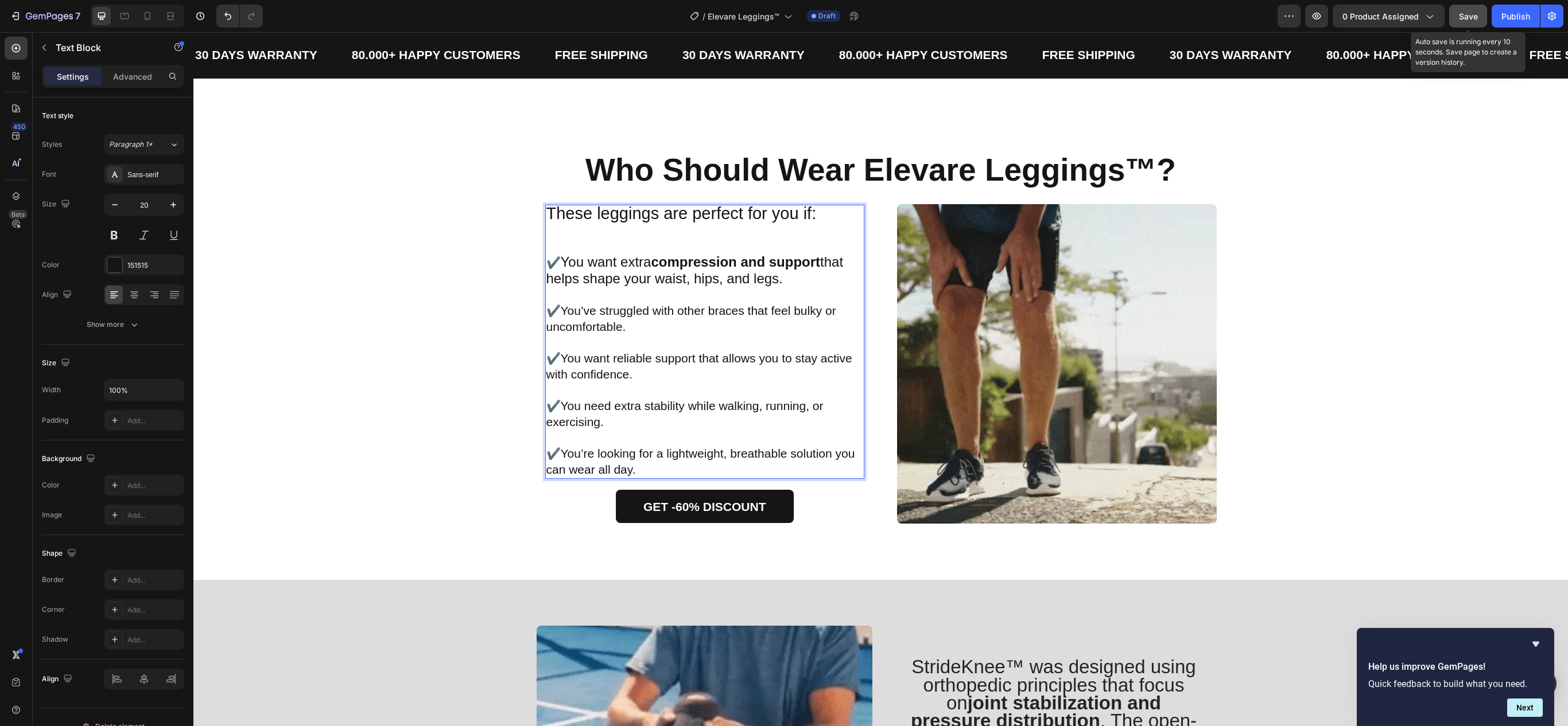
click at [615, 328] on span "You’ve struggled with other braces that feel bulky or uncomfortable." at bounding box center [692, 318] width 290 height 29
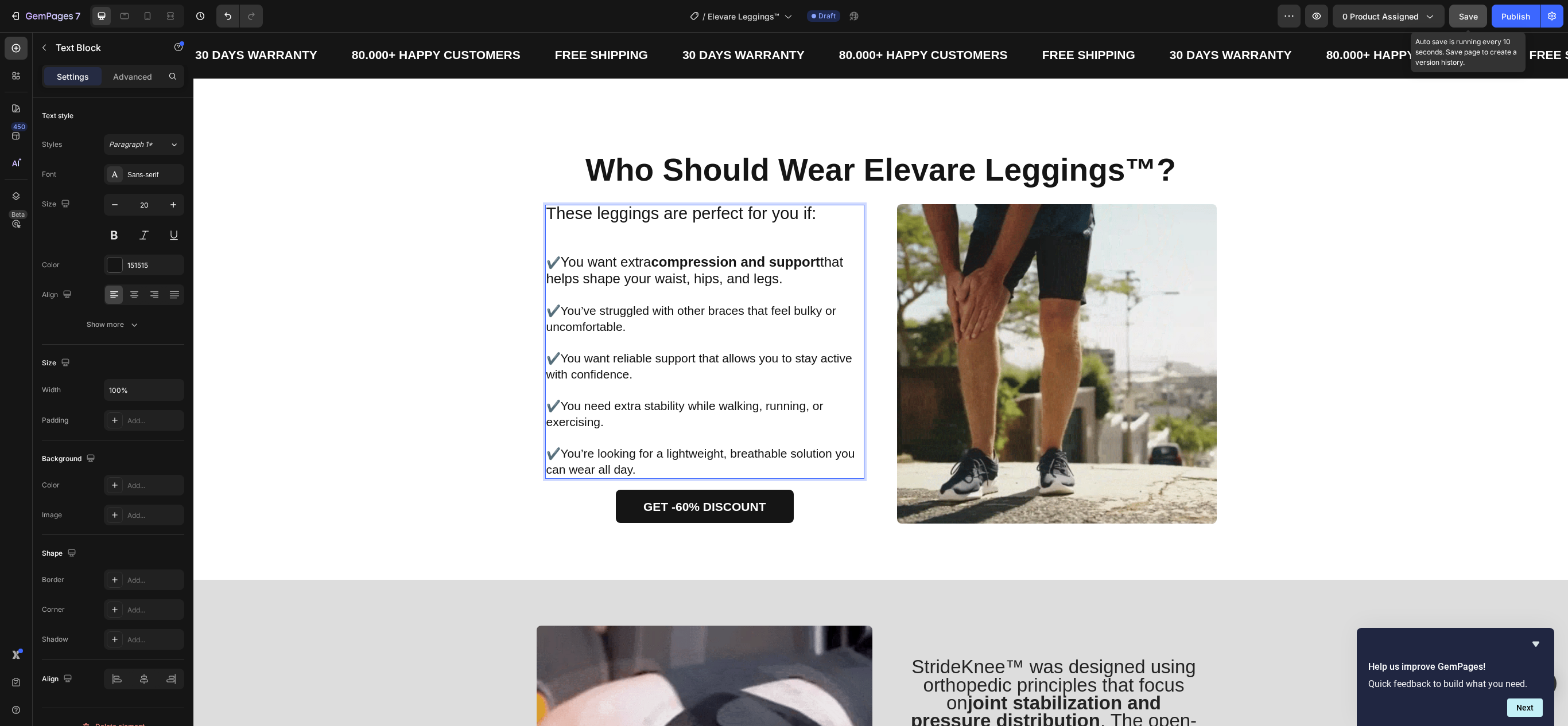
click at [555, 309] on span "You’ve struggled with other braces that feel bulky or uncomfortable." at bounding box center [692, 318] width 290 height 29
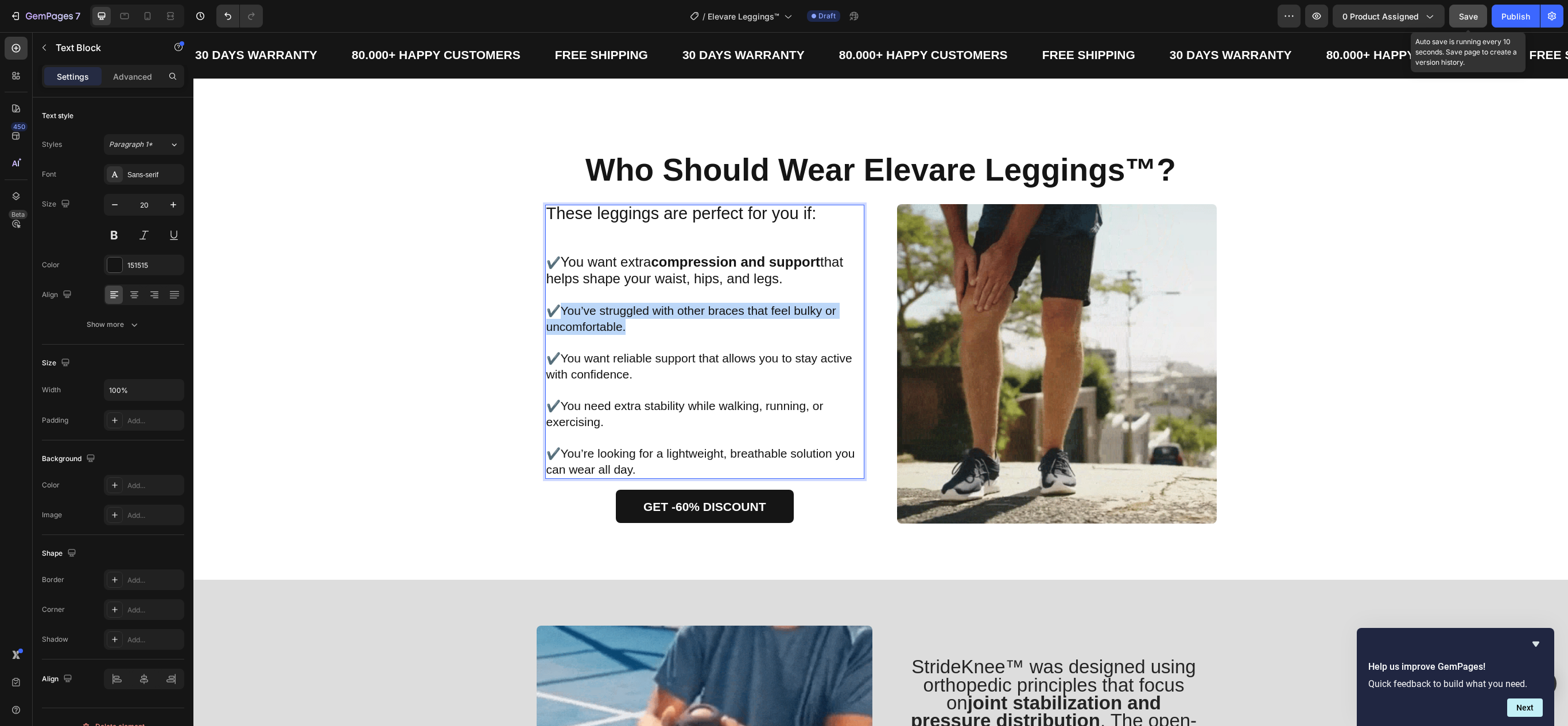
drag, startPoint x: 555, startPoint y: 309, endPoint x: 614, endPoint y: 327, distance: 61.7
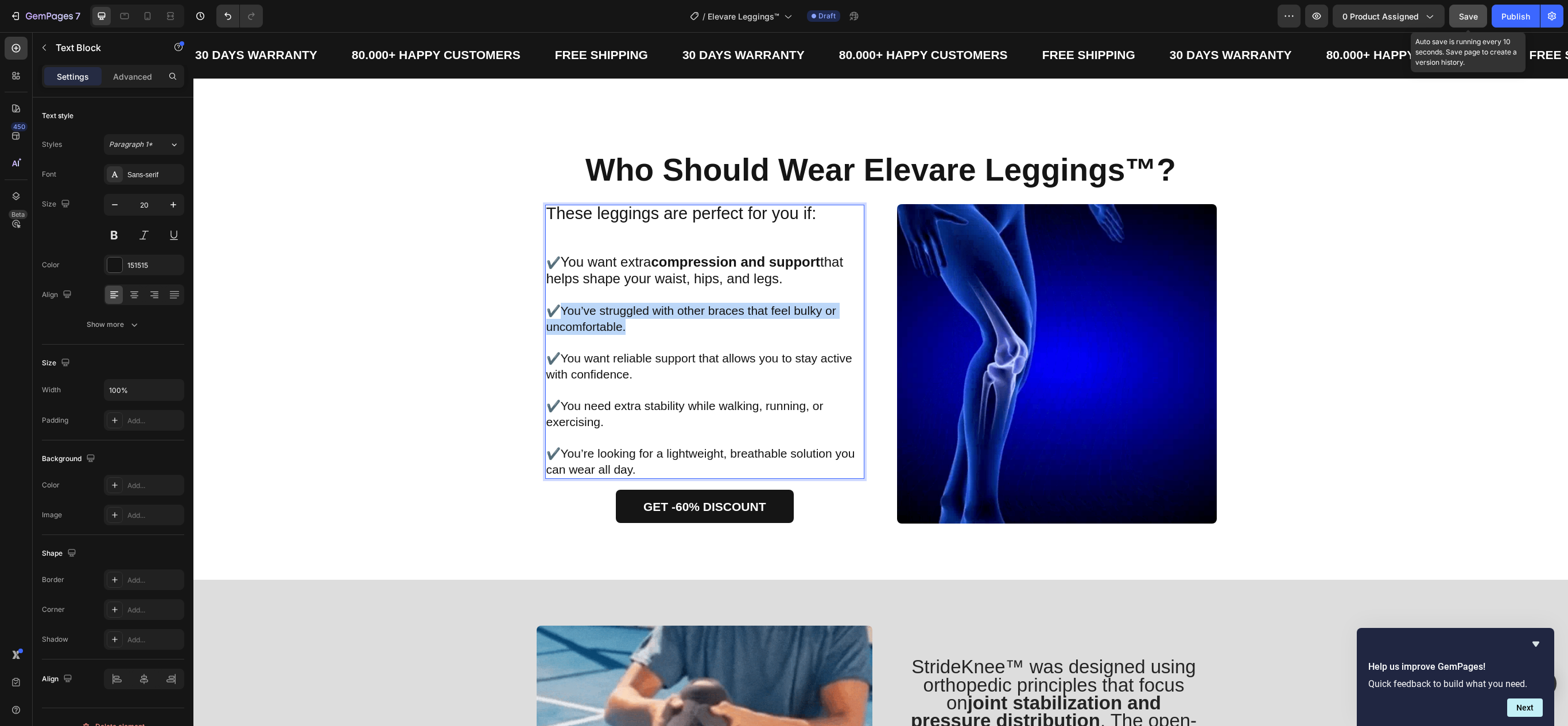
click at [614, 327] on span "You’ve struggled with other braces that feel bulky or uncomfortable." at bounding box center [692, 318] width 290 height 29
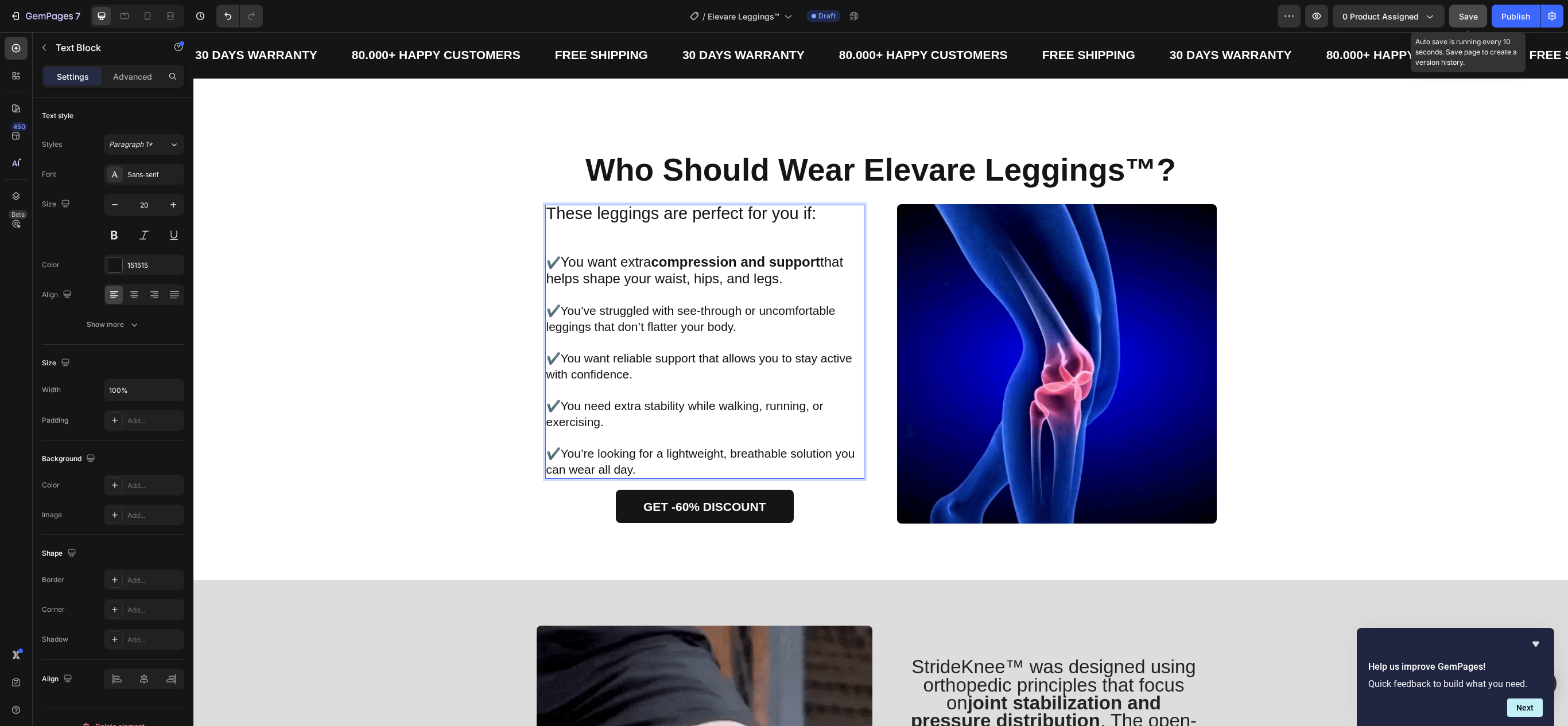
click at [614, 327] on span "You’ve struggled with see-through or uncomfortable leggings that don’t flatter …" at bounding box center [692, 318] width 290 height 29
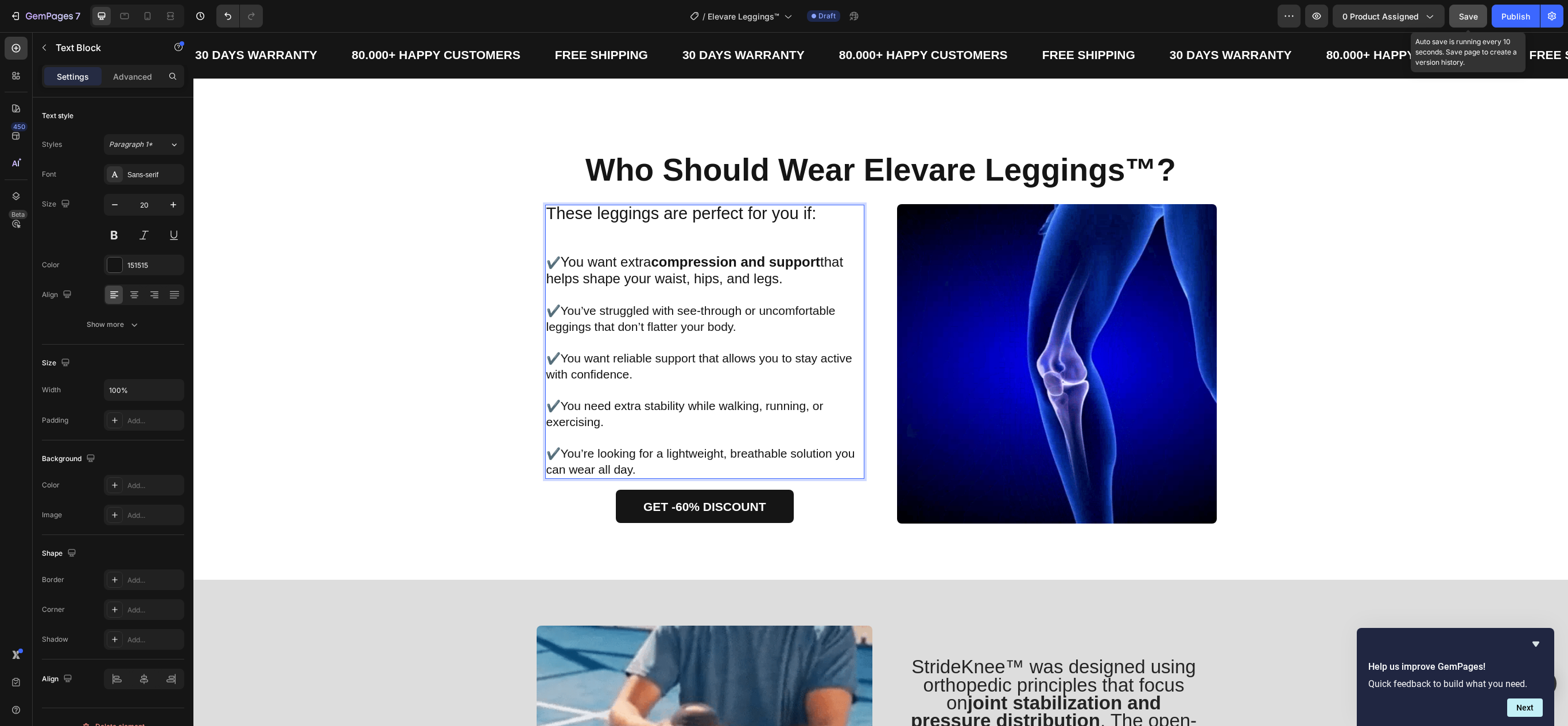
click at [554, 308] on span "You’ve struggled with see-through or uncomfortable leggings that don’t flatter …" at bounding box center [692, 318] width 290 height 29
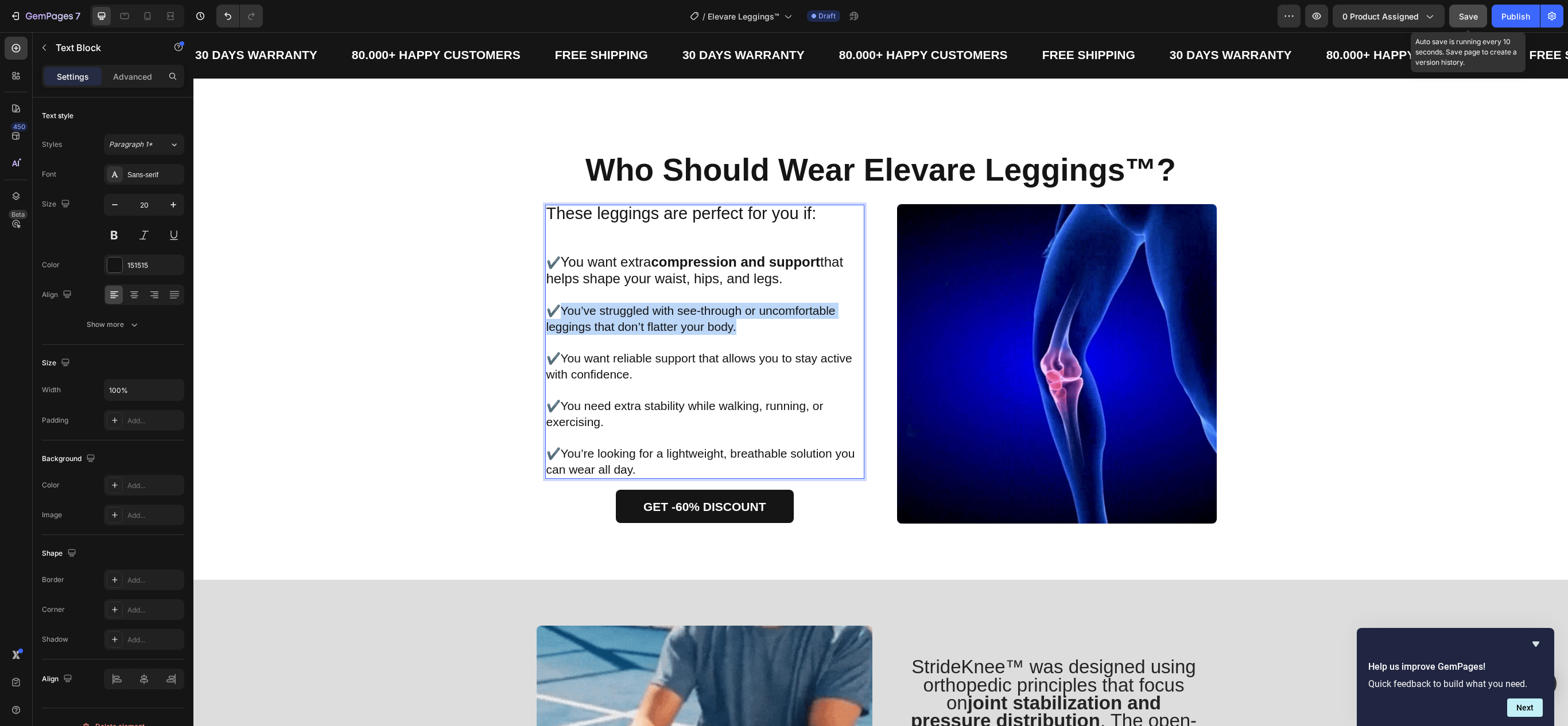
drag, startPoint x: 555, startPoint y: 308, endPoint x: 748, endPoint y: 322, distance: 193.5
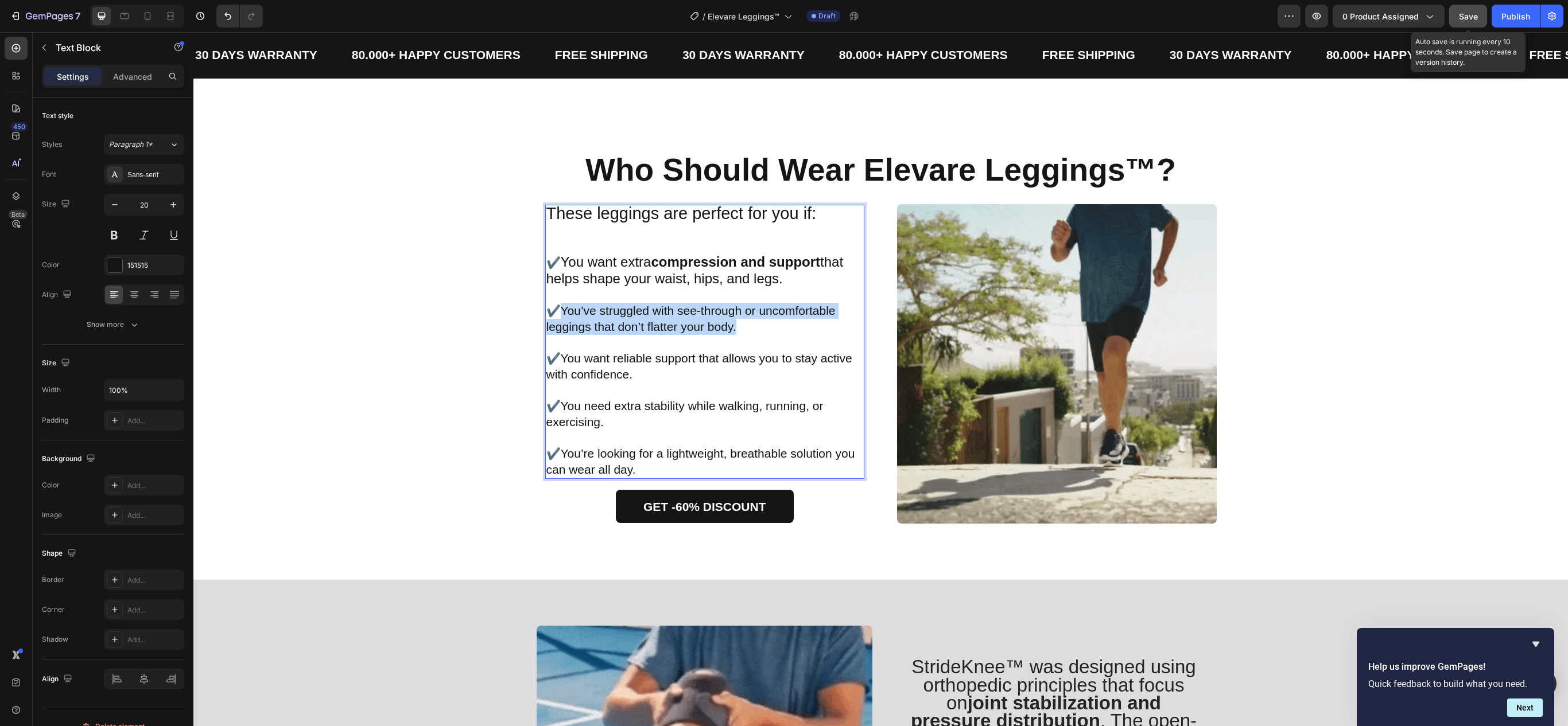
click at [748, 322] on p "✔️ You’ve struggled with see-through or uncomfortable leggings that don’t flatt…" at bounding box center [706, 318] width 318 height 32
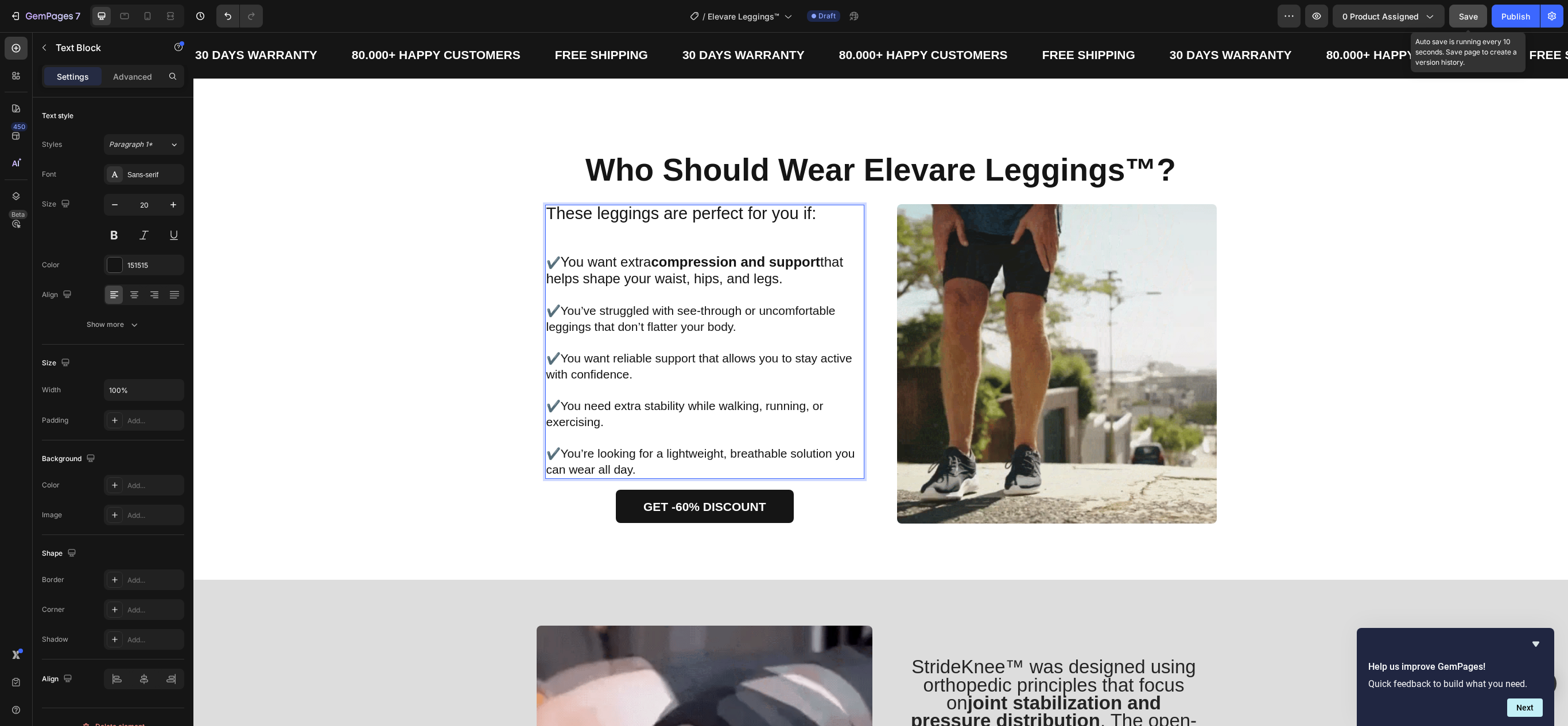
click at [571, 312] on span "You’ve struggled with see-through or uncomfortable leggings that don’t flatter …" at bounding box center [692, 318] width 290 height 29
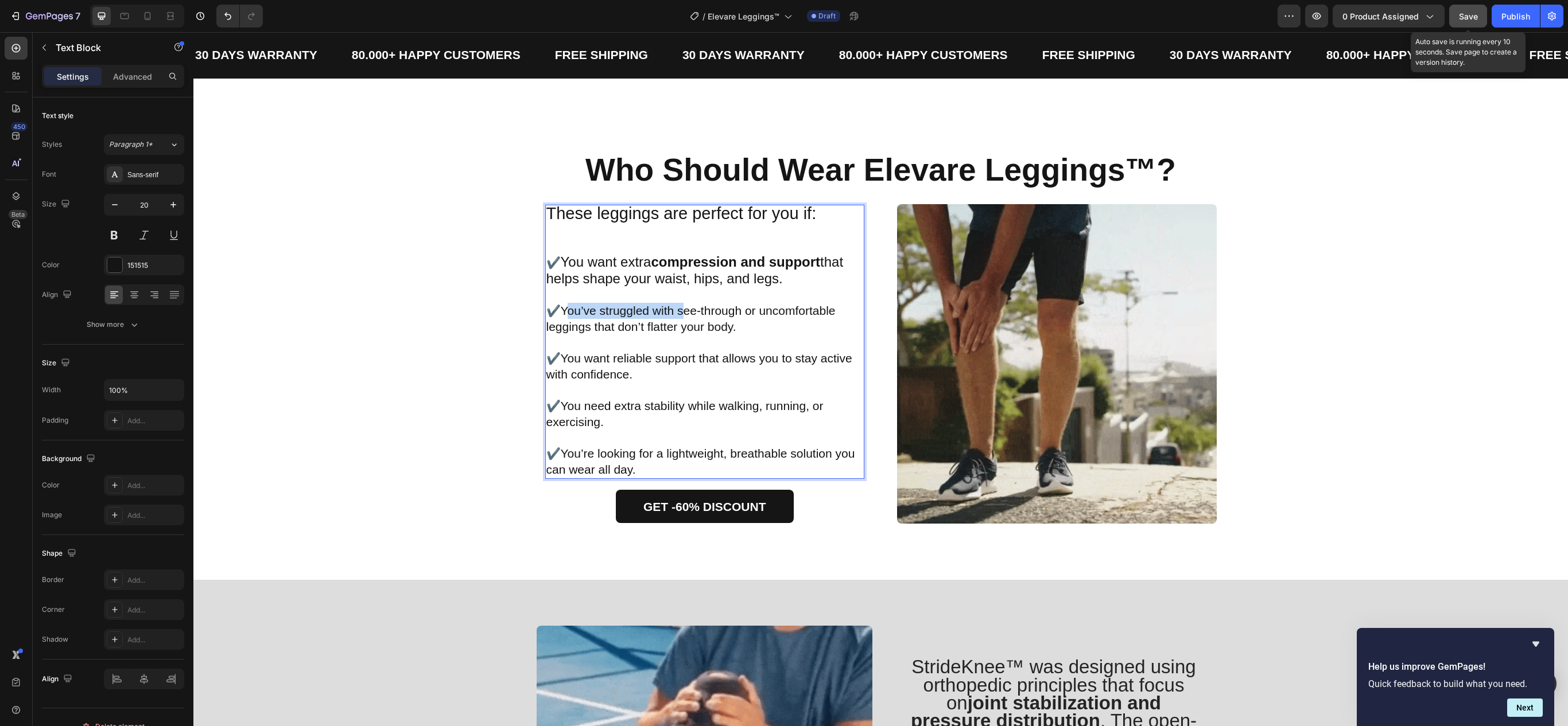
drag, startPoint x: 557, startPoint y: 312, endPoint x: 700, endPoint y: 304, distance: 143.2
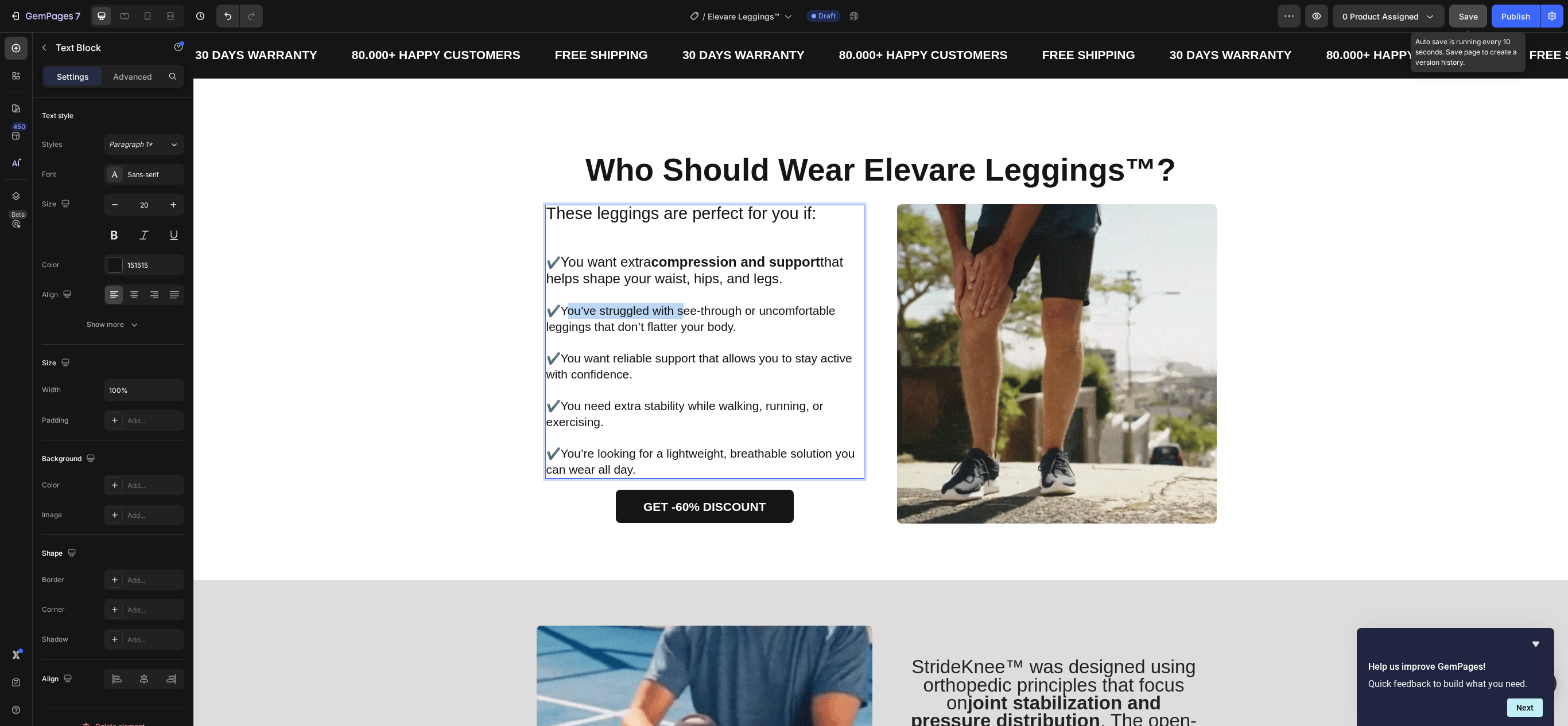
click at [710, 308] on span "You’ve struggled with see-through or uncomfortable leggings that don’t flatter …" at bounding box center [692, 318] width 290 height 29
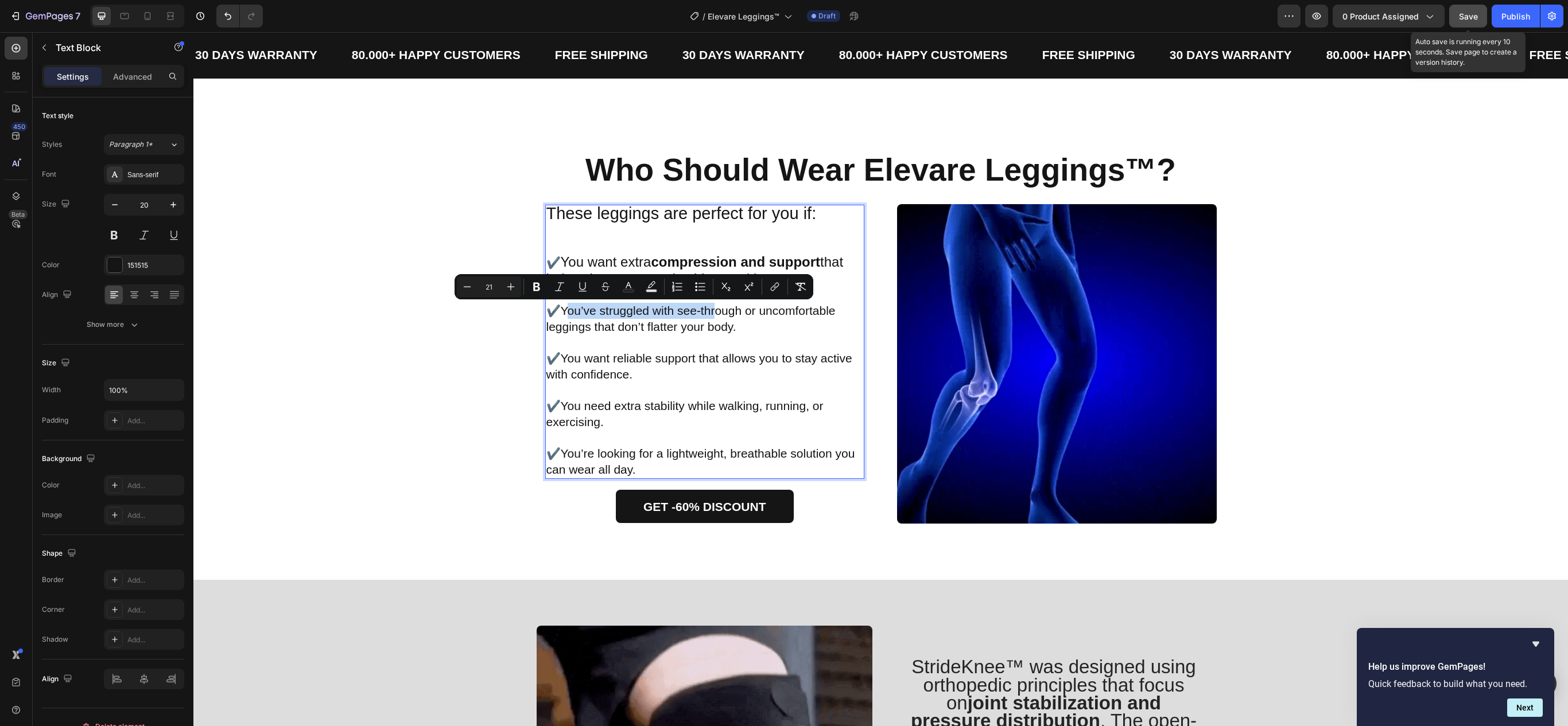
click at [588, 311] on span "You’ve struggled with see-through or uncomfortable leggings that don’t flatter …" at bounding box center [692, 318] width 290 height 29
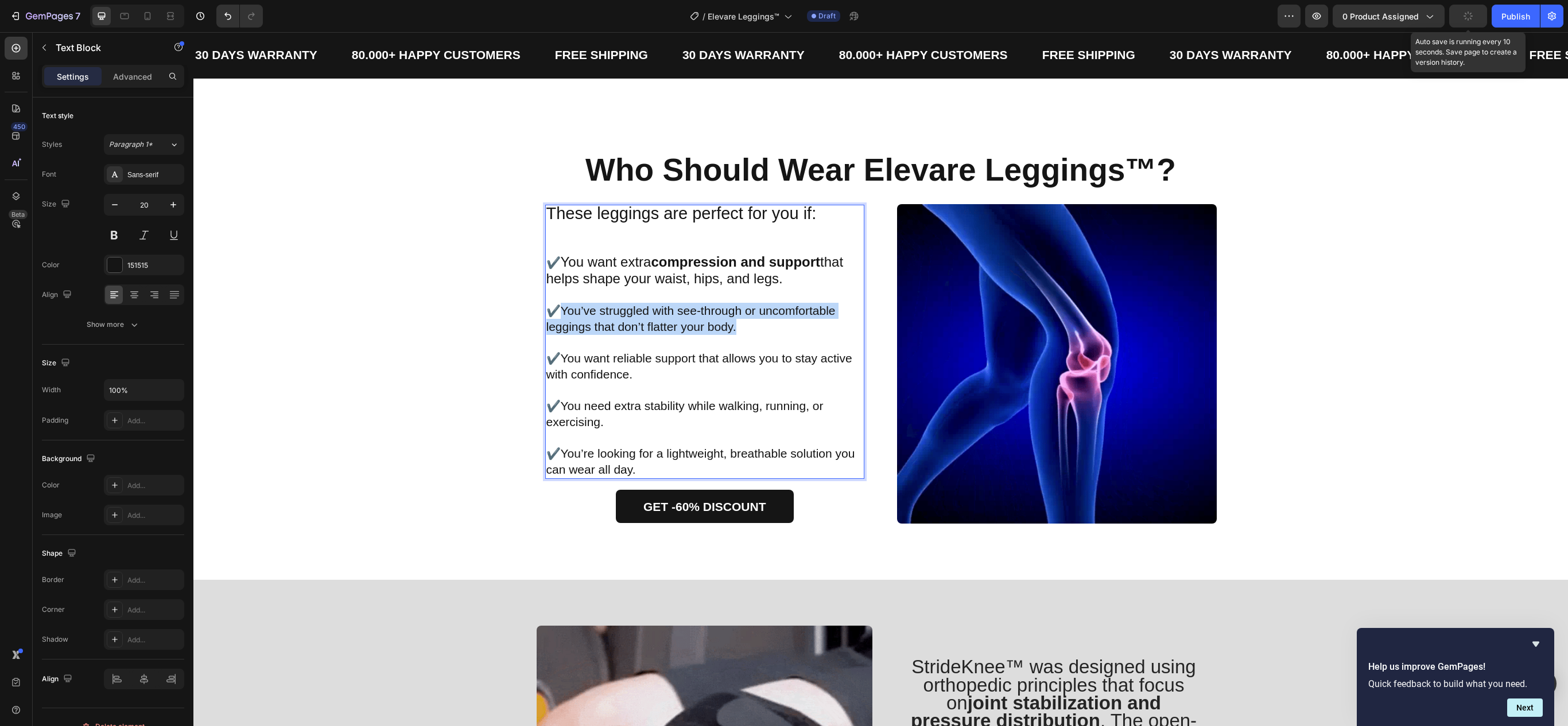
drag, startPoint x: 555, startPoint y: 311, endPoint x: 748, endPoint y: 328, distance: 193.7
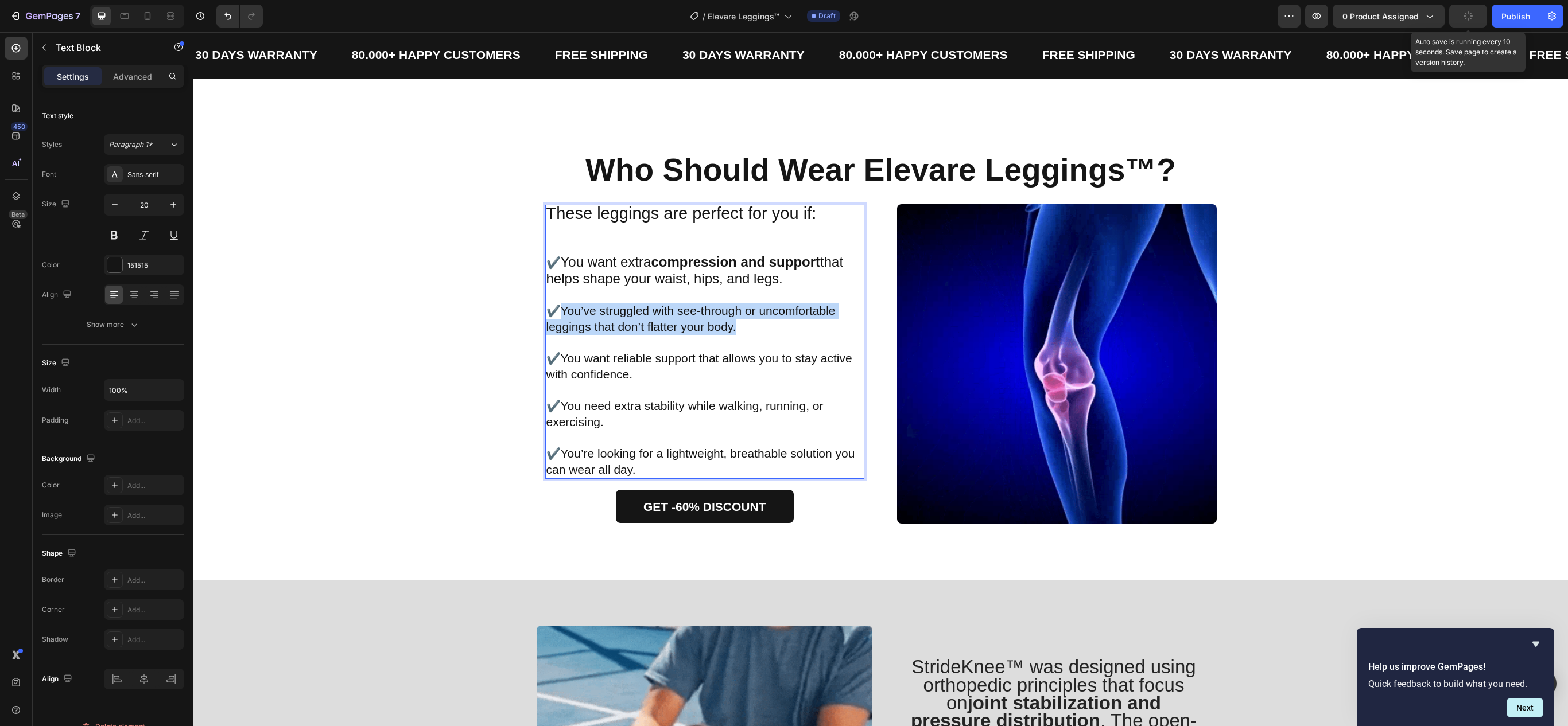
click at [748, 328] on p "✔️ You’ve struggled with see-through or uncomfortable leggings that don’t flatt…" at bounding box center [706, 318] width 318 height 32
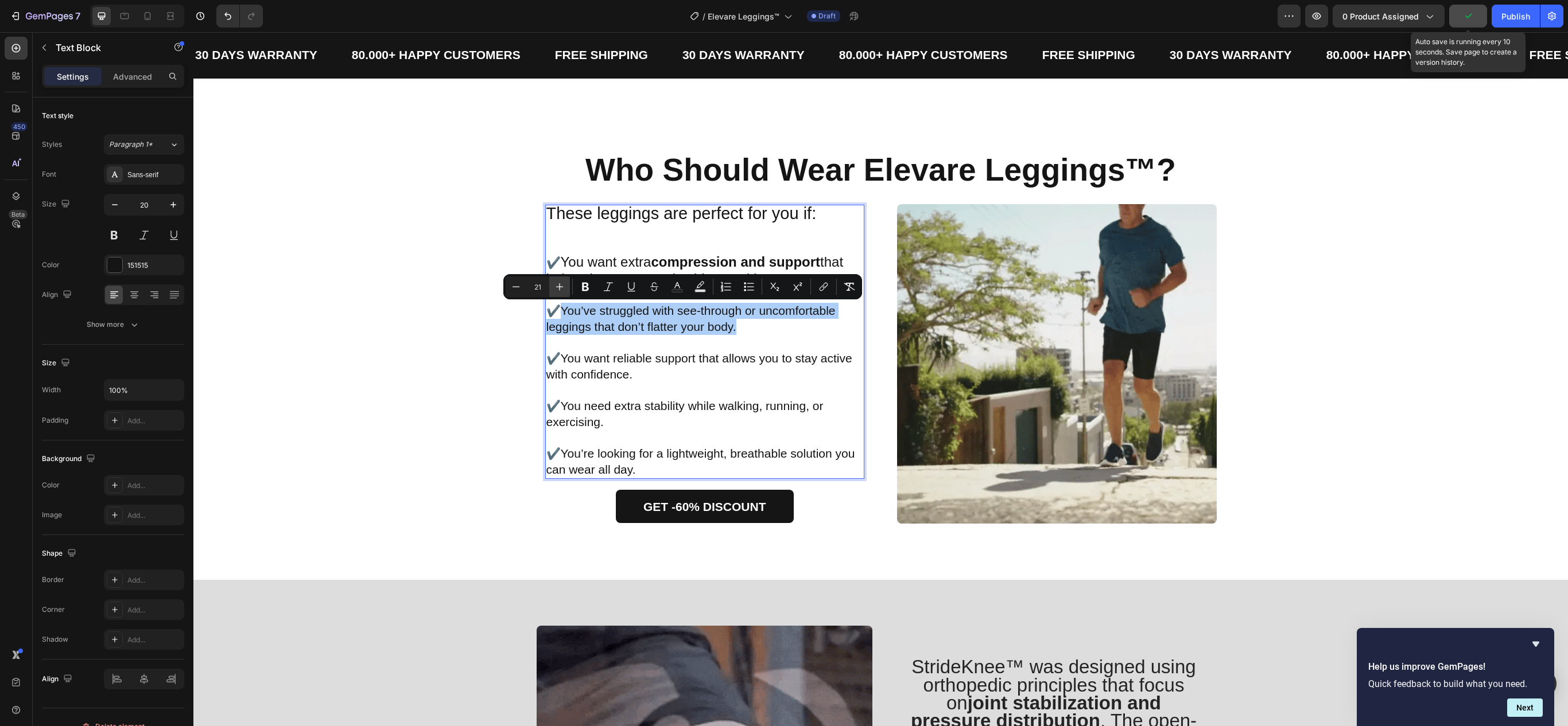
click at [558, 279] on button "Plus" at bounding box center [560, 287] width 21 height 21
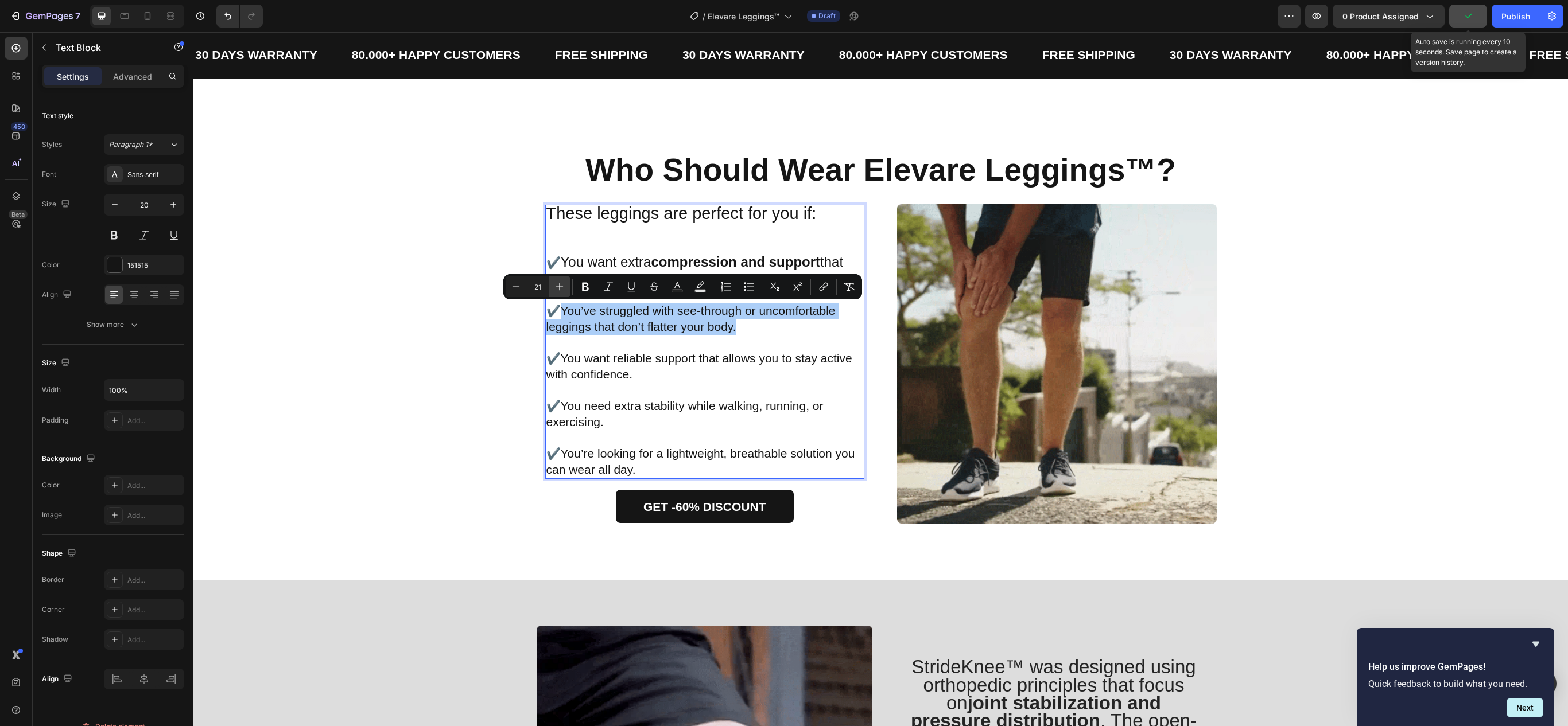
click at [558, 279] on button "Plus" at bounding box center [560, 287] width 21 height 21
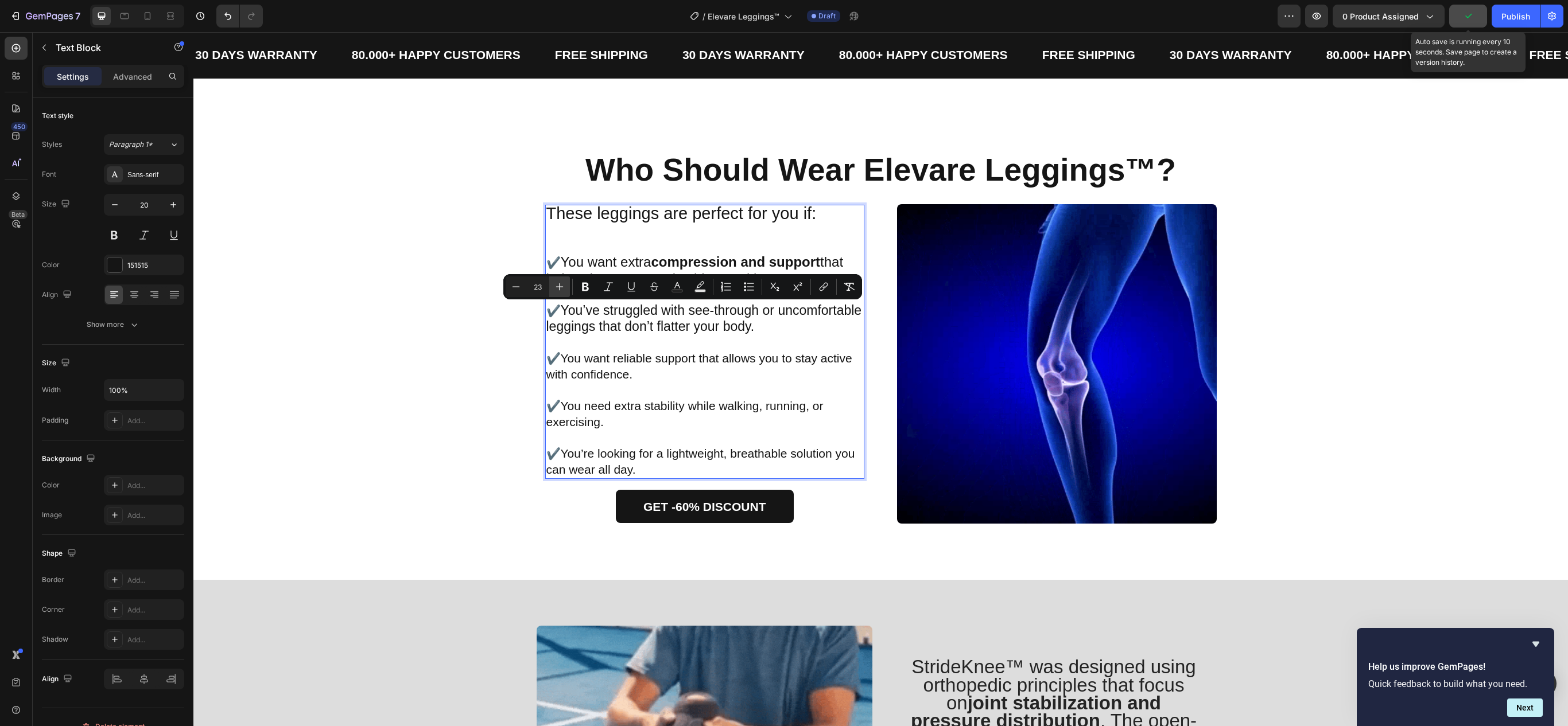
click at [558, 279] on button "Plus" at bounding box center [560, 287] width 21 height 21
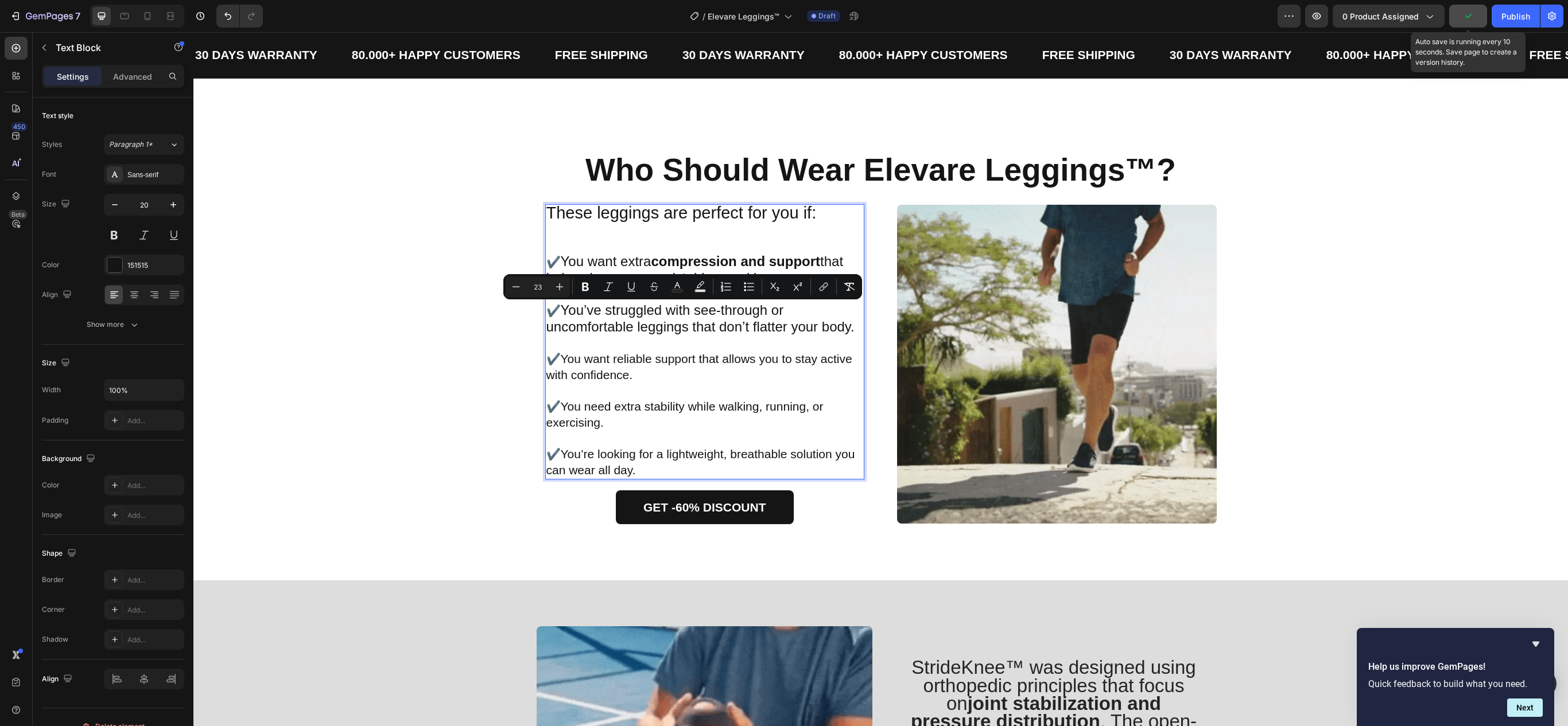
type input "24"
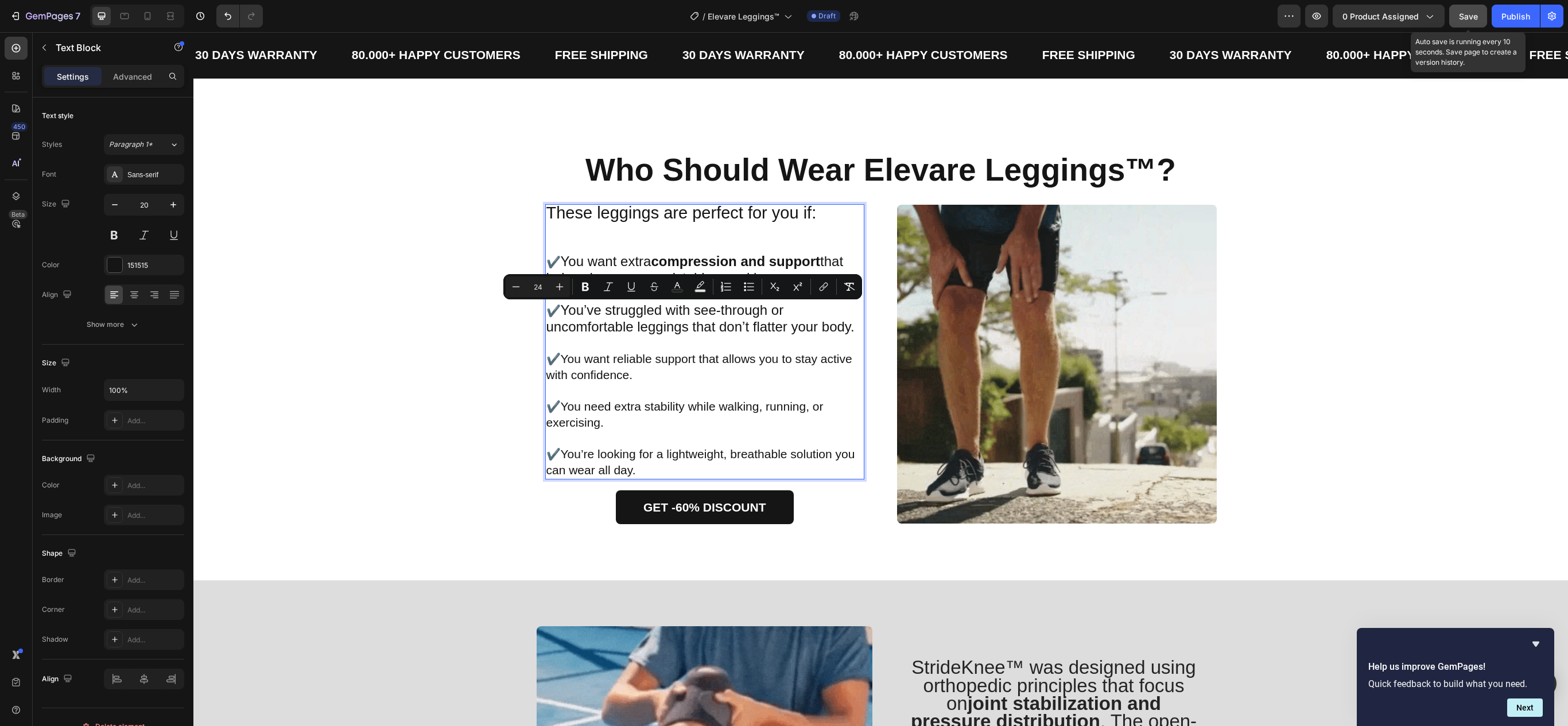
click at [622, 262] on span "You want extra compression and support that helps shape your waist, hips, and l…" at bounding box center [696, 270] width 298 height 32
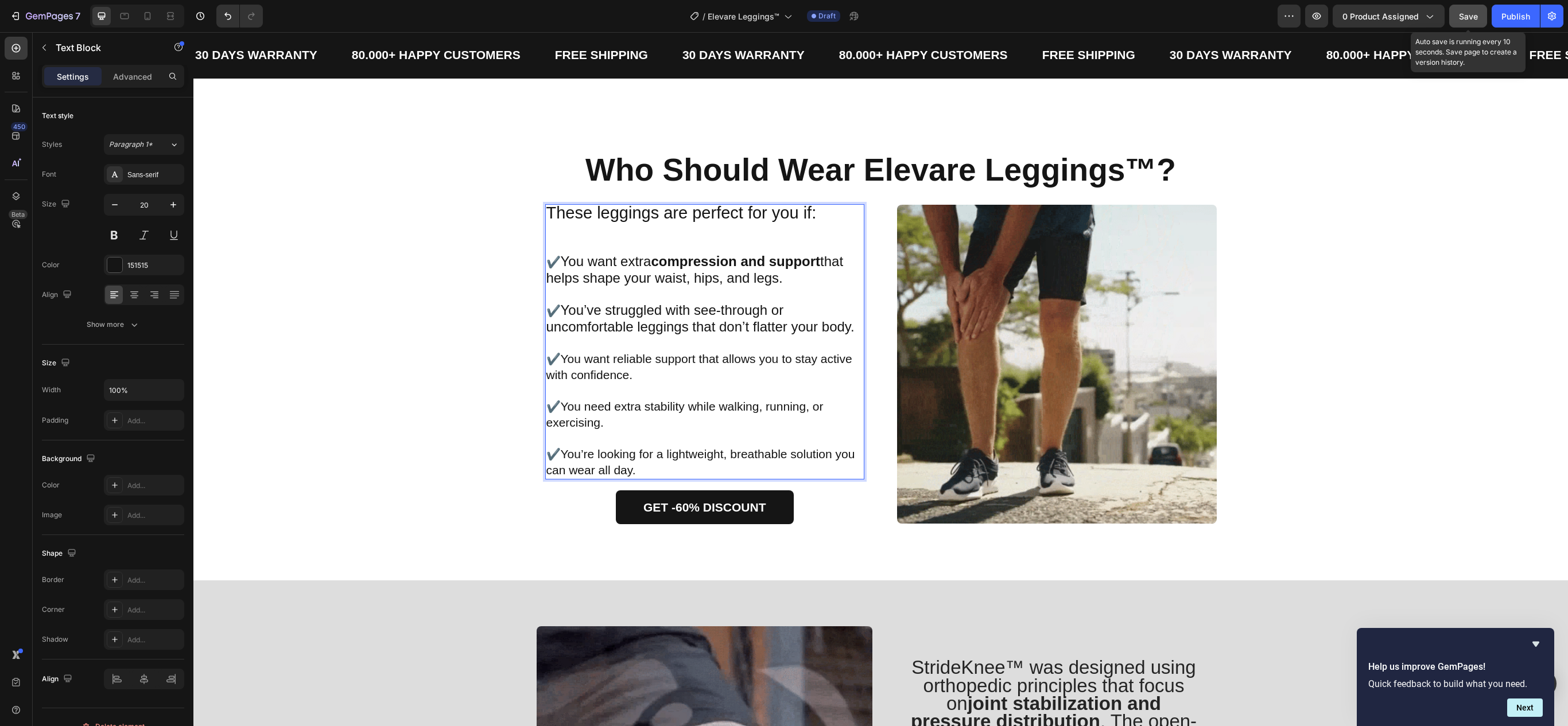
click at [622, 262] on span "You want extra compression and support that helps shape your waist, hips, and l…" at bounding box center [696, 270] width 298 height 32
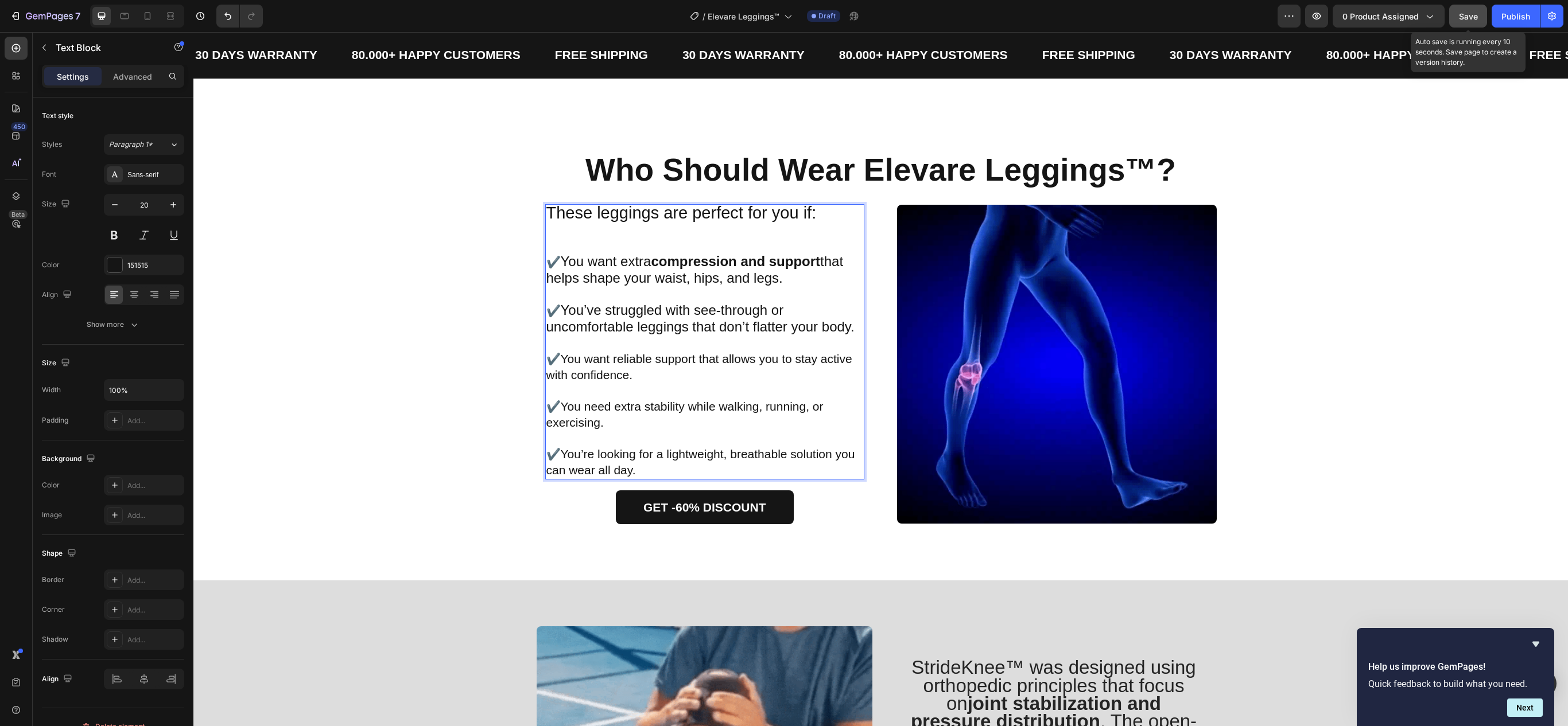
click at [622, 262] on span "You want extra compression and support that helps shape your waist, hips, and l…" at bounding box center [696, 270] width 298 height 32
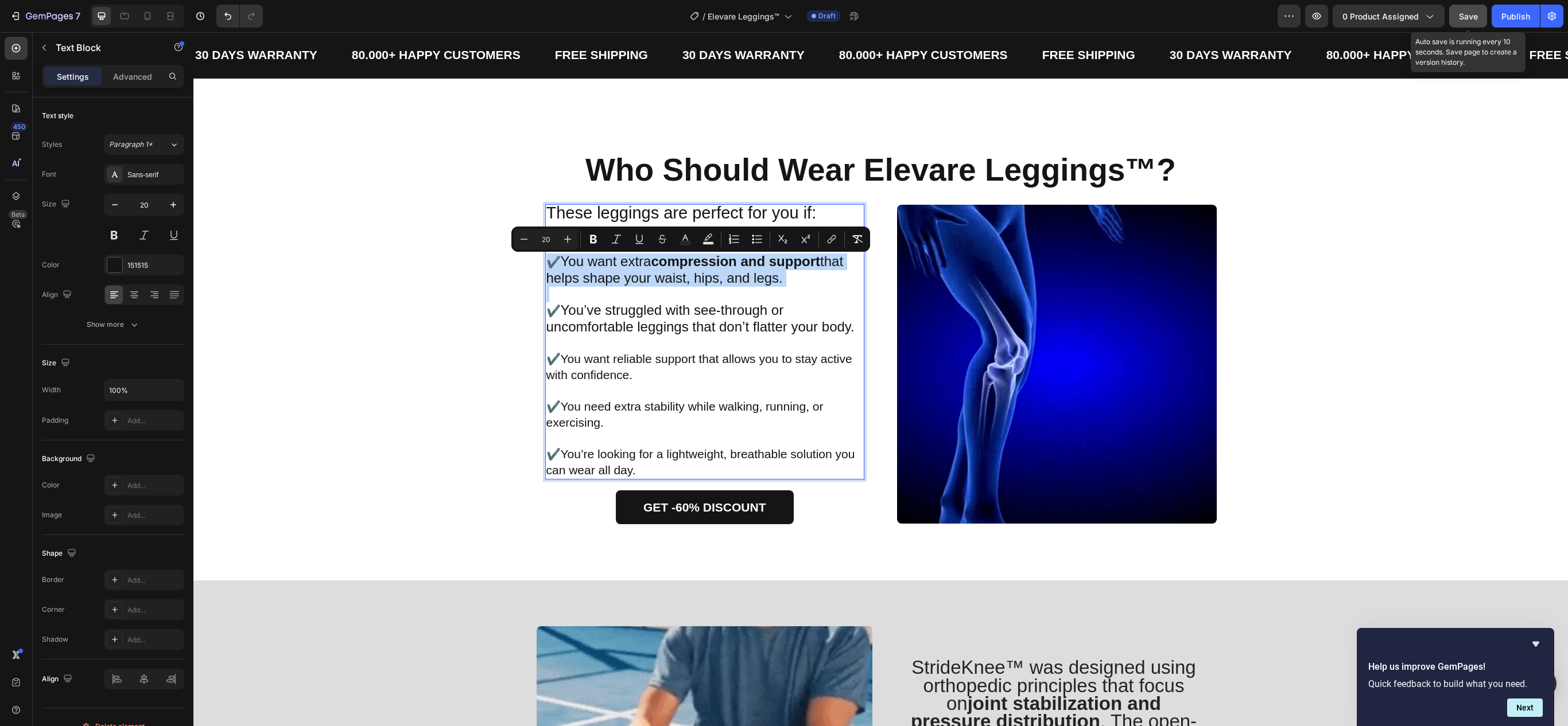
drag, startPoint x: 584, startPoint y: 287, endPoint x: 597, endPoint y: 262, distance: 28.2
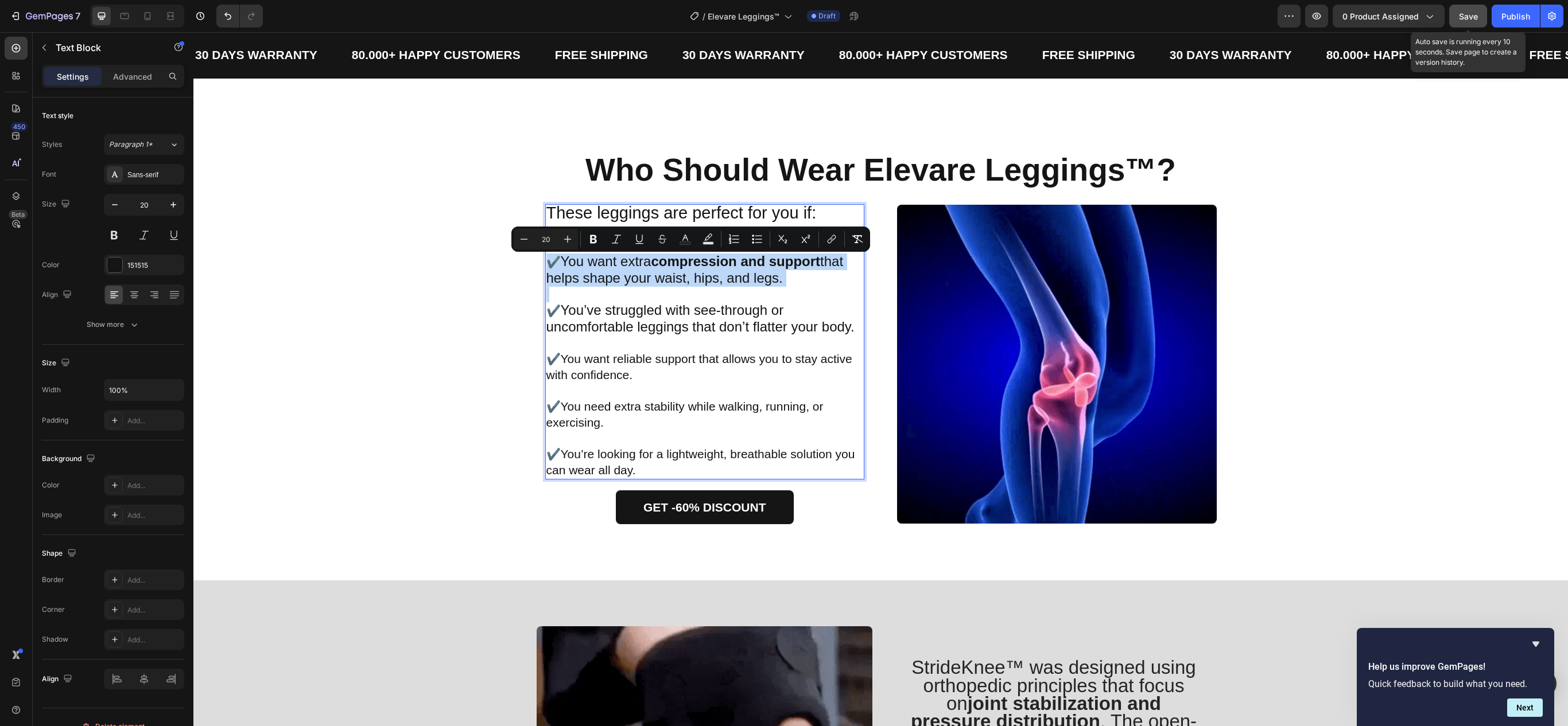
click at [586, 285] on span "You want extra compression and support that helps shape your waist, hips, and l…" at bounding box center [696, 270] width 298 height 32
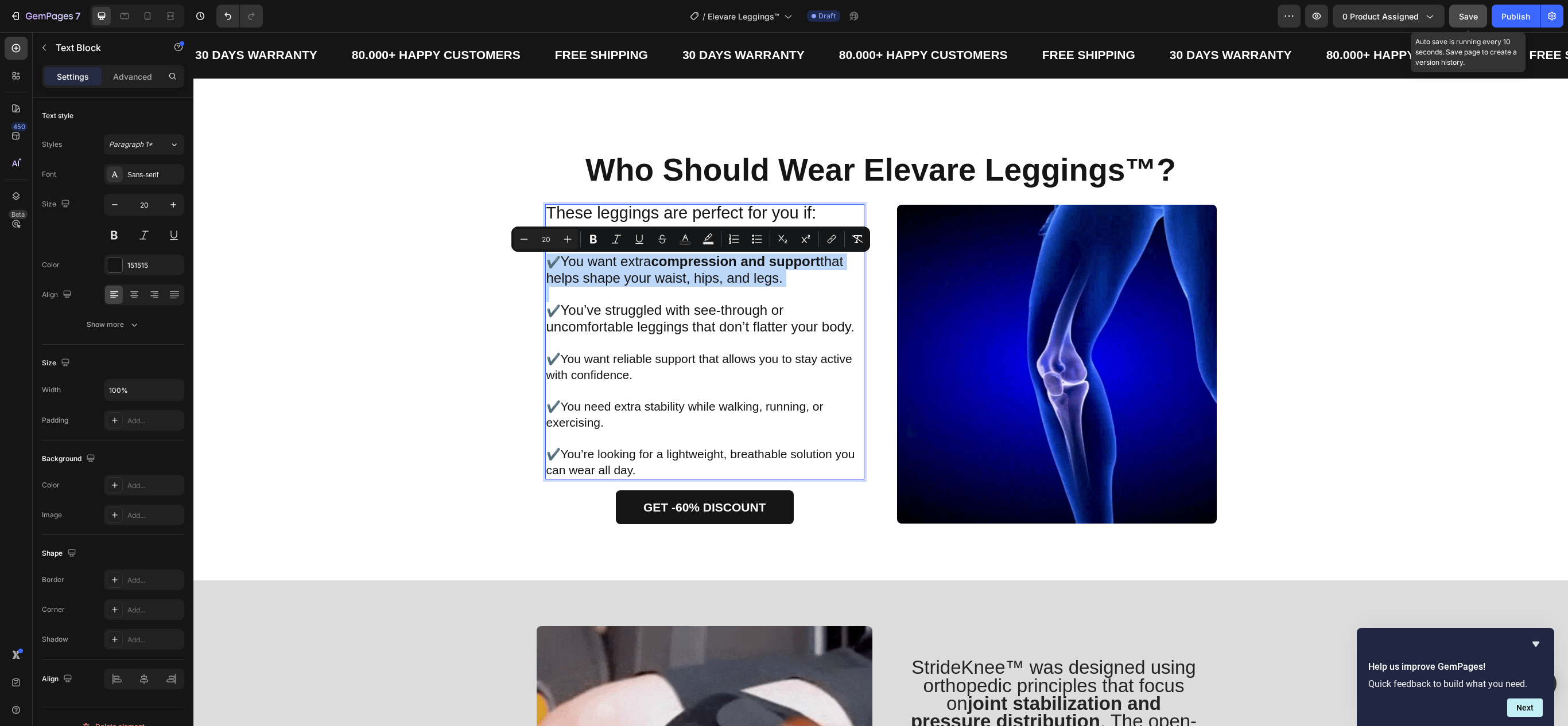
click at [598, 258] on span "You want extra compression and support that helps shape your waist, hips, and l…" at bounding box center [696, 270] width 298 height 32
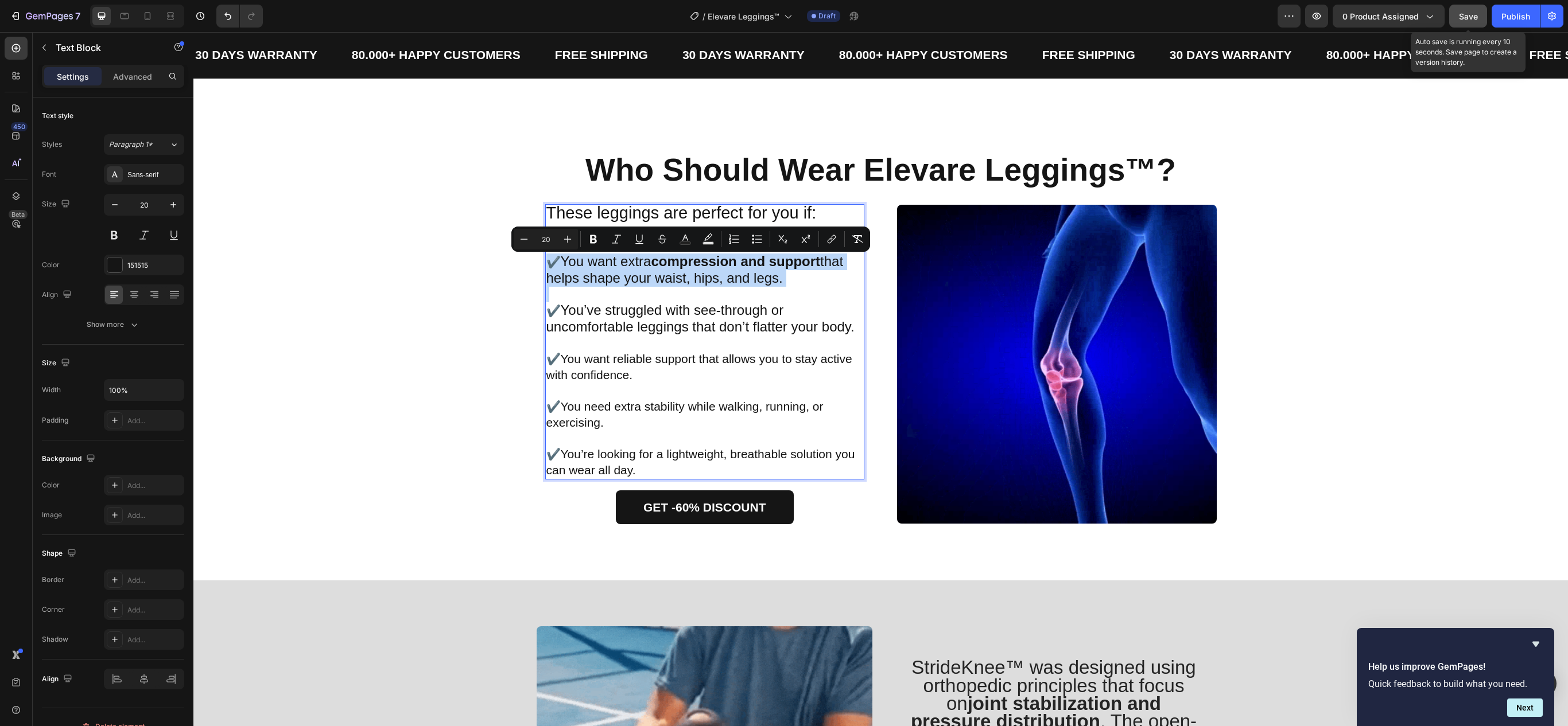
type input "24"
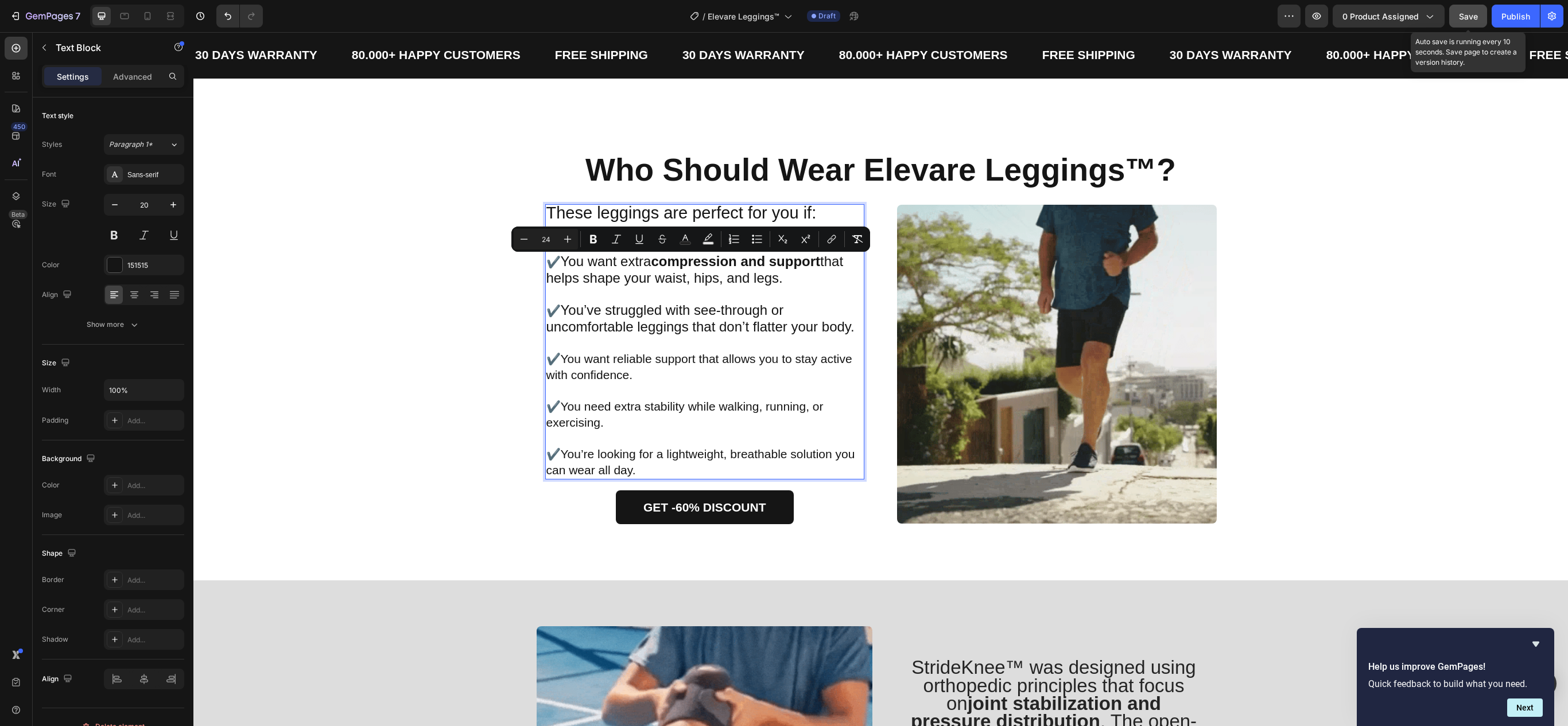
click at [598, 258] on span "You want extra compression and support that helps shape your waist, hips, and l…" at bounding box center [696, 270] width 298 height 32
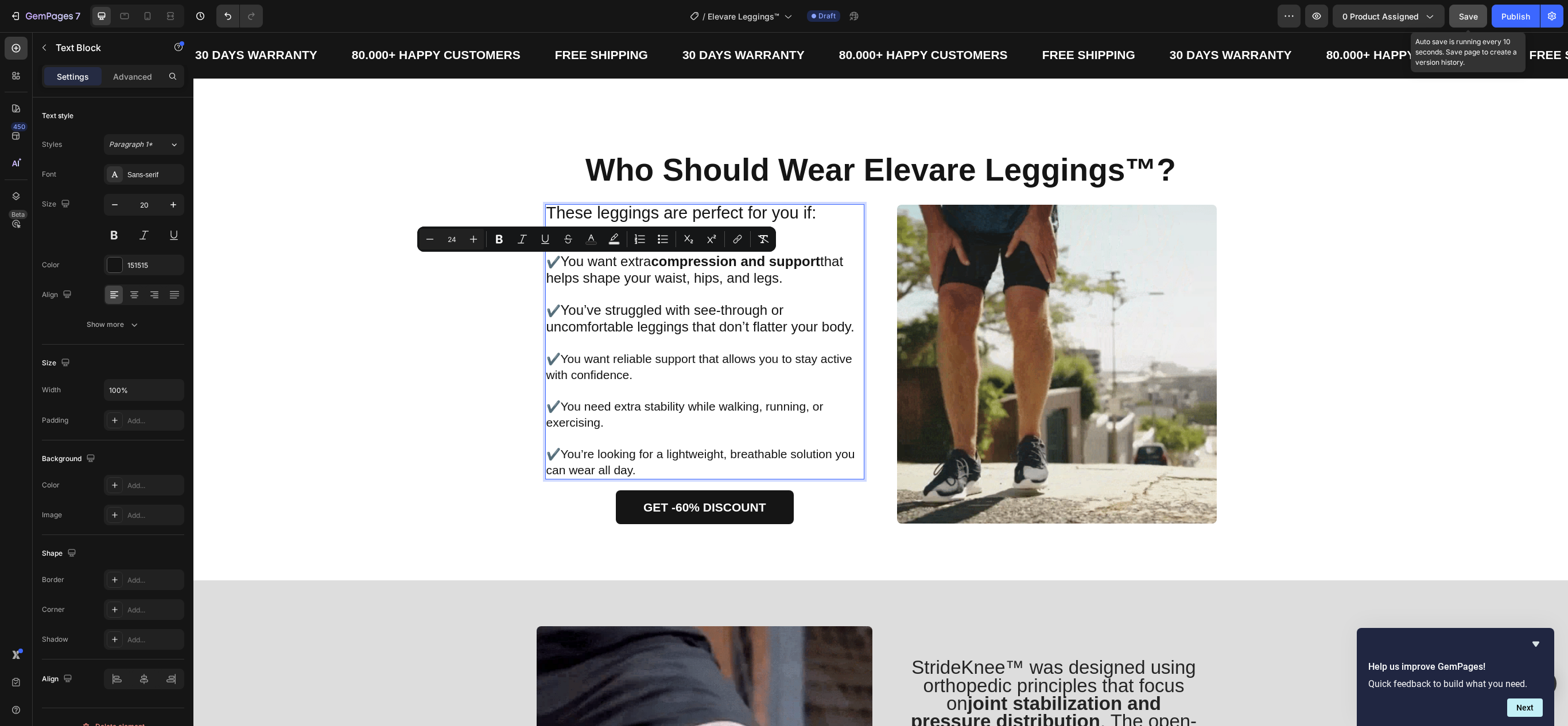
click at [579, 312] on span "You’ve struggled with see-through or uncomfortable leggings that don’t flatter …" at bounding box center [701, 318] width 309 height 32
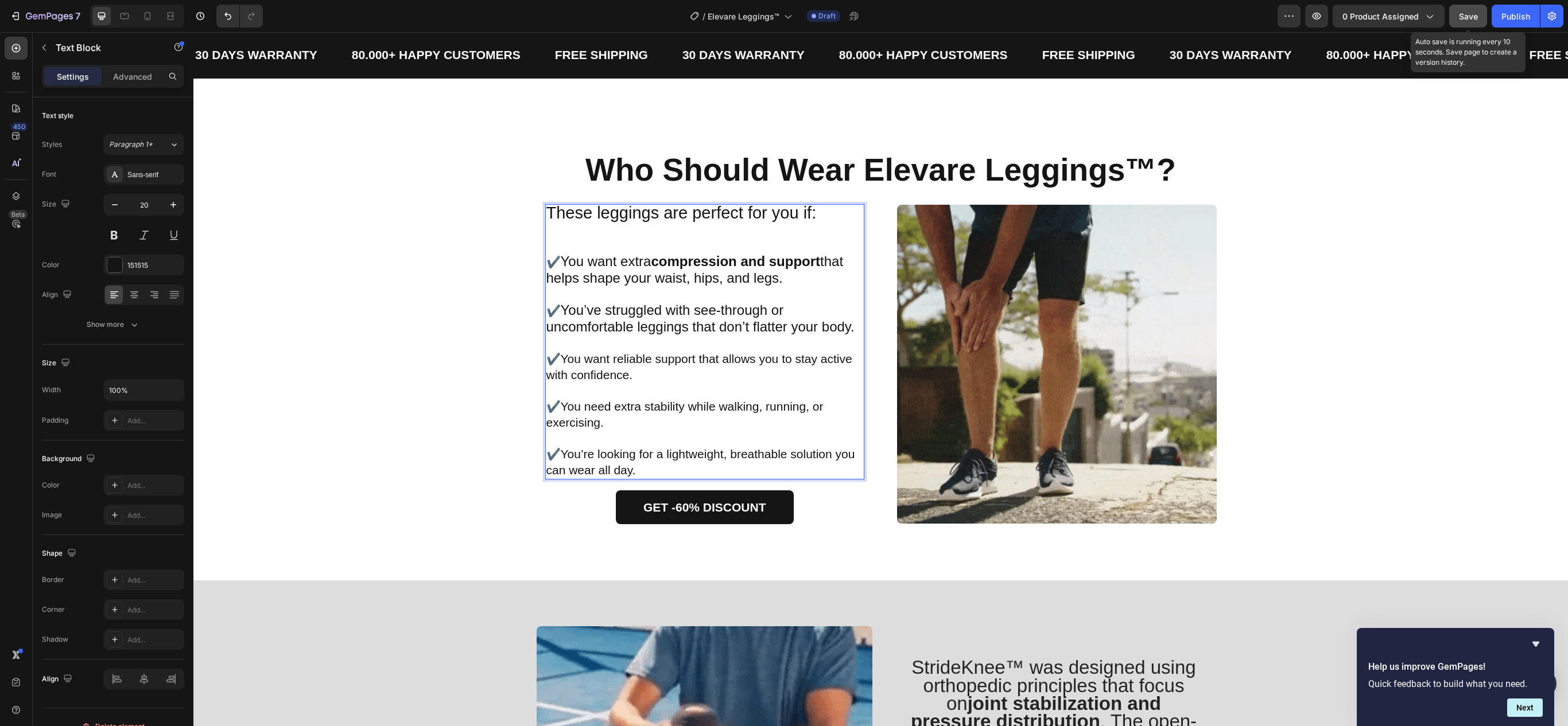
click at [579, 313] on span "You’ve struggled with see-through or uncomfortable leggings that don’t flatter …" at bounding box center [701, 318] width 309 height 32
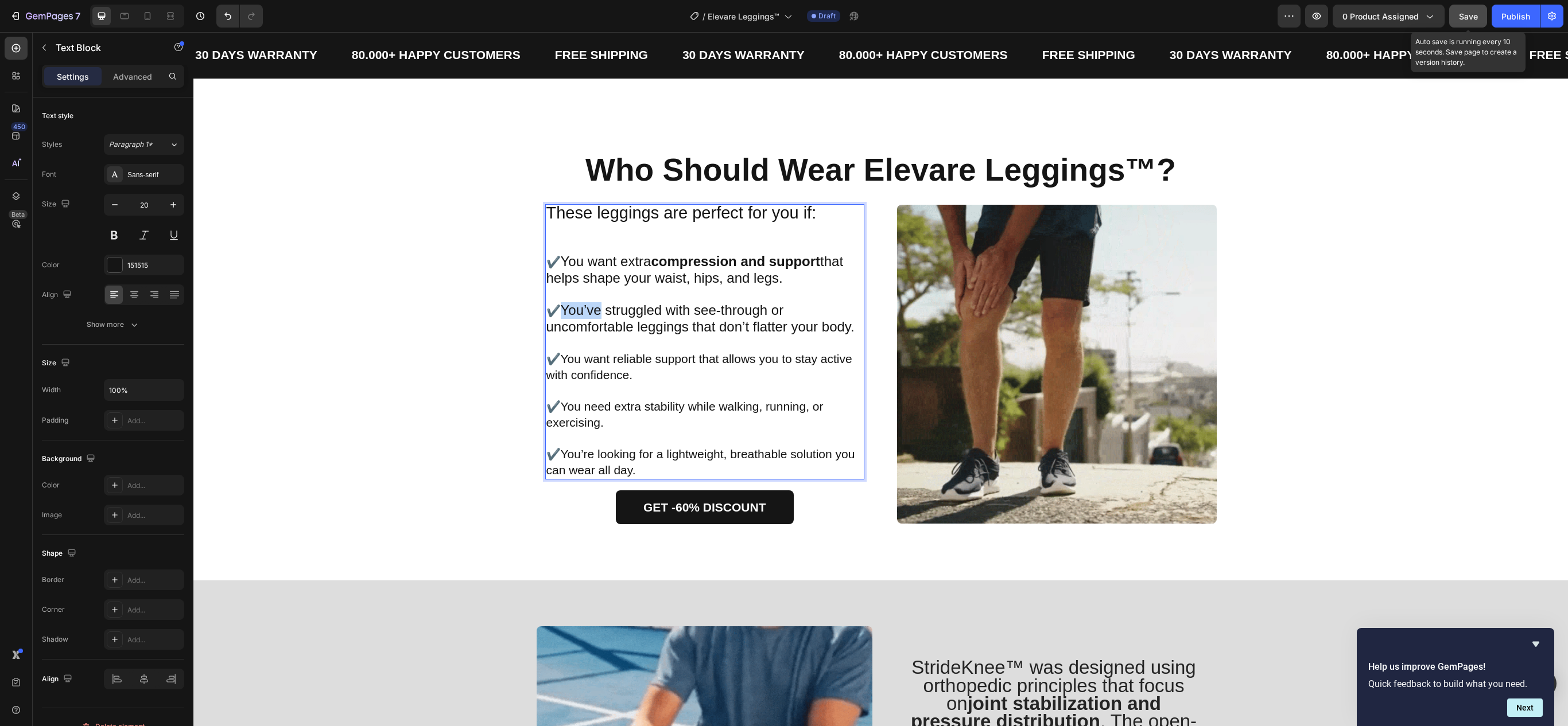
click at [579, 313] on span "You’ve struggled with see-through or uncomfortable leggings that don’t flatter …" at bounding box center [701, 318] width 309 height 32
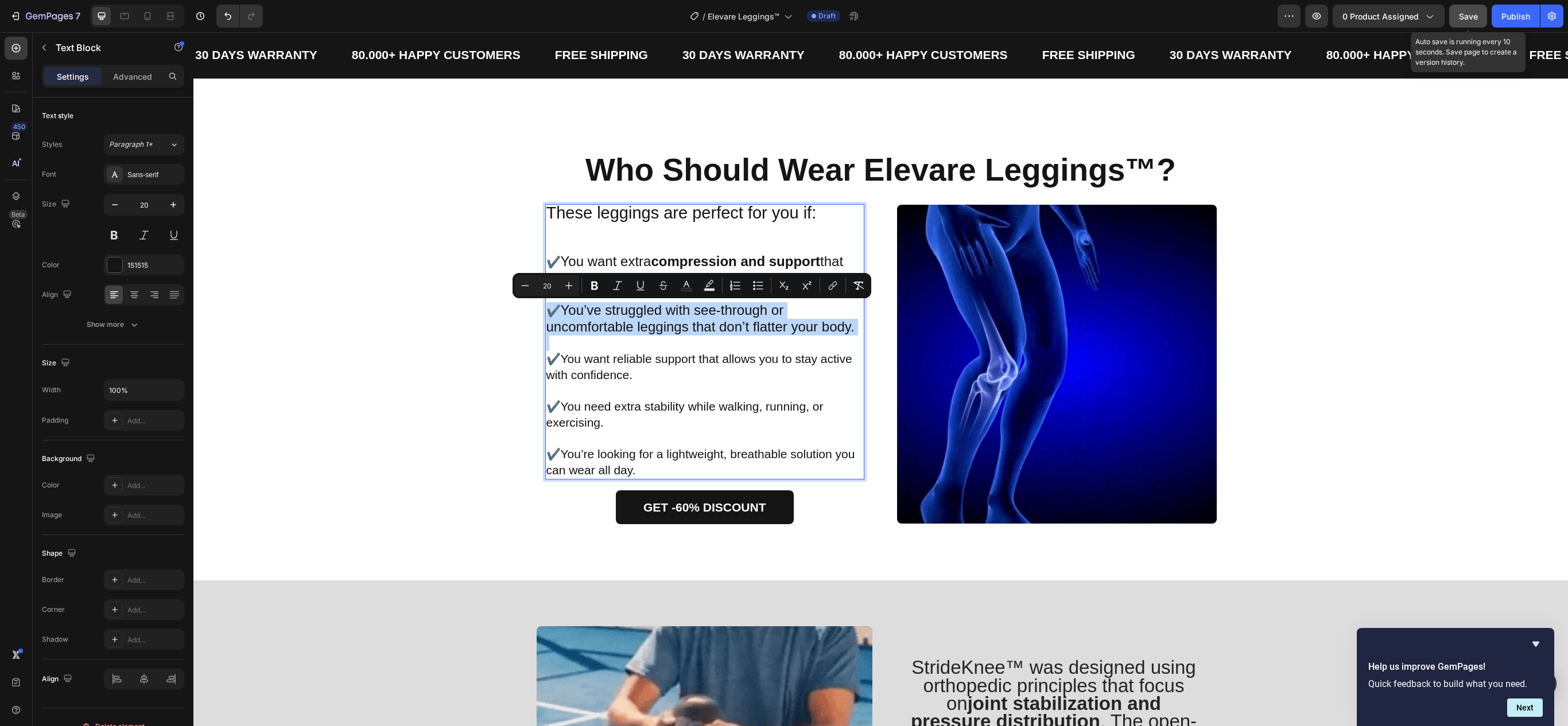
click at [580, 314] on span "You’ve struggled with see-through or uncomfortable leggings that don’t flatter …" at bounding box center [701, 318] width 309 height 32
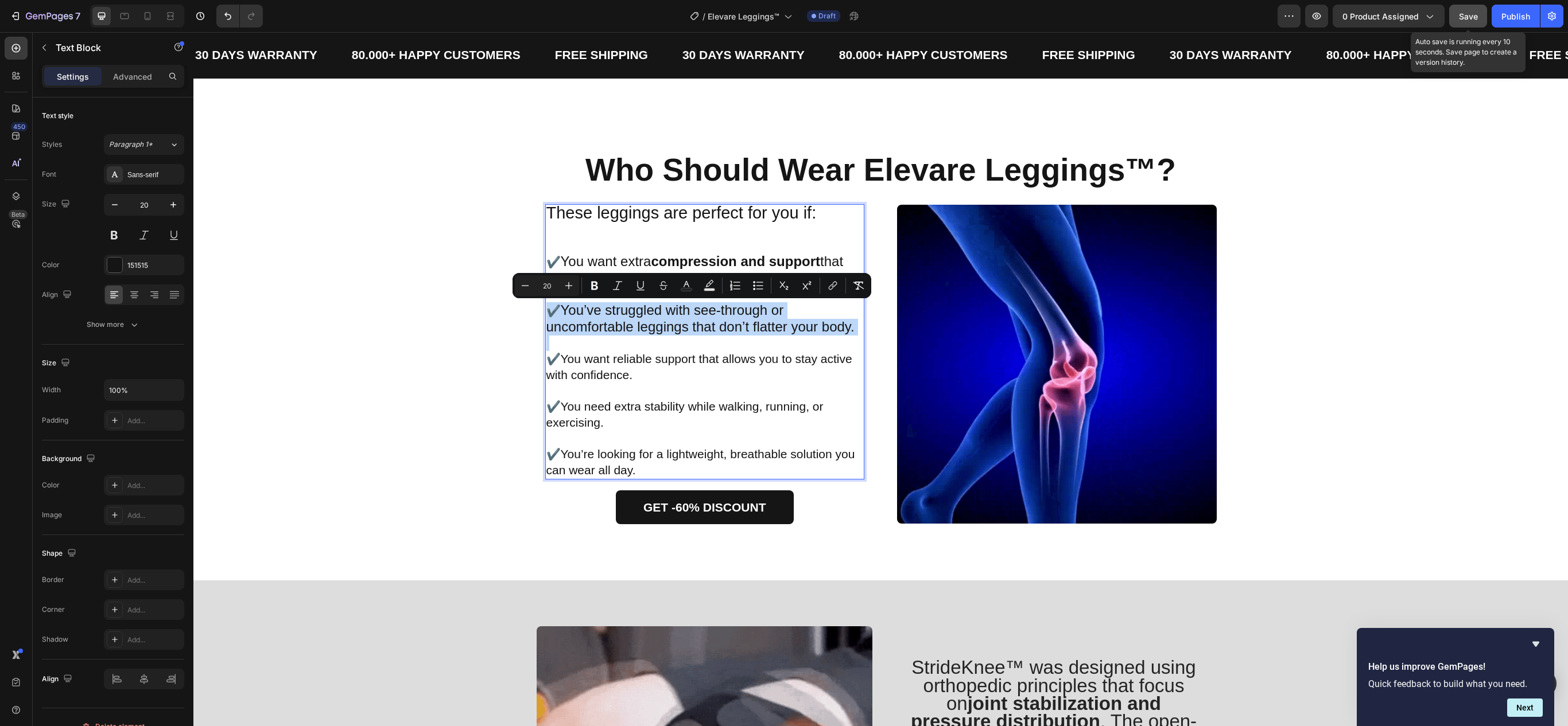
click at [562, 312] on span "You’ve struggled with see-through or uncomfortable leggings that don’t flatter …" at bounding box center [701, 318] width 309 height 32
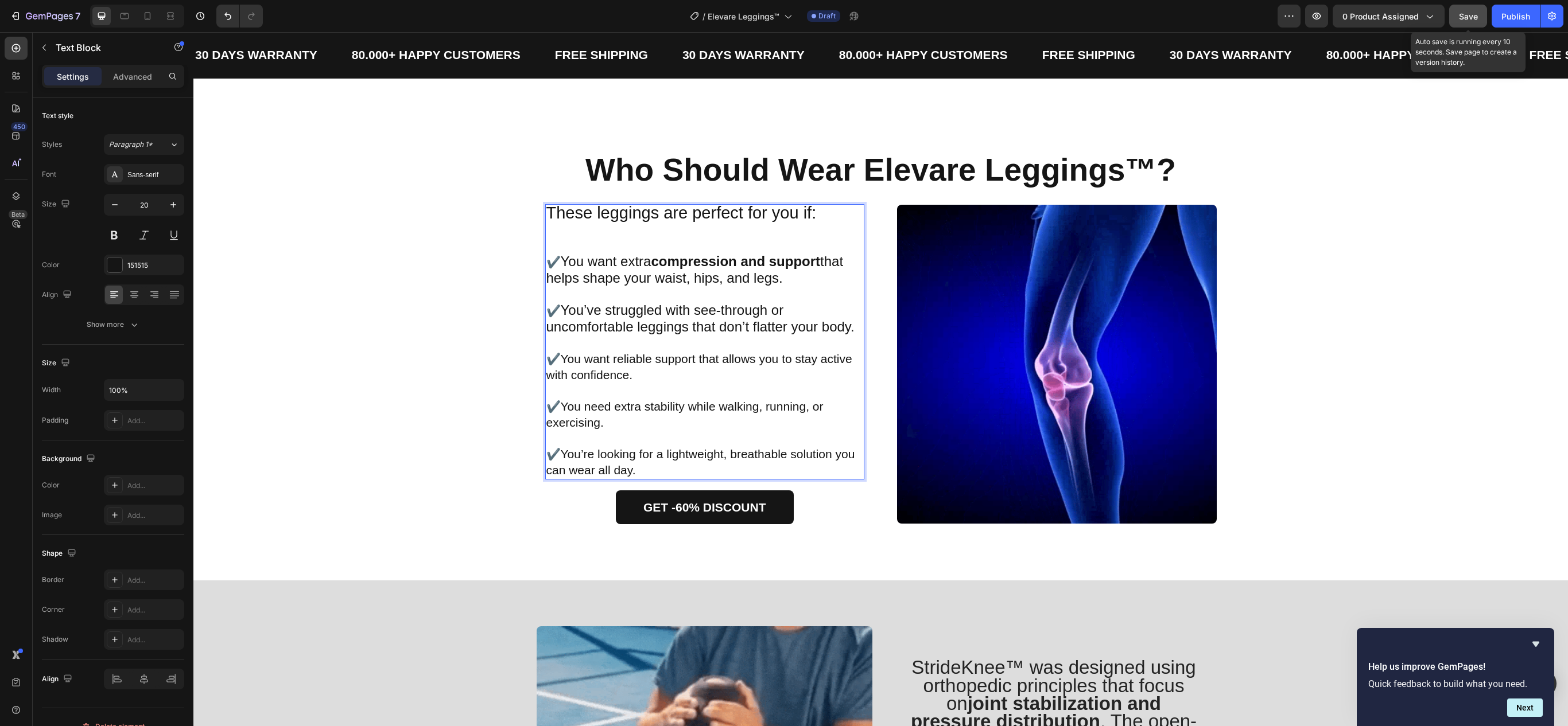
click at [559, 312] on span "You’ve struggled with see-through or uncomfortable leggings that don’t flatter …" at bounding box center [701, 318] width 309 height 32
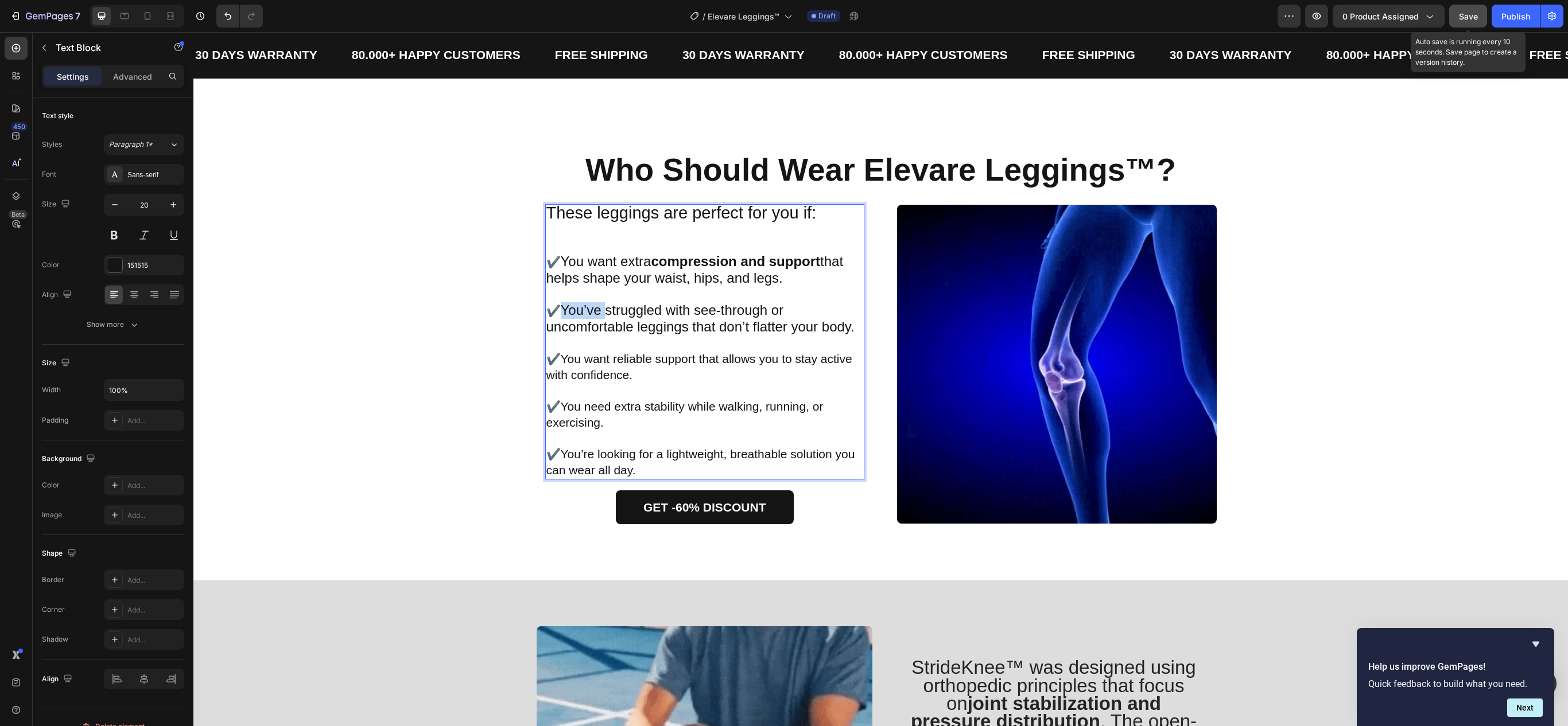
click at [559, 312] on span "You’ve struggled with see-through or uncomfortable leggings that don’t flatter …" at bounding box center [701, 318] width 309 height 32
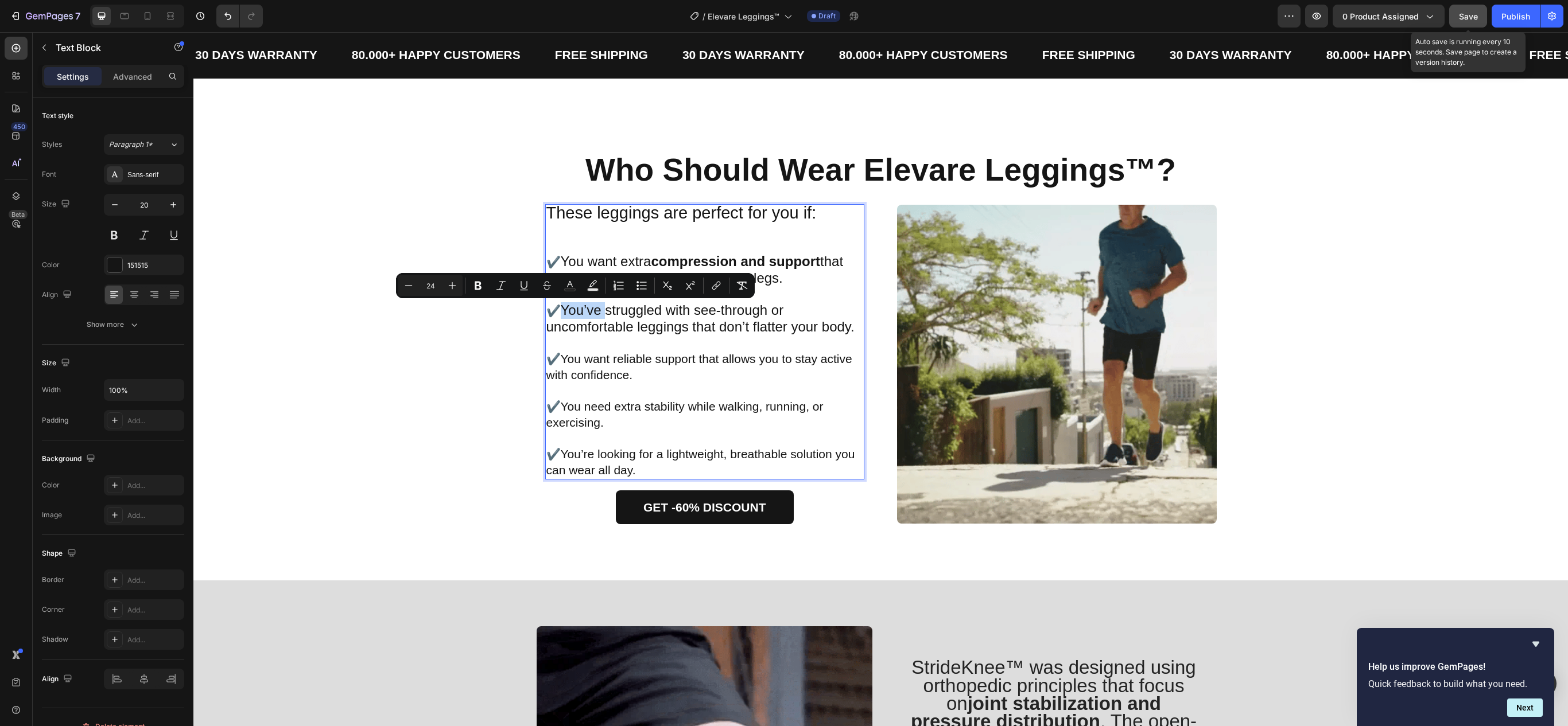
click at [639, 361] on span "You want reliable support that allows you to stay active with confidence." at bounding box center [700, 366] width 306 height 29
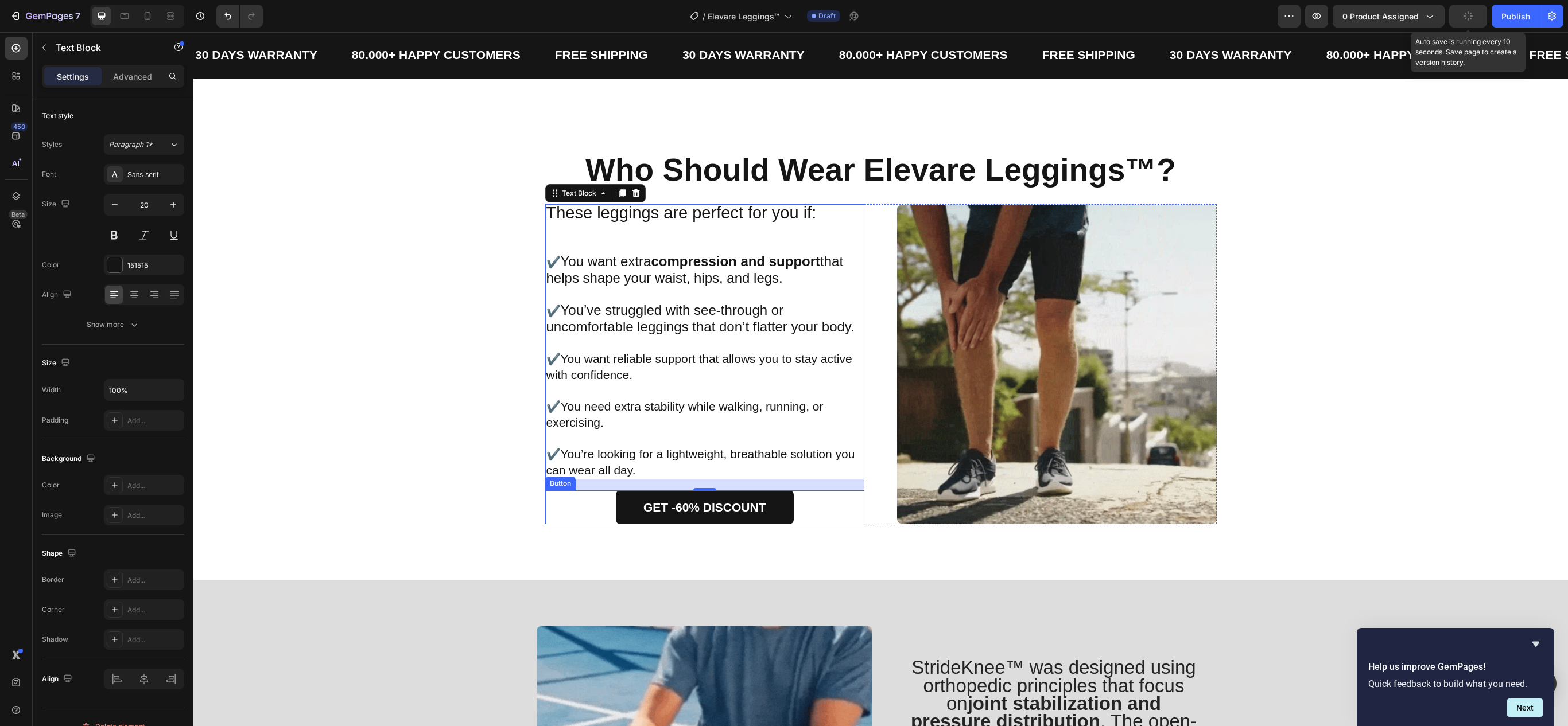
click at [550, 371] on span "You want reliable support that allows you to stay active with confidence." at bounding box center [700, 366] width 306 height 29
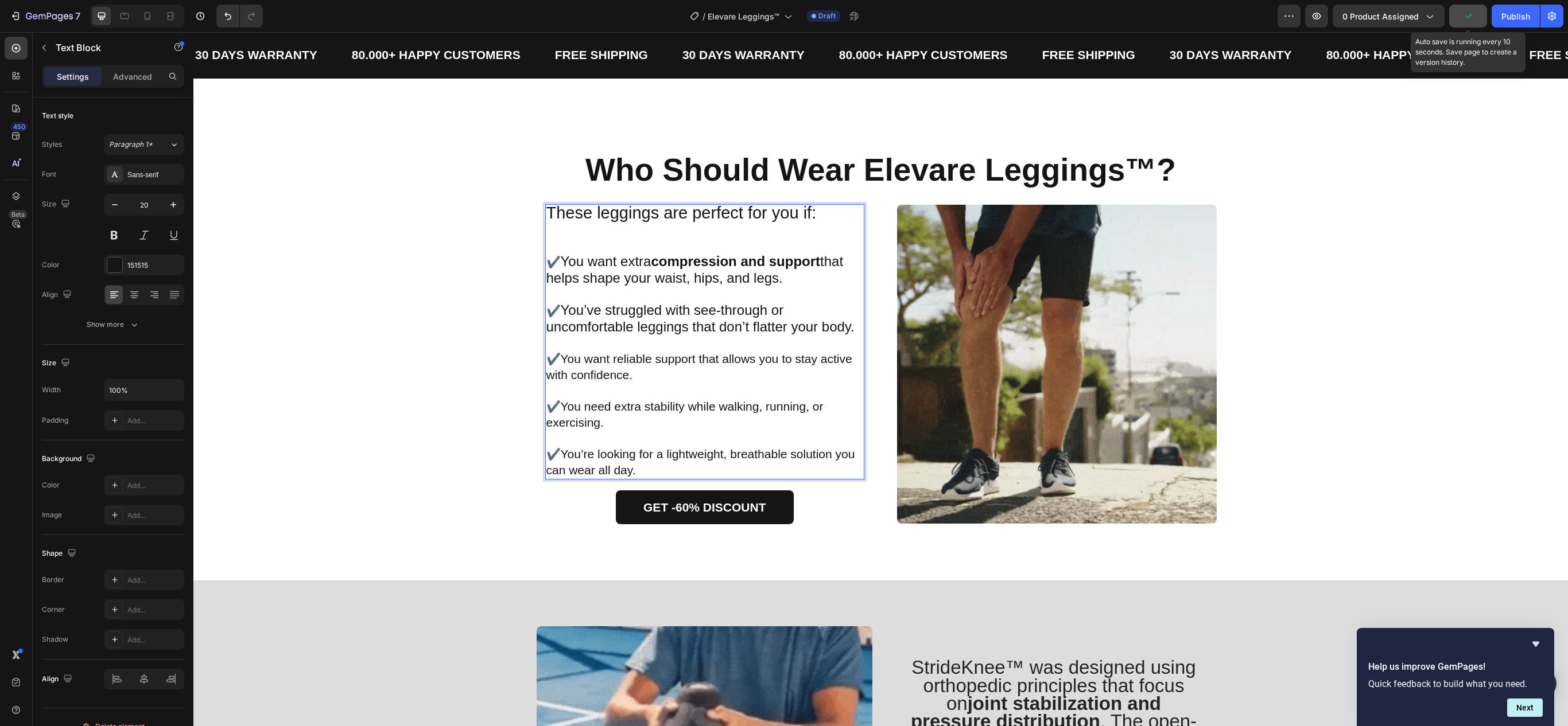
click at [557, 358] on span "You want reliable support that allows you to stay active with confidence." at bounding box center [700, 366] width 306 height 29
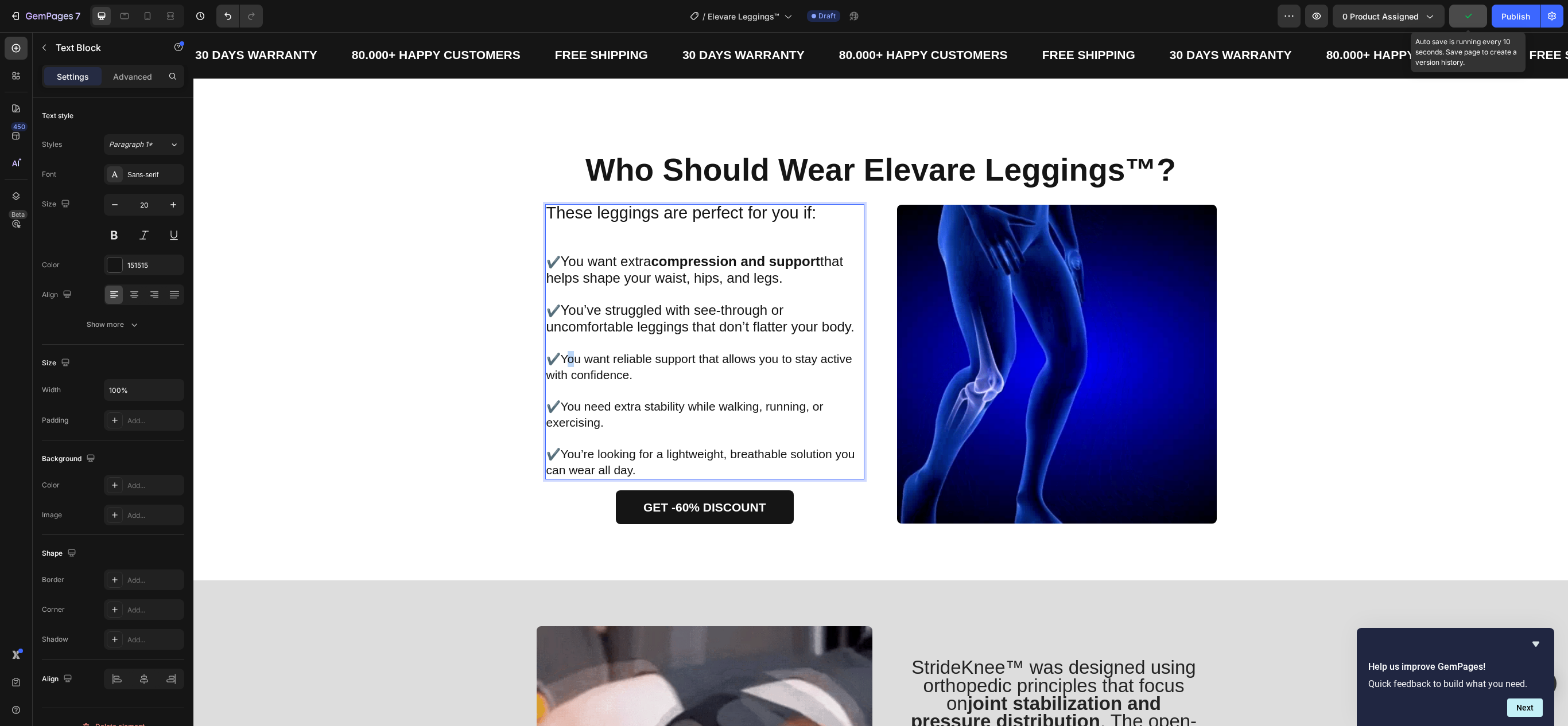
drag, startPoint x: 557, startPoint y: 358, endPoint x: 585, endPoint y: 365, distance: 28.9
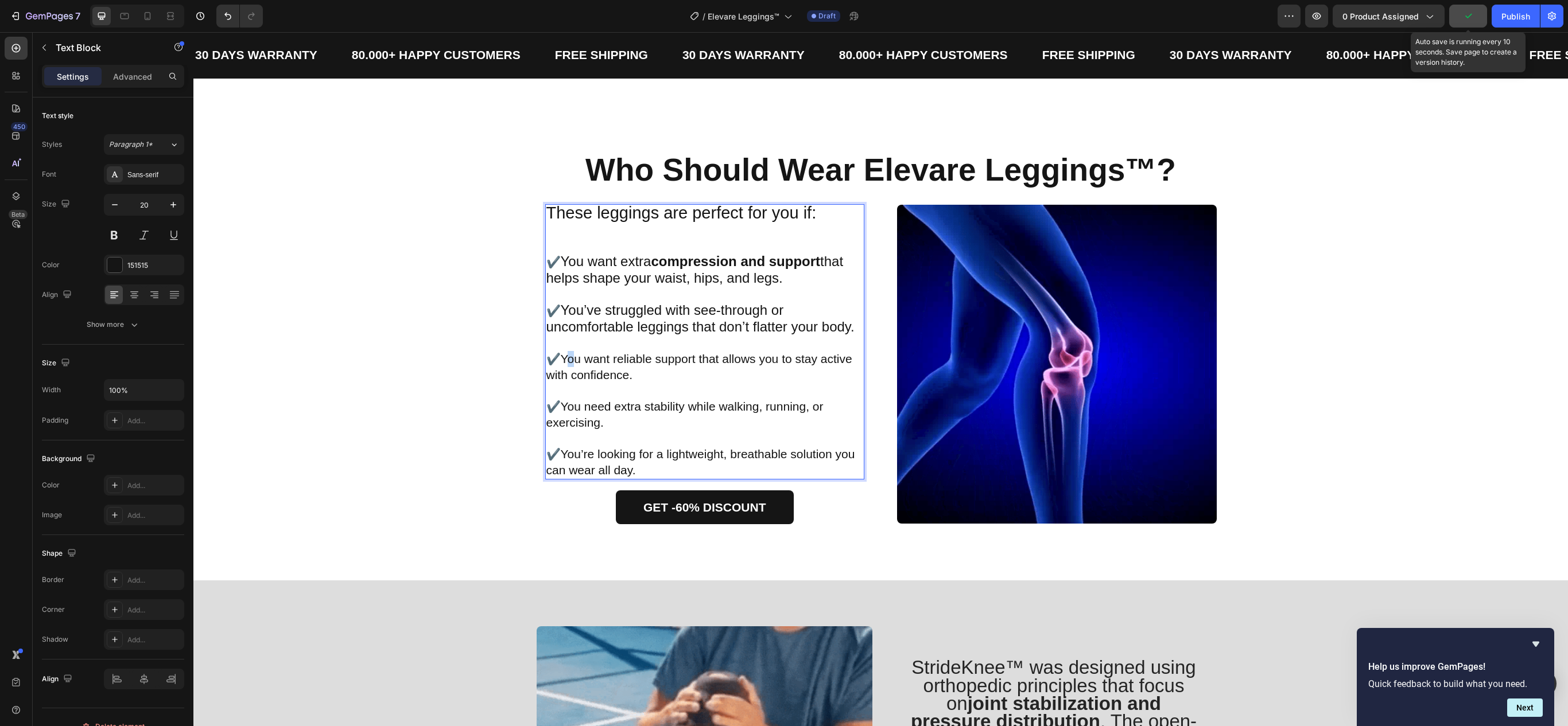
click at [587, 364] on span "You want reliable support that allows you to stay active with confidence." at bounding box center [700, 366] width 306 height 29
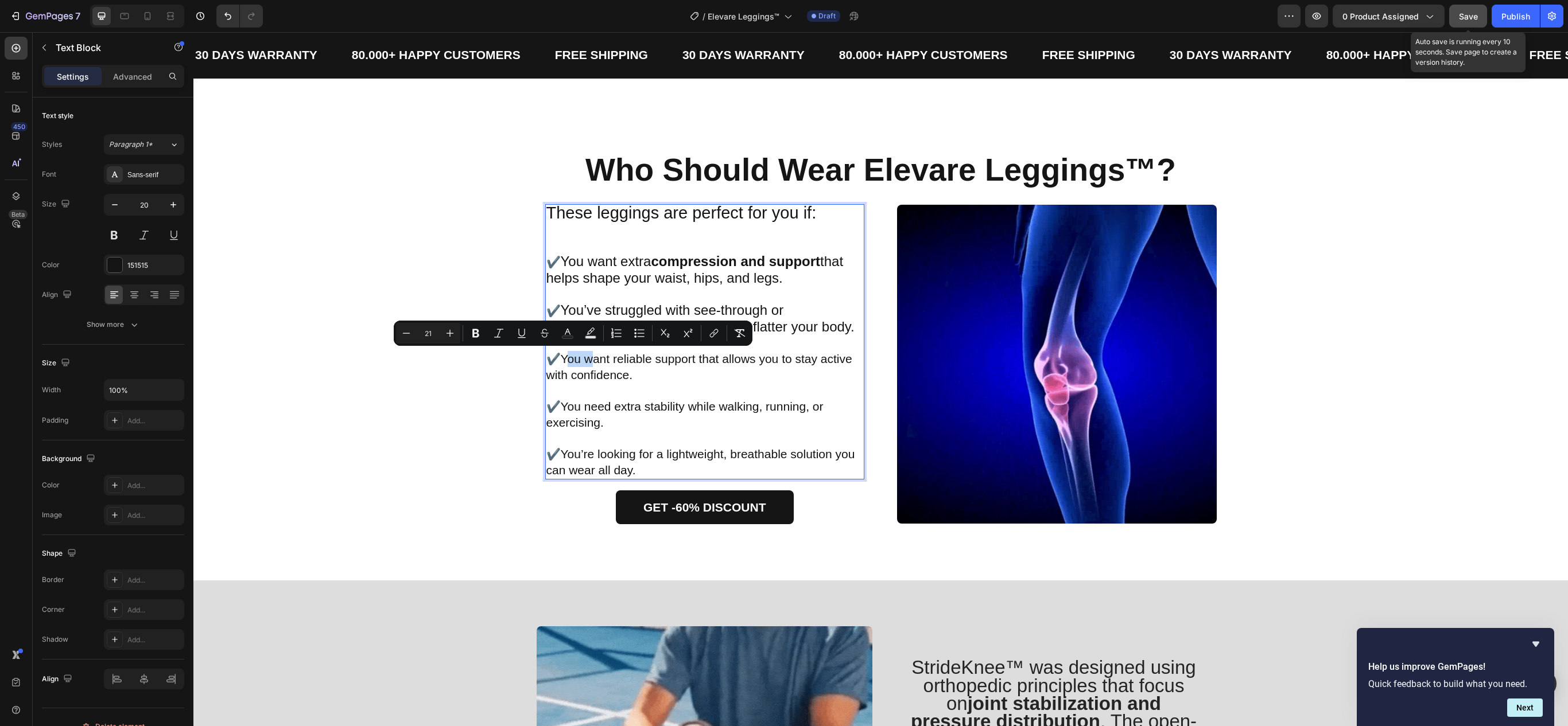
click at [557, 363] on span "You want reliable support that allows you to stay active with confidence." at bounding box center [700, 366] width 306 height 29
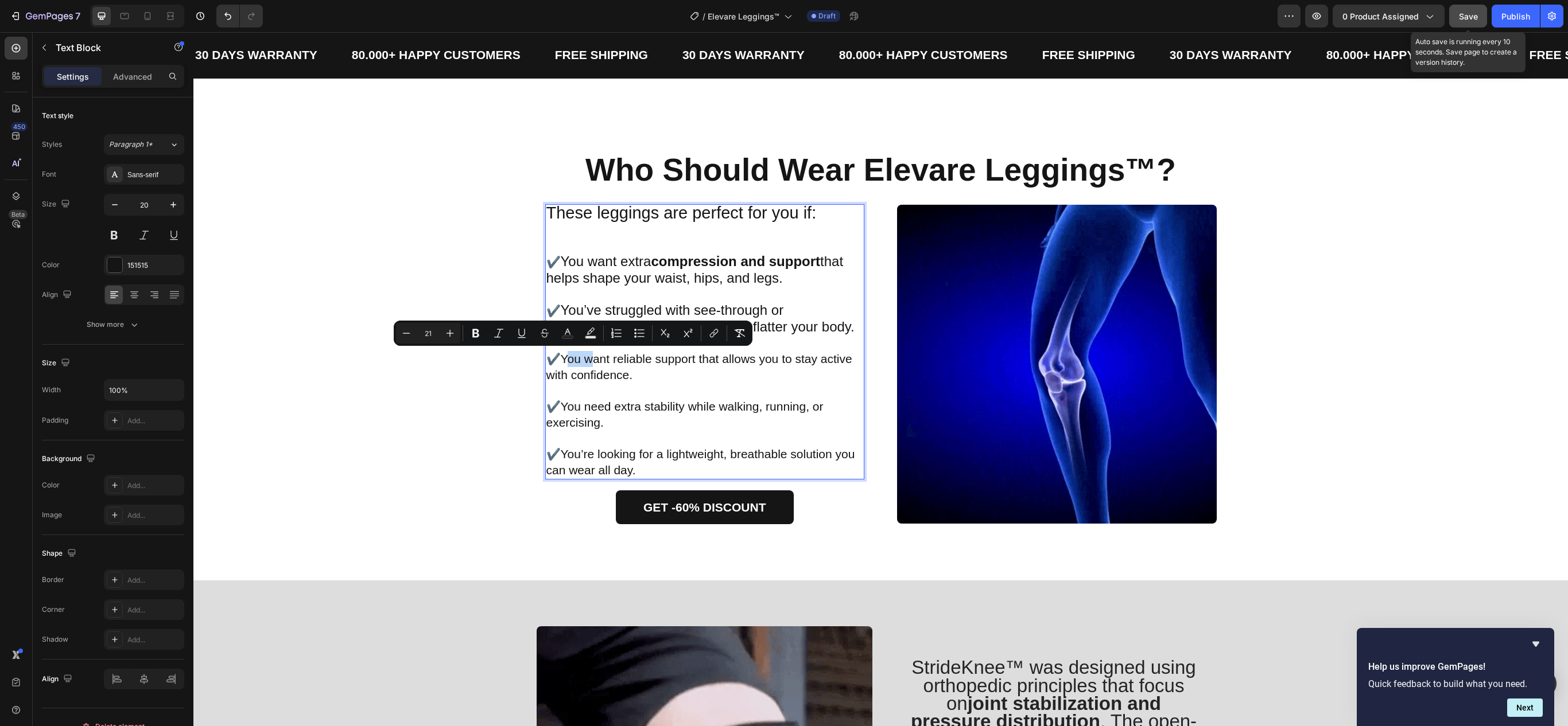
click at [557, 363] on span "You want reliable support that allows you to stay active with confidence." at bounding box center [700, 366] width 306 height 29
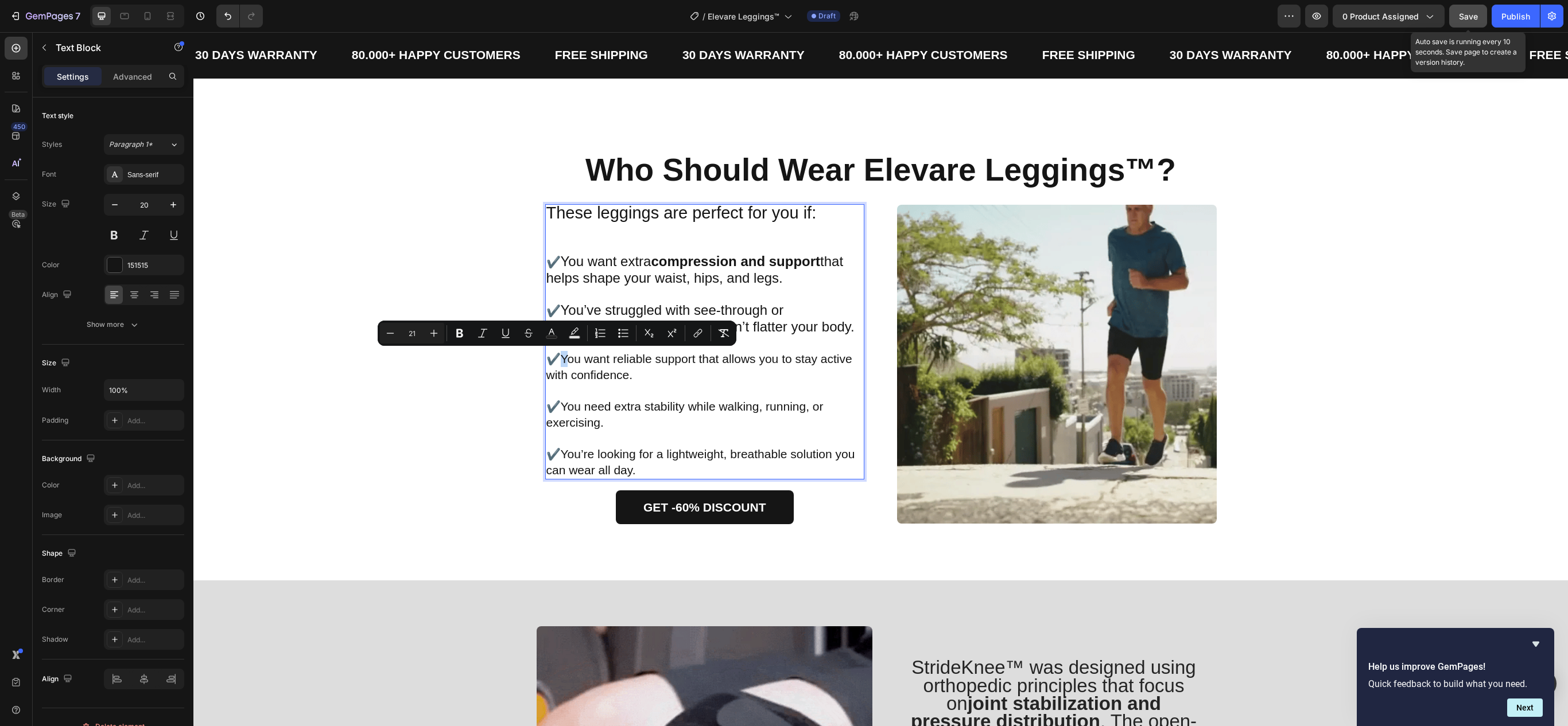
type input "20"
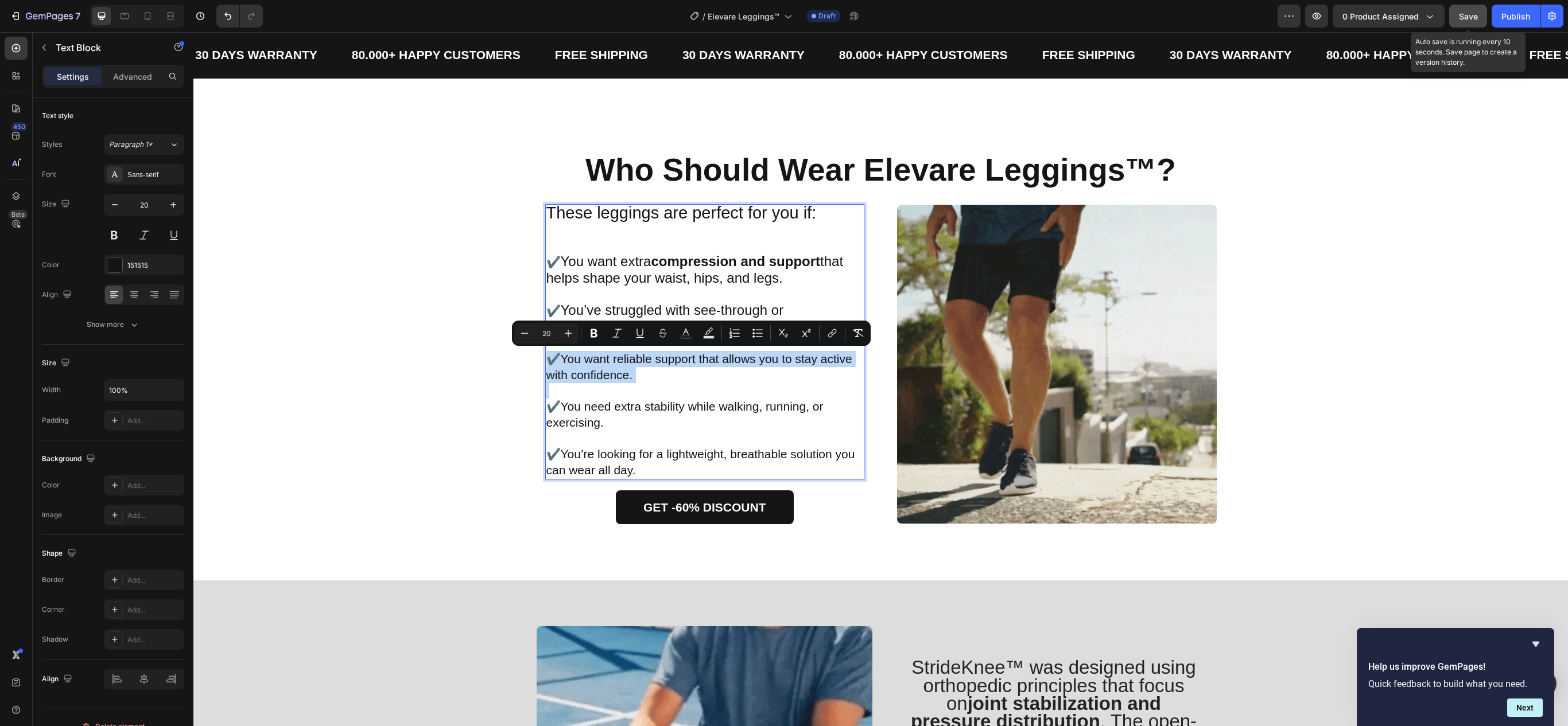
drag, startPoint x: 564, startPoint y: 360, endPoint x: 621, endPoint y: 375, distance: 58.9
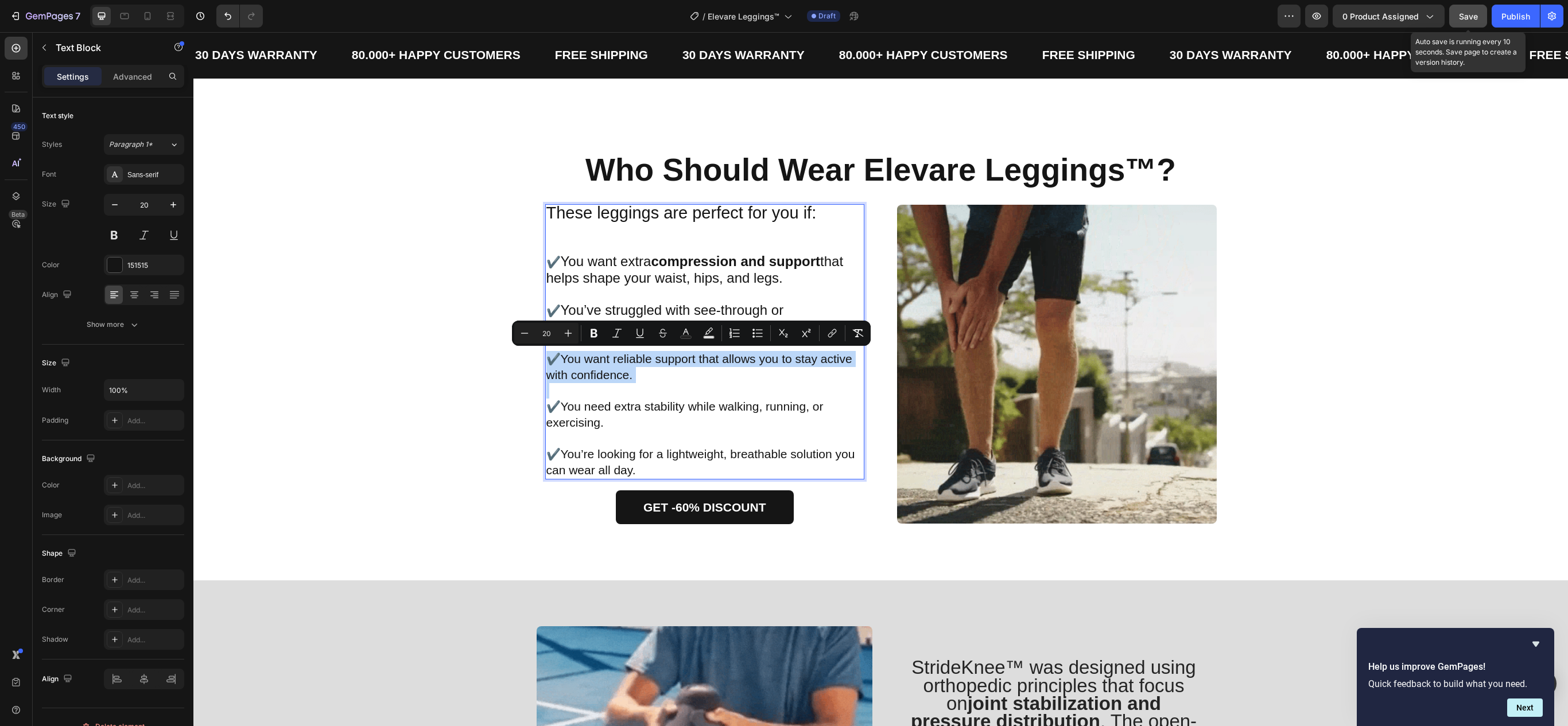
click at [621, 375] on span "You want reliable support that allows you to stay active with confidence." at bounding box center [700, 366] width 306 height 29
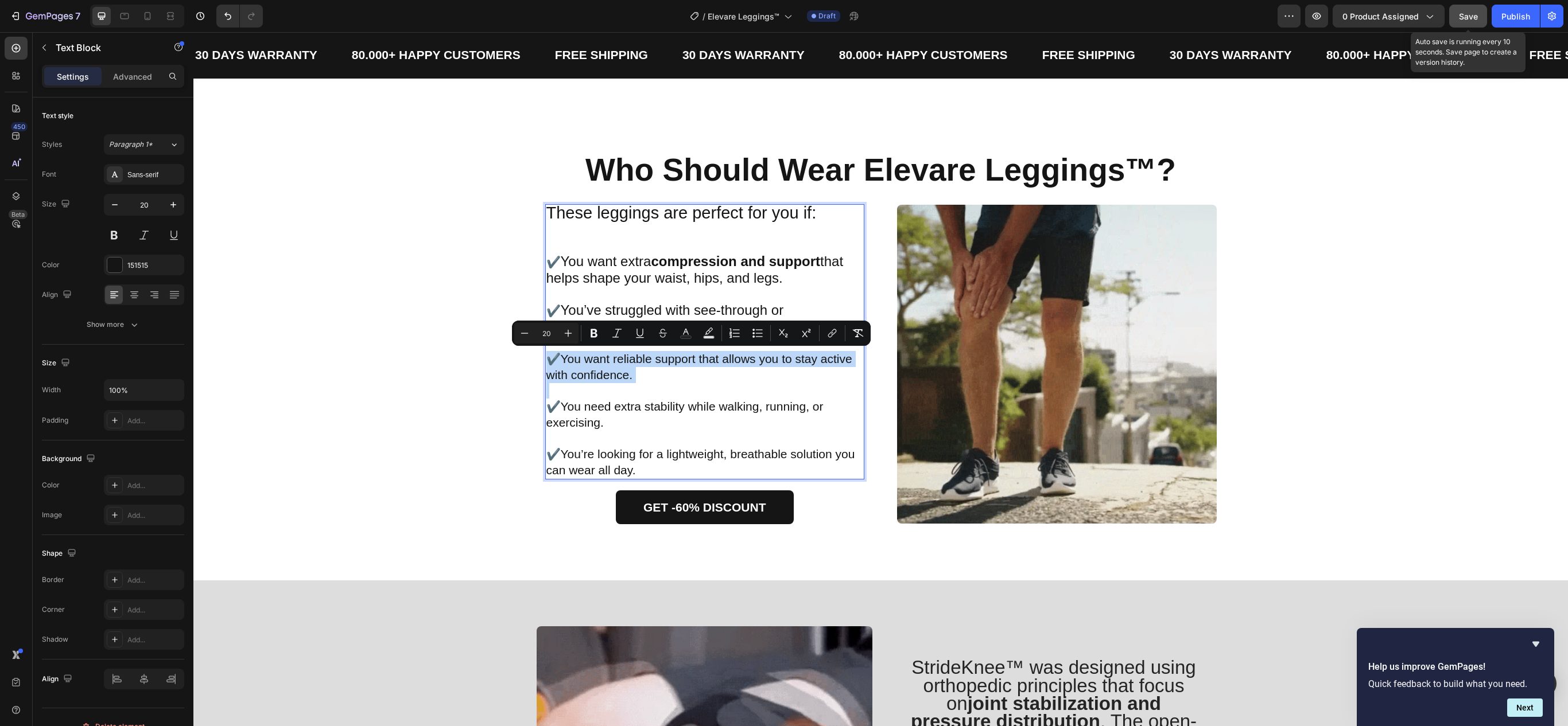
click at [621, 376] on span "You want reliable support that allows you to stay active with confidence." at bounding box center [700, 366] width 306 height 29
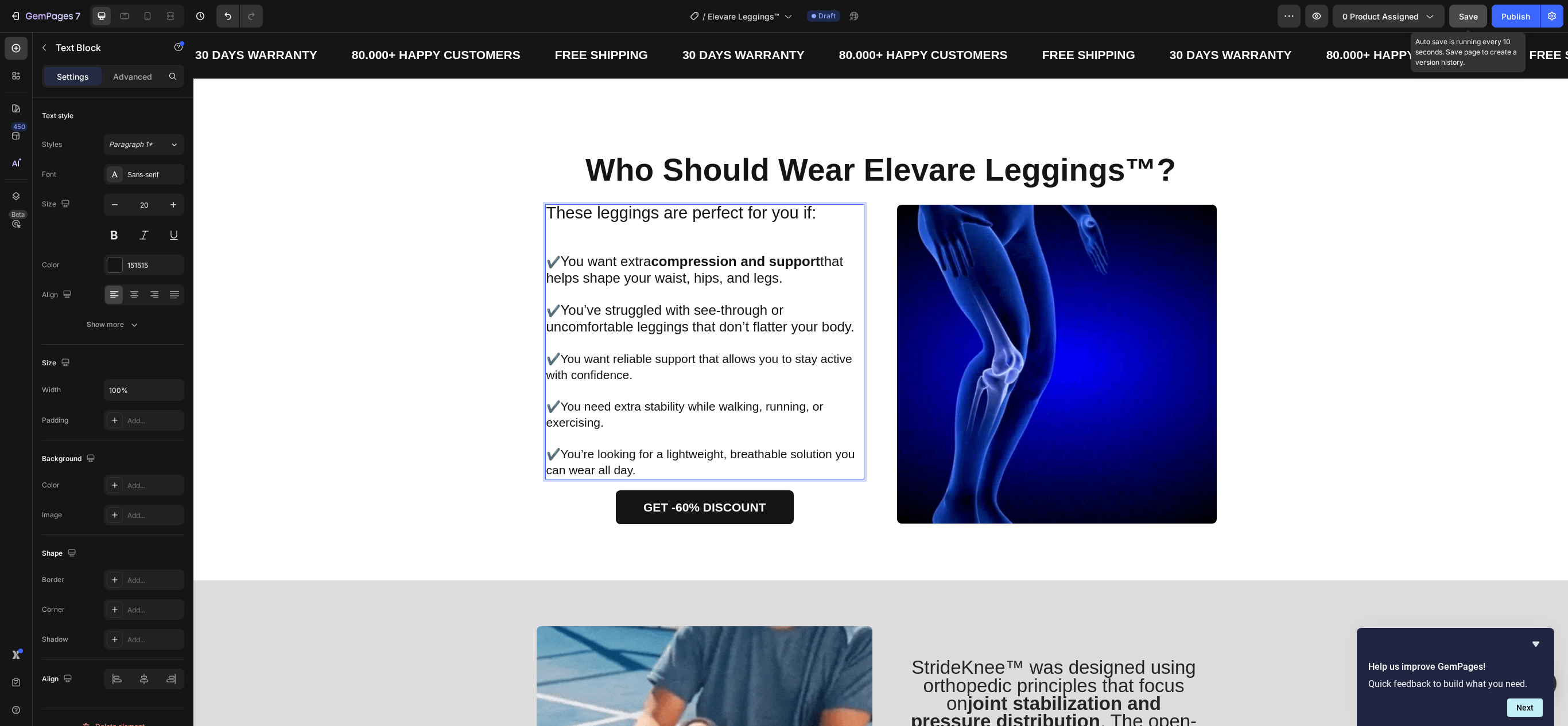
click at [565, 368] on span "You want reliable support that allows you to stay active with confidence." at bounding box center [700, 366] width 306 height 29
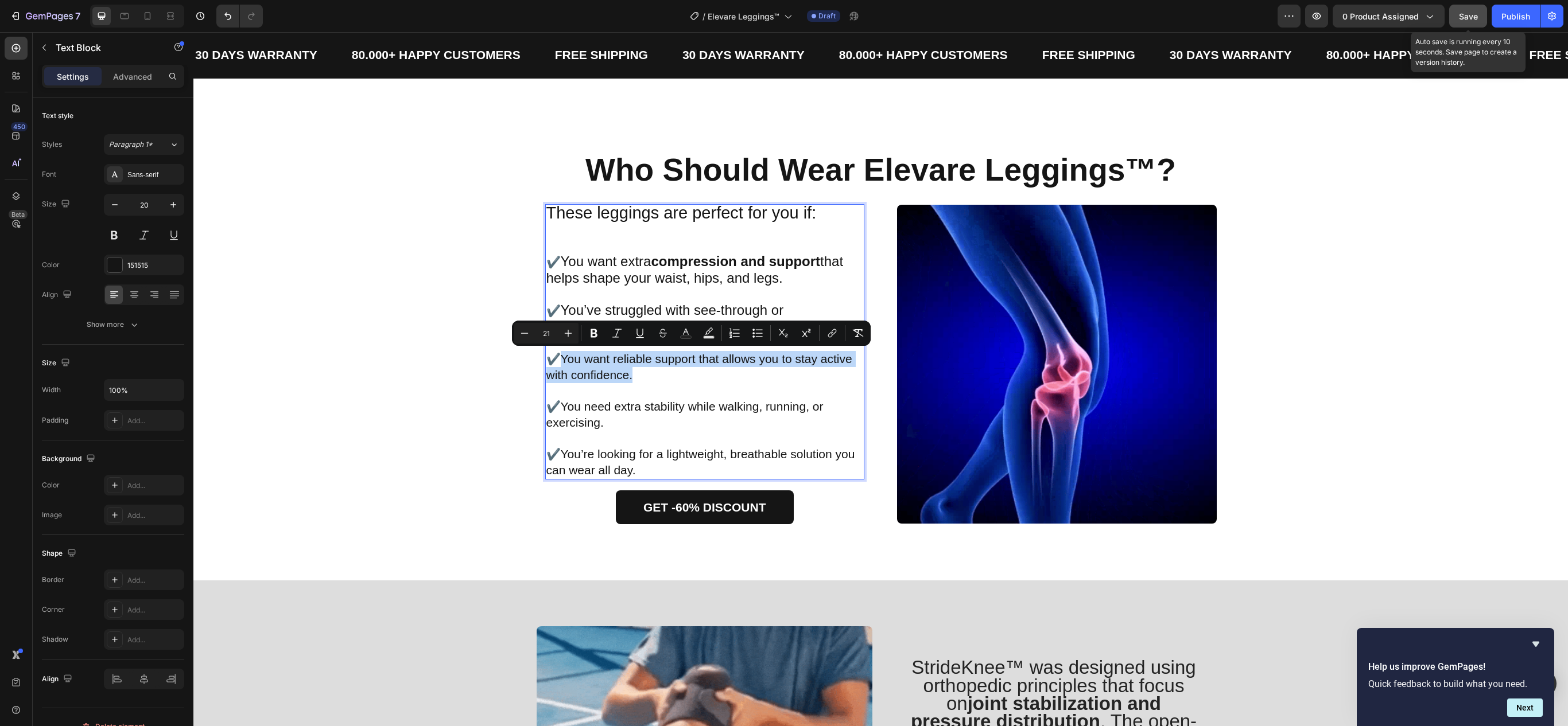
drag, startPoint x: 556, startPoint y: 358, endPoint x: 625, endPoint y: 371, distance: 70.2
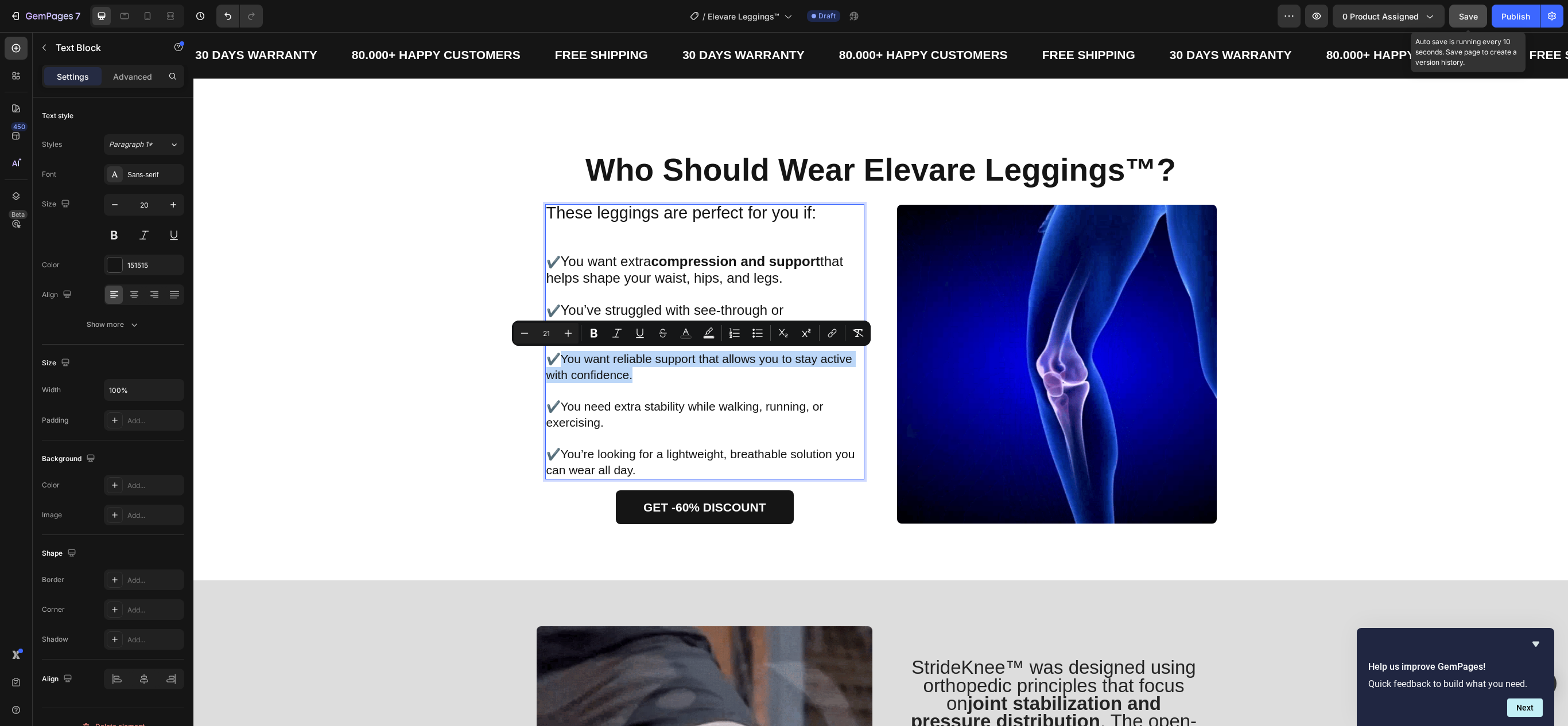
click at [625, 371] on span "You want reliable support that allows you to stay active with confidence." at bounding box center [700, 366] width 306 height 29
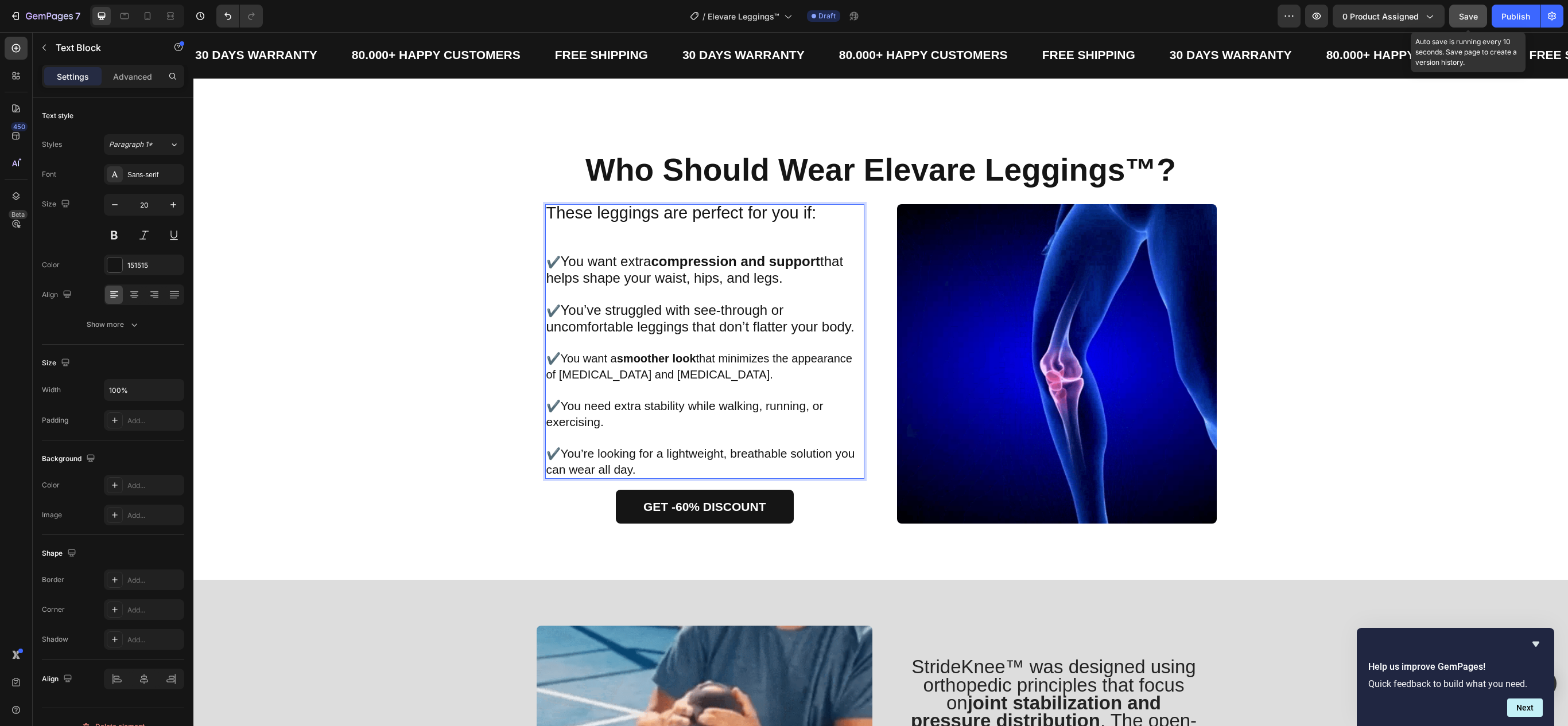
click at [562, 354] on p "✔️You want a smoother look that minimizes the appearance of cellulite and stret…" at bounding box center [706, 358] width 318 height 47
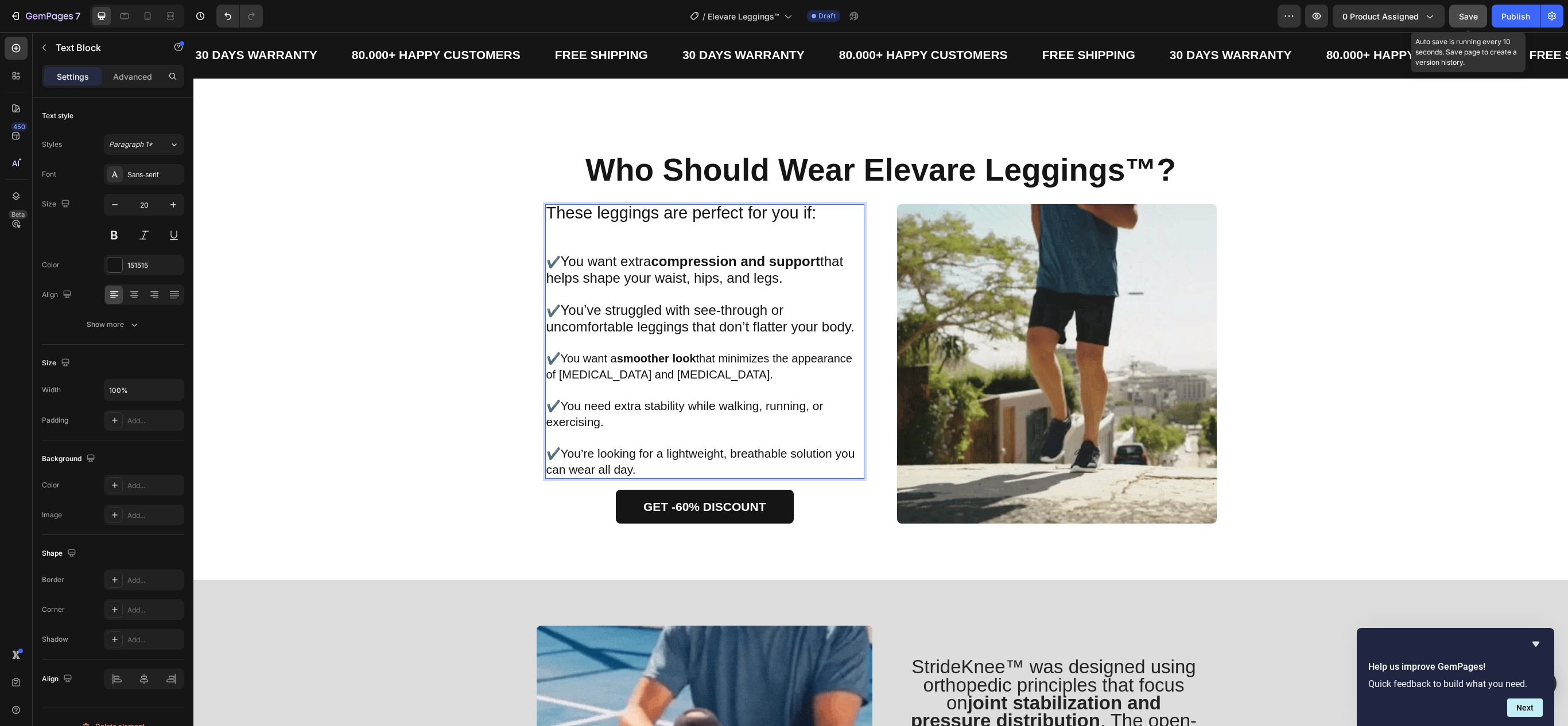
click at [557, 359] on p "✔️You want a smoother look that minimizes the appearance of cellulite and stret…" at bounding box center [706, 358] width 318 height 47
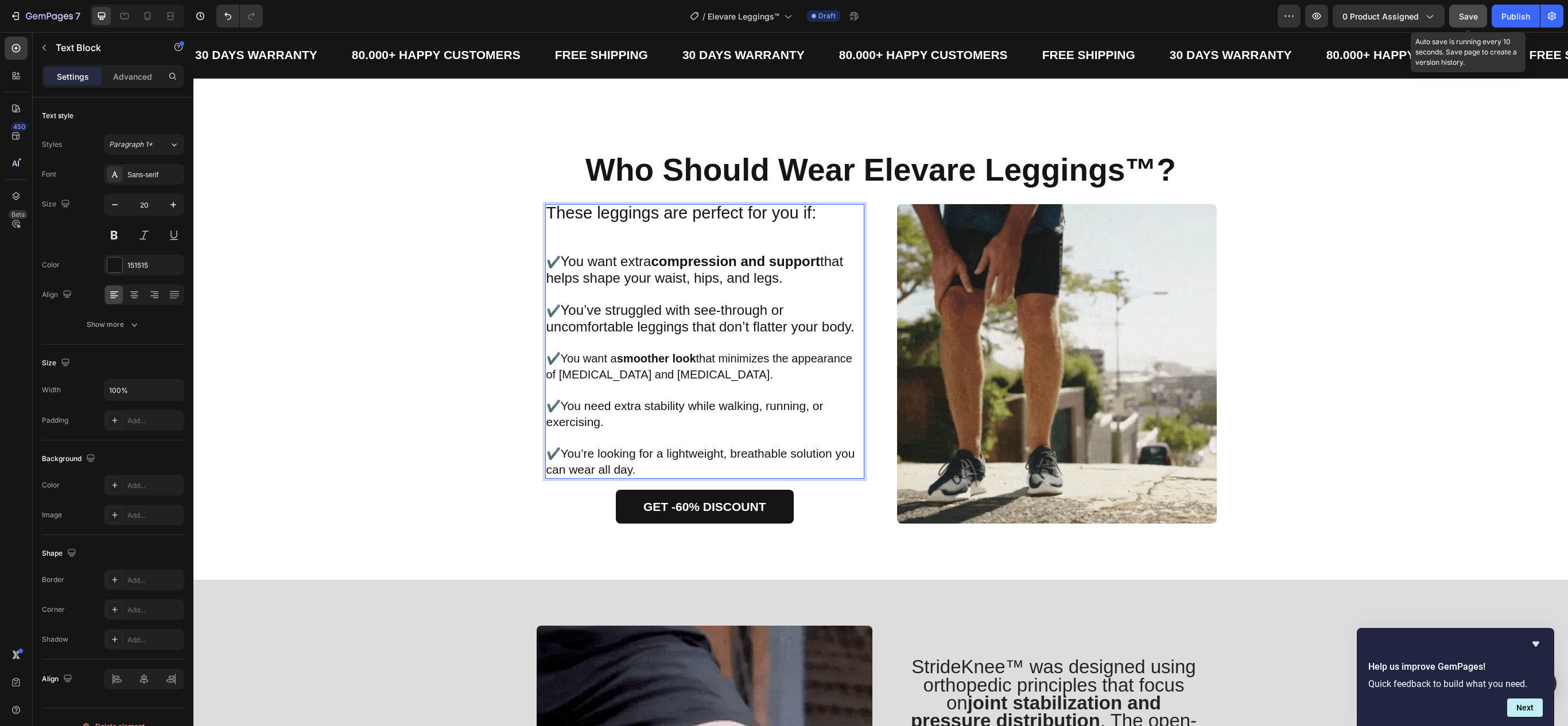
drag, startPoint x: 557, startPoint y: 359, endPoint x: 669, endPoint y: 363, distance: 112.1
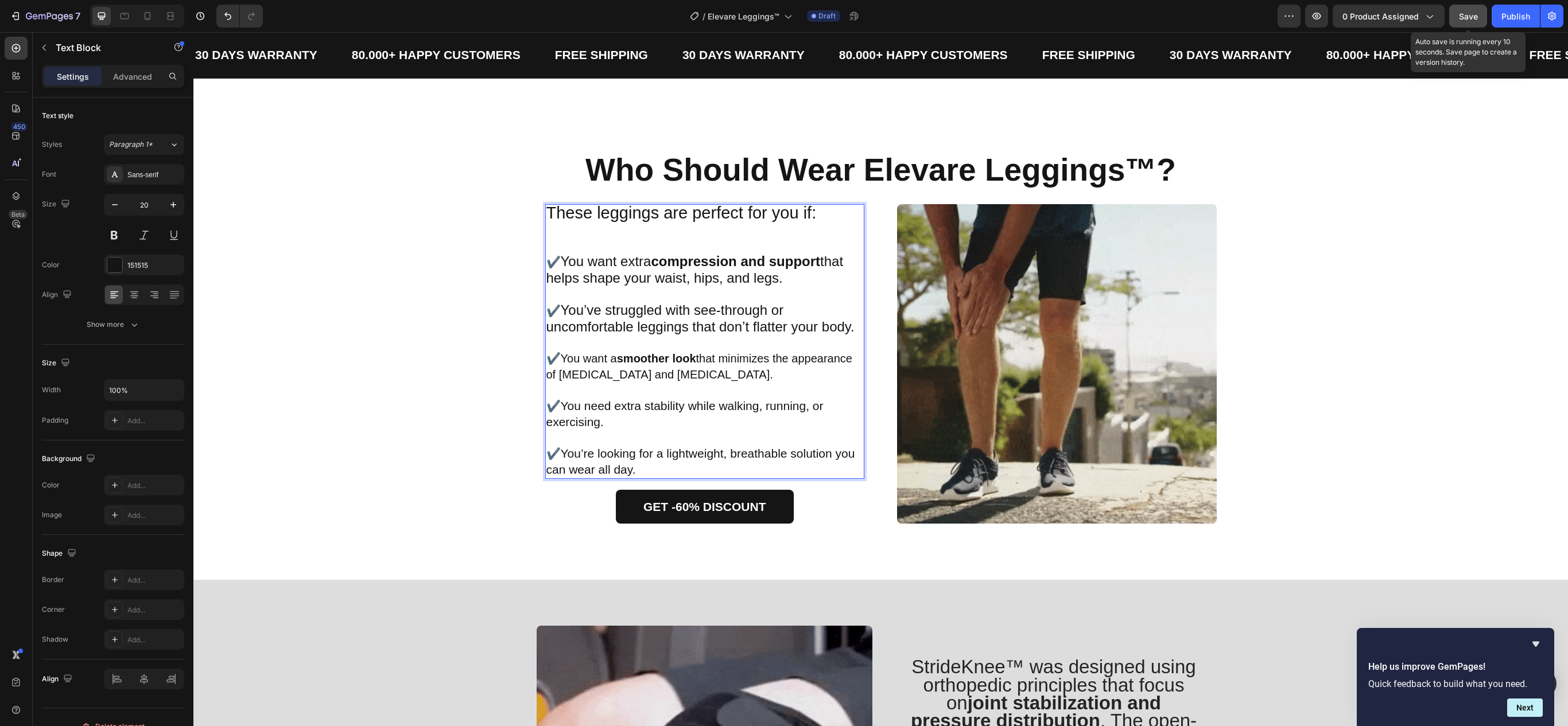
click at [669, 363] on p "✔️You want a smoother look that minimizes the appearance of cellulite and stret…" at bounding box center [706, 358] width 318 height 47
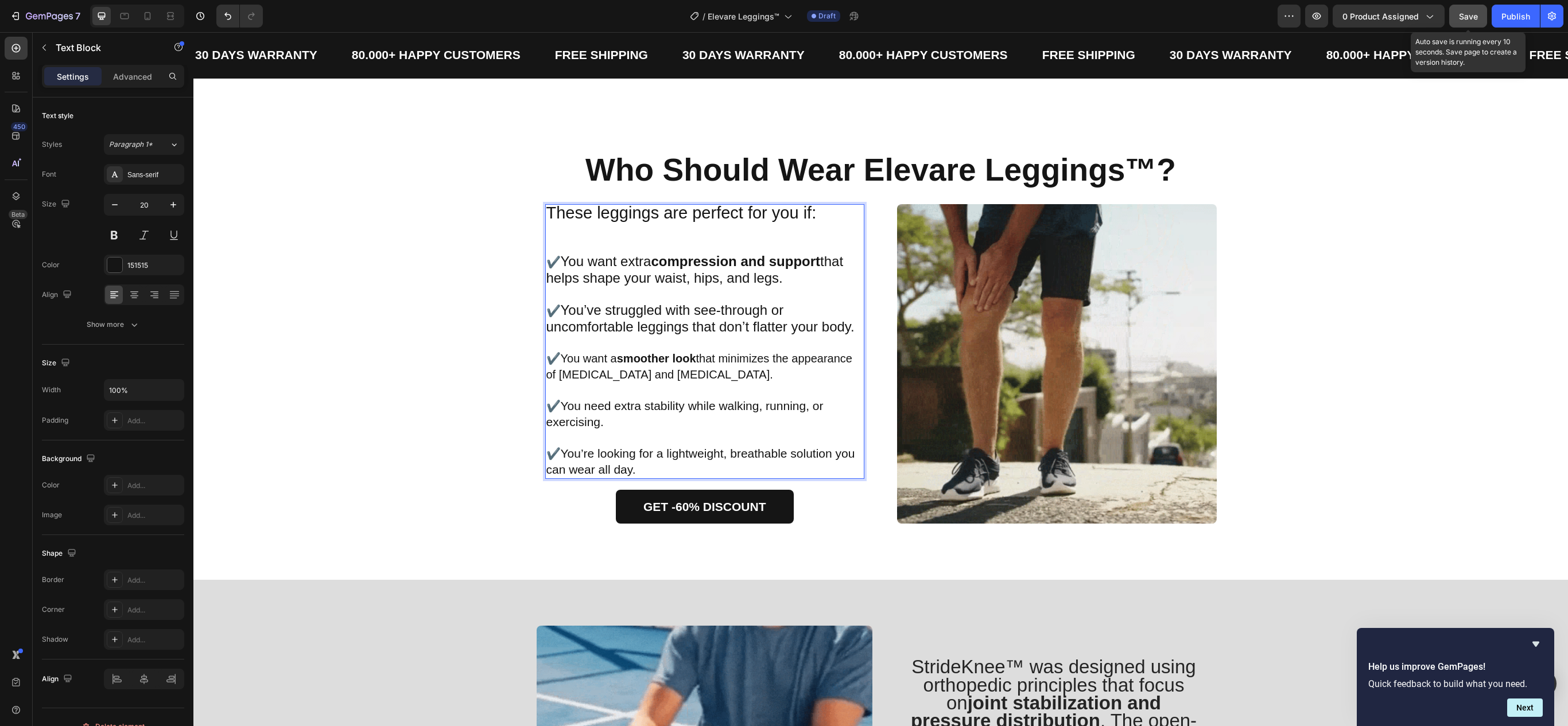
click at [593, 363] on p "✔️You want a smoother look that minimizes the appearance of cellulite and stret…" at bounding box center [706, 358] width 318 height 47
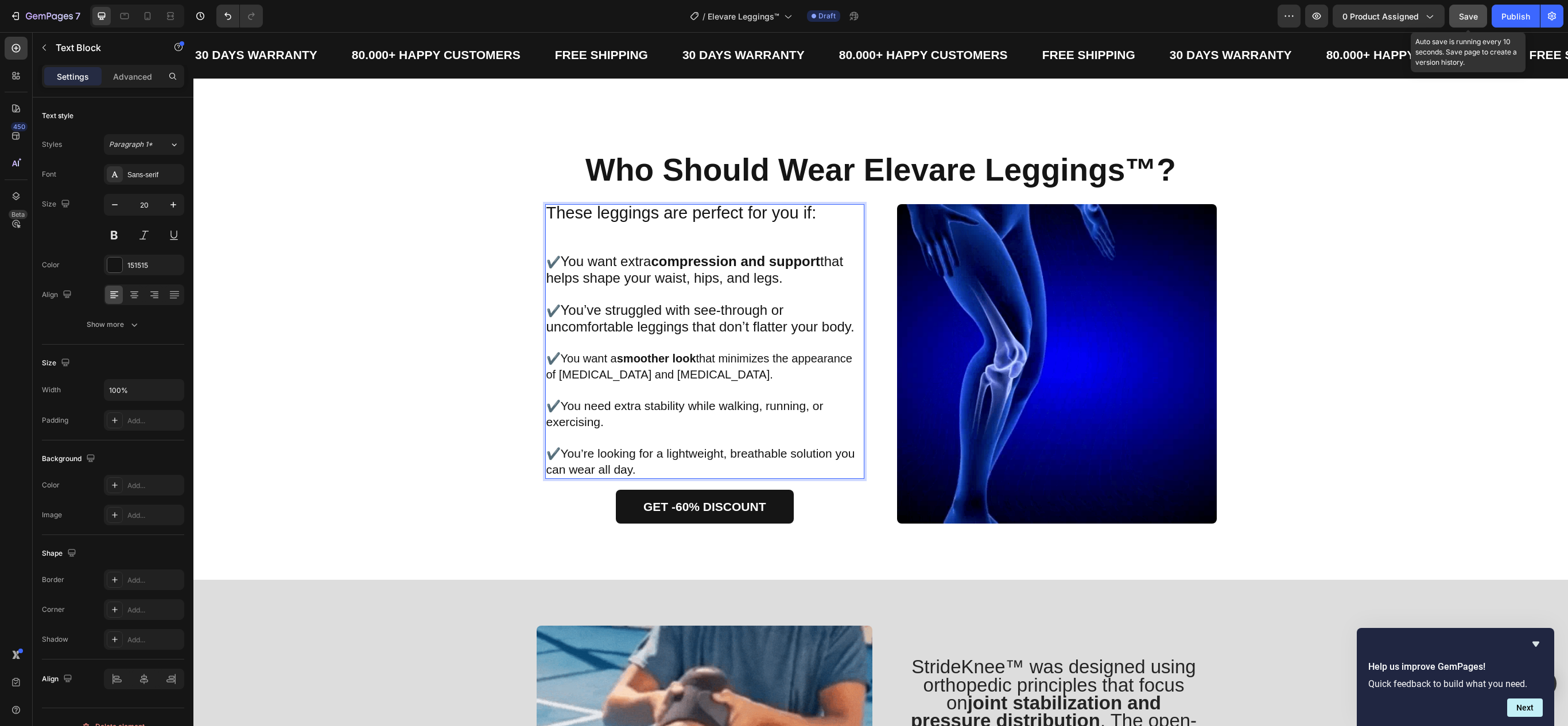
click at [557, 360] on p "✔️You want a smoother look that minimizes the appearance of cellulite and stret…" at bounding box center [706, 358] width 318 height 47
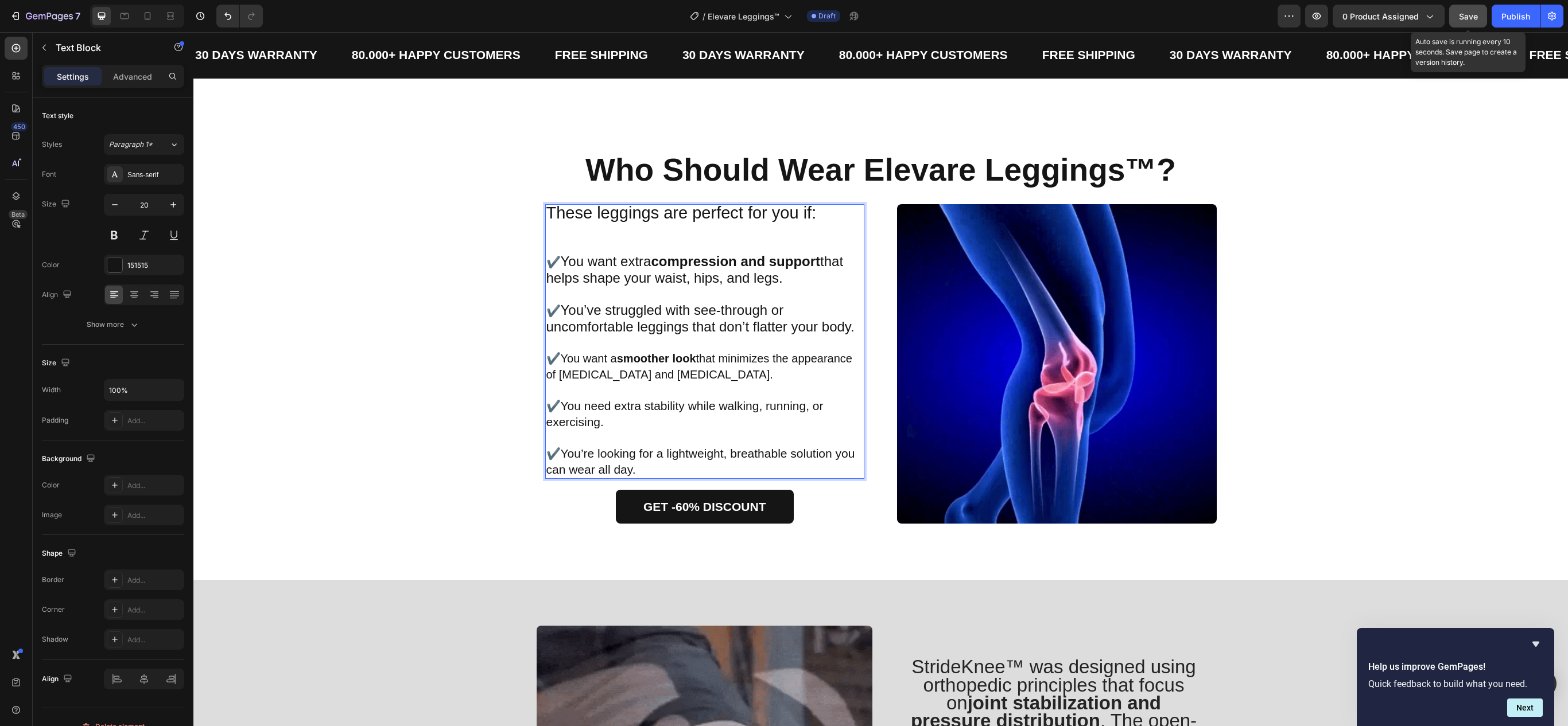
click at [557, 360] on p "✔️You want a smoother look that minimizes the appearance of cellulite and stret…" at bounding box center [706, 358] width 318 height 47
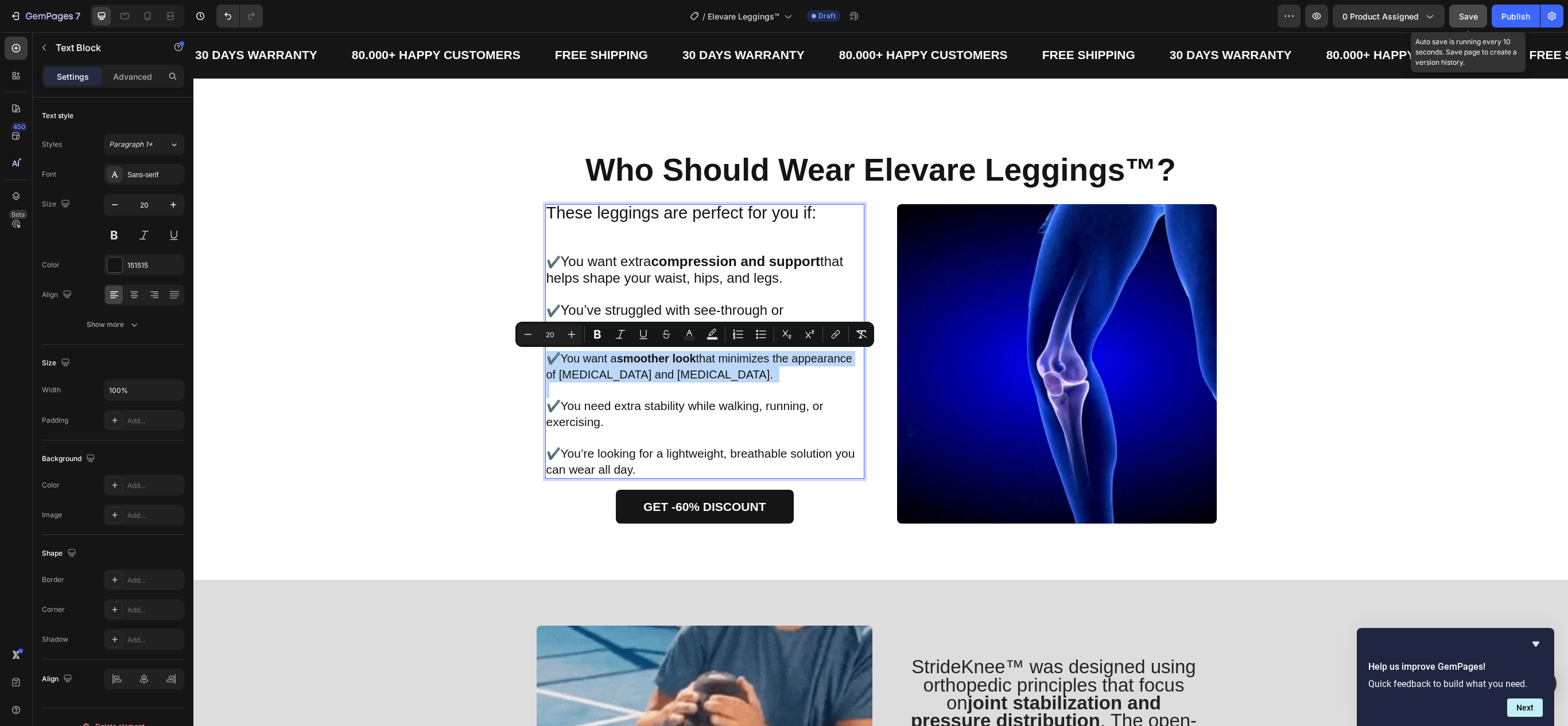
drag, startPoint x: 557, startPoint y: 360, endPoint x: 630, endPoint y: 361, distance: 73.0
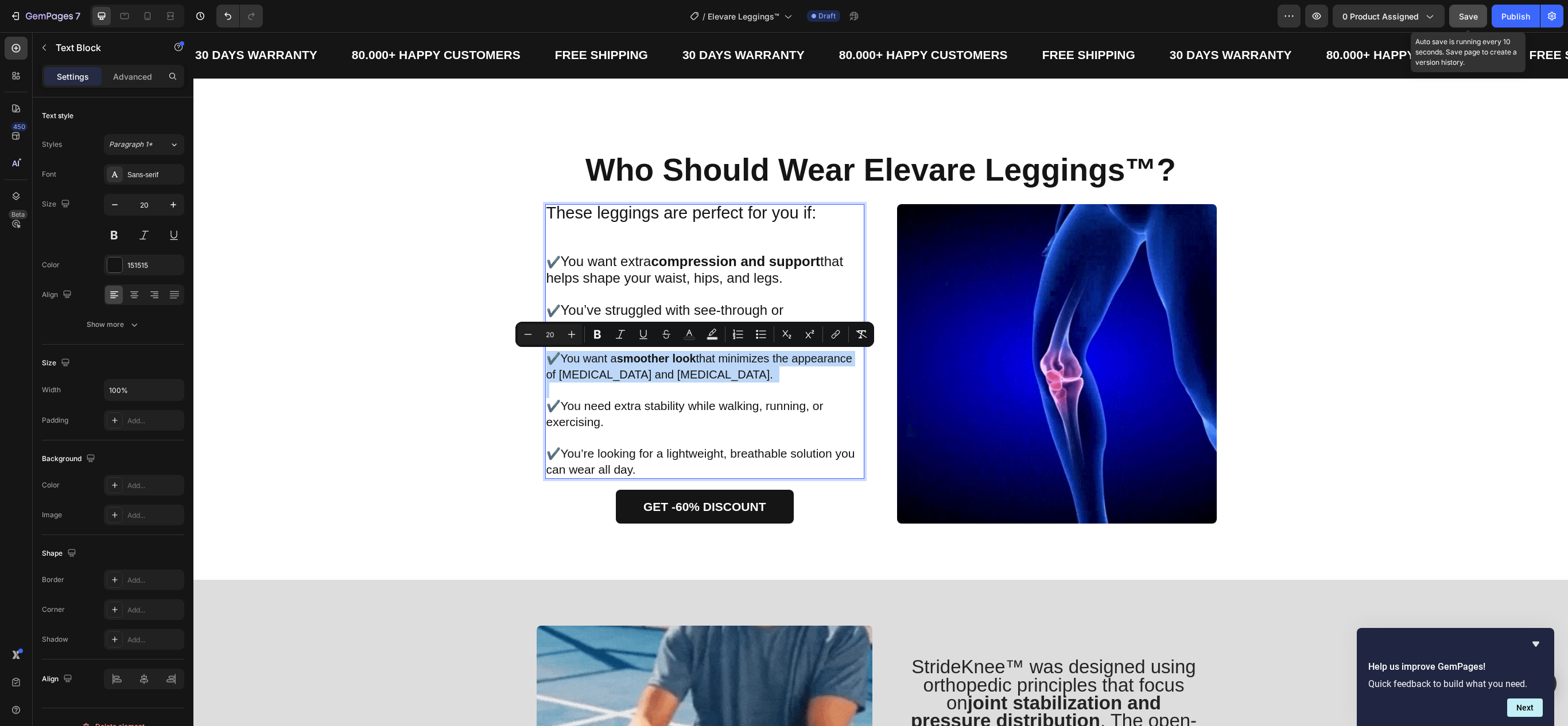
click at [630, 361] on p "✔️You want a smoother look that minimizes the appearance of cellulite and stret…" at bounding box center [706, 358] width 318 height 47
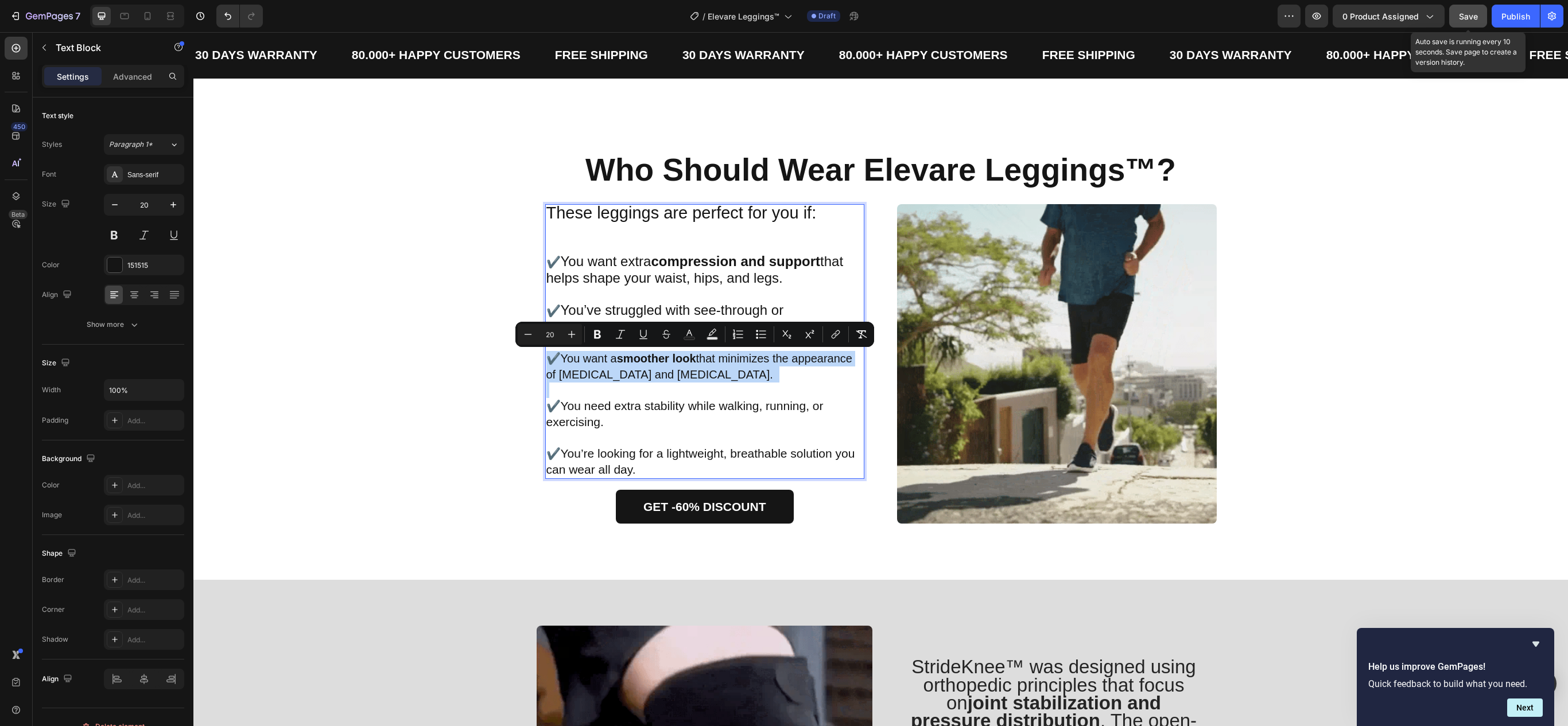
click at [629, 361] on strong "smoother look" at bounding box center [657, 358] width 79 height 13
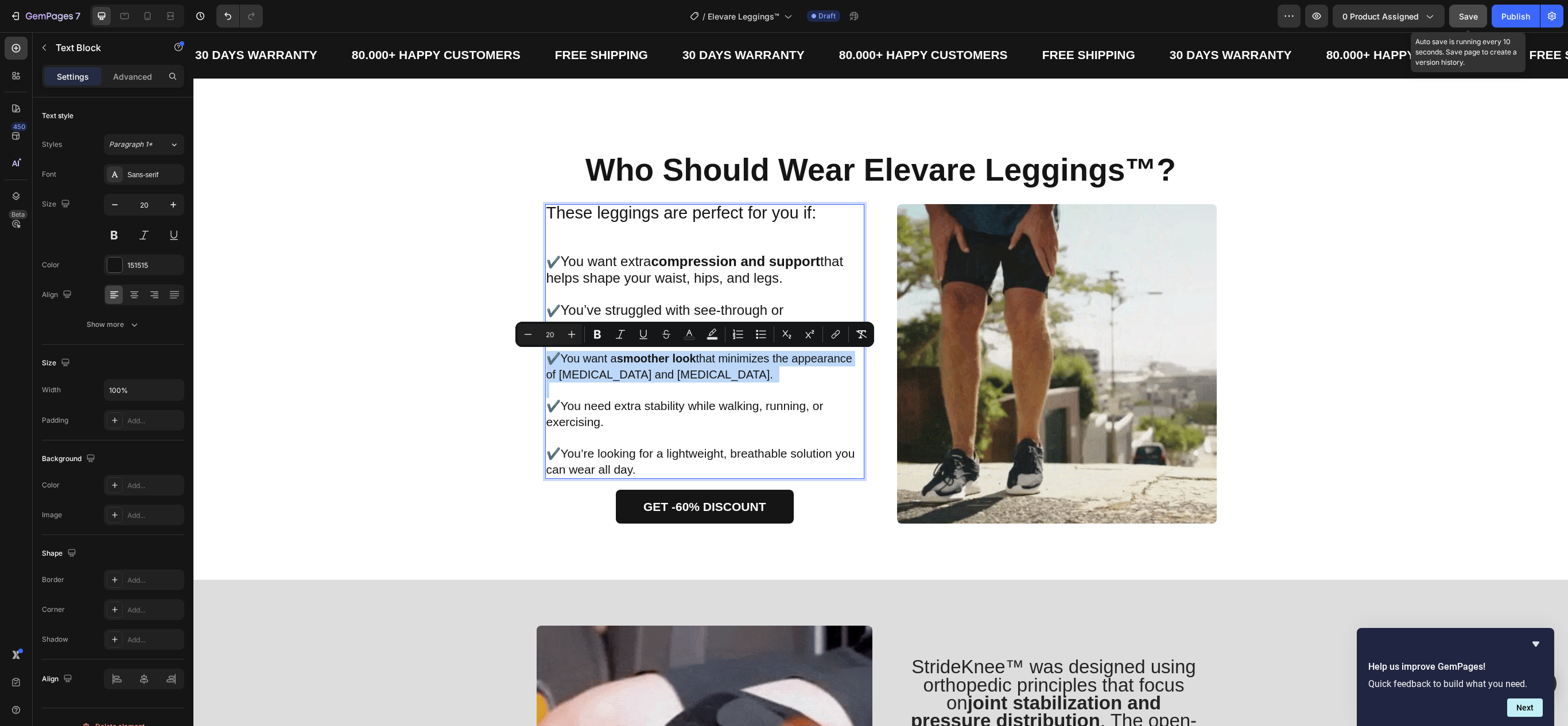
click at [581, 361] on p "✔️You want a smoother look that minimizes the appearance of cellulite and stret…" at bounding box center [706, 358] width 318 height 47
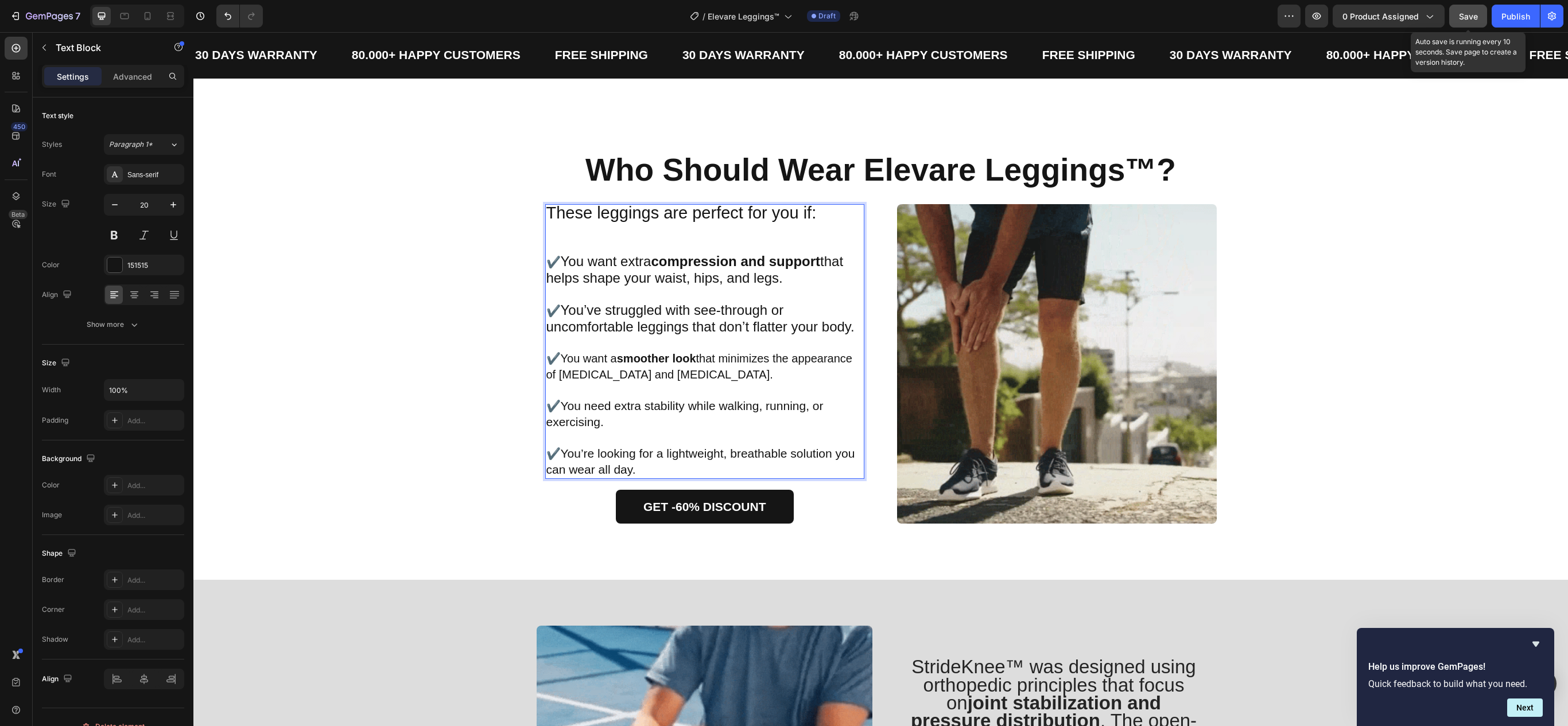
drag, startPoint x: 557, startPoint y: 357, endPoint x: 671, endPoint y: 373, distance: 115.1
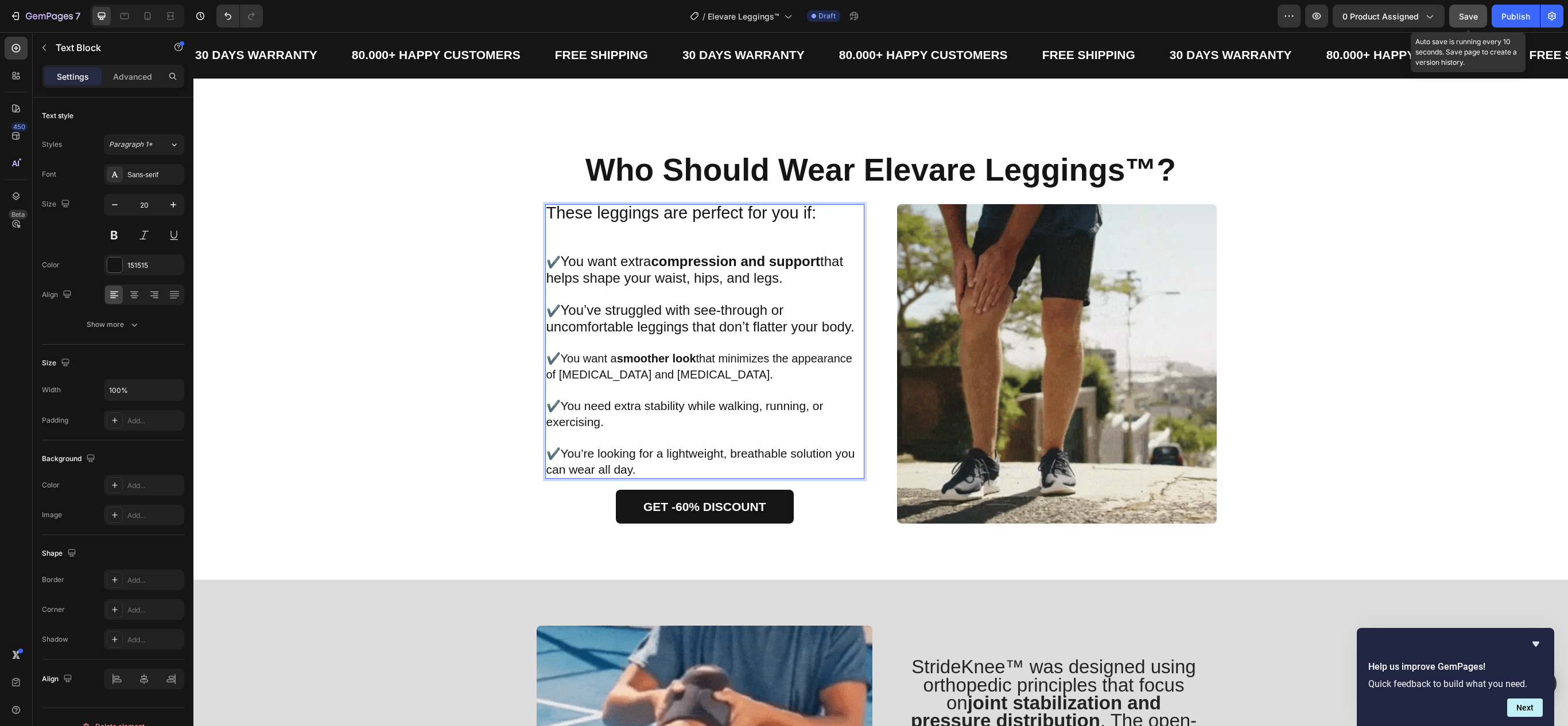
click at [671, 373] on p "✔️You want a smoother look that minimizes the appearance of cellulite and stret…" at bounding box center [706, 358] width 318 height 47
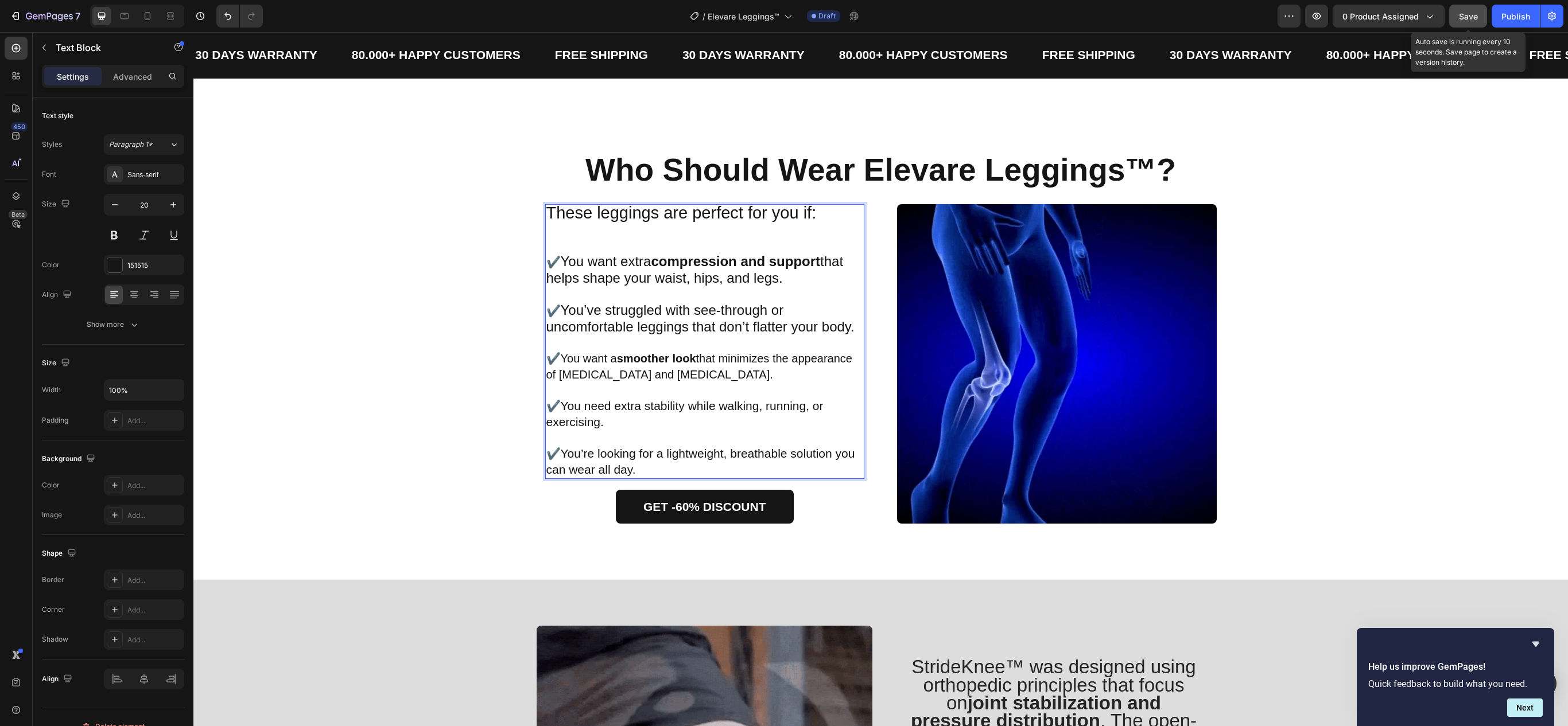
drag, startPoint x: 645, startPoint y: 373, endPoint x: 590, endPoint y: 374, distance: 55.0
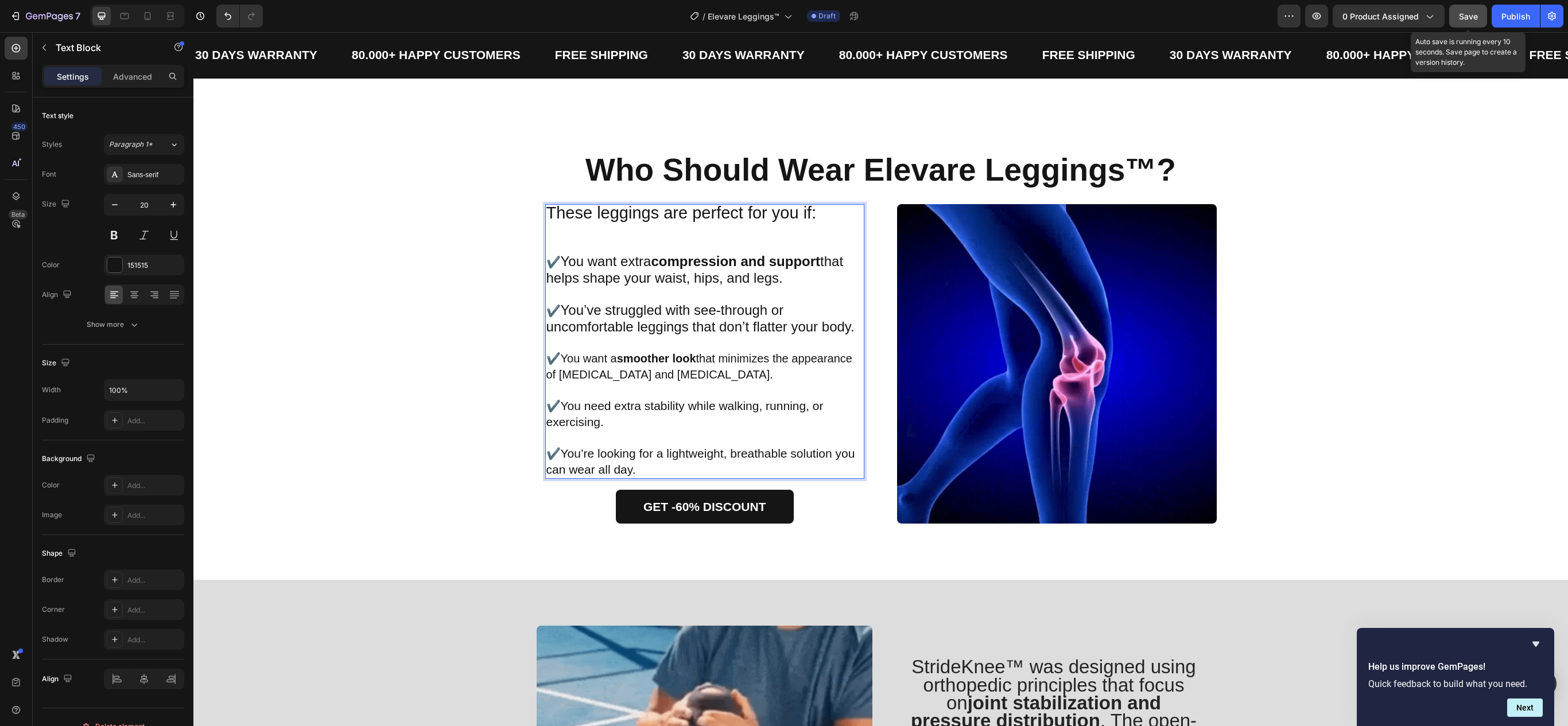
click at [644, 373] on p "✔️You want a smoother look that minimizes the appearance of cellulite and stret…" at bounding box center [706, 358] width 318 height 47
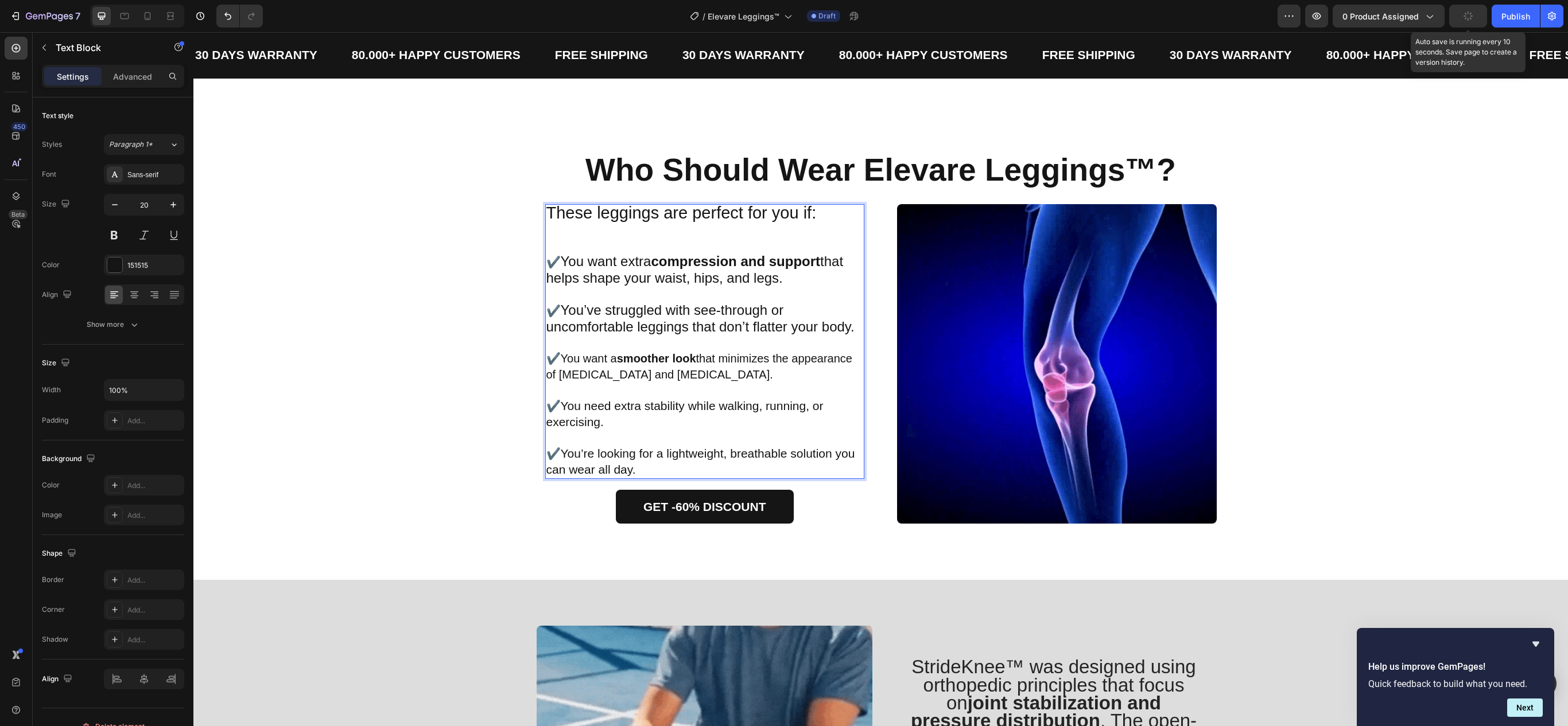
click at [557, 356] on p "✔️You want a smoother look that minimizes the appearance of cellulite and stret…" at bounding box center [706, 358] width 318 height 47
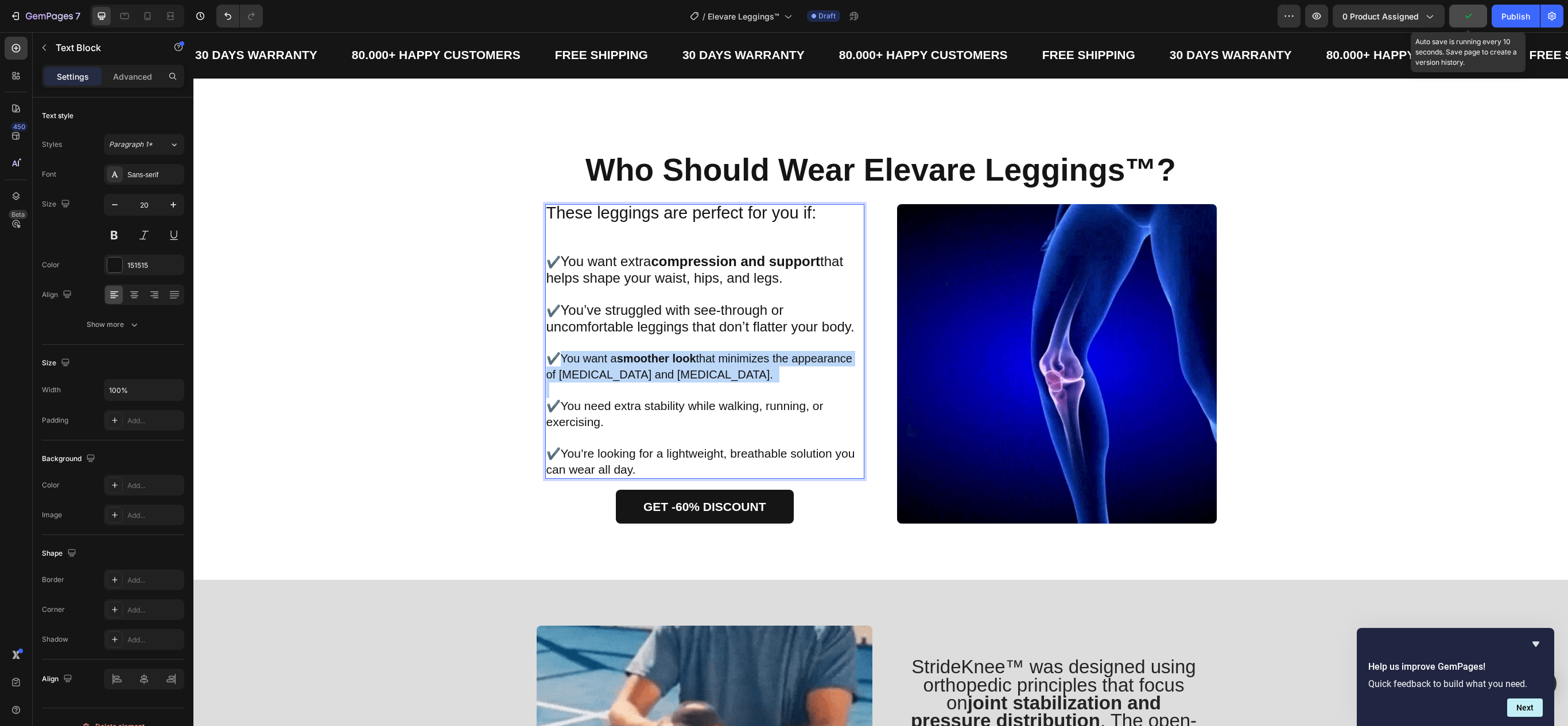
drag, startPoint x: 557, startPoint y: 356, endPoint x: 691, endPoint y: 380, distance: 136.1
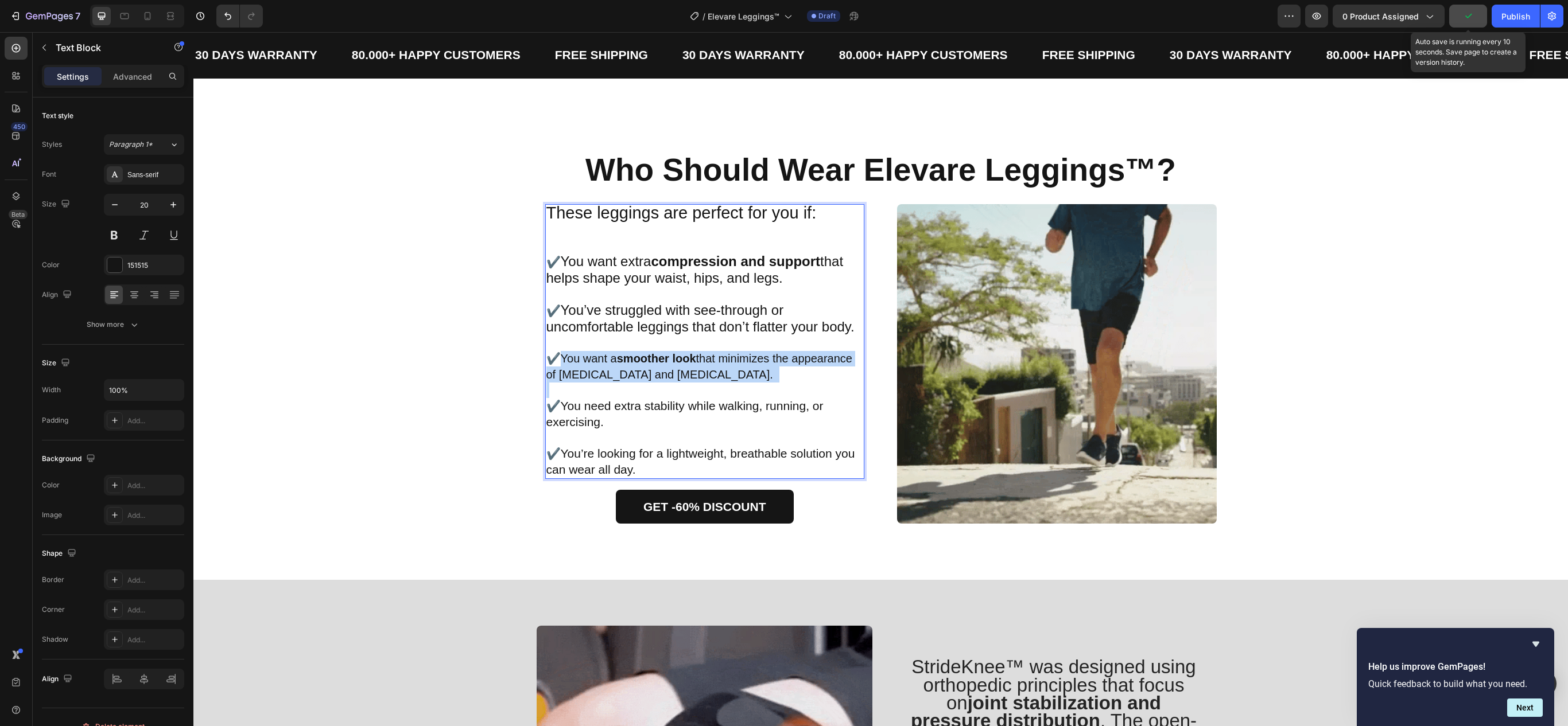
click at [691, 380] on p "✔️You want a smoother look that minimizes the appearance of cellulite and stret…" at bounding box center [706, 358] width 318 height 47
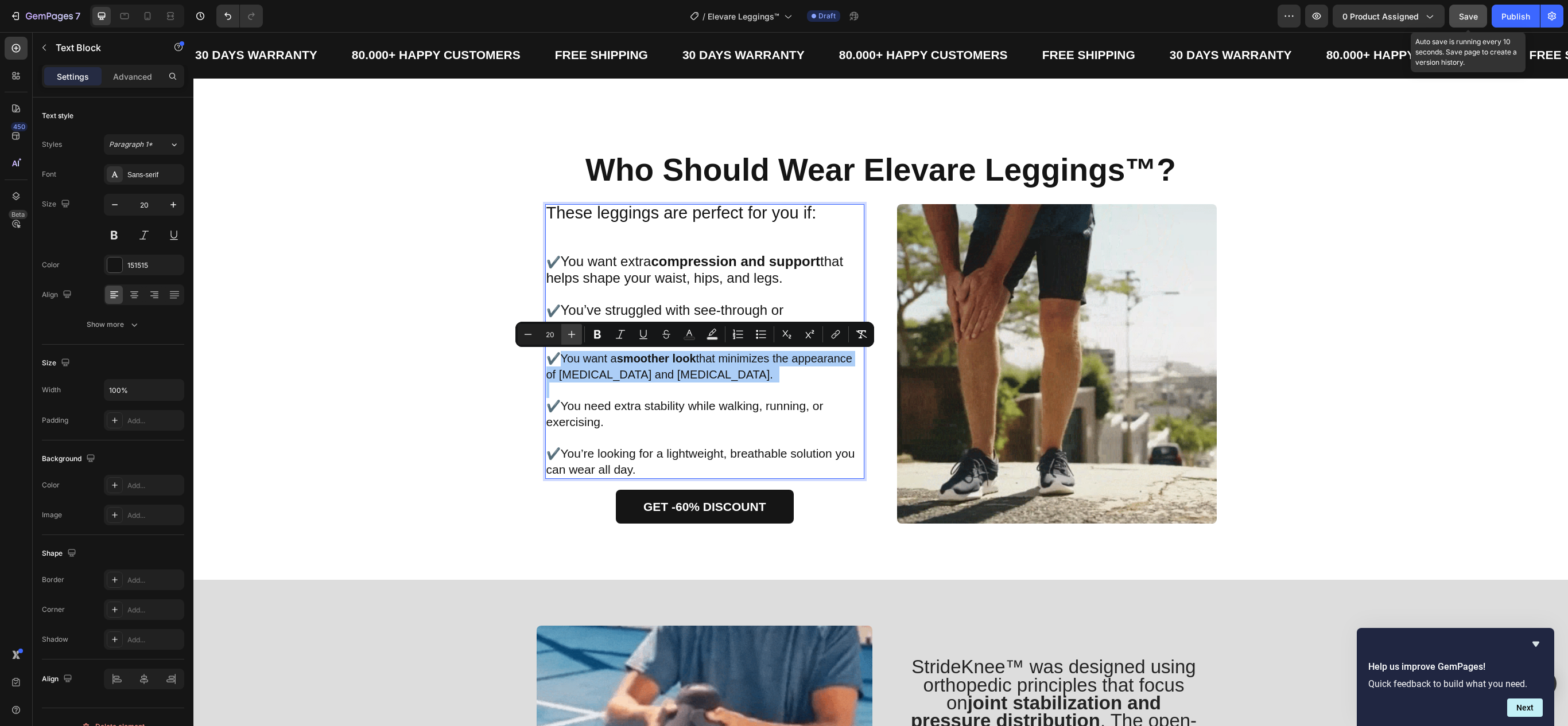
click at [572, 330] on icon "Editor contextual toolbar" at bounding box center [572, 334] width 12 height 12
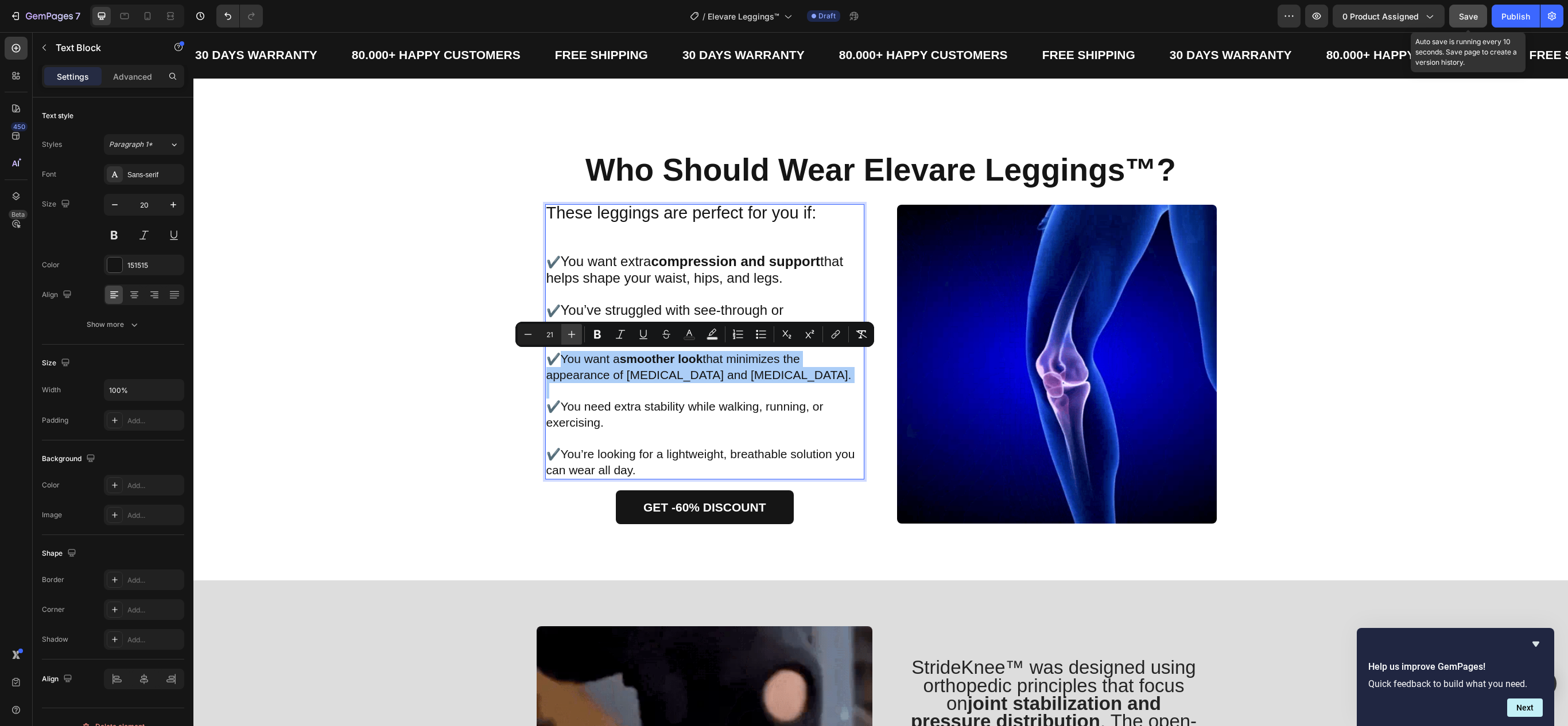
click at [572, 330] on icon "Editor contextual toolbar" at bounding box center [572, 334] width 12 height 12
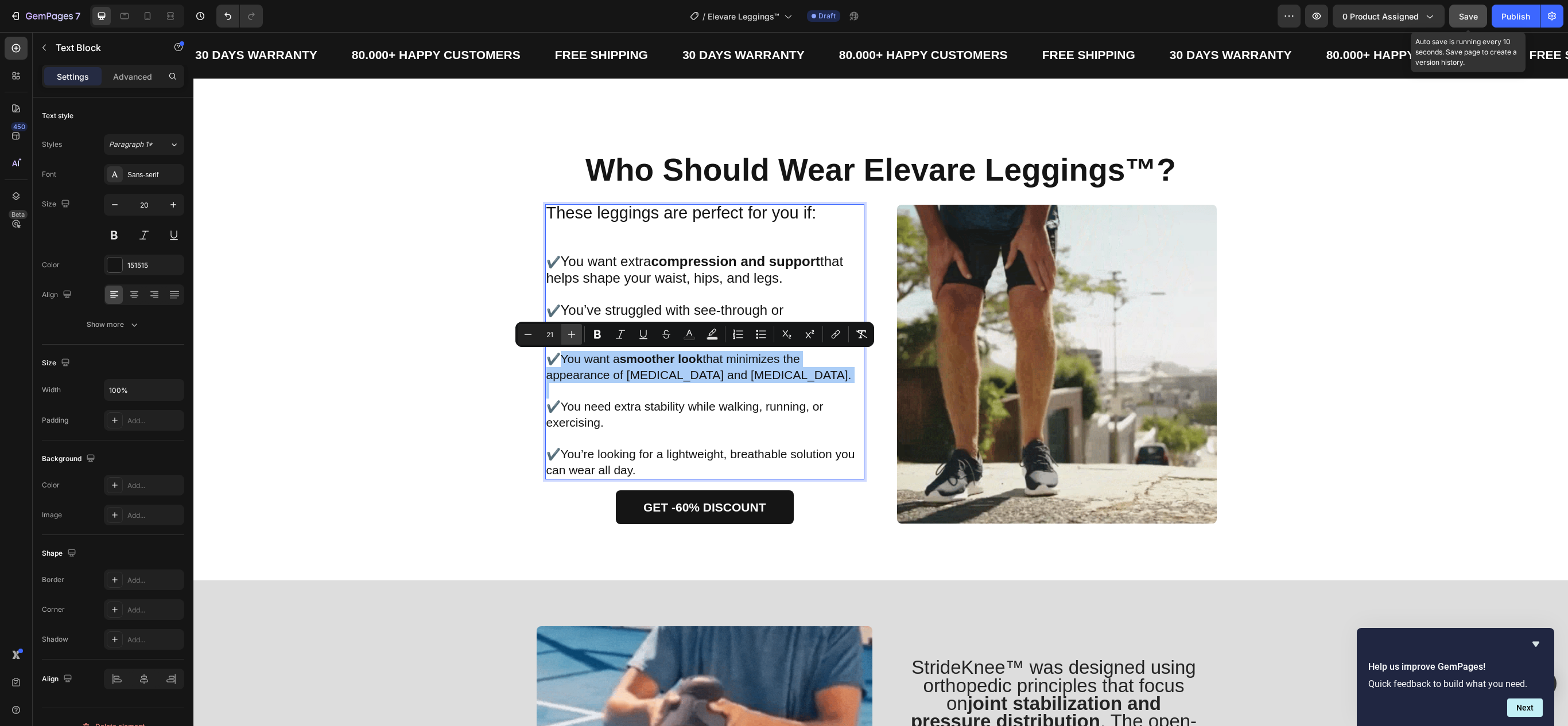
click at [572, 330] on icon "Editor contextual toolbar" at bounding box center [572, 334] width 12 height 12
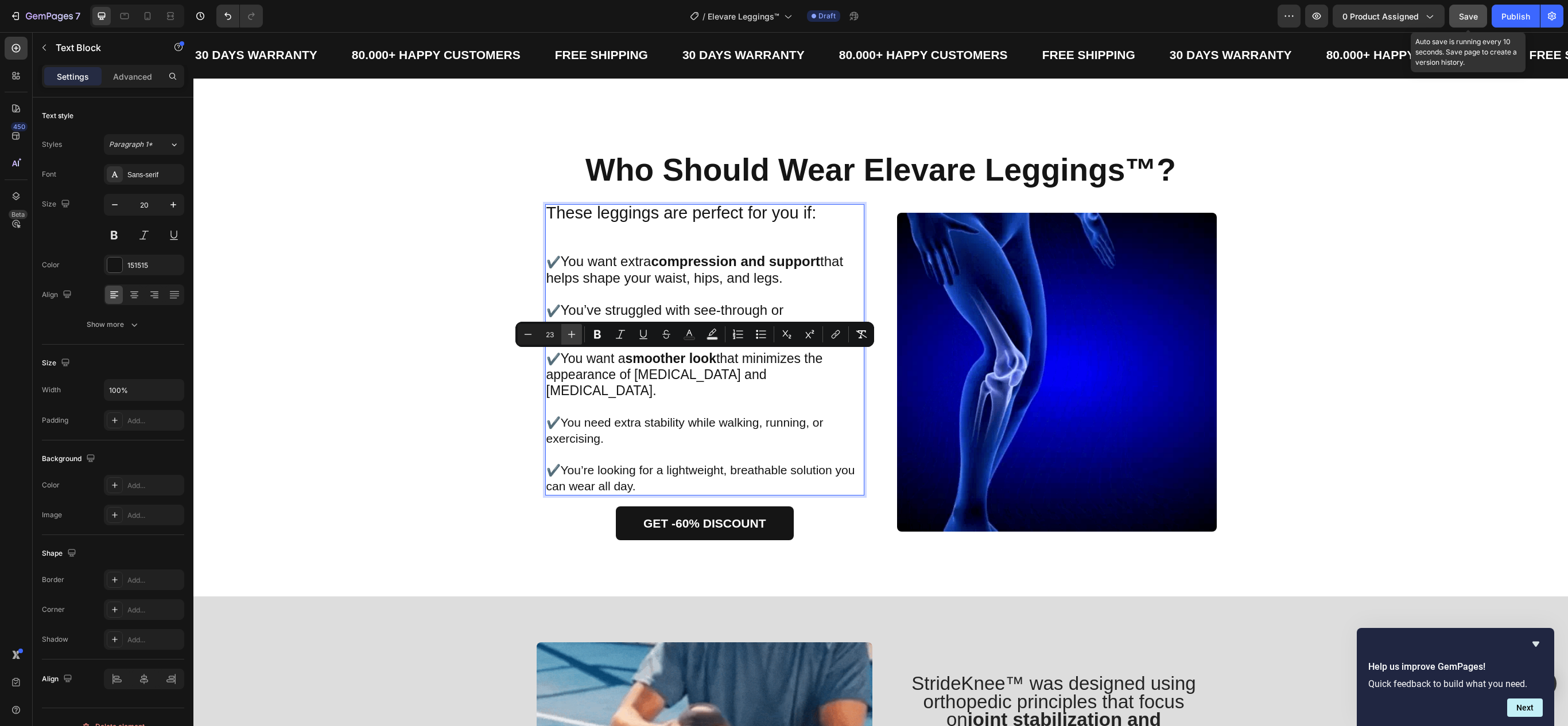
click at [572, 330] on icon "Editor contextual toolbar" at bounding box center [572, 334] width 12 height 12
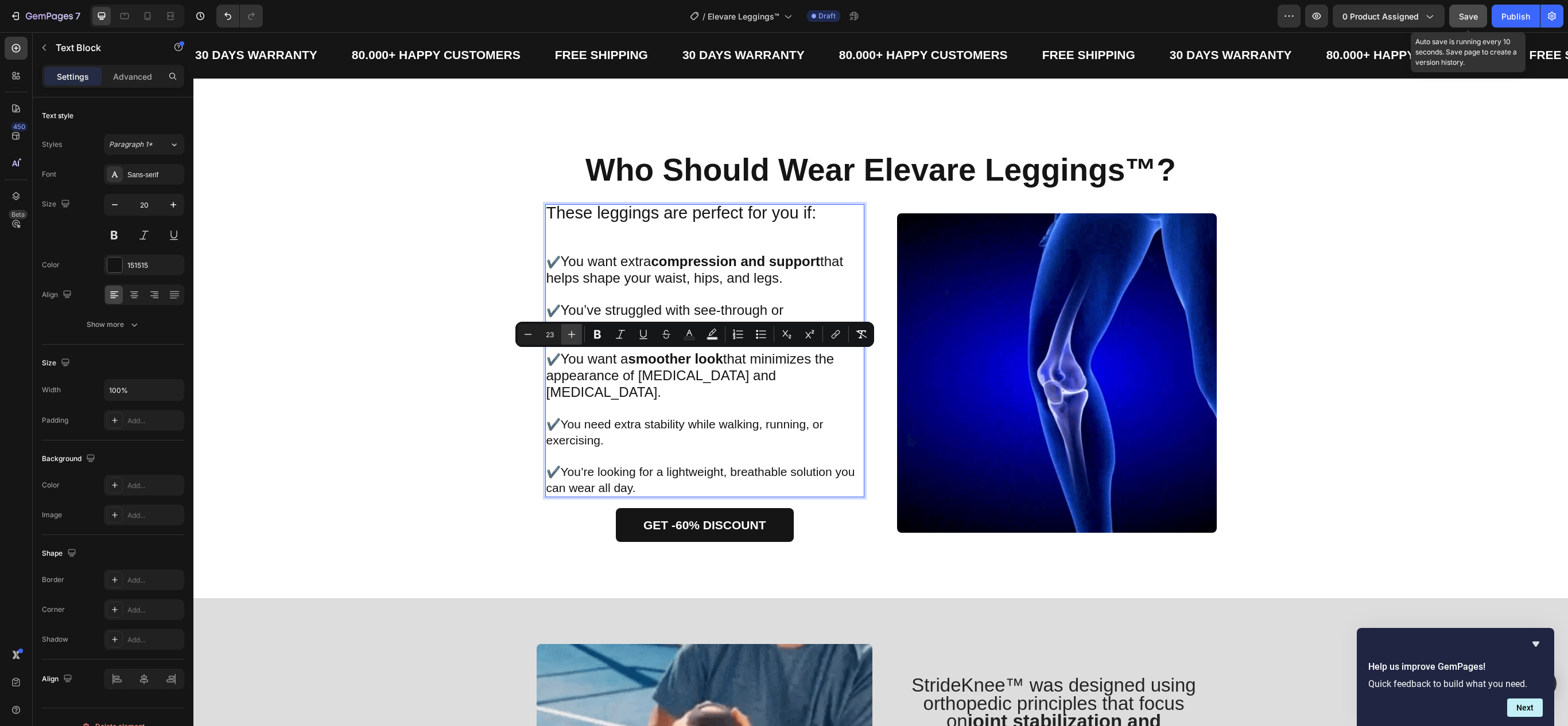
type input "24"
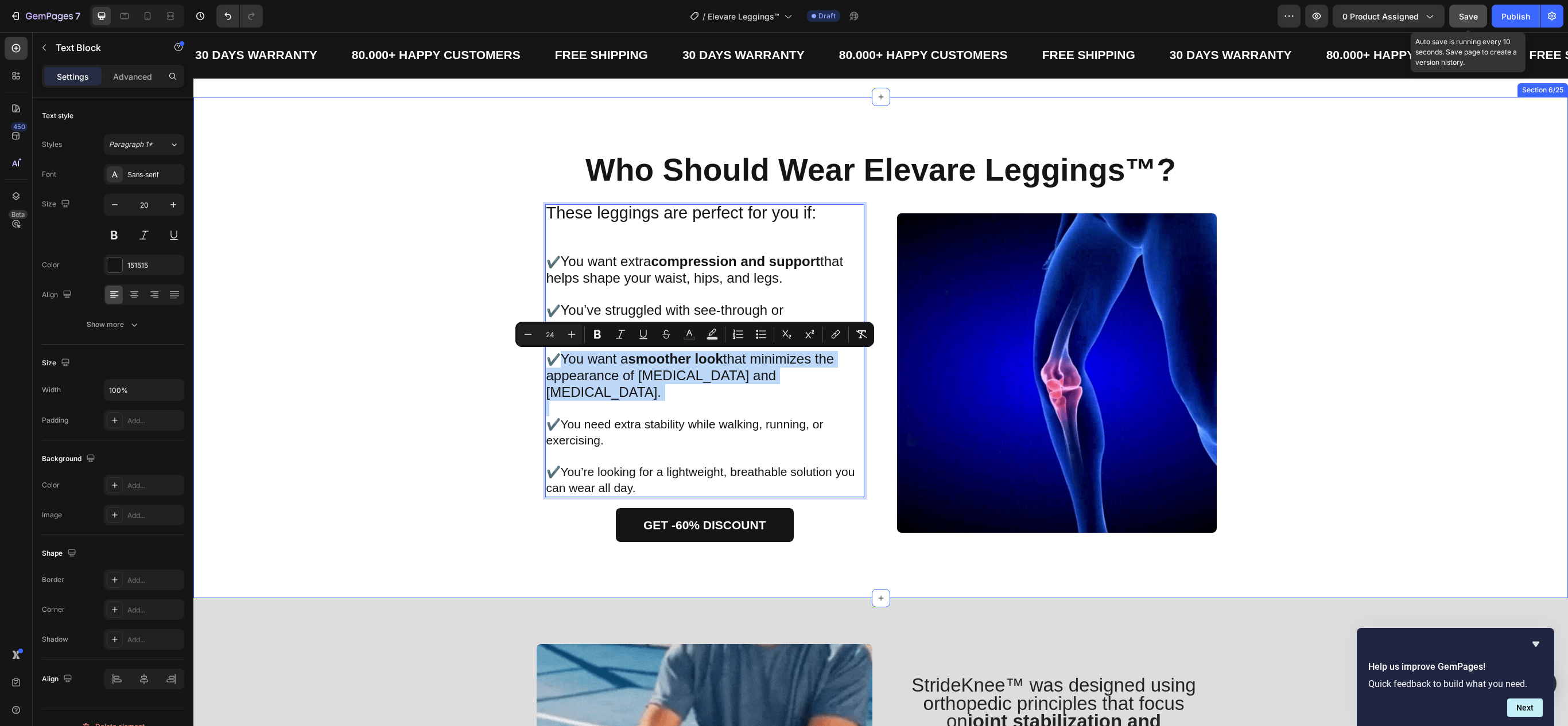
click at [467, 389] on div "⁠⁠⁠⁠⁠⁠⁠ Who Should Wear Elevare Leggings™? Heading Image These leggings are per…" at bounding box center [880, 347] width 1346 height 389
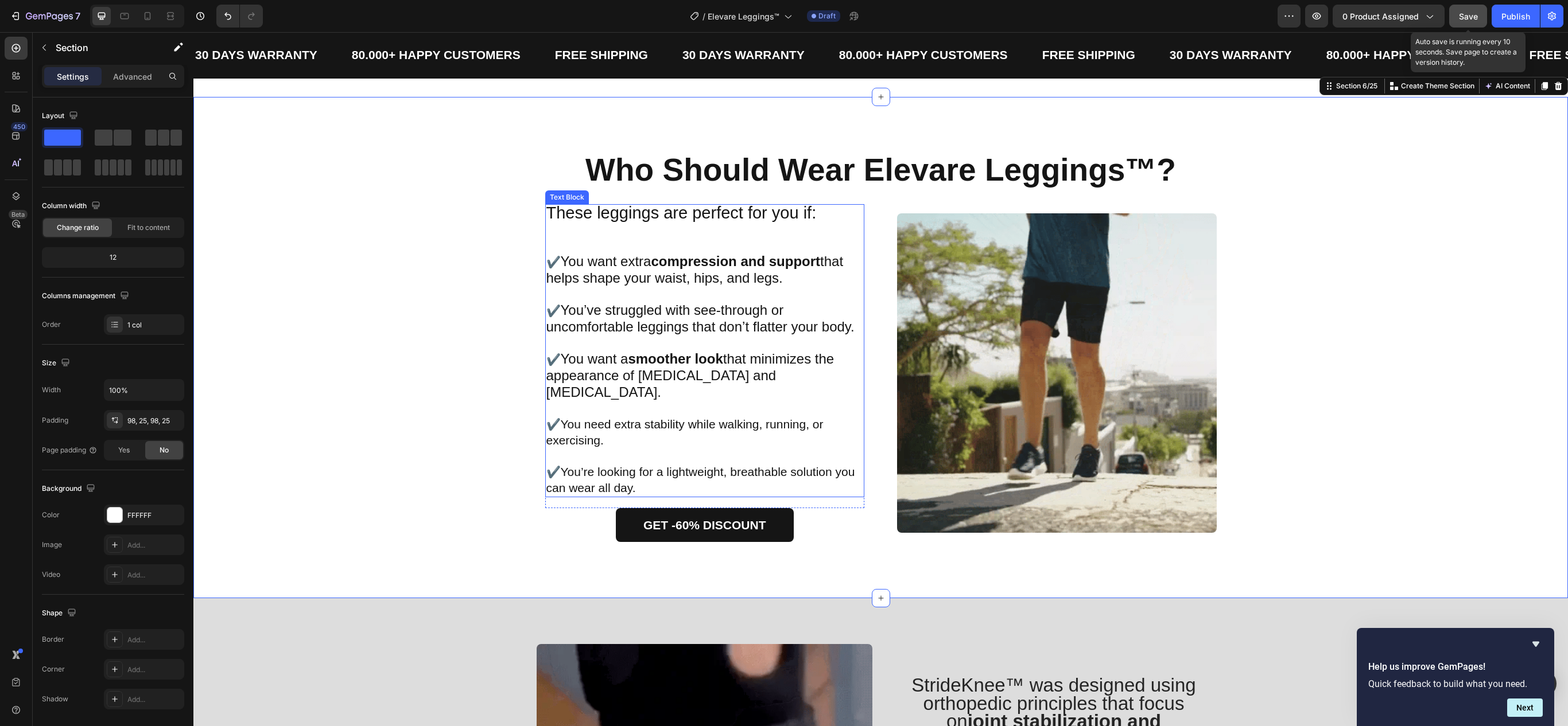
click at [579, 418] on span "You need extra stability while walking, running, or exercising." at bounding box center [685, 431] width 277 height 29
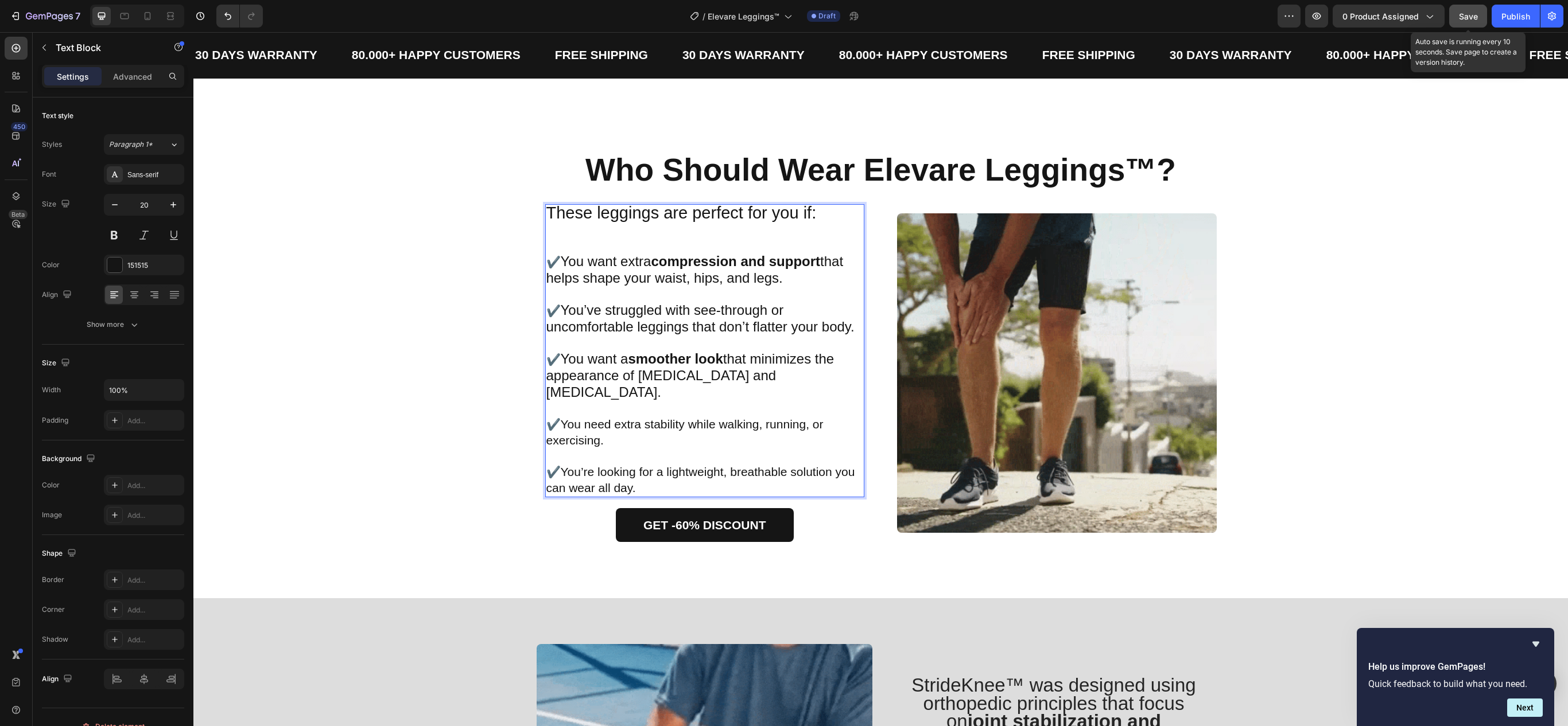
click at [556, 418] on span "You need extra stability while walking, running, or exercising." at bounding box center [685, 431] width 277 height 29
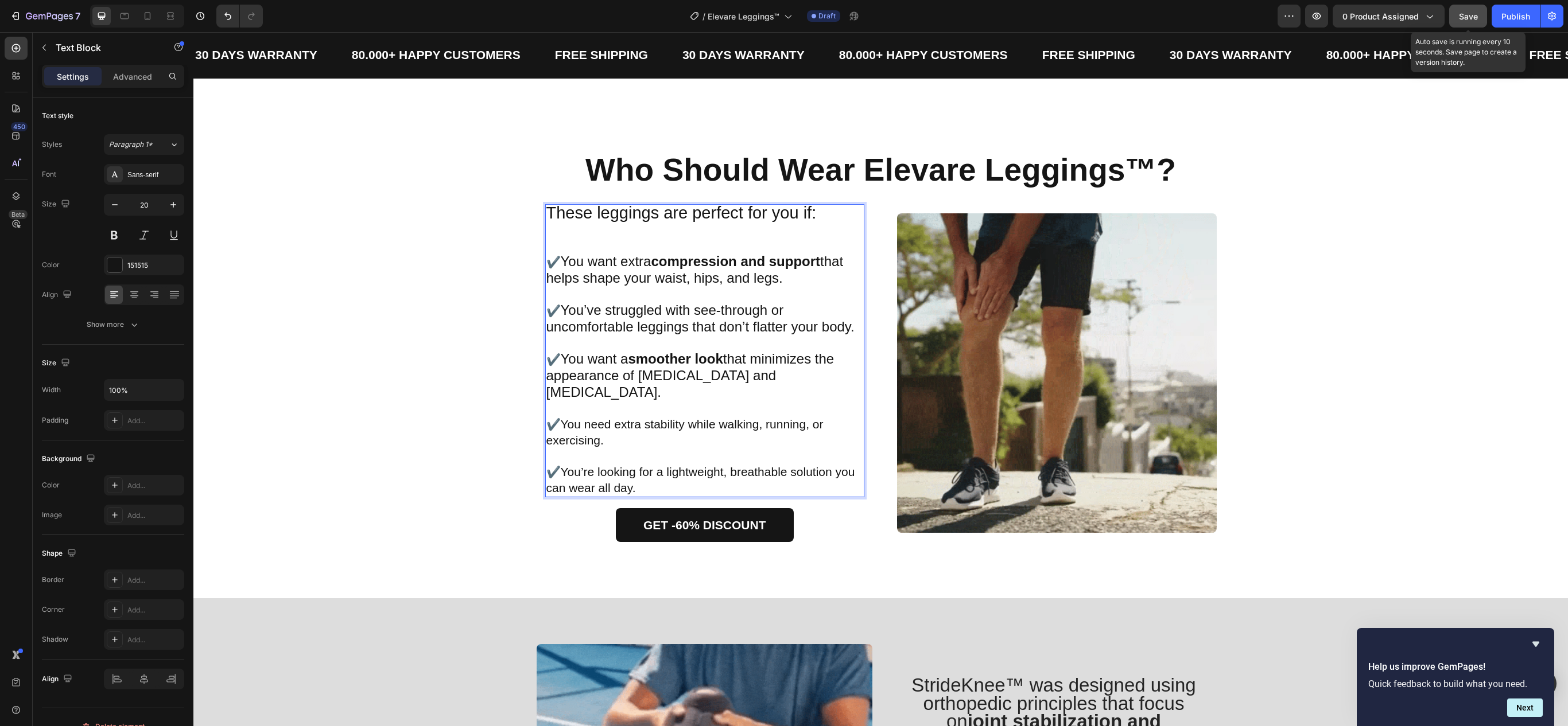
click at [556, 418] on span "You need extra stability while walking, running, or exercising." at bounding box center [685, 431] width 277 height 29
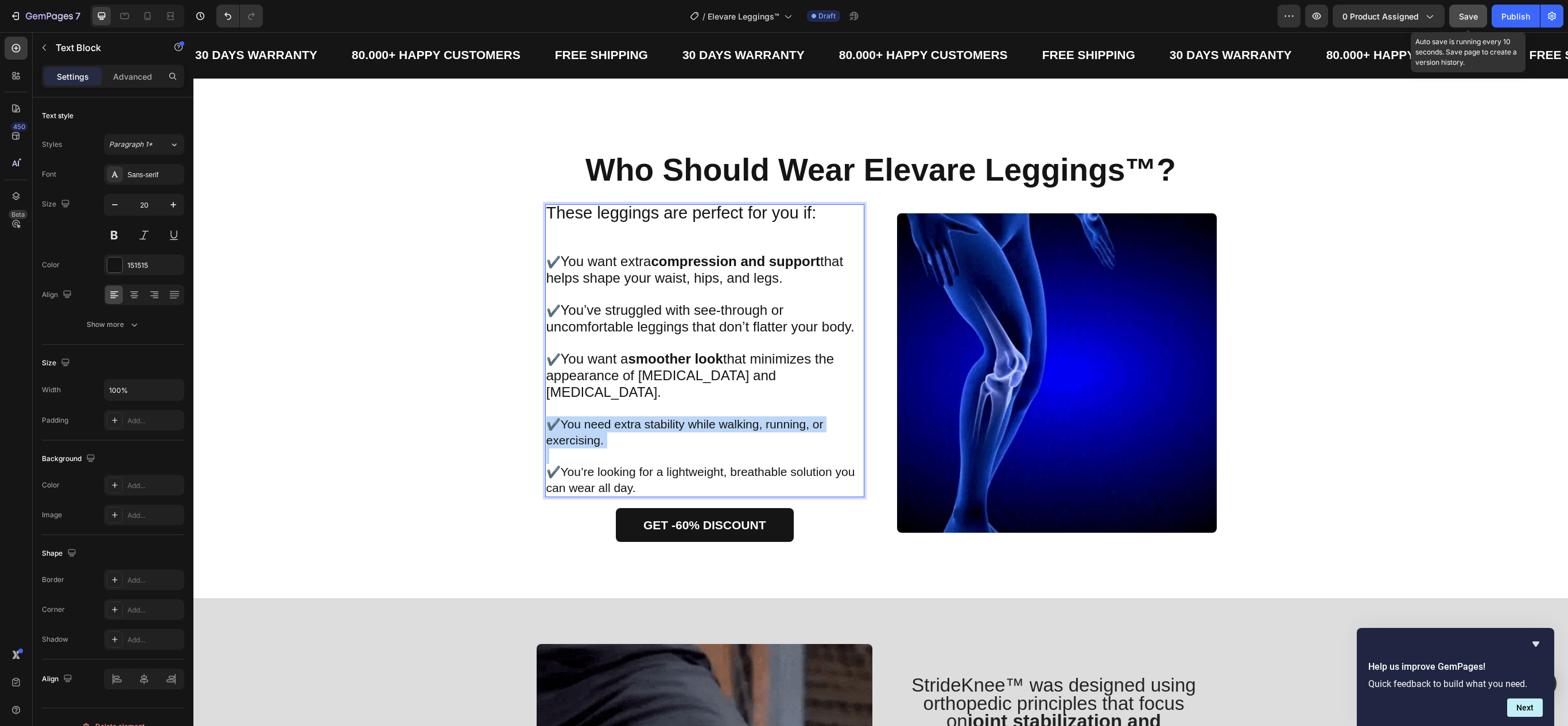
drag, startPoint x: 556, startPoint y: 405, endPoint x: 595, endPoint y: 417, distance: 40.8
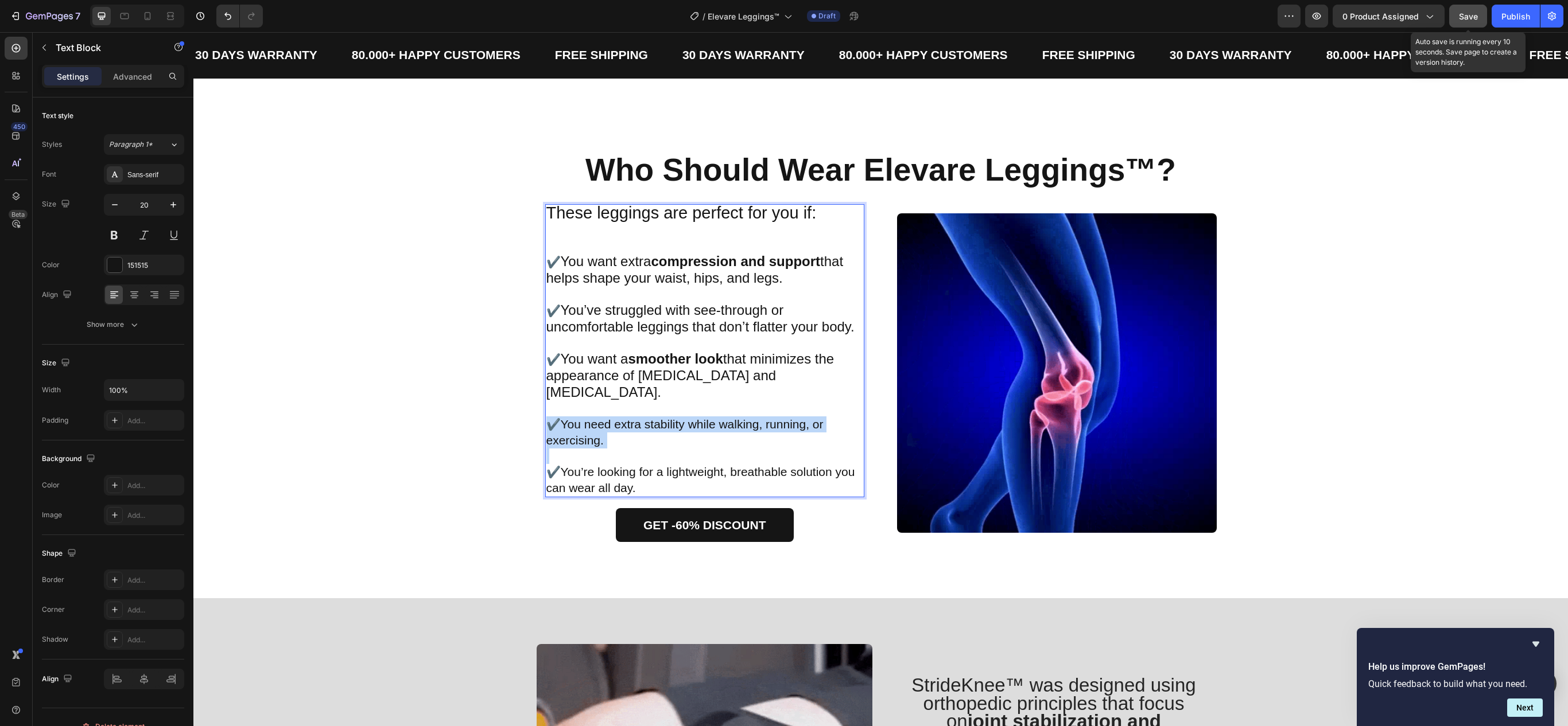
click at [595, 417] on p "✔️ You need extra stability while walking, running, or exercising." at bounding box center [706, 432] width 318 height 32
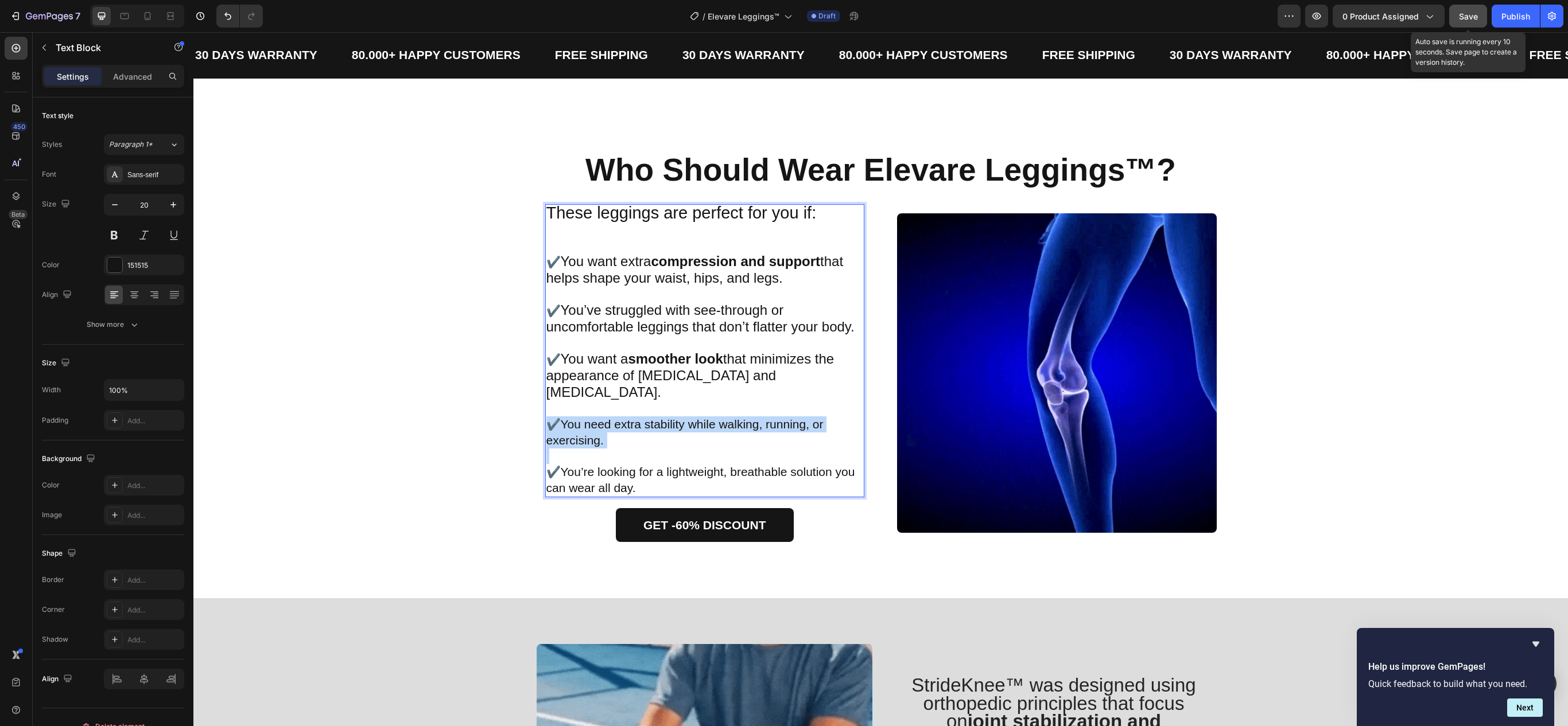
click at [595, 417] on p "✔️ You need extra stability while walking, running, or exercising." at bounding box center [706, 432] width 318 height 32
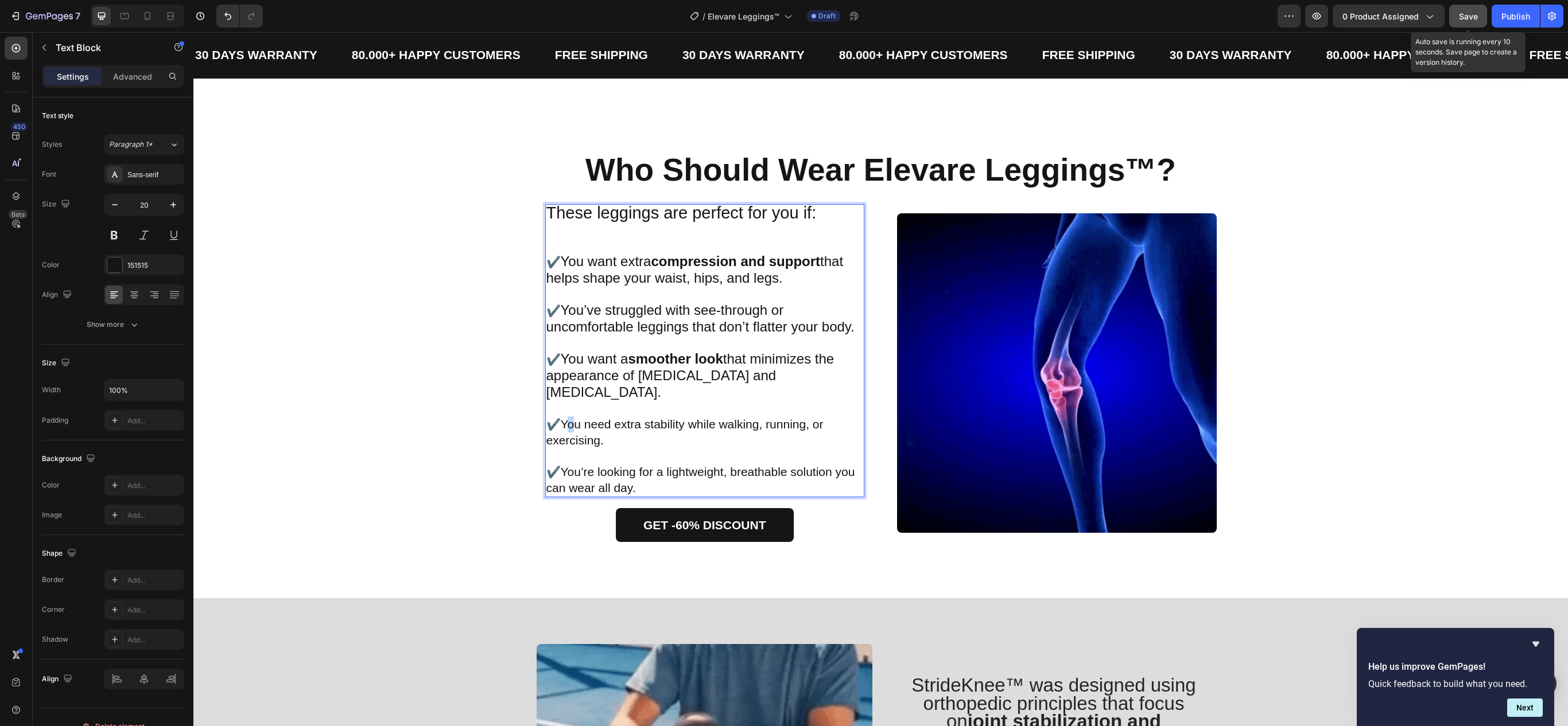
drag, startPoint x: 558, startPoint y: 403, endPoint x: 565, endPoint y: 403, distance: 7.0
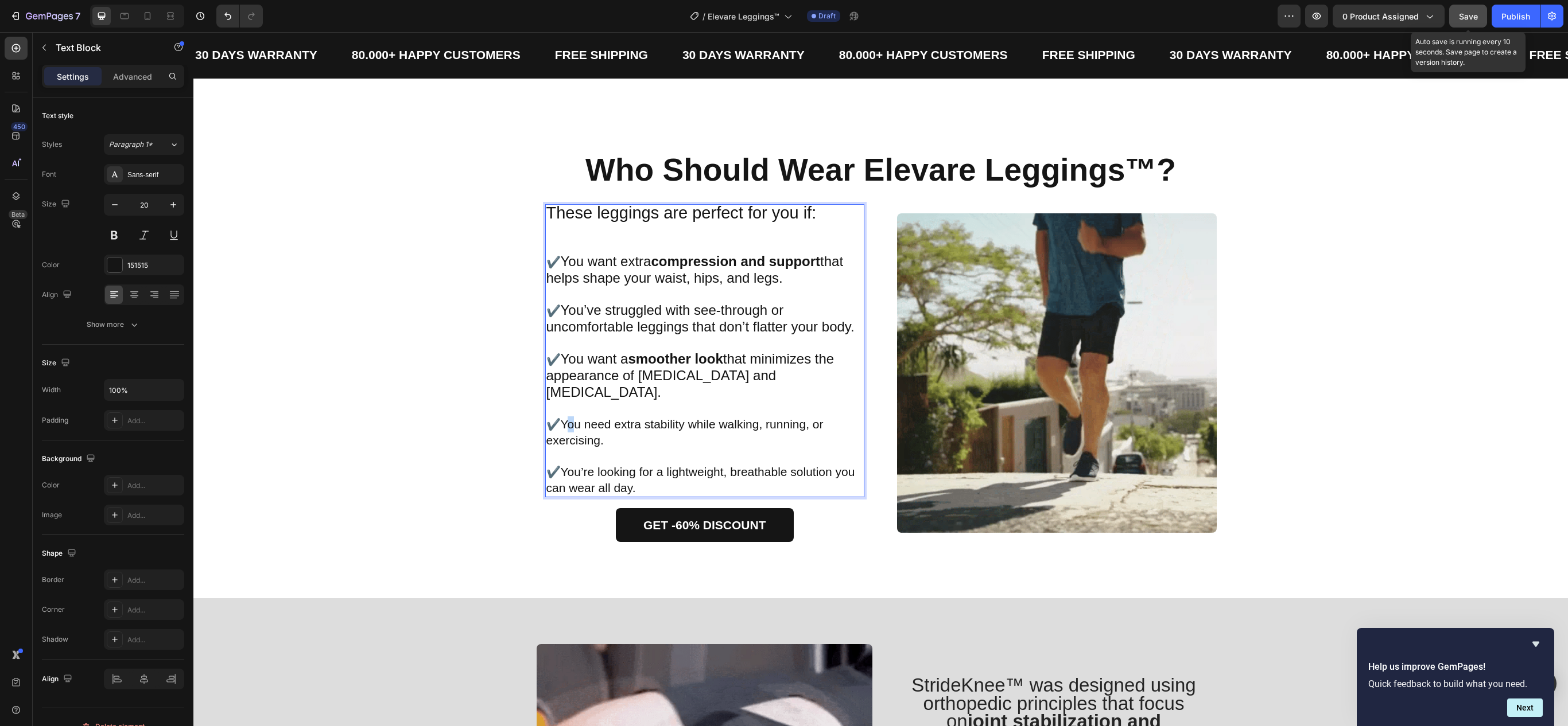
click at [565, 418] on span "You need extra stability while walking, running, or exercising." at bounding box center [685, 431] width 277 height 29
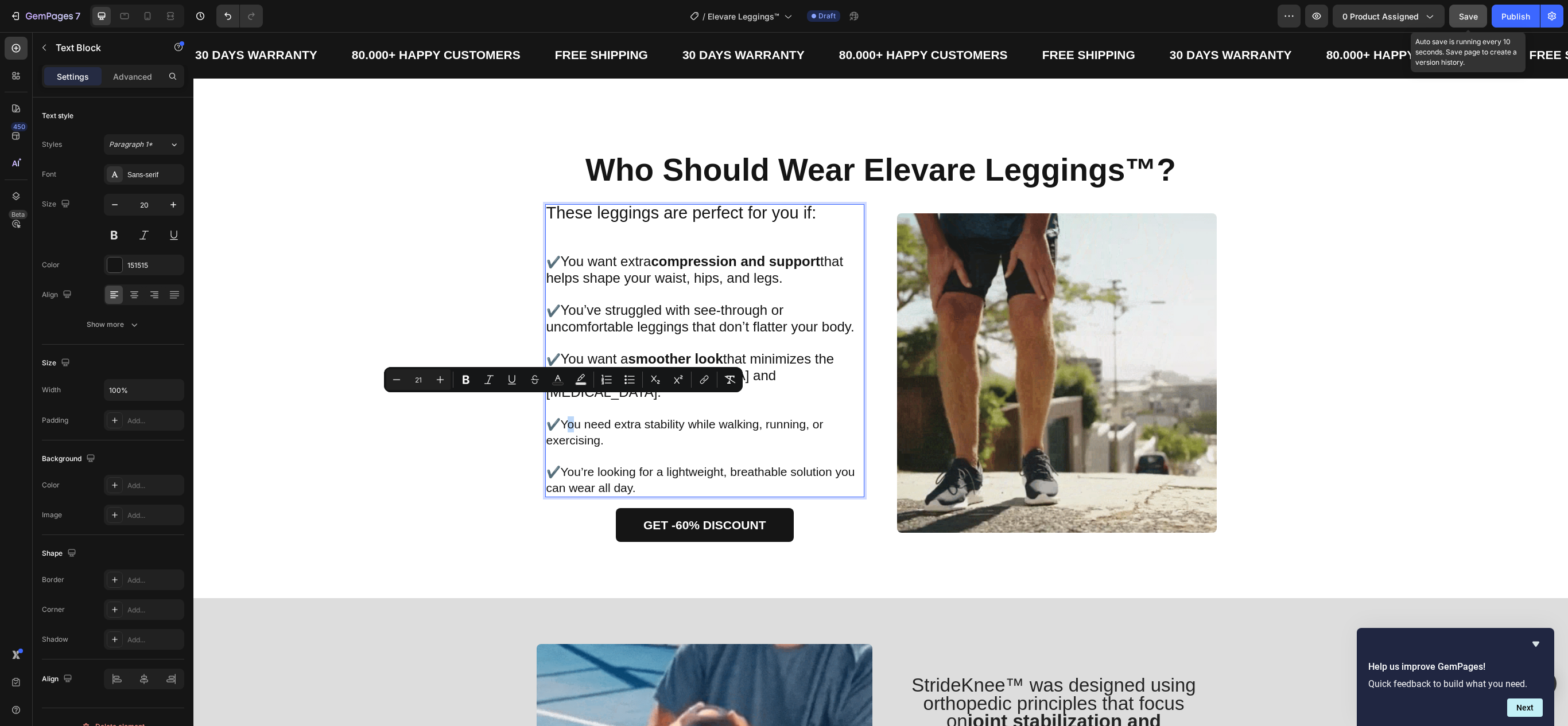
type input "20"
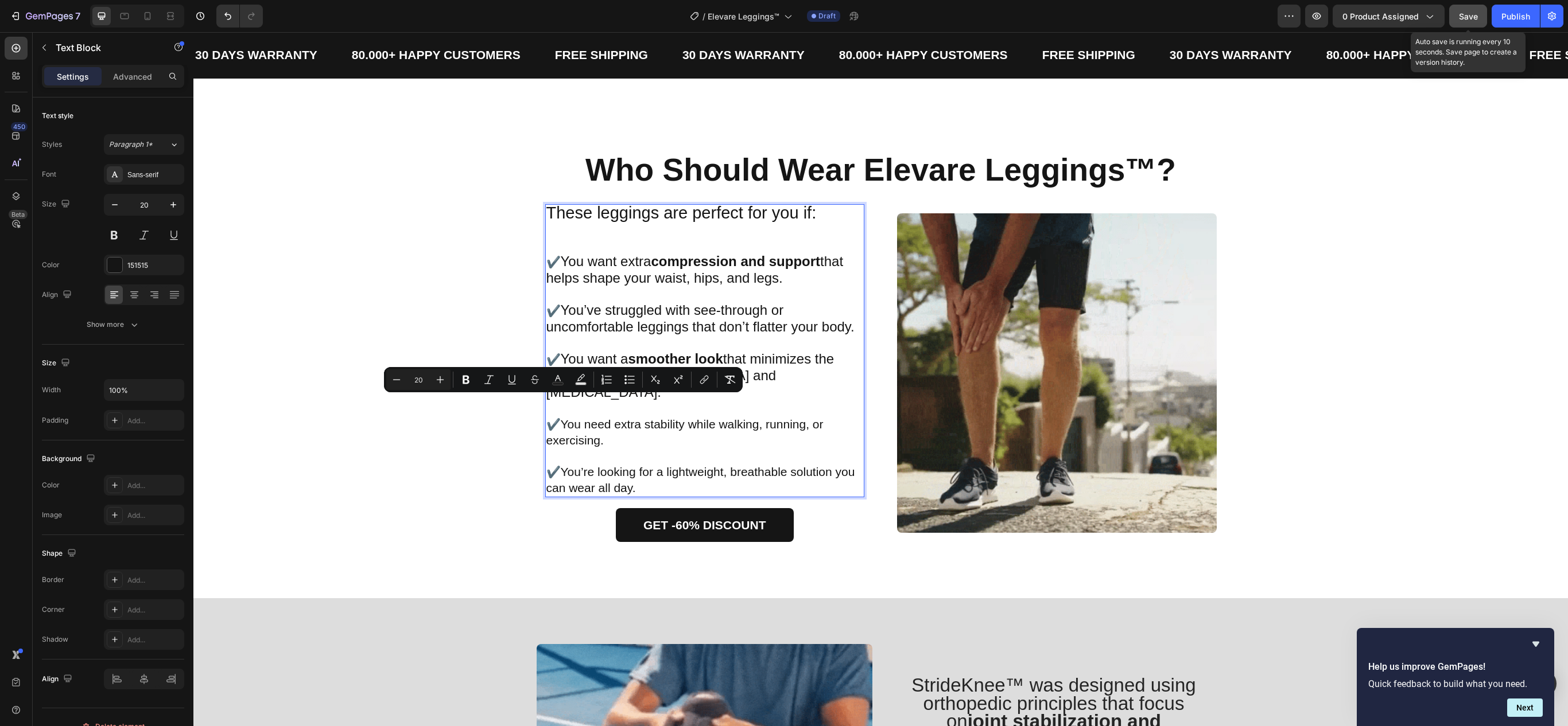
click at [551, 417] on p "✔️ You need extra stability while walking, running, or exercising." at bounding box center [706, 432] width 318 height 32
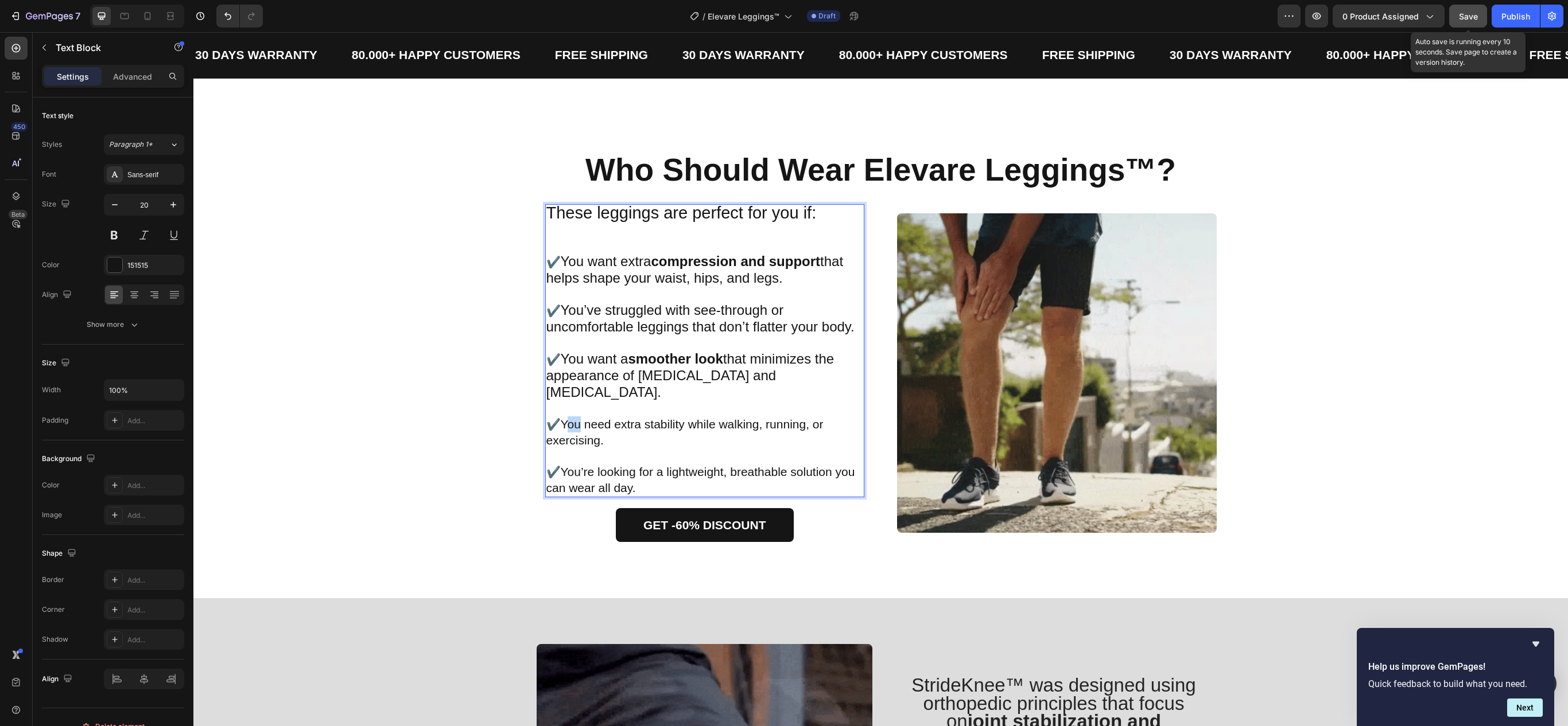
drag, startPoint x: 557, startPoint y: 401, endPoint x: 574, endPoint y: 412, distance: 20.2
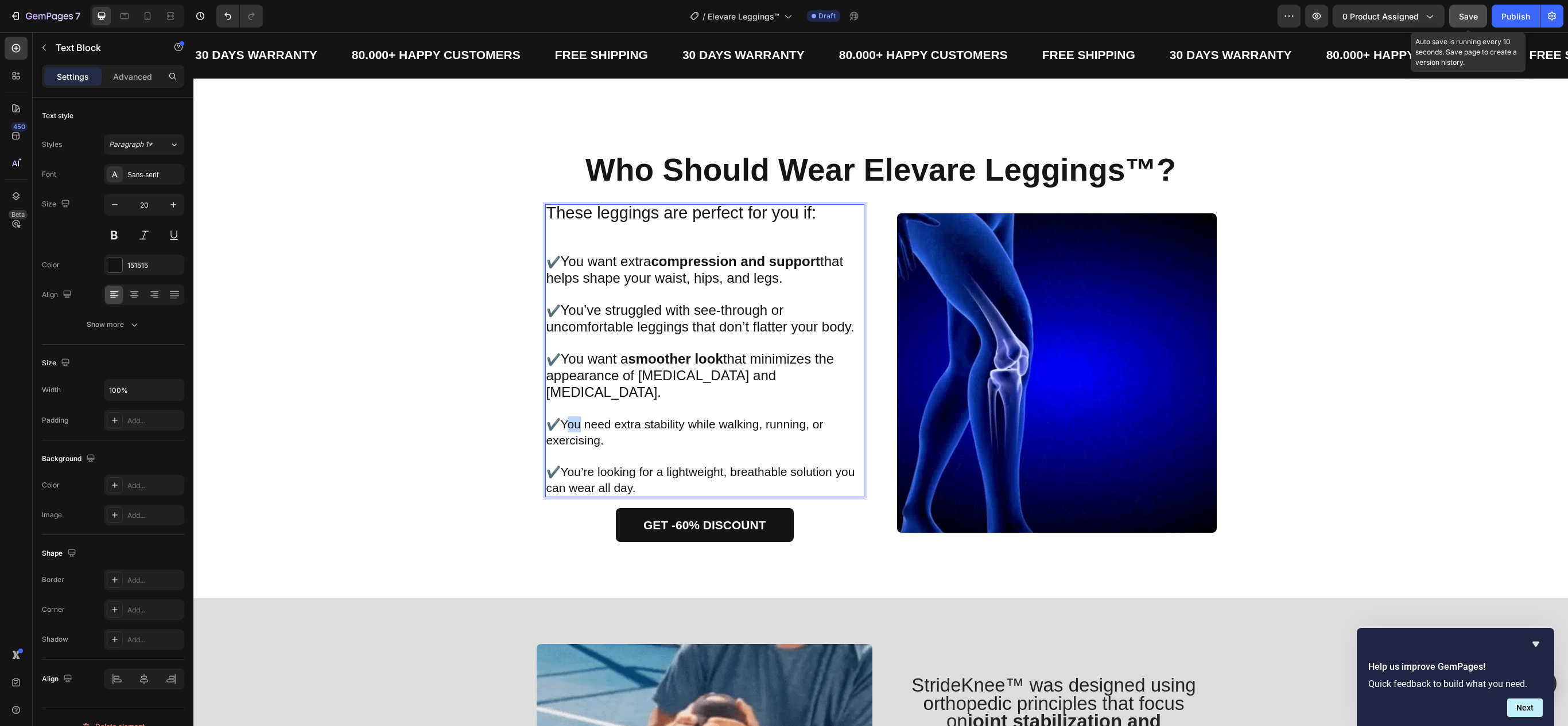
click at [574, 418] on span "You need extra stability while walking, running, or exercising." at bounding box center [685, 431] width 277 height 29
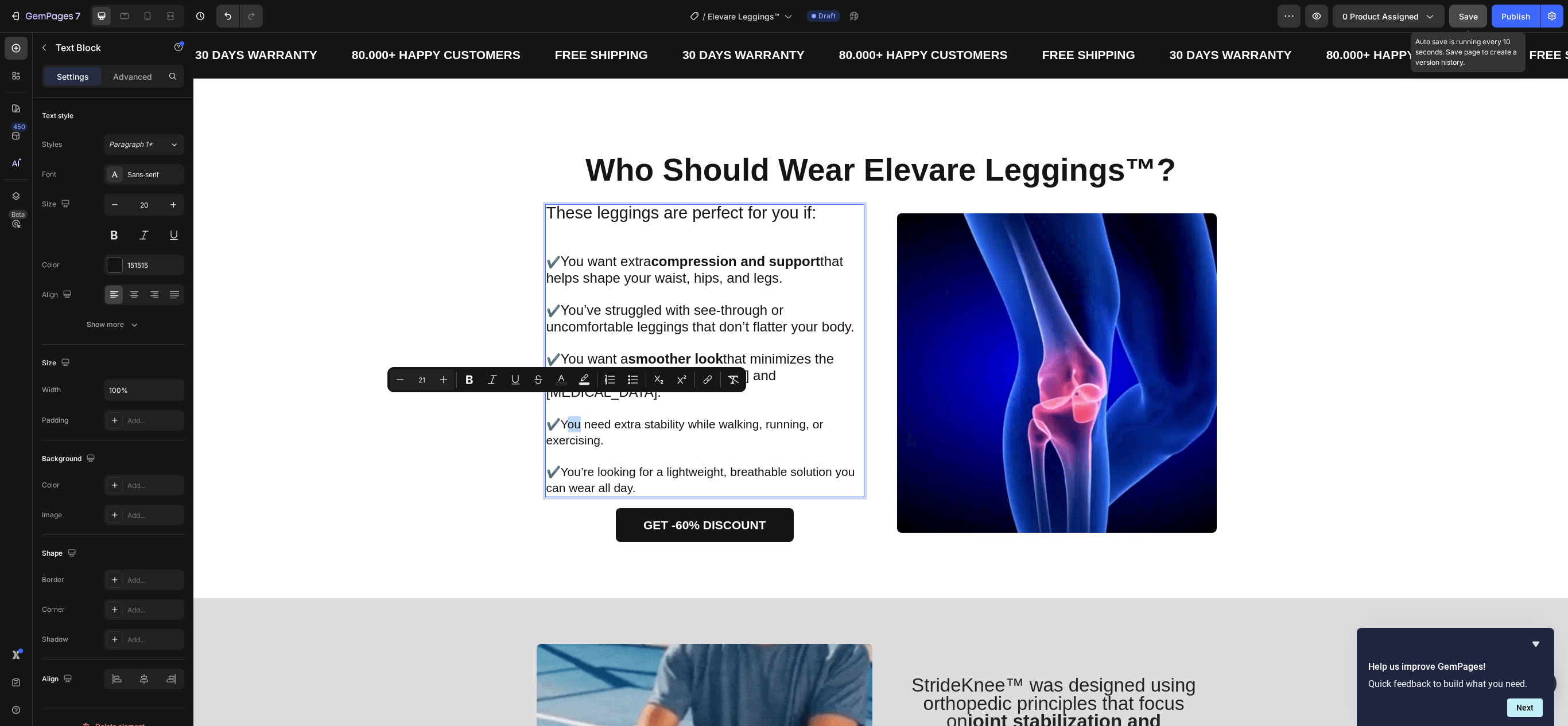
click at [559, 418] on span "You need extra stability while walking, running, or exercising." at bounding box center [685, 431] width 277 height 29
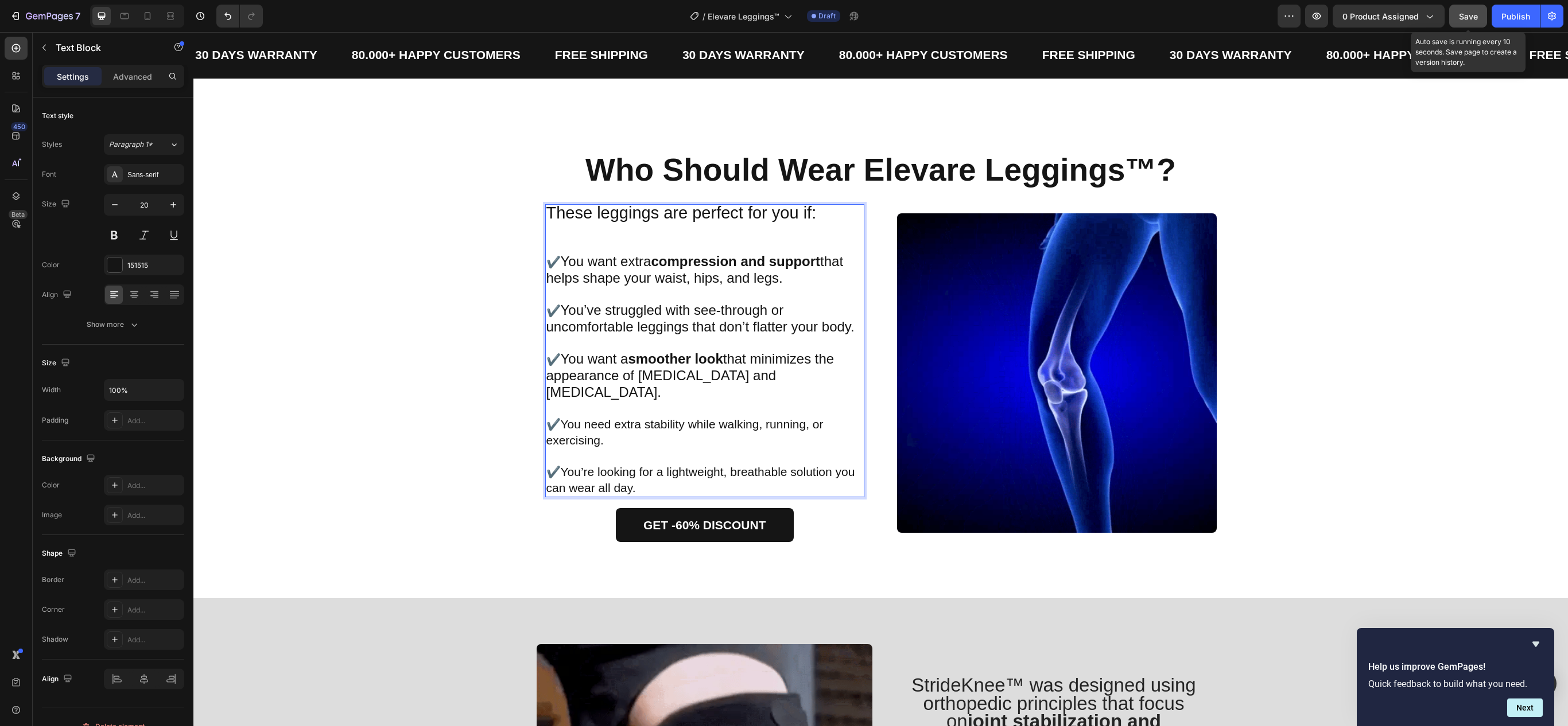
click at [557, 418] on span "You need extra stability while walking, running, or exercising." at bounding box center [685, 431] width 277 height 29
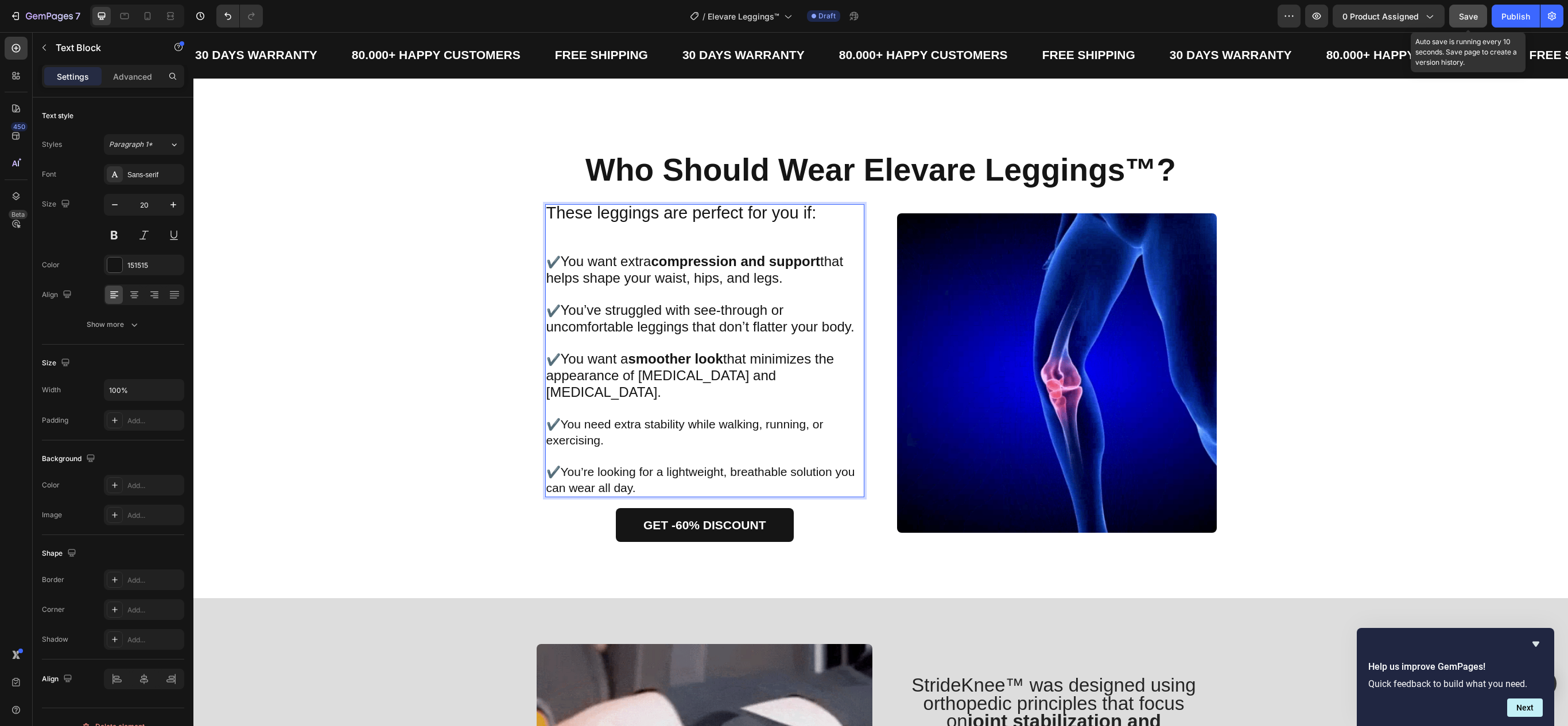
click at [557, 418] on span "You need extra stability while walking, running, or exercising." at bounding box center [685, 431] width 277 height 29
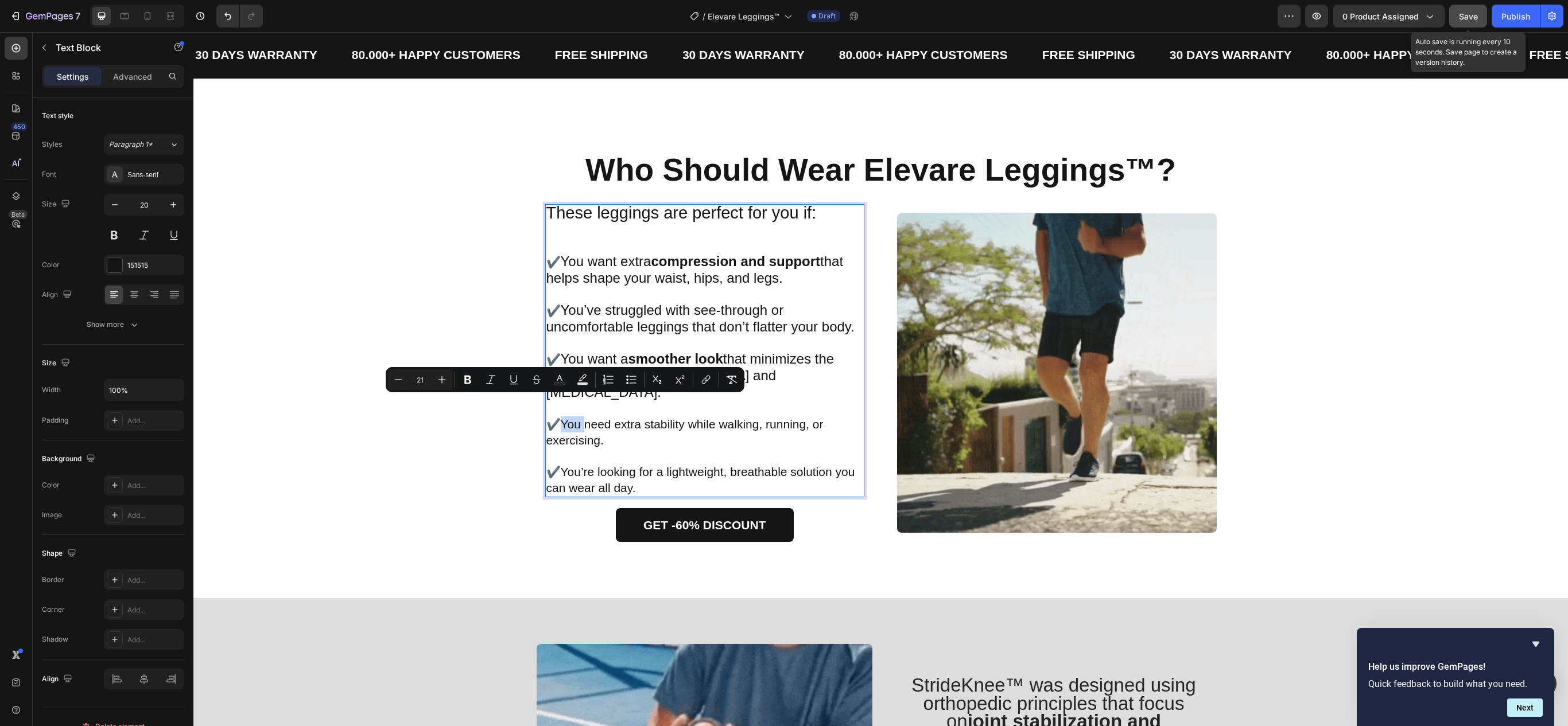
click at [557, 418] on span "You need extra stability while walking, running, or exercising." at bounding box center [685, 431] width 277 height 29
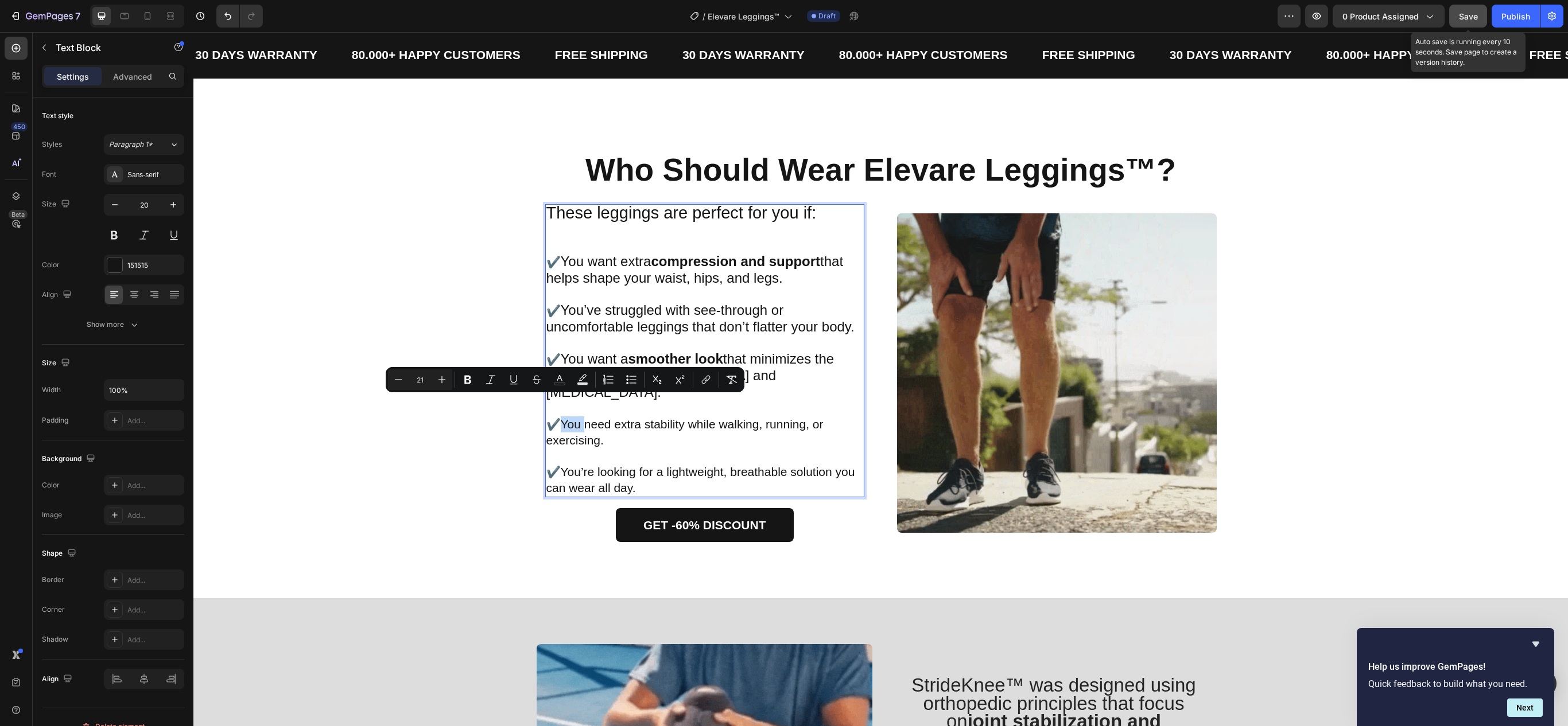
type input "20"
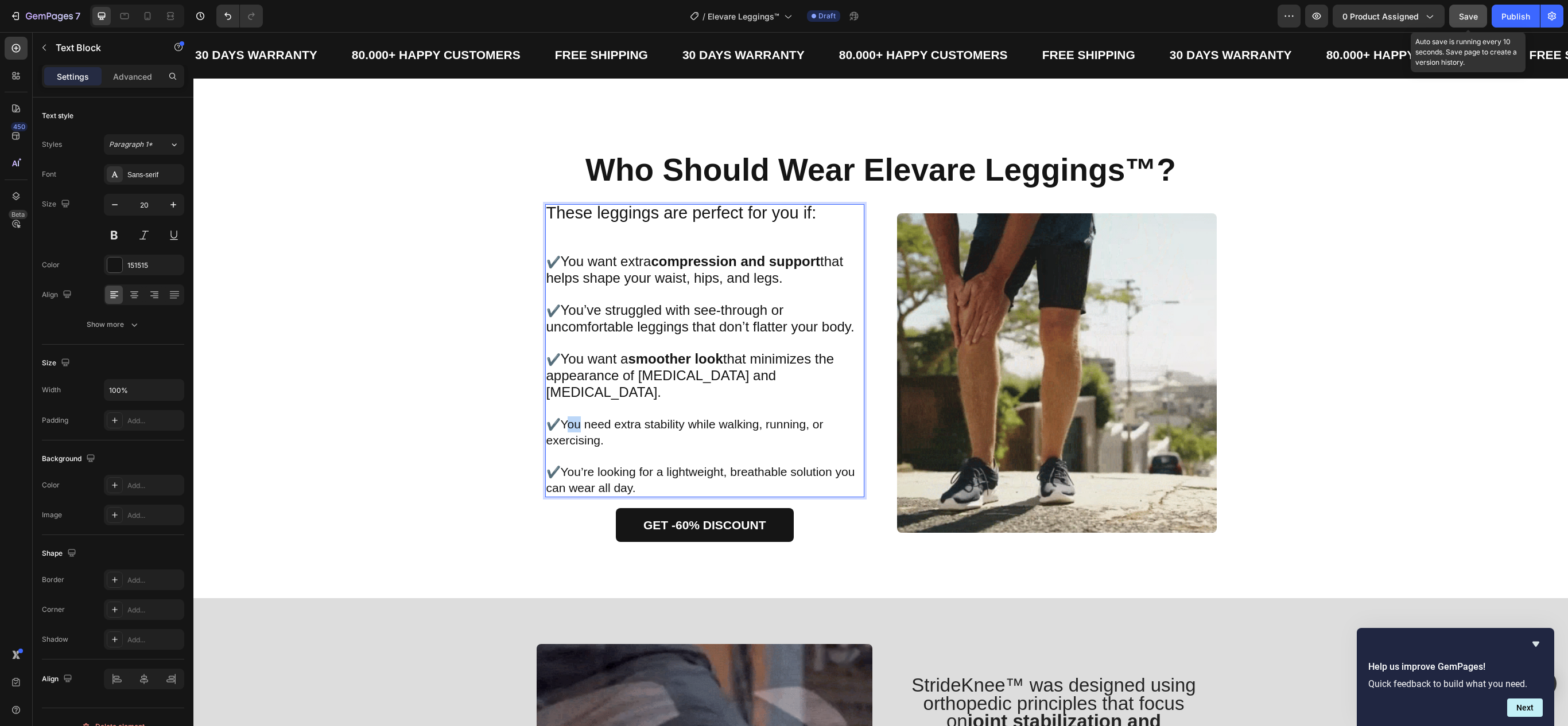
drag, startPoint x: 558, startPoint y: 404, endPoint x: 572, endPoint y: 405, distance: 14.0
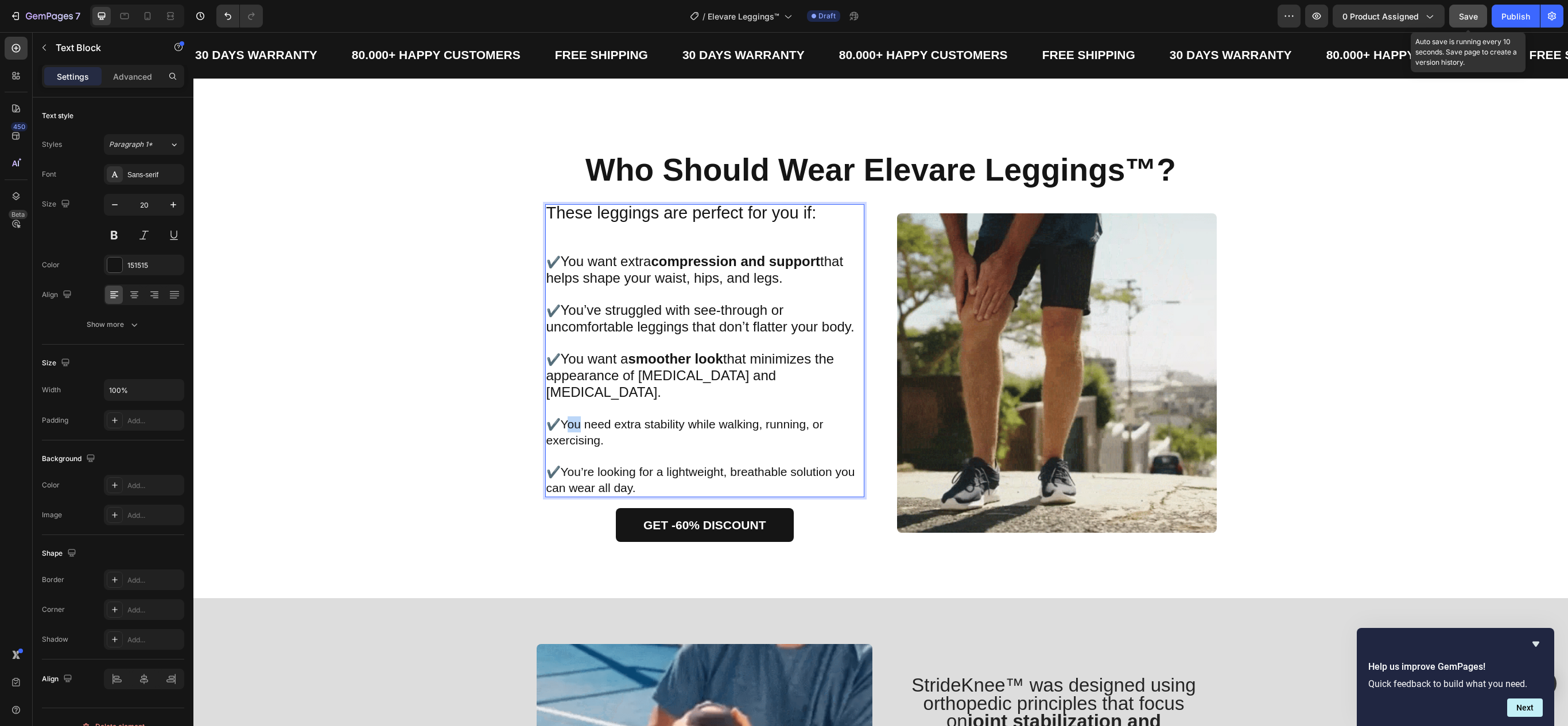
click at [572, 418] on span "You need extra stability while walking, running, or exercising." at bounding box center [685, 431] width 277 height 29
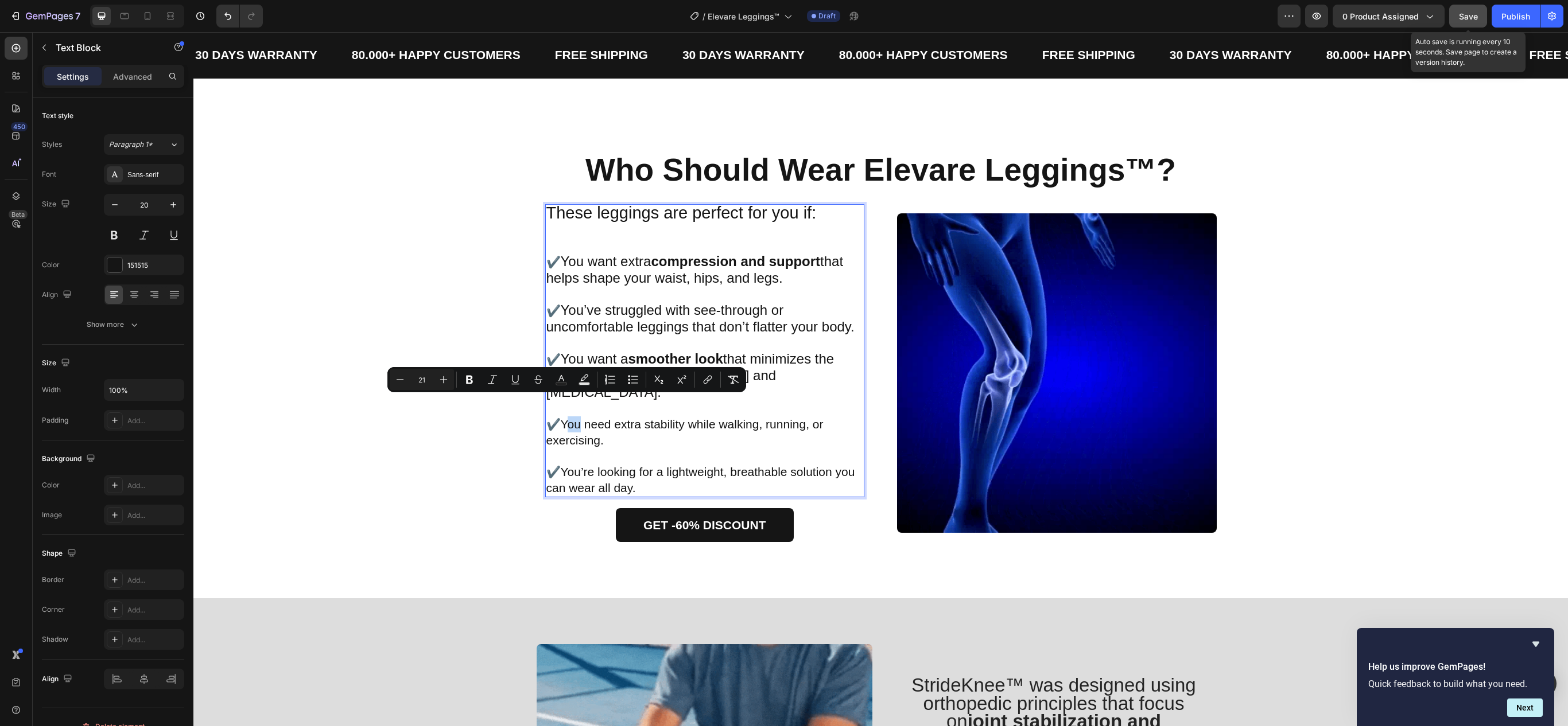
click at [558, 418] on span "You need extra stability while walking, running, or exercising." at bounding box center [685, 431] width 277 height 29
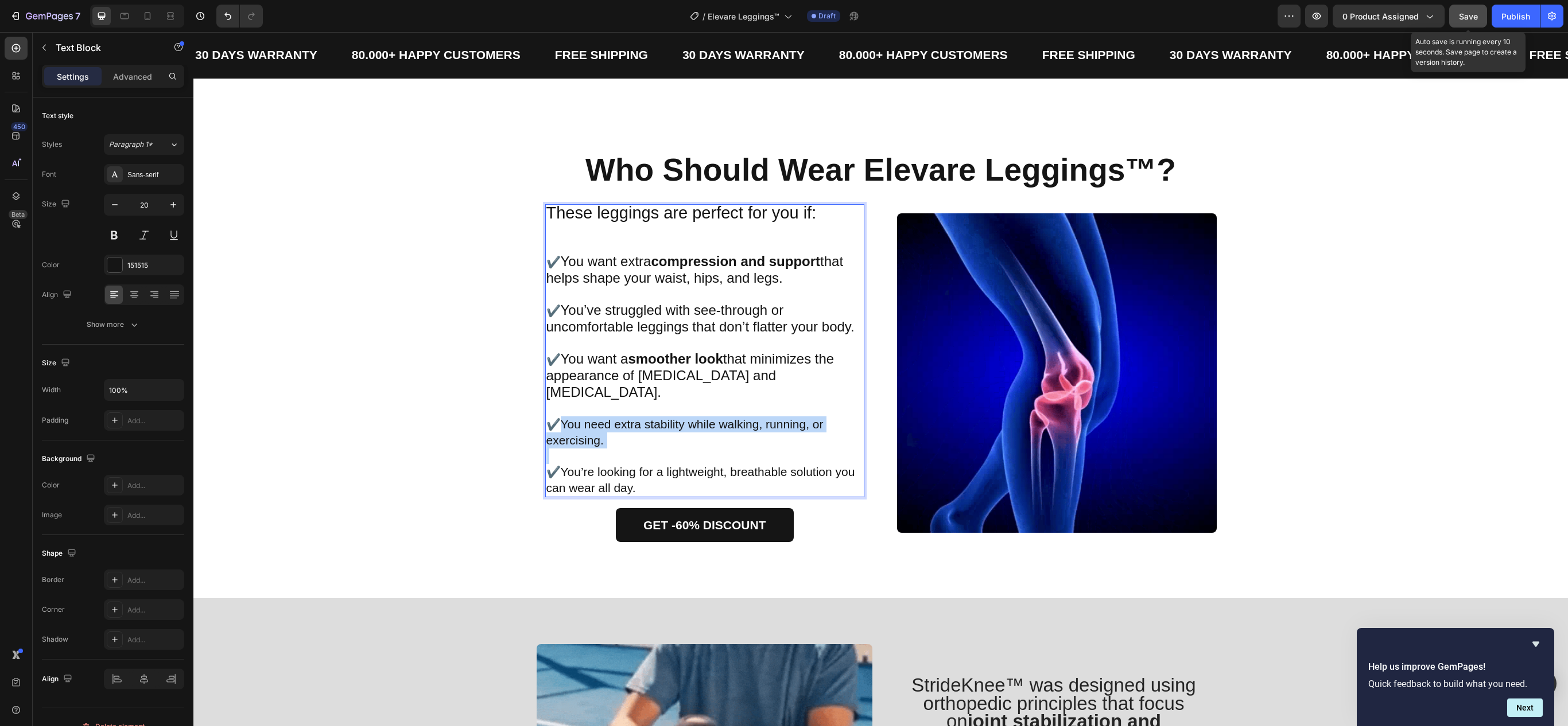
drag, startPoint x: 556, startPoint y: 407, endPoint x: 613, endPoint y: 429, distance: 61.1
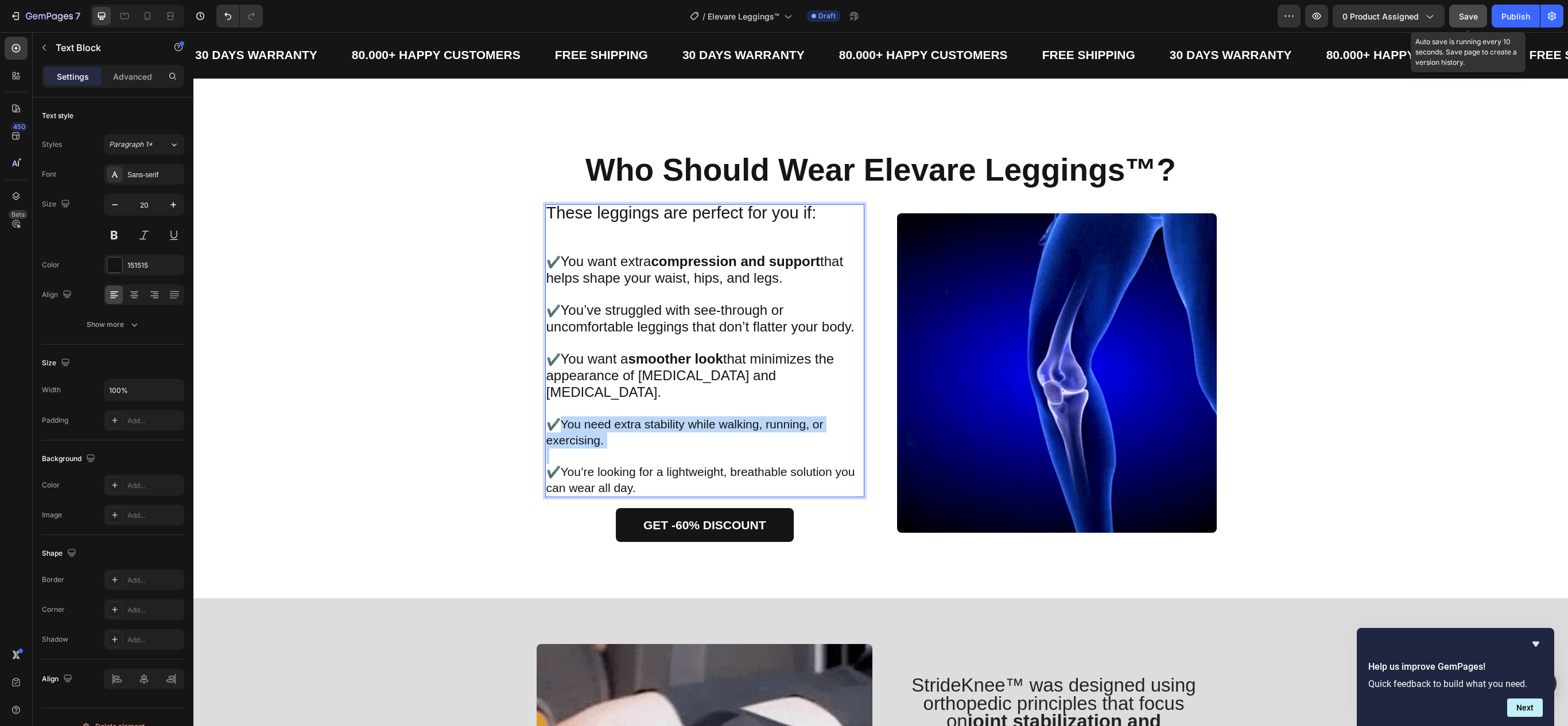
click at [610, 428] on div "These leggings are perfect for you if: ✔️ You want extra compression and suppor…" at bounding box center [705, 351] width 320 height 294
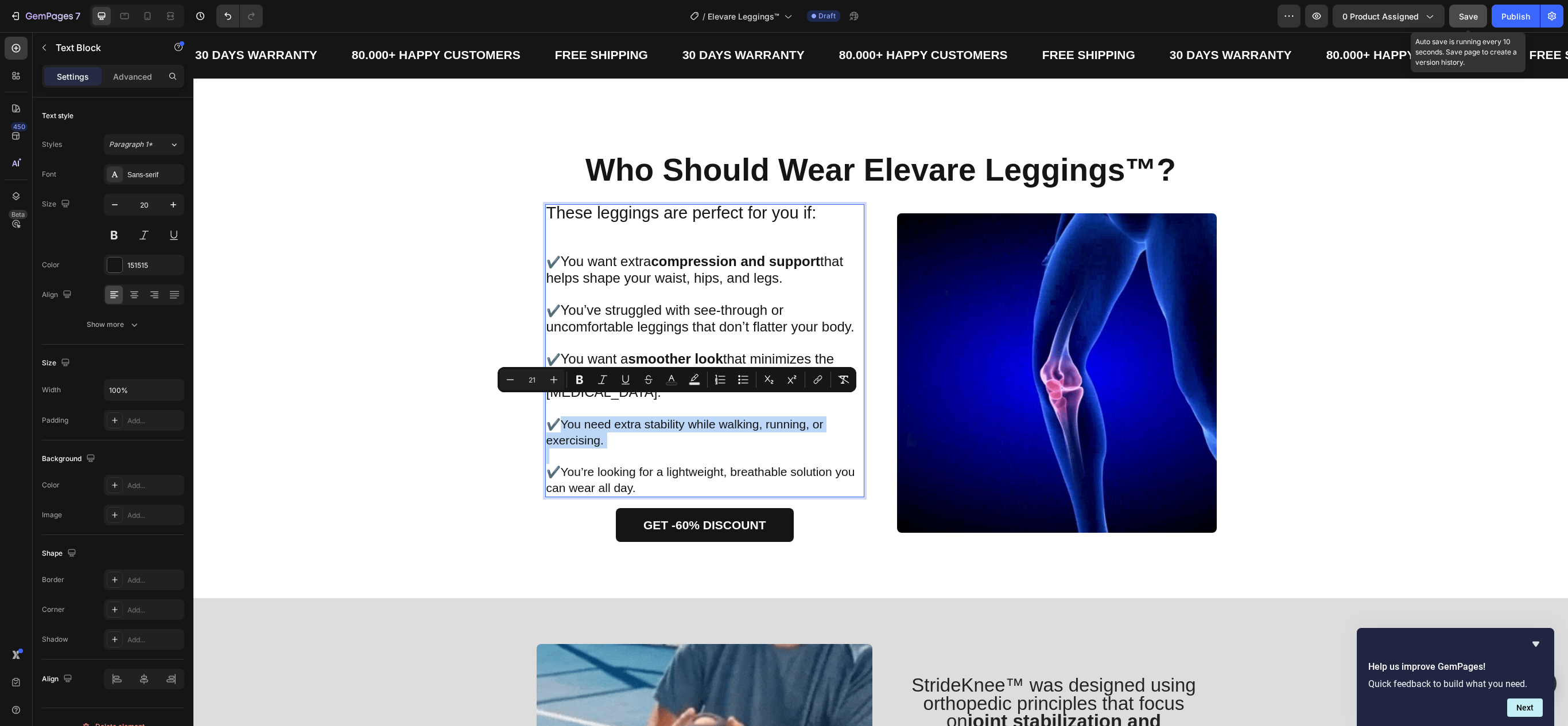
type input "20"
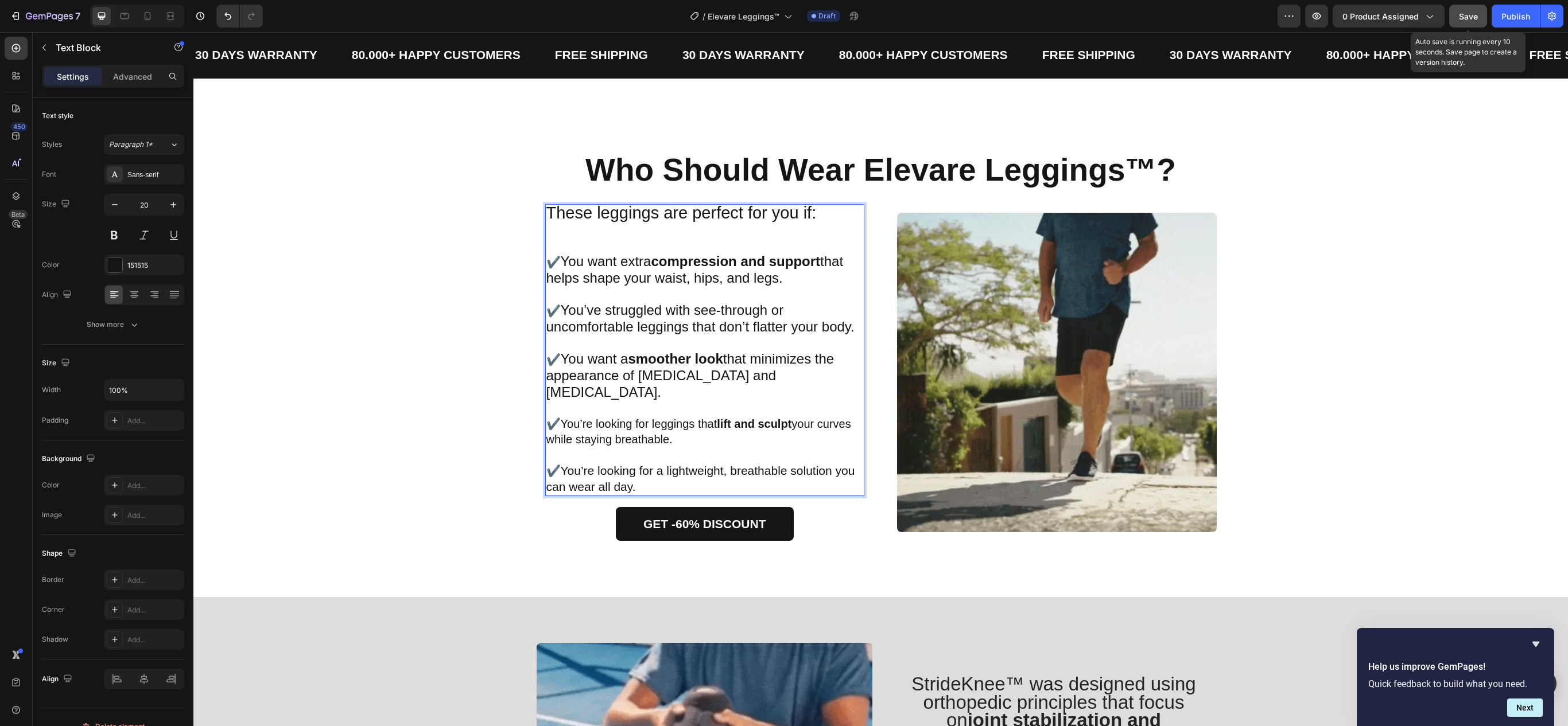
click at [566, 417] on p "✔️You’re looking for leggings that lift and sculpt your curves while staying br…" at bounding box center [706, 431] width 318 height 31
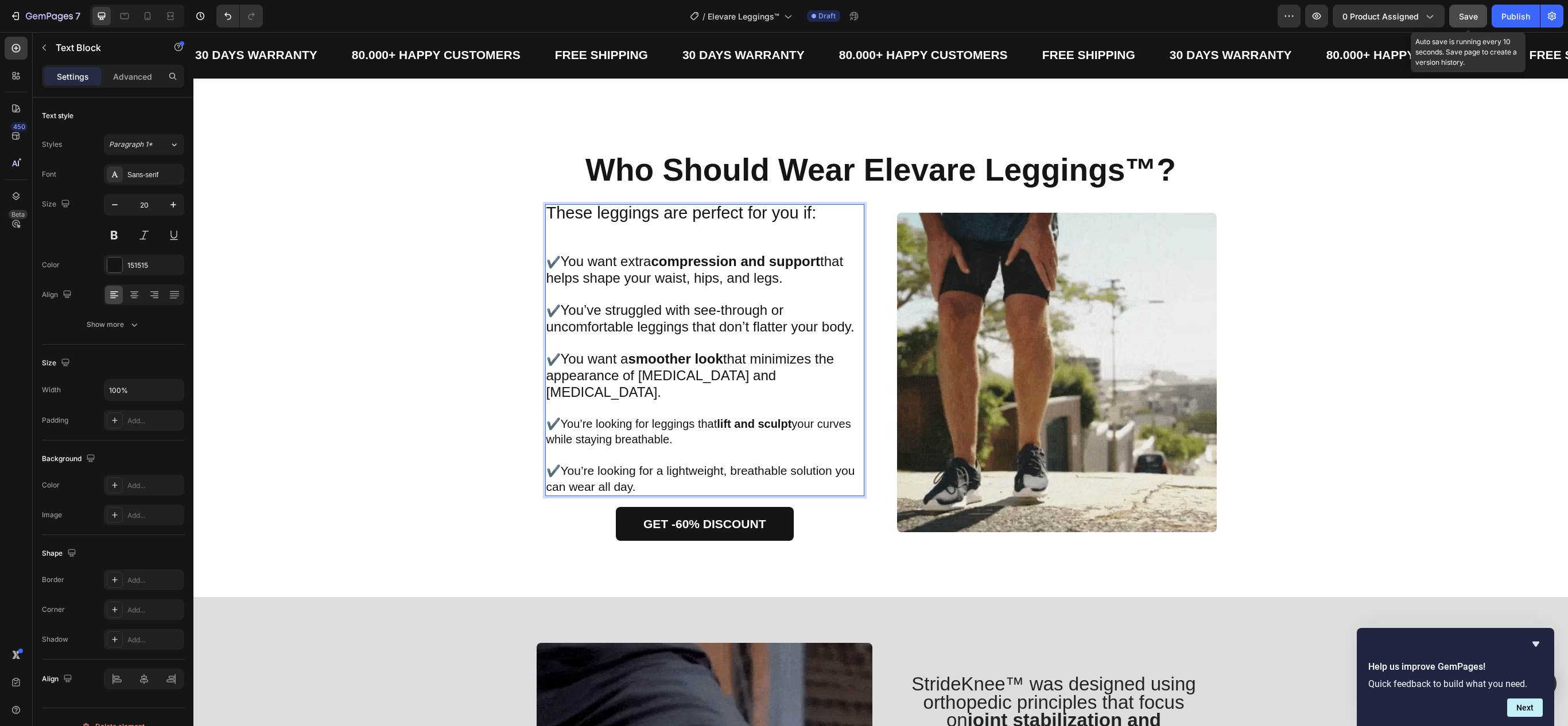
drag, startPoint x: 555, startPoint y: 403, endPoint x: 672, endPoint y: 422, distance: 118.5
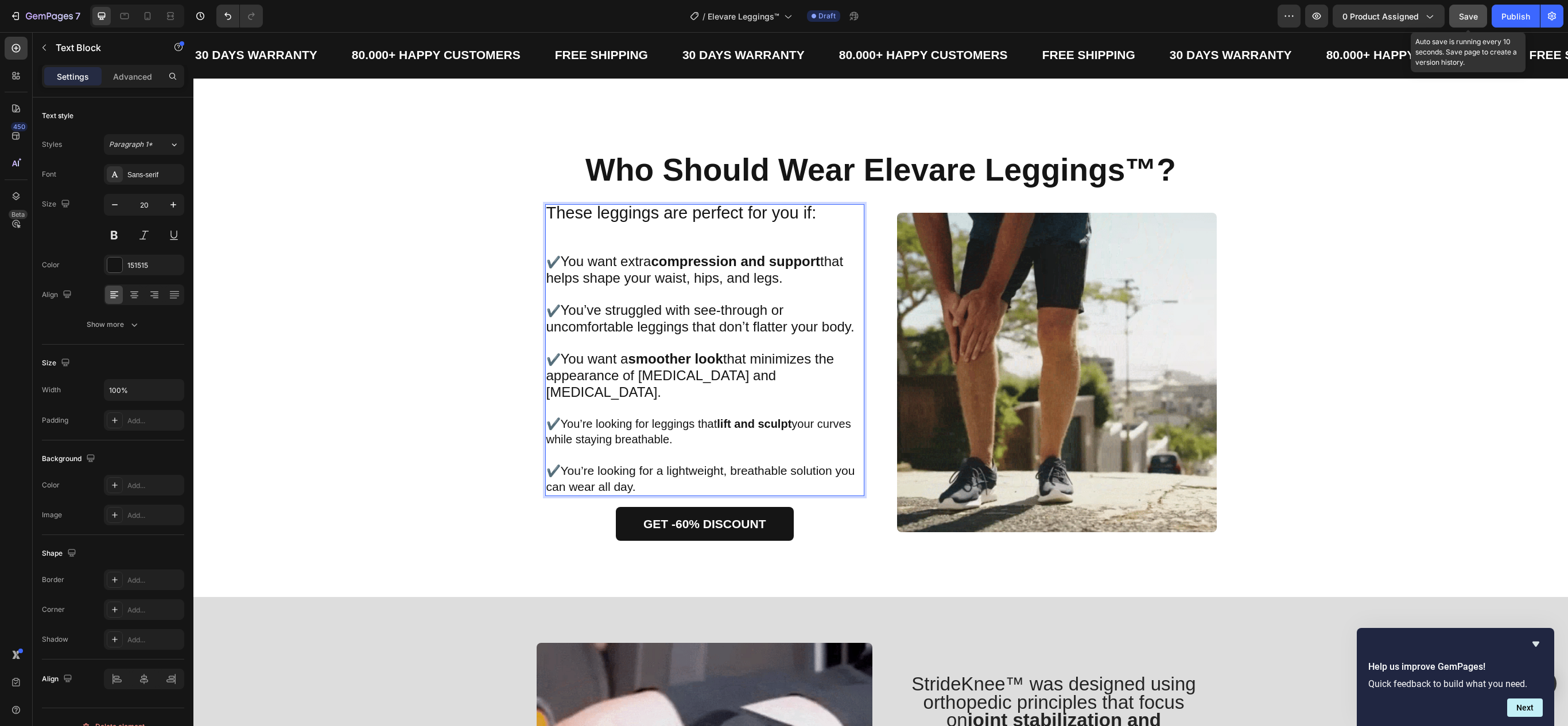
click at [672, 422] on p "✔️You’re looking for leggings that lift and sculpt your curves while staying br…" at bounding box center [706, 431] width 318 height 31
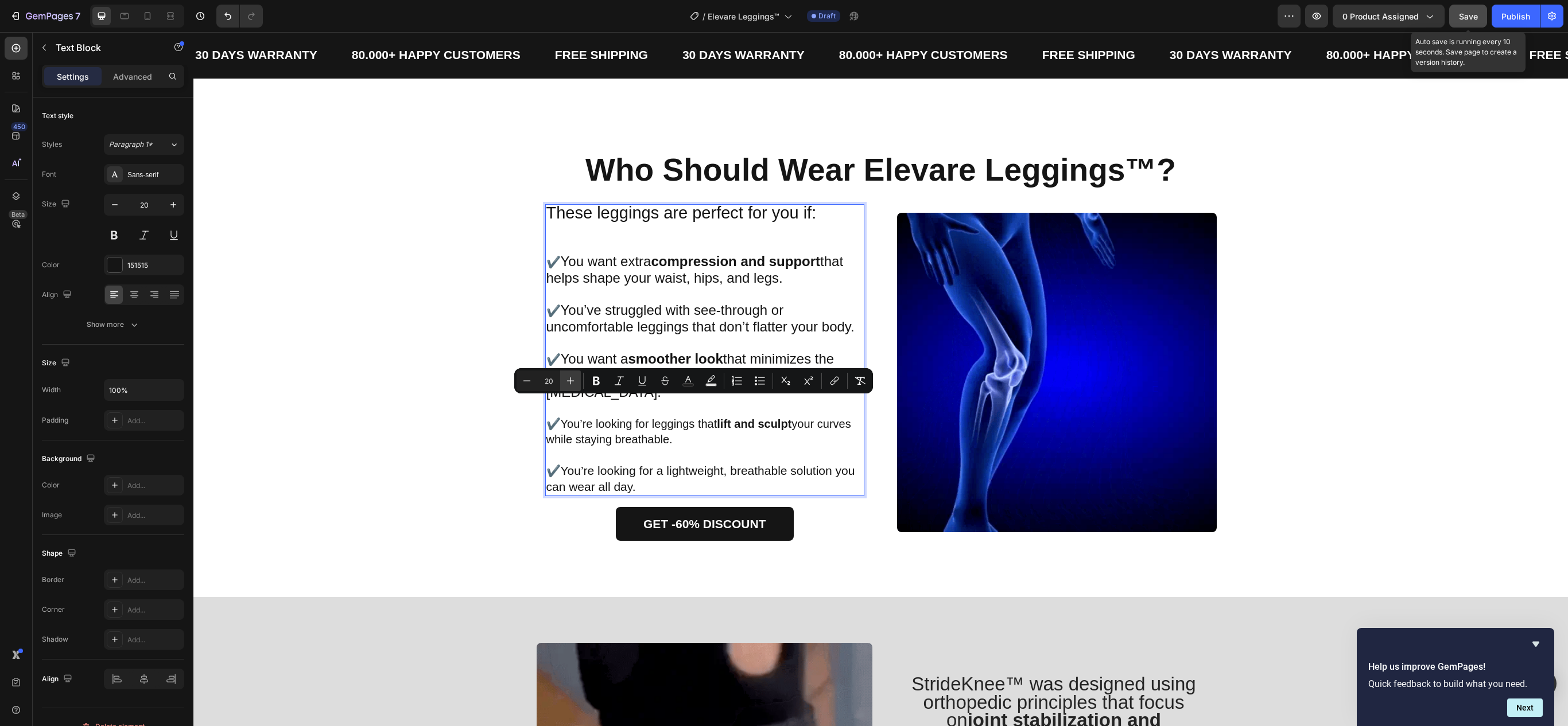
drag, startPoint x: 573, startPoint y: 378, endPoint x: 578, endPoint y: 382, distance: 6.4
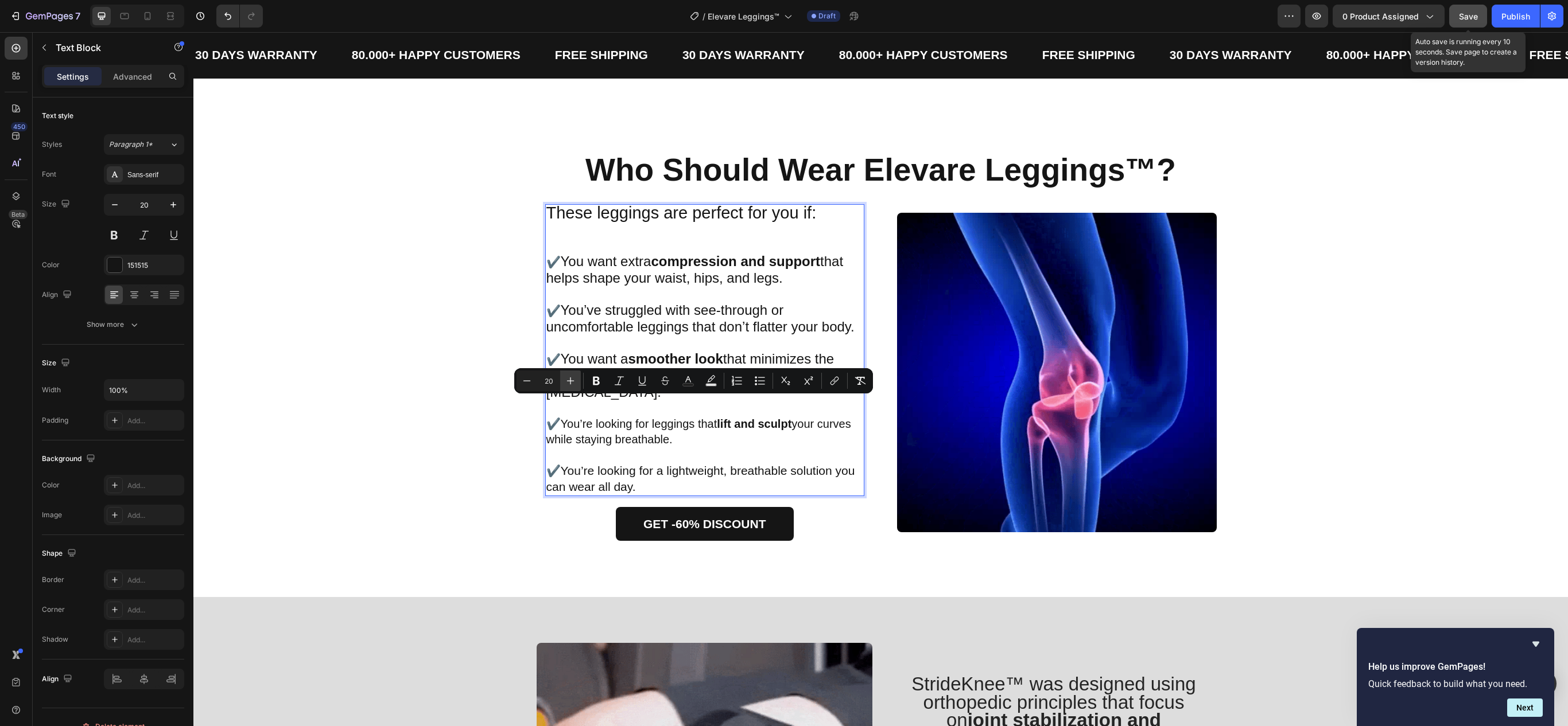
click at [573, 380] on button "Plus" at bounding box center [571, 381] width 21 height 21
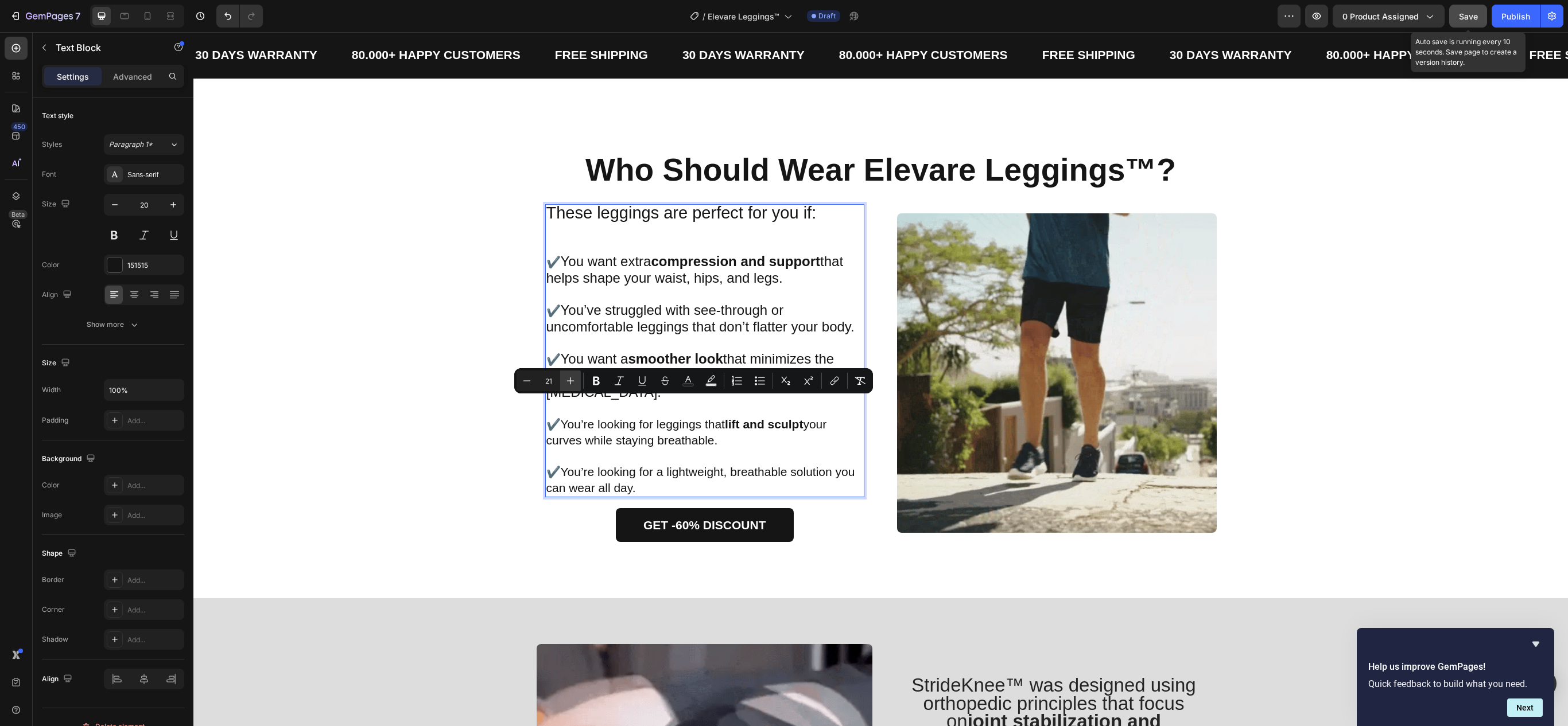
click at [576, 383] on icon "Editor contextual toolbar" at bounding box center [571, 381] width 12 height 12
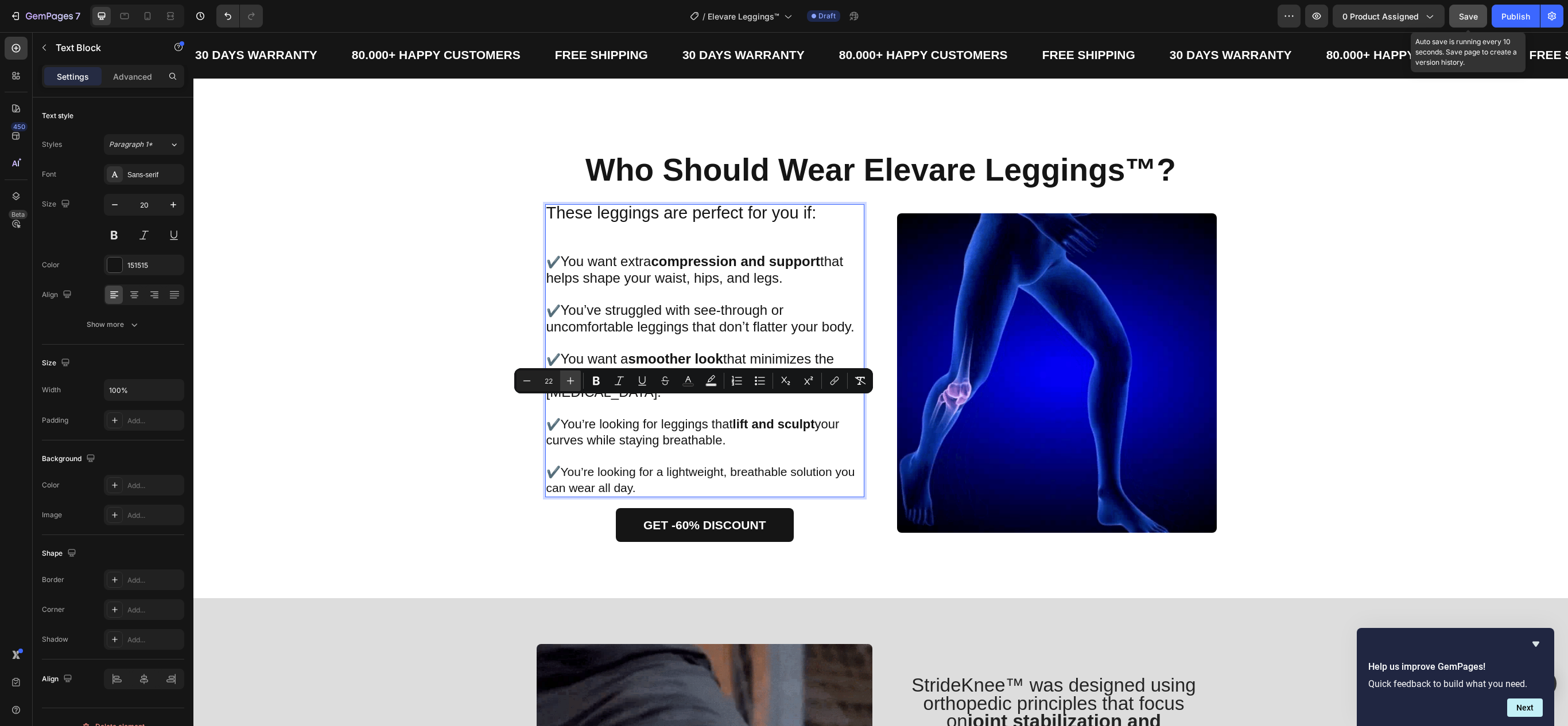
click at [576, 383] on icon "Editor contextual toolbar" at bounding box center [571, 381] width 12 height 12
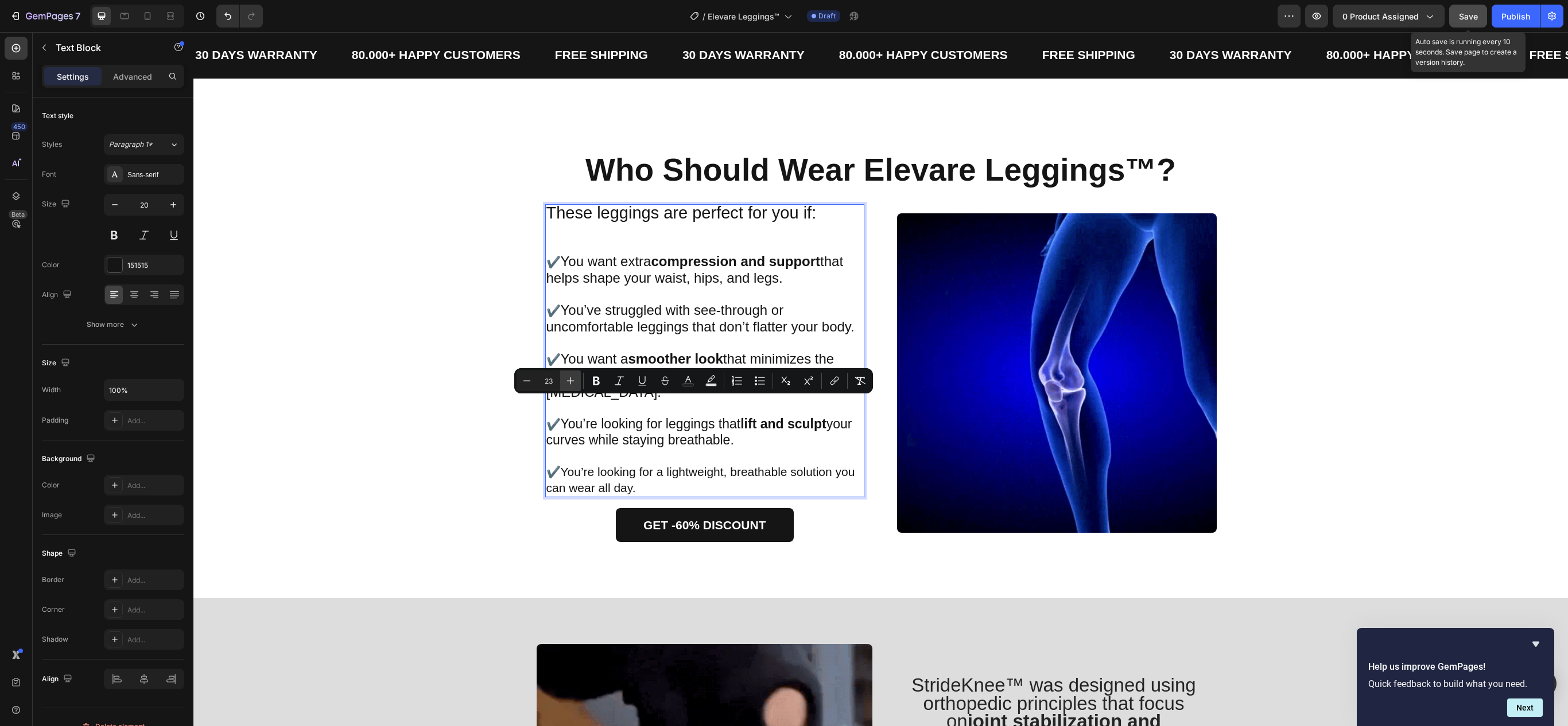
click at [576, 383] on icon "Editor contextual toolbar" at bounding box center [571, 381] width 12 height 12
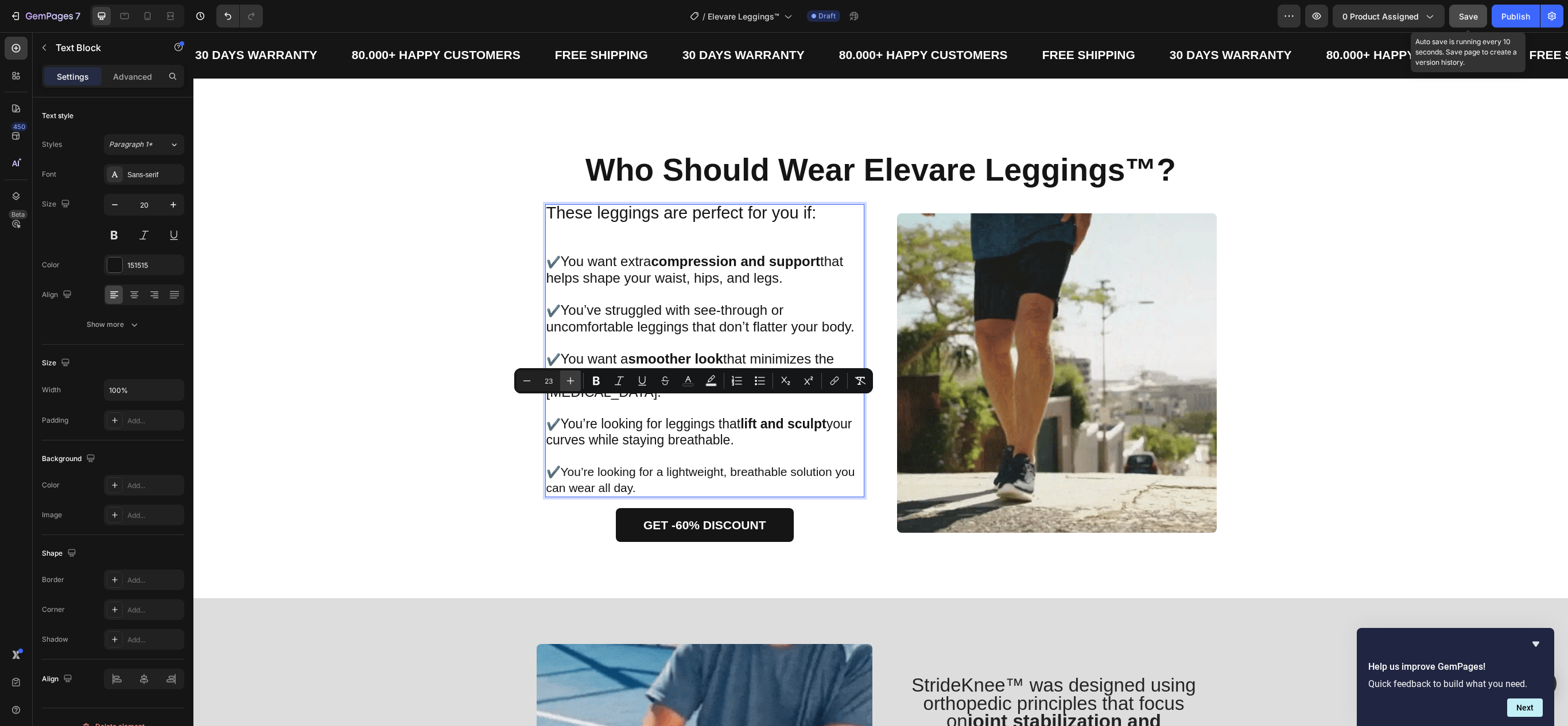
type input "24"
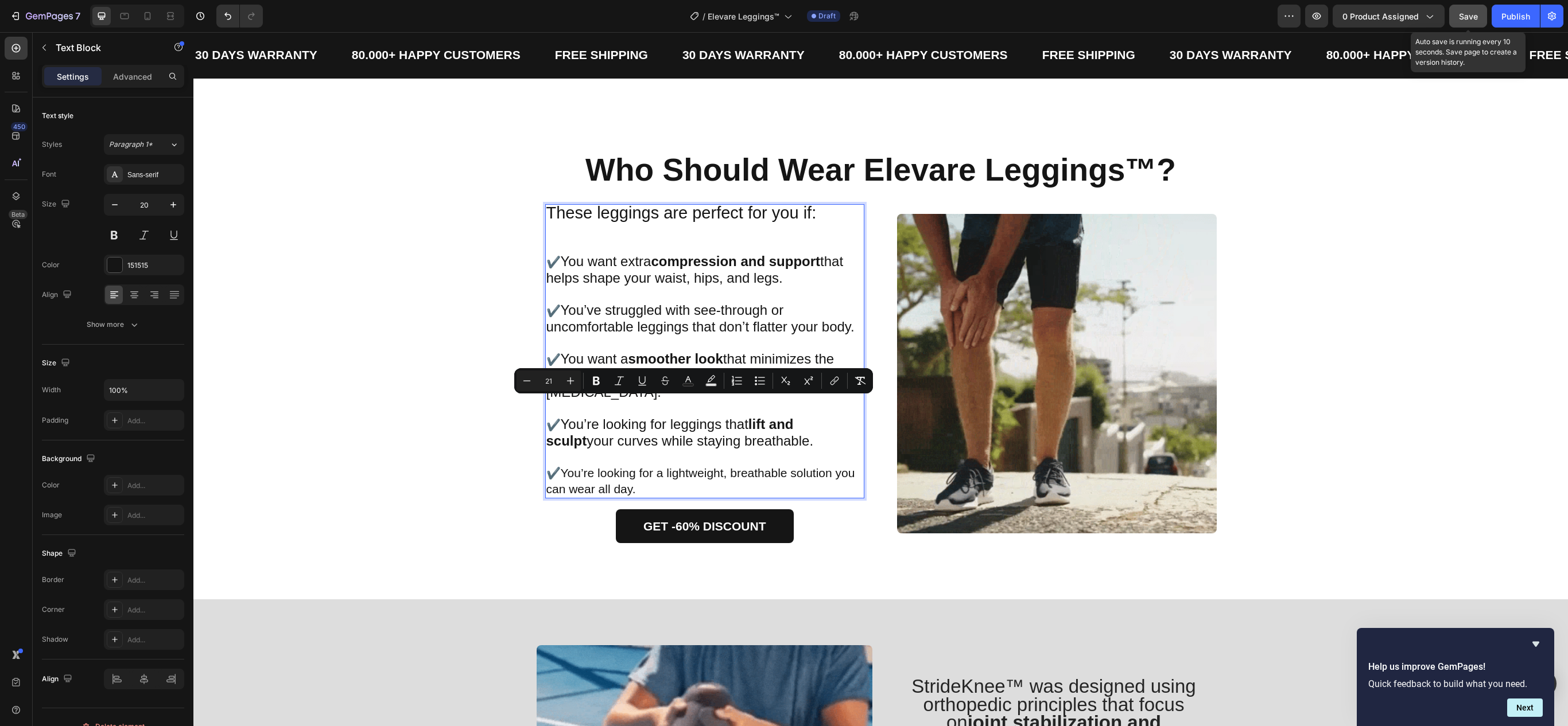
click at [722, 466] on span "You’re looking for a lightweight, breathable solution you can wear all day." at bounding box center [701, 480] width 309 height 29
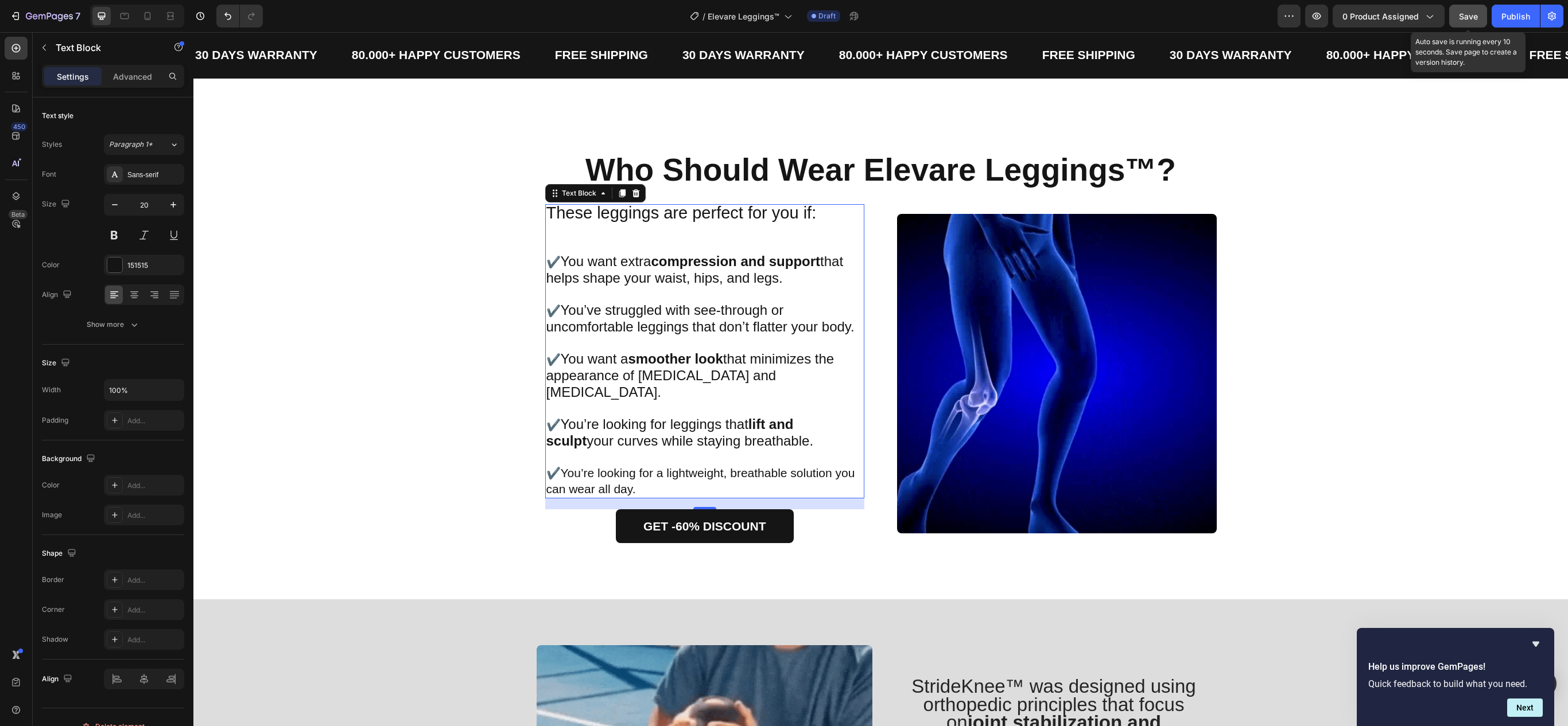
click at [572, 466] on span "You’re looking for a lightweight, breathable solution you can wear all day." at bounding box center [701, 480] width 309 height 29
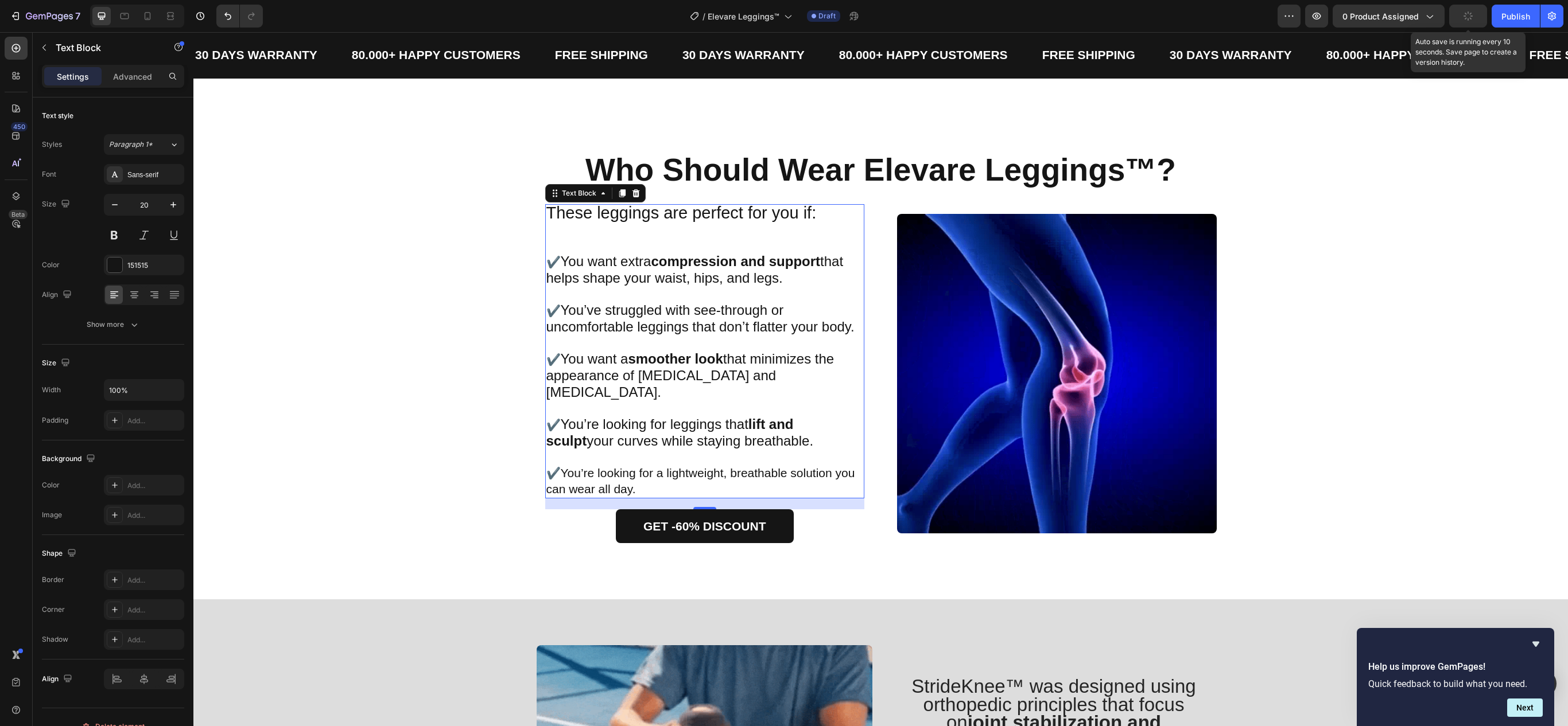
click at [557, 466] on span "You’re looking for a lightweight, breathable solution you can wear all day." at bounding box center [701, 480] width 309 height 29
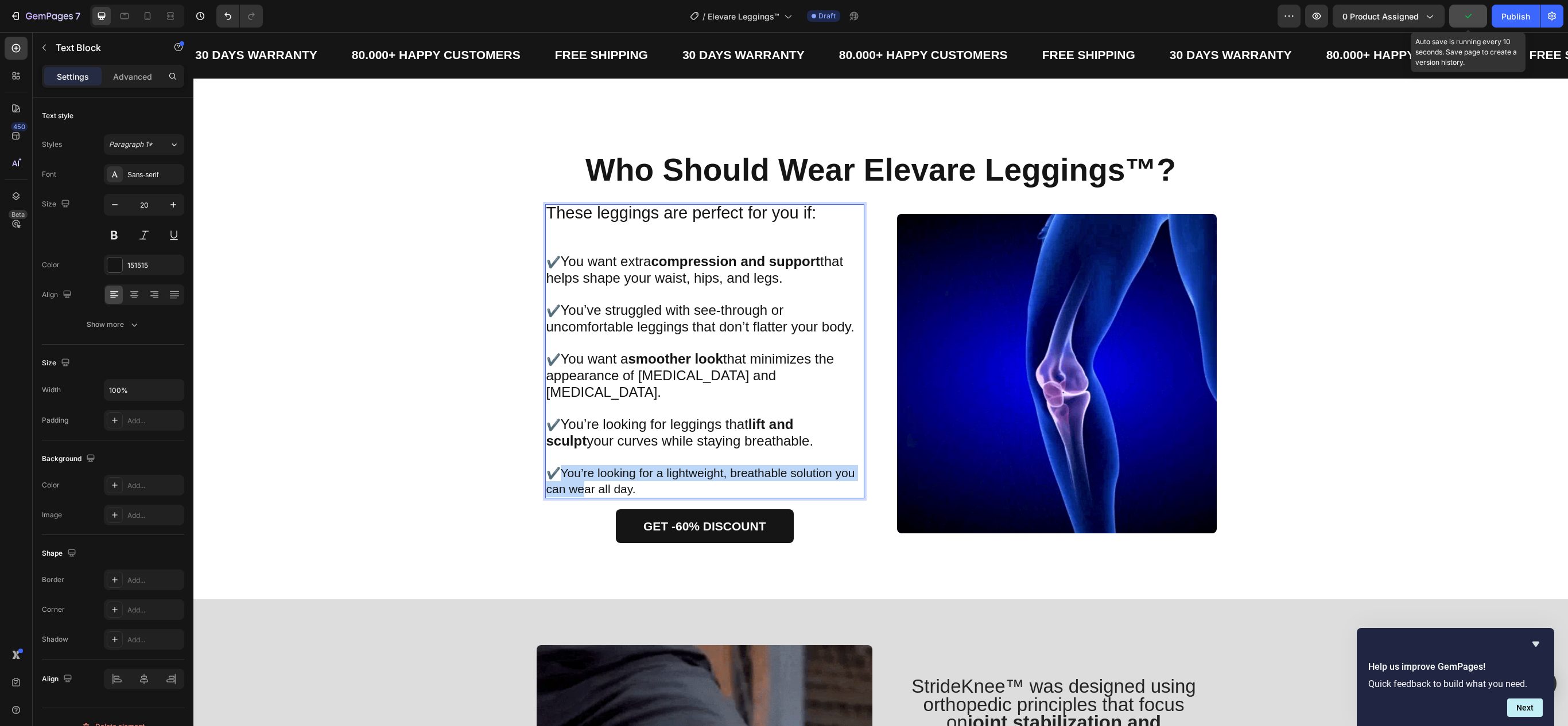
drag, startPoint x: 557, startPoint y: 454, endPoint x: 574, endPoint y: 459, distance: 17.7
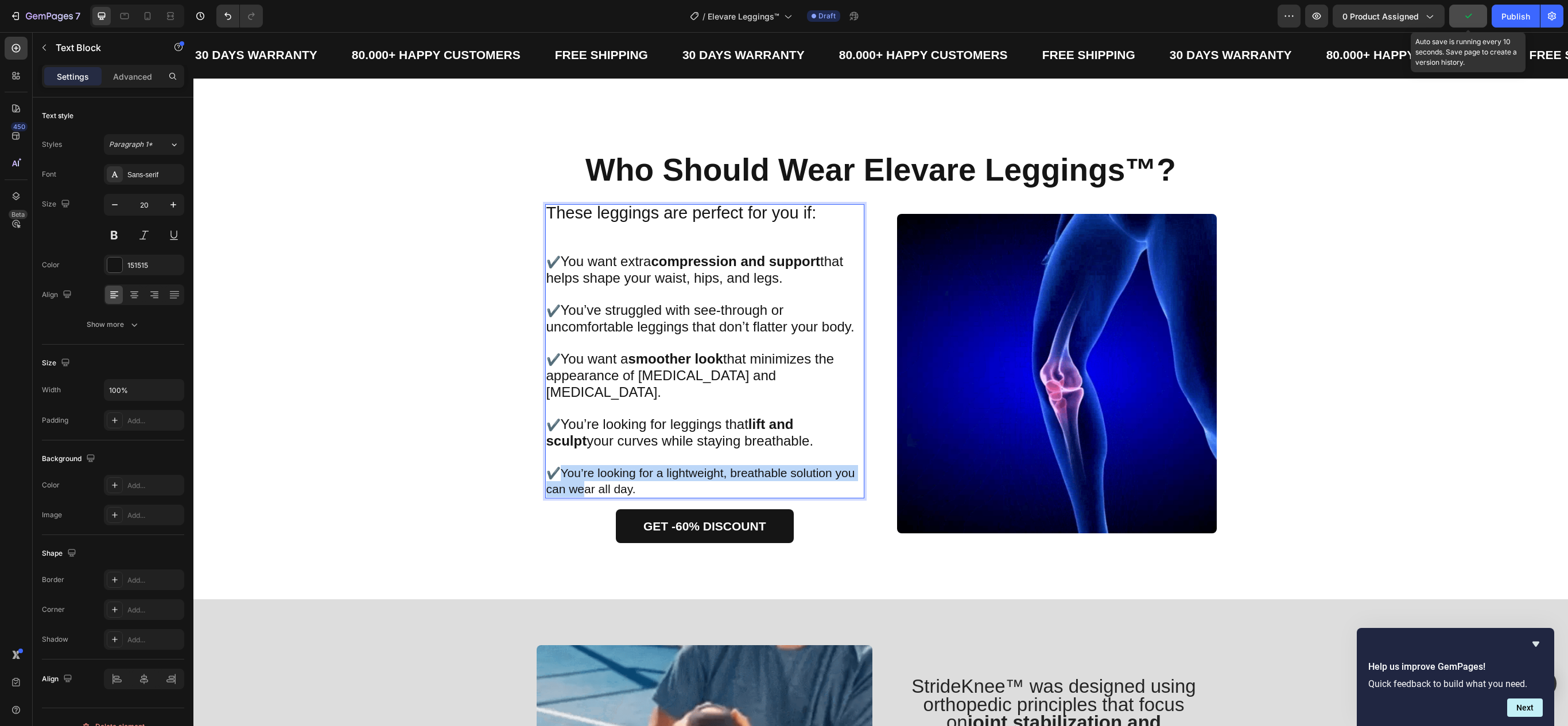
click at [574, 466] on span "You’re looking for a lightweight, breathable solution you can wear all day." at bounding box center [701, 480] width 309 height 29
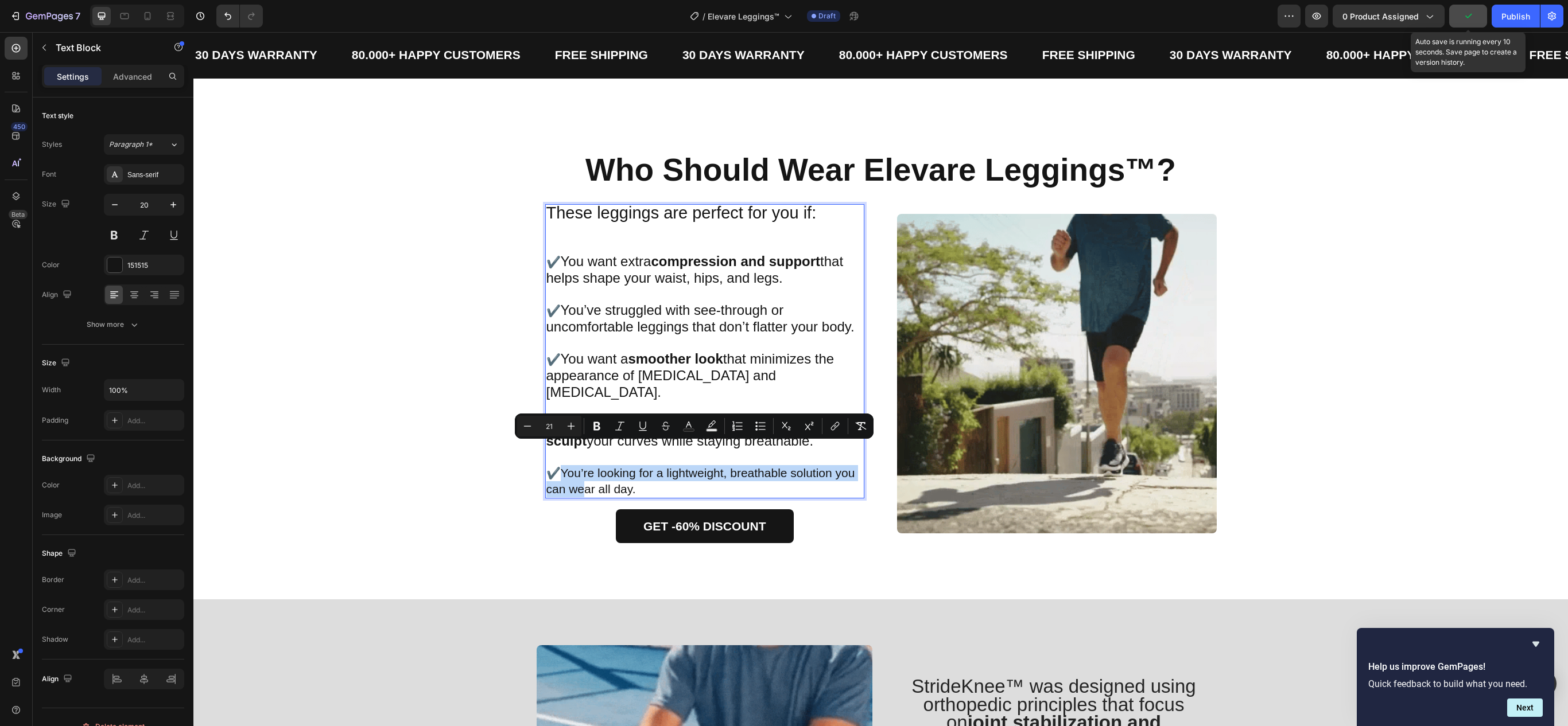
click at [567, 465] on p "✔️ You’re looking for a lightweight, breathable solution you can wear all day." at bounding box center [706, 481] width 318 height 32
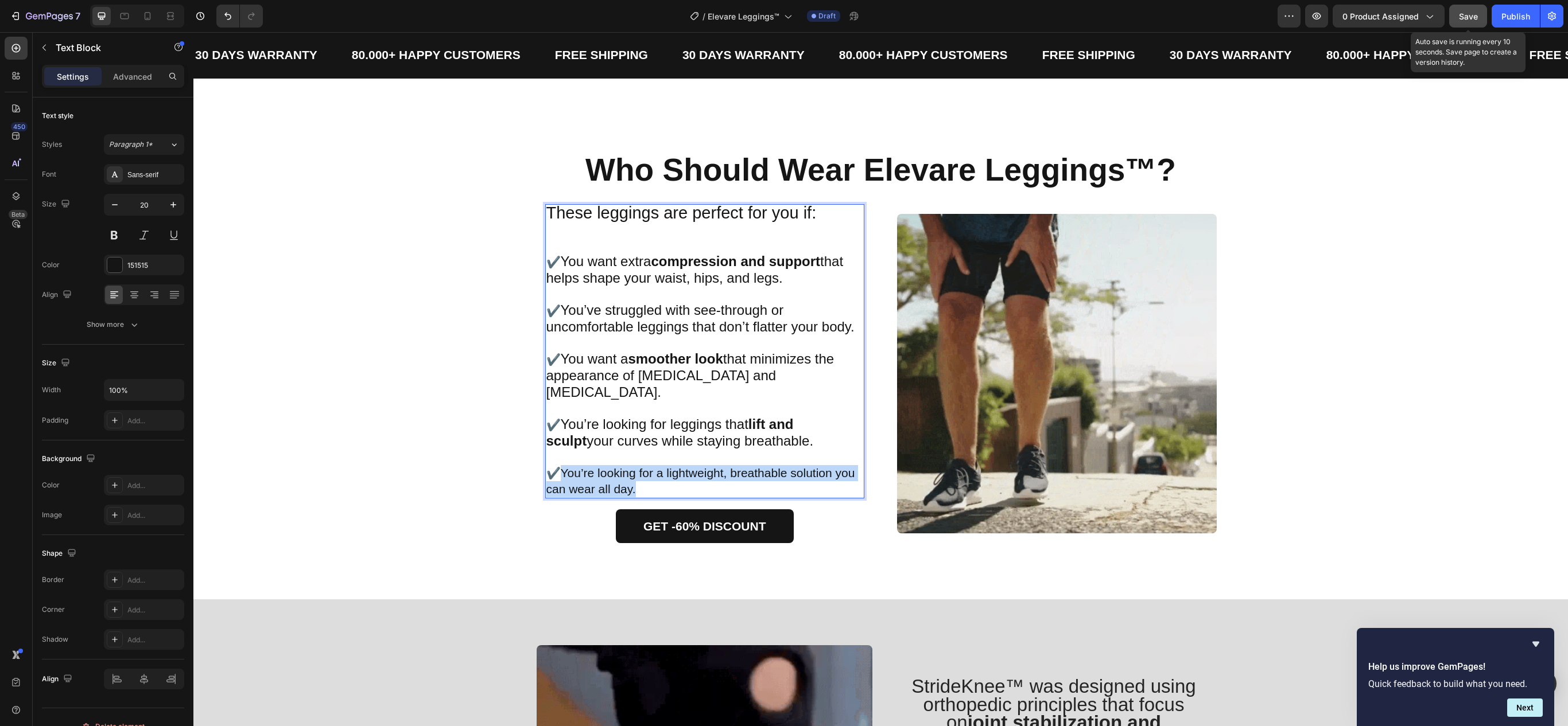
drag, startPoint x: 559, startPoint y: 452, endPoint x: 637, endPoint y: 467, distance: 79.4
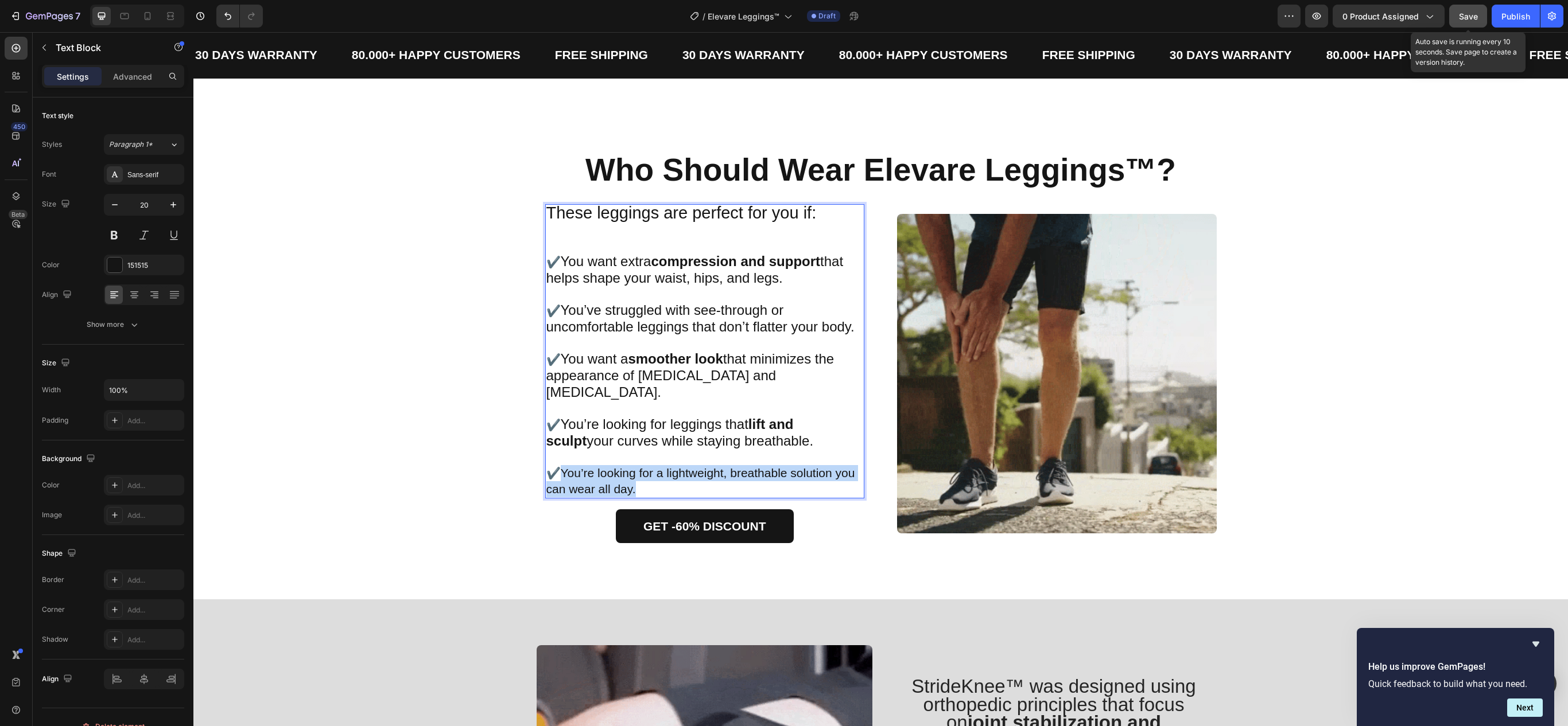
click at [637, 467] on p "✔️ You’re looking for a lightweight, breathable solution you can wear all day." at bounding box center [706, 481] width 318 height 32
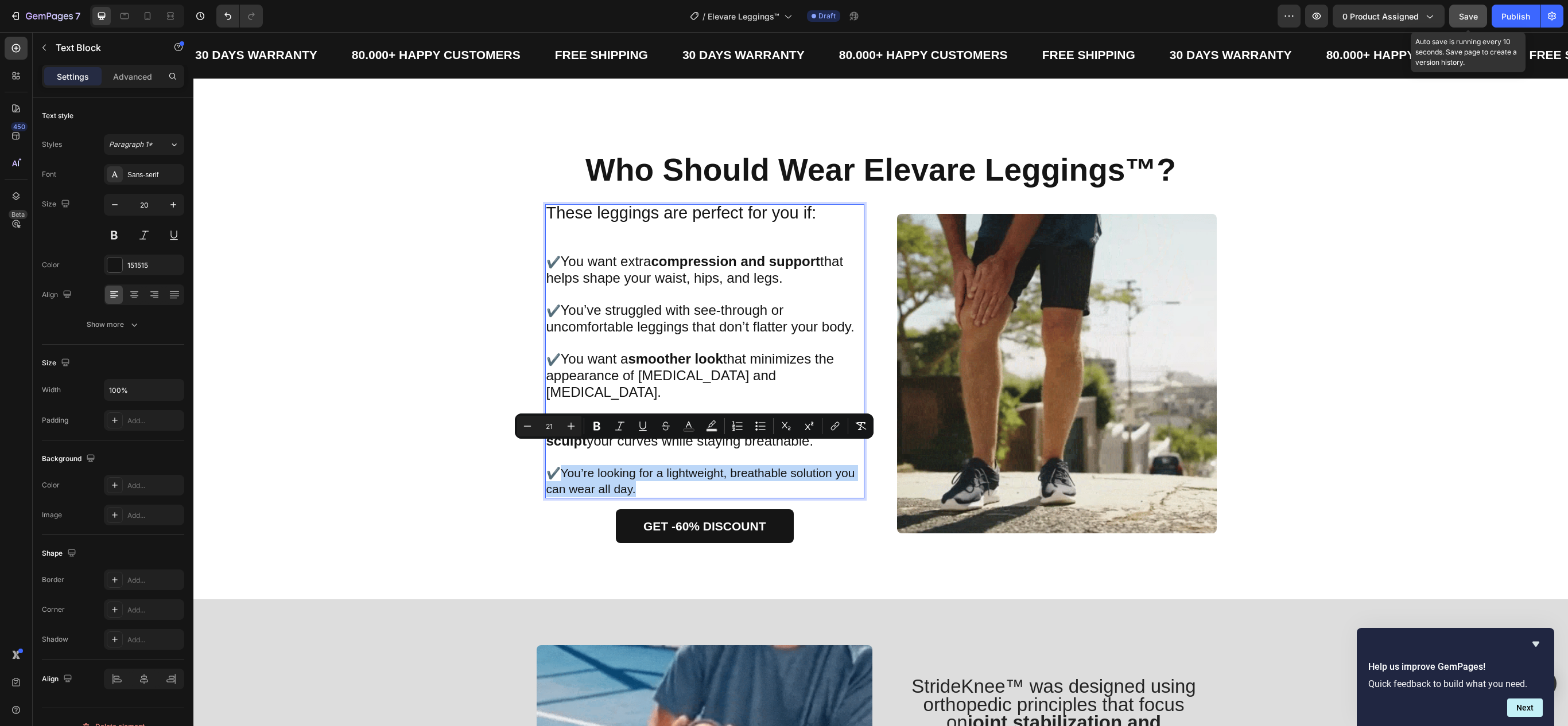
type input "20"
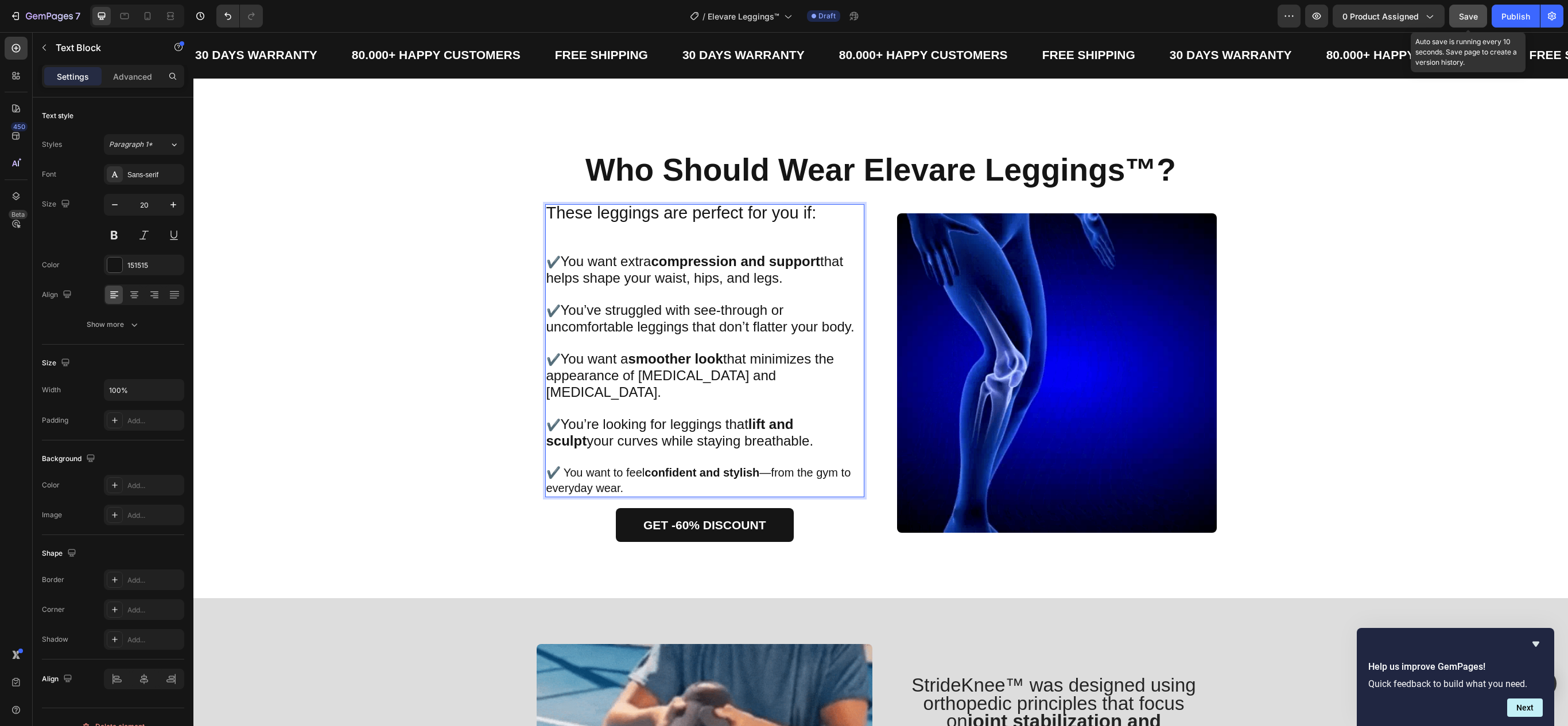
click at [556, 465] on p "✔️ You want to feel confident and stylish —from the gym to everyday wear." at bounding box center [706, 480] width 318 height 31
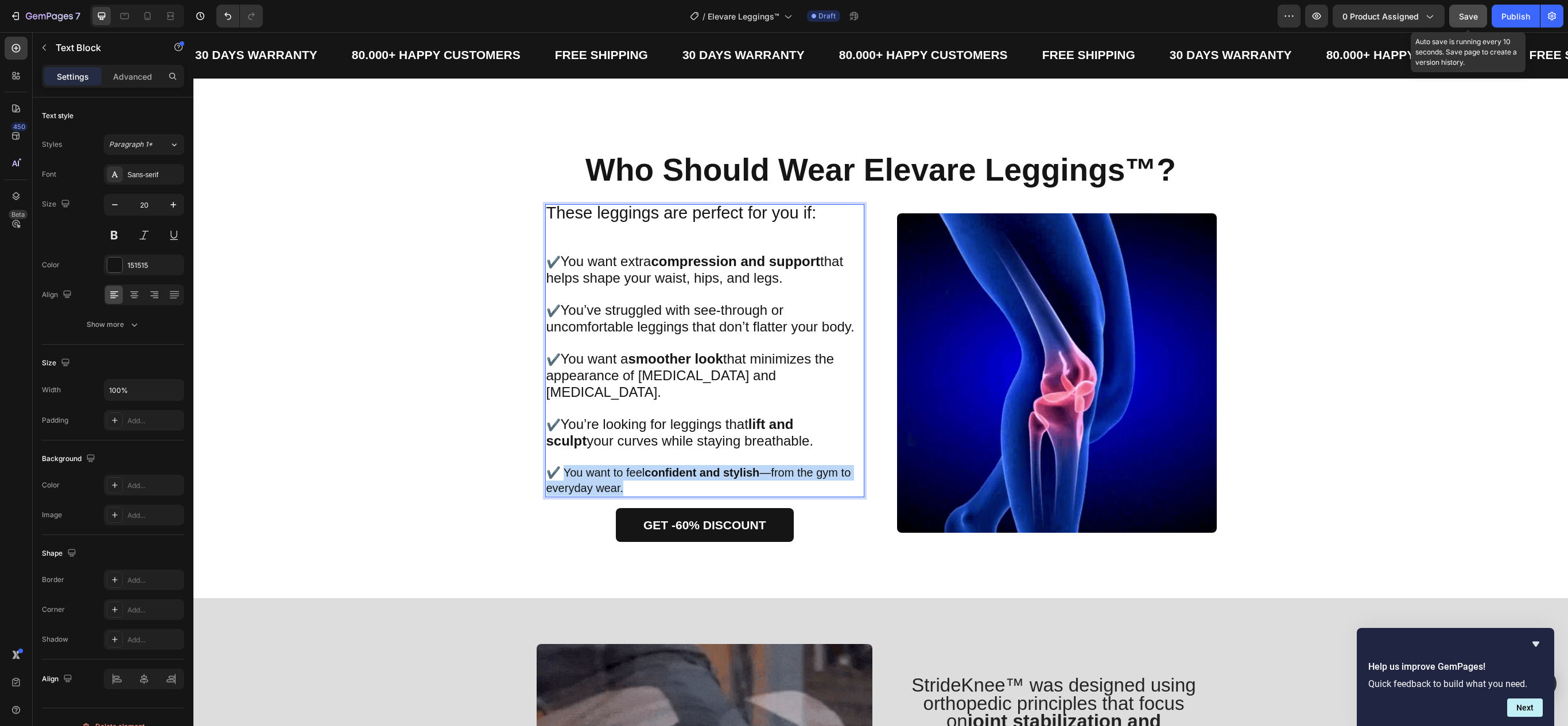
drag, startPoint x: 556, startPoint y: 448, endPoint x: 625, endPoint y: 469, distance: 72.1
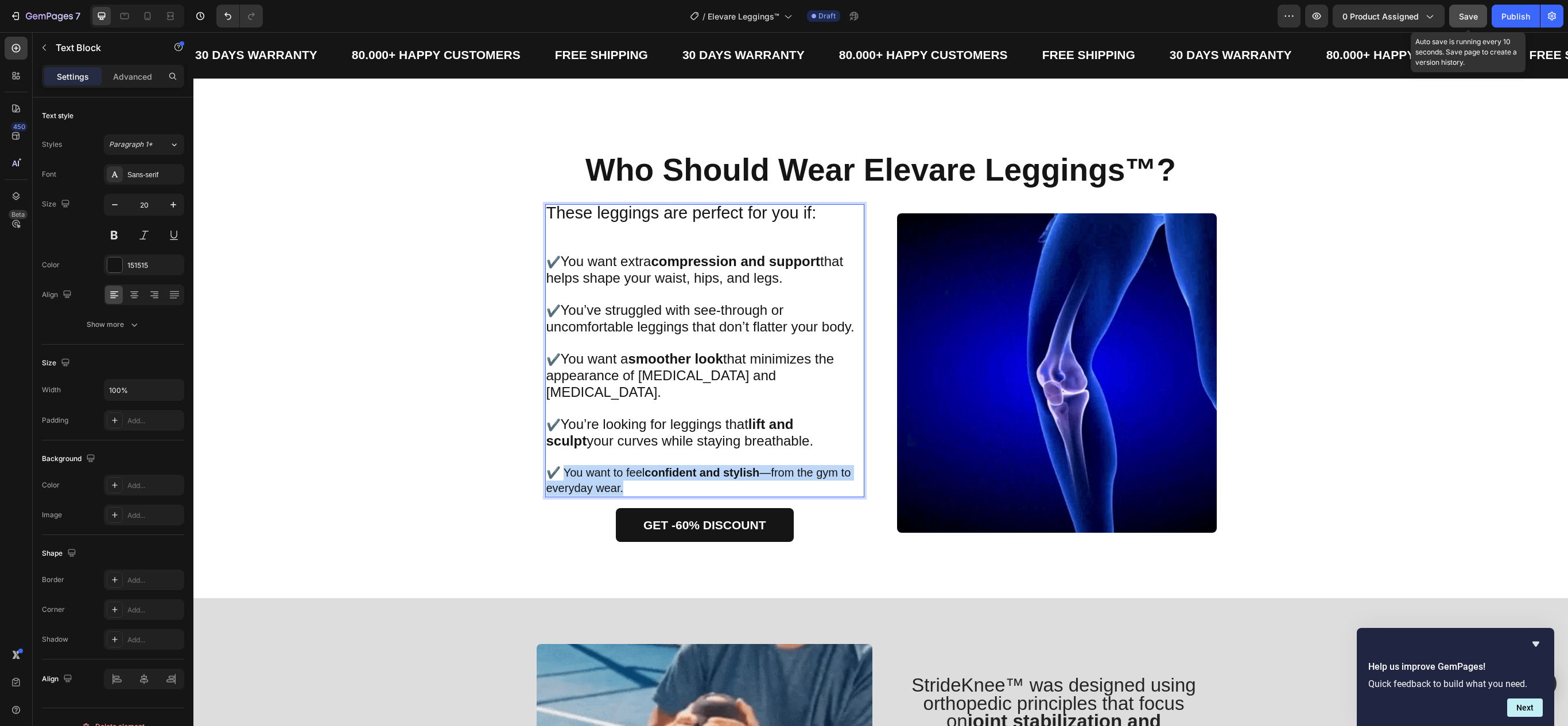
click at [625, 469] on p "✔️ You want to feel confident and stylish —from the gym to everyday wear." at bounding box center [706, 480] width 318 height 31
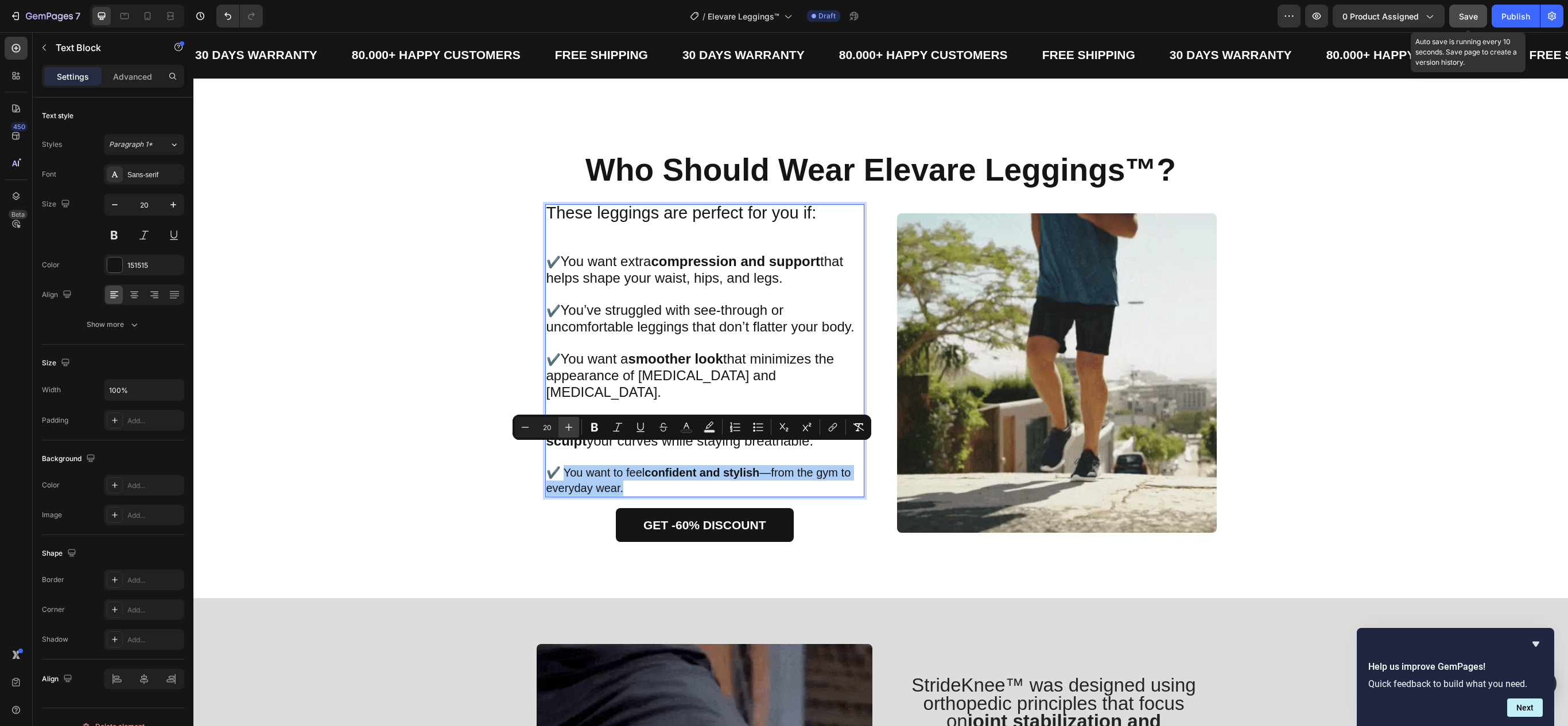
click at [559, 430] on button "Plus" at bounding box center [569, 427] width 21 height 21
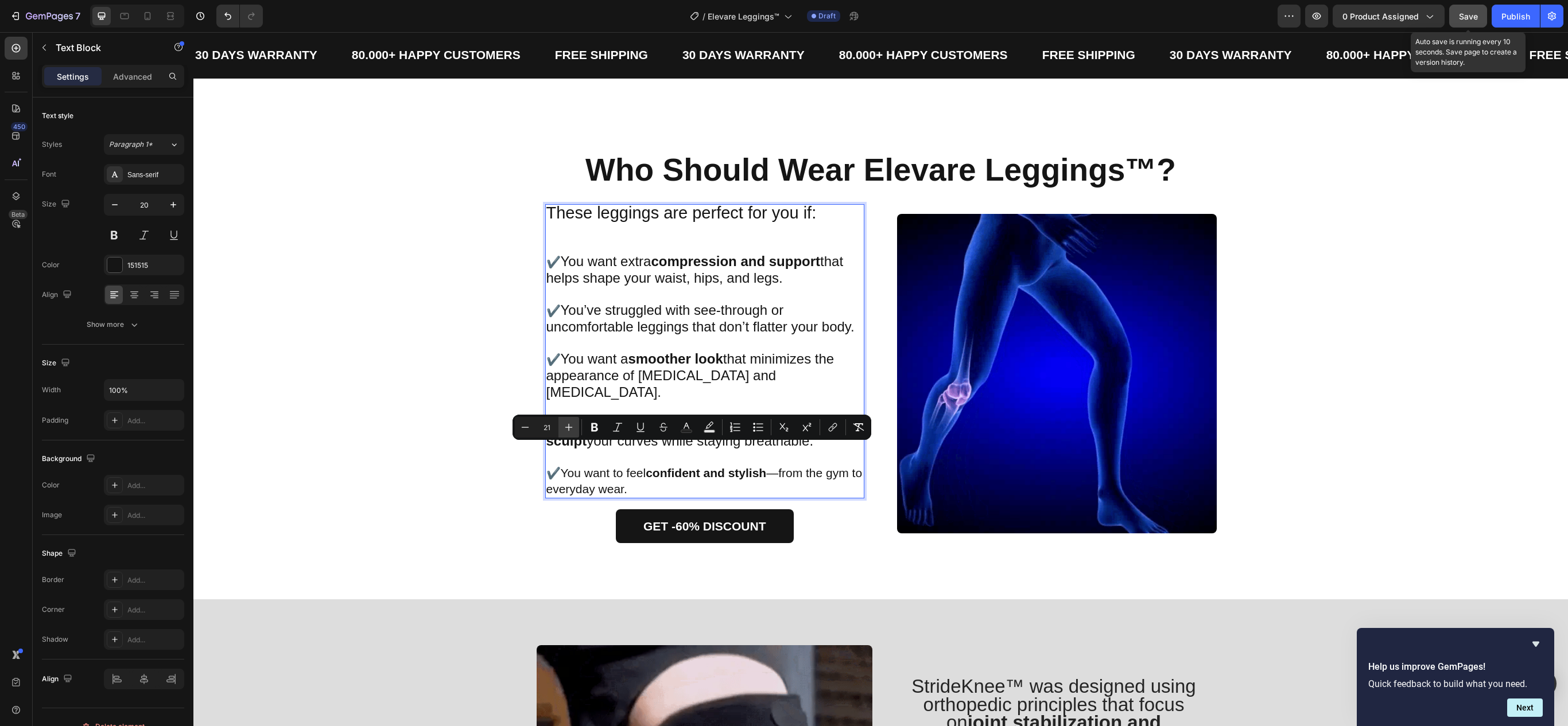
click at [559, 430] on button "Plus" at bounding box center [569, 427] width 21 height 21
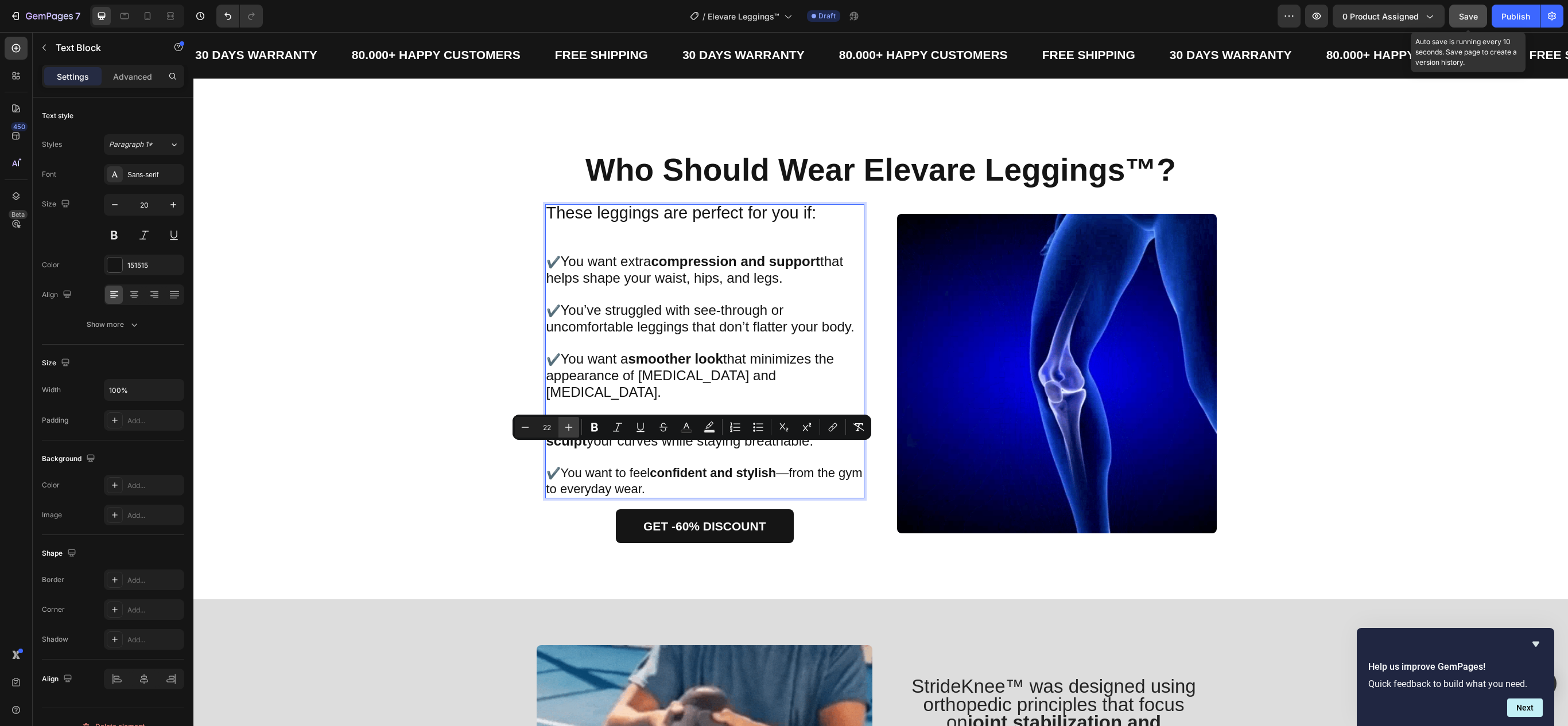
click at [559, 430] on button "Plus" at bounding box center [569, 427] width 21 height 21
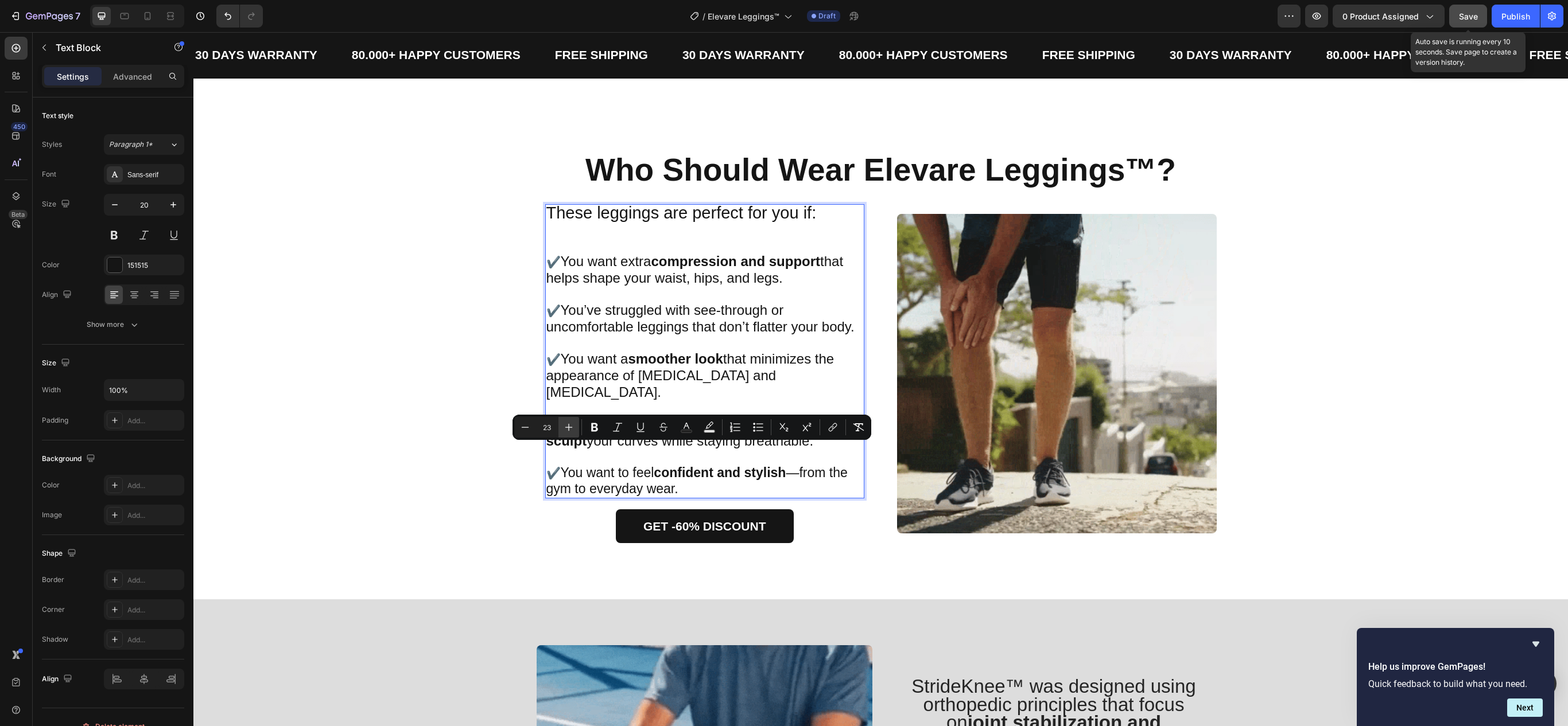
click at [563, 426] on button "Plus" at bounding box center [569, 427] width 21 height 21
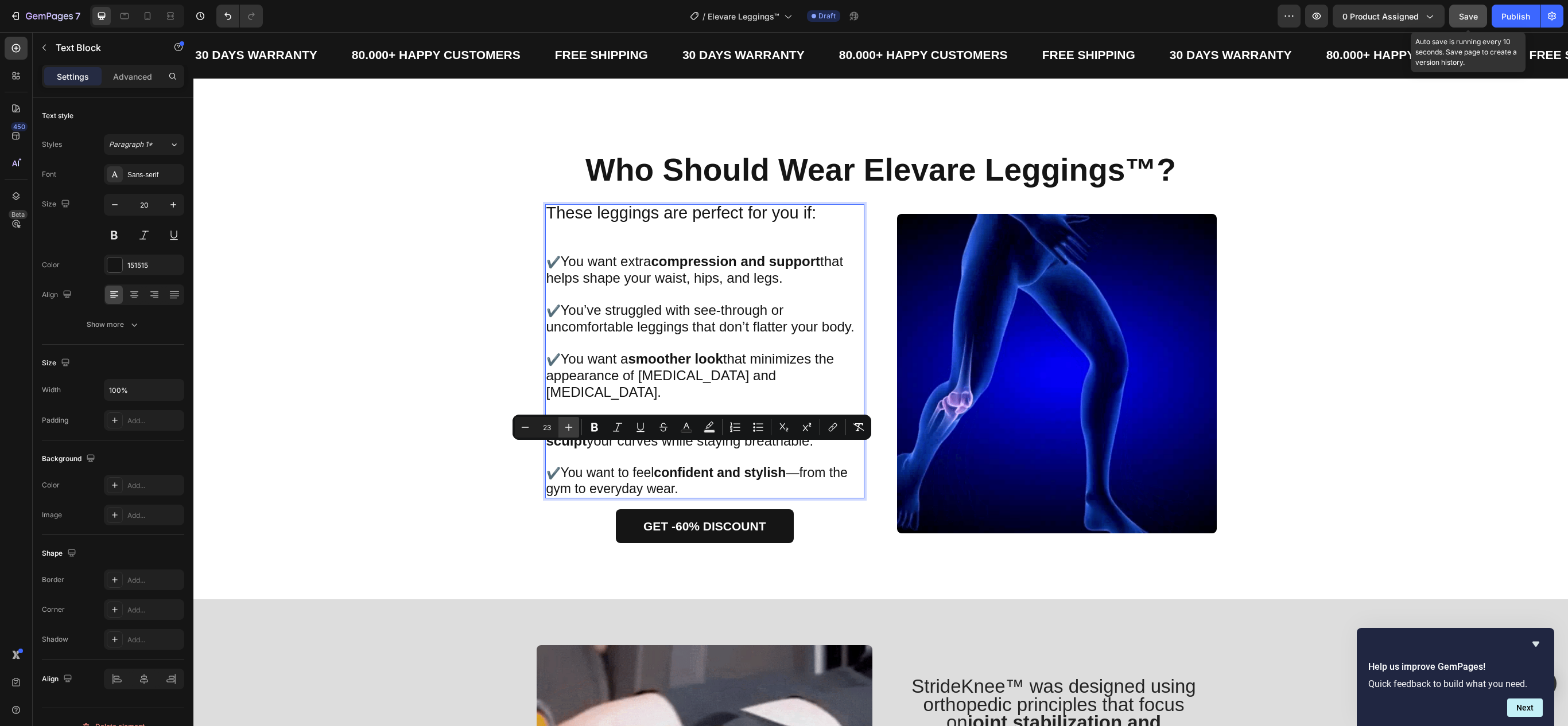
type input "24"
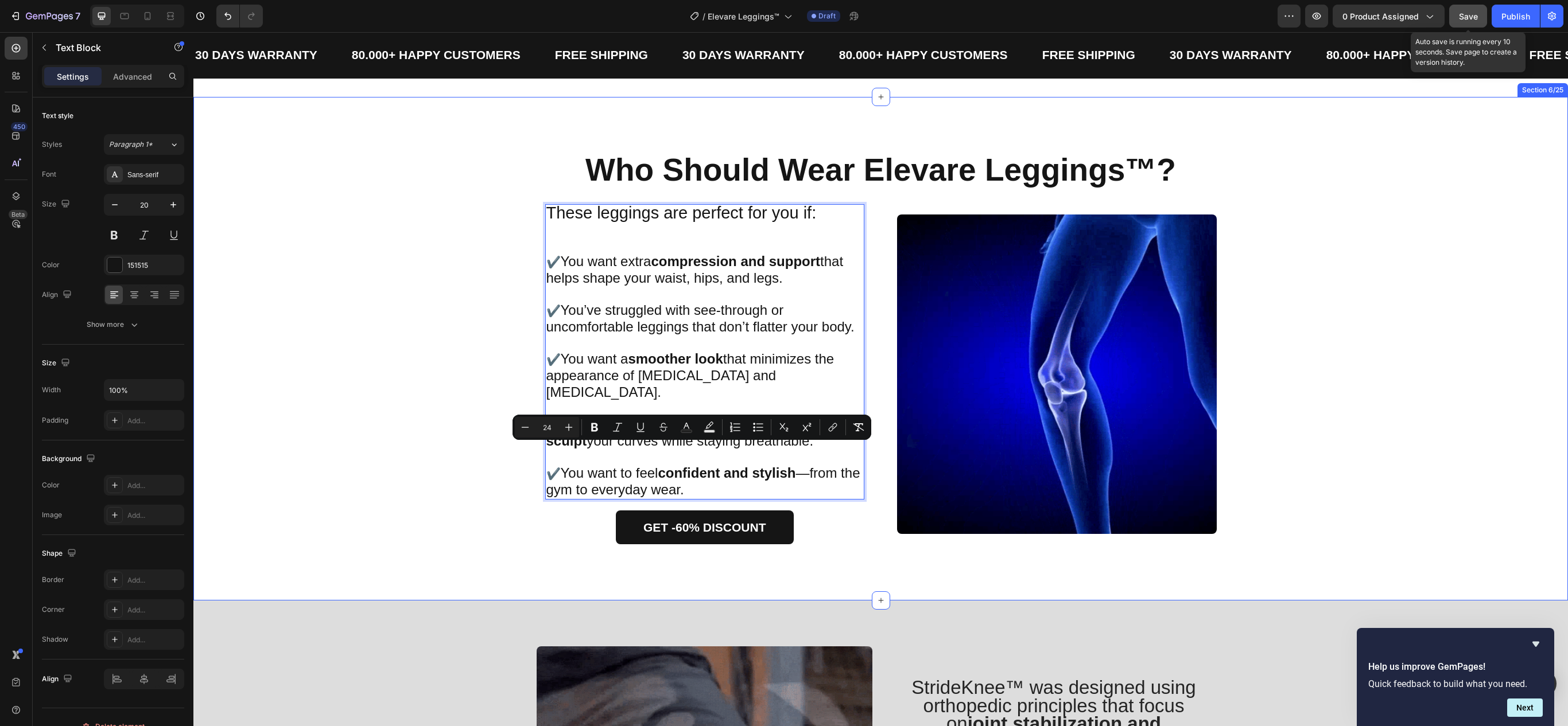
click at [363, 341] on div "⁠⁠⁠⁠⁠⁠⁠ Who Should Wear Elevare Leggings™? Heading Image These leggings are per…" at bounding box center [880, 348] width 1346 height 391
